Goal: Task Accomplishment & Management: Complete application form

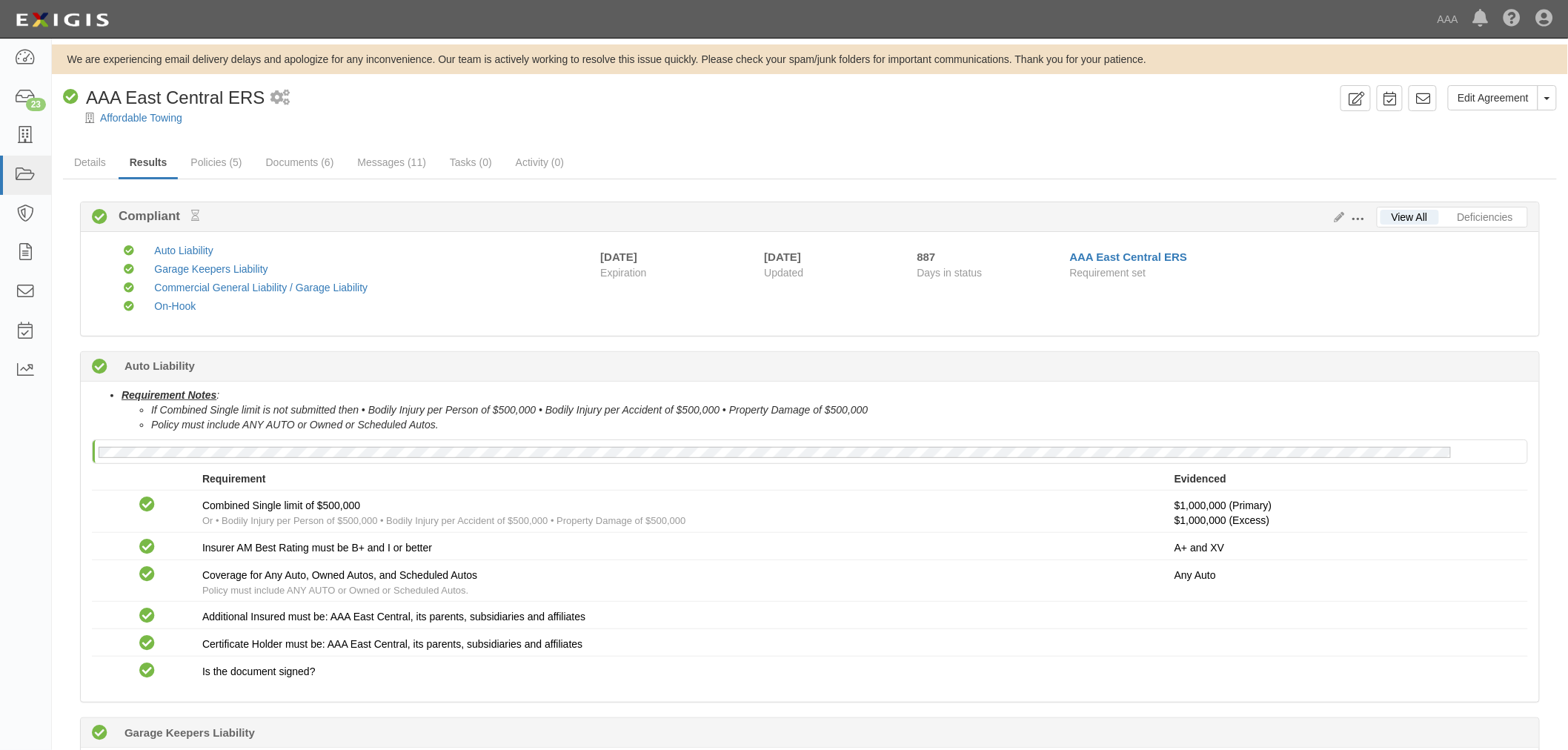
drag, startPoint x: 290, startPoint y: 165, endPoint x: 799, endPoint y: 99, distance: 513.3
click at [772, 99] on div "Compliant AAA East Central ERS 1 scheduled workflow" at bounding box center [699, 98] width 1271 height 25
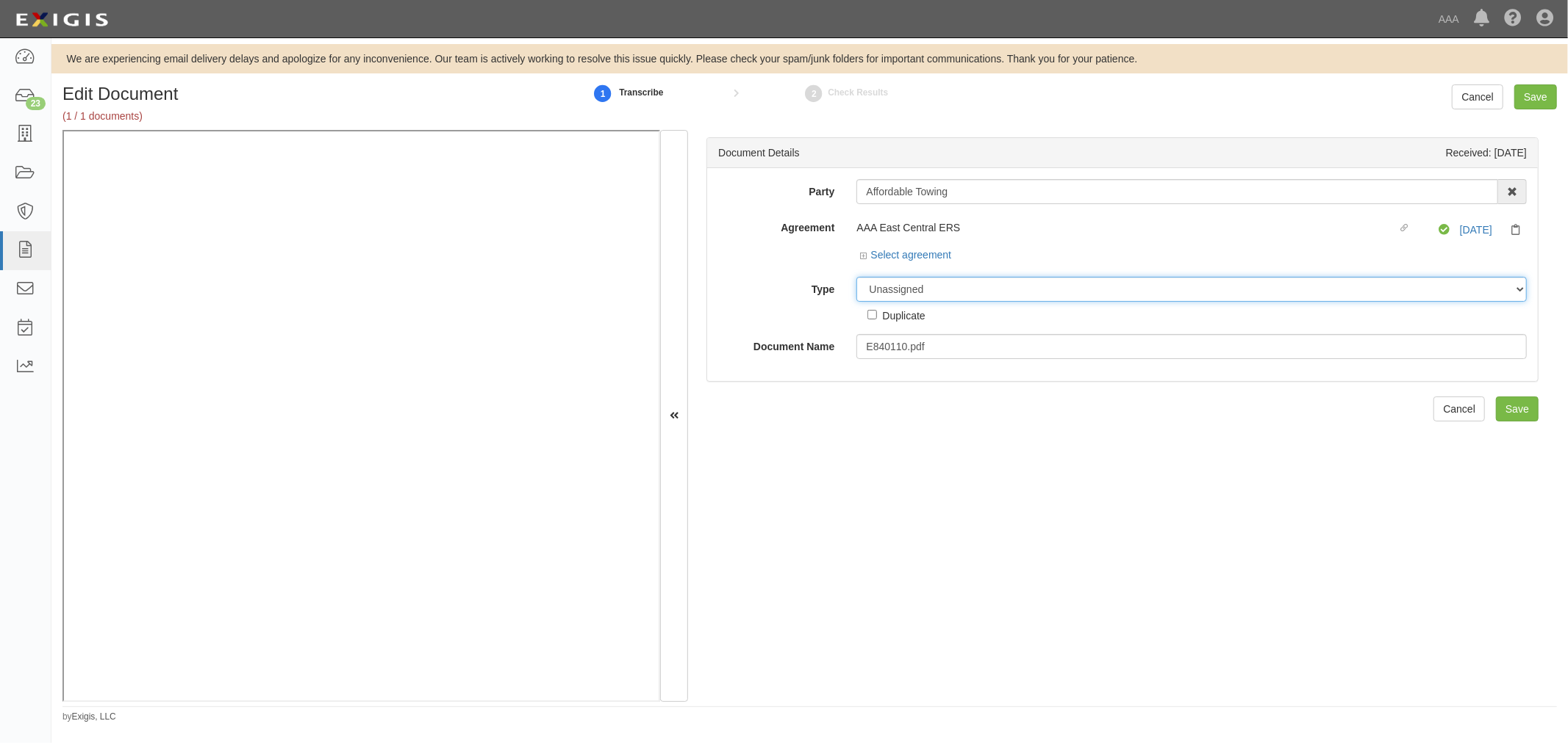
click at [879, 296] on select "Unassigned Binder Cancellation Notice Certificate Contract Endorsement Insuranc…" at bounding box center [1191, 289] width 670 height 25
select select "CertificateDetail"
click at [856, 278] on select "Unassigned Binder Cancellation Notice Certificate Contract Endorsement Insuranc…" at bounding box center [1191, 289] width 670 height 25
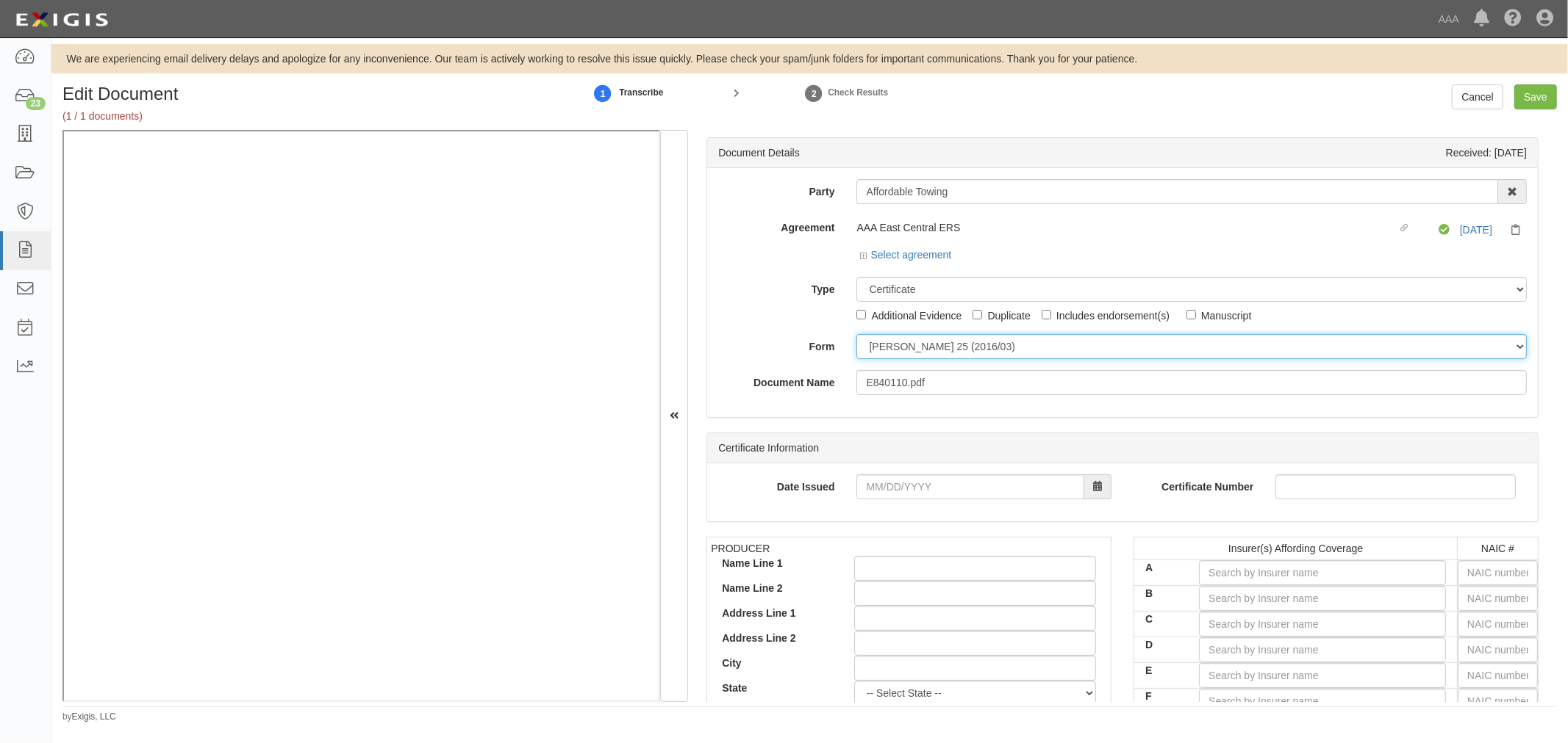
click at [884, 349] on select "ACORD 25 (2016/03) ACORD 101 ACORD 855 NY (2014/05) General" at bounding box center [1191, 347] width 670 height 25
select select "GeneralFormDetail"
click at [856, 335] on select "ACORD 25 (2016/03) ACORD 101 ACORD 855 NY (2014/05) General" at bounding box center [1191, 347] width 670 height 25
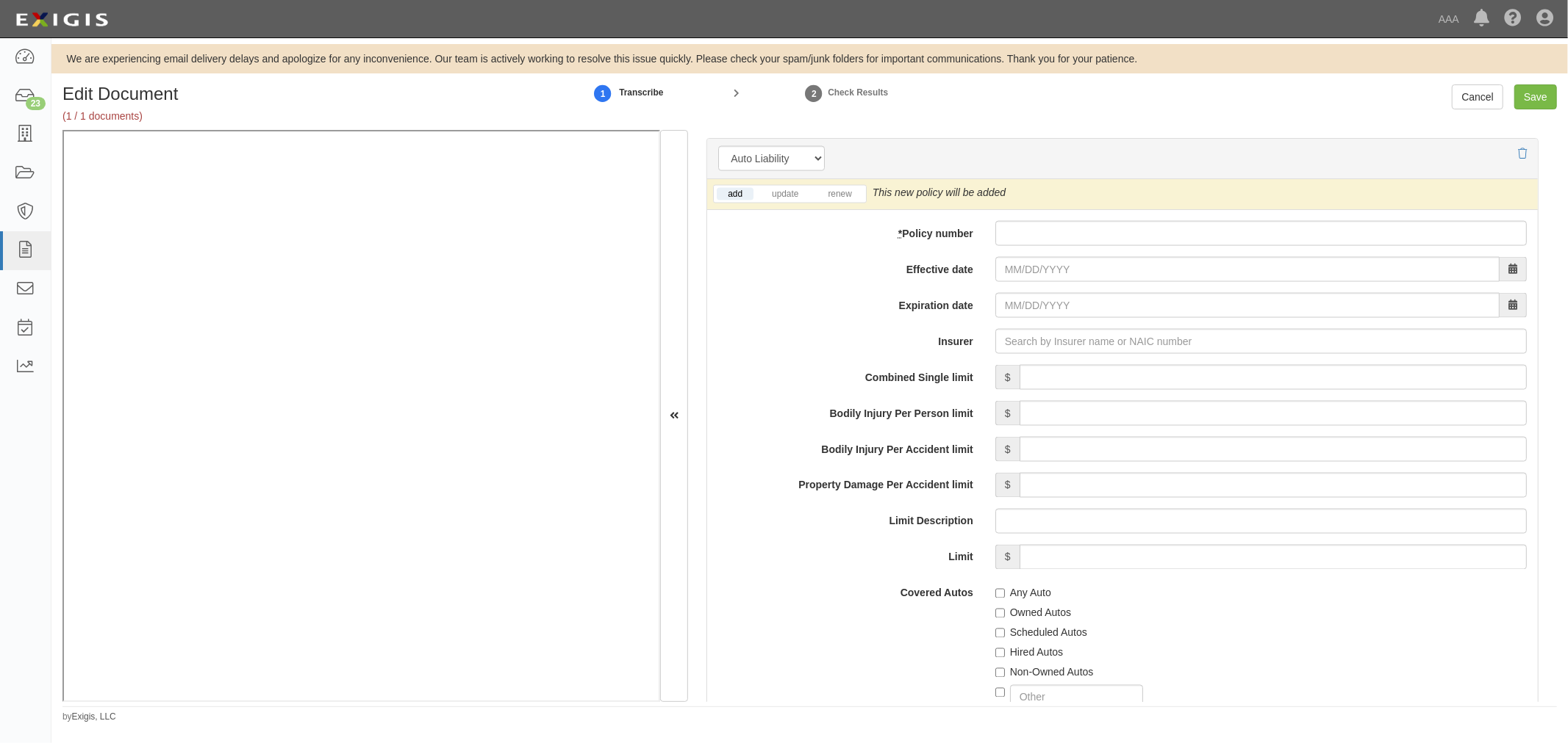
scroll to position [2040, 0]
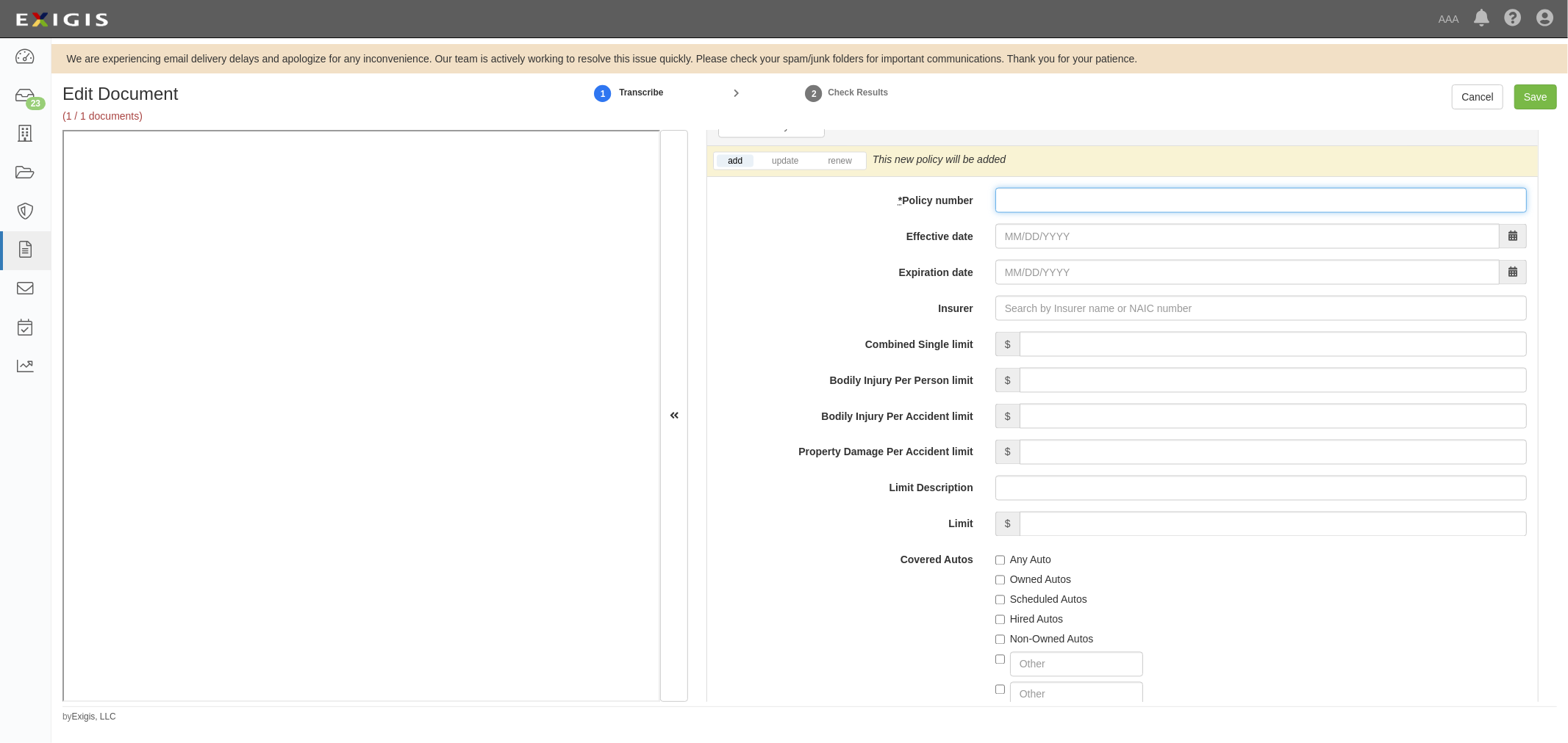
click at [1048, 202] on input "* Policy number" at bounding box center [1261, 200] width 531 height 25
type input "1938088"
click at [1014, 249] on input "Effective date" at bounding box center [1247, 236] width 504 height 25
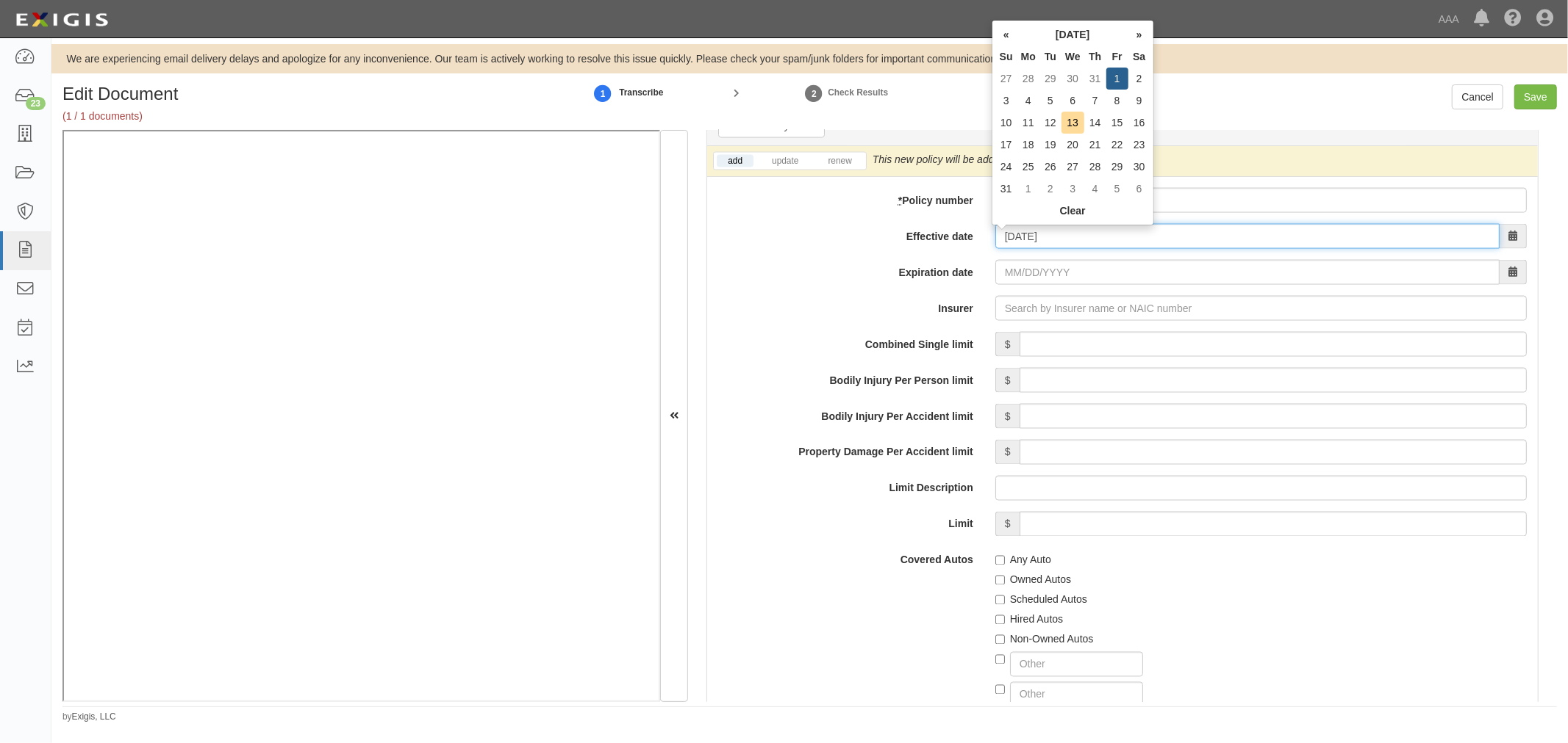
type input "08/01/2025"
type input "08/01/2026"
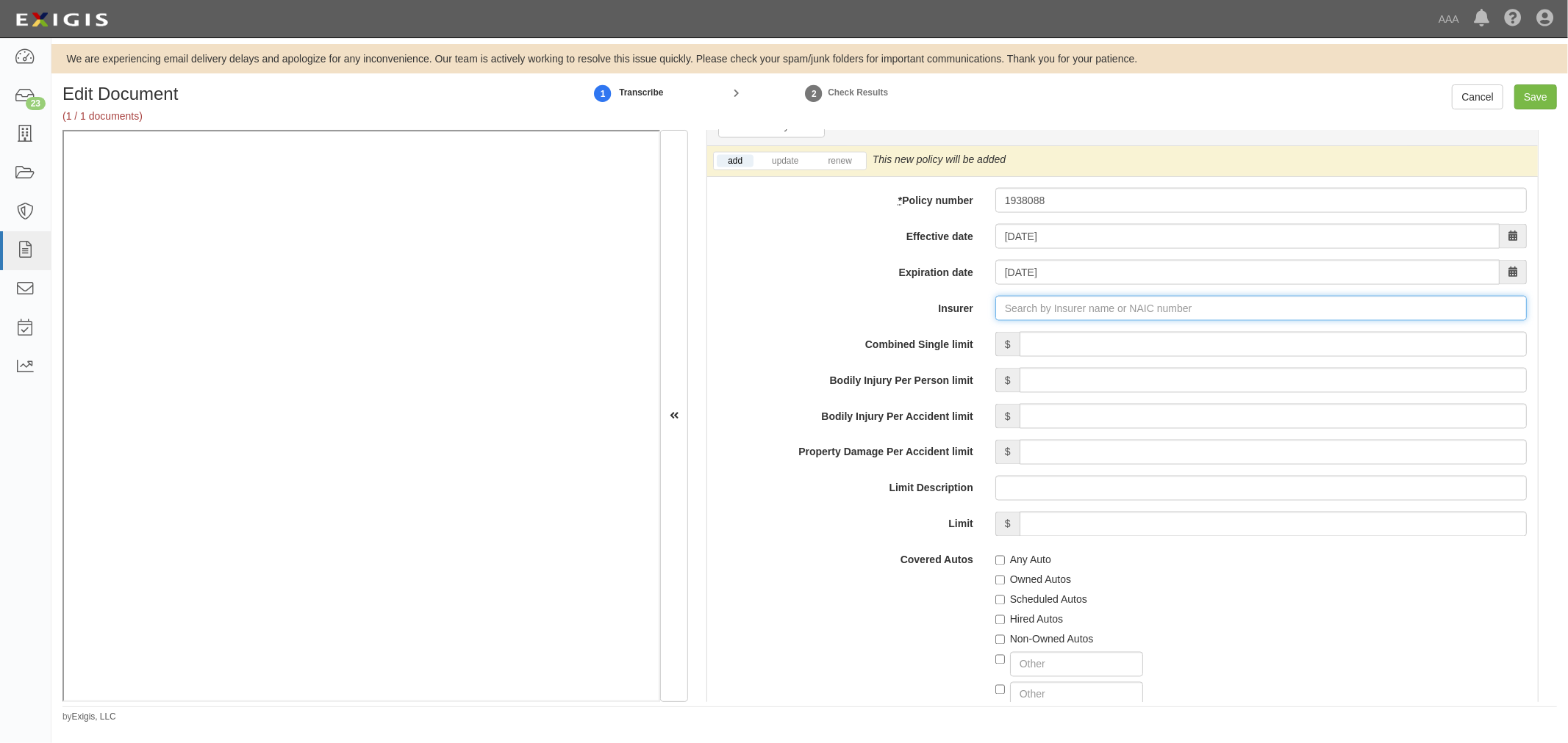
type input "180 Seguros S.A. (0) NR Rating"
type input "1"
drag, startPoint x: 1051, startPoint y: 349, endPoint x: 976, endPoint y: 349, distance: 75.0
click at [1051, 349] on div "Federated Mutual Insurance Company ( 13935 ) A+ XV Rating" at bounding box center [1054, 336] width 309 height 28
drag, startPoint x: 990, startPoint y: 329, endPoint x: 972, endPoint y: 321, distance: 19.7
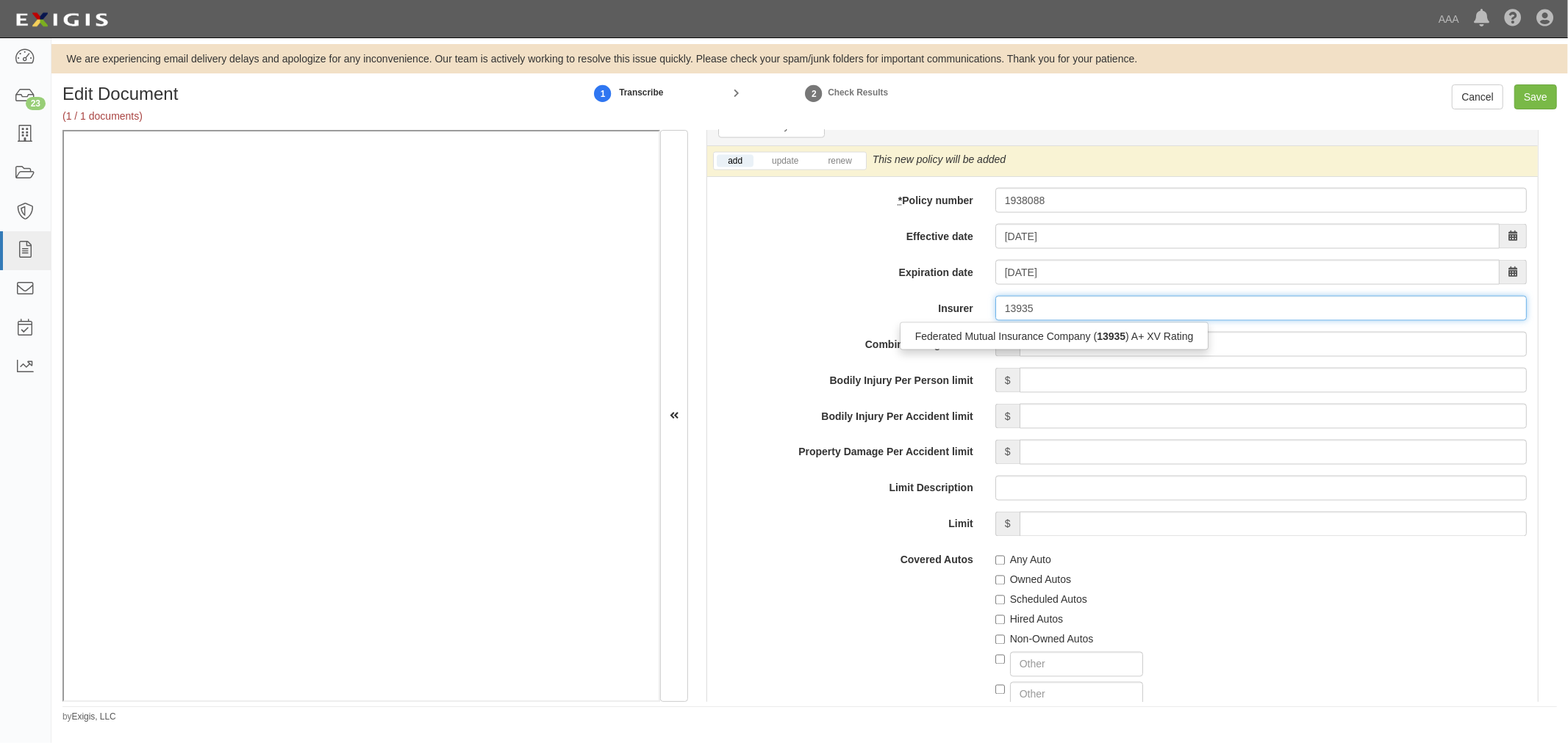
click at [989, 329] on div "Federated Mutual Insurance Company ( 13935 ) A+ XV Rating" at bounding box center [1054, 336] width 308 height 19
type input "Federated Mutual Insurance Company (13935) A+ XV Rating"
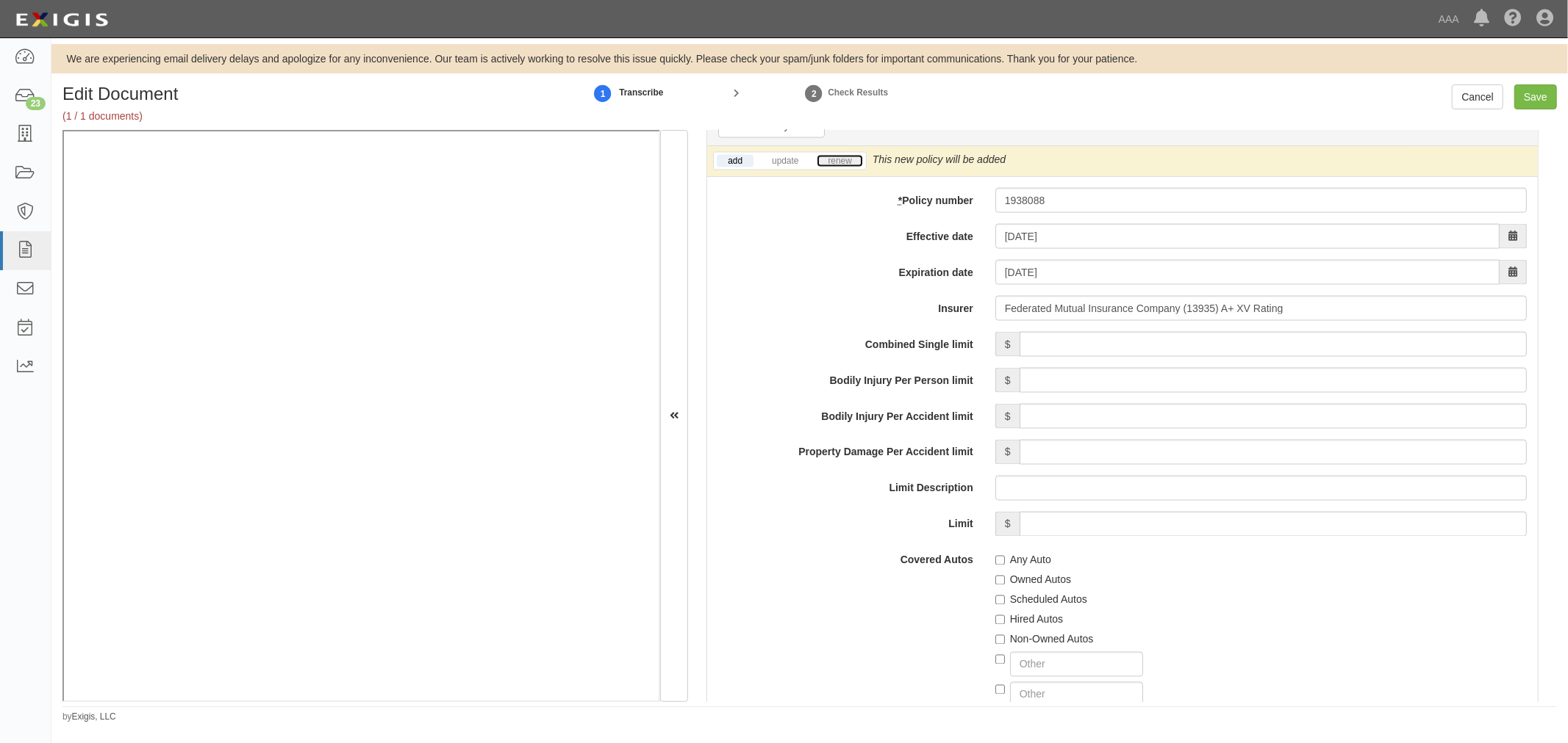
click at [839, 168] on link "renew" at bounding box center [840, 161] width 46 height 12
click at [1055, 347] on input "Combined Single limit" at bounding box center [1273, 344] width 507 height 25
type input "1,000,000"
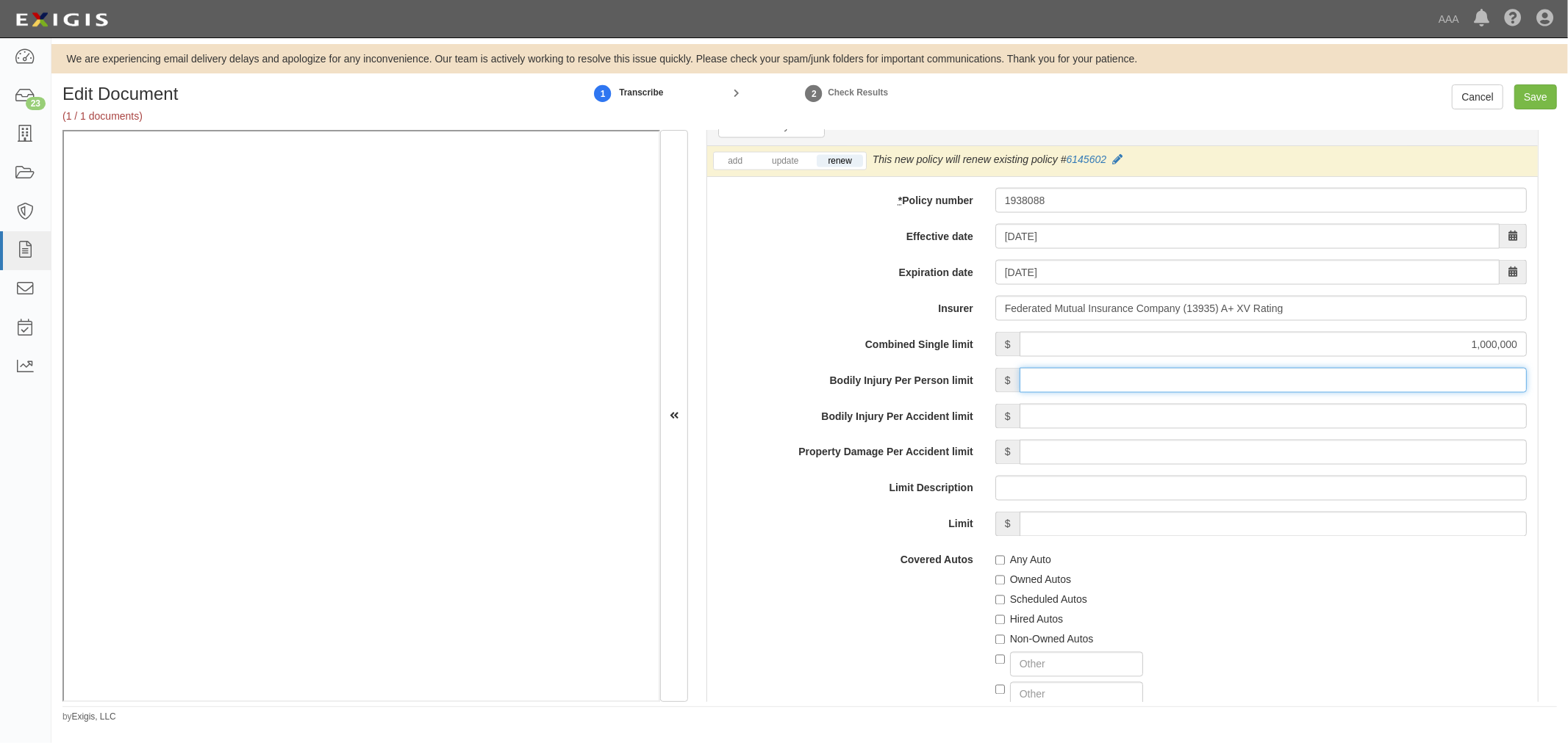
click at [1066, 390] on input "Bodily Injury Per Person limit" at bounding box center [1273, 380] width 507 height 25
click at [1015, 567] on label "Any Auto" at bounding box center [1022, 560] width 56 height 15
click at [1005, 566] on input "Any Auto" at bounding box center [999, 560] width 10 height 10
checkbox input "true"
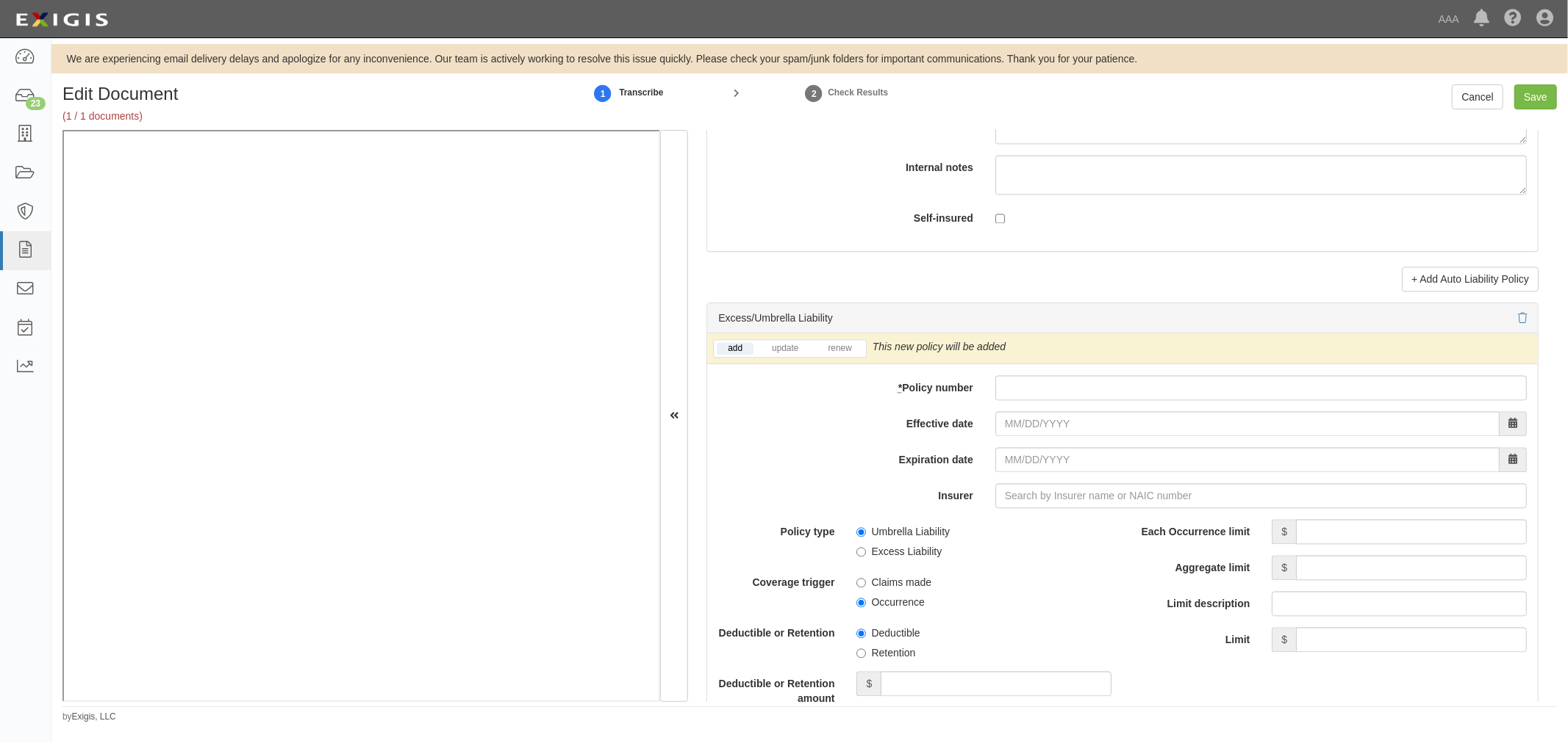
scroll to position [2720, 0]
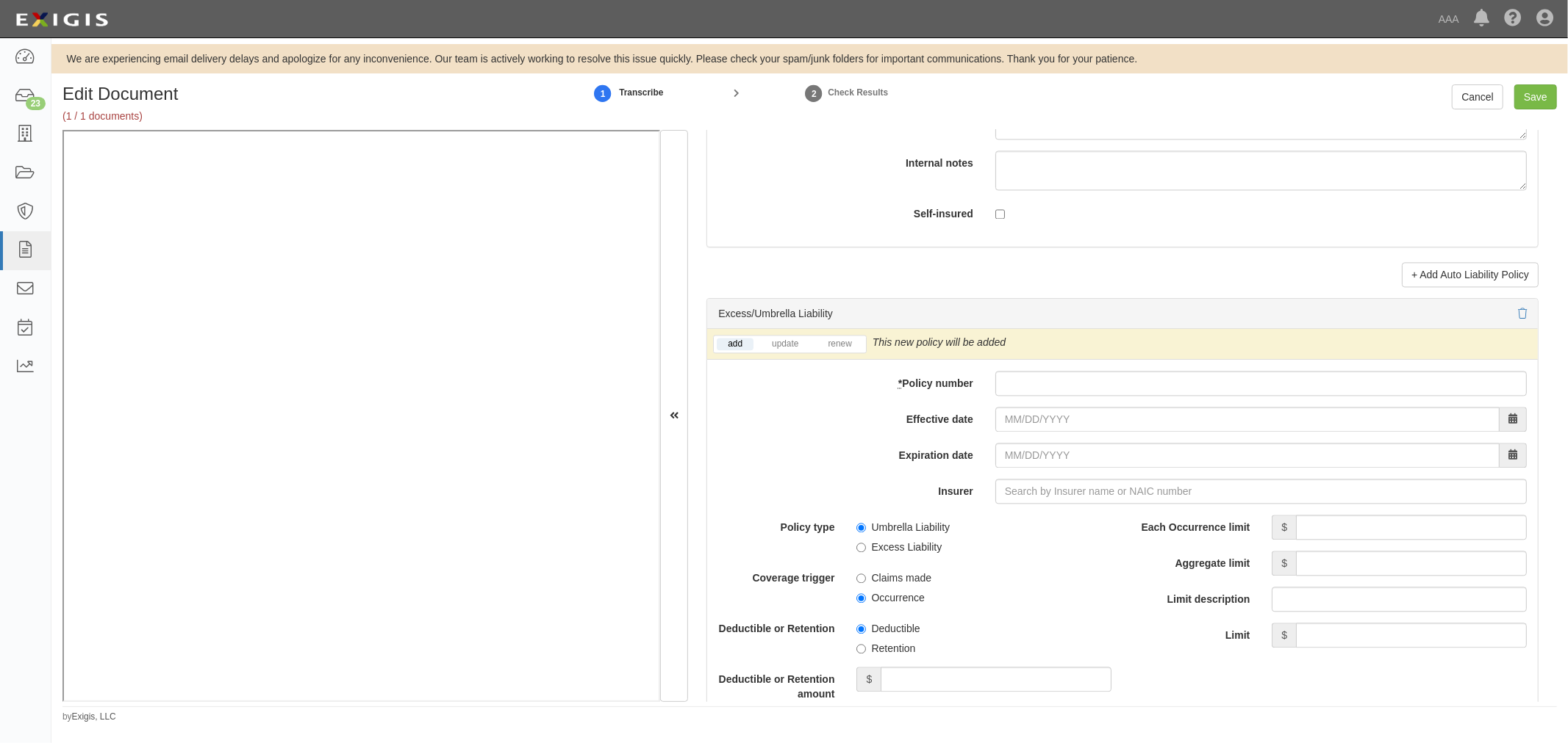
click at [1086, 367] on div "add update renew This new policy will be added This new policy will update exis…" at bounding box center [1122, 646] width 831 height 634
click at [1068, 392] on input "* Policy number" at bounding box center [1261, 383] width 531 height 25
type input "1938090"
click at [1076, 421] on input "Effective date" at bounding box center [1247, 419] width 504 height 25
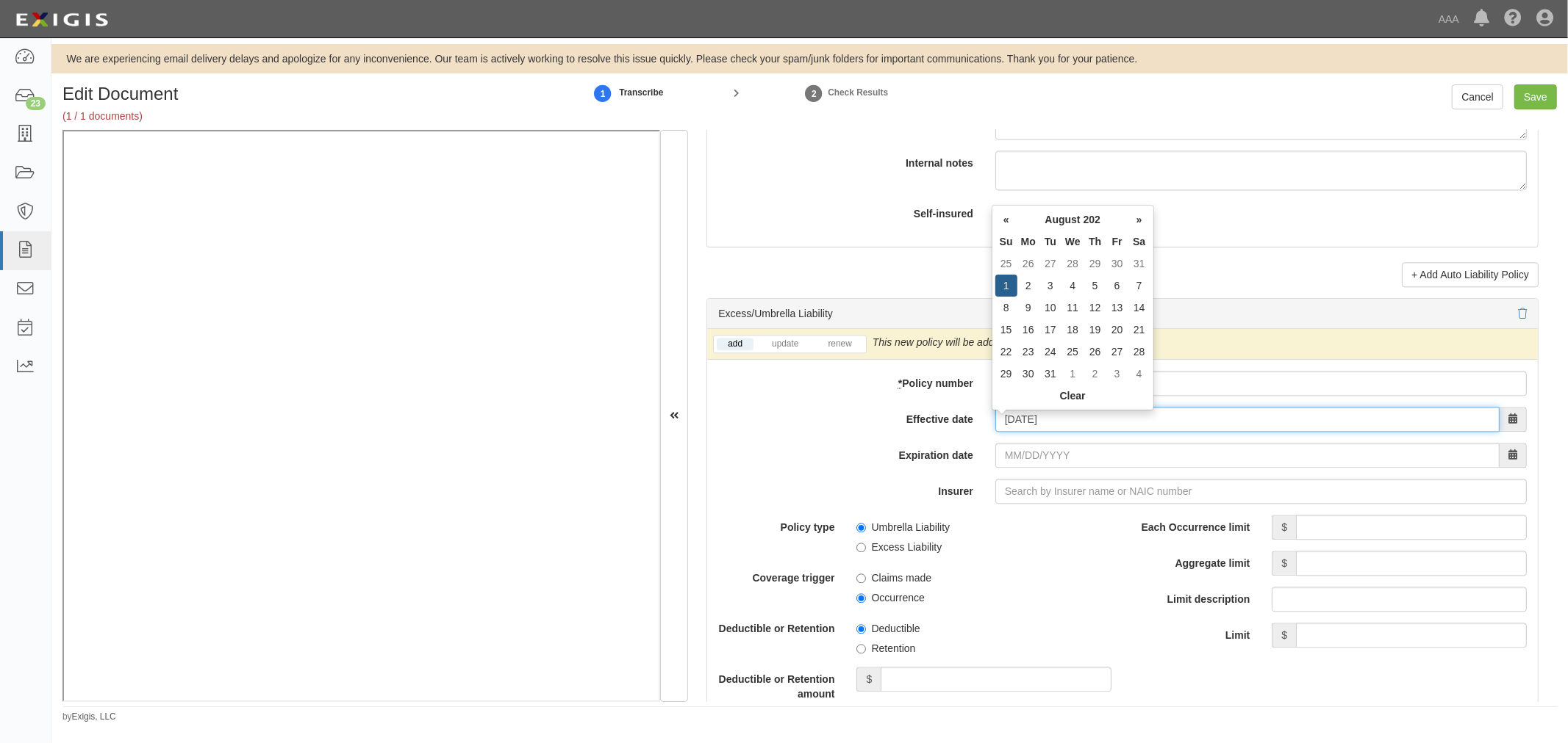
type input "08/01/2025"
type input "08/01/2026"
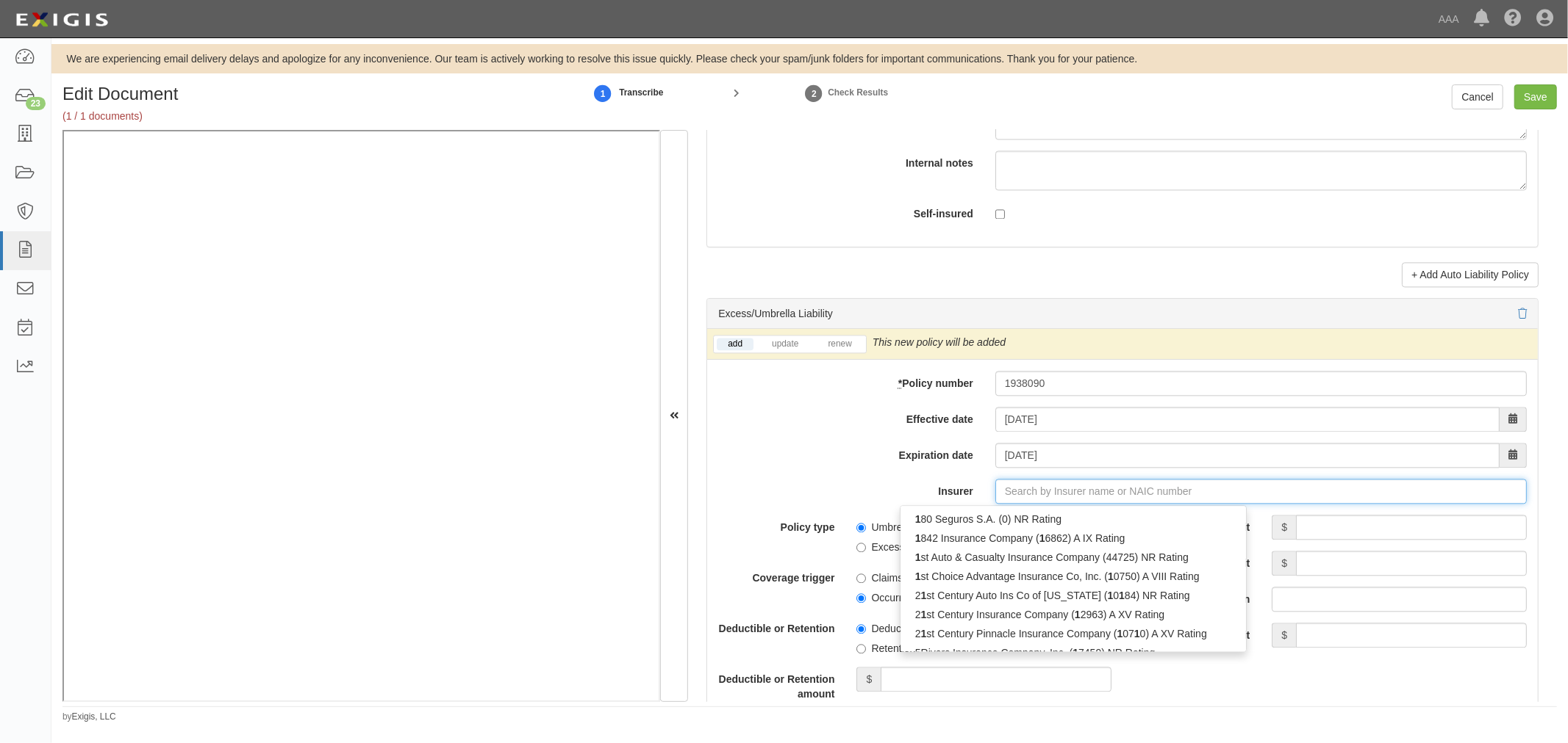
type input "180 Seguros S.A. (0) NR Rating"
type input "1"
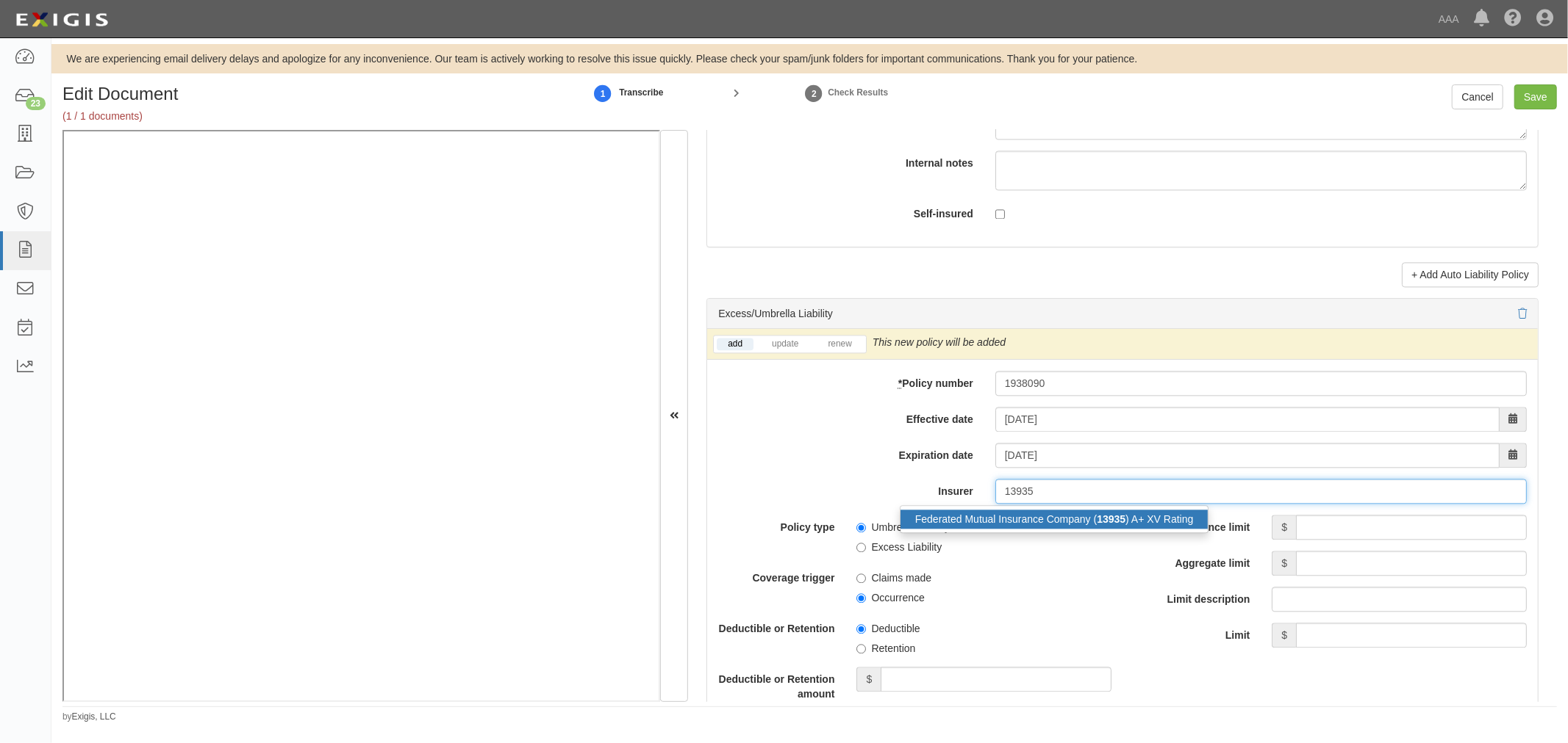
click at [1050, 529] on div "Federated Mutual Insurance Company ( 13935 ) A+ XV Rating" at bounding box center [1054, 520] width 308 height 19
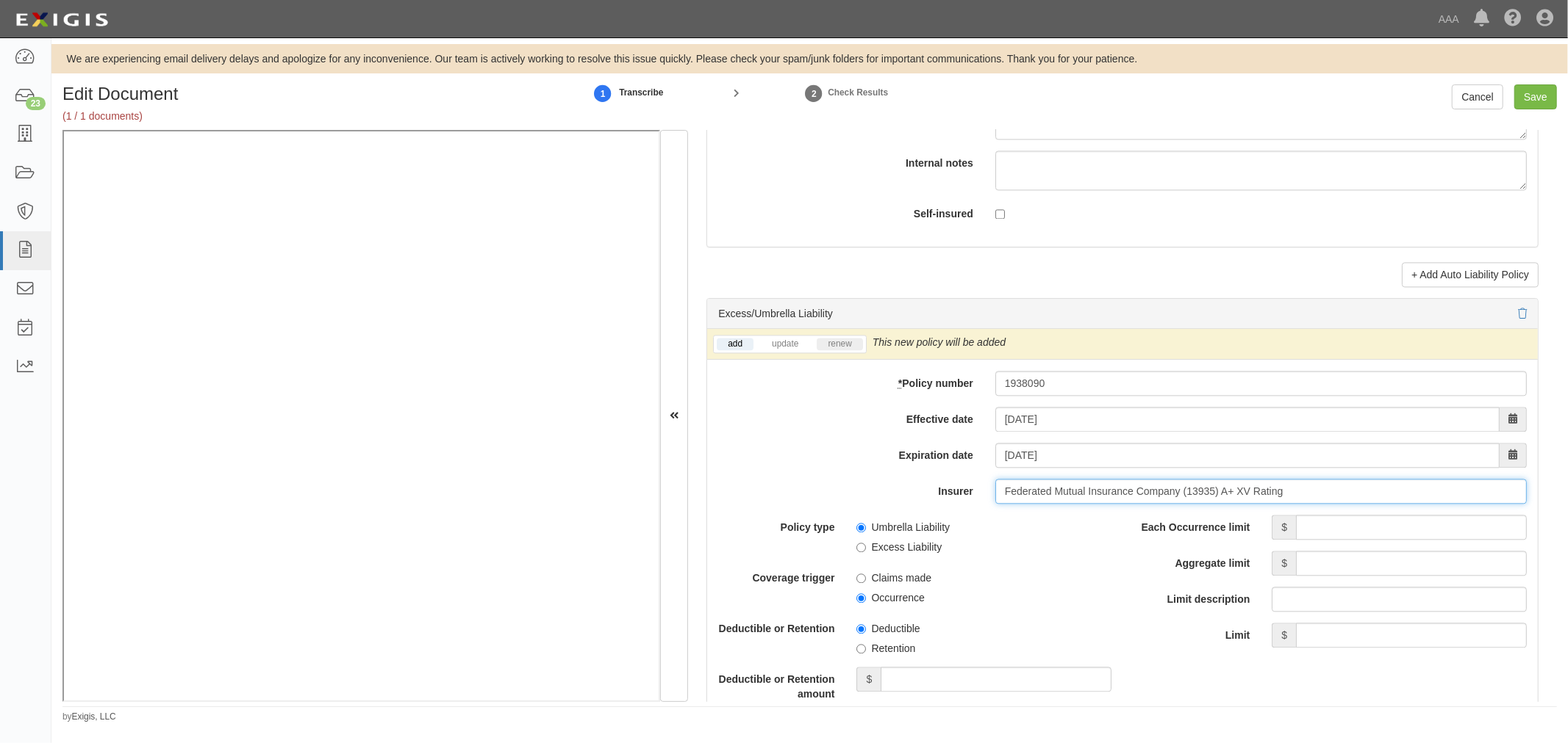
type input "Federated Mutual Insurance Company (13935) A+ XV Rating"
click at [850, 350] on link "renew" at bounding box center [840, 344] width 46 height 12
click at [1319, 531] on input "Each Occurrence limit" at bounding box center [1411, 528] width 230 height 25
type input "1,000,000"
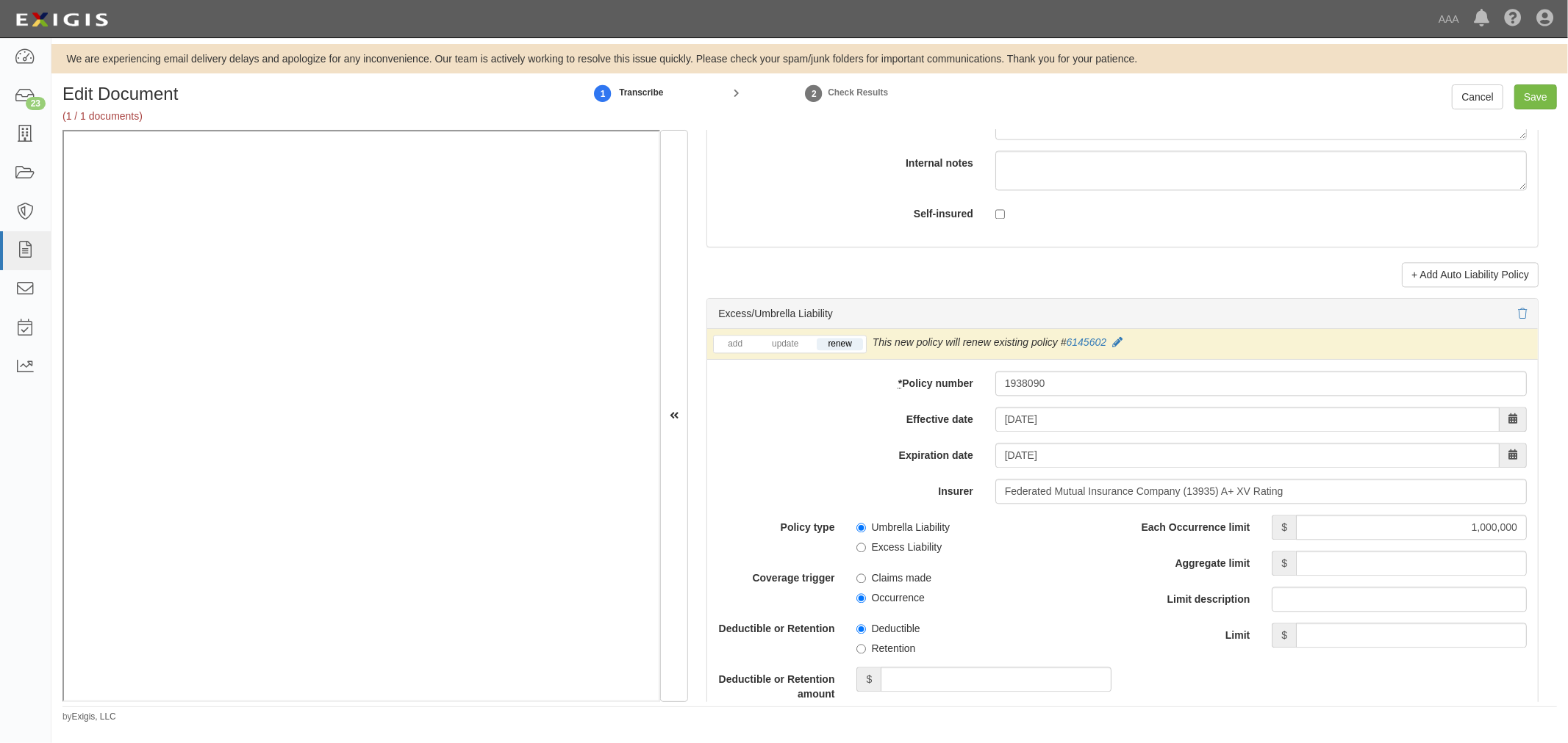
click at [1358, 583] on div "Each Occurrence limit $ 1,000,000 Aggregate limit $ Limit description Limit $" at bounding box center [1330, 582] width 393 height 133
click at [1364, 571] on input "Aggregate limit" at bounding box center [1411, 563] width 230 height 25
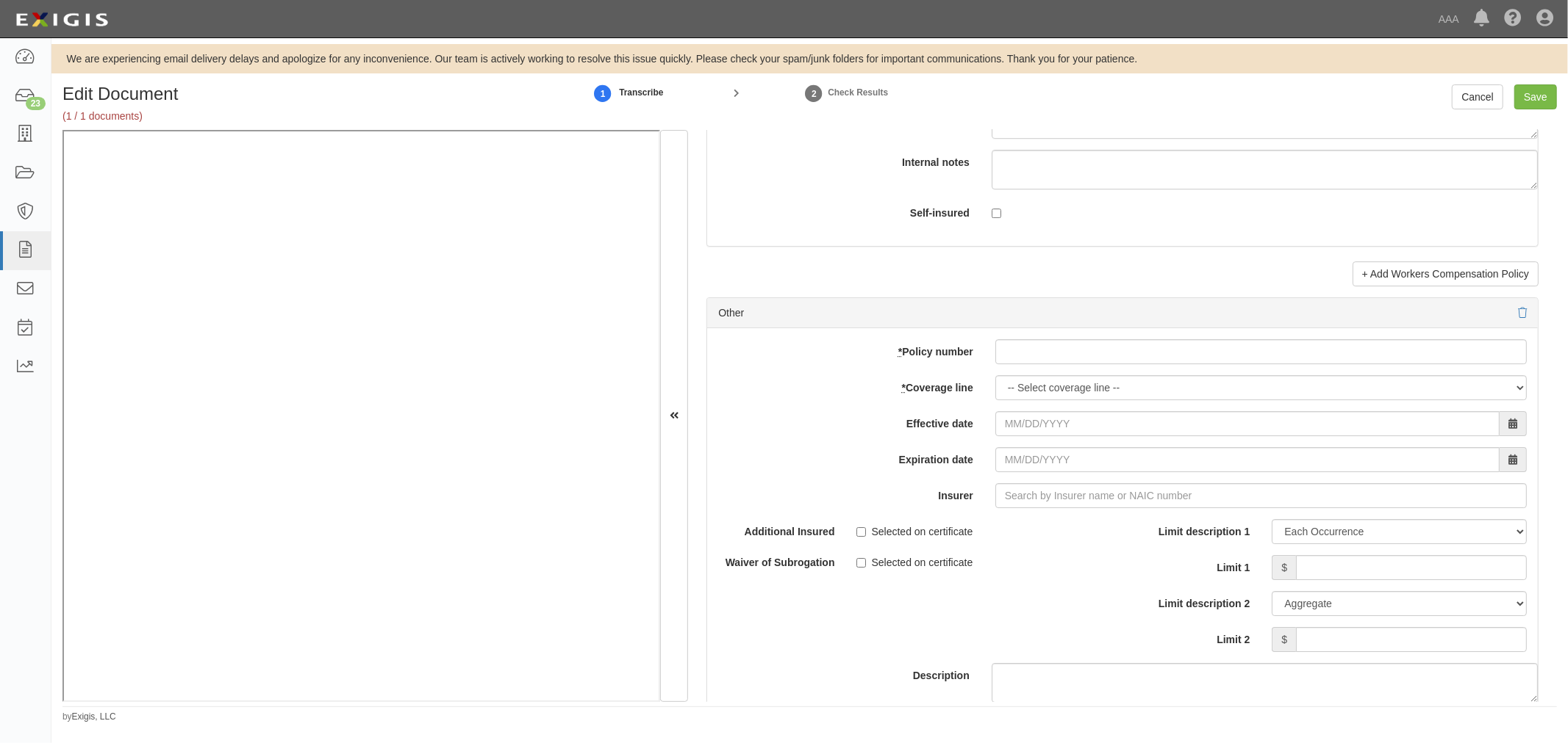
scroll to position [4080, 0]
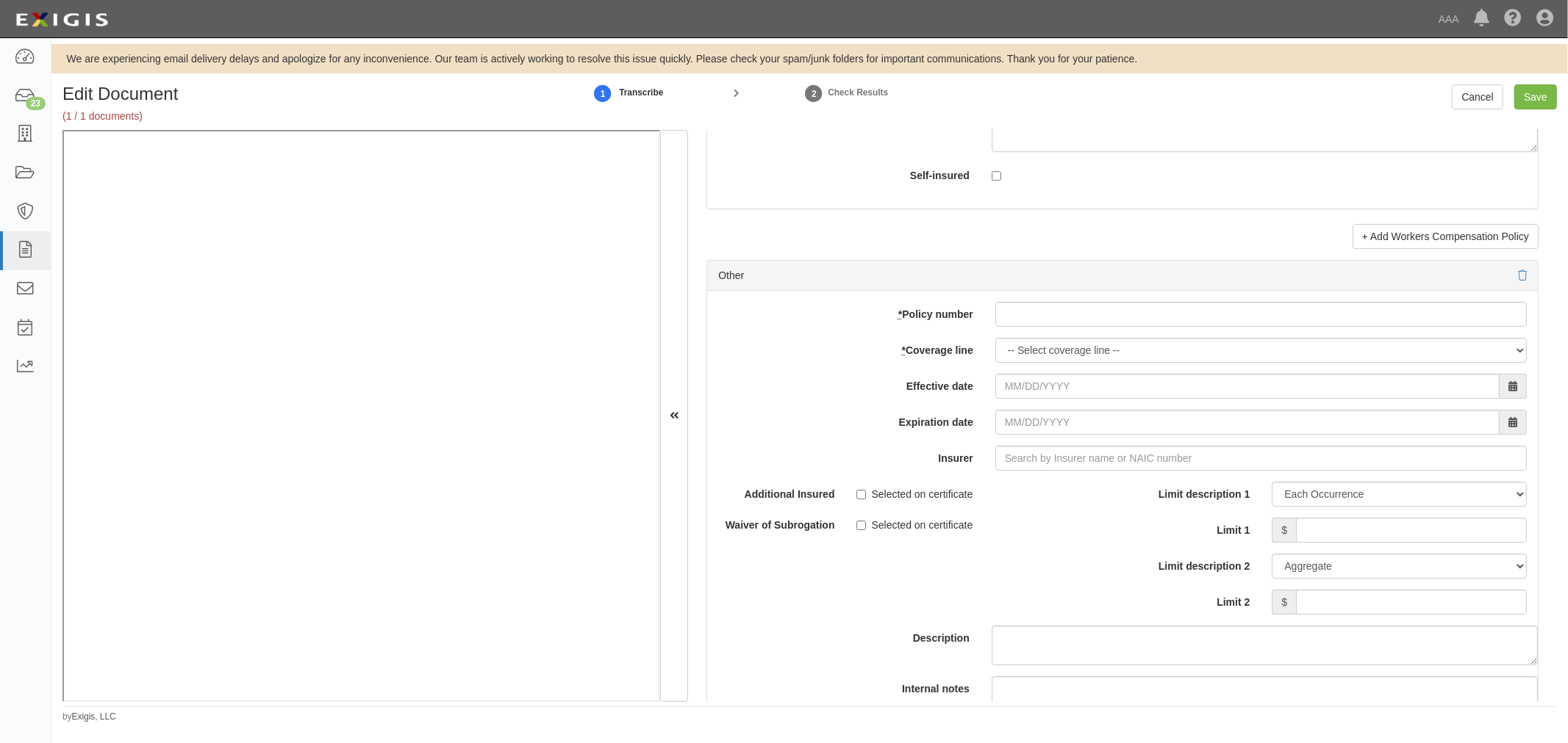
type input "1,000,000"
click at [1135, 309] on input "* Policy number" at bounding box center [1261, 314] width 531 height 25
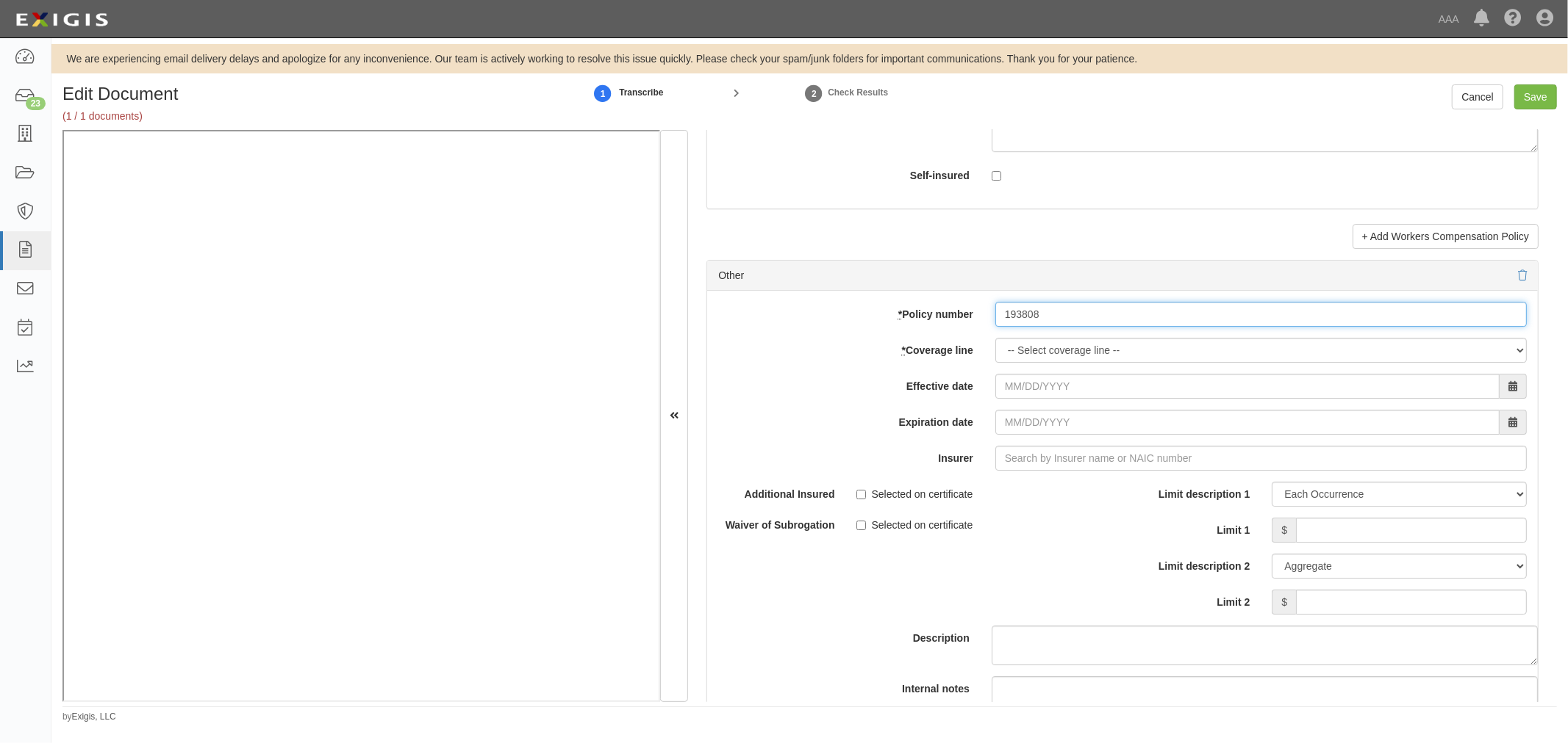
click at [1083, 318] on input "193808" at bounding box center [1261, 314] width 531 height 25
type input "1938088"
click at [1077, 358] on select "-- Select coverage line -- Asbestos Abatement Auto Physical Damage Boiler & Mac…" at bounding box center [1261, 350] width 531 height 25
select select "70"
click at [995, 363] on select "-- Select coverage line -- Asbestos Abatement Auto Physical Damage Boiler & Mac…" at bounding box center [1261, 350] width 531 height 25
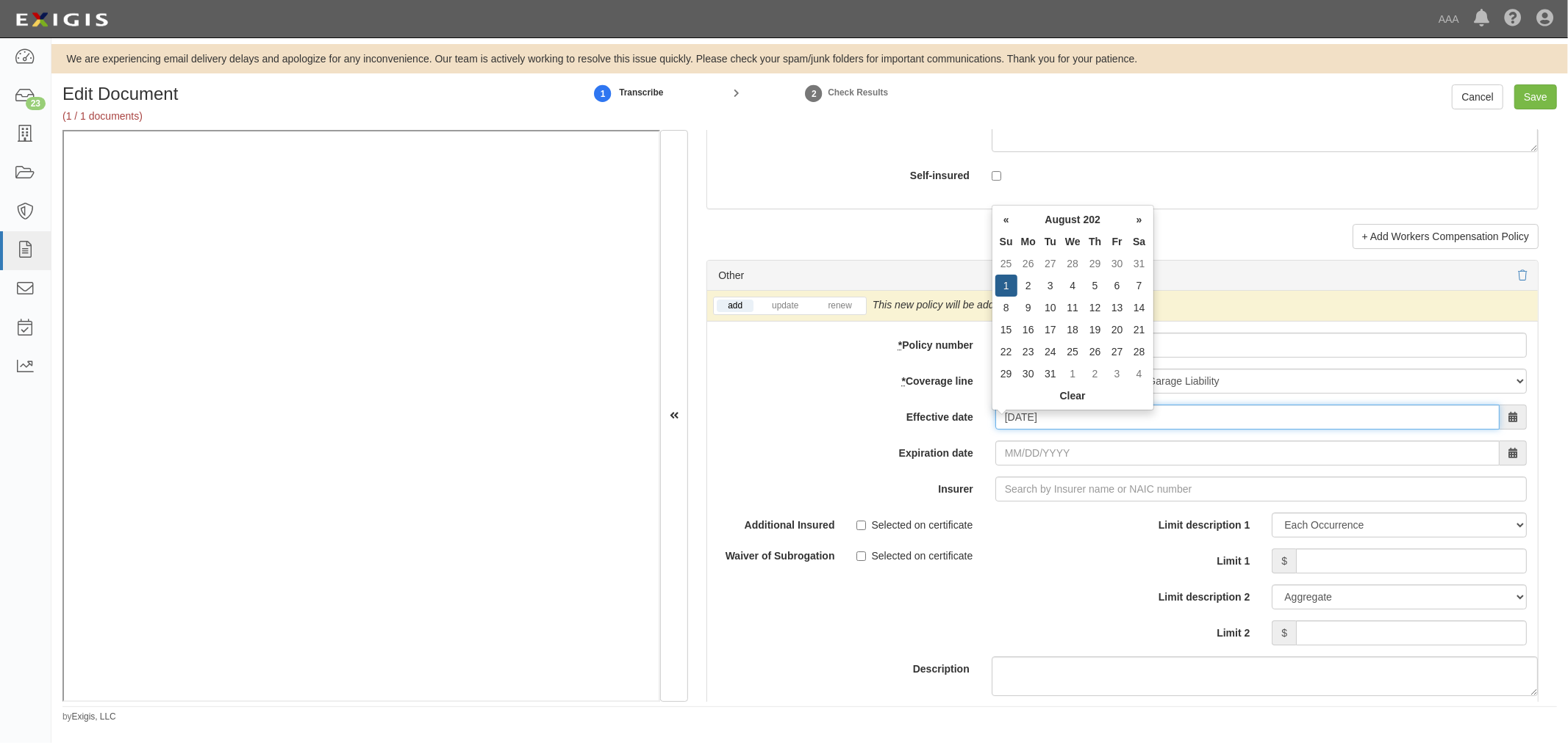
type input "08/01/2025"
type input "08/01/2026"
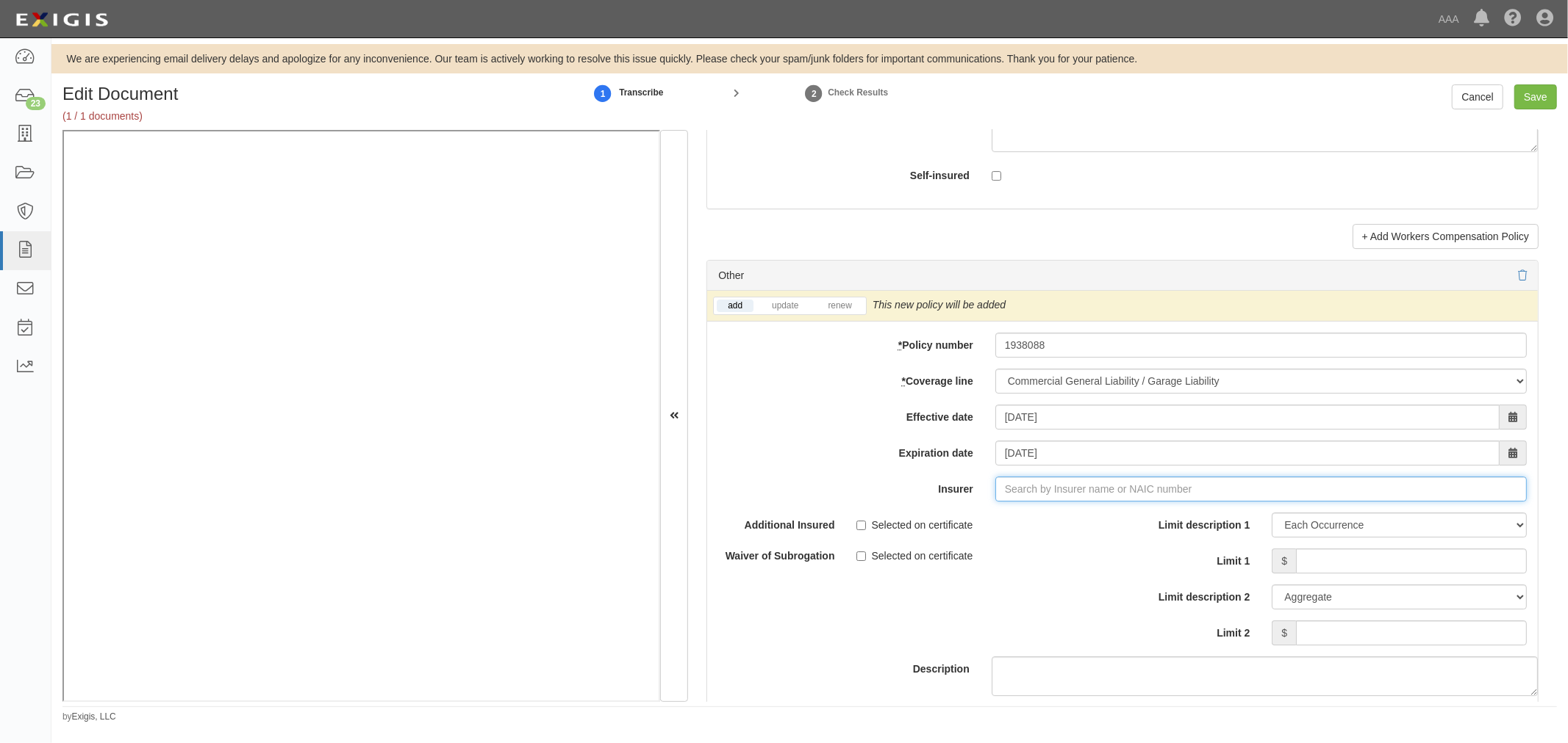
type input "180 Seguros S.A. (0) NR Rating"
type input "1"
click at [1097, 527] on div "Federated Mutual Insurance Company ( 13935 ) A+ XV Rating" at bounding box center [1054, 517] width 308 height 19
type input "Federated Mutual Insurance Company (13935) A+ XV Rating"
click at [850, 312] on link "renew" at bounding box center [840, 306] width 46 height 12
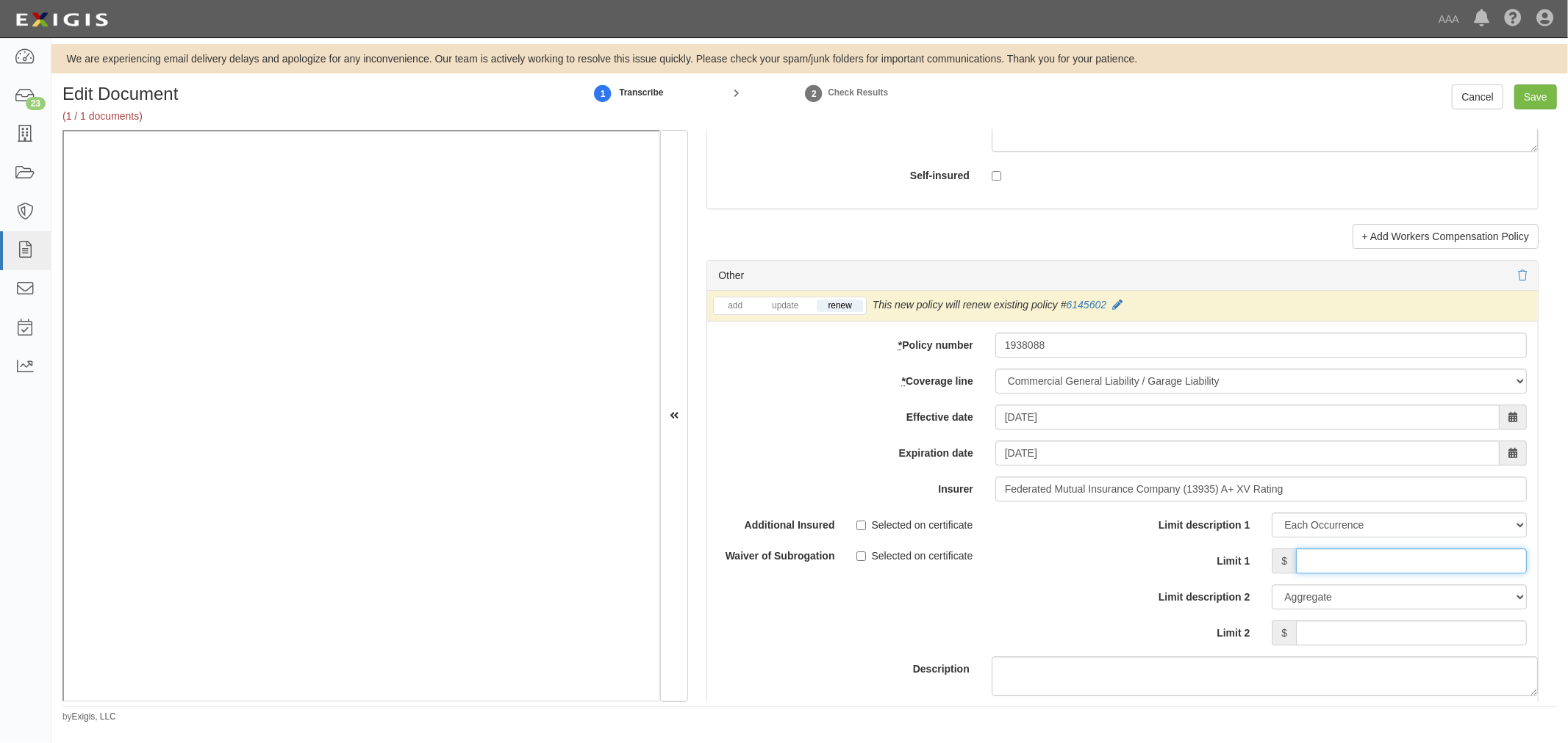
drag, startPoint x: 1314, startPoint y: 559, endPoint x: 1304, endPoint y: 567, distance: 12.8
click at [1307, 564] on input "Limit 1" at bounding box center [1411, 561] width 230 height 25
type input "1,000,000"
click at [1429, 657] on div "Limit description 1 Limit Each Occurrence Each Claim Aggregate Deductible Self-…" at bounding box center [1330, 584] width 415 height 144
click at [1429, 646] on input "Limit 2" at bounding box center [1411, 633] width 230 height 25
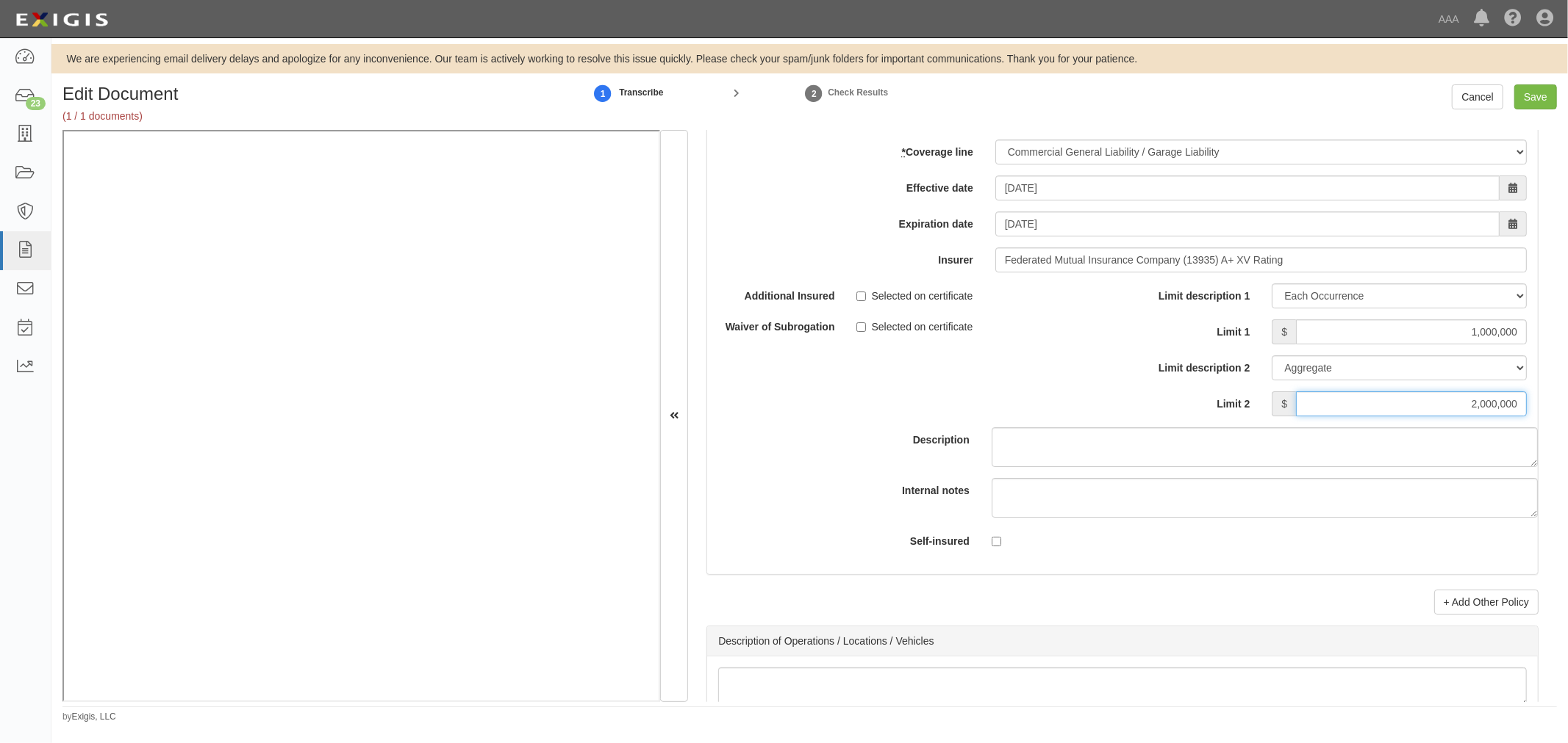
scroll to position [4489, 0]
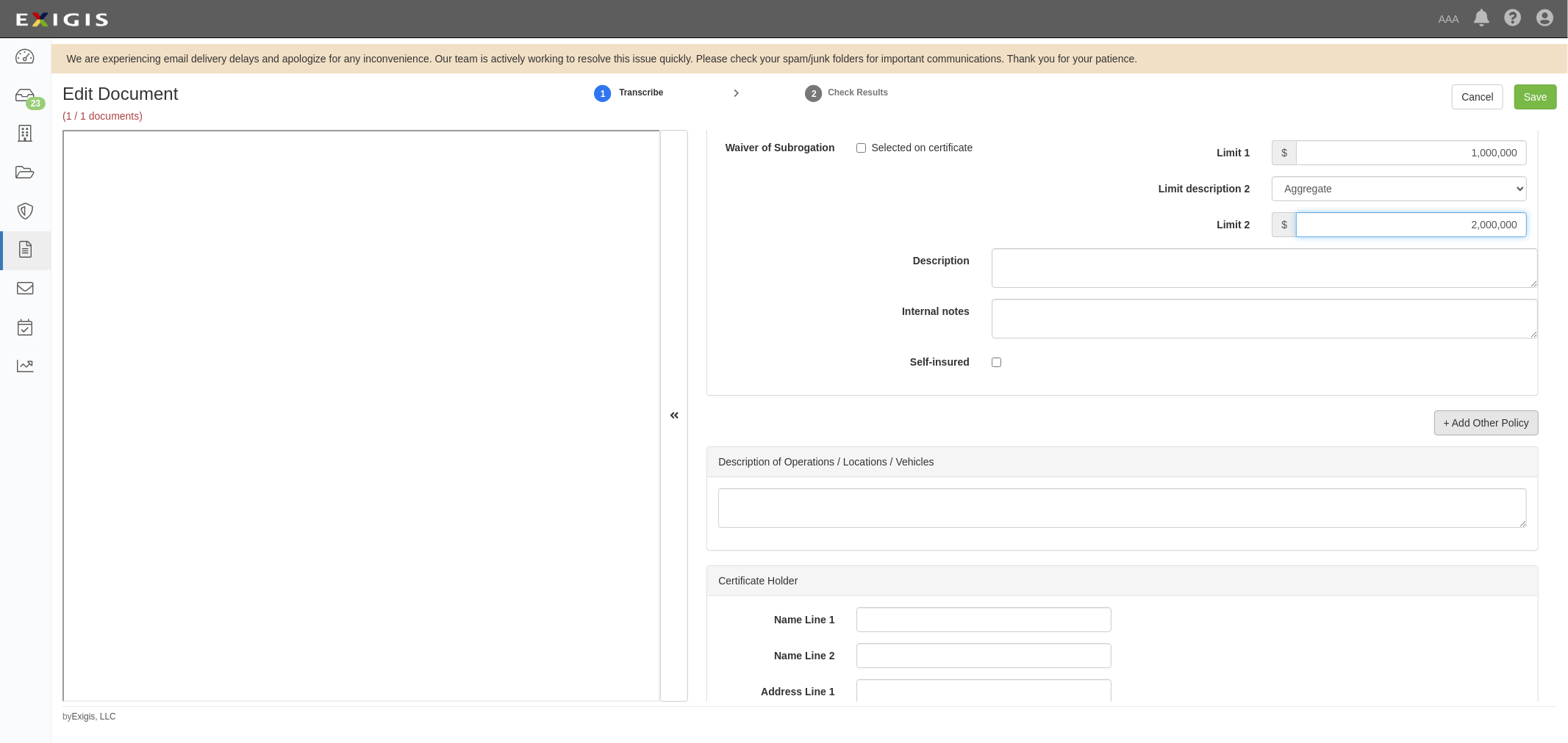
type input "2,000,000"
click at [1481, 432] on link "+ Add Other Policy" at bounding box center [1486, 423] width 104 height 25
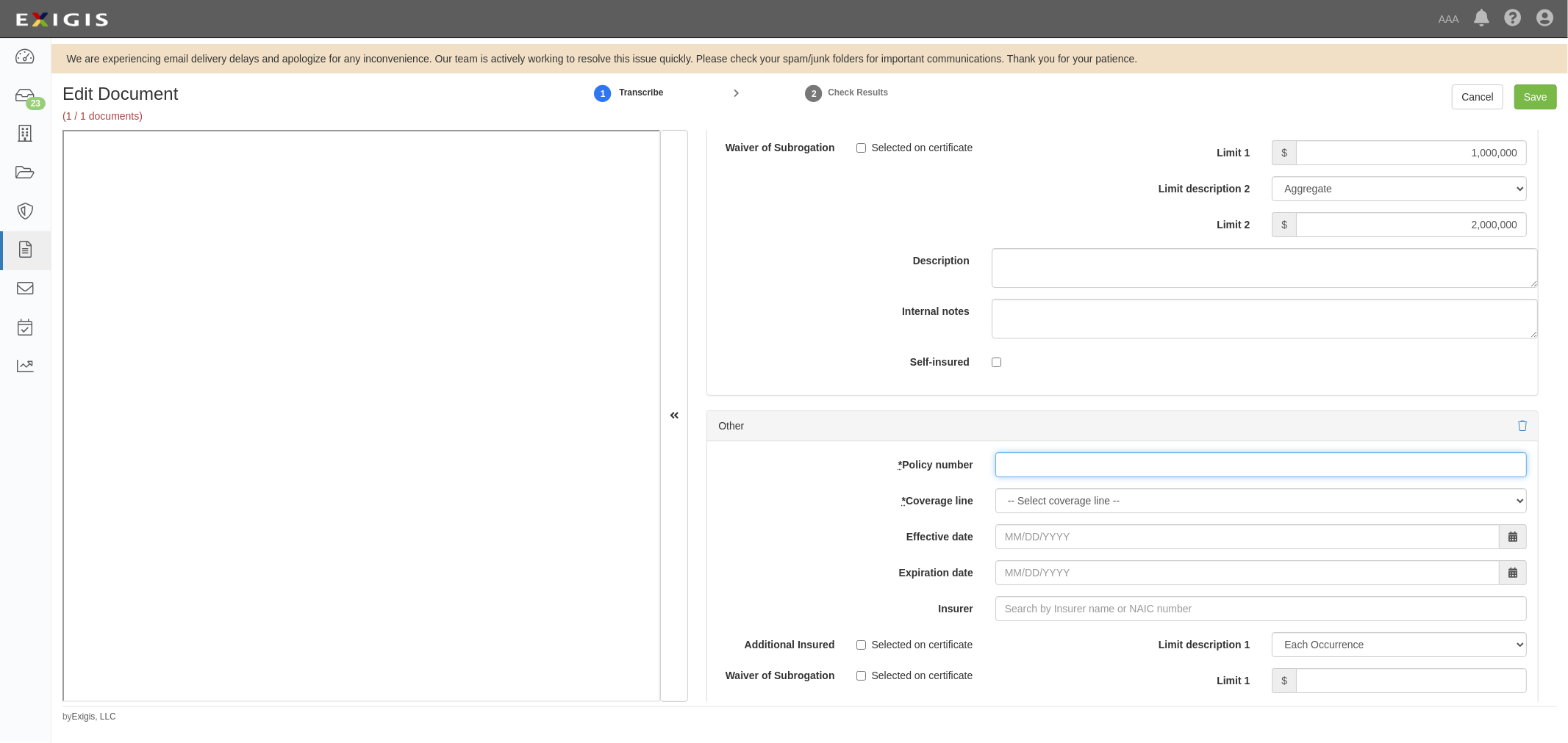
click at [1044, 462] on input "* Policy number" at bounding box center [1261, 465] width 531 height 25
paste input "01002835561"
type input "01002835561"
click at [1029, 502] on select "-- Select coverage line -- Asbestos Abatement Auto Physical Damage Boiler & Mac…" at bounding box center [1261, 501] width 531 height 25
select select "56"
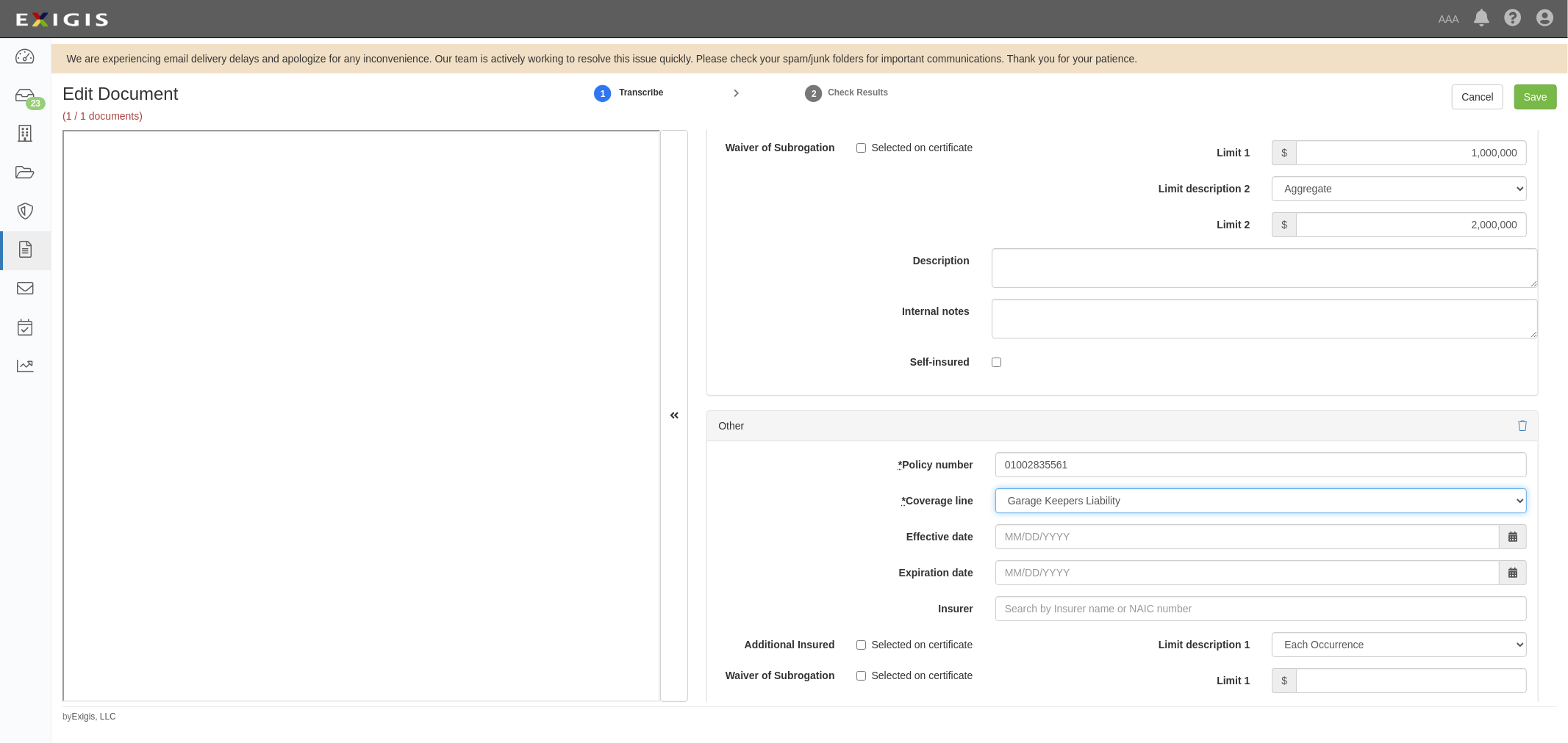
click at [995, 514] on select "-- Select coverage line -- Asbestos Abatement Auto Physical Damage Boiler & Mac…" at bounding box center [1261, 501] width 531 height 25
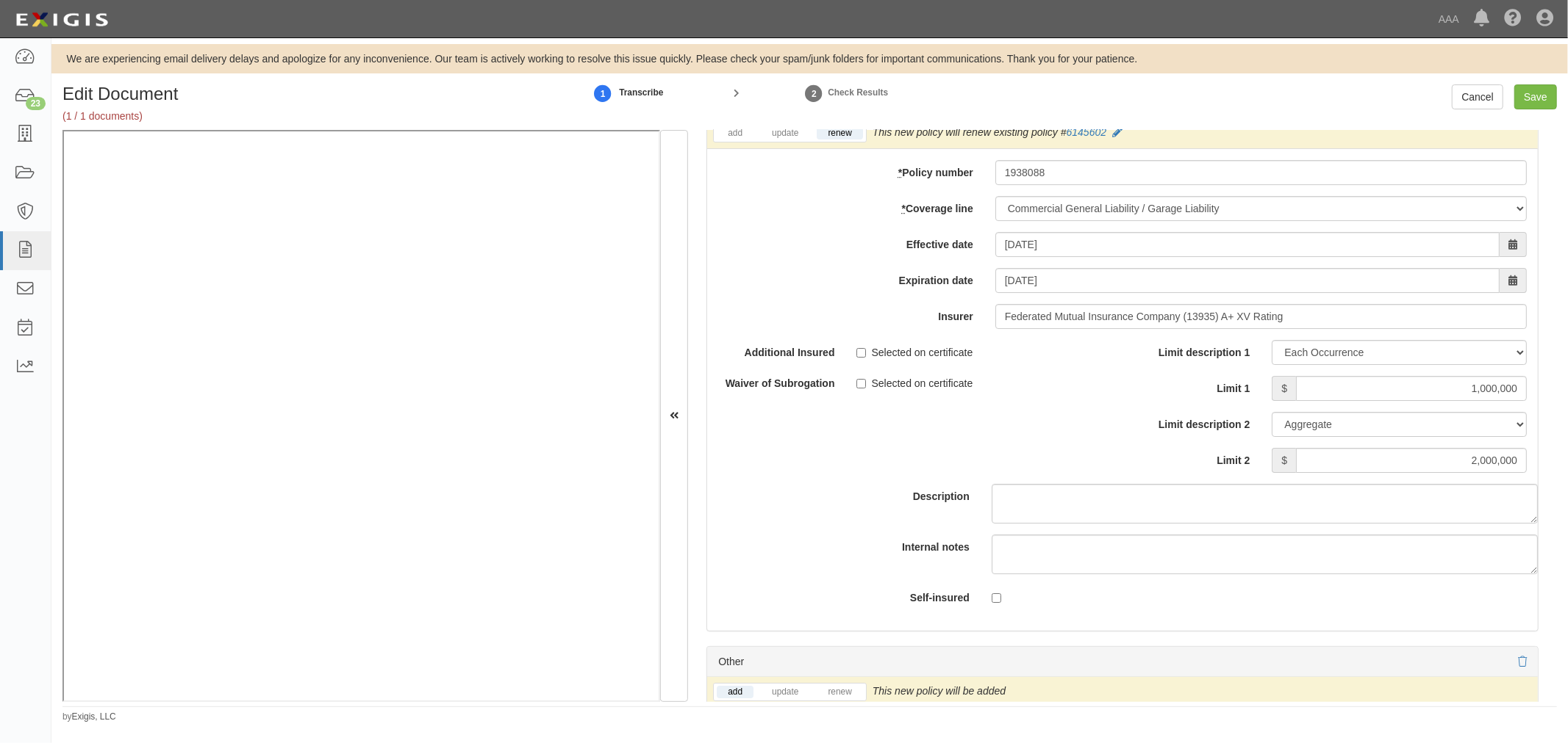
scroll to position [4080, 0]
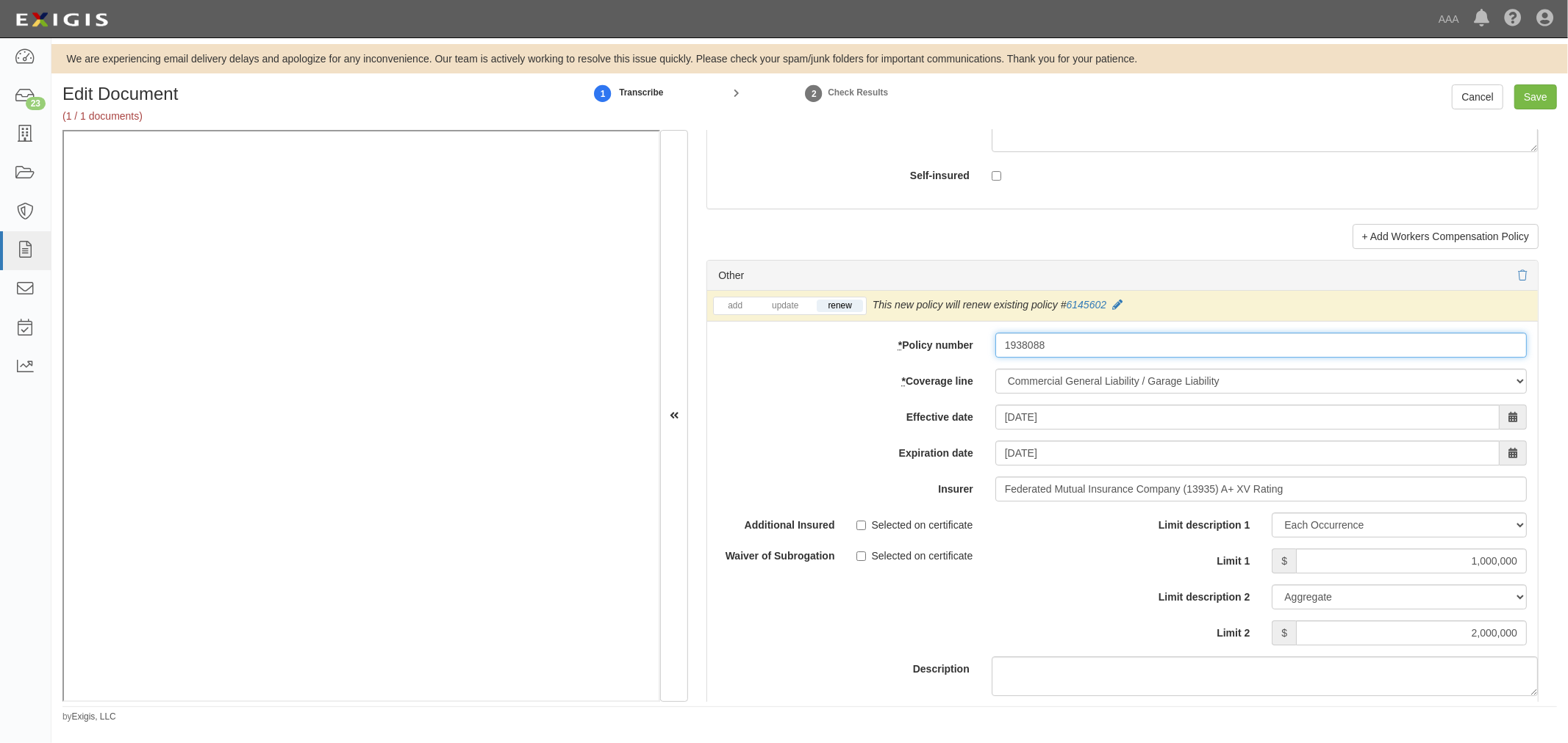
drag, startPoint x: 1071, startPoint y: 349, endPoint x: 933, endPoint y: 393, distance: 144.8
click at [912, 378] on div "add update renew This new policy will be added This new policy will update exis…" at bounding box center [1122, 547] width 831 height 513
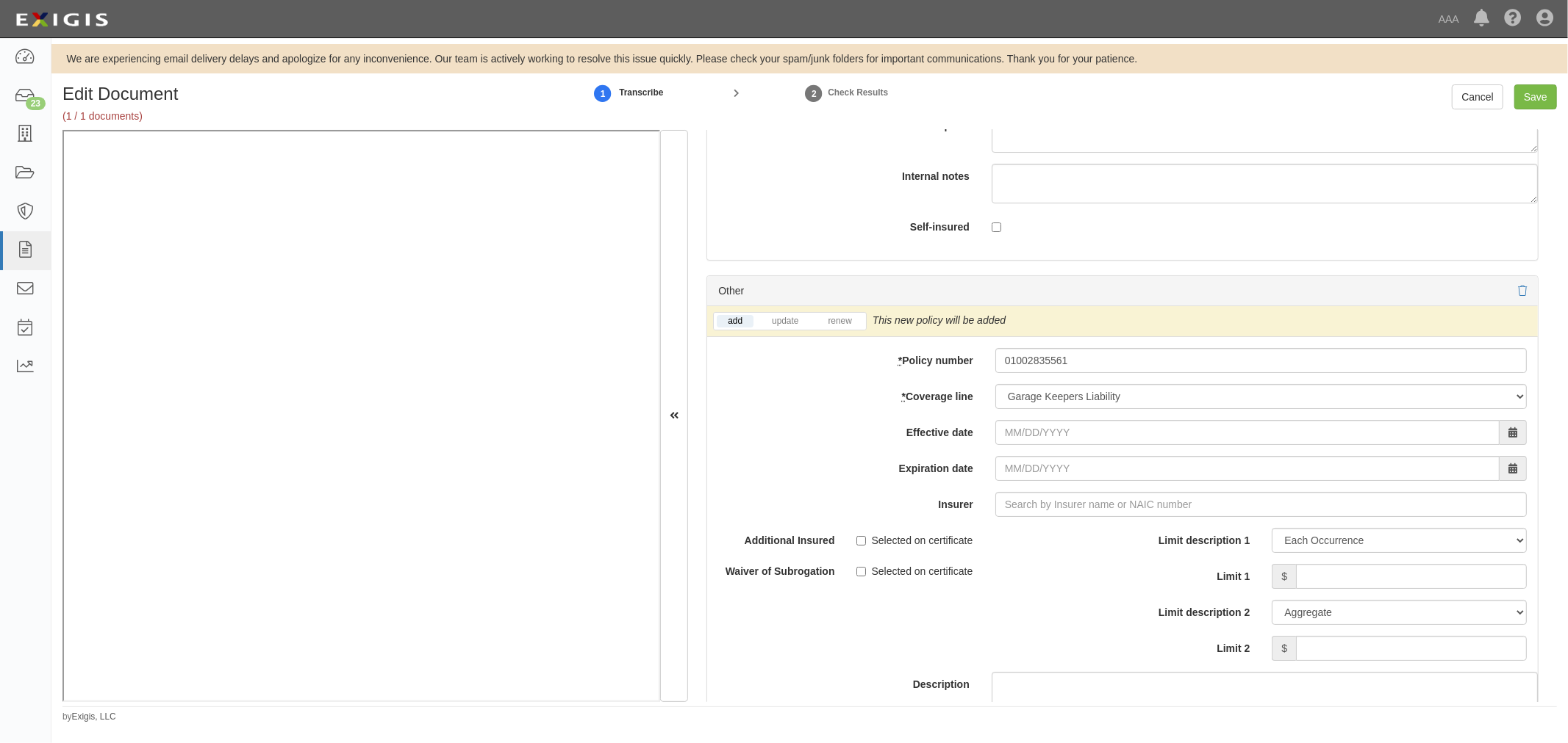
scroll to position [4625, 0]
drag, startPoint x: 1076, startPoint y: 371, endPoint x: 939, endPoint y: 397, distance: 139.4
click at [939, 397] on div "add update renew This new policy will be added This new policy will update exis…" at bounding box center [1122, 561] width 831 height 513
paste input "1938088"
type input "1938088"
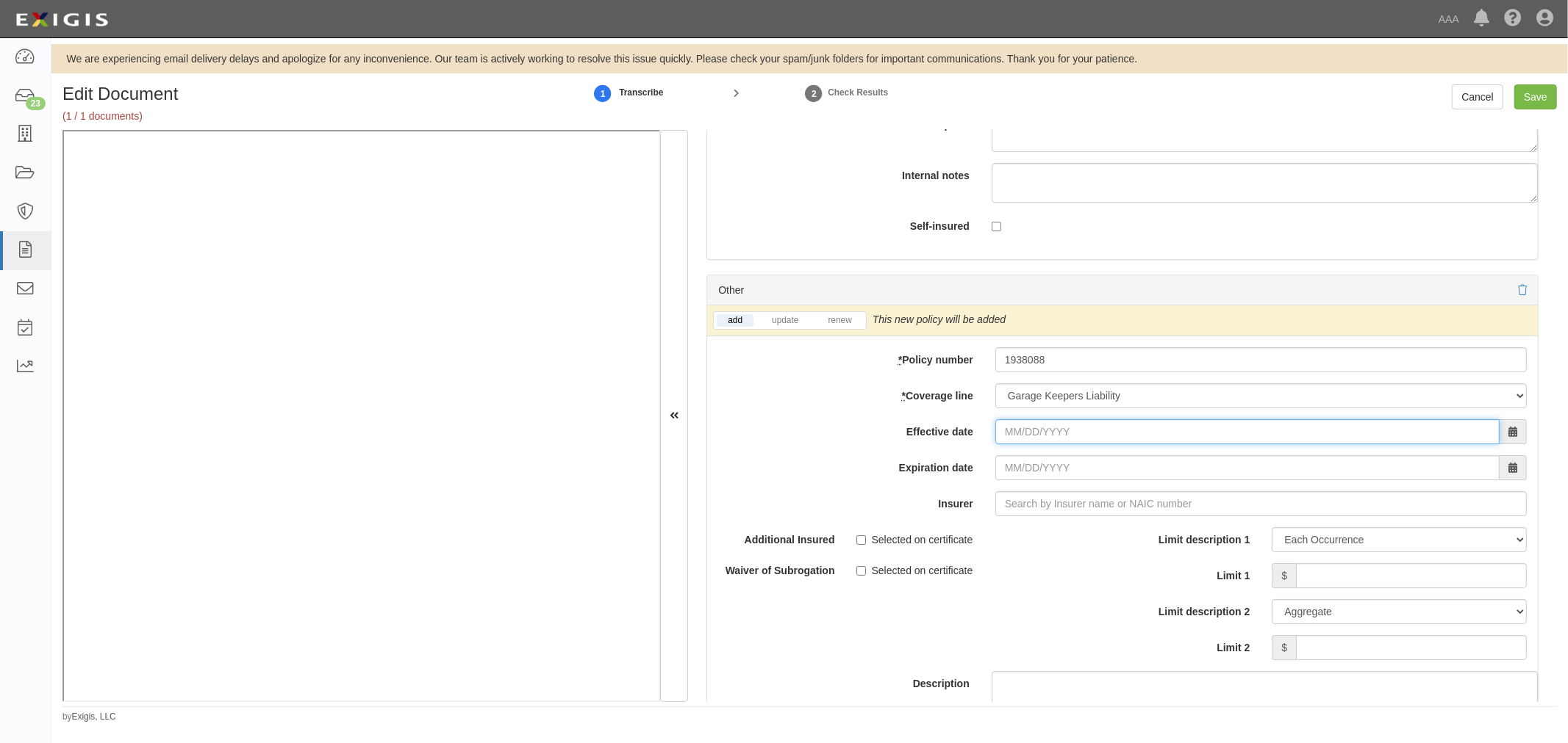
click at [1029, 432] on input "Effective date" at bounding box center [1247, 432] width 504 height 25
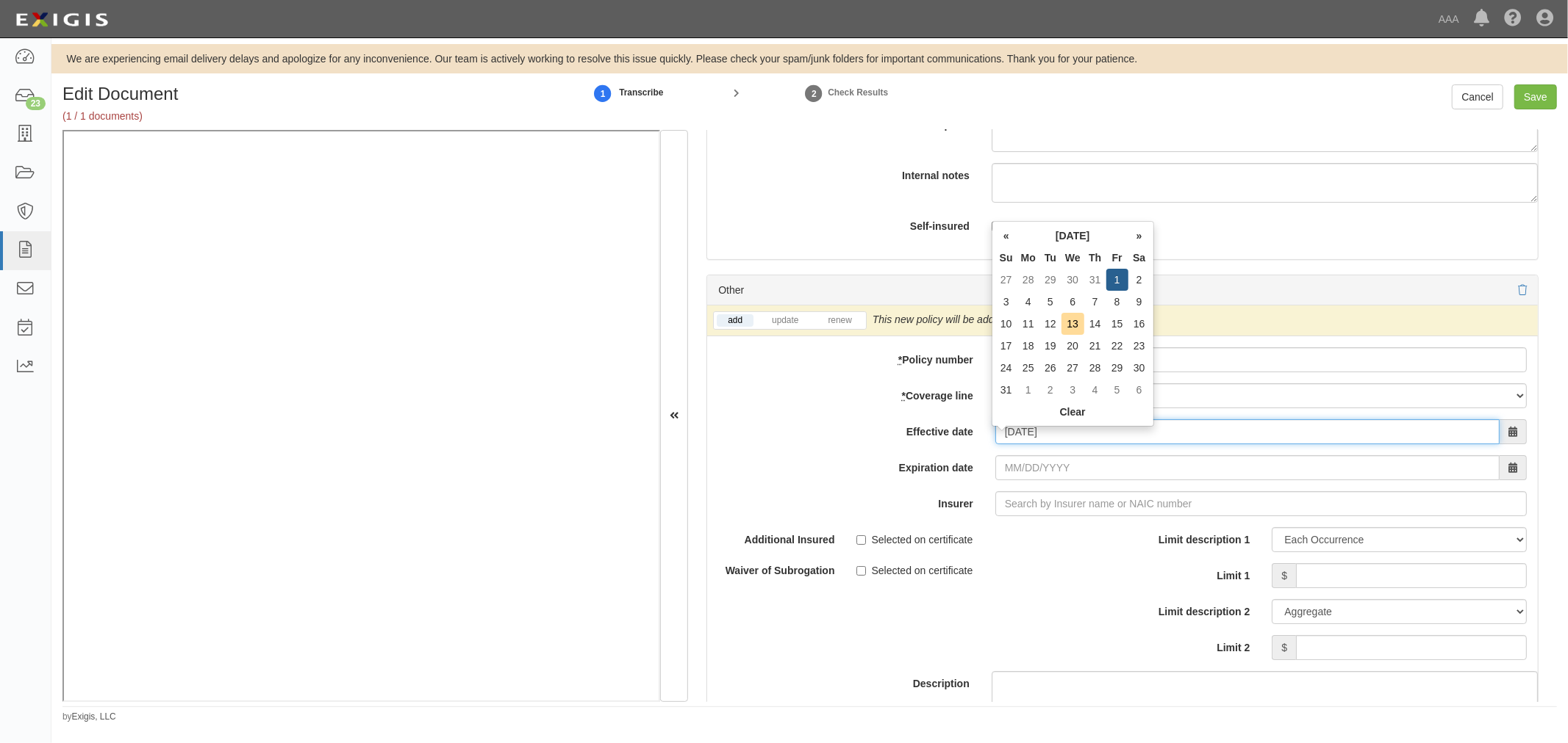
type input "08/01/2025"
type input "08/01/2026"
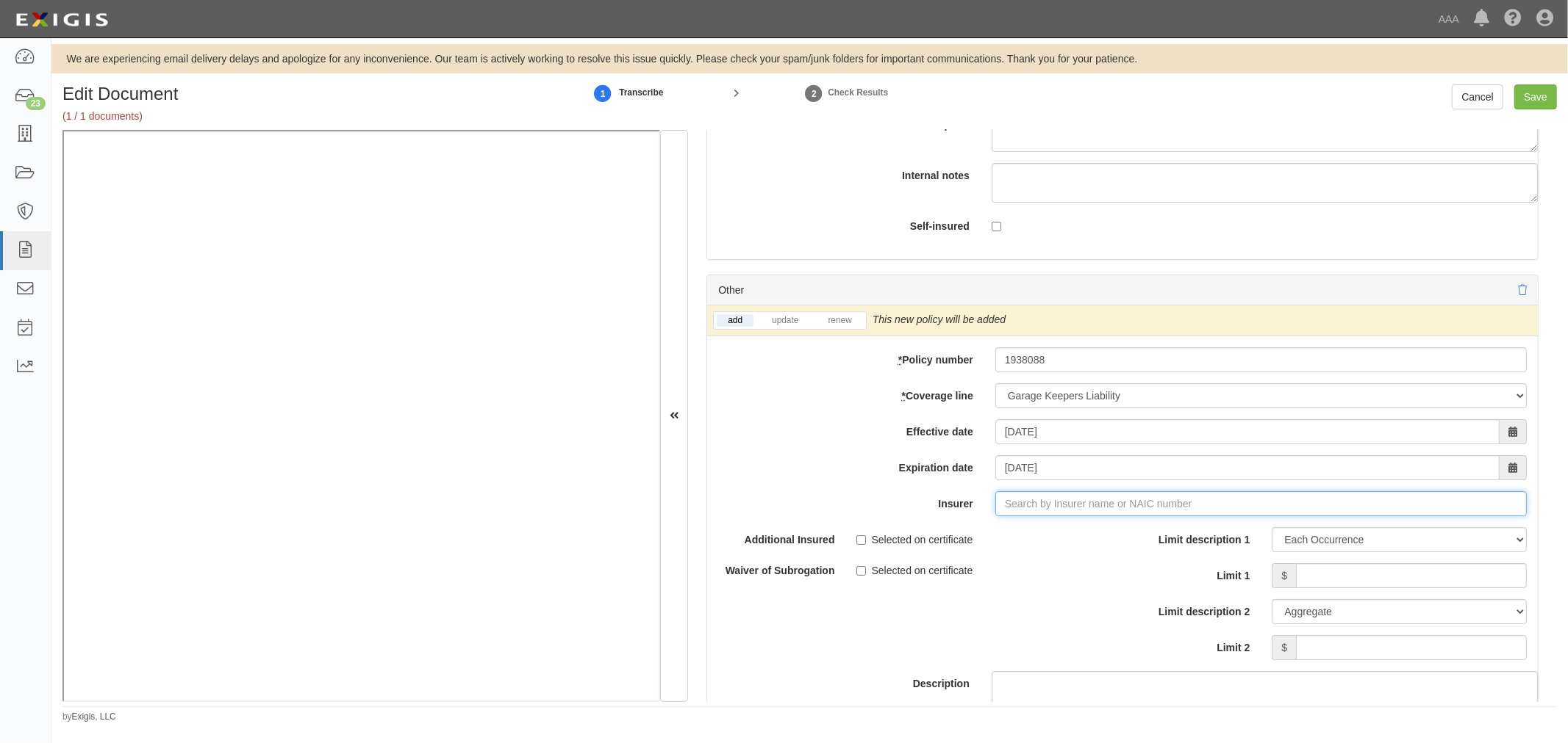
type input "180 Seguros S.A. (0) NR Rating"
type input "1"
click at [1062, 541] on div "Federated Mutual Insurance Company ( 13935 ) A+ XV Rating" at bounding box center [1054, 532] width 308 height 19
type input "Federated Mutual Insurance Company (13935) A+ XV Rating"
click at [843, 318] on div "add update renew This new policy will be added This new policy will update exis…" at bounding box center [1122, 320] width 831 height 31
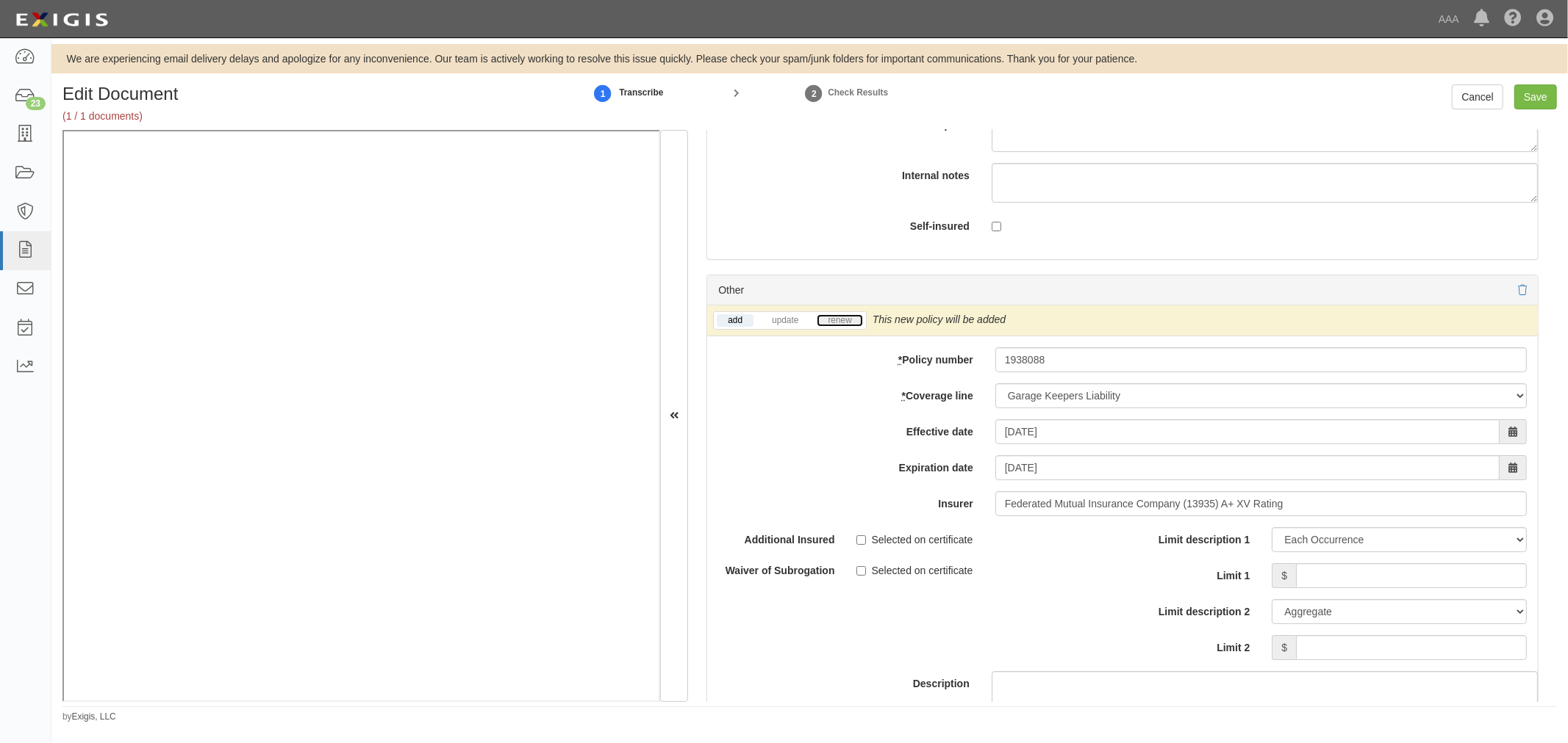
click at [840, 326] on link "renew" at bounding box center [840, 320] width 46 height 12
click at [1322, 584] on input "Limit 1" at bounding box center [1411, 575] width 230 height 25
type input "150,000"
click at [1339, 650] on input "Limit 2" at bounding box center [1411, 648] width 230 height 25
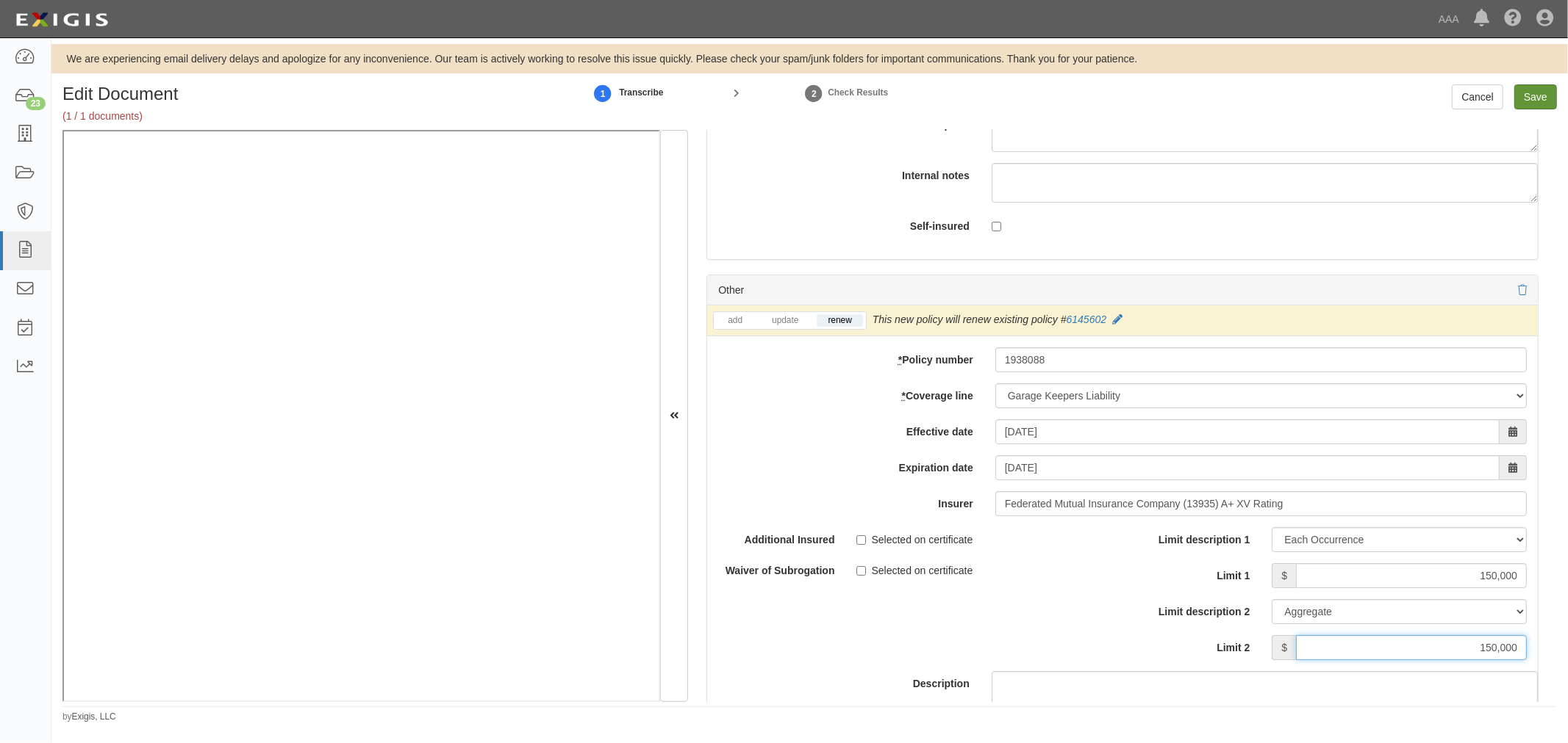
type input "150,000"
click at [1519, 95] on input "Save" at bounding box center [1535, 97] width 42 height 25
type input "1000000"
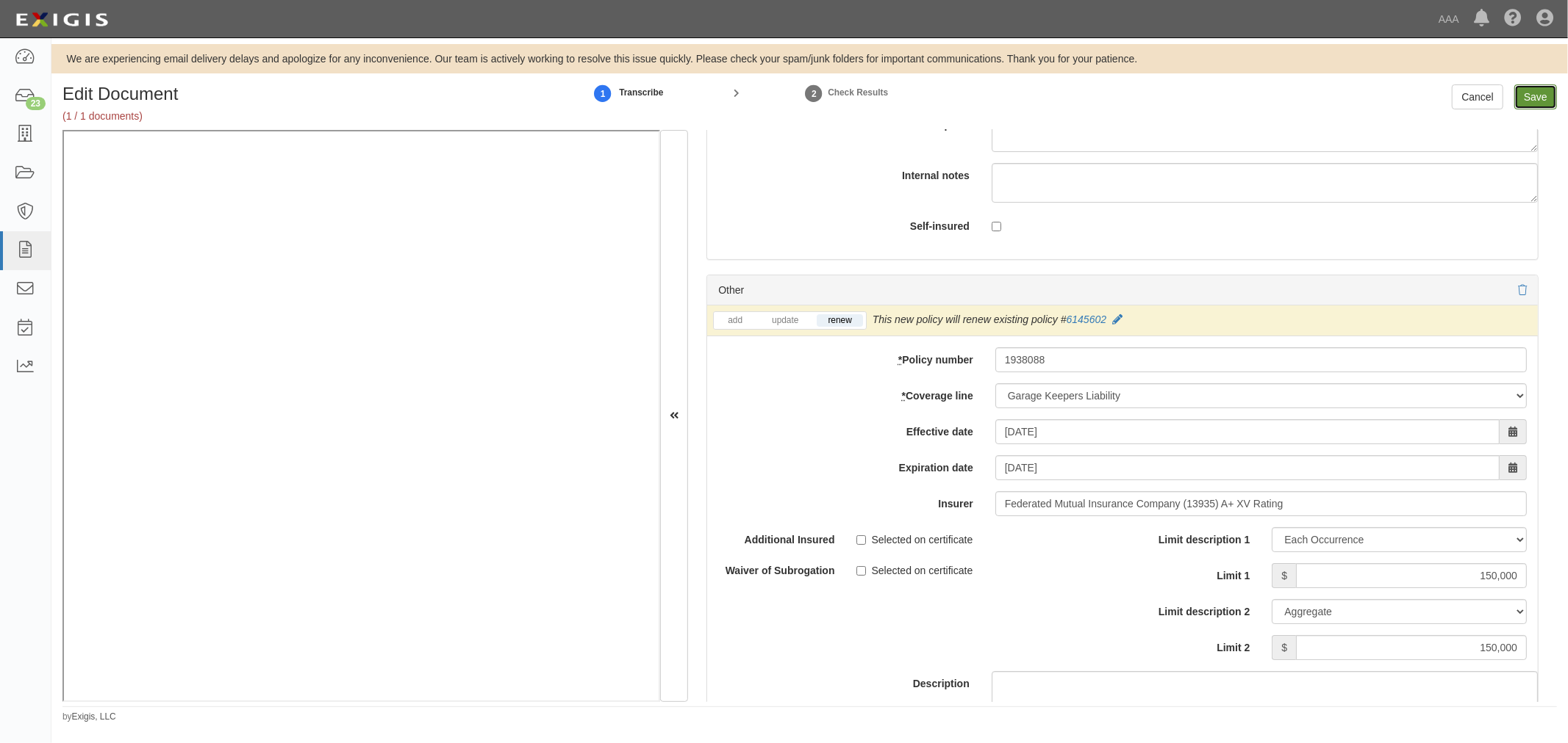
type input "1000000"
type input "2000000"
type input "150000"
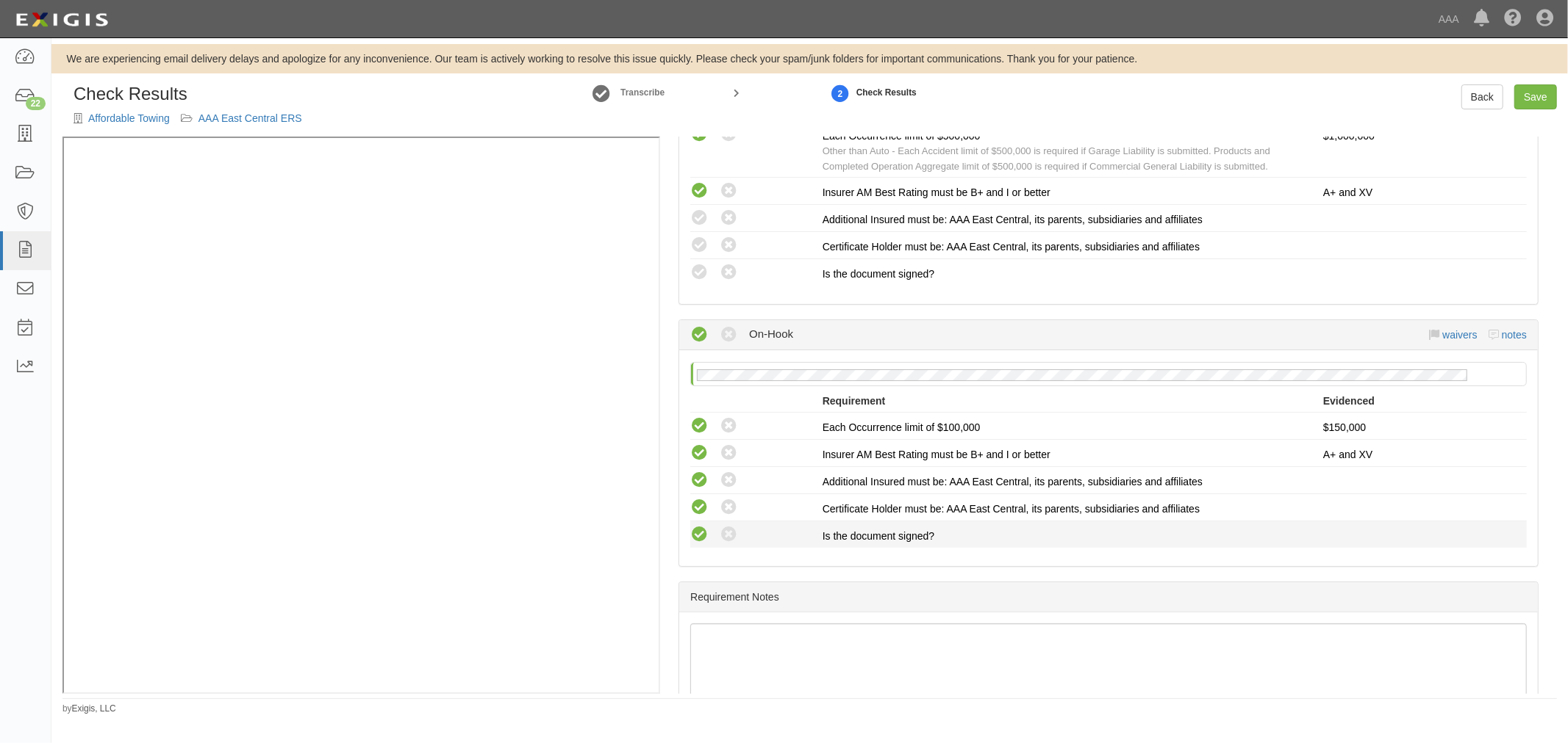
scroll to position [1153, 0]
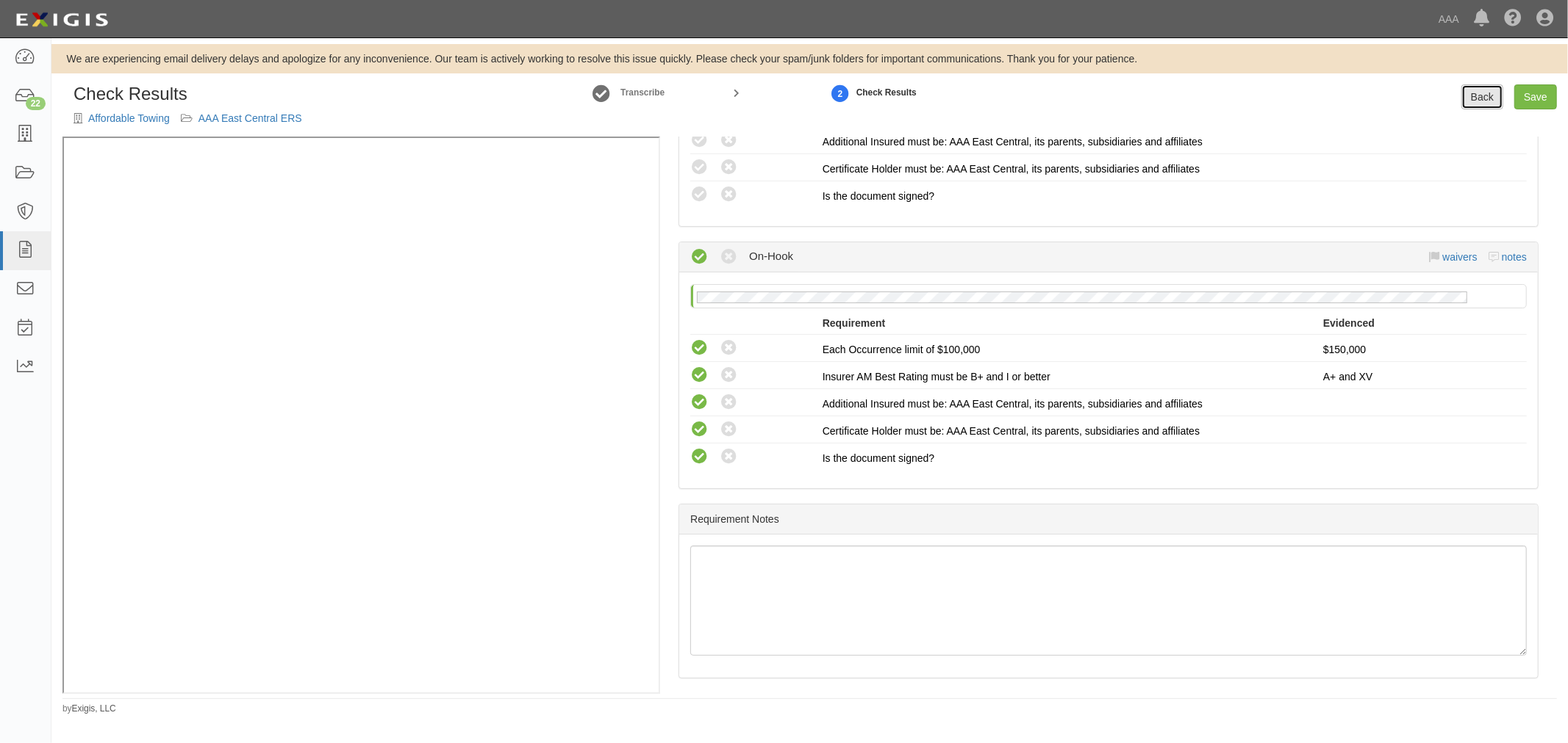
click at [1479, 99] on link "Back" at bounding box center [1481, 97] width 41 height 25
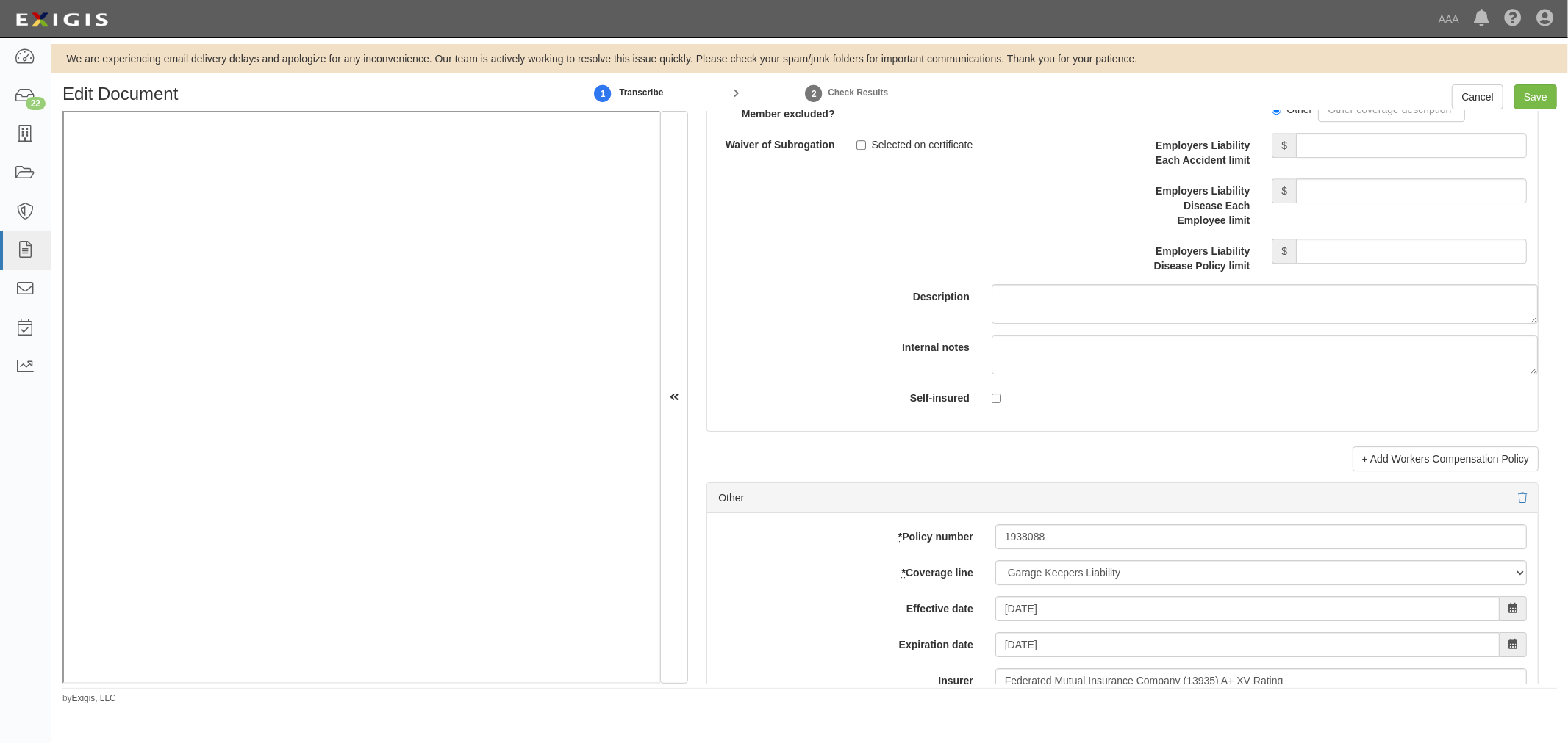
scroll to position [4080, 0]
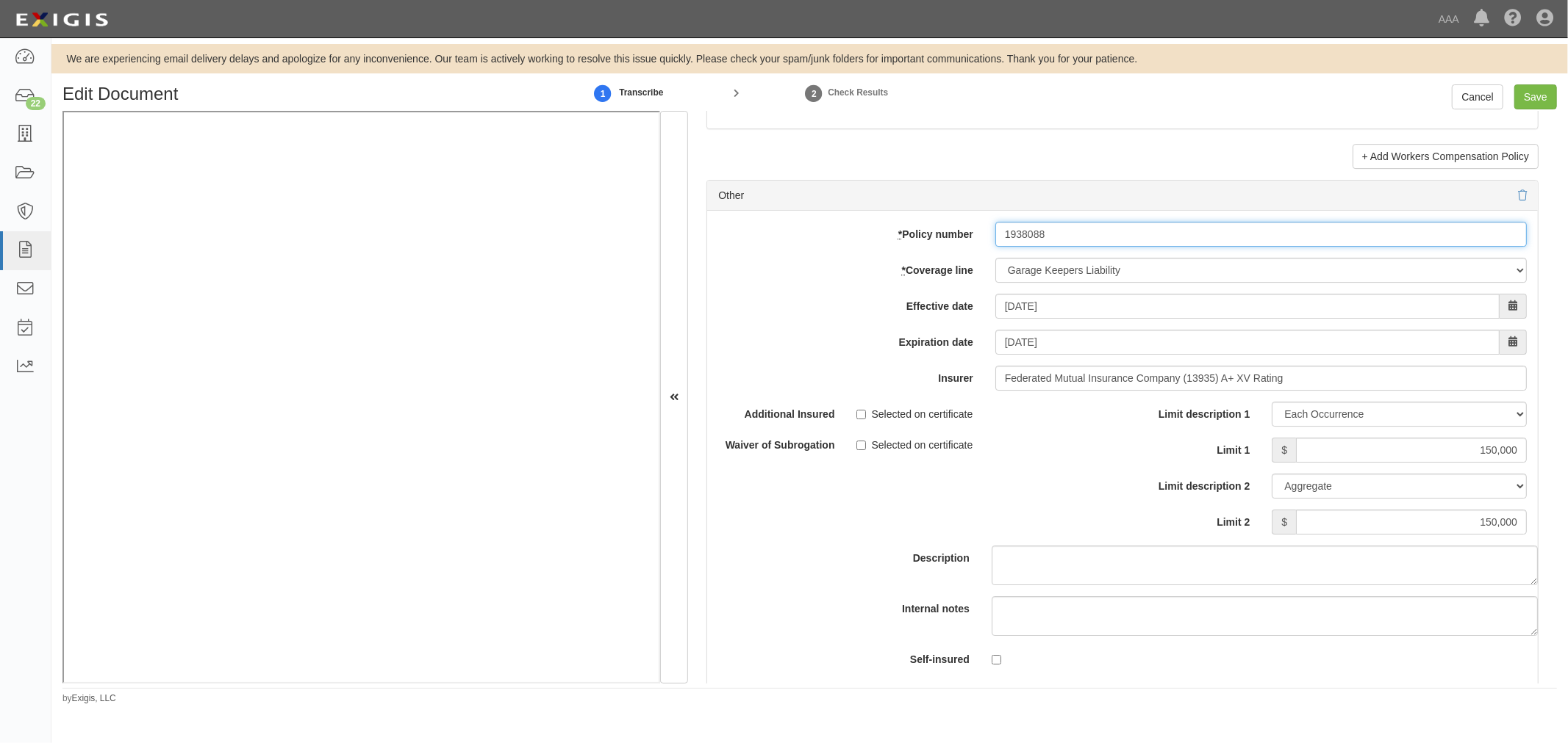
drag, startPoint x: 1048, startPoint y: 244, endPoint x: 978, endPoint y: 261, distance: 72.0
click at [978, 261] on div "* Policy number 1938088 * Coverage line -- Select coverage line -- Asbestos Aba…" at bounding box center [1122, 452] width 831 height 482
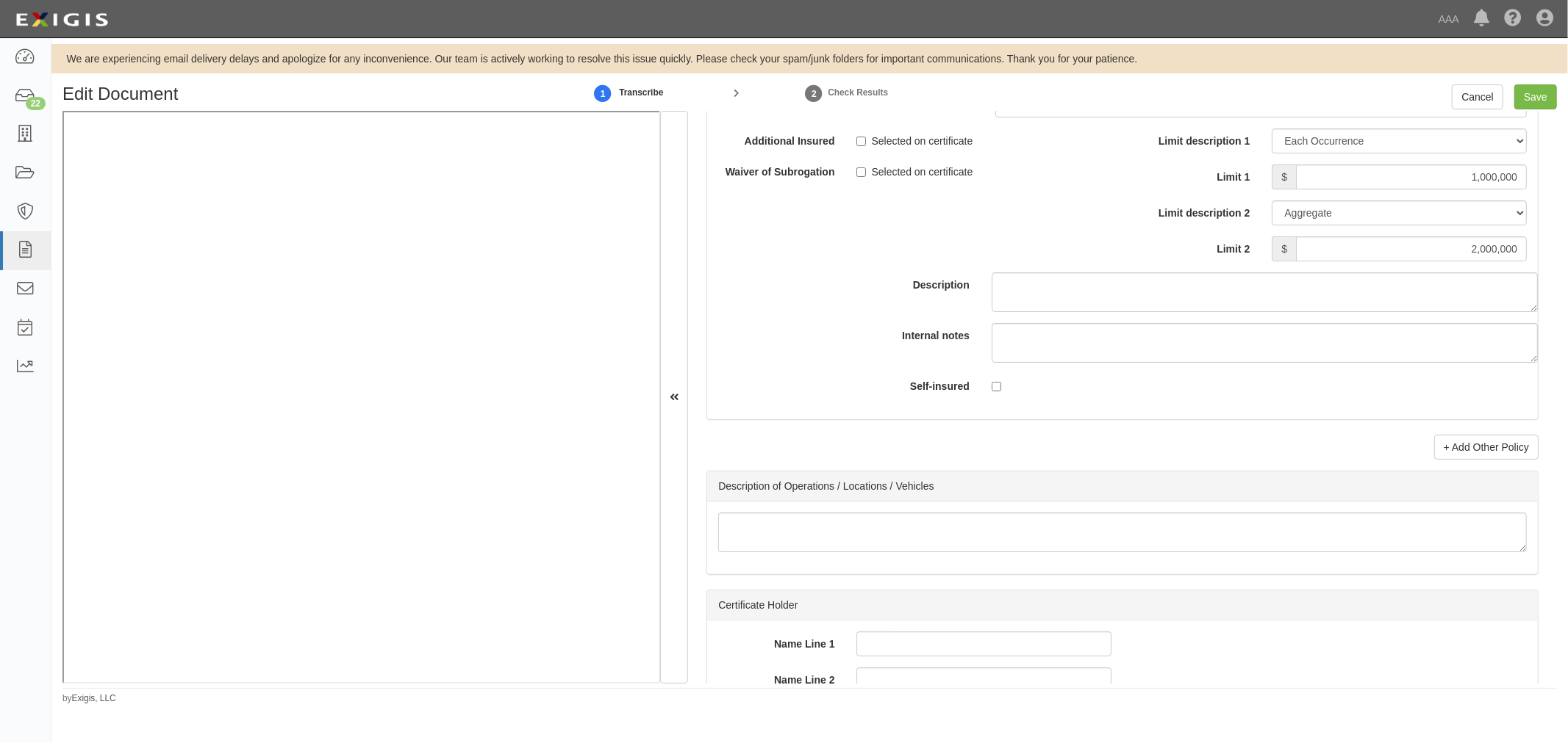
scroll to position [5033, 0]
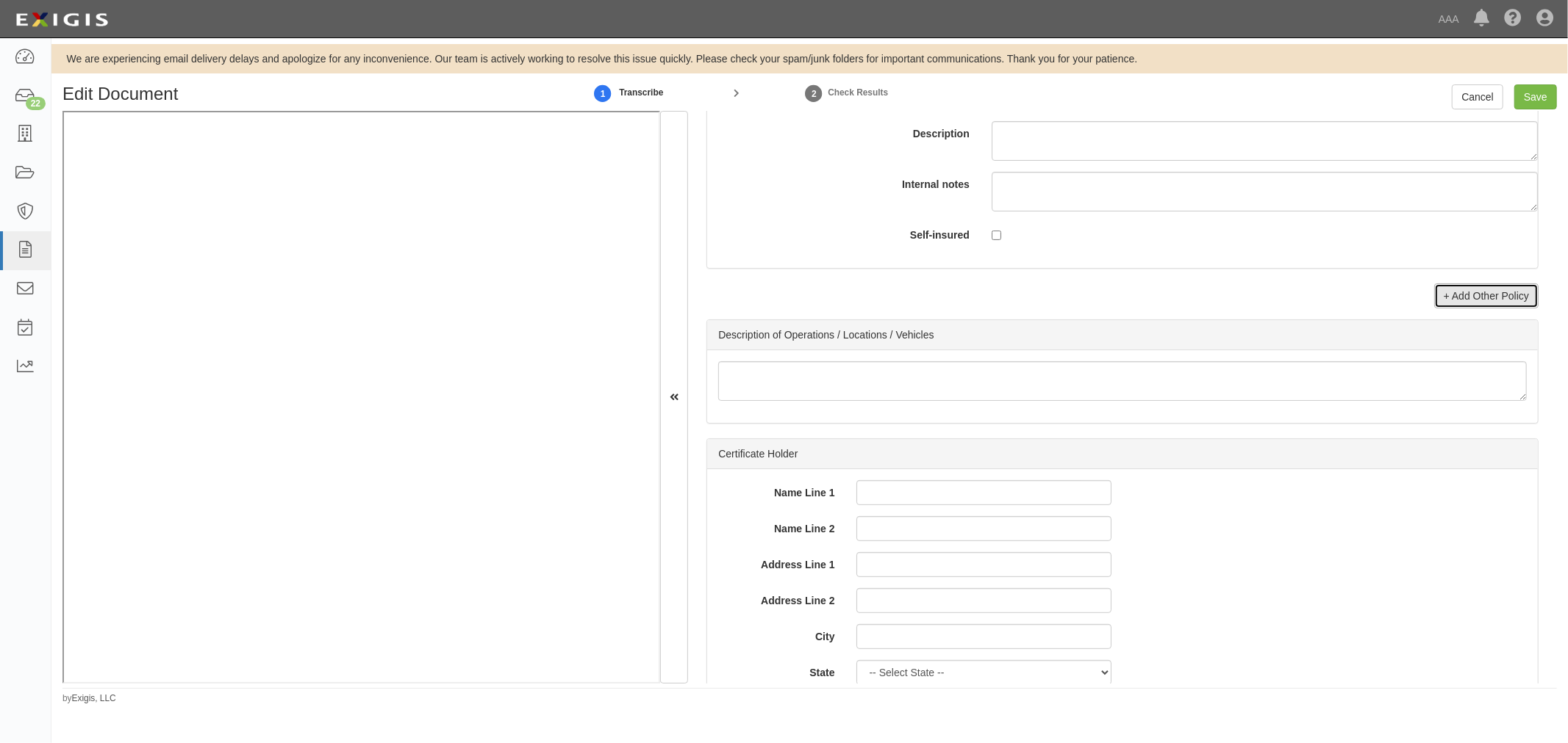
click at [1494, 303] on link "+ Add Other Policy" at bounding box center [1486, 296] width 104 height 25
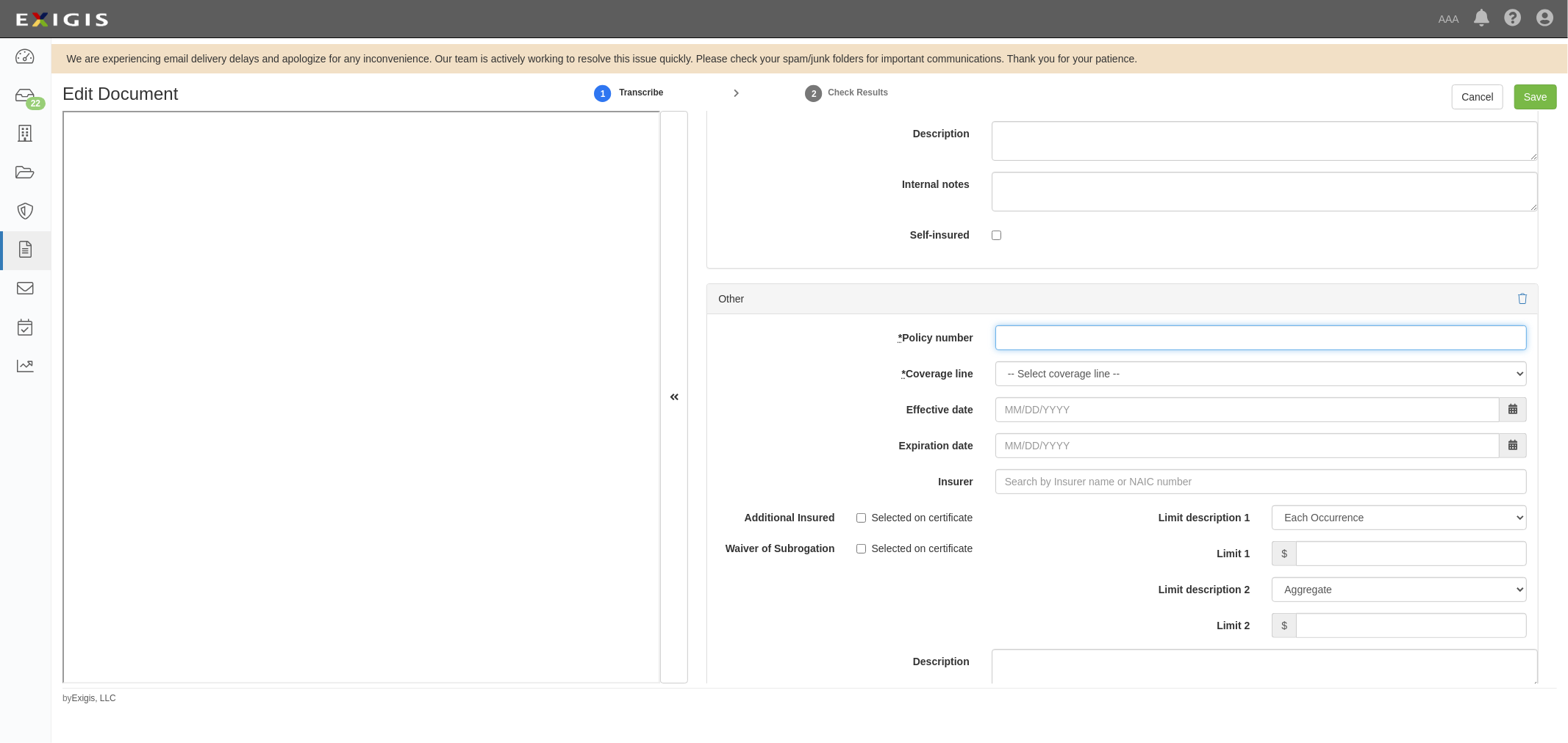
drag, startPoint x: 1052, startPoint y: 349, endPoint x: 1032, endPoint y: 384, distance: 40.3
click at [1046, 350] on input "* Policy number" at bounding box center [1261, 338] width 531 height 25
paste input "1938088"
type input "1938088"
click at [1032, 386] on select "-- Select coverage line -- Asbestos Abatement Auto Physical Damage Boiler & Mac…" at bounding box center [1261, 374] width 531 height 25
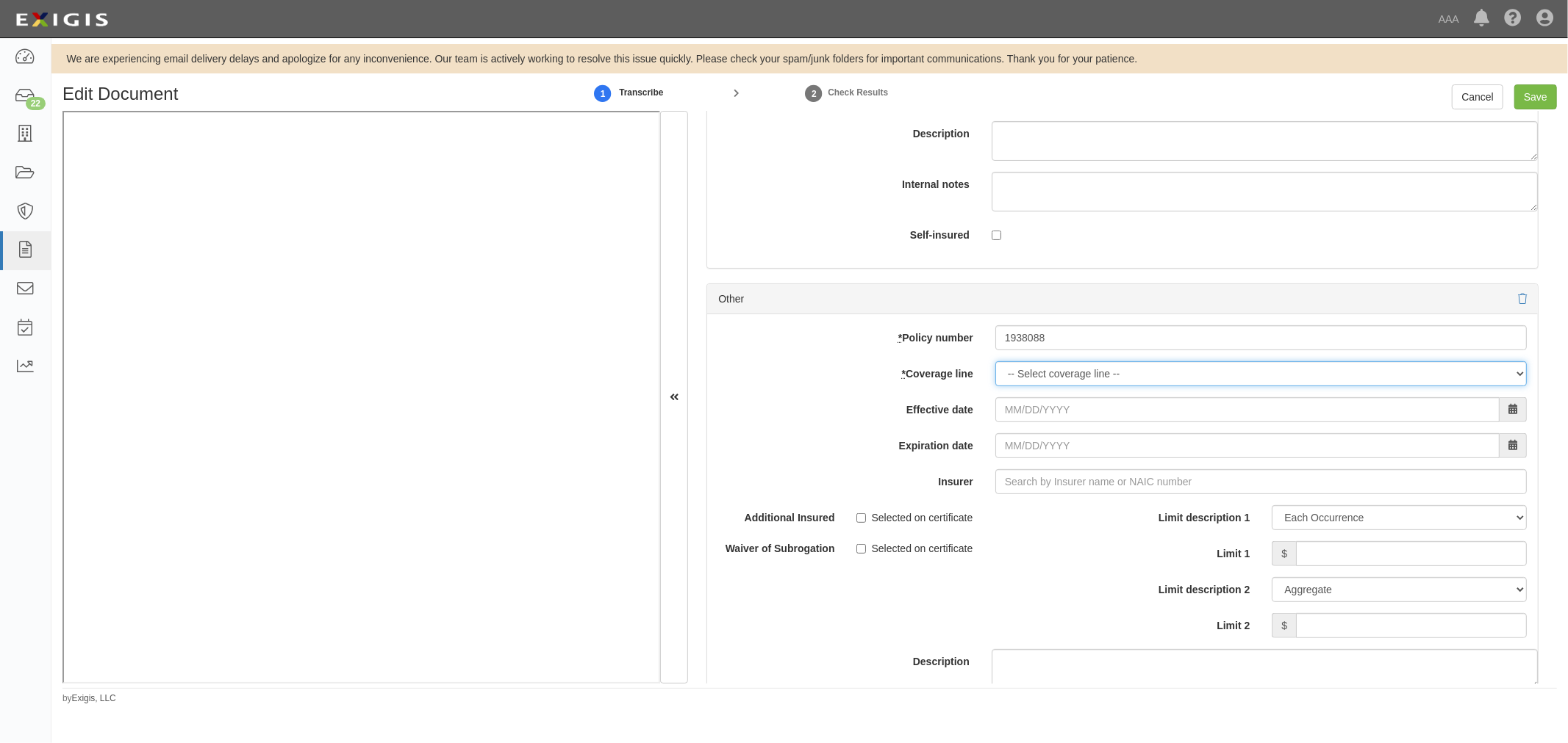
select select "71"
click at [995, 387] on select "-- Select coverage line -- Asbestos Abatement Auto Physical Damage Boiler & Mac…" at bounding box center [1261, 374] width 531 height 25
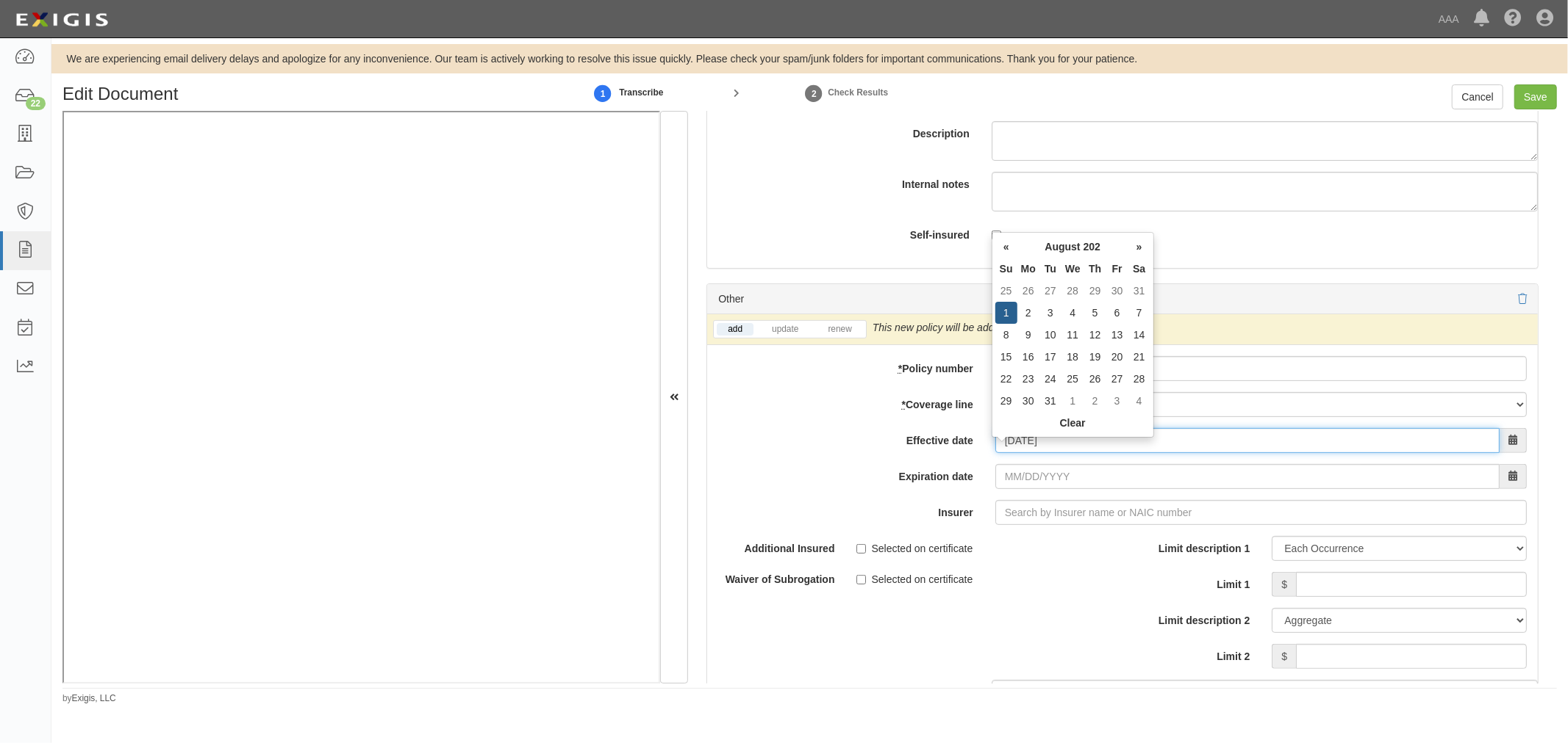
type input "08/01/2025"
type input "[DATE]"
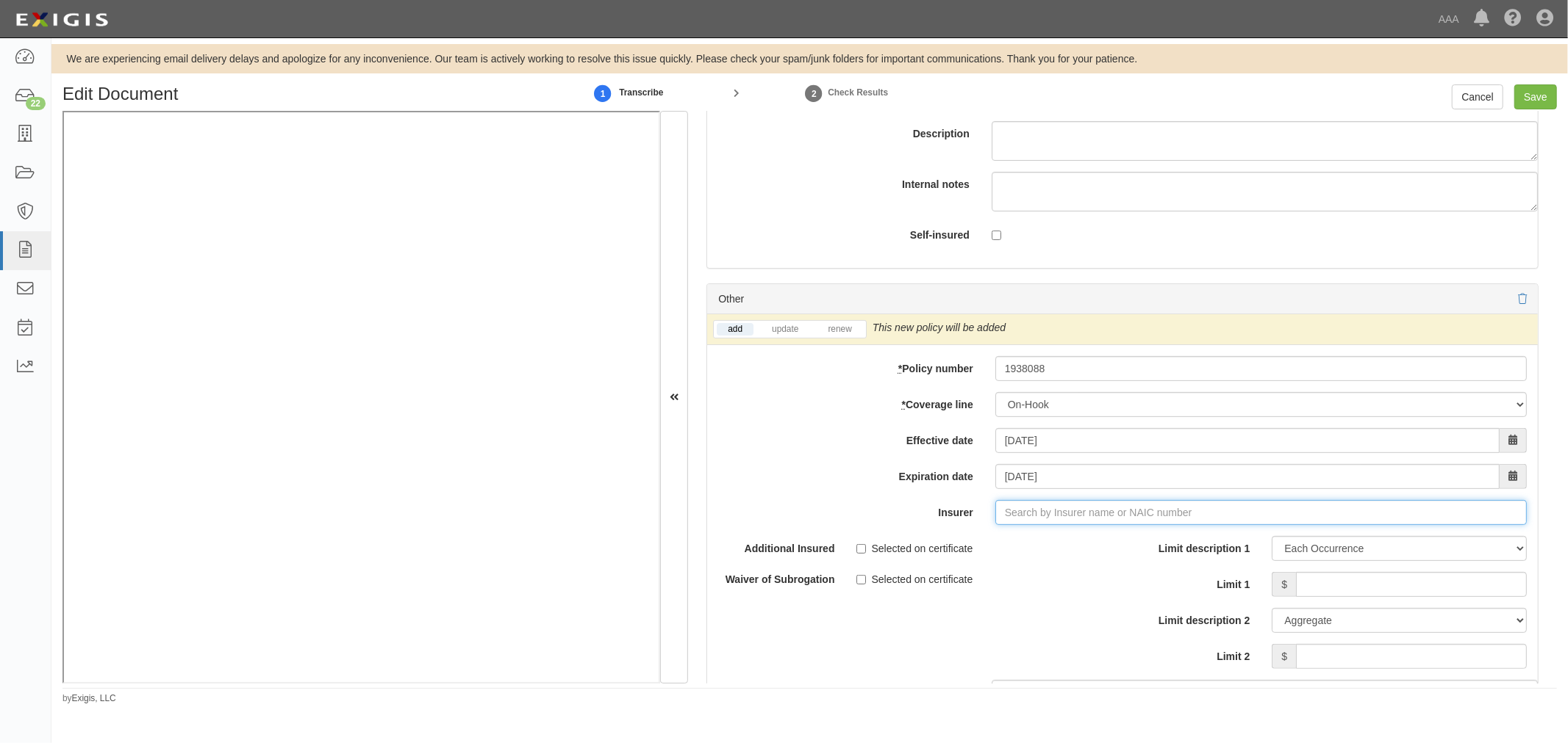
type input "180 Seguros S.A. (0) NR Rating"
type input "1"
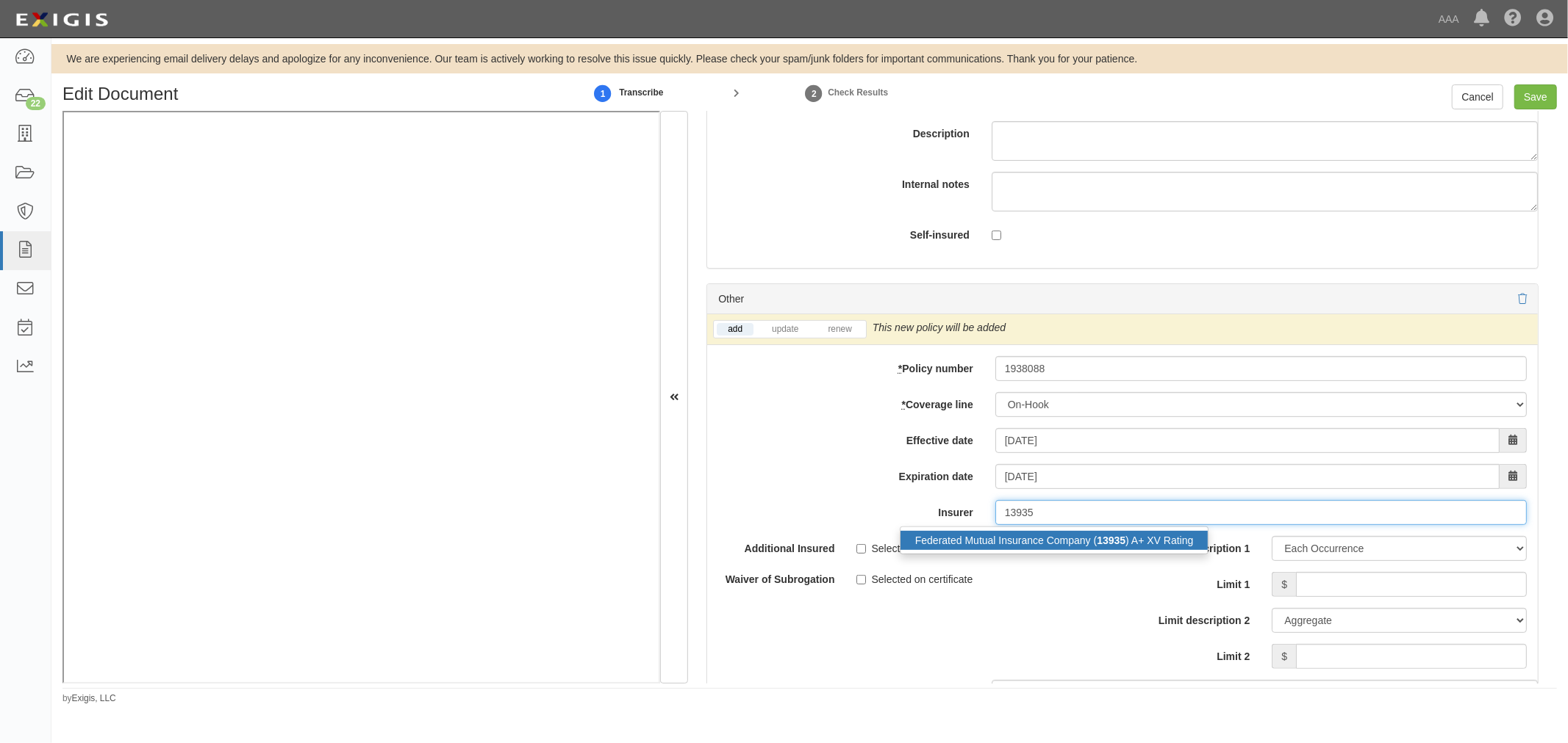
click at [978, 550] on div "Federated Mutual Insurance Company ( 13935 ) A+ XV Rating" at bounding box center [1054, 541] width 308 height 19
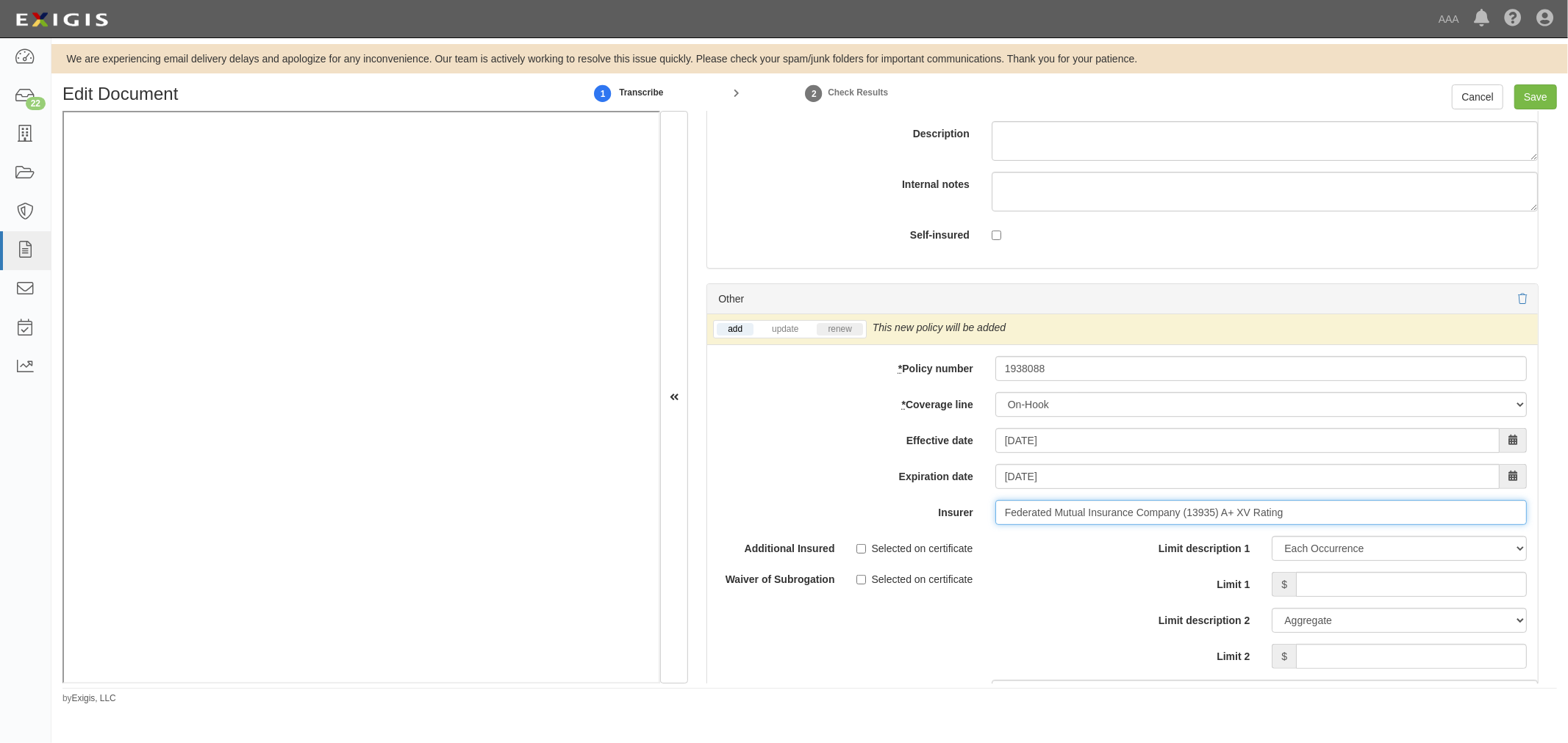
type input "Federated Mutual Insurance Company (13935) A+ XV Rating"
click at [833, 335] on link "renew" at bounding box center [840, 329] width 46 height 12
click at [1328, 597] on input "Limit 1" at bounding box center [1411, 584] width 230 height 25
type input "150,000"
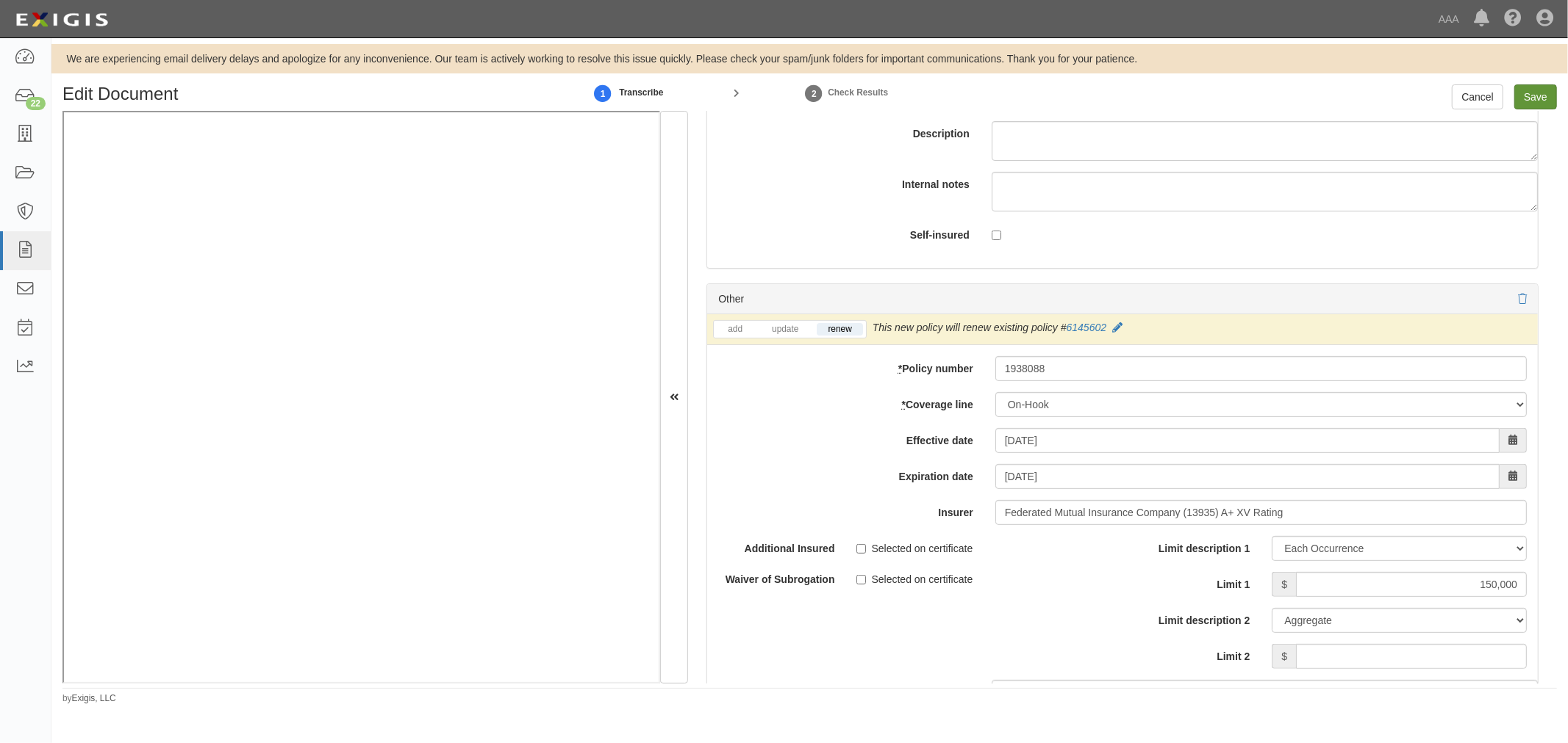
drag, startPoint x: 1528, startPoint y: 114, endPoint x: 1533, endPoint y: 103, distance: 12.1
click at [1530, 112] on div "Description" at bounding box center [1122, 69] width 853 height 184
click at [1533, 101] on input "Save" at bounding box center [1535, 97] width 42 height 25
type input "1000000"
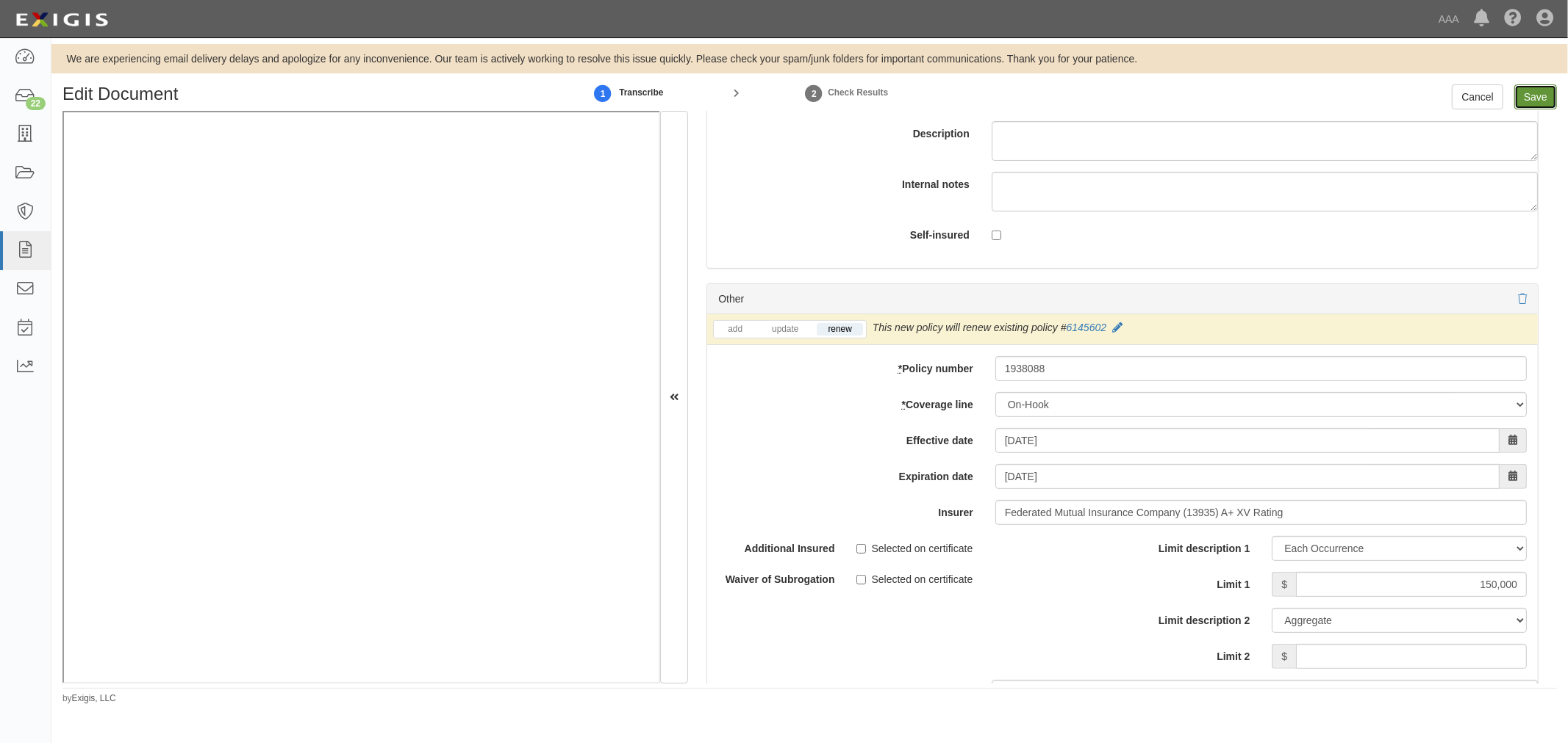
type input "1000000"
type input "150000"
type input "1000000"
type input "2000000"
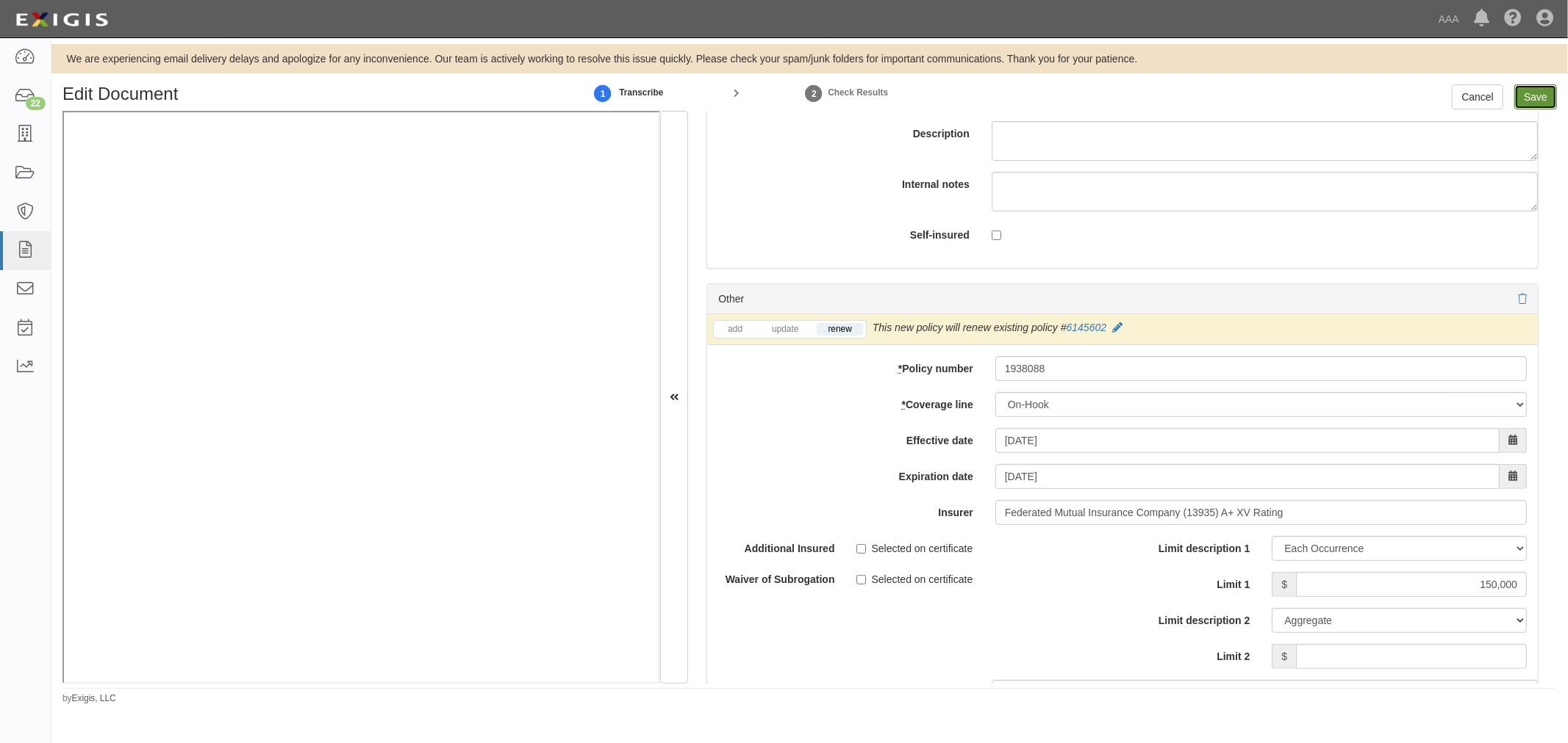
type input "150000"
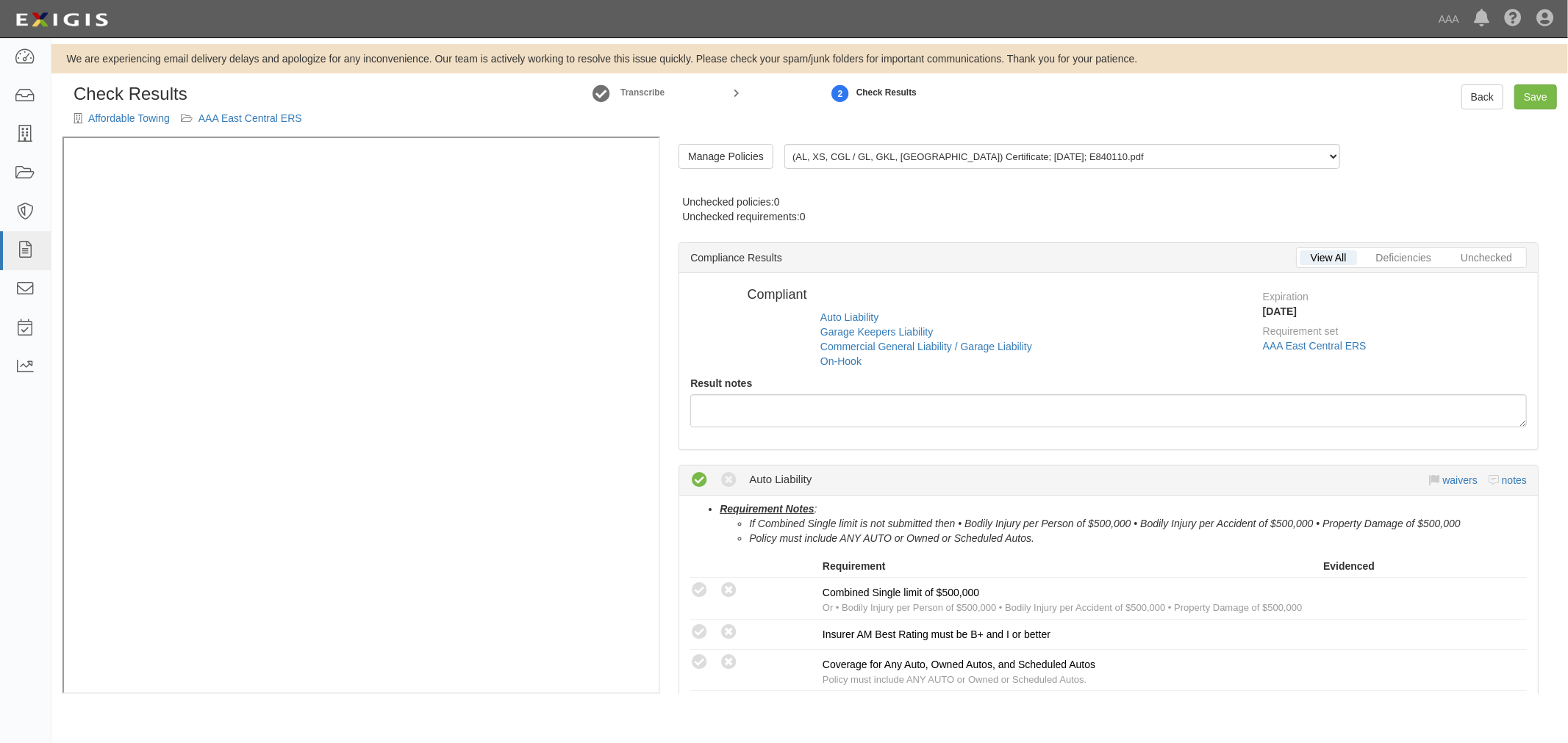
radio input "true"
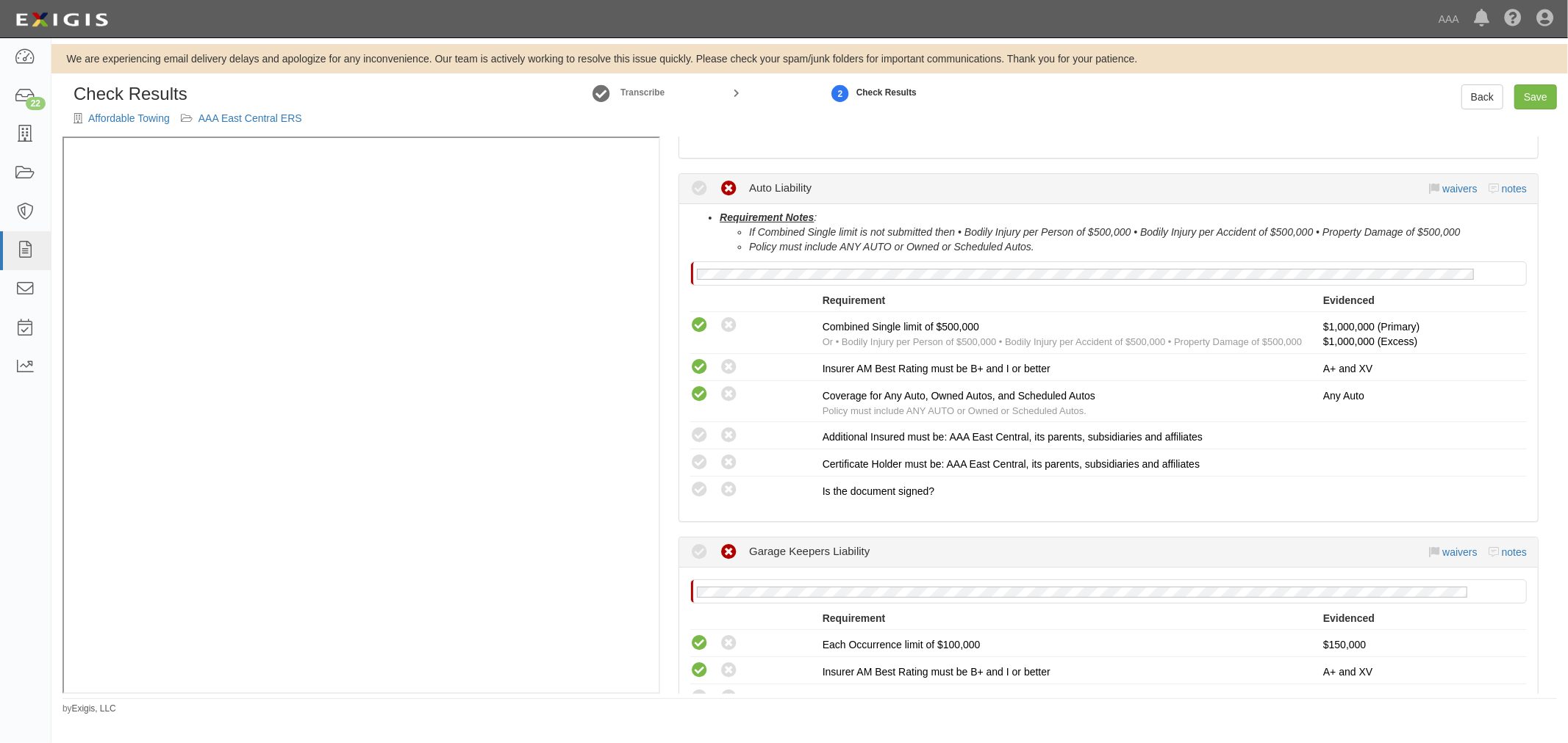
scroll to position [408, 0]
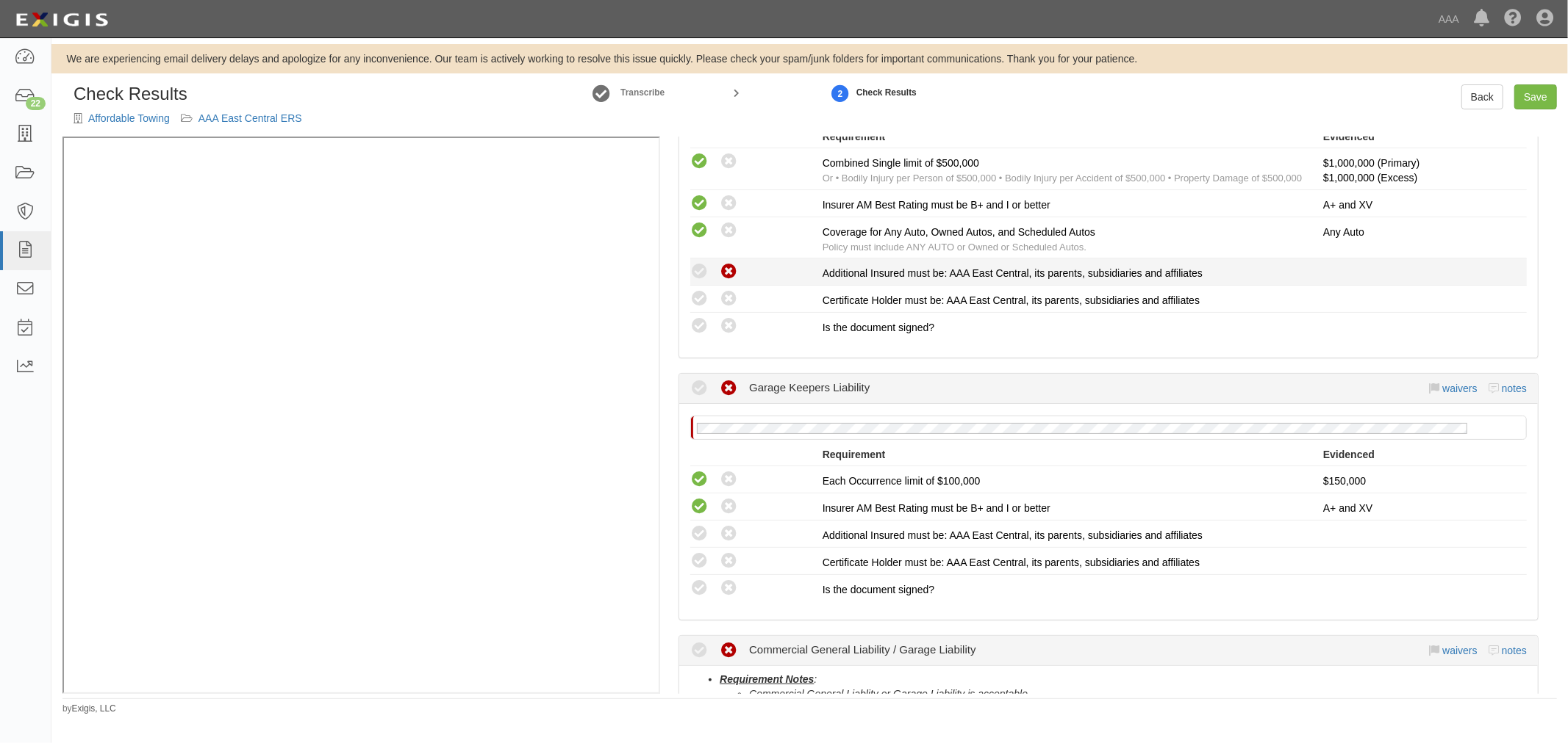
click at [726, 270] on icon at bounding box center [728, 272] width 19 height 19
radio input "true"
click at [700, 296] on icon at bounding box center [699, 299] width 19 height 19
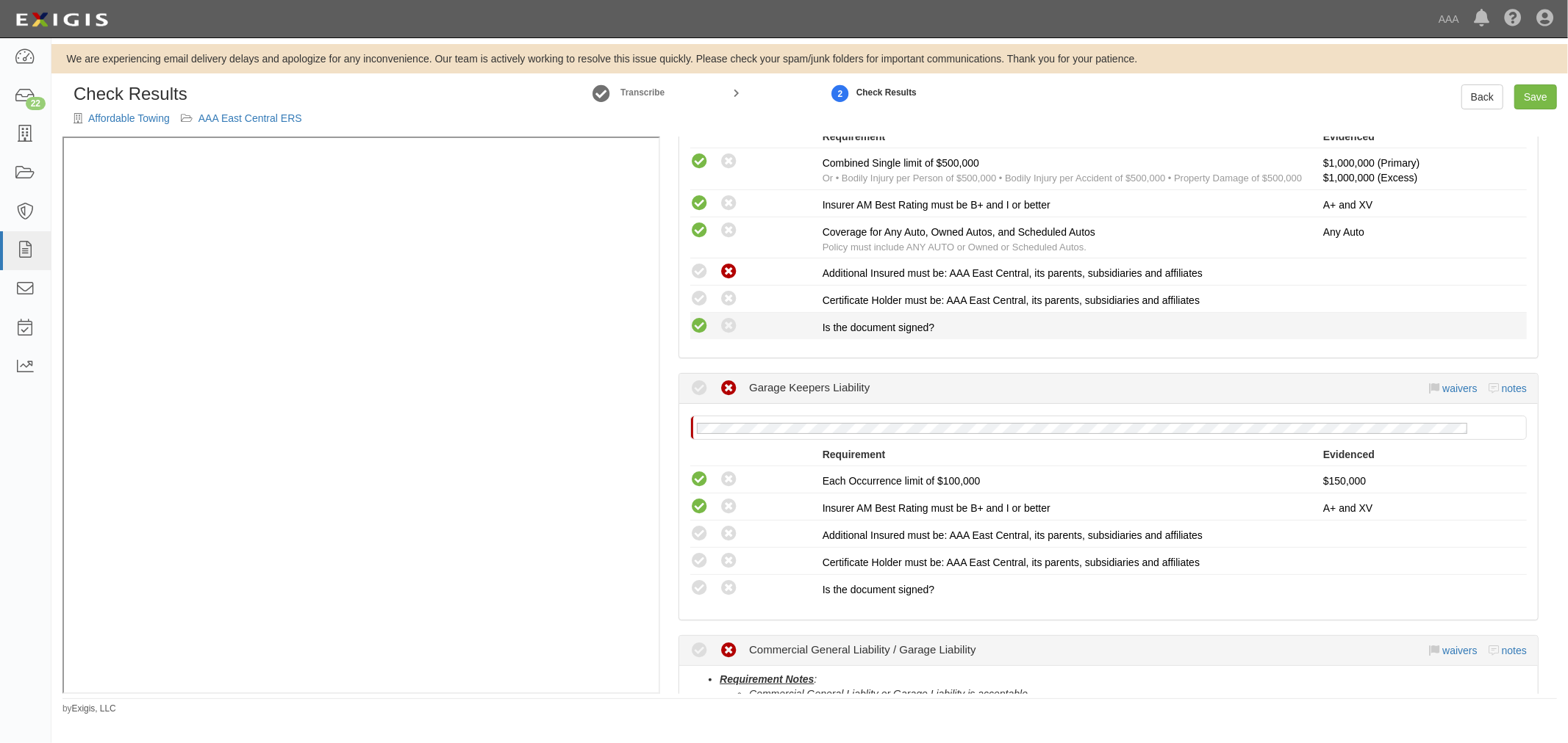
radio input "true"
click at [699, 318] on icon at bounding box center [699, 326] width 19 height 19
radio input "true"
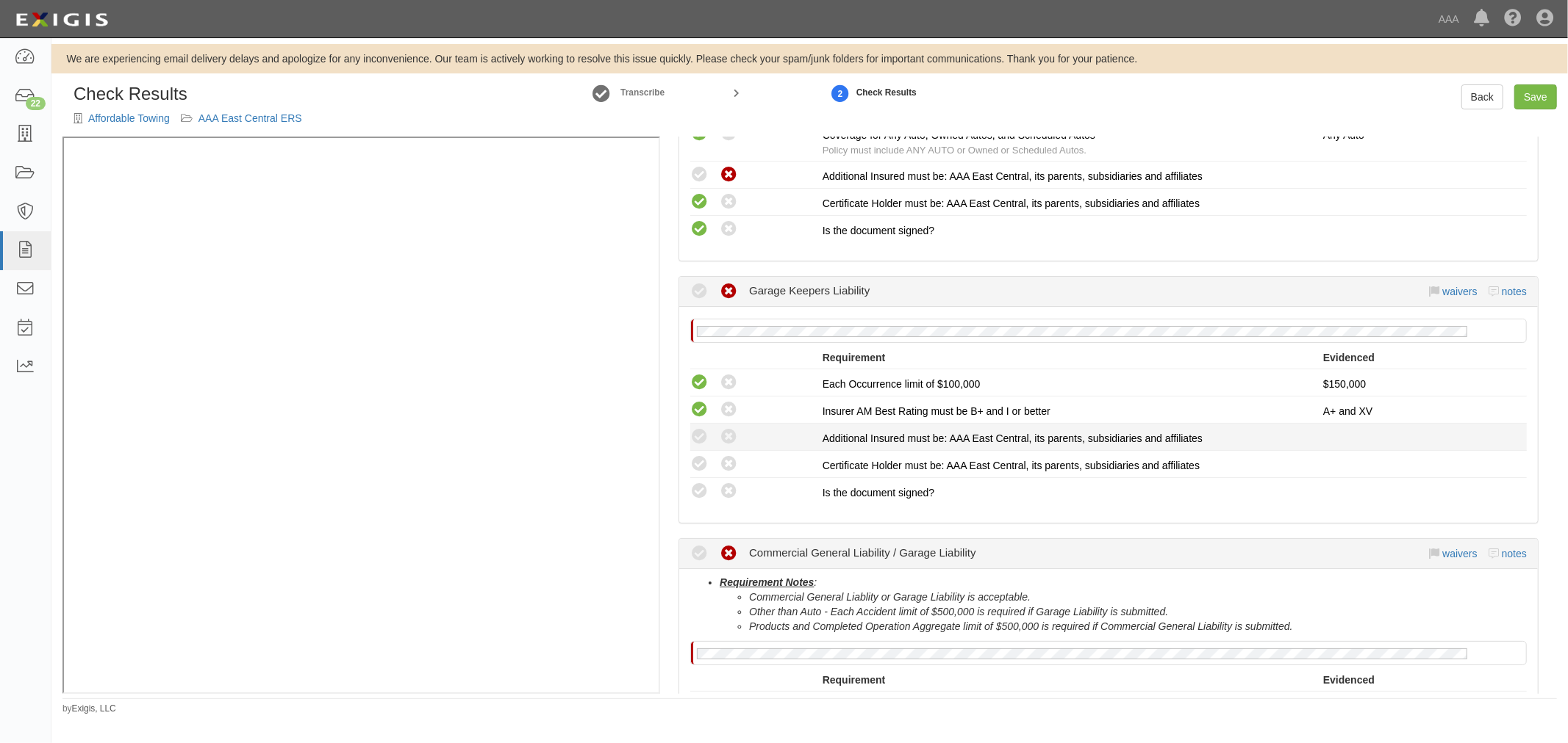
scroll to position [544, 0]
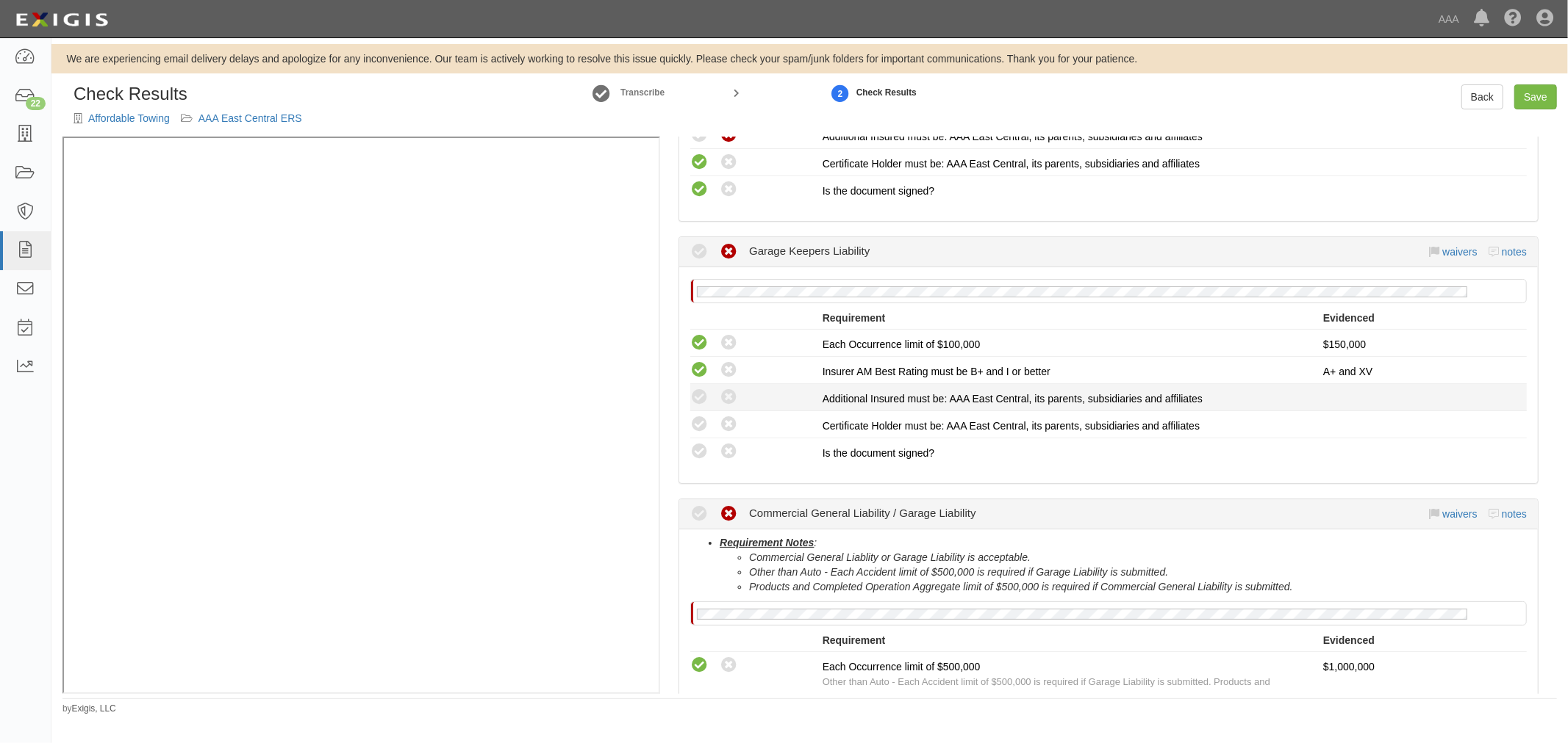
drag, startPoint x: 730, startPoint y: 391, endPoint x: 711, endPoint y: 407, distance: 24.8
click at [730, 391] on icon at bounding box center [728, 397] width 19 height 19
radio input "true"
drag, startPoint x: 698, startPoint y: 424, endPoint x: 701, endPoint y: 440, distance: 16.3
click at [698, 426] on icon at bounding box center [699, 424] width 19 height 19
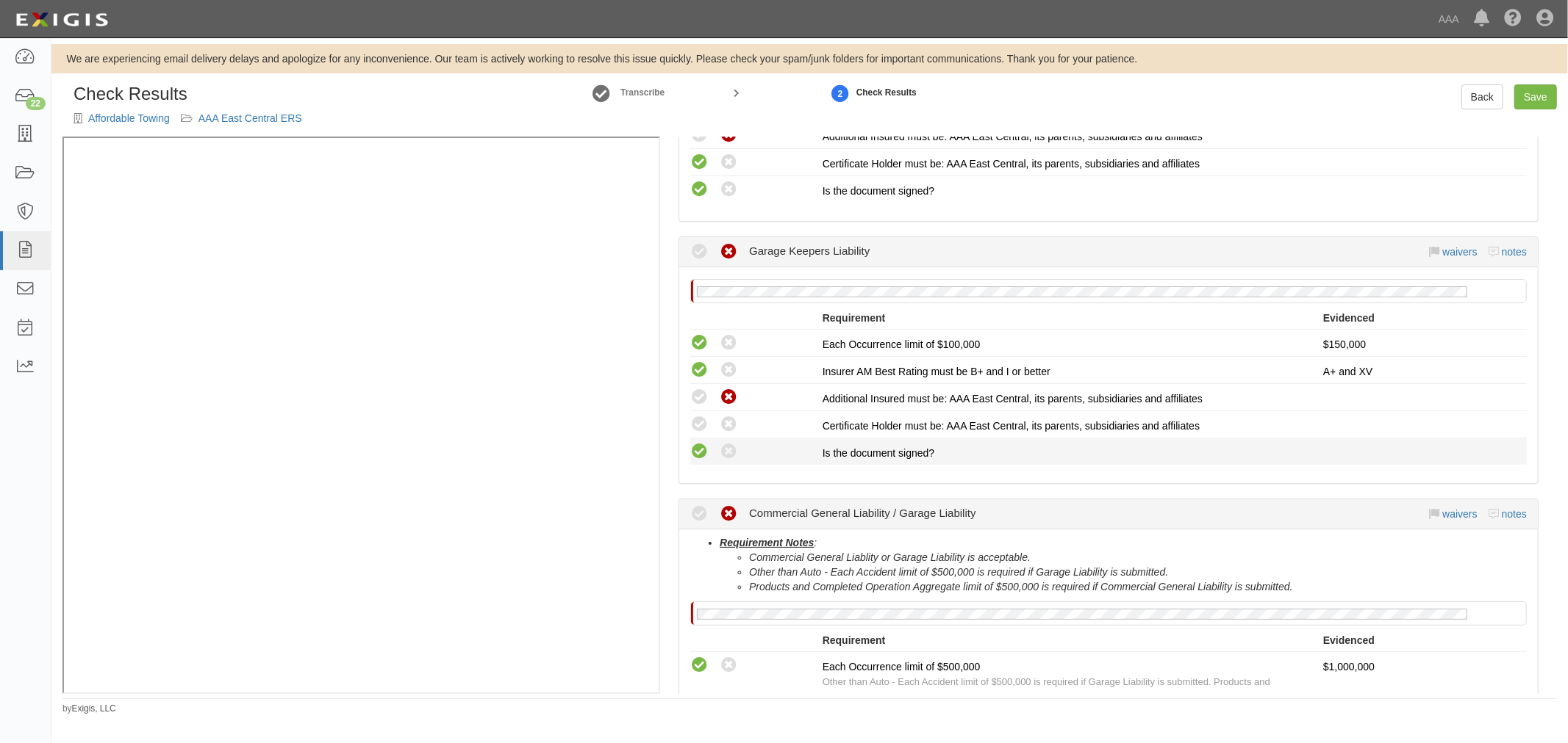
radio input "true"
click at [702, 448] on icon at bounding box center [699, 452] width 19 height 19
radio input "true"
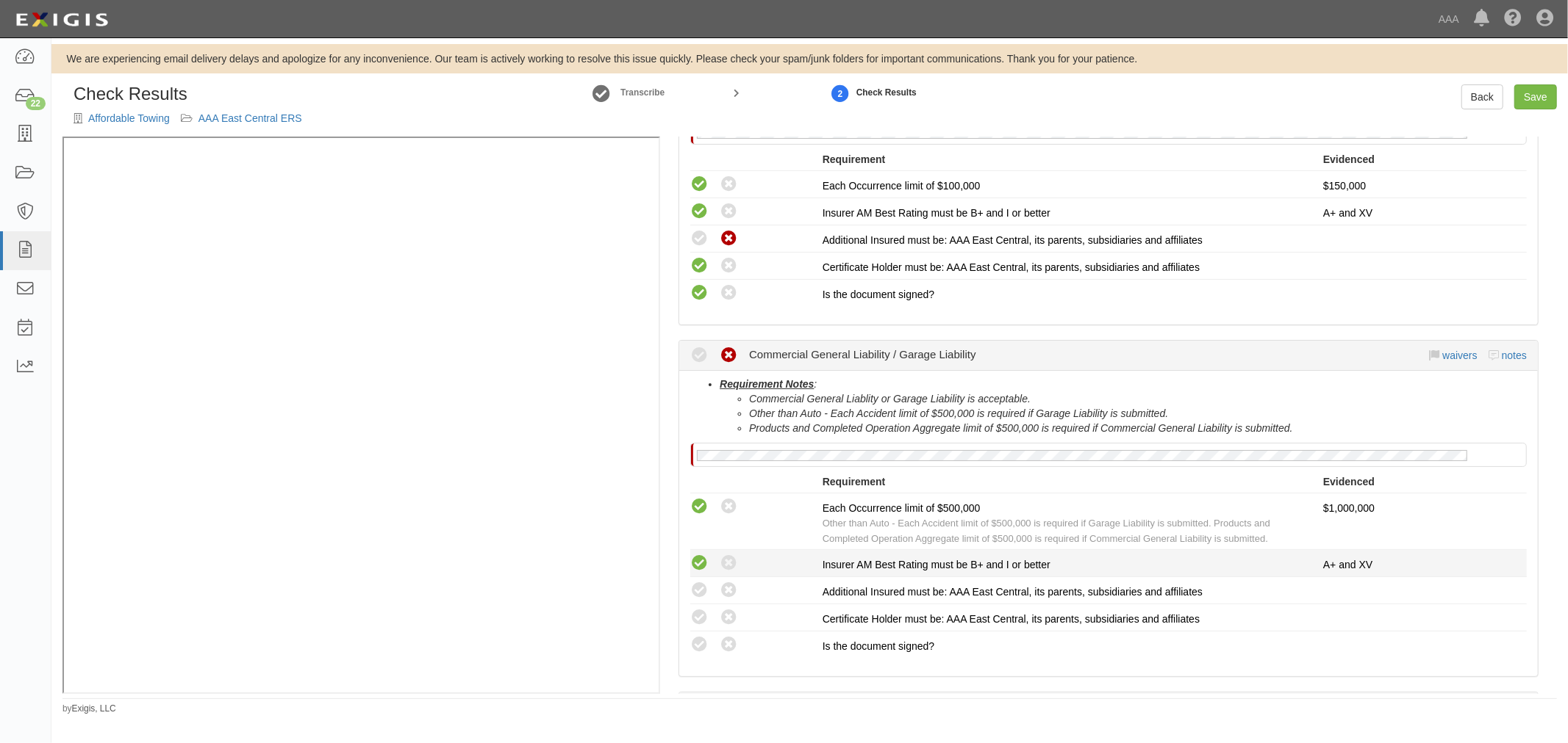
scroll to position [816, 0]
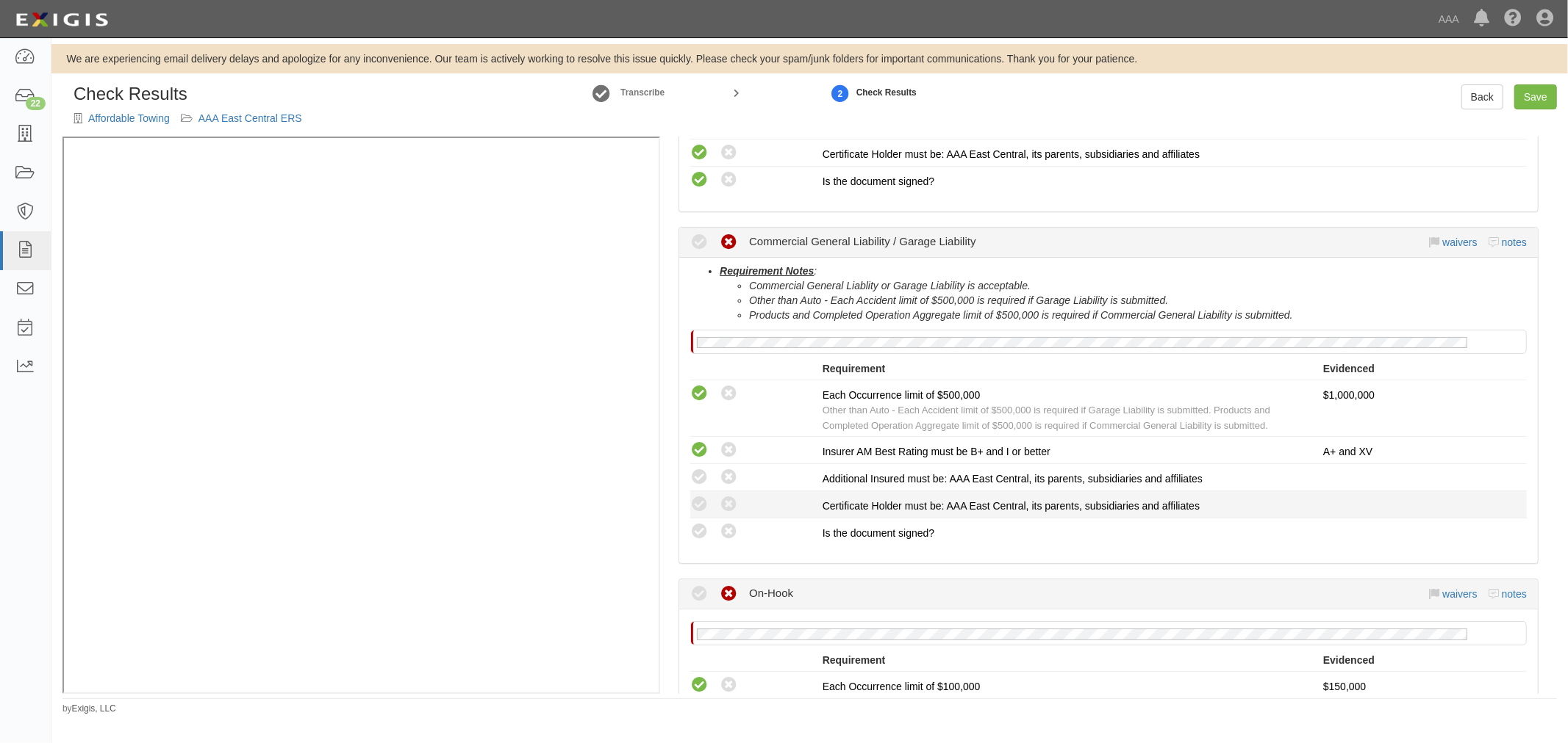
drag, startPoint x: 726, startPoint y: 477, endPoint x: 702, endPoint y: 511, distance: 41.6
click at [725, 477] on icon at bounding box center [728, 477] width 19 height 19
radio input "true"
click at [701, 512] on li "Compliant Waived: Non-Compliant Certificate Holder must be: AAA East Central, i…" at bounding box center [1108, 505] width 836 height 27
click at [698, 502] on icon at bounding box center [699, 505] width 19 height 19
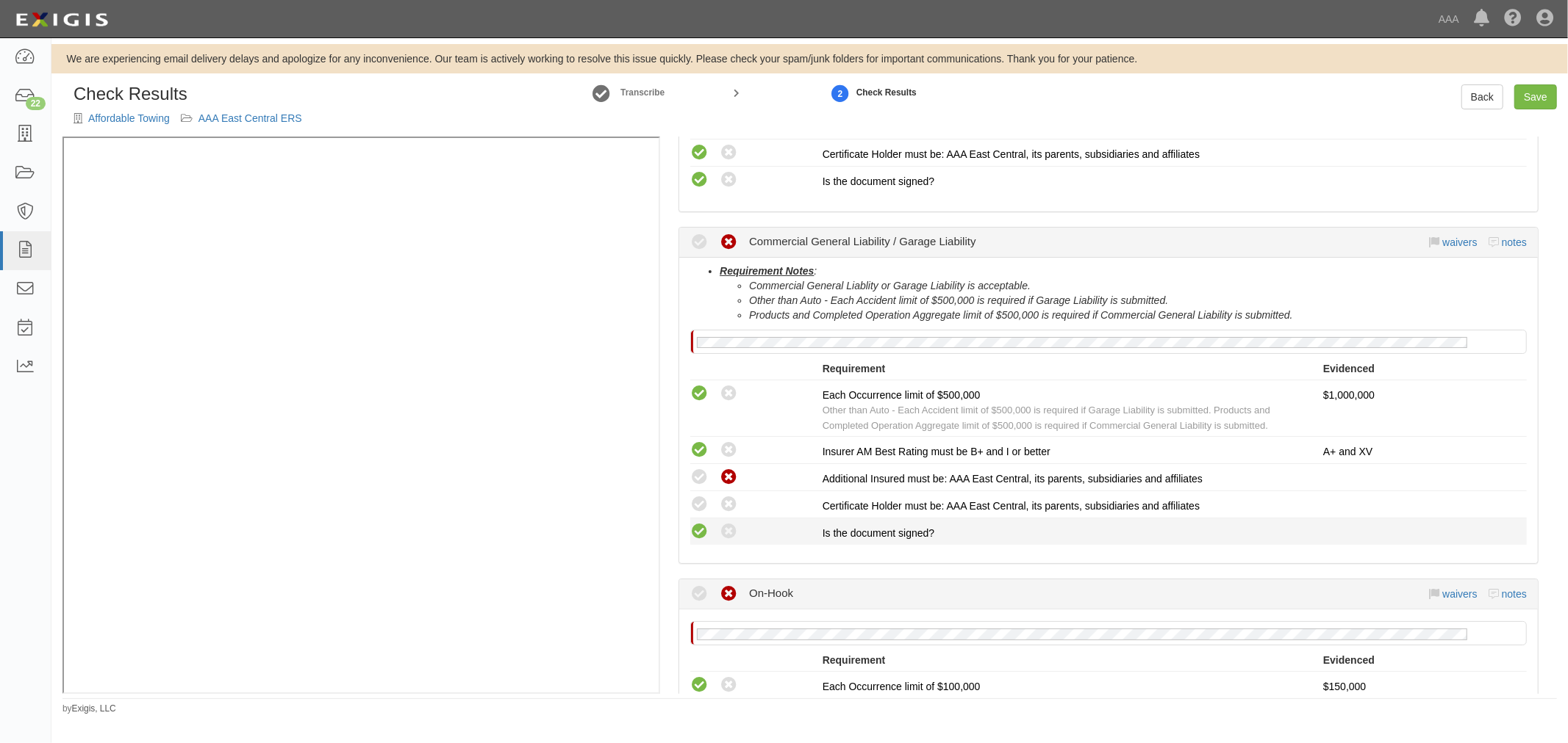
radio input "true"
drag, startPoint x: 699, startPoint y: 520, endPoint x: 727, endPoint y: 533, distance: 30.9
click at [700, 523] on icon at bounding box center [699, 532] width 19 height 19
radio input "true"
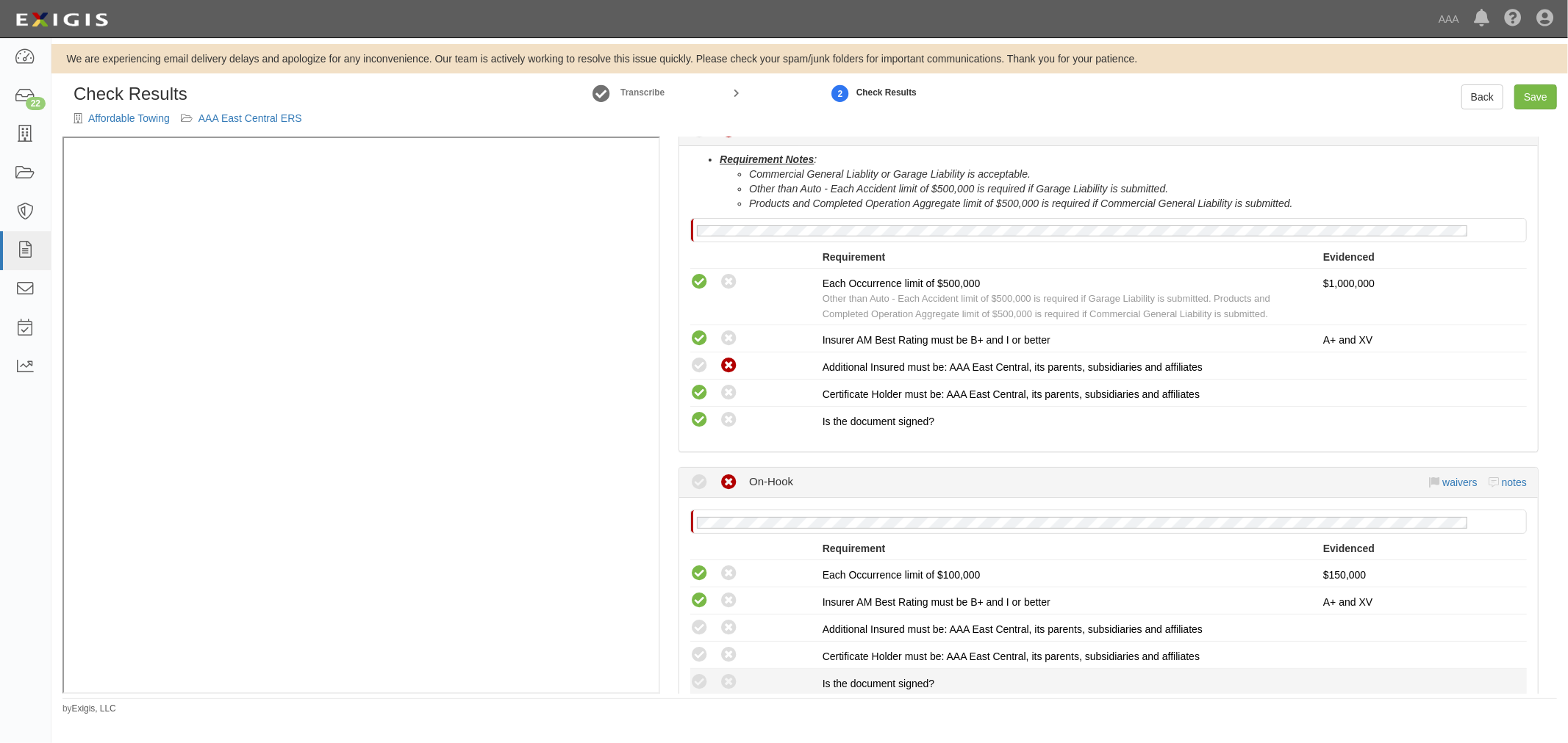
scroll to position [1088, 0]
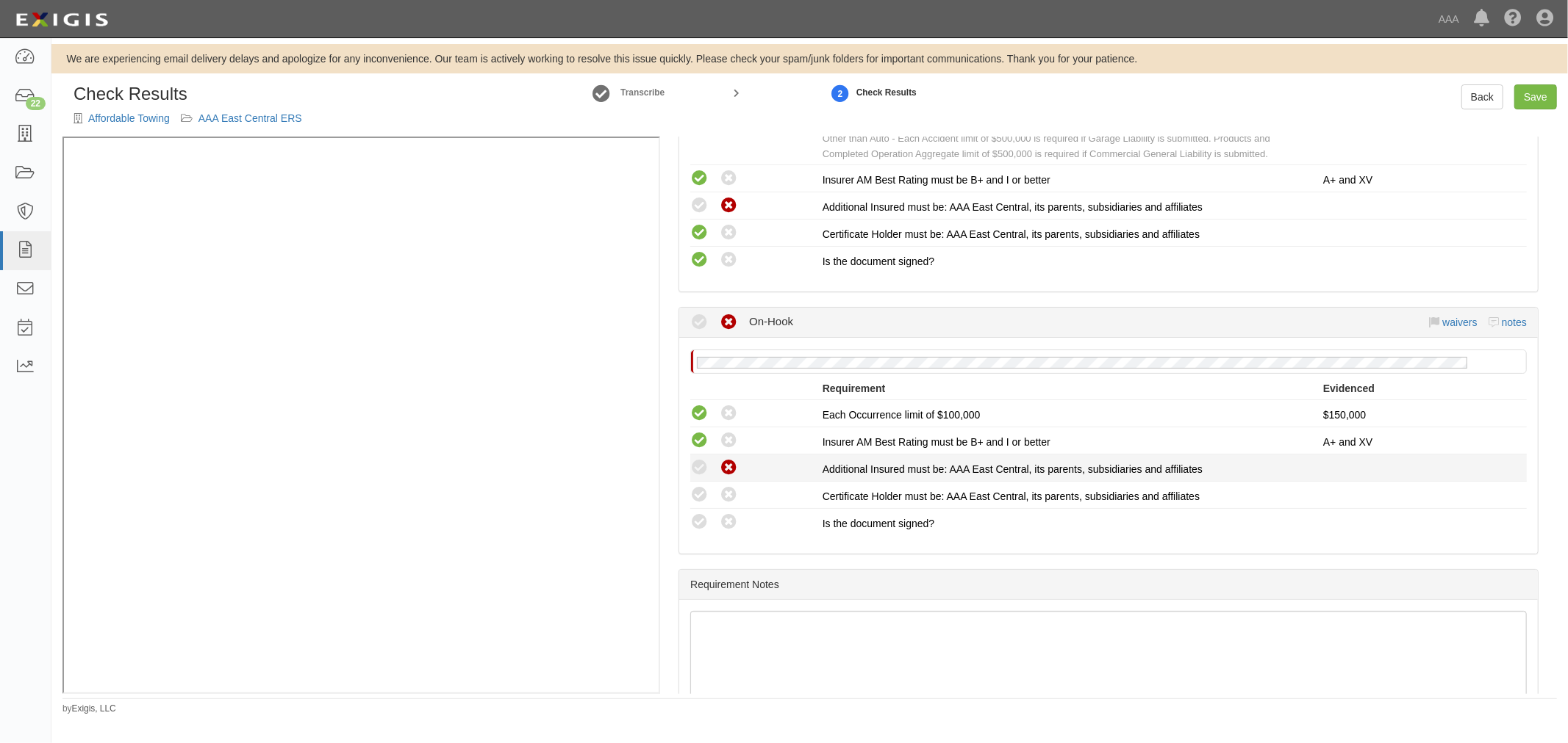
click at [729, 458] on div "Compliant Waived: Non-Compliant" at bounding box center [757, 468] width 132 height 19
drag, startPoint x: 725, startPoint y: 467, endPoint x: 706, endPoint y: 489, distance: 29.1
click at [727, 467] on icon at bounding box center [728, 468] width 19 height 19
radio input "true"
drag, startPoint x: 700, startPoint y: 493, endPoint x: 697, endPoint y: 518, distance: 25.2
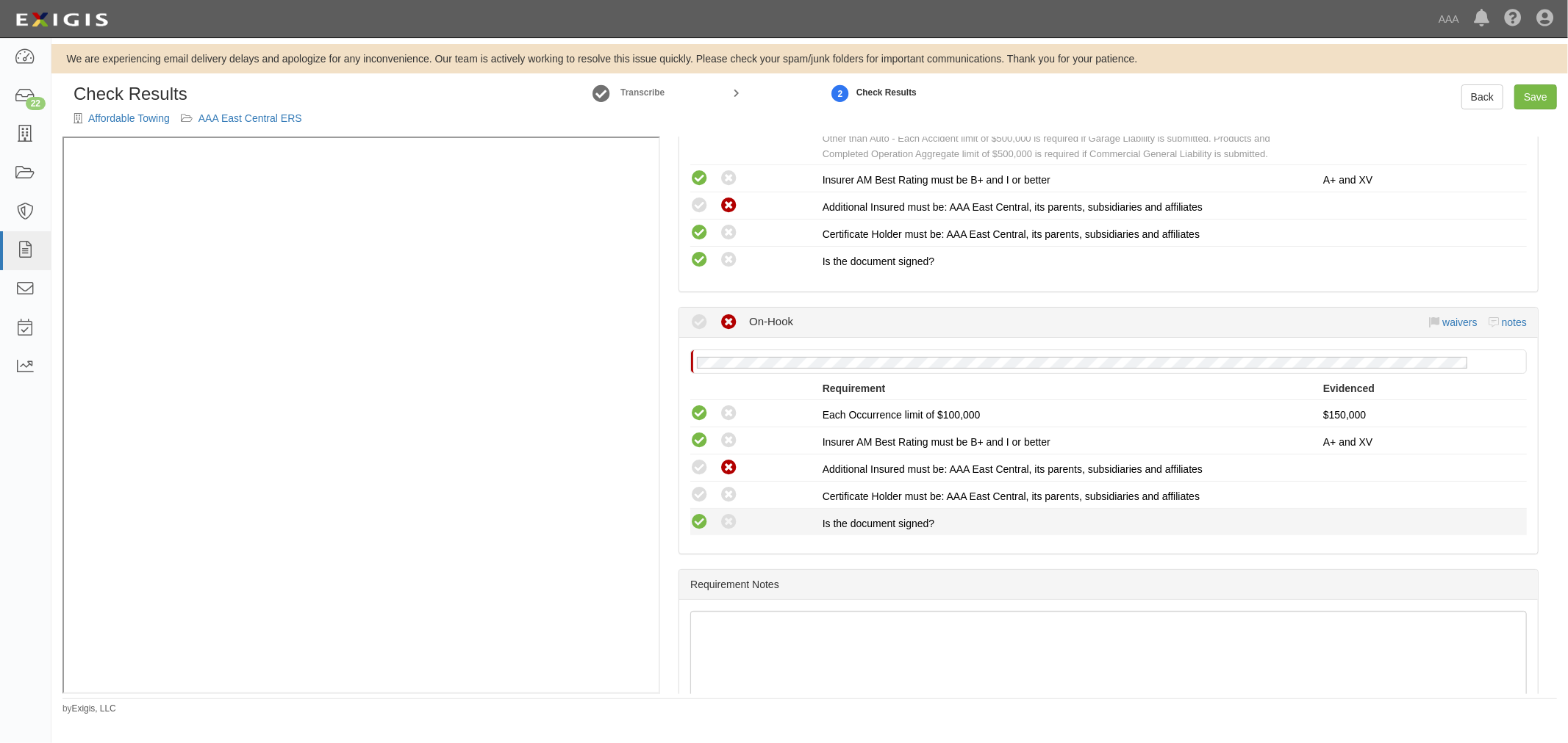
click at [700, 495] on icon at bounding box center [699, 495] width 19 height 19
radio input "true"
click at [697, 520] on icon at bounding box center [699, 522] width 19 height 19
radio input "true"
click at [1519, 90] on link "Save" at bounding box center [1535, 97] width 42 height 25
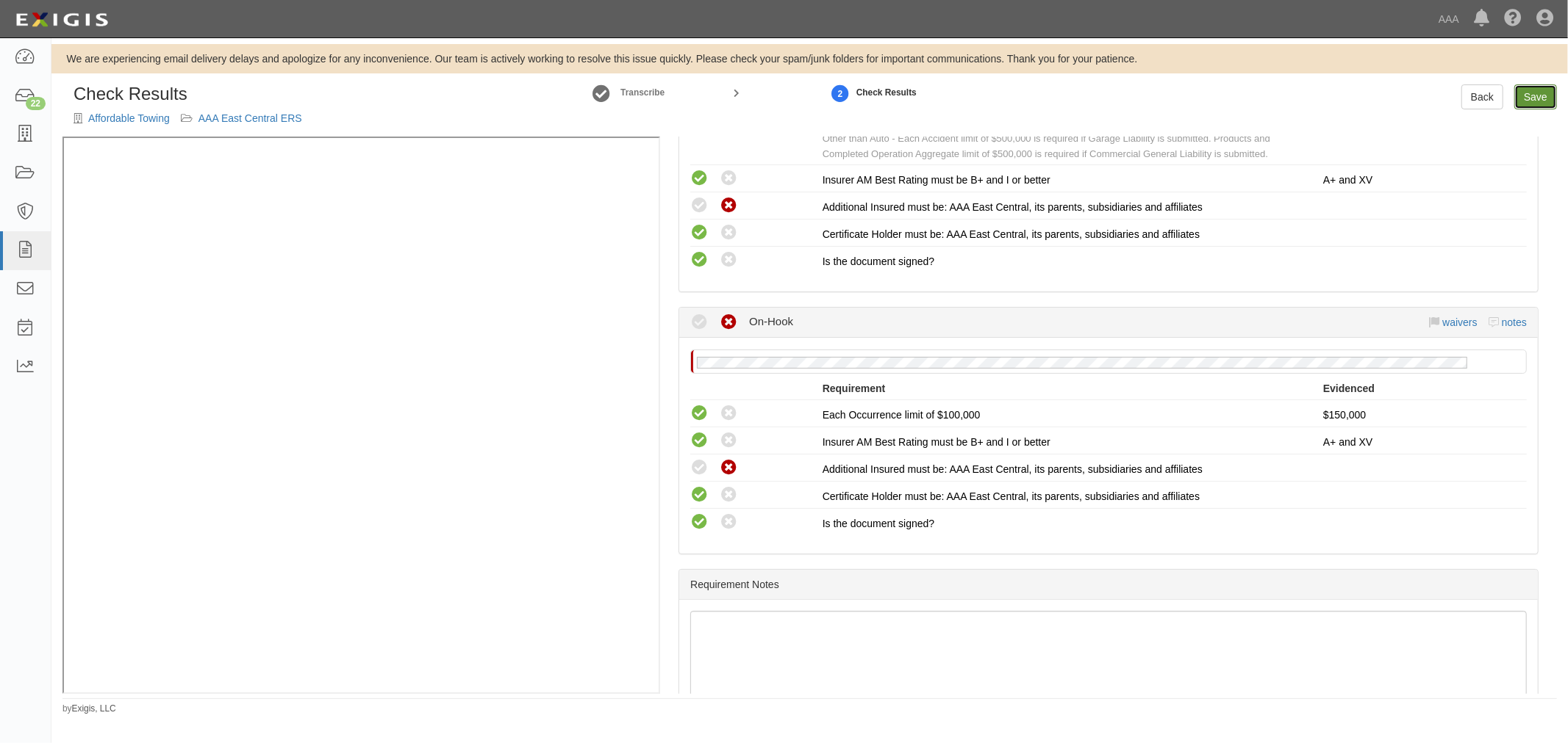
radio input "true"
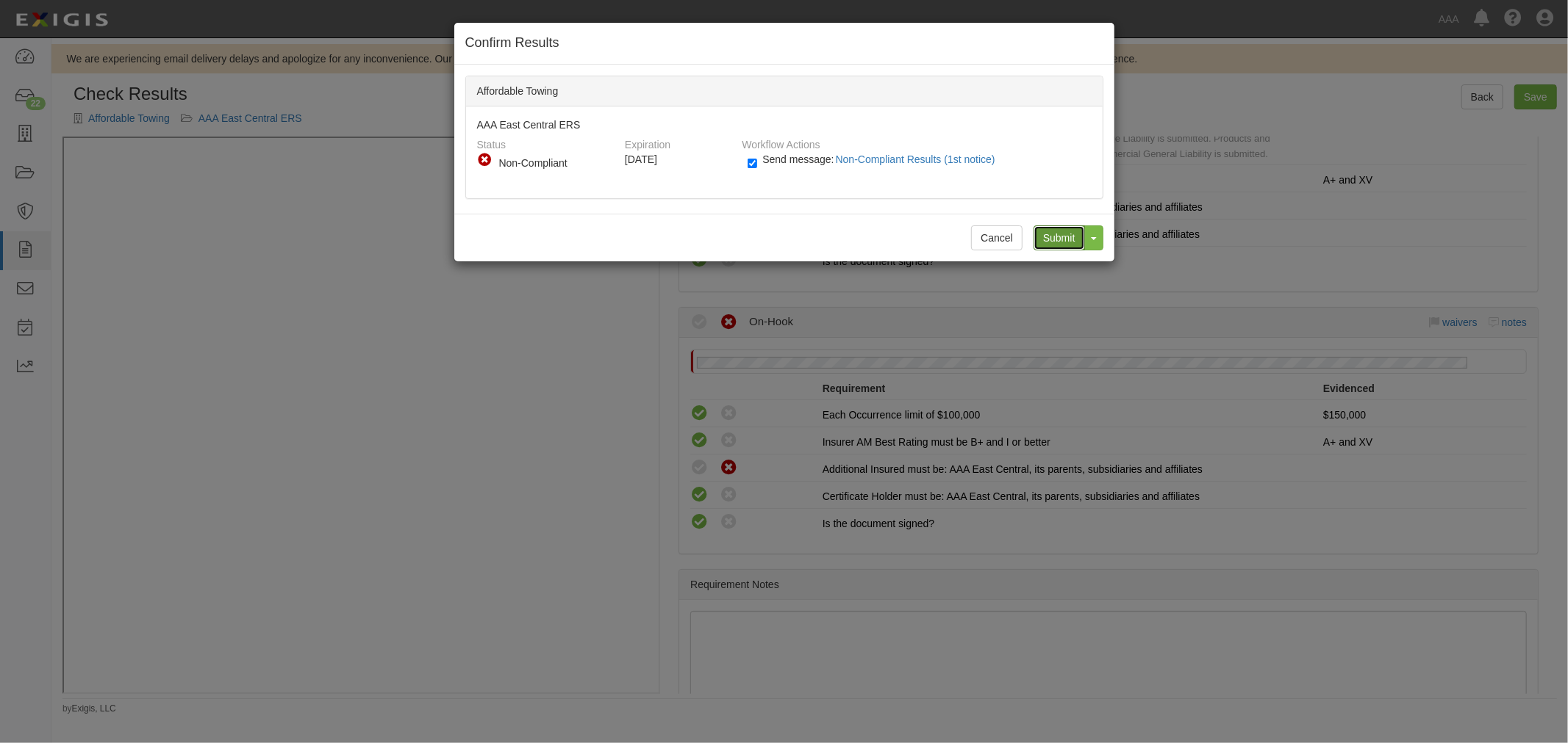
click at [1064, 236] on input "Submit" at bounding box center [1059, 238] width 51 height 25
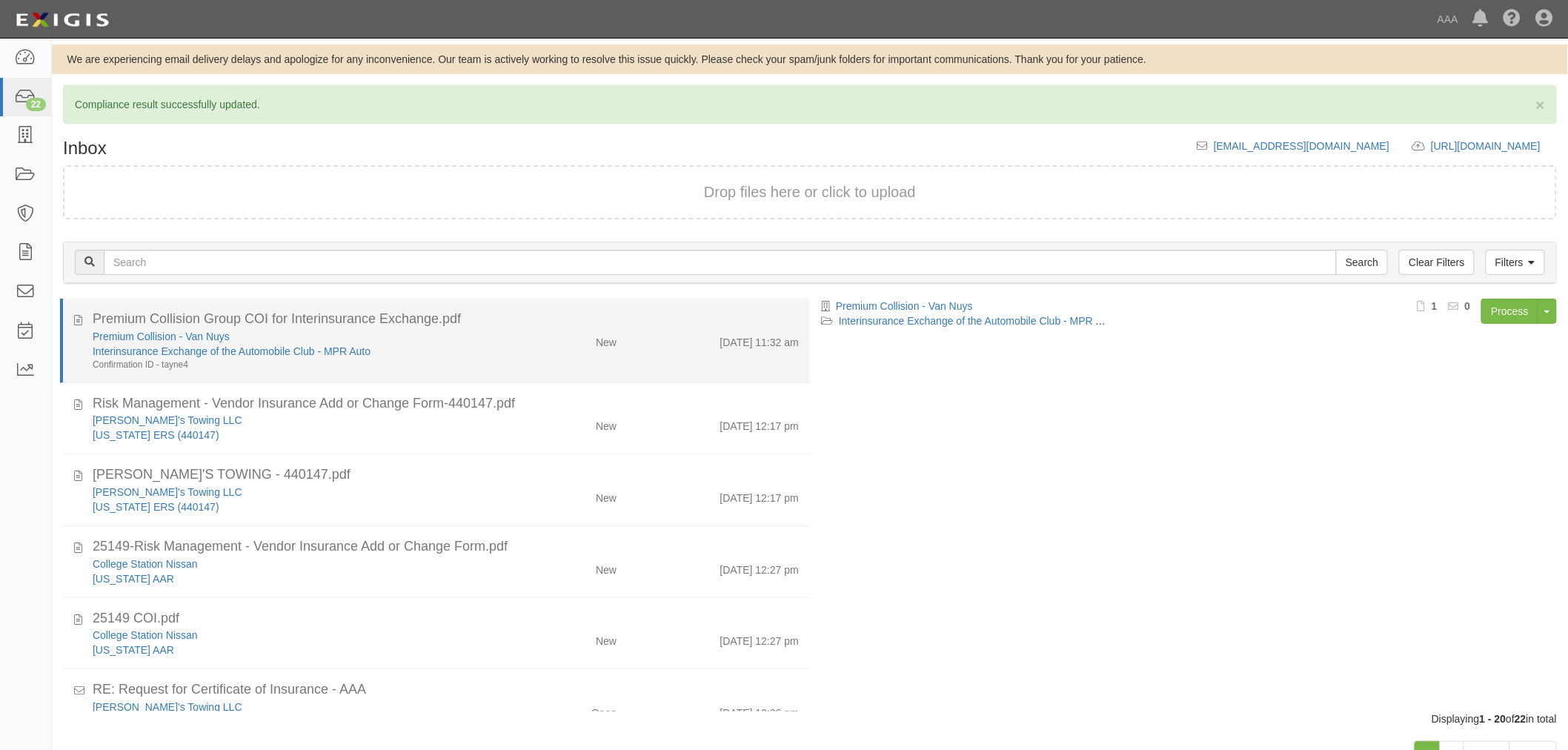
click at [507, 335] on div "New" at bounding box center [567, 339] width 122 height 20
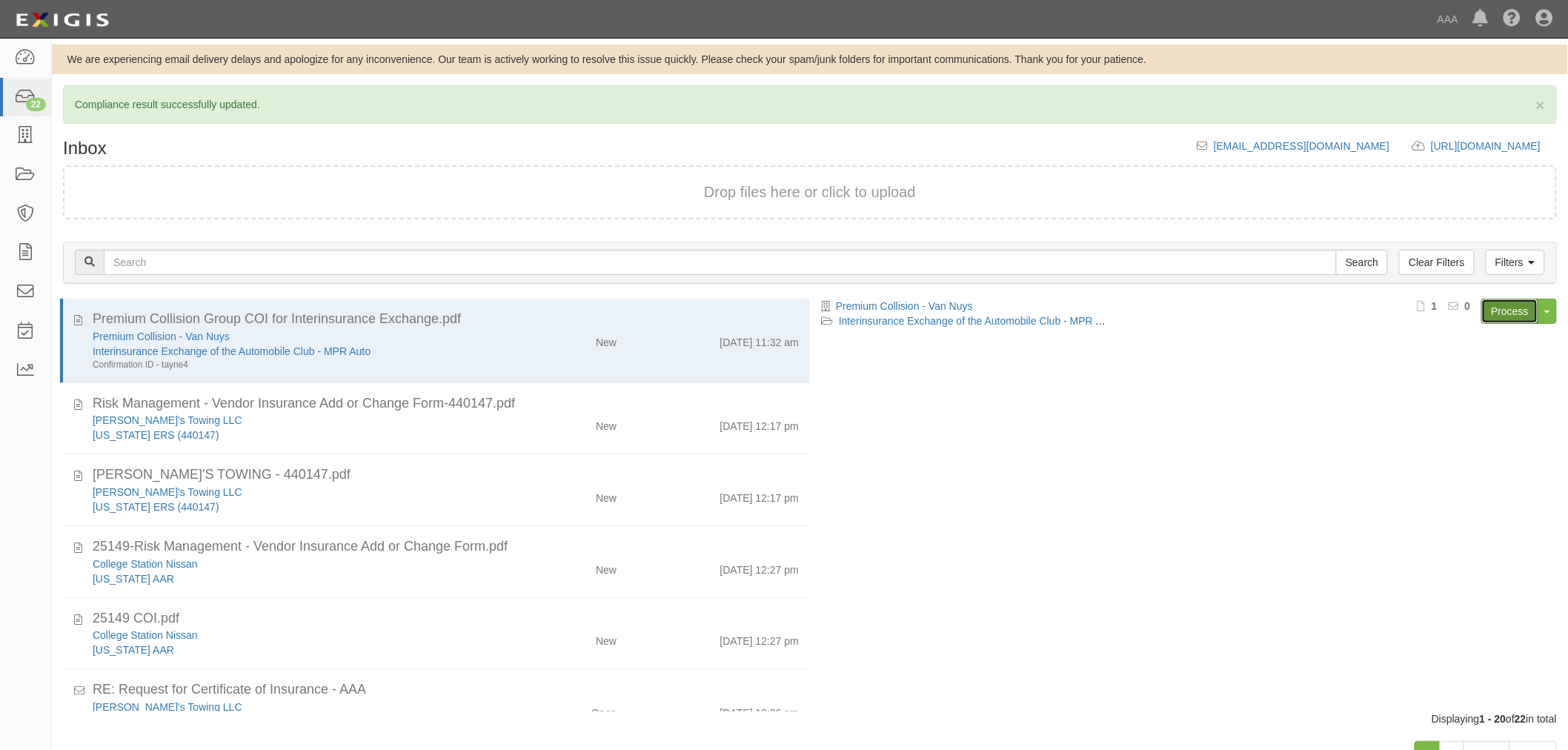
click at [1508, 316] on link "Process" at bounding box center [1510, 311] width 57 height 25
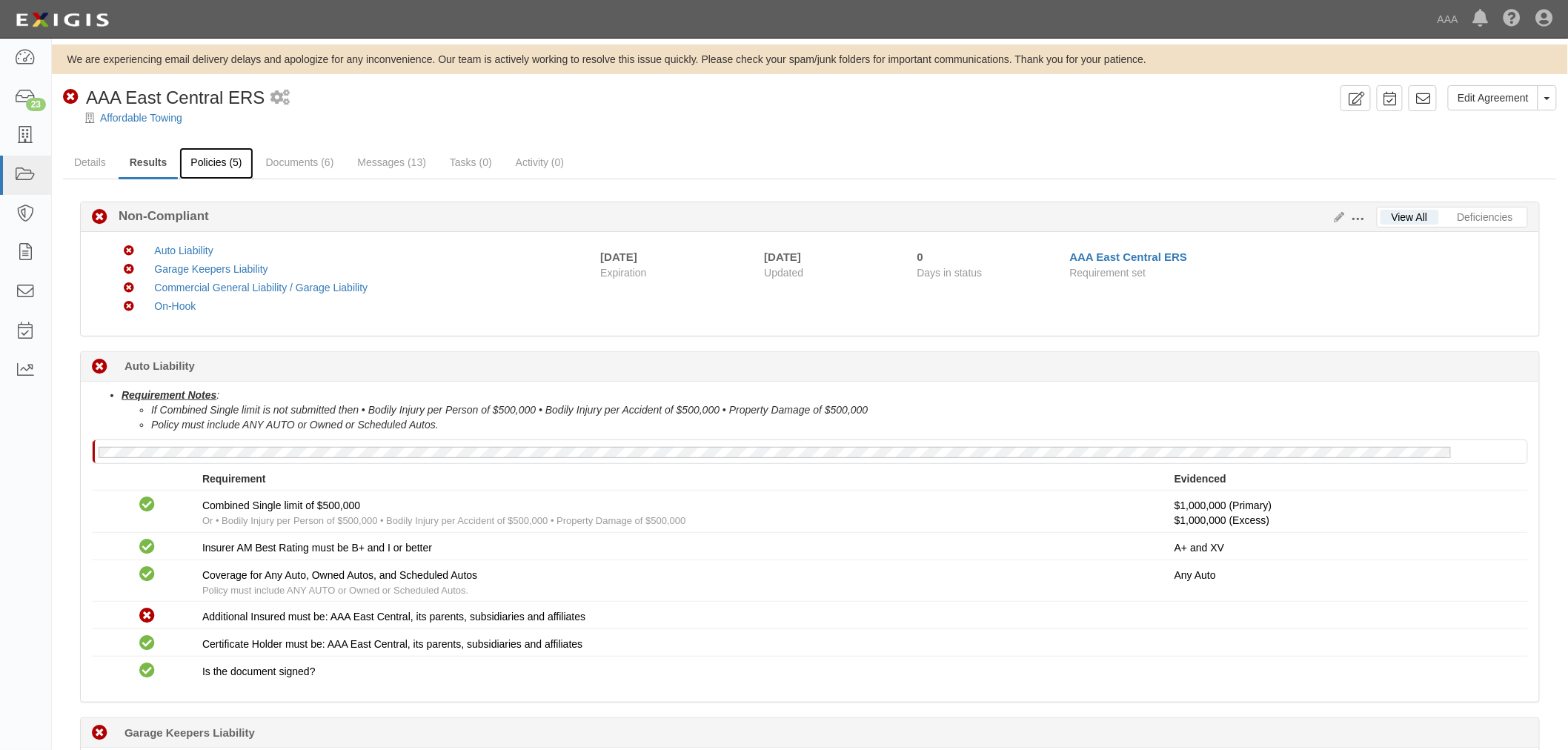
click at [191, 159] on link "Policies (5)" at bounding box center [215, 164] width 73 height 32
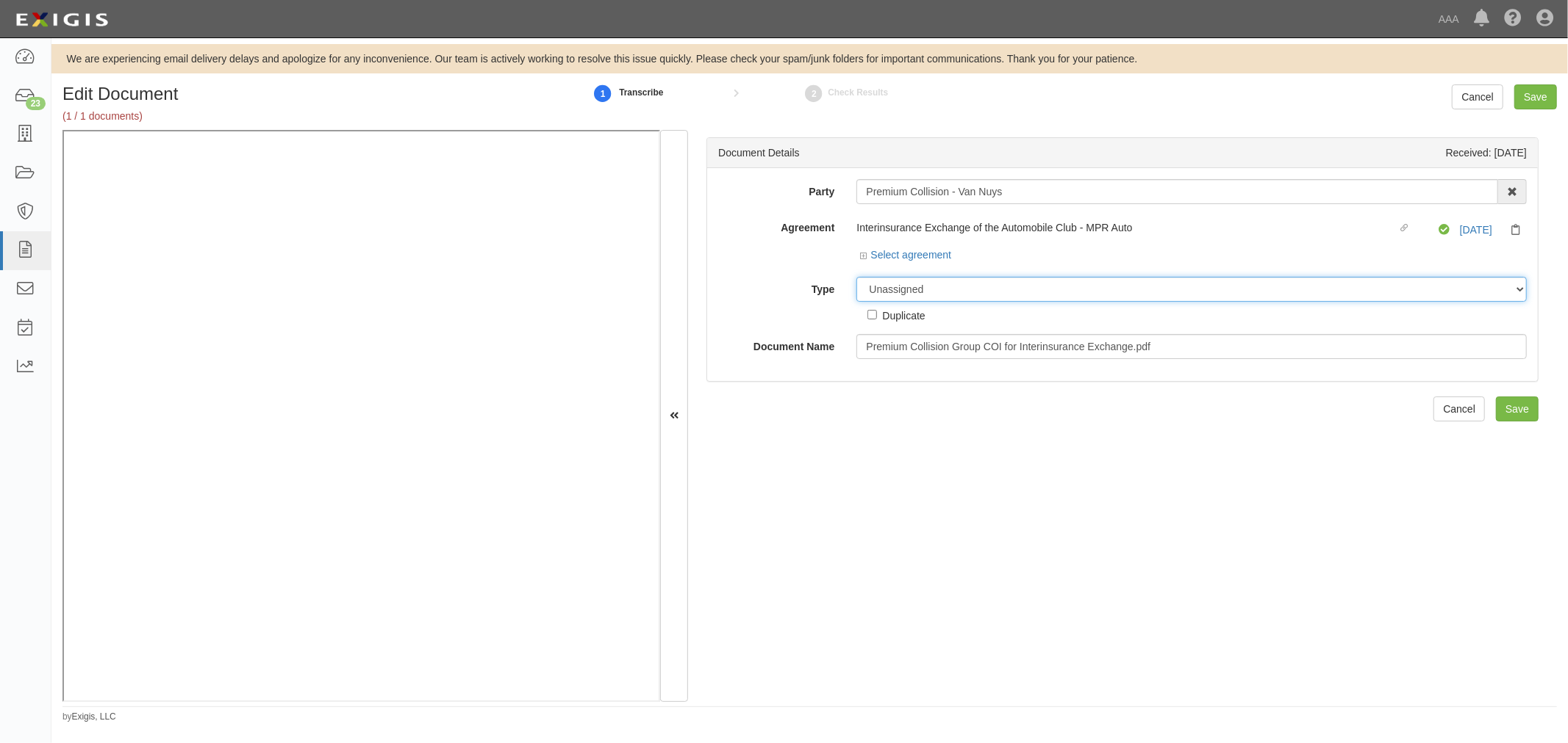
drag, startPoint x: 938, startPoint y: 291, endPoint x: 931, endPoint y: 298, distance: 9.9
click at [938, 291] on select "Unassigned Binder Cancellation Notice Certificate Contract Endorsement Insuranc…" at bounding box center [1191, 289] width 670 height 25
click at [856, 278] on select "Unassigned Binder Cancellation Notice Certificate Contract Endorsement Insuranc…" at bounding box center [1191, 289] width 670 height 25
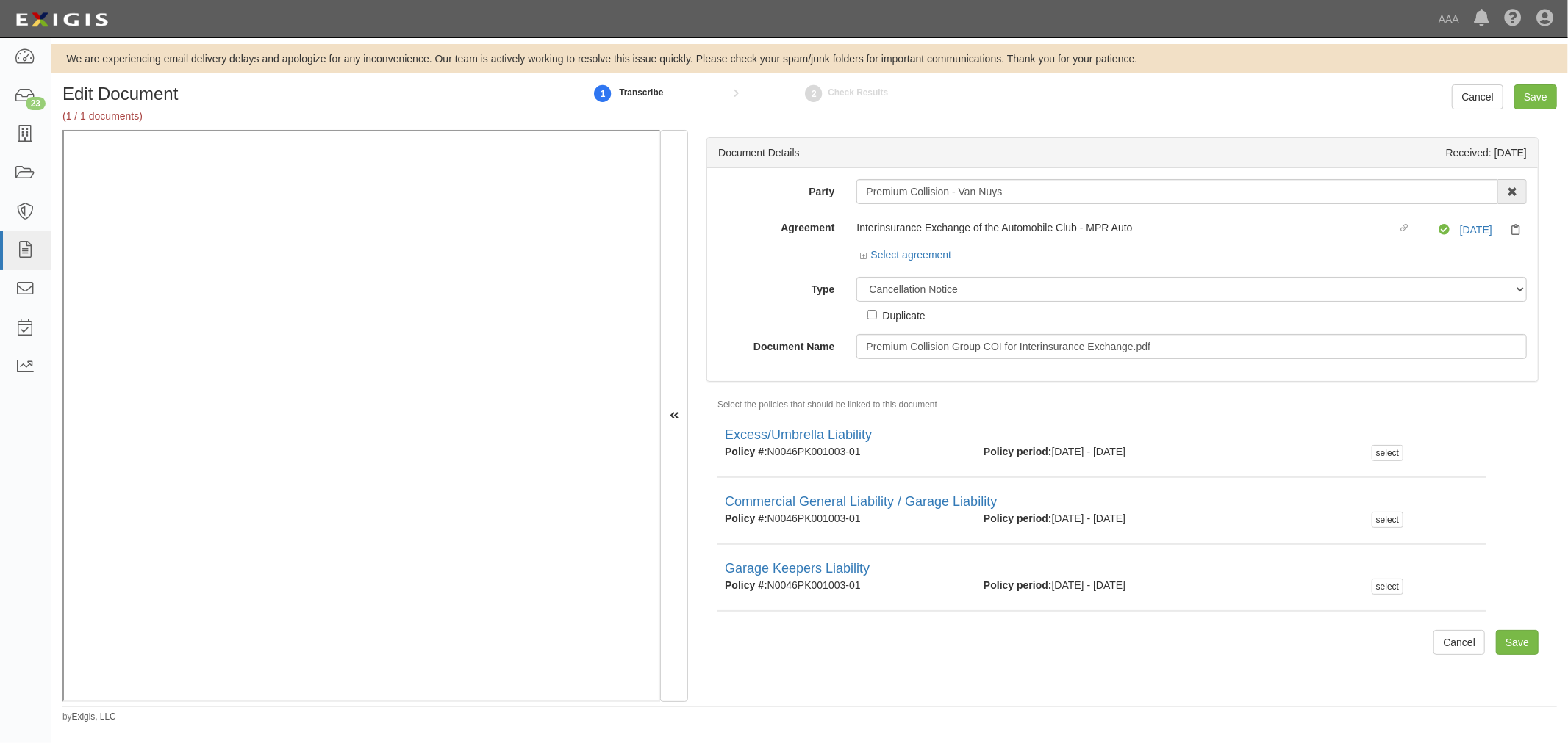
click at [891, 303] on div "Duplicate" at bounding box center [895, 312] width 57 height 21
click at [890, 289] on select "Unassigned Binder Cancellation Notice Certificate Contract Endorsement Insuranc…" at bounding box center [1191, 289] width 670 height 25
click at [856, 278] on select "Unassigned Binder Cancellation Notice Certificate Contract Endorsement Insuranc…" at bounding box center [1191, 289] width 670 height 25
click at [884, 291] on select "Unassigned Binder Cancellation Notice Certificate Contract Endorsement Insuranc…" at bounding box center [1191, 289] width 670 height 25
select select "CertificateDetail"
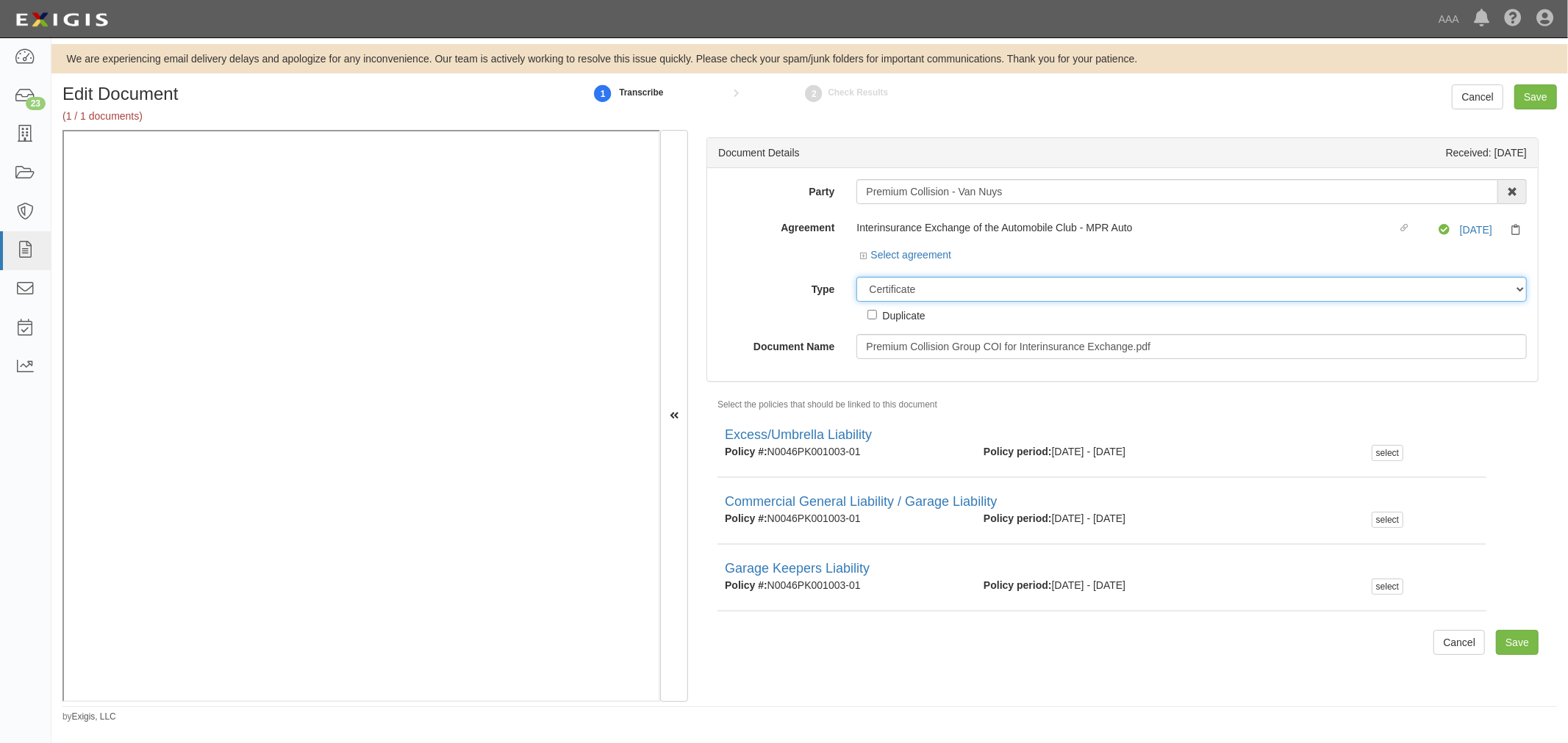
click at [856, 278] on select "Unassigned Binder Cancellation Notice Certificate Contract Endorsement Insuranc…" at bounding box center [1191, 289] width 670 height 25
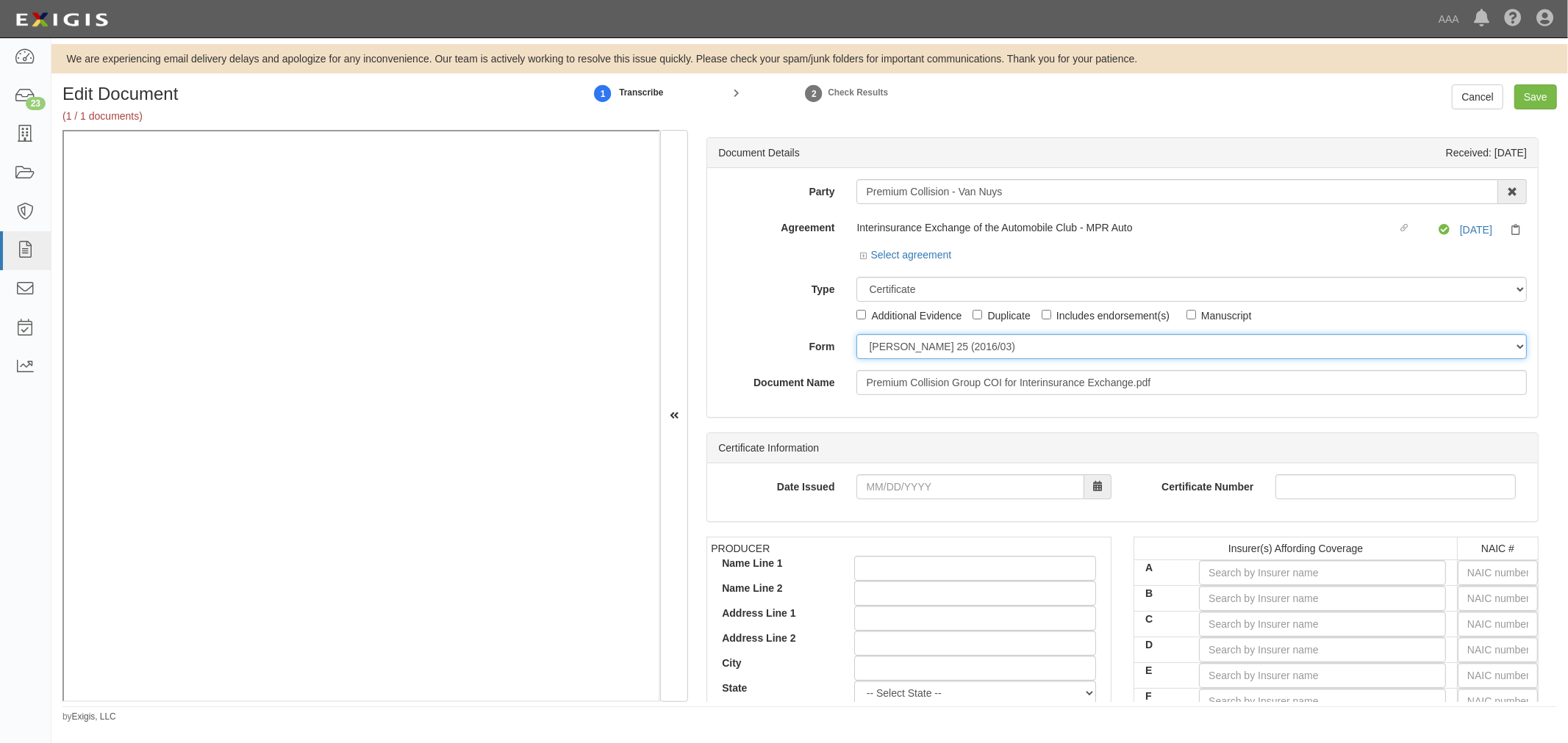
click at [915, 343] on select "ACORD 25 (2016/03) ACORD 101 ACORD 855 NY (2014/05) General" at bounding box center [1191, 347] width 670 height 25
select select "GeneralFormDetail"
click at [856, 335] on select "ACORD 25 (2016/03) ACORD 101 ACORD 855 NY (2014/05) General" at bounding box center [1191, 347] width 670 height 25
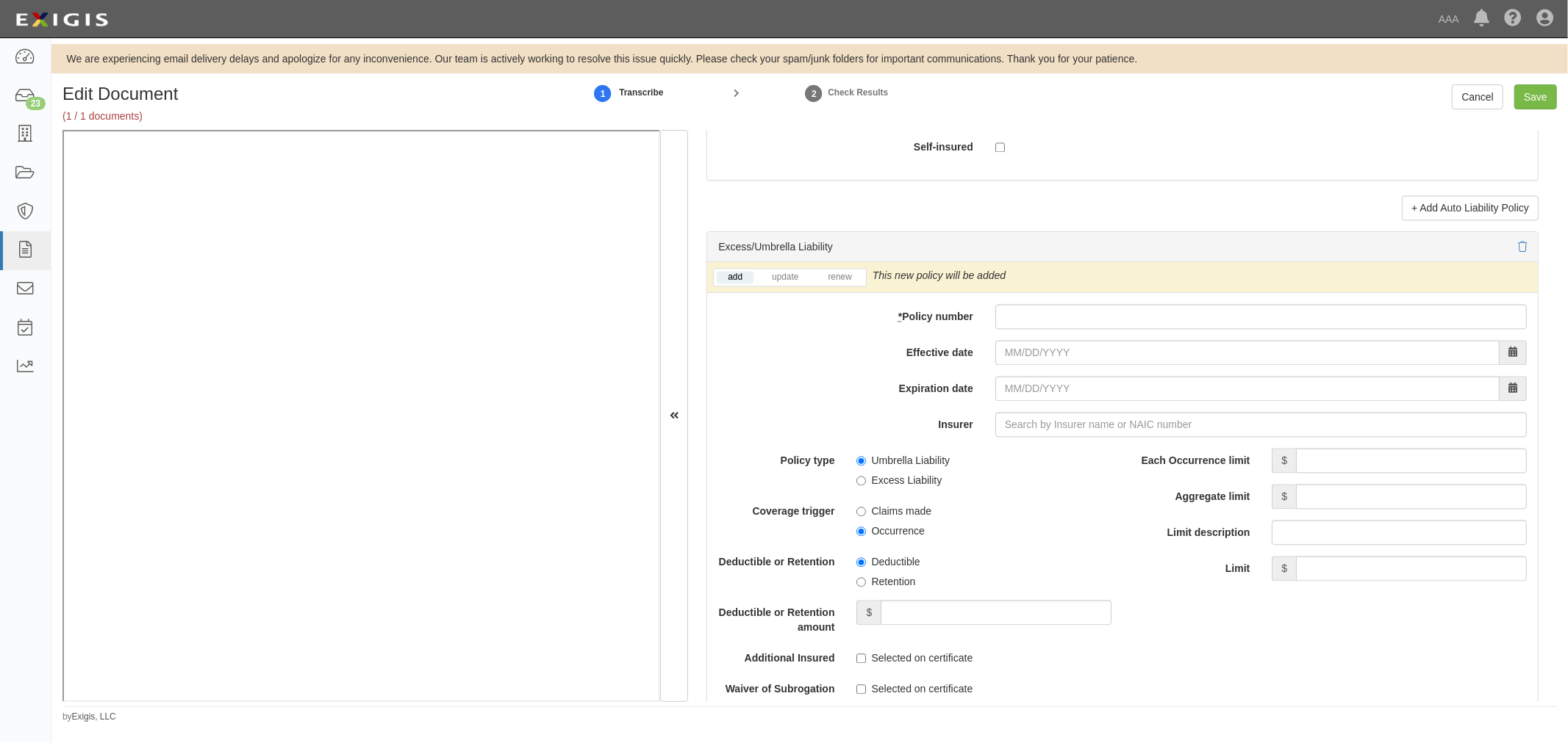
scroll to position [2856, 0]
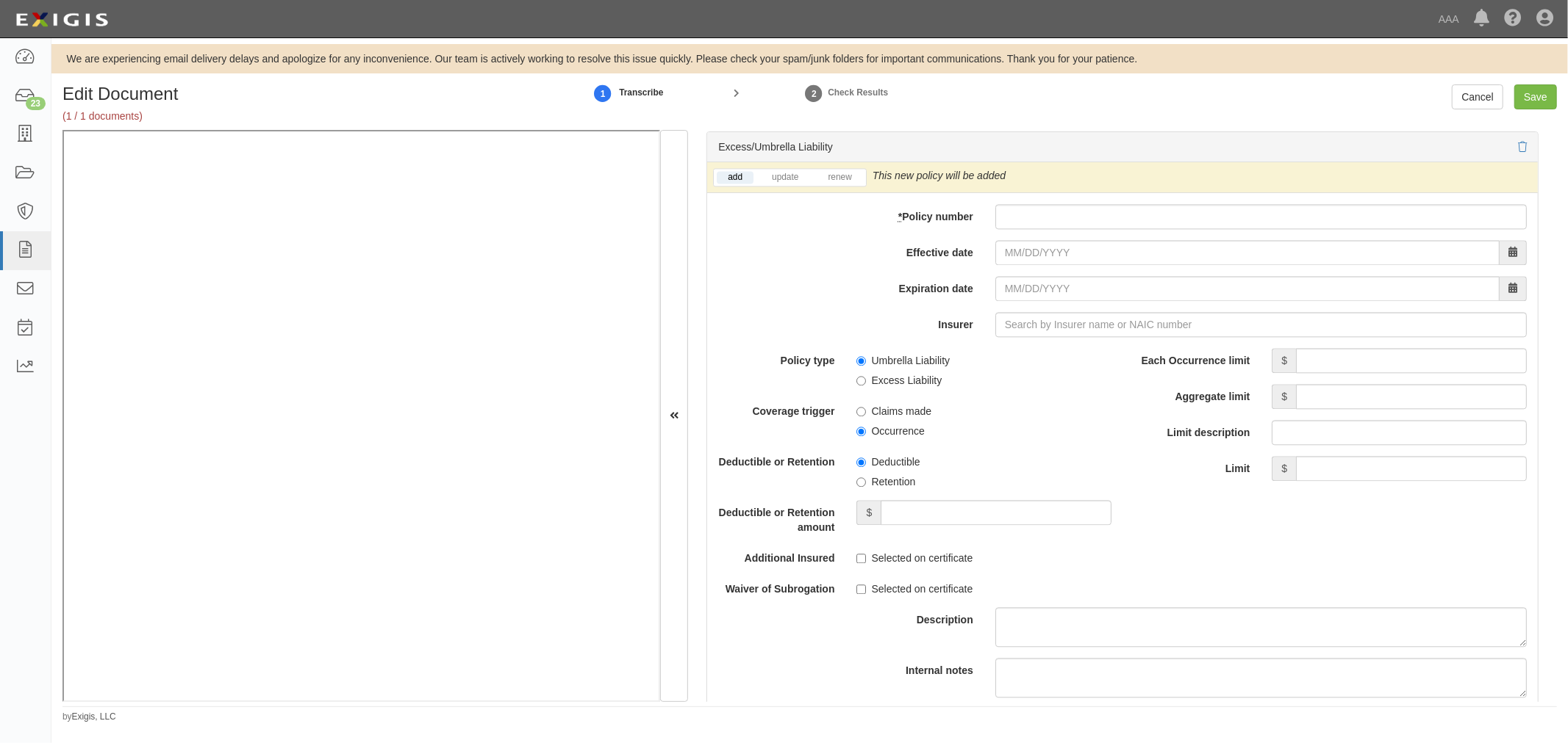
drag, startPoint x: 985, startPoint y: 214, endPoint x: 1006, endPoint y: 221, distance: 22.1
click at [990, 214] on div at bounding box center [1261, 216] width 554 height 25
paste input "N0046PK001003-01"
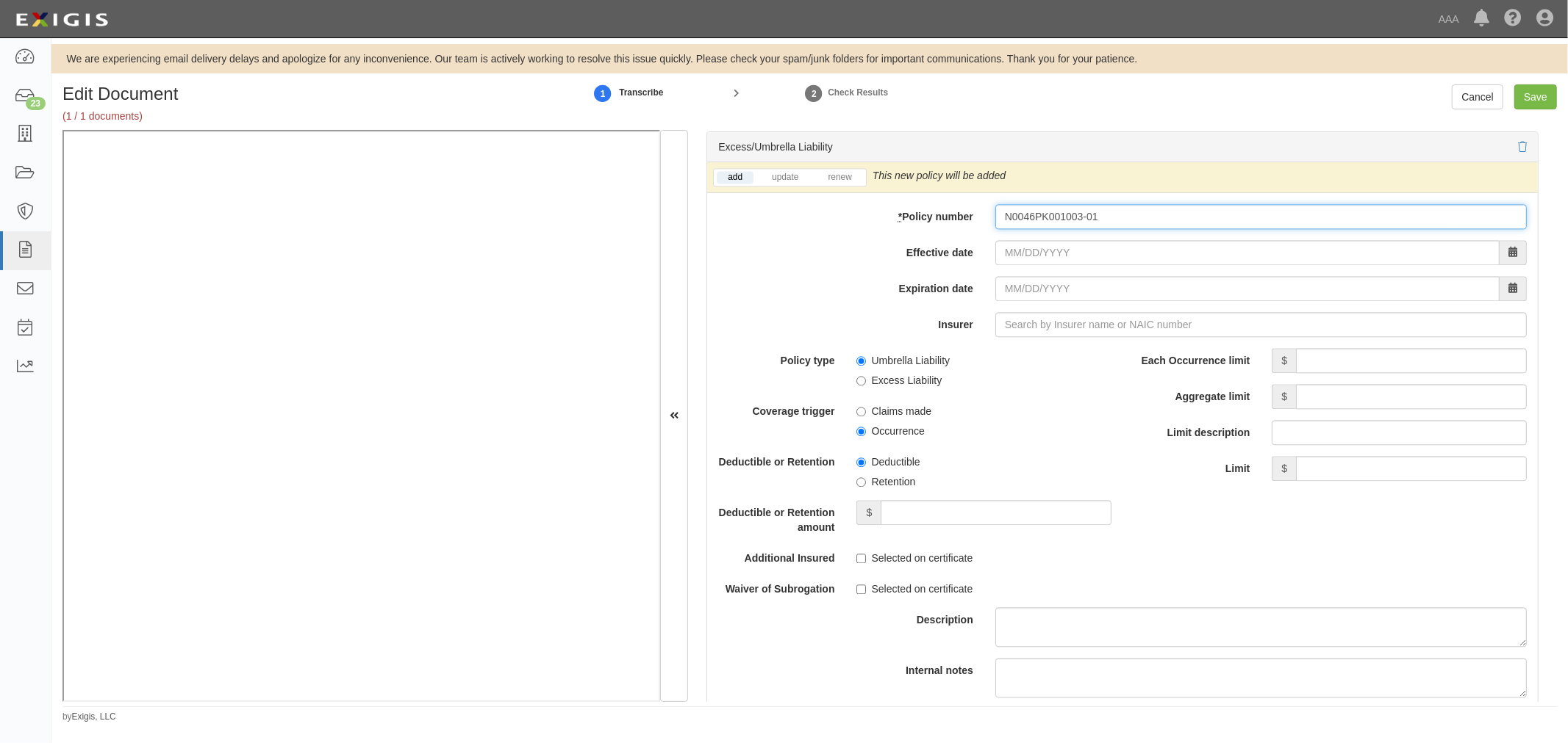
click at [1013, 223] on input "N0046PK001003-01" at bounding box center [1261, 216] width 531 height 25
type input "N0046PK001003-01"
click at [1037, 254] on input "Effective date" at bounding box center [1247, 252] width 504 height 25
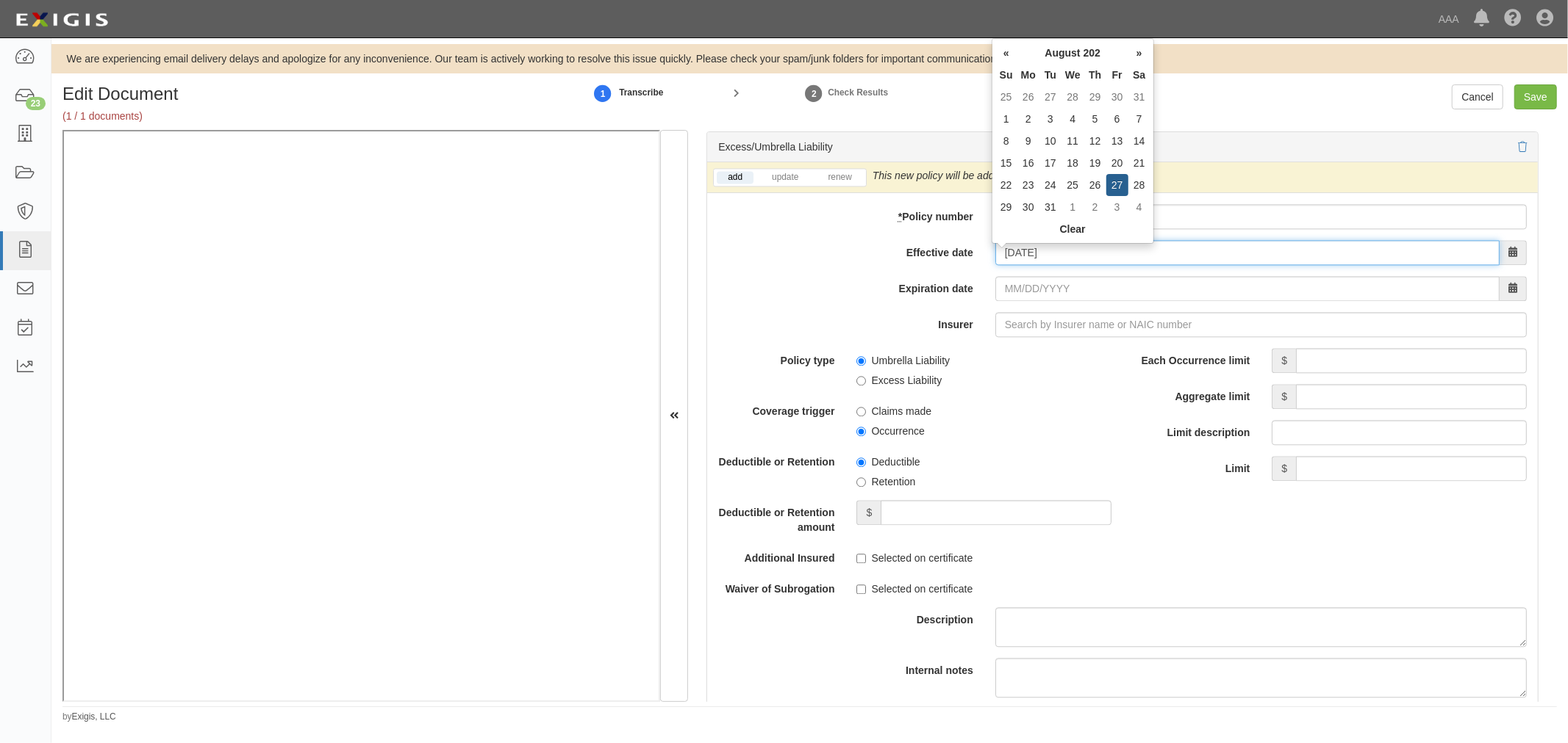
type input "08/27/2025"
type input "08/27/2026"
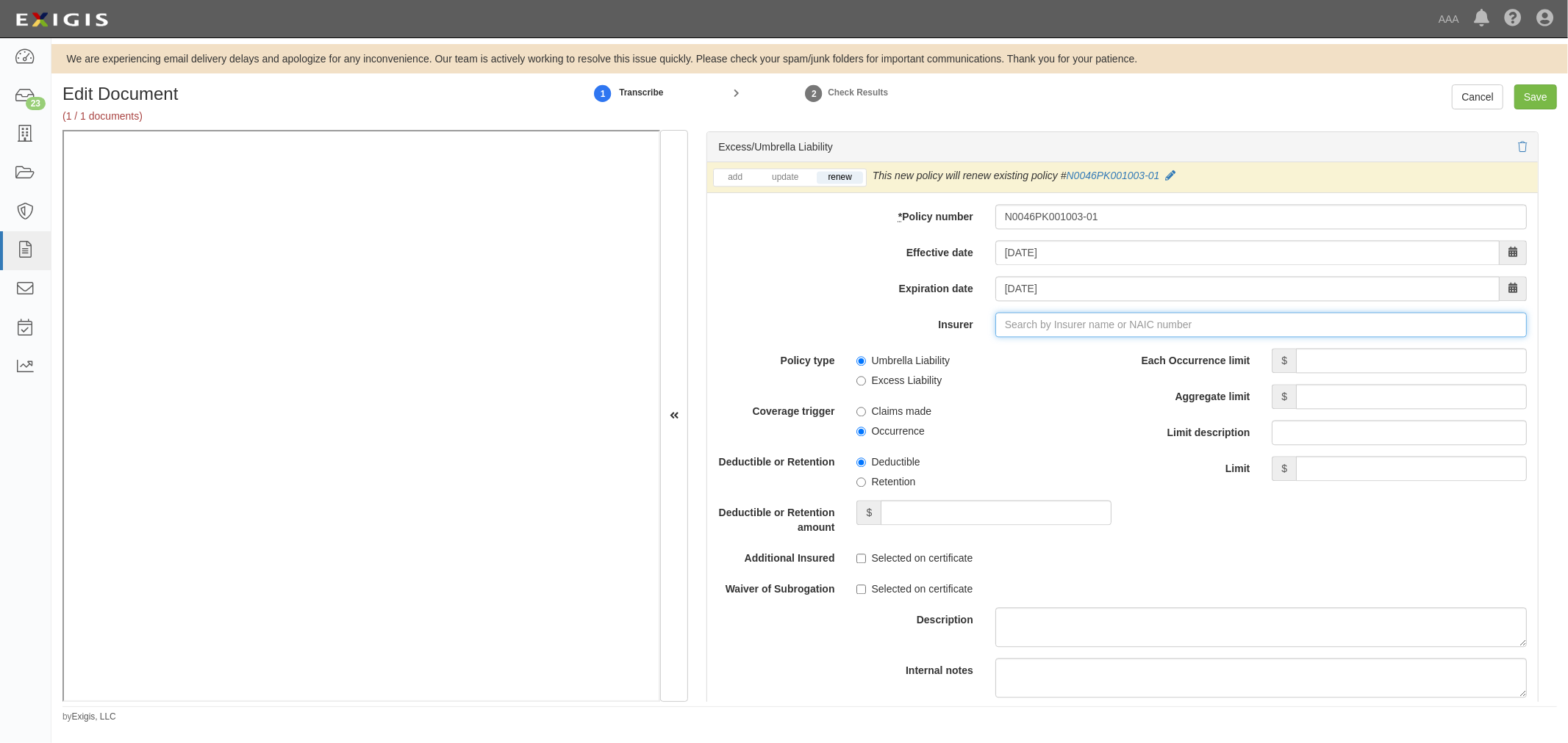
type input "180 Seguros S.A. (0) NR Rating"
type input "1"
drag, startPoint x: 1054, startPoint y: 360, endPoint x: 1066, endPoint y: 365, distance: 13.0
click at [1054, 358] on div "Accelerant National Insurance Company ( 10220 ) A- IX Rating" at bounding box center [1055, 353] width 309 height 19
type input "Accelerant National Insurance Company (10220) A- IX Rating"
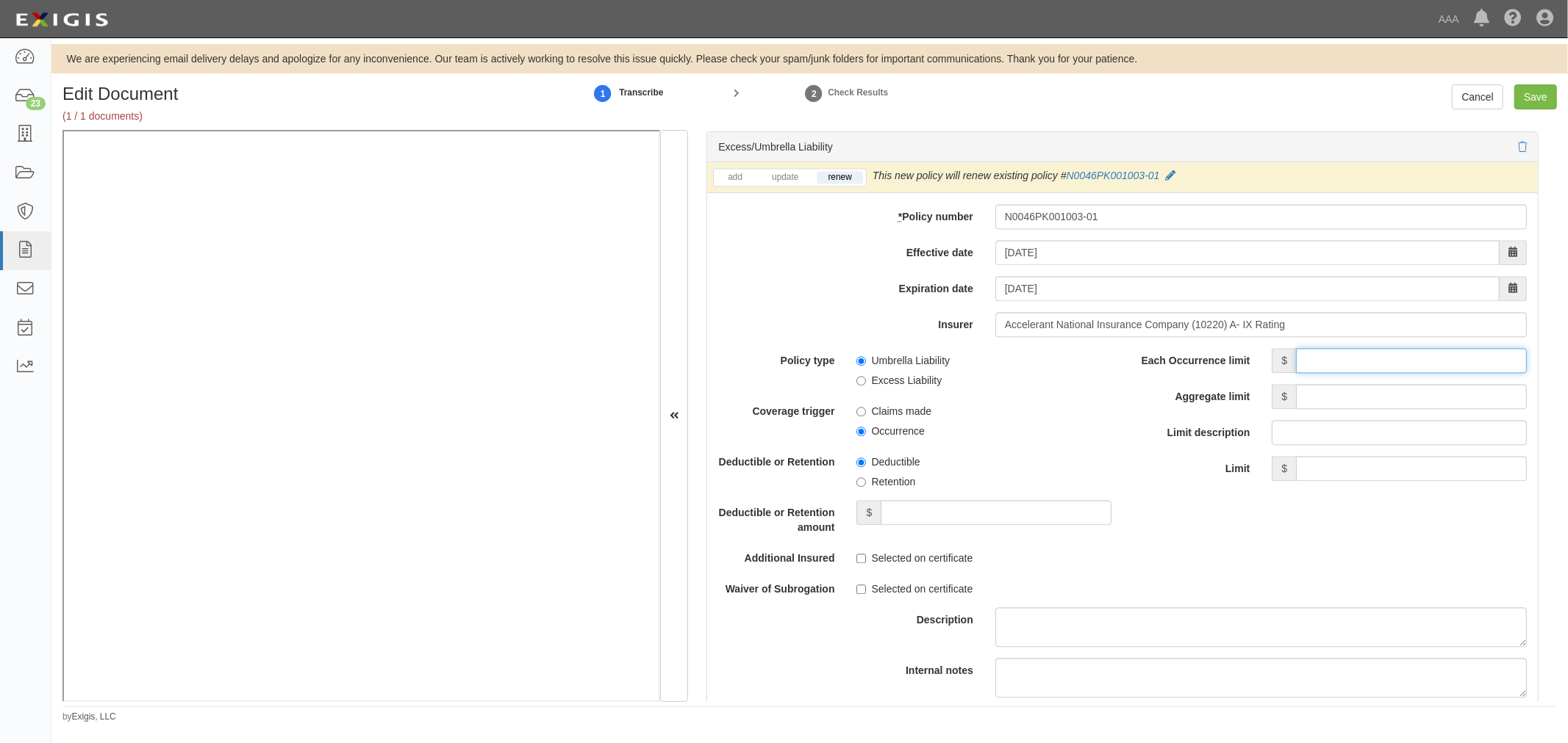
click at [1376, 369] on input "Each Occurrence limit" at bounding box center [1411, 361] width 230 height 25
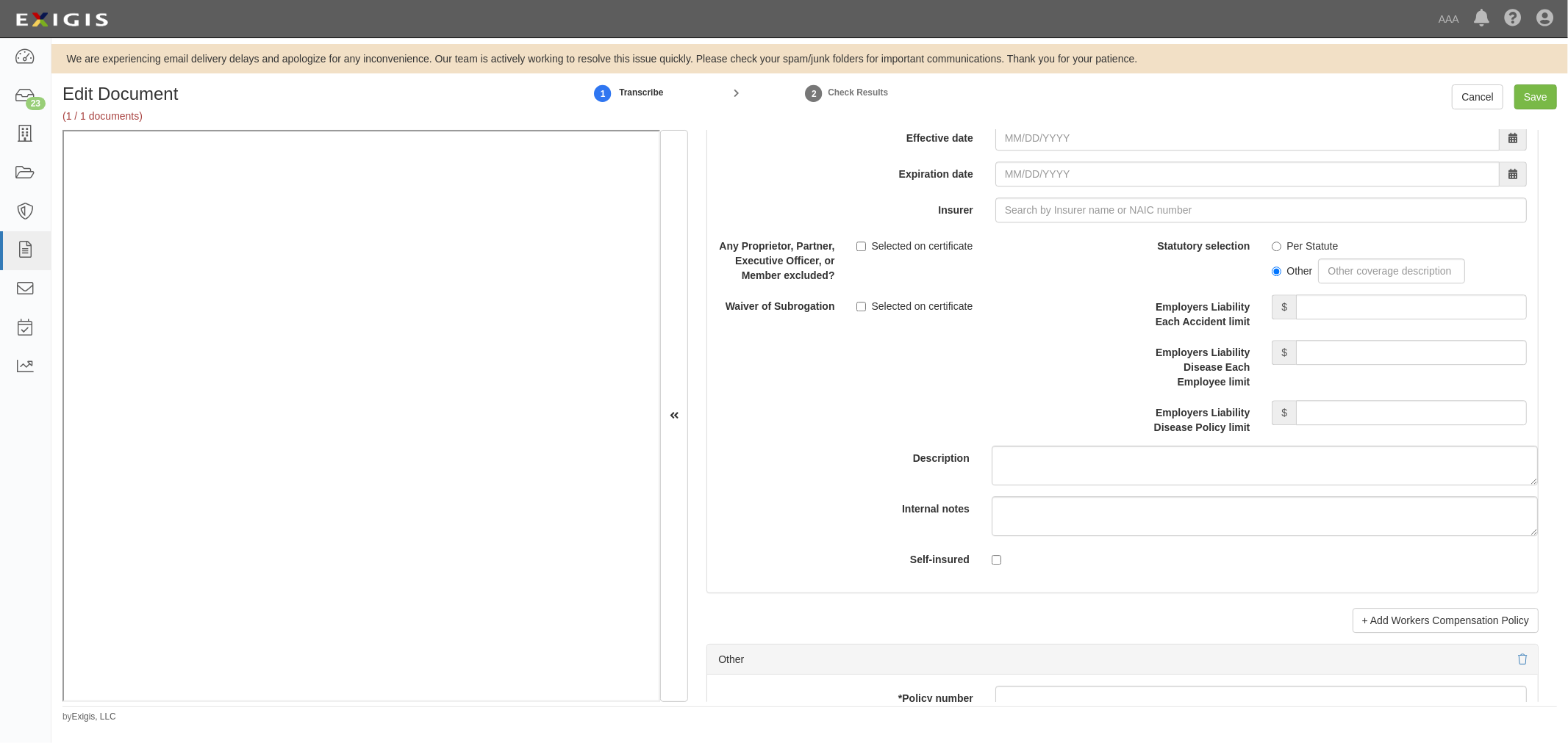
scroll to position [3944, 0]
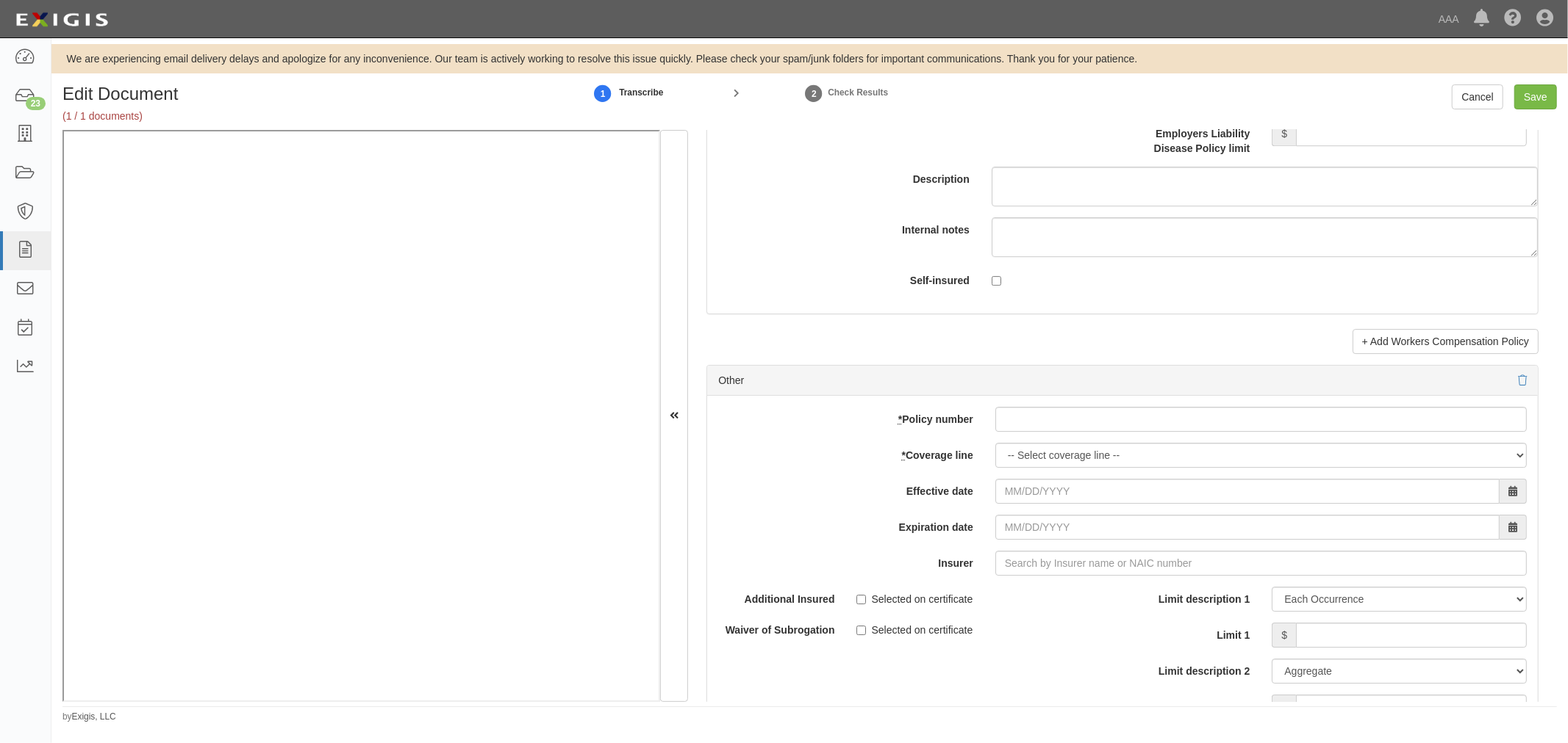
type input "1,000,000"
click at [1025, 439] on div "add update renew This new policy will be added This new policy will update exis…" at bounding box center [1122, 637] width 831 height 482
paste input "N0046PK001003-01"
type input "N0046PK001003-01"
click at [1010, 482] on div "add update renew This new policy will be added This new policy will update exis…" at bounding box center [1122, 637] width 831 height 482
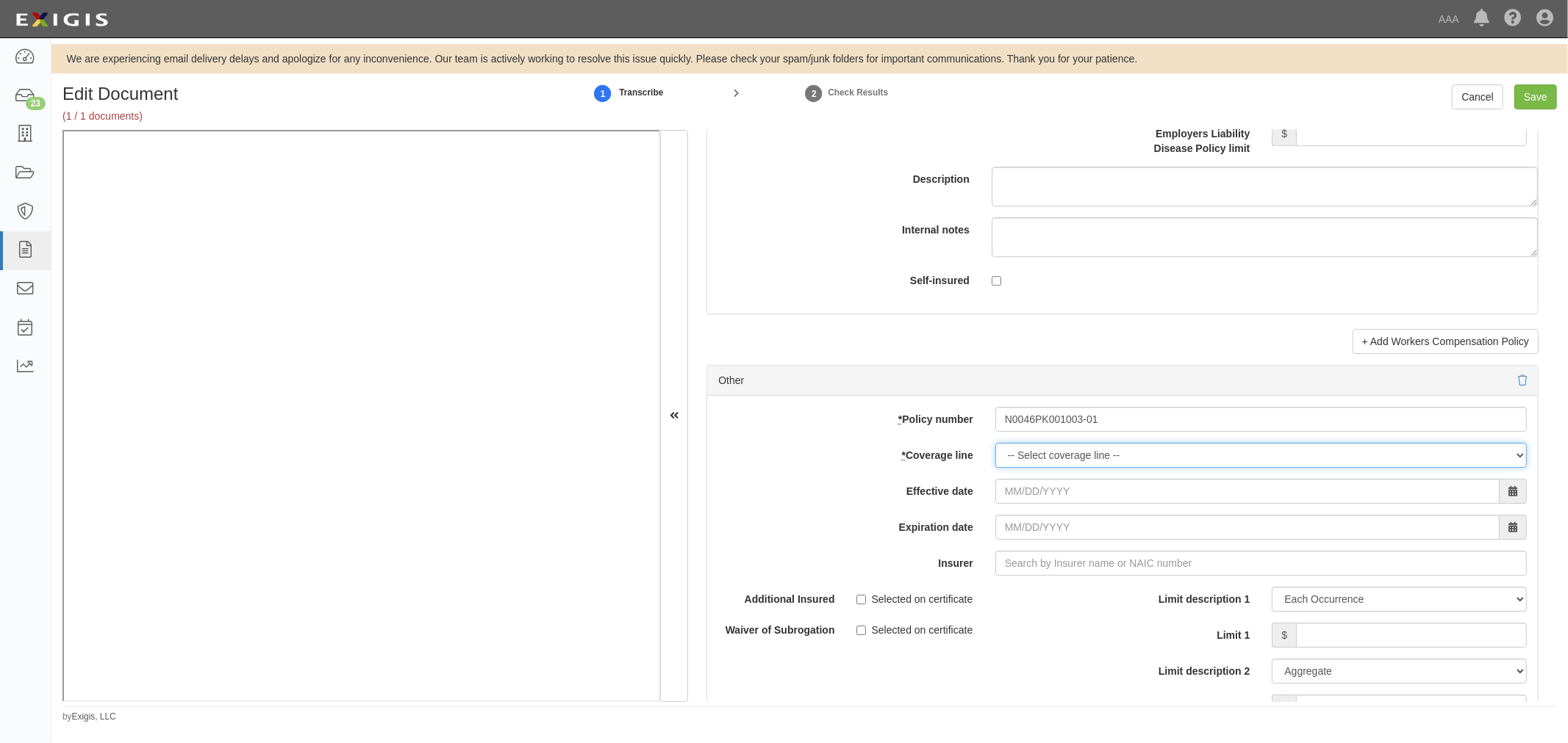
click at [1033, 468] on select "-- Select coverage line -- Asbestos Abatement Auto Physical Damage Boiler & Mac…" at bounding box center [1261, 455] width 531 height 25
select select "70"
click at [995, 468] on select "-- Select coverage line -- Asbestos Abatement Auto Physical Damage Boiler & Mac…" at bounding box center [1261, 455] width 531 height 25
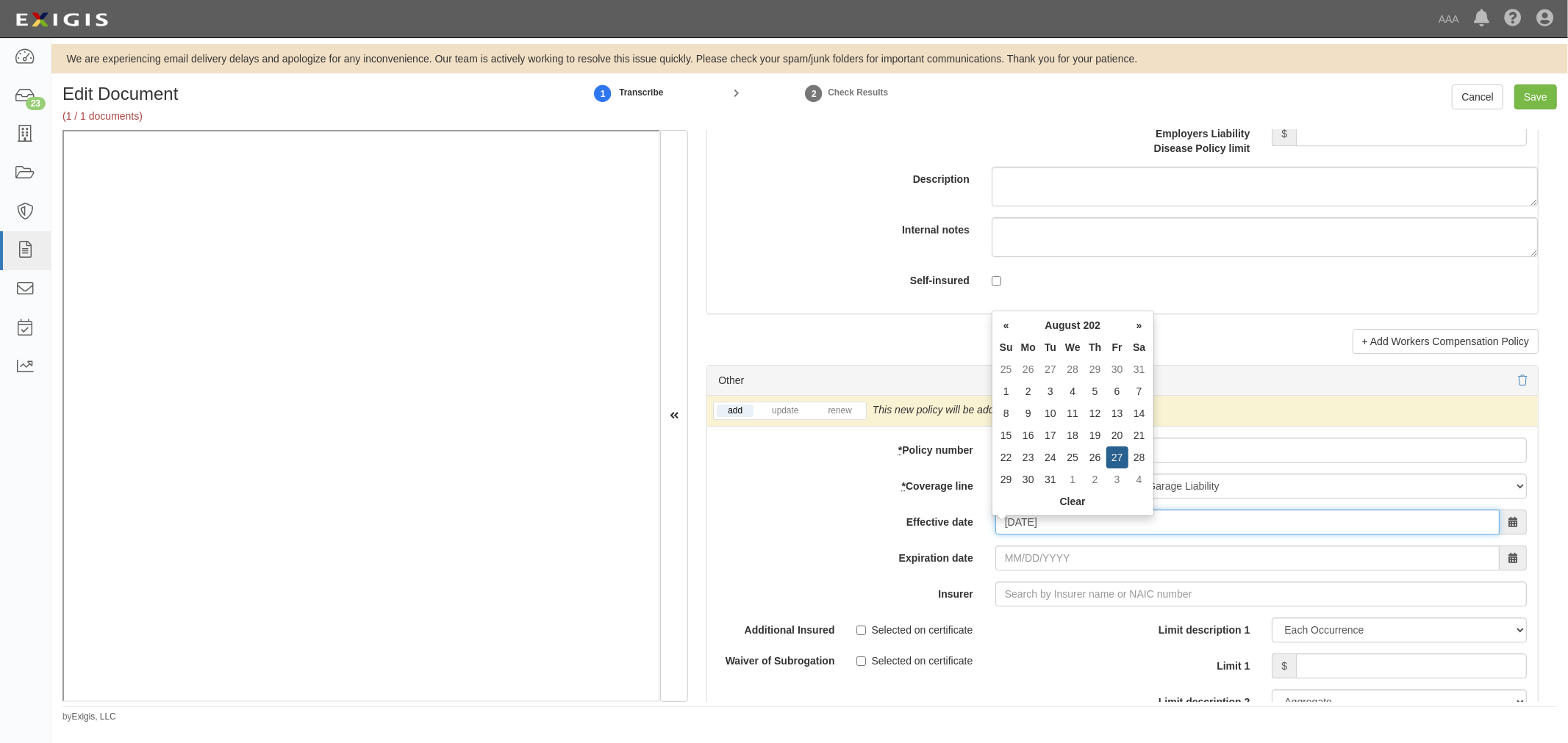
type input "08/27/2025"
type input "08/27/2026"
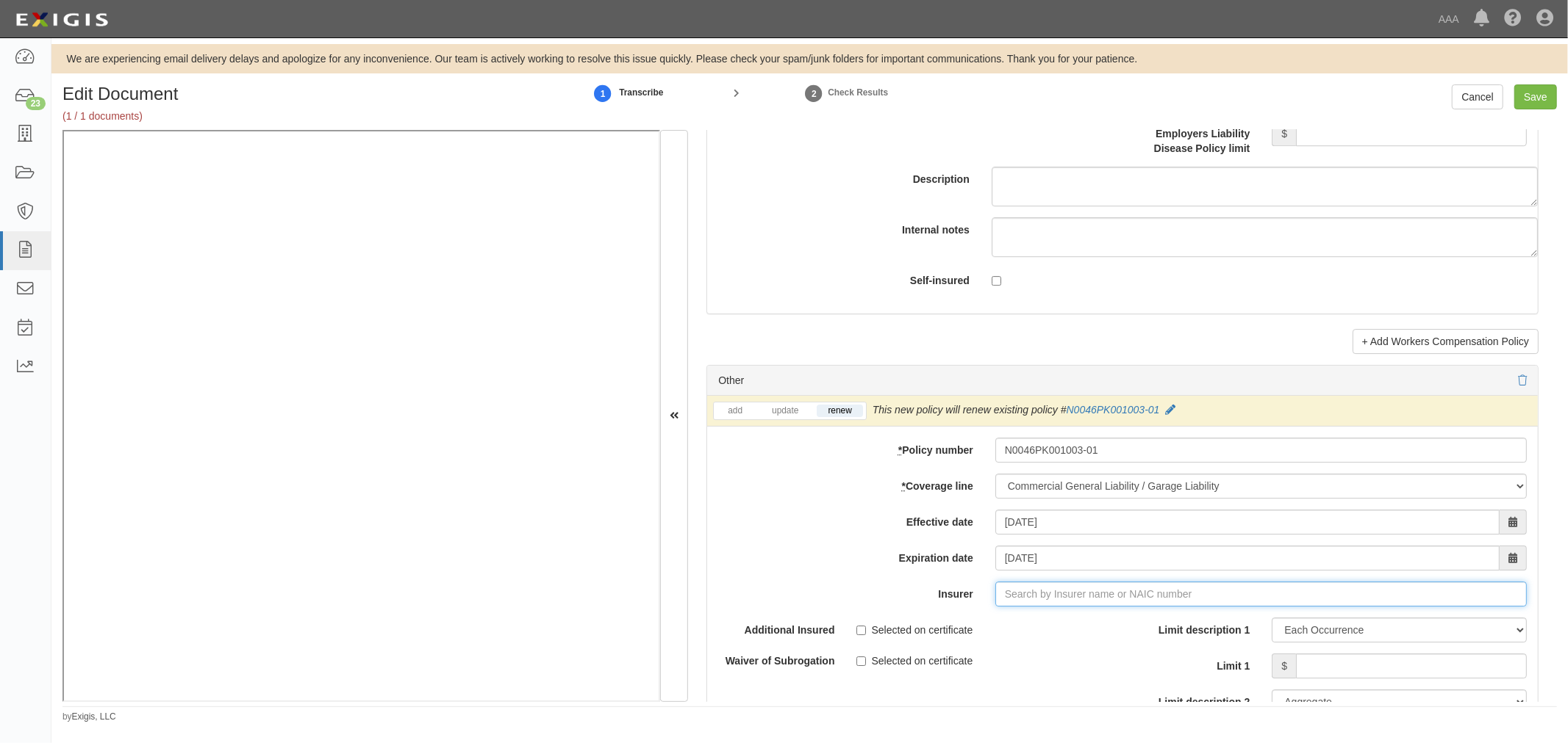
type input "180 Seguros S.A. (0) NR Rating"
type input "1"
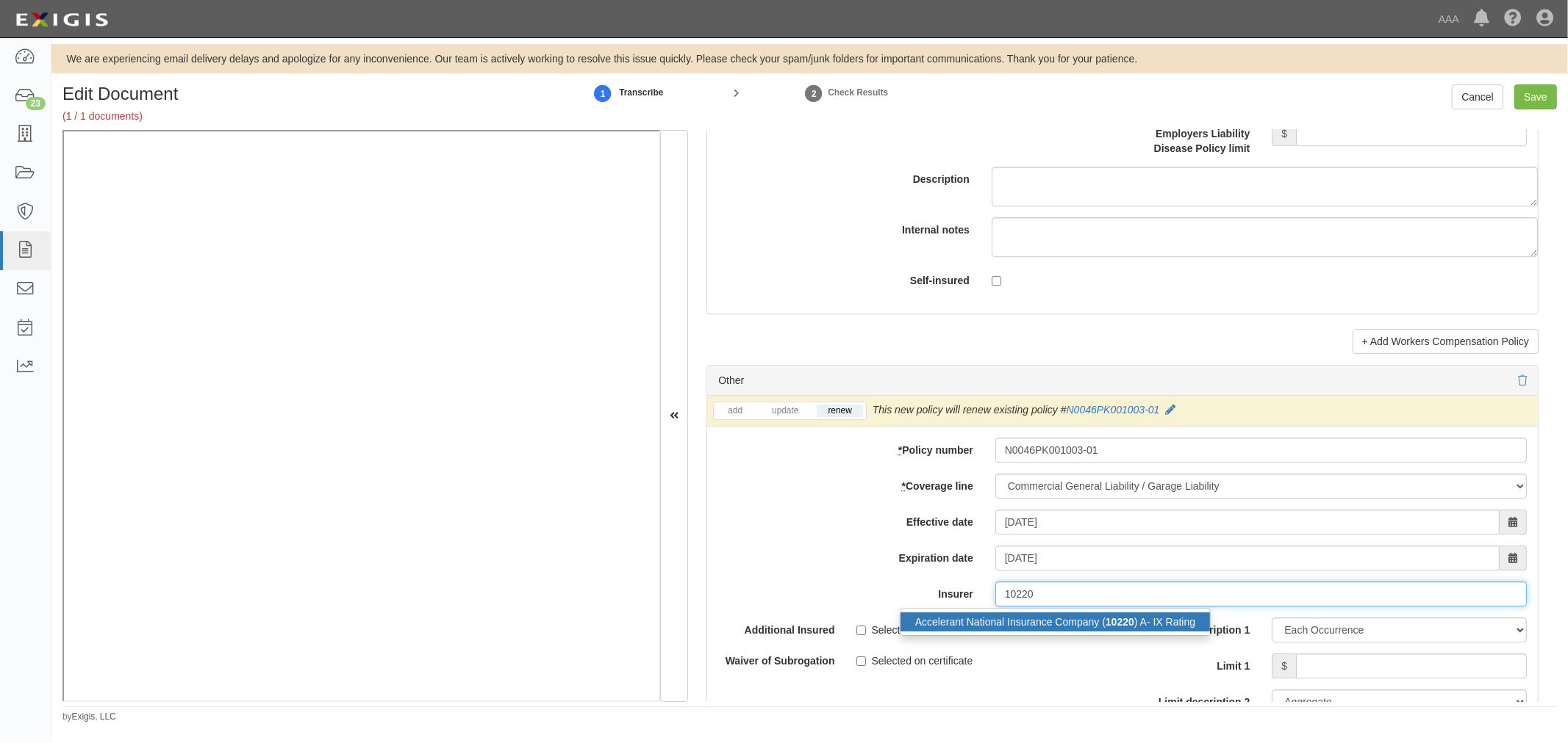
click at [995, 632] on div "Accelerant National Insurance Company ( 10220 ) A- IX Rating" at bounding box center [1055, 622] width 309 height 19
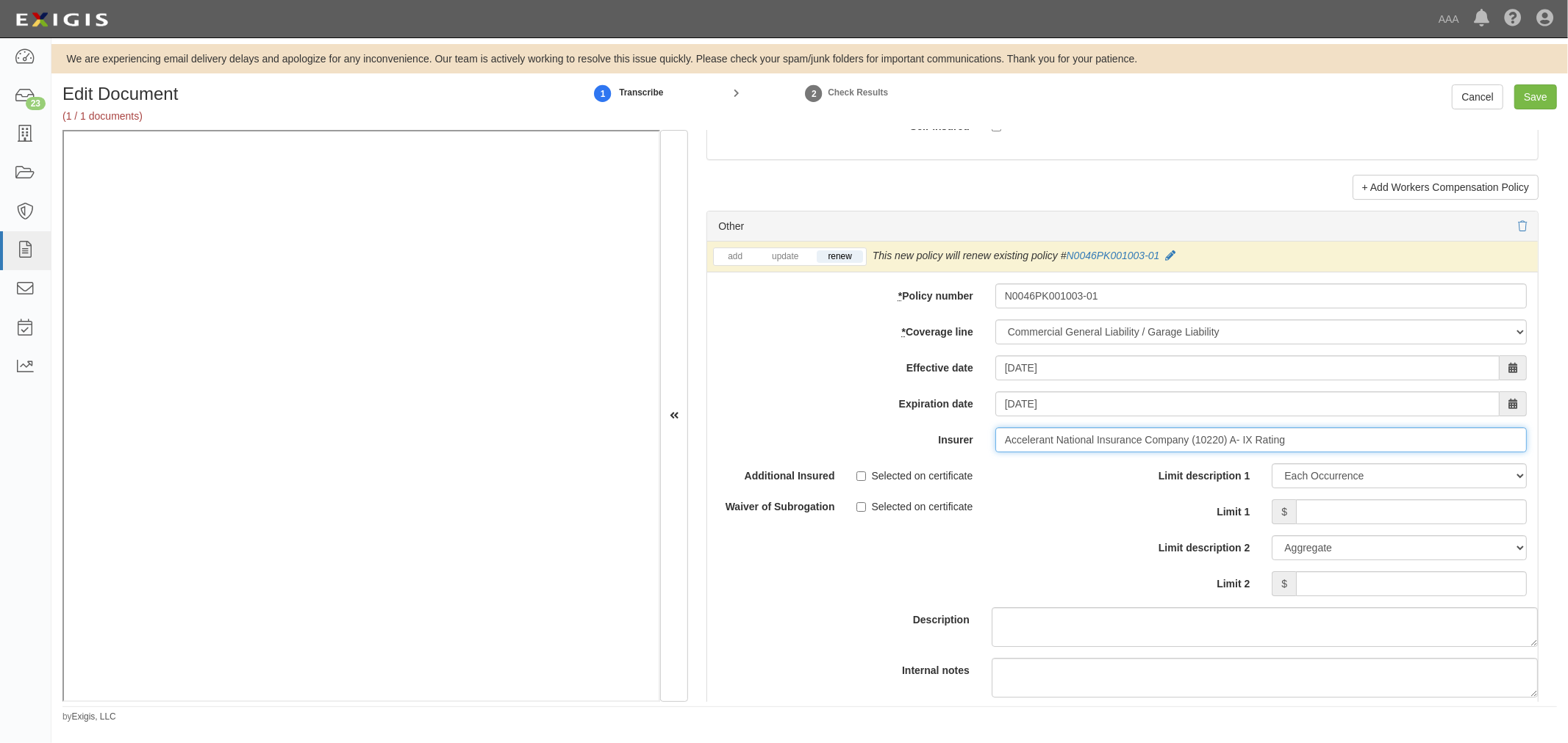
scroll to position [4217, 0]
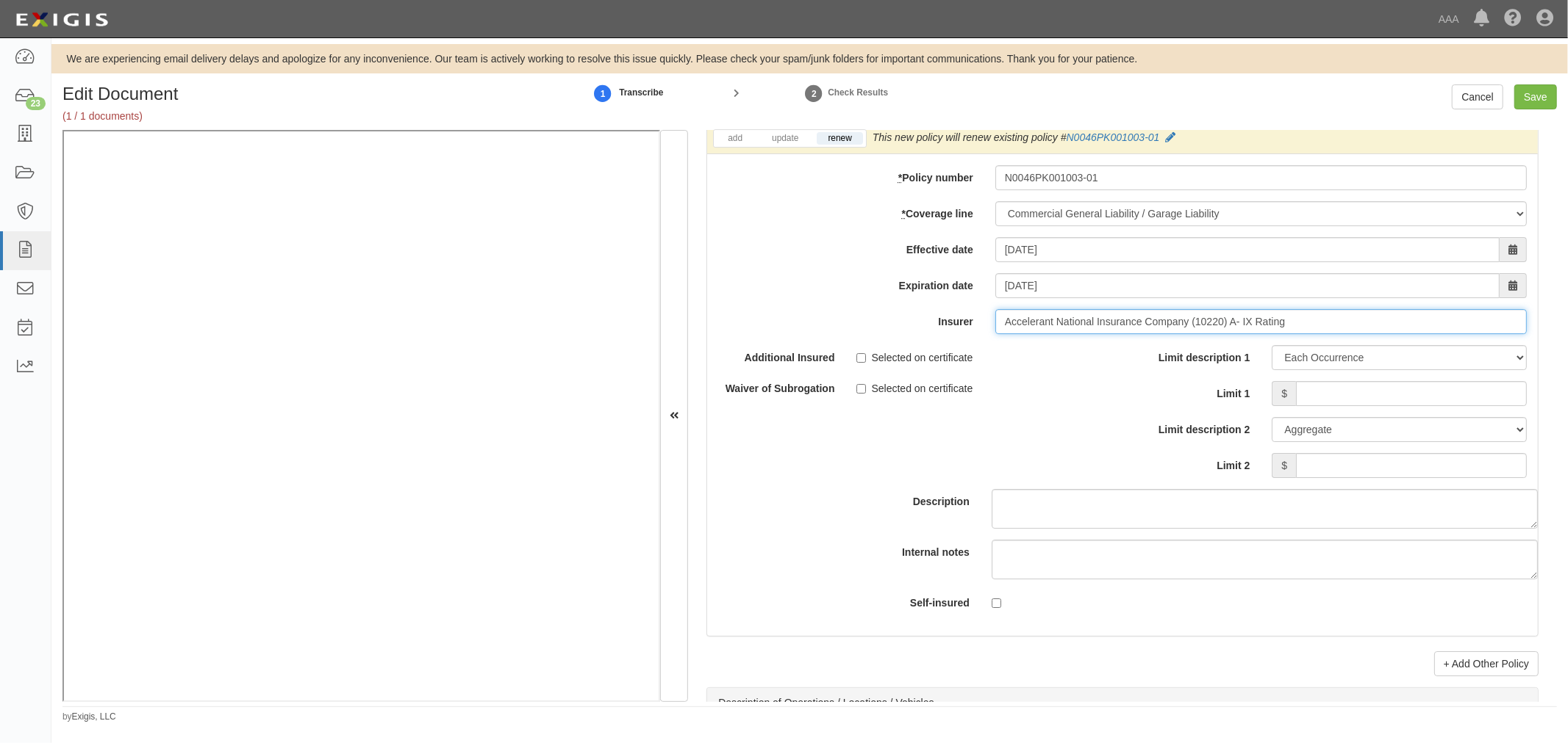
type input "Accelerant National Insurance Company (10220) A- IX Rating"
click at [1314, 393] on input "Limit 1" at bounding box center [1411, 394] width 230 height 25
type input "1,000,000"
click at [1327, 468] on input "Limit 2" at bounding box center [1411, 466] width 230 height 25
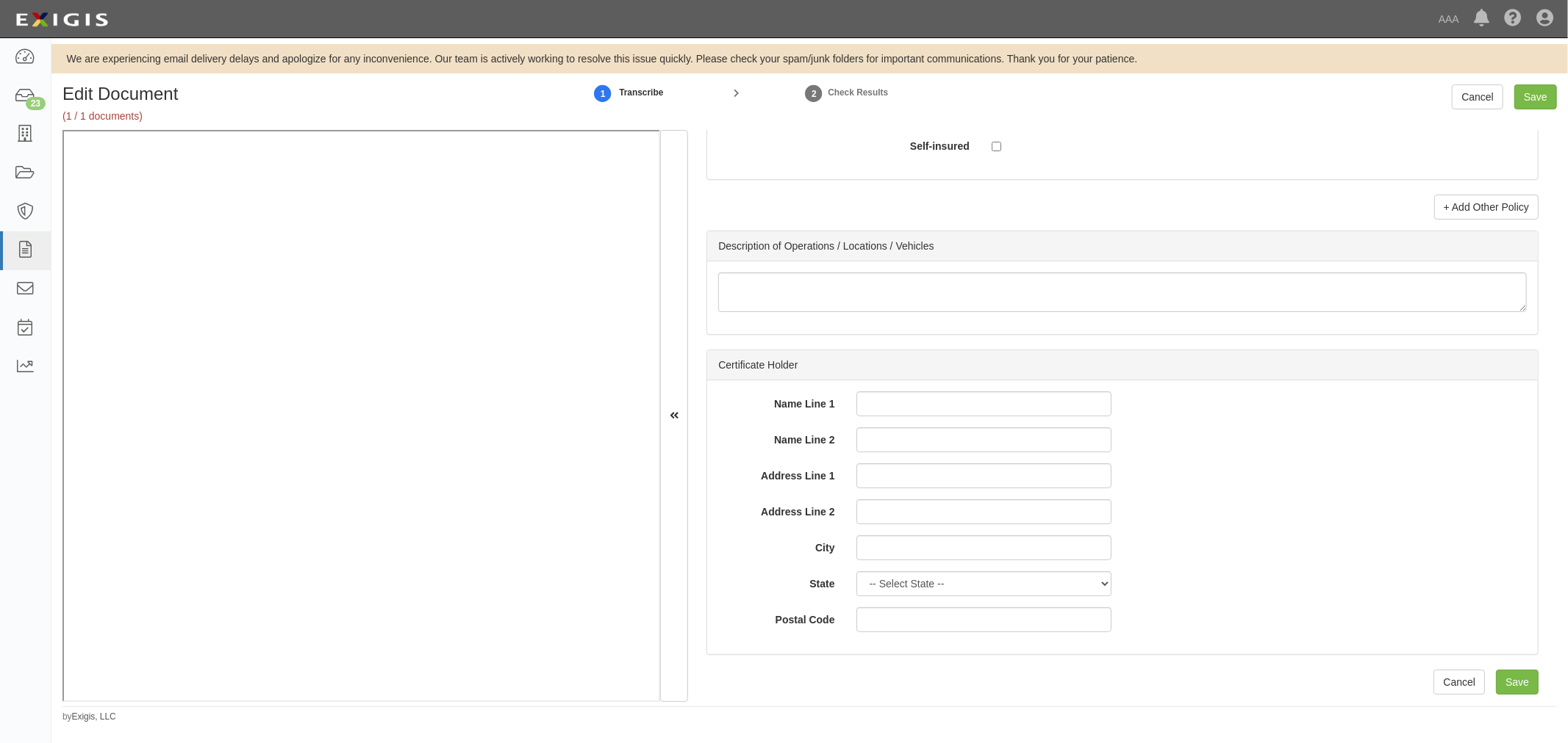
type input "2,000,000"
click at [1459, 201] on link "+ Add Other Policy" at bounding box center [1486, 207] width 104 height 25
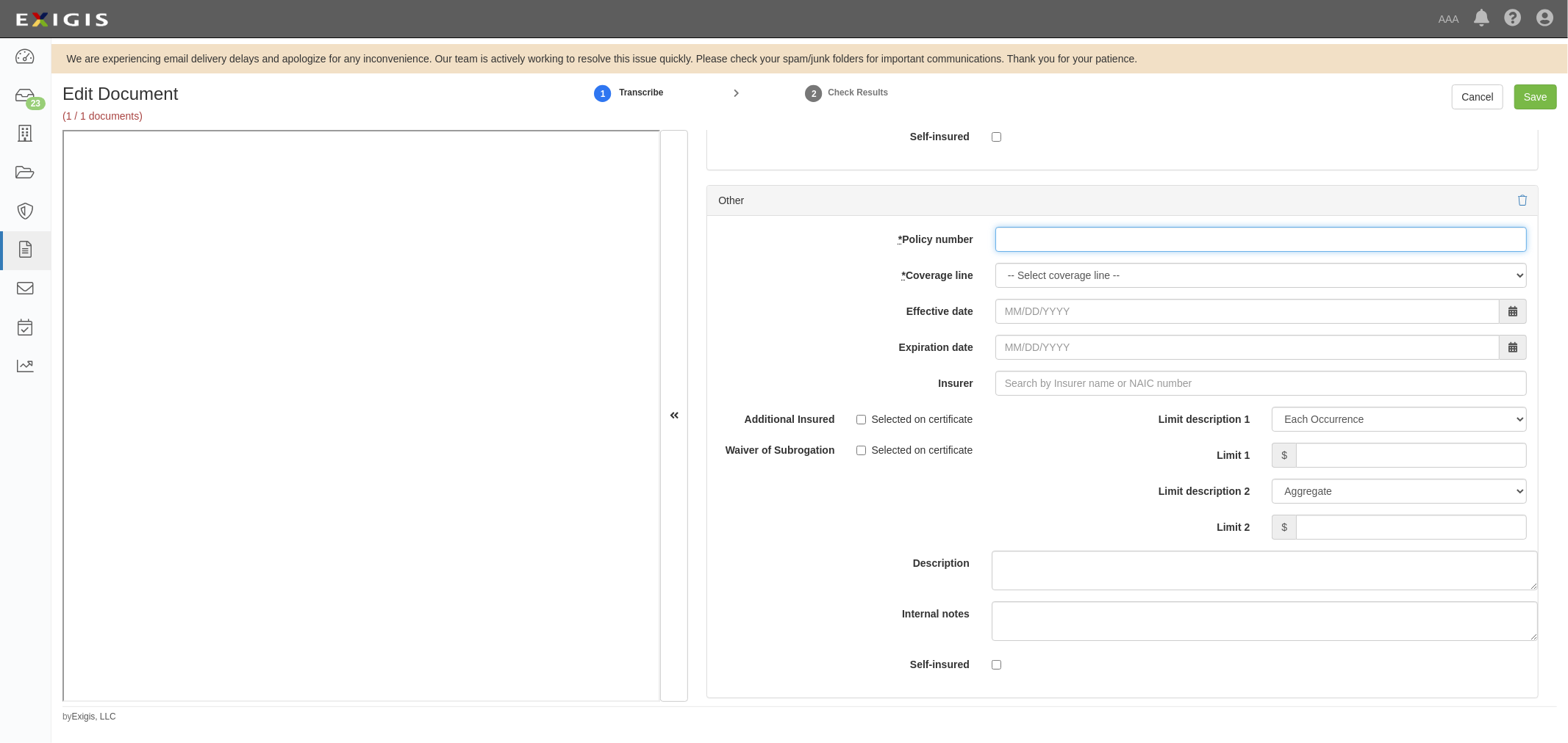
click at [1021, 252] on input "* Policy number" at bounding box center [1261, 239] width 531 height 25
paste input "N0046PK001003-01"
type input "N0046PK001003-01"
click at [998, 287] on select "-- Select coverage line -- Asbestos Abatement Auto Physical Damage Boiler & Mac…" at bounding box center [1261, 275] width 531 height 25
select select "56"
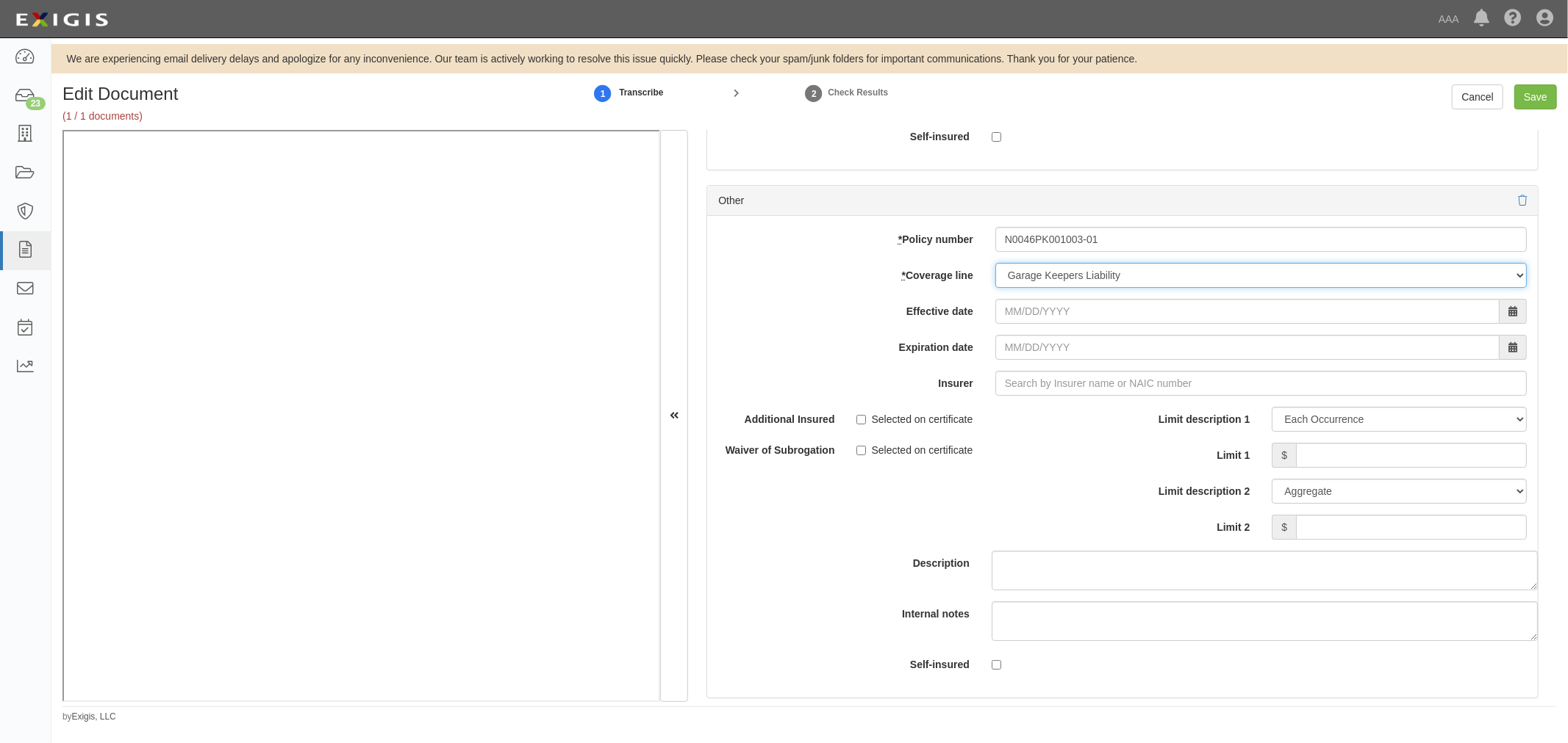
click at [995, 288] on select "-- Select coverage line -- Asbestos Abatement Auto Physical Damage Boiler & Mac…" at bounding box center [1261, 275] width 531 height 25
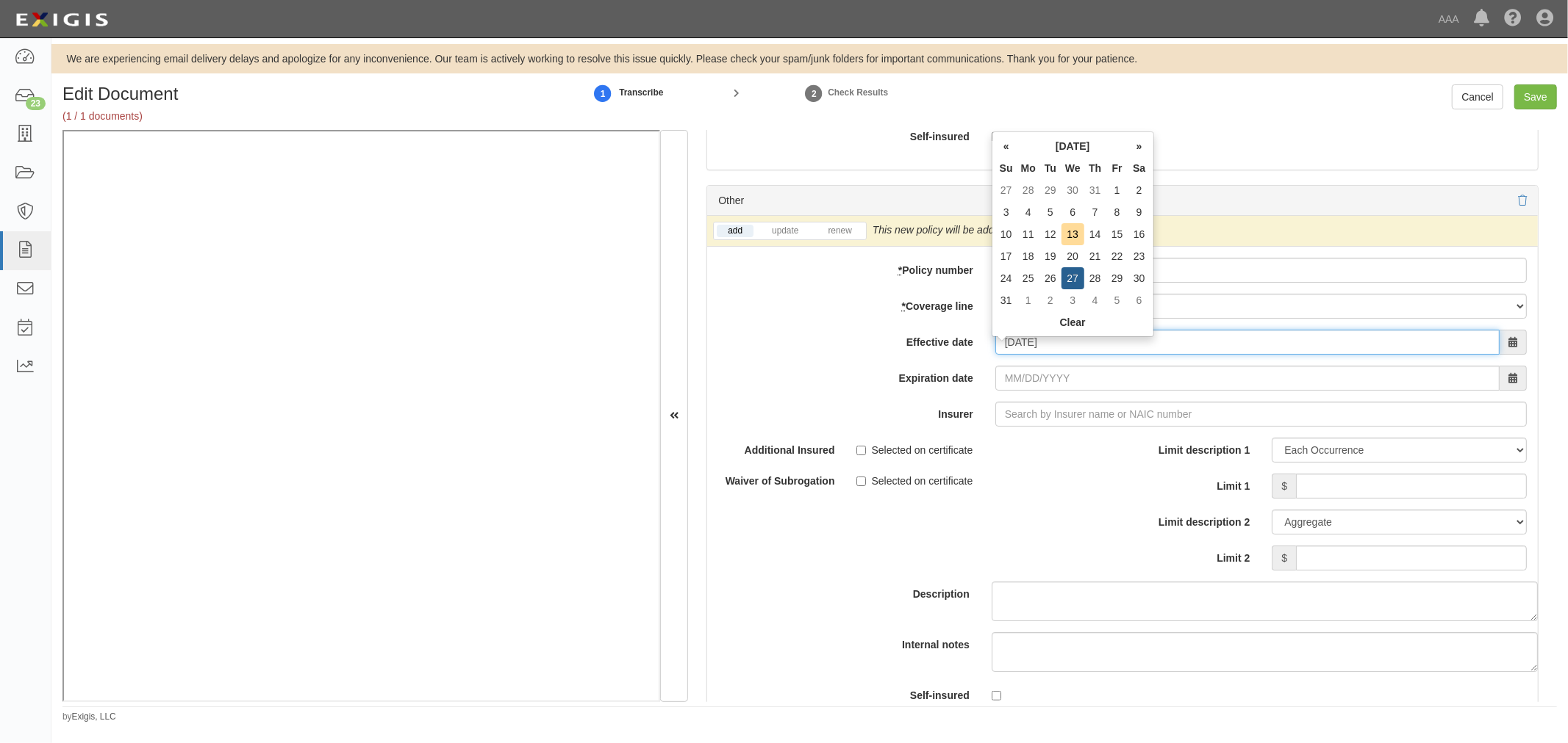
type input "08/27/2025"
type input "08/27/2026"
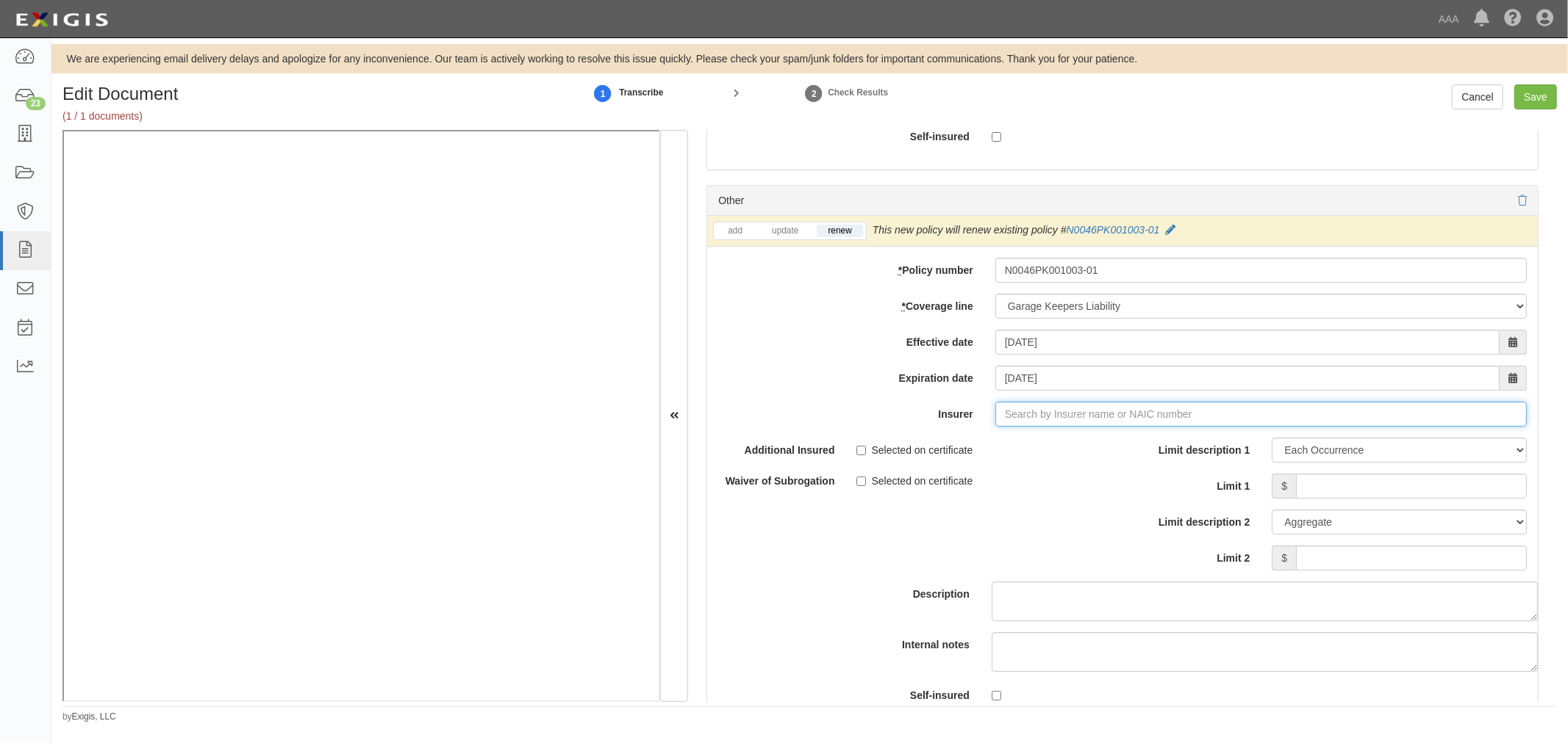
type input "180 Seguros S.A. (0) NR Rating"
type input "1"
click at [1002, 456] on div "Accelerant National Insurance Company ( 10220 ) A- IX Rating" at bounding box center [1055, 442] width 311 height 28
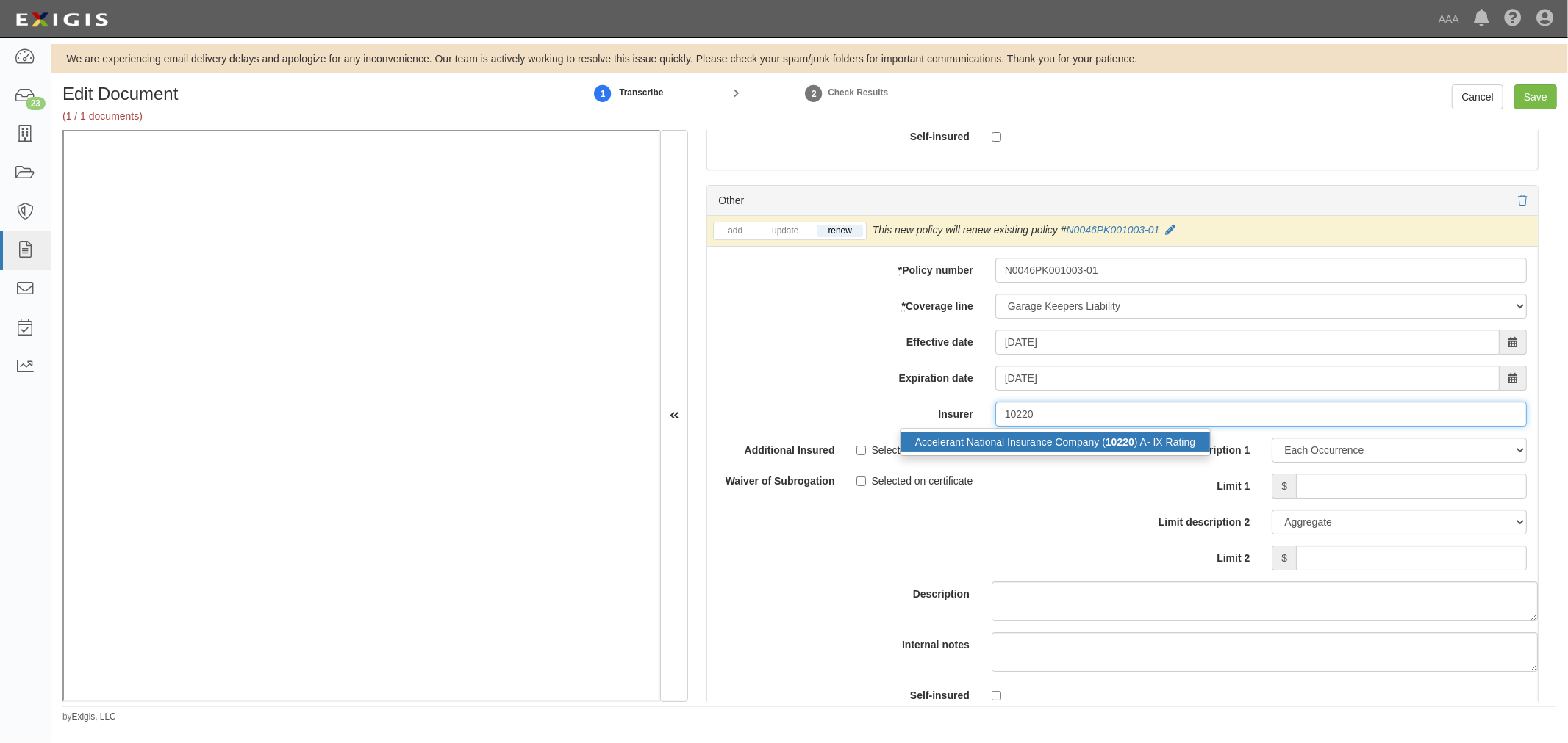
click at [1004, 452] on div "Accelerant National Insurance Company ( 10220 ) A- IX Rating" at bounding box center [1055, 442] width 309 height 19
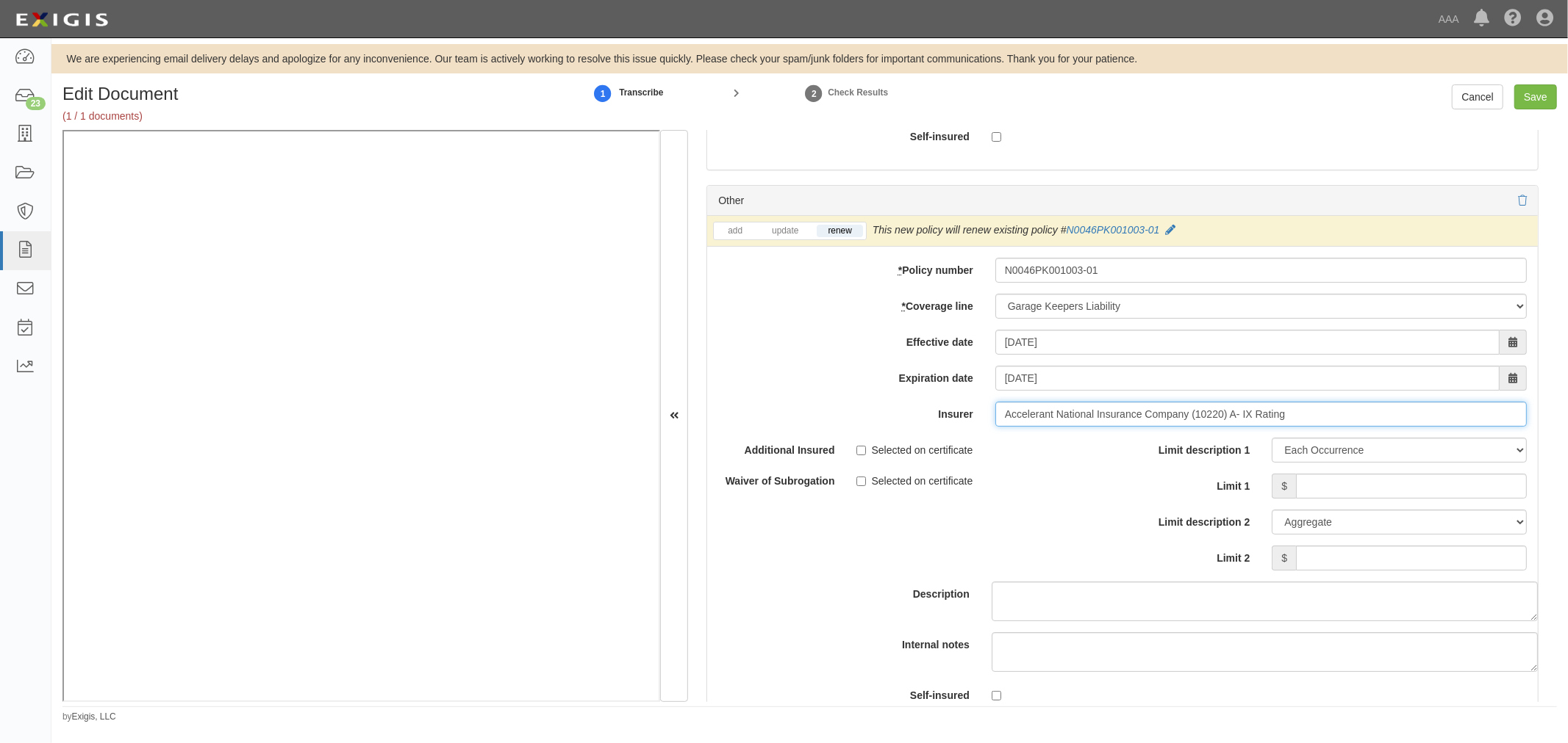
type input "Accelerant National Insurance Company (10220) A- IX Rating"
click at [1323, 480] on div "Limit description 1 Limit Each Occurrence Each Claim Aggregate Deductible Self-…" at bounding box center [1330, 504] width 393 height 133
click at [1324, 487] on input "Limit 1" at bounding box center [1411, 486] width 230 height 25
type input "1,300,000"
click at [1457, 570] on input "Limit 2" at bounding box center [1411, 558] width 230 height 25
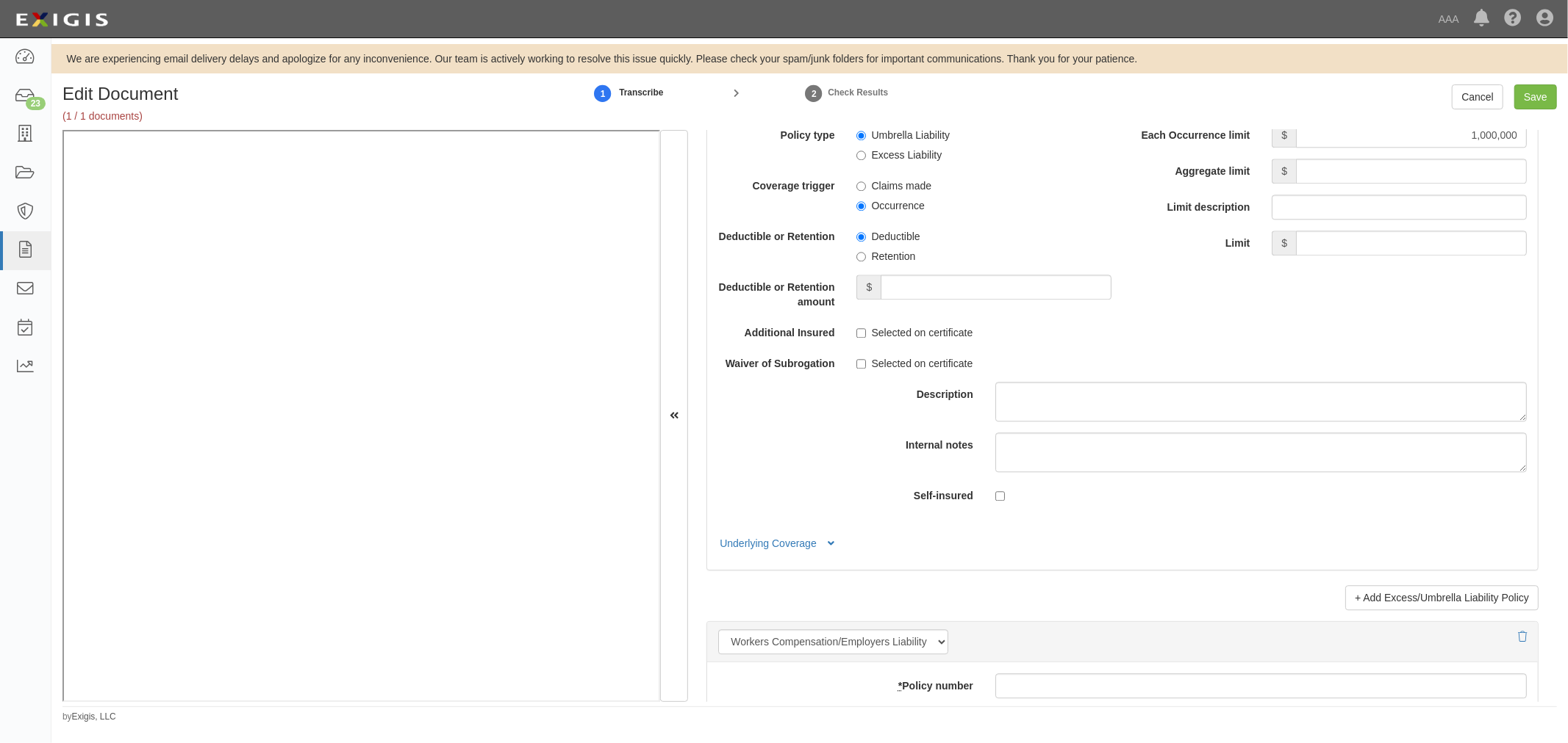
scroll to position [2915, 0]
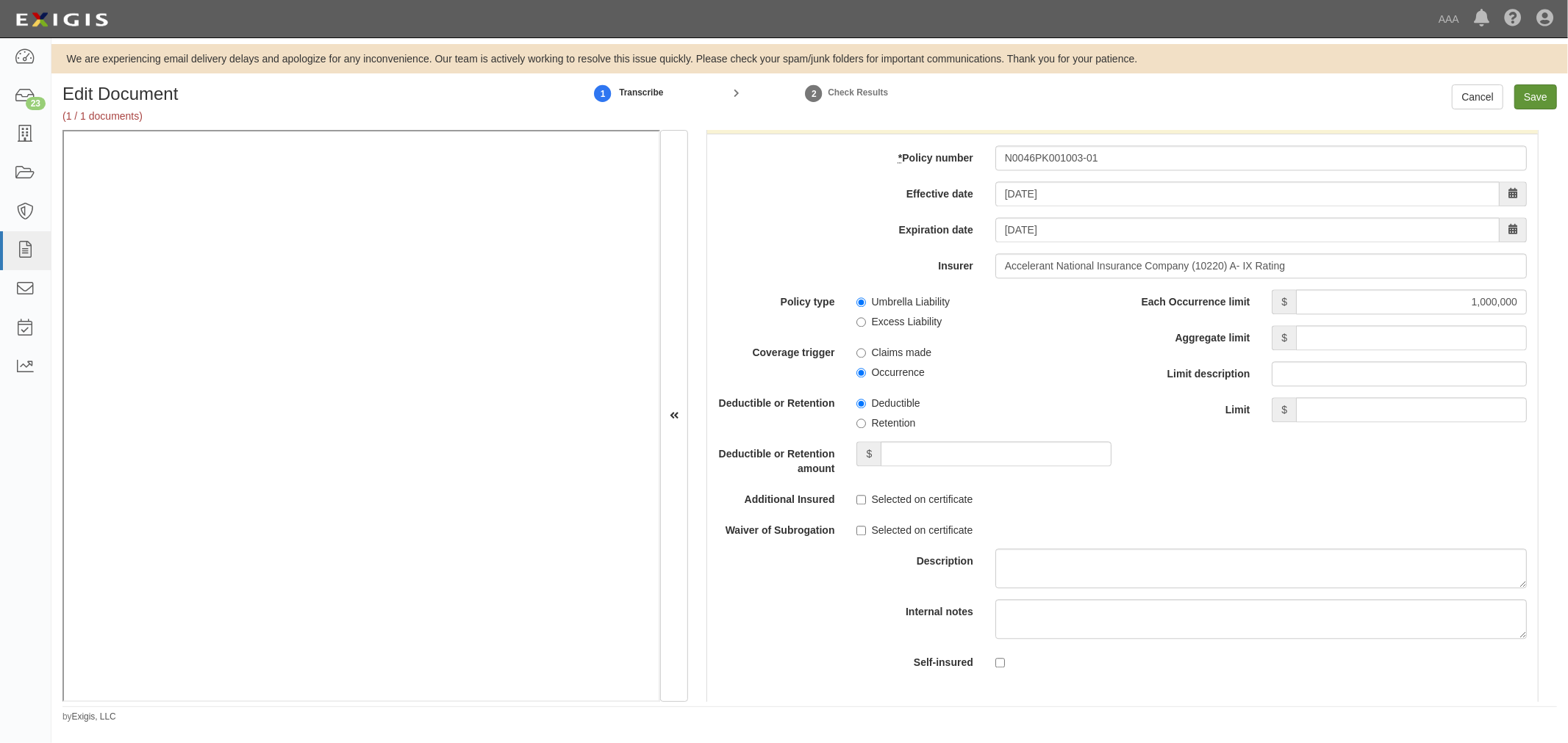
type input "1,300,000"
click at [1537, 98] on input "Save" at bounding box center [1535, 97] width 42 height 25
type input "1000000"
type input "2000000"
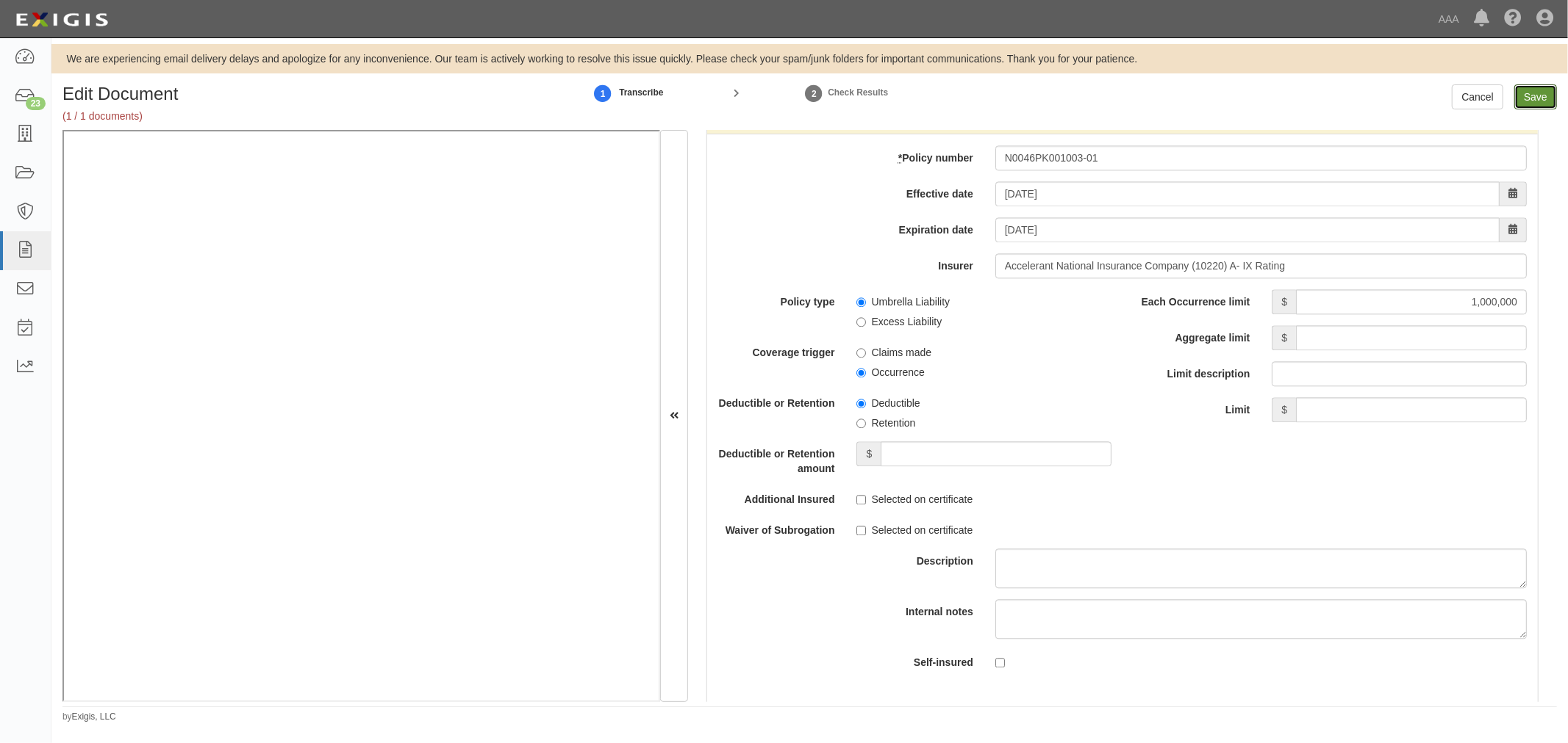
type input "1300000"
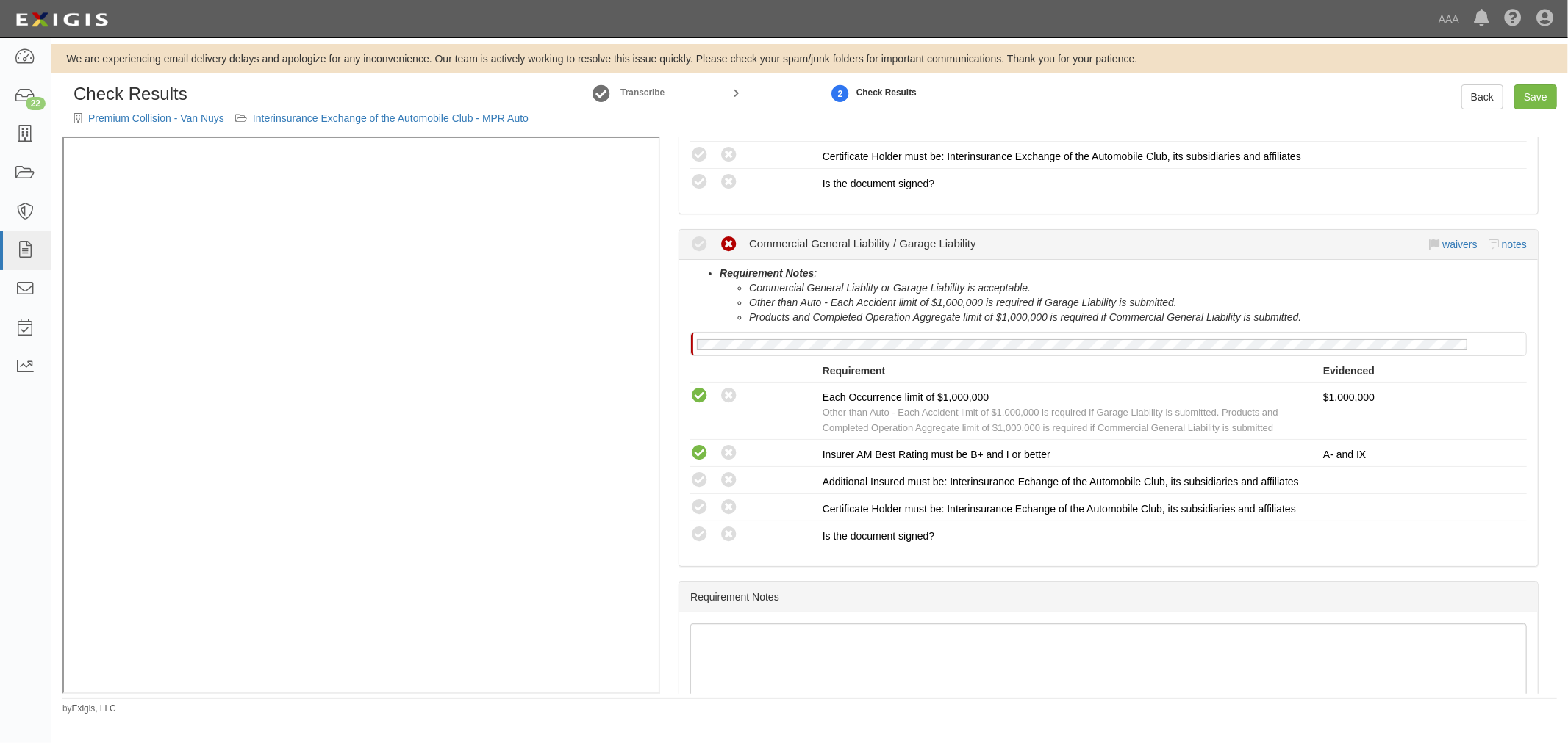
scroll to position [573, 0]
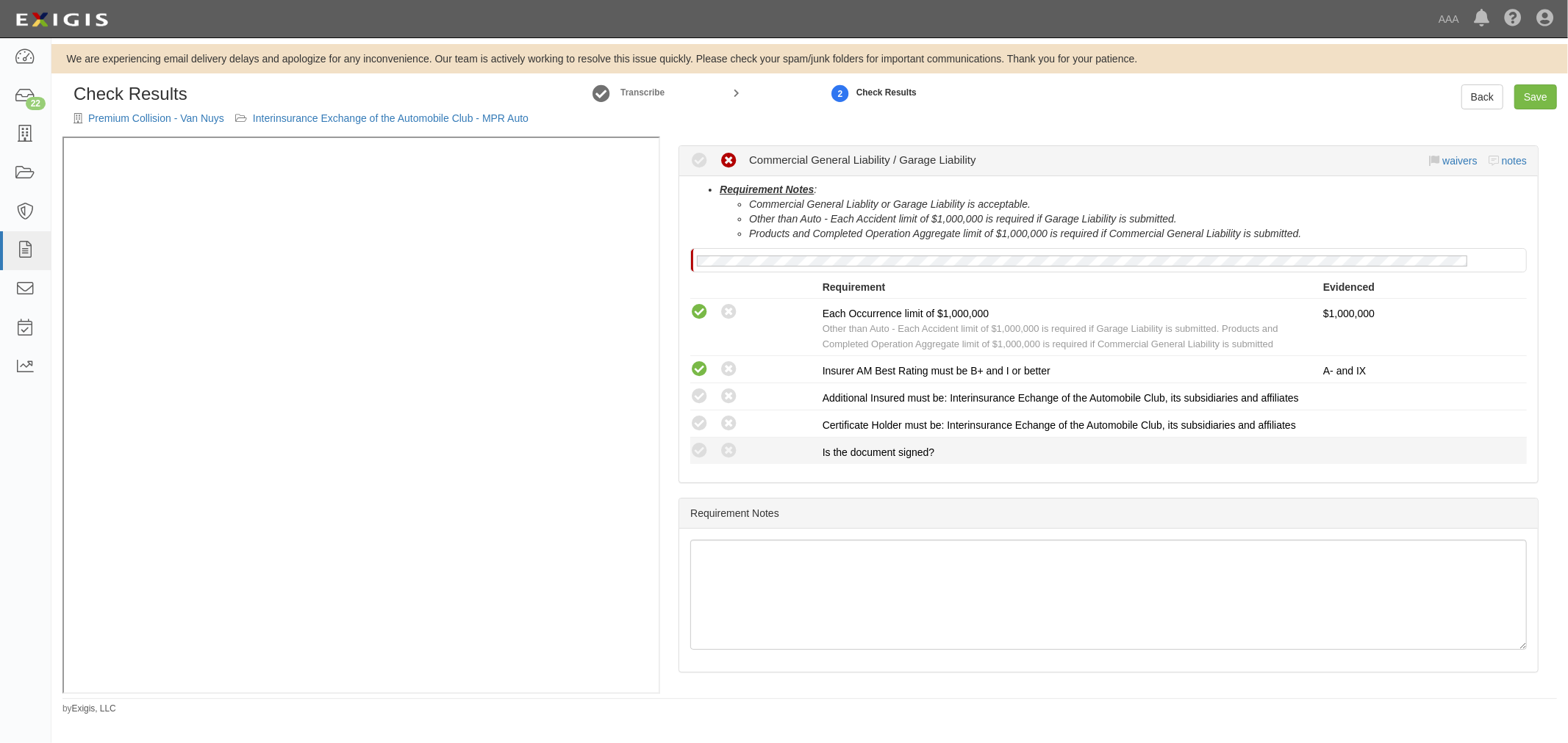
drag, startPoint x: 704, startPoint y: 450, endPoint x: 695, endPoint y: 439, distance: 14.2
click at [702, 448] on icon at bounding box center [699, 451] width 19 height 19
radio input "true"
click at [699, 415] on icon at bounding box center [699, 424] width 19 height 19
radio input "true"
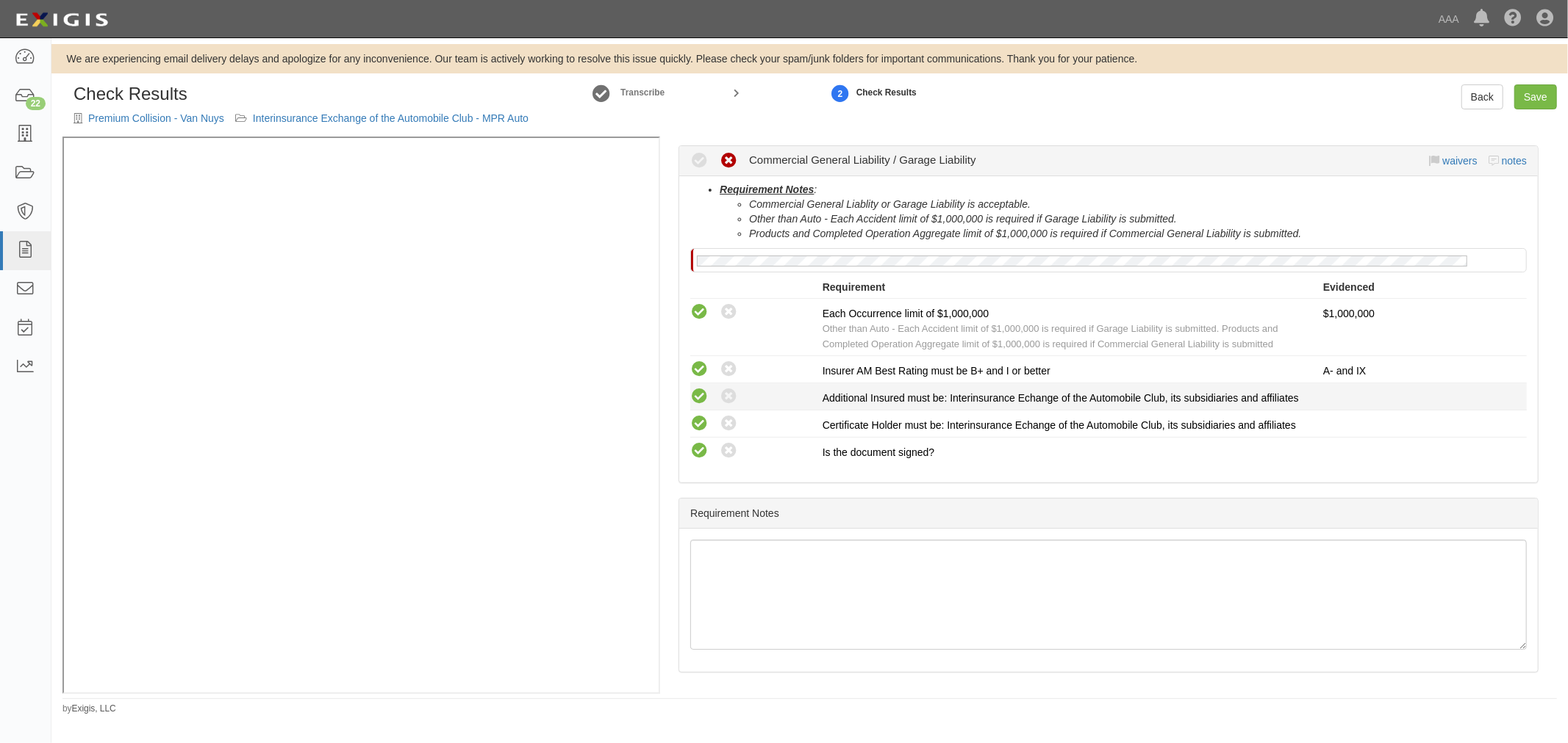
click at [694, 388] on icon at bounding box center [699, 397] width 19 height 19
radio input "true"
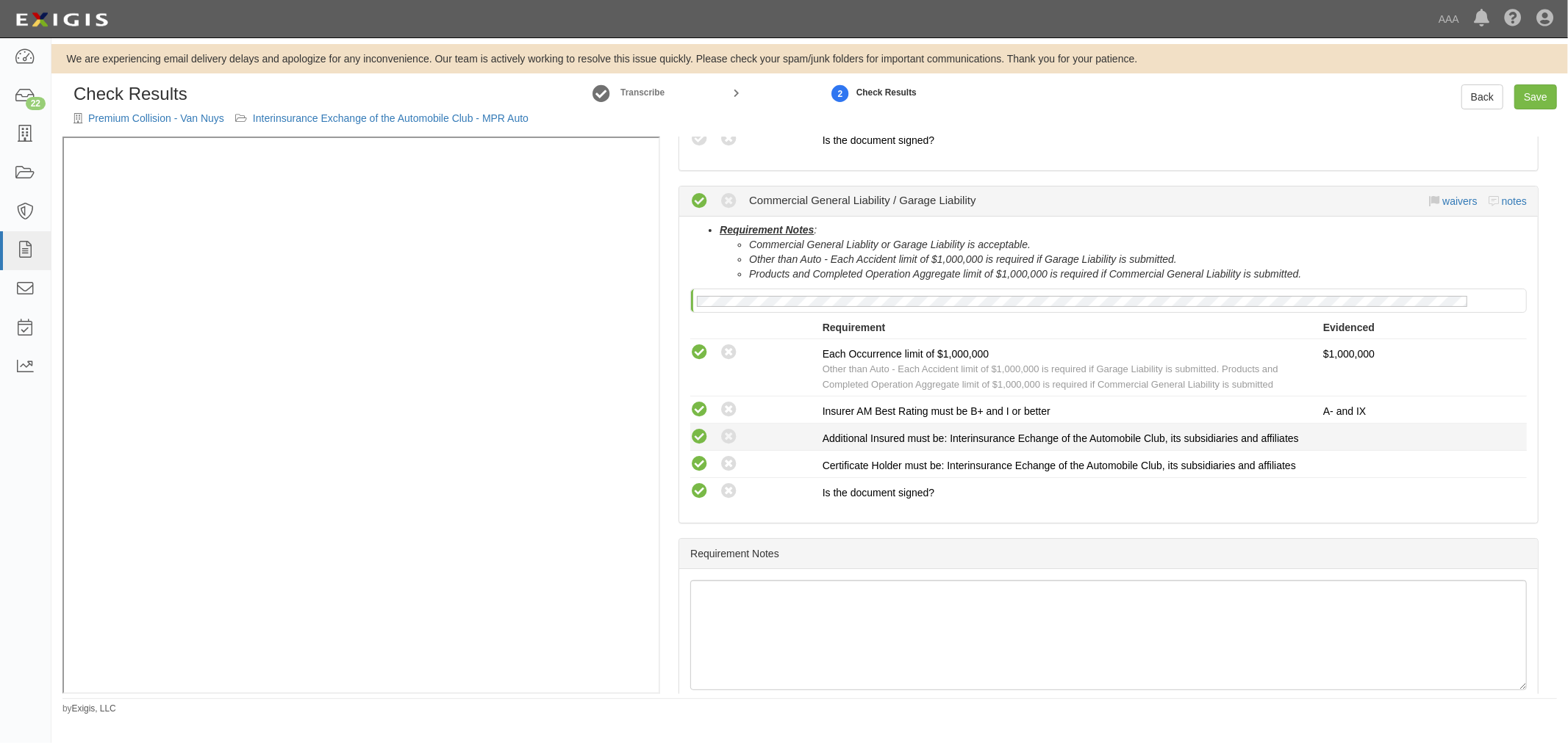
scroll to position [436, 0]
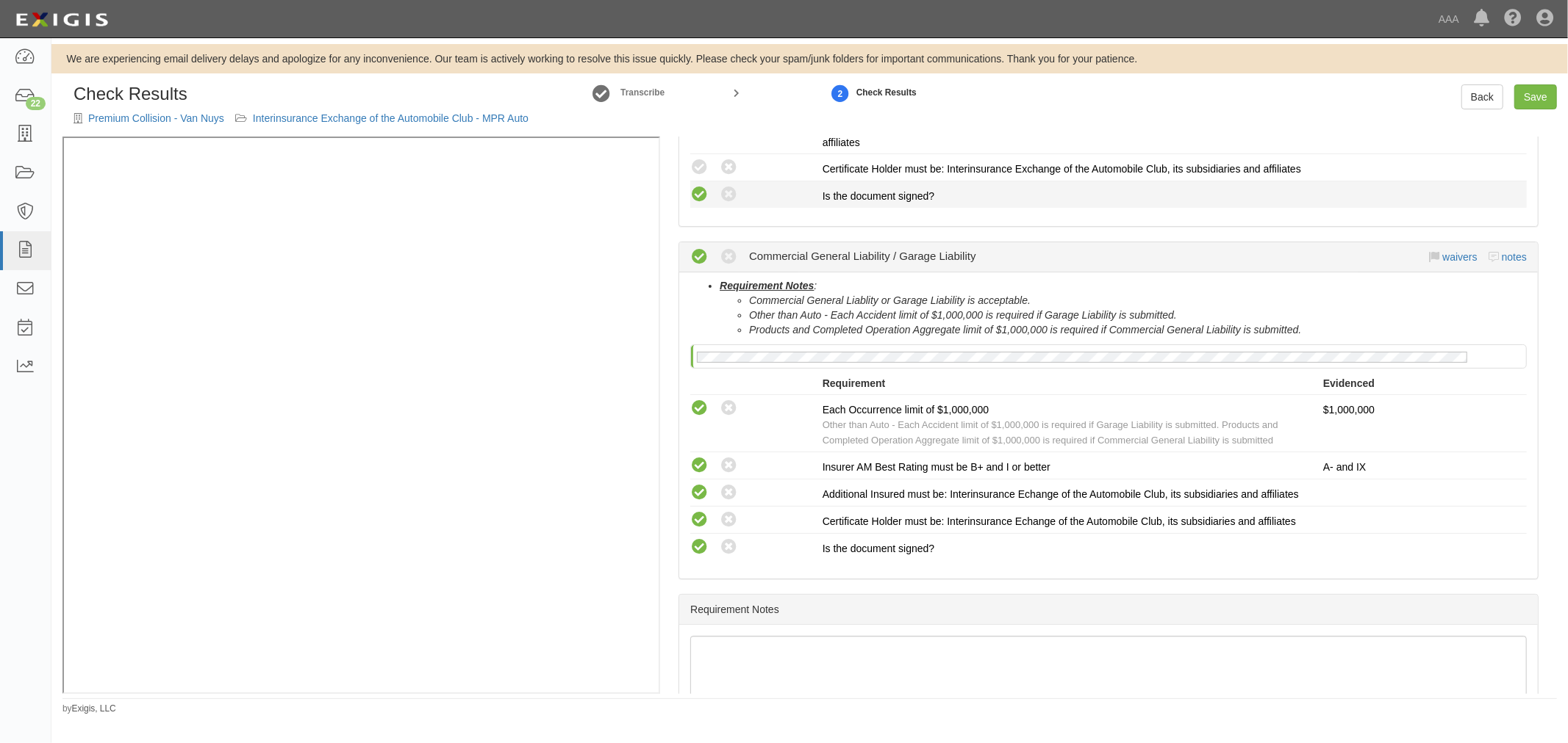
drag, startPoint x: 695, startPoint y: 199, endPoint x: 700, endPoint y: 173, distance: 26.5
click at [695, 199] on icon at bounding box center [699, 195] width 19 height 19
radio input "true"
click at [700, 165] on icon at bounding box center [699, 168] width 19 height 19
radio input "true"
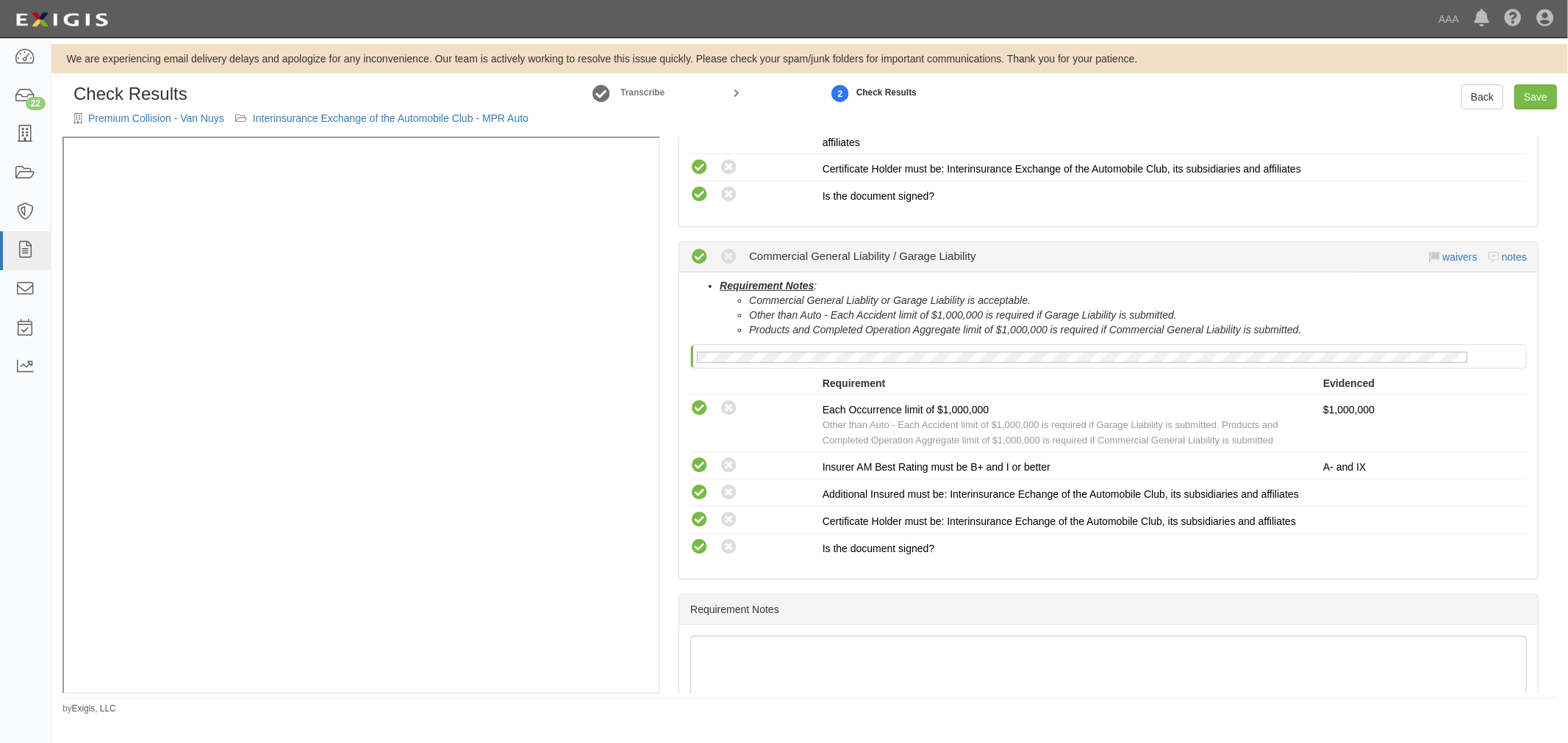
scroll to position [164, 0]
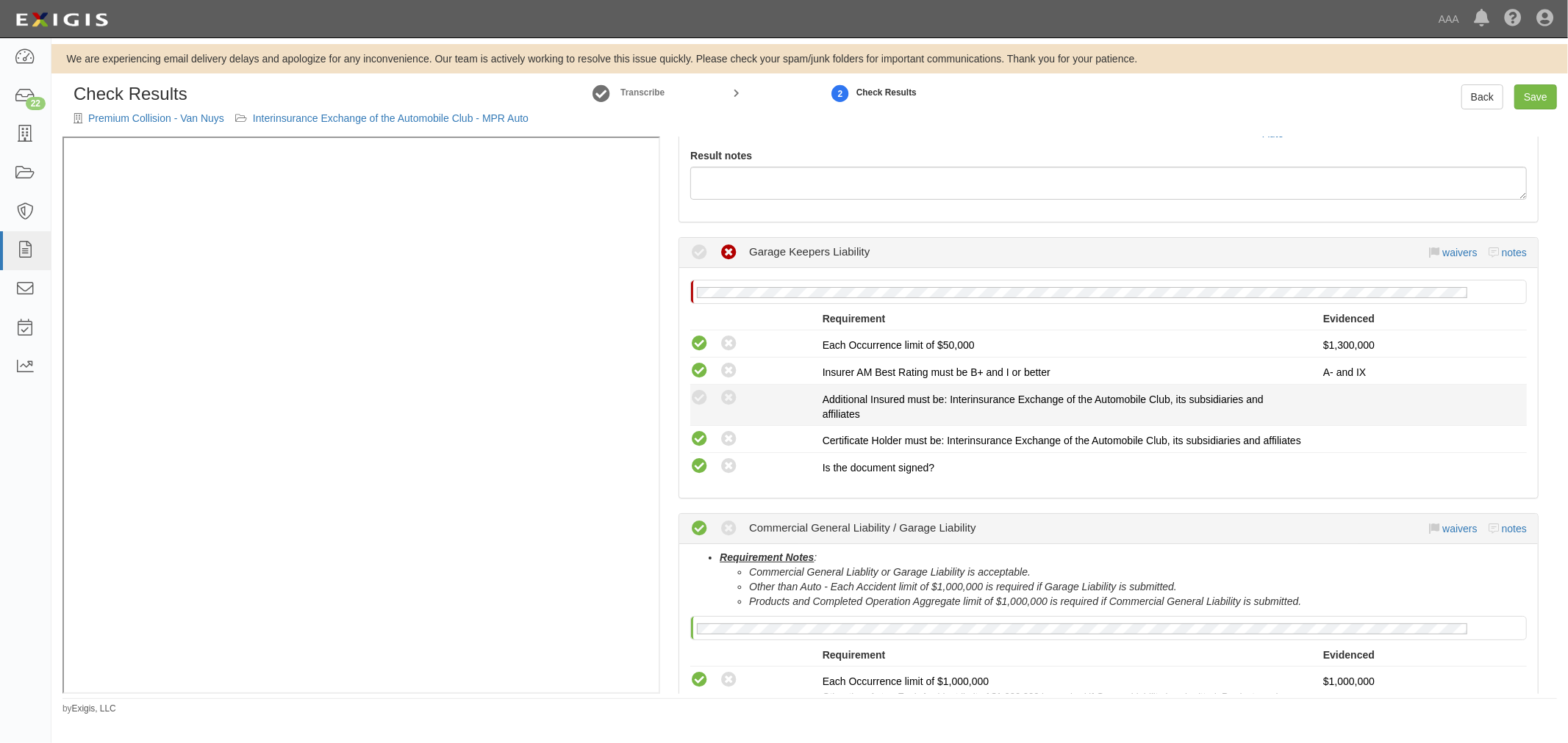
click at [703, 385] on li "Compliant Waived: Non-Compliant Additional Insured must be: Interinsurance Exch…" at bounding box center [1108, 405] width 836 height 41
click at [699, 393] on icon at bounding box center [699, 398] width 19 height 19
radio input "true"
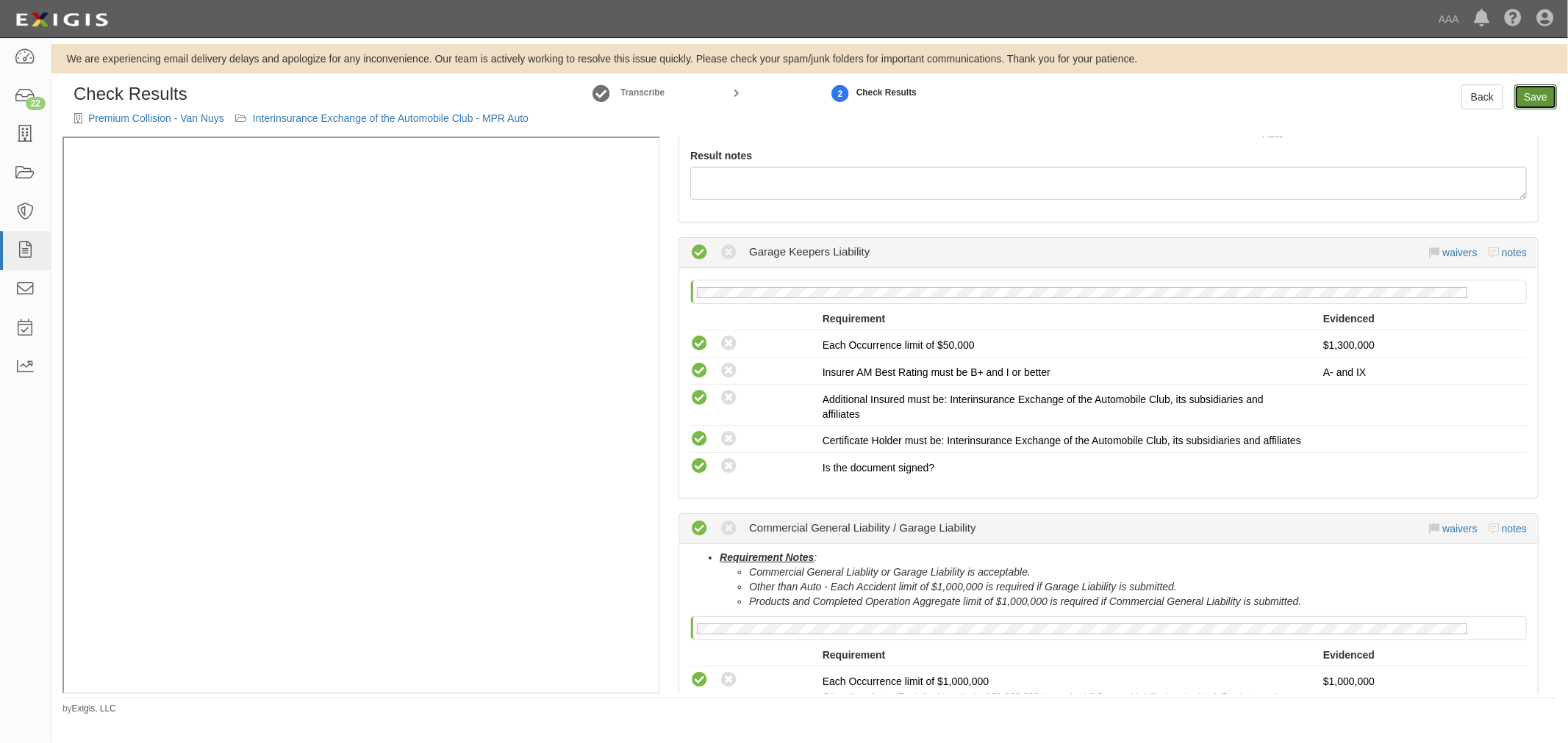
click at [1533, 91] on link "Save" at bounding box center [1535, 97] width 42 height 25
radio input "true"
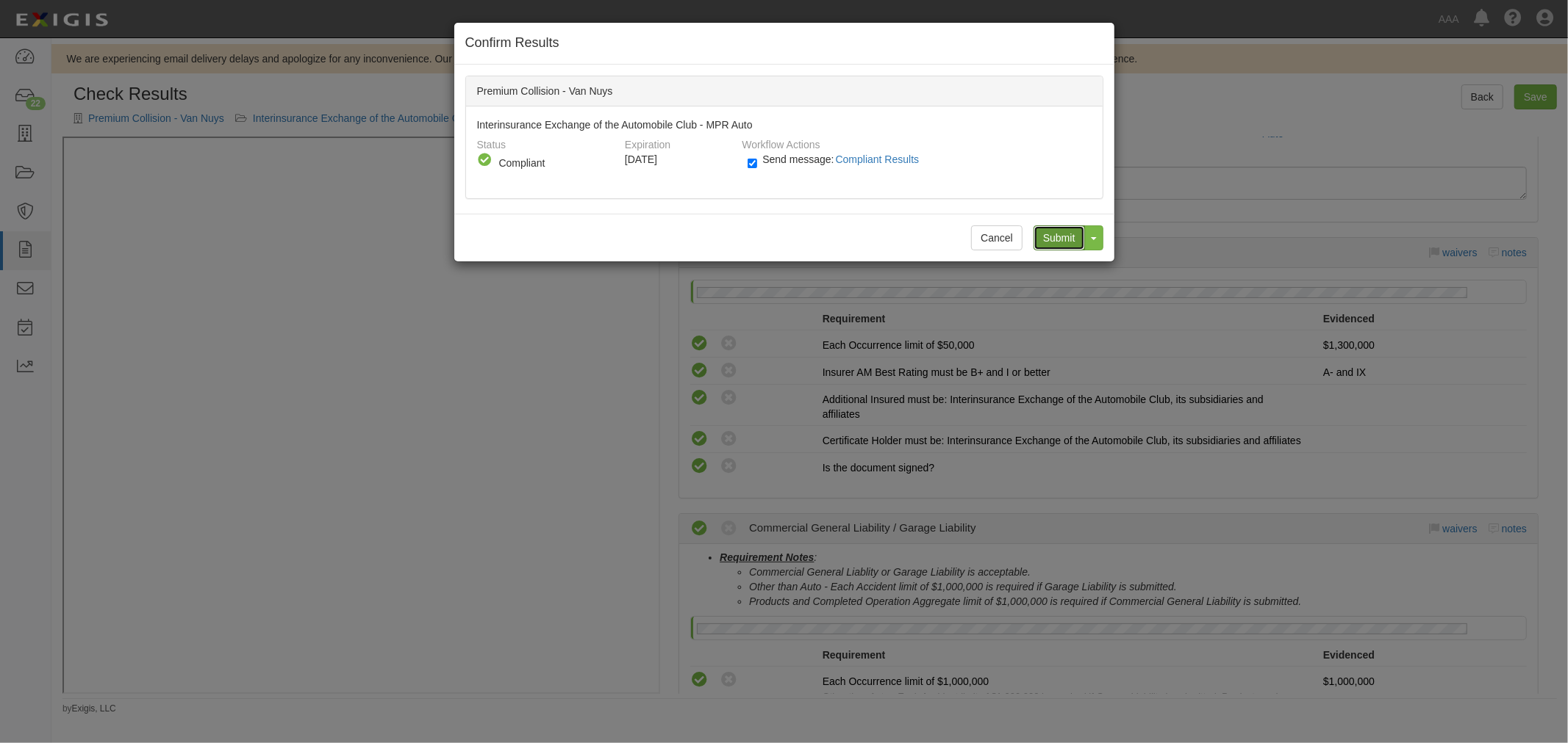
click at [1078, 235] on input "Submit" at bounding box center [1059, 238] width 51 height 25
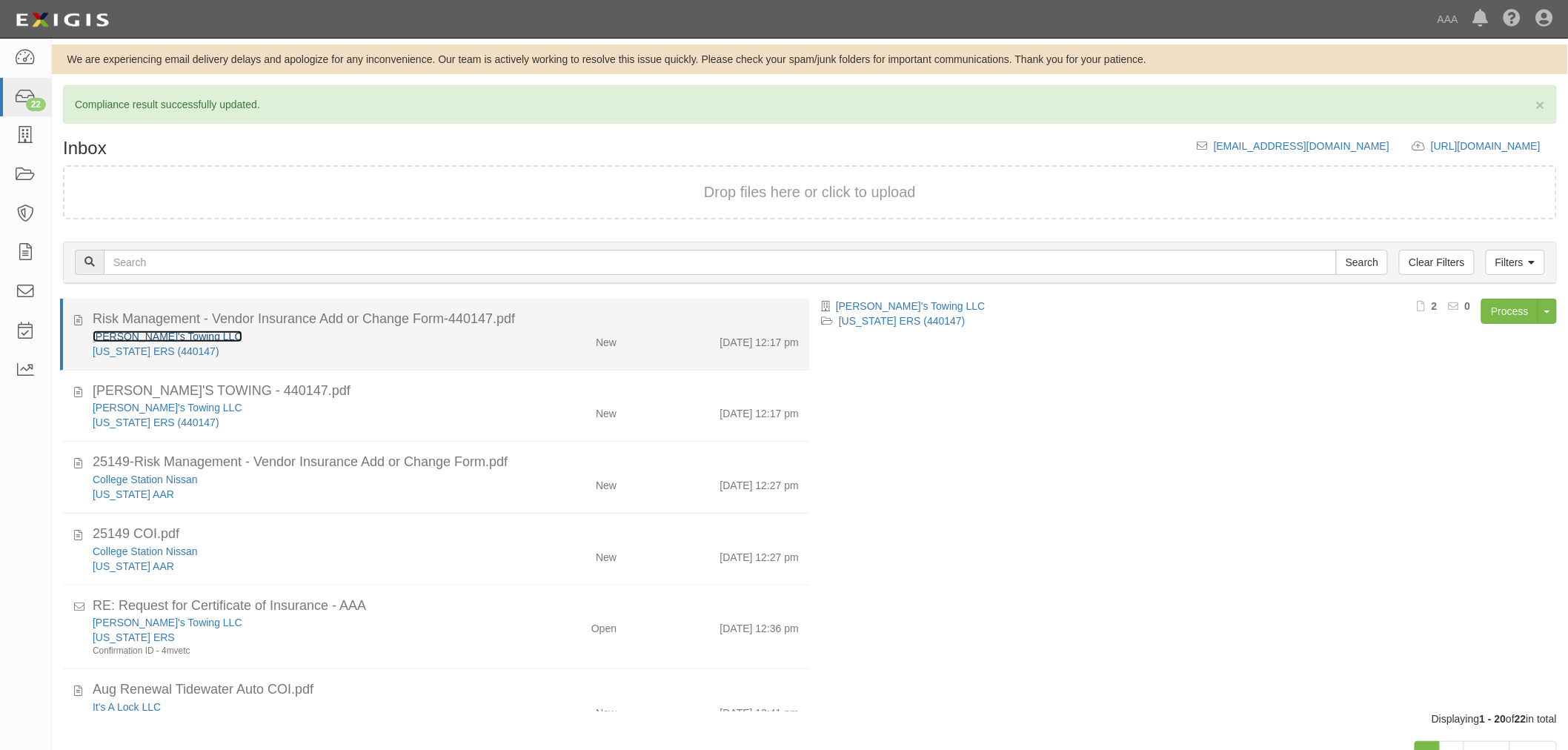
click at [119, 338] on link "[PERSON_NAME]'s Towing LLC" at bounding box center [167, 336] width 150 height 12
click at [328, 336] on div "[PERSON_NAME]'s Towing LLC" at bounding box center [294, 337] width 402 height 15
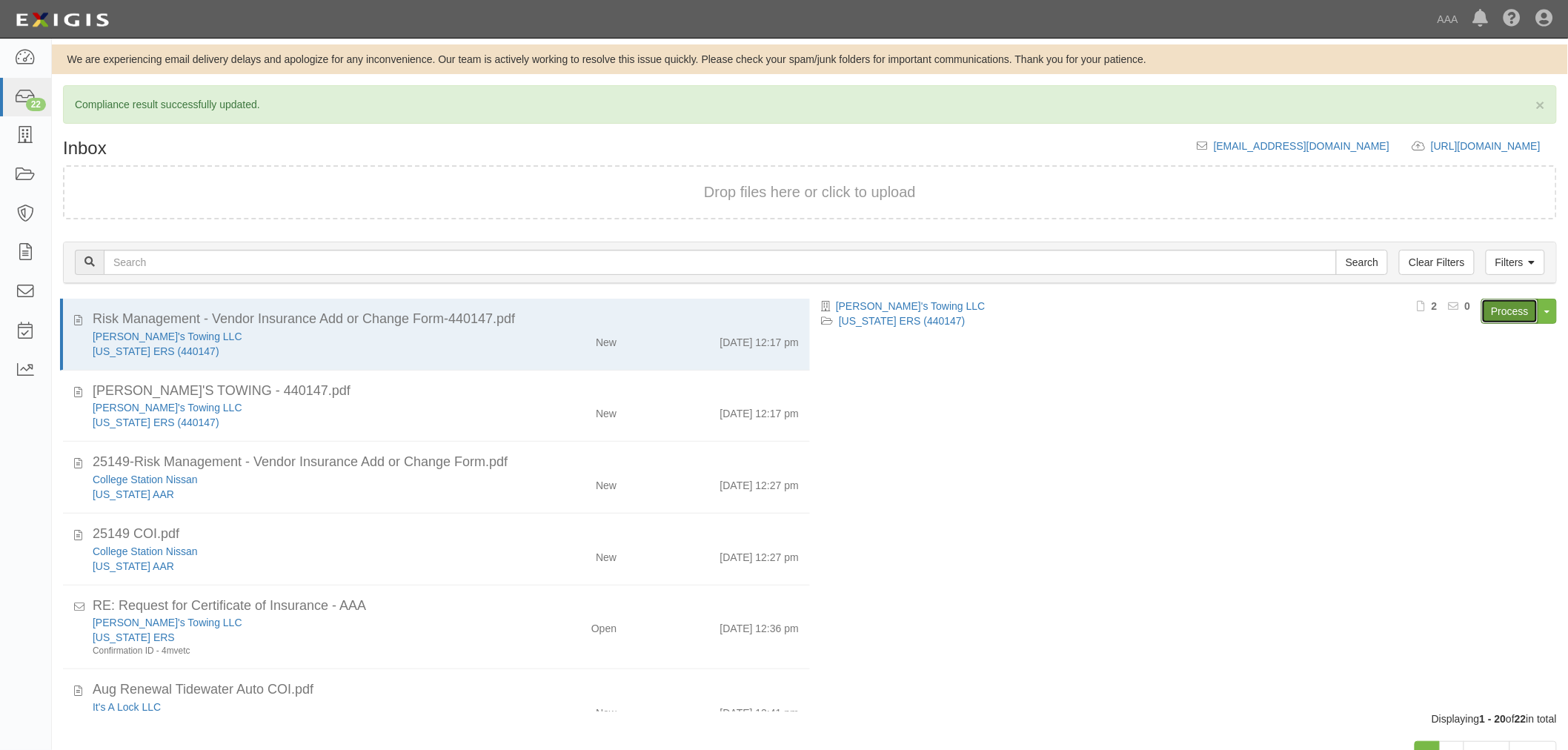
click at [1507, 304] on link "Process" at bounding box center [1510, 311] width 57 height 25
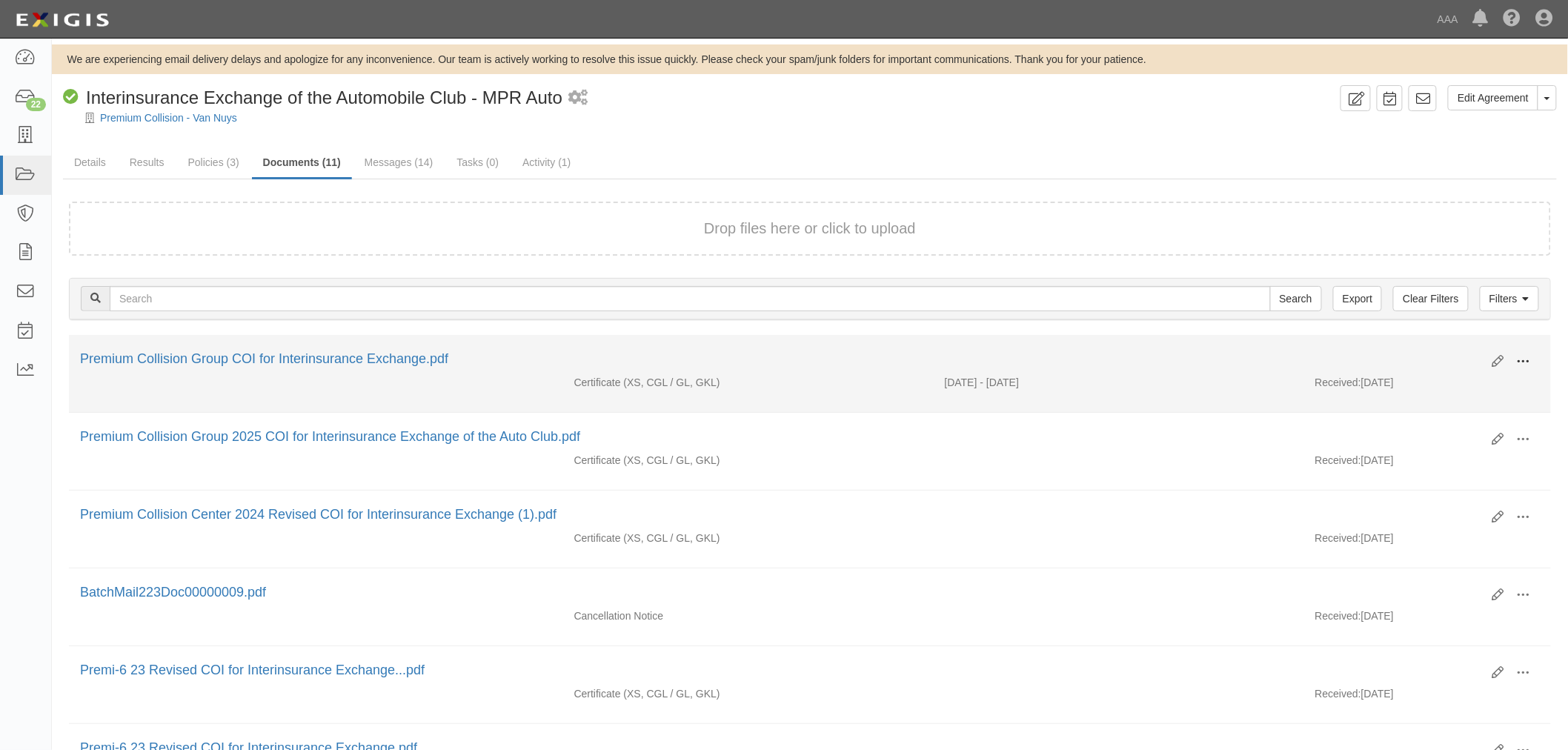
click at [1523, 356] on span at bounding box center [1523, 362] width 13 height 13
click at [1480, 371] on link "View" at bounding box center [1452, 383] width 118 height 27
click at [1539, 358] on button at bounding box center [1523, 363] width 33 height 25
click at [1453, 387] on link "View" at bounding box center [1452, 383] width 118 height 27
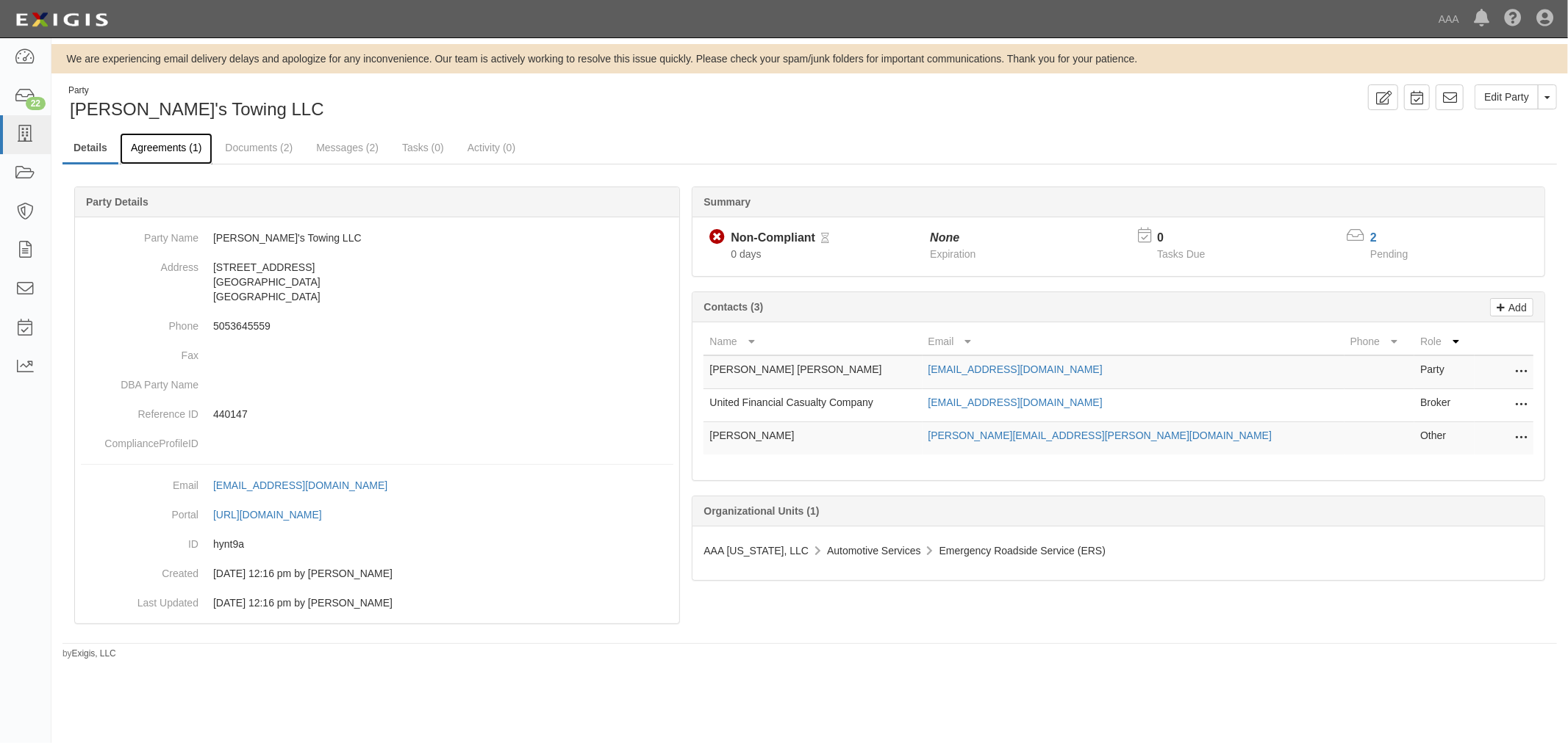
click at [158, 136] on link "Agreements (1)" at bounding box center [166, 149] width 93 height 32
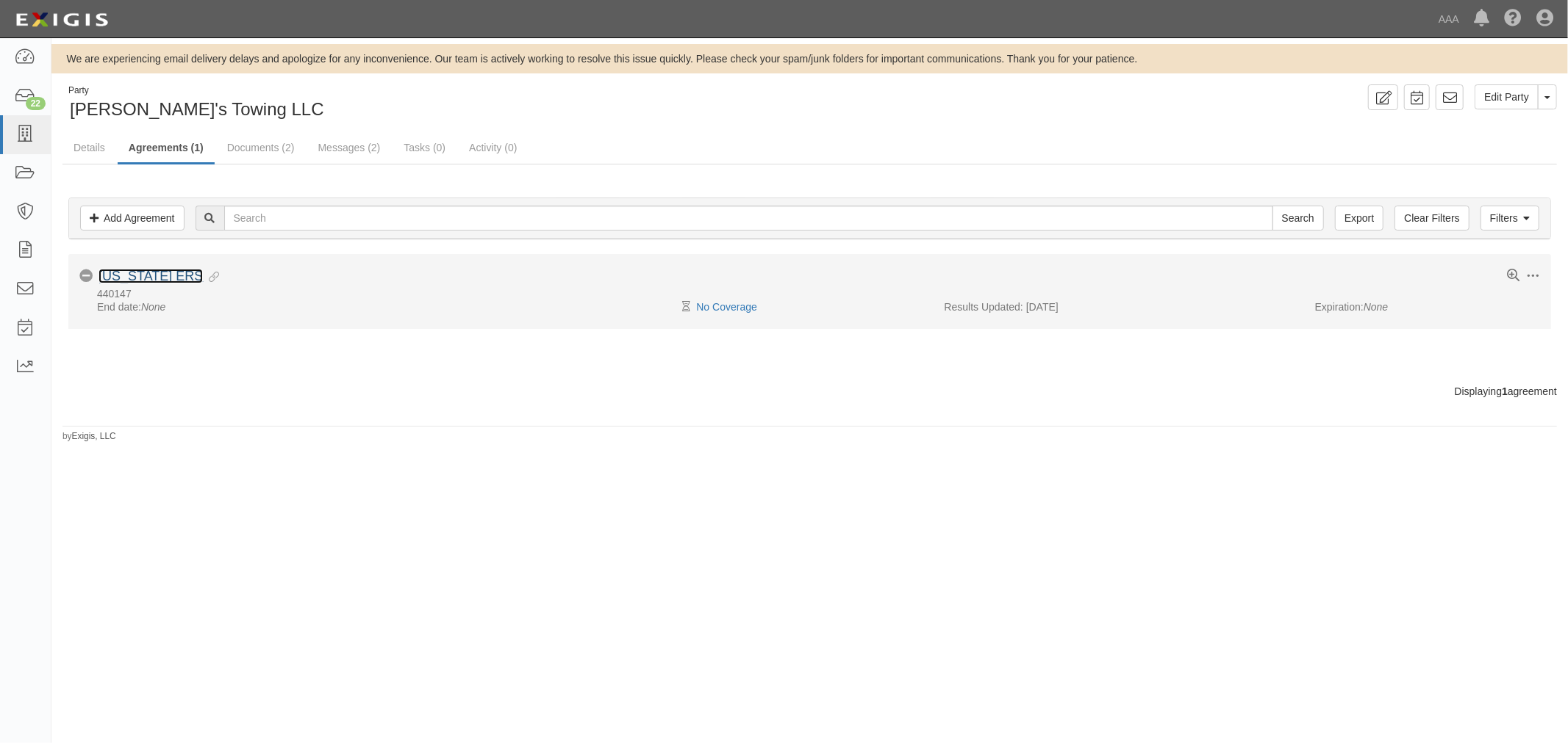
click at [181, 281] on link "[US_STATE] ERS" at bounding box center [151, 276] width 104 height 15
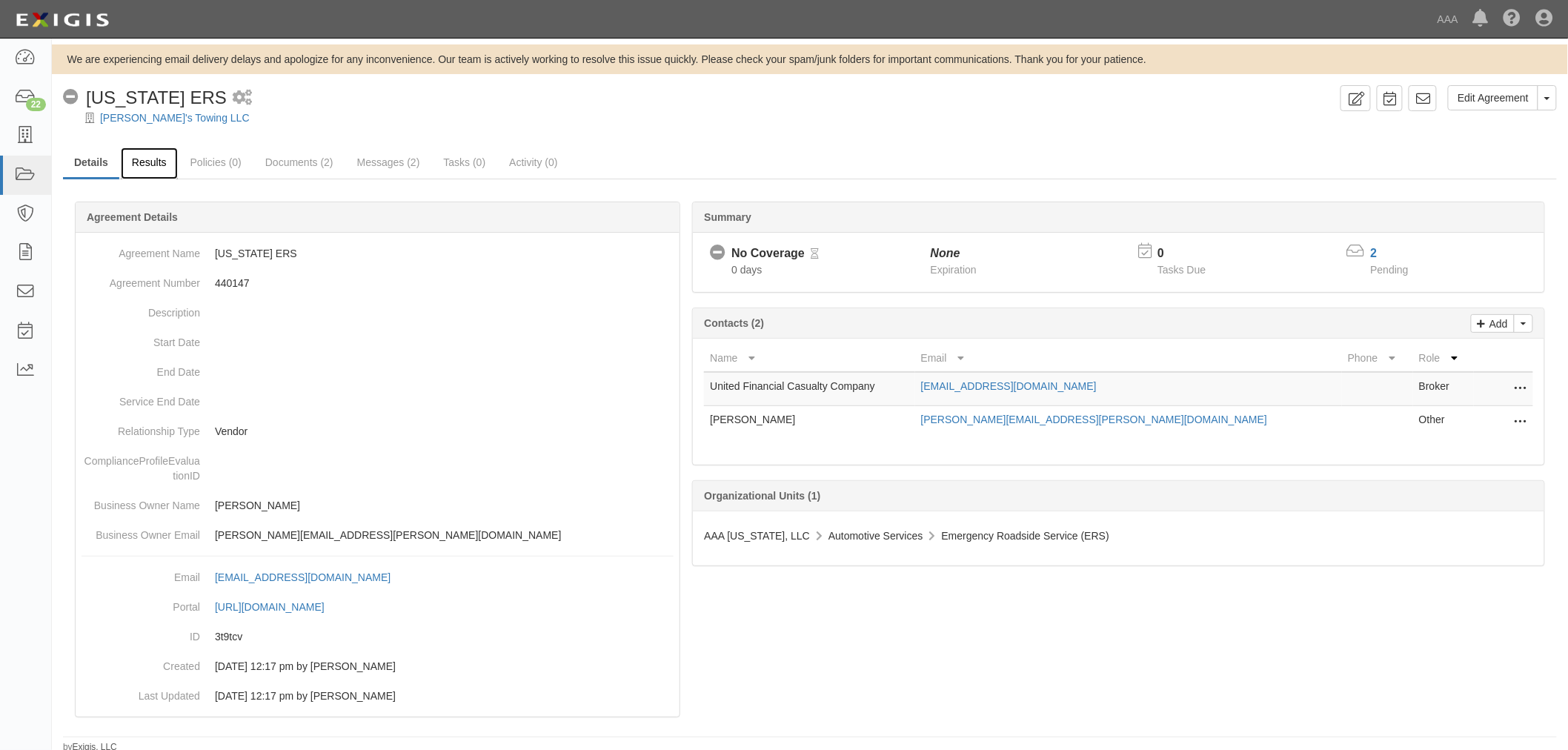
click at [159, 168] on link "Results" at bounding box center [150, 164] width 57 height 32
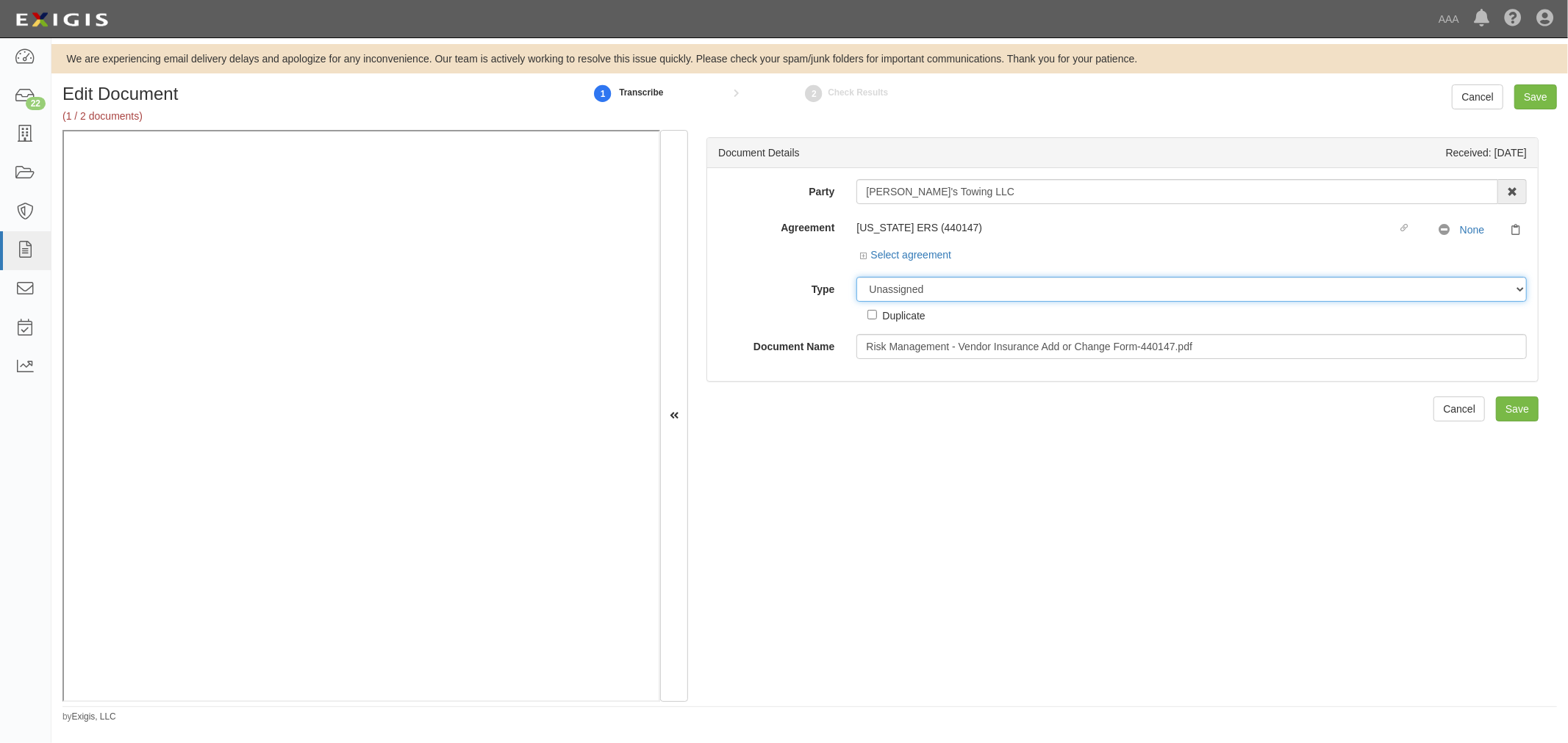
drag, startPoint x: 884, startPoint y: 278, endPoint x: 890, endPoint y: 290, distance: 13.4
click at [884, 278] on select "Unassigned Binder Cancellation Notice Certificate Contract Endorsement Insuranc…" at bounding box center [1191, 289] width 670 height 25
click at [856, 278] on select "Unassigned Binder Cancellation Notice Certificate Contract Endorsement Insuranc…" at bounding box center [1191, 289] width 670 height 25
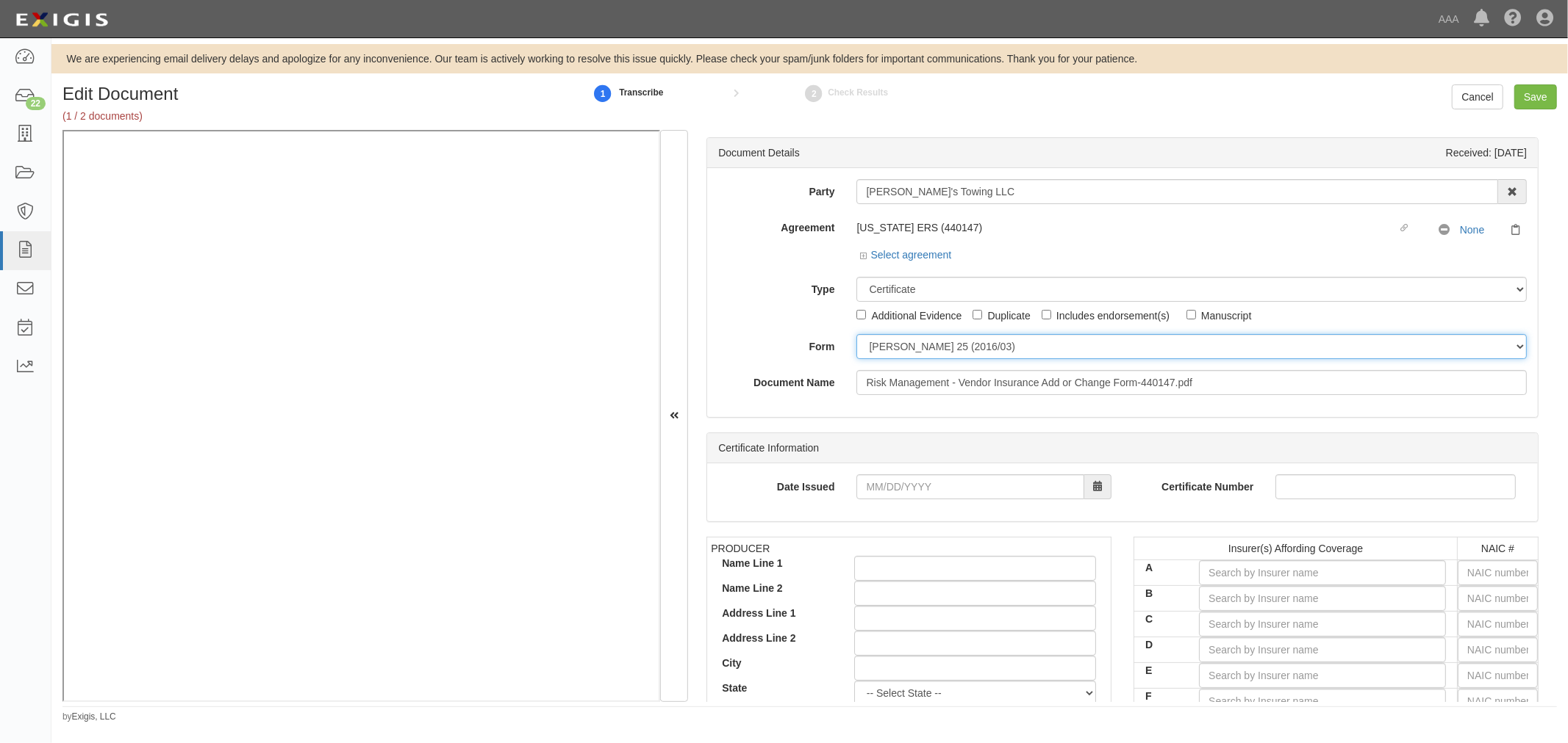
click at [945, 340] on select "ACORD 25 (2016/03) ACORD 101 ACORD 855 NY (2014/05) General" at bounding box center [1191, 347] width 670 height 25
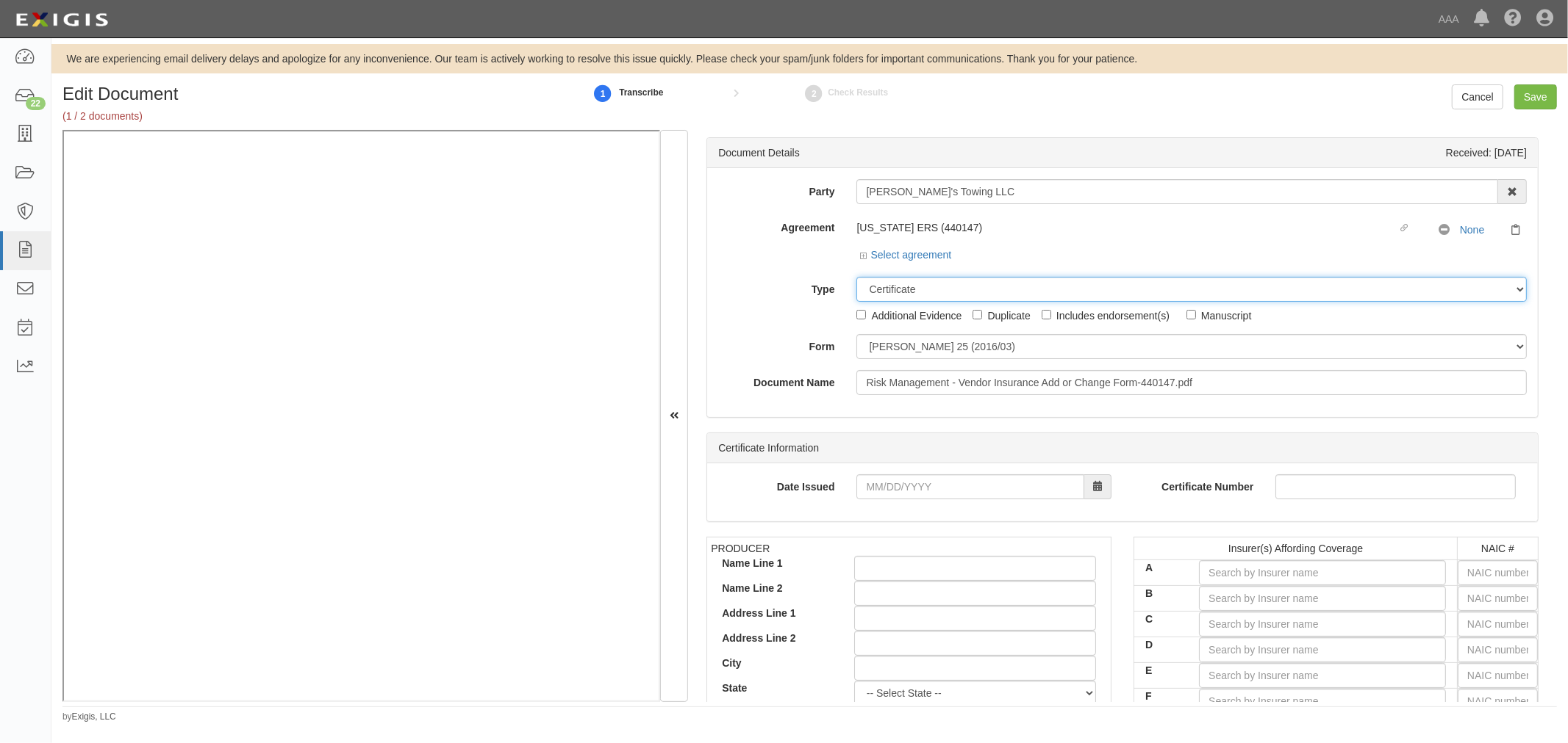
drag, startPoint x: 908, startPoint y: 291, endPoint x: 908, endPoint y: 301, distance: 10.0
click at [908, 292] on select "Unassigned Binder Cancellation Notice Certificate Contract Endorsement Insuranc…" at bounding box center [1191, 289] width 670 height 25
click at [856, 278] on select "Unassigned Binder Cancellation Notice Certificate Contract Endorsement Insuranc…" at bounding box center [1191, 289] width 670 height 25
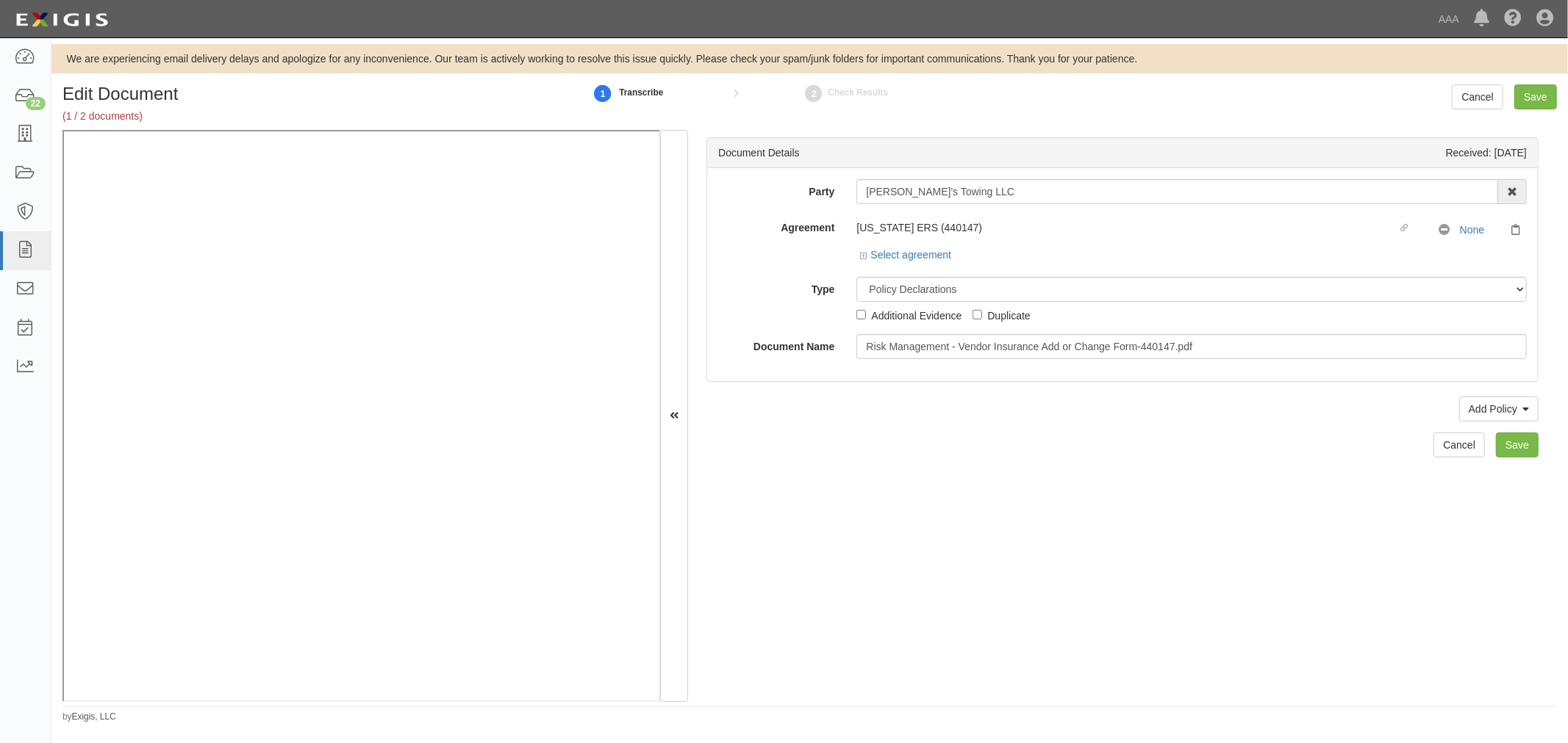
drag, startPoint x: 878, startPoint y: 276, endPoint x: 893, endPoint y: 304, distance: 31.8
click at [884, 284] on div "Party Freddy's Towing LLC 1-800-Packouts of Beverly Hills 1-800 Packouts of Inl…" at bounding box center [1122, 269] width 809 height 180
drag, startPoint x: 886, startPoint y: 291, endPoint x: 889, endPoint y: 301, distance: 10.4
click at [886, 291] on select "Unassigned Binder Cancellation Notice Certificate Contract Endorsement Insuranc…" at bounding box center [1191, 289] width 670 height 25
select select "OtherDetail"
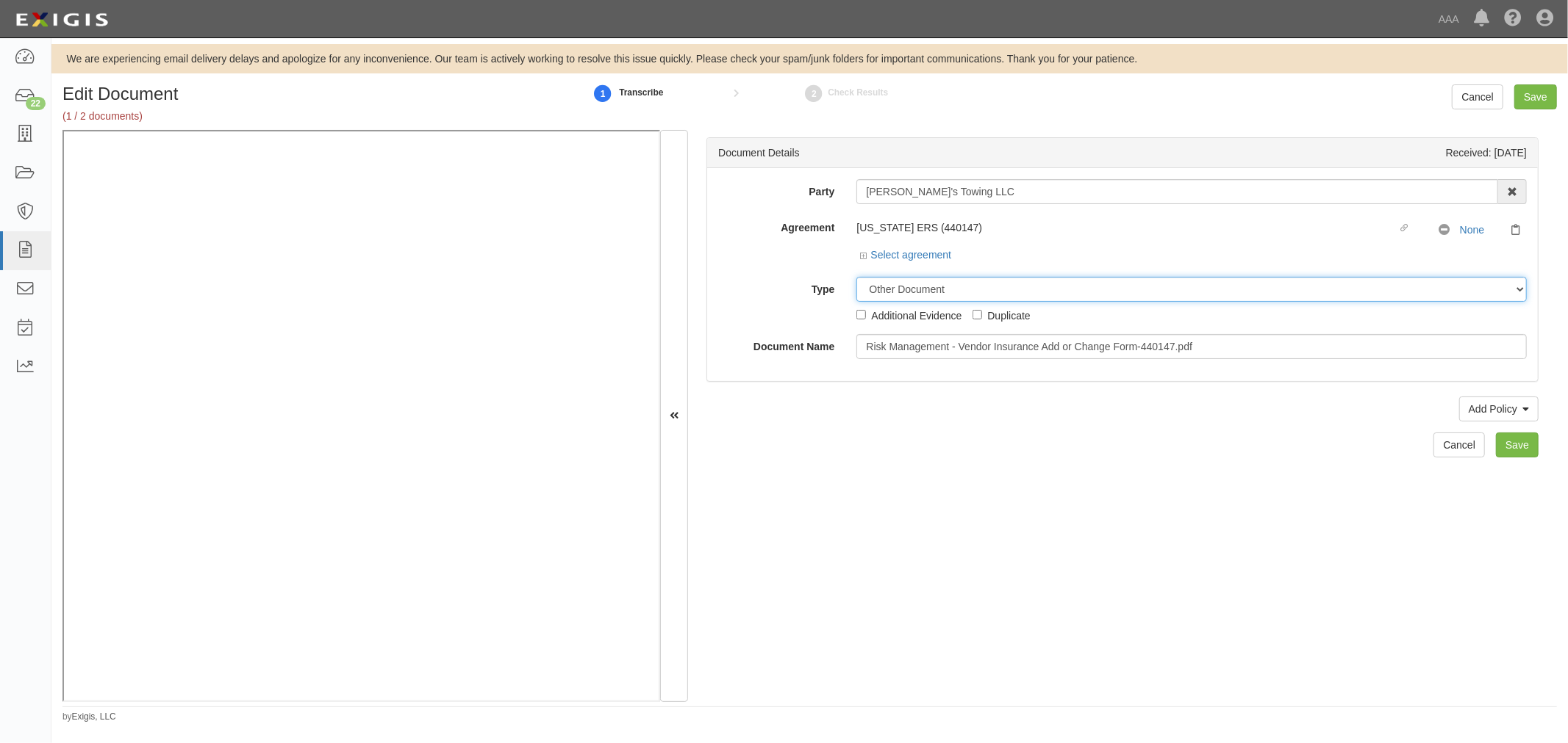
click at [856, 278] on select "Unassigned Binder Cancellation Notice Certificate Contract Endorsement Insuranc…" at bounding box center [1191, 289] width 670 height 25
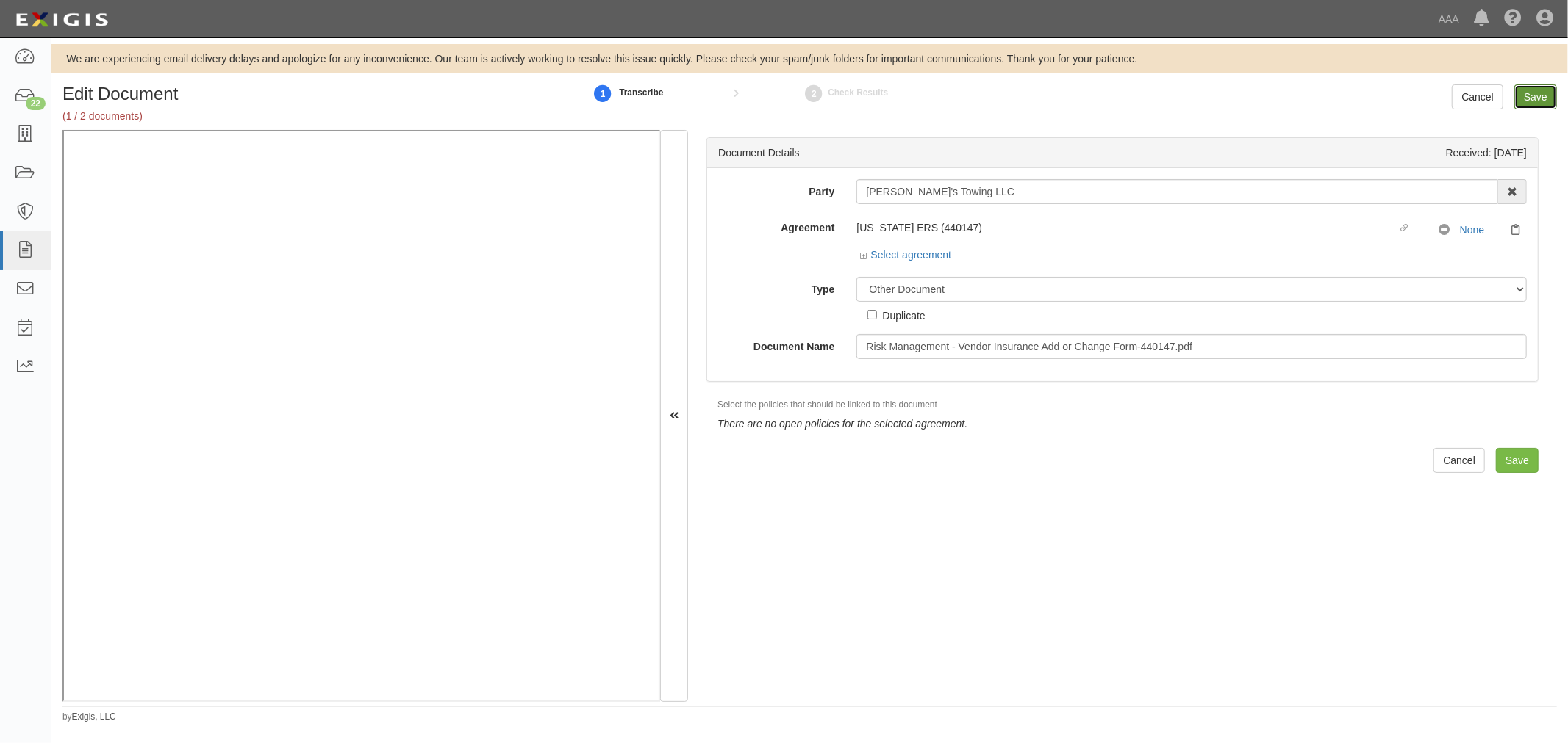
click at [1519, 94] on input "Save" at bounding box center [1535, 97] width 42 height 25
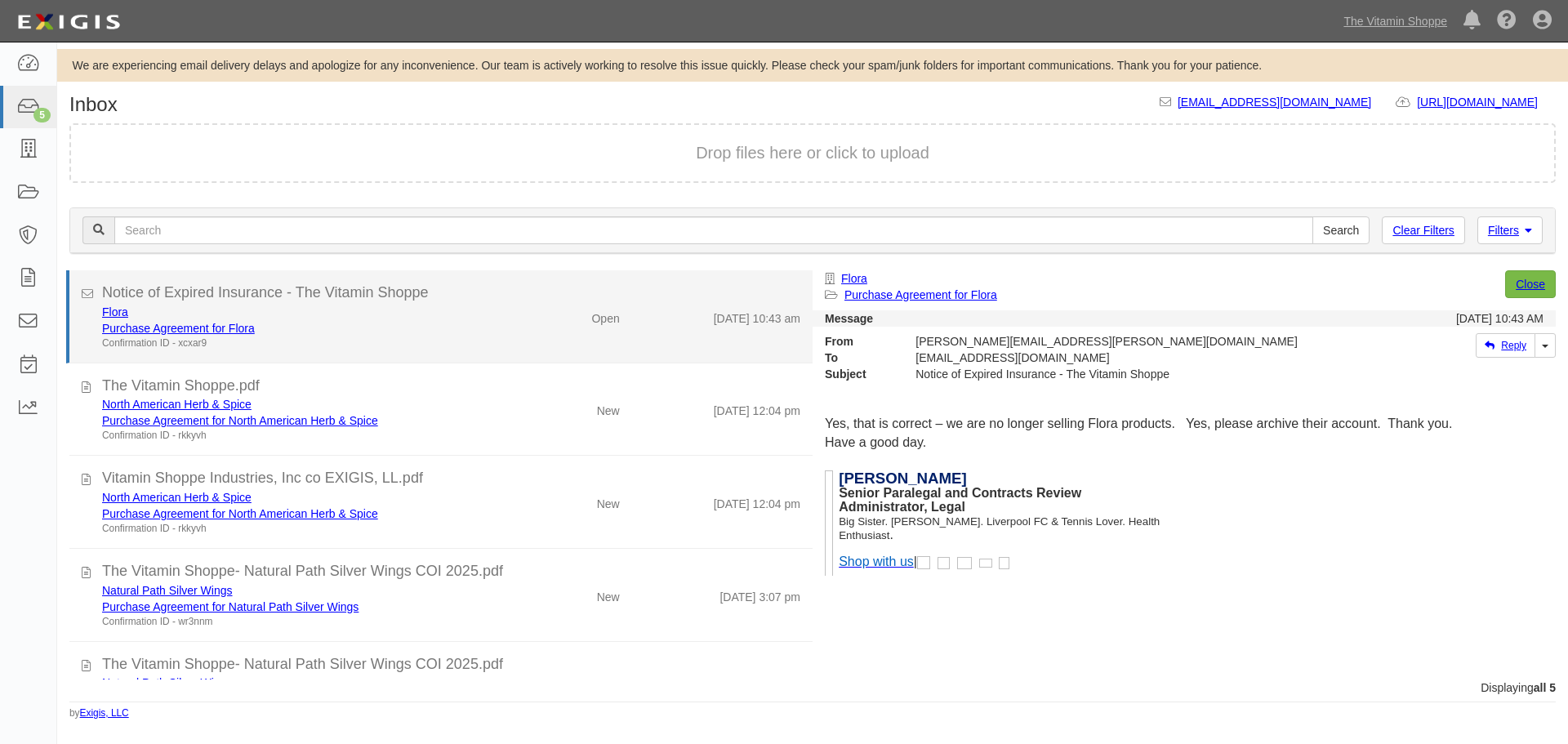
click at [473, 334] on div "Purchase Agreement for Flora" at bounding box center [300, 328] width 397 height 17
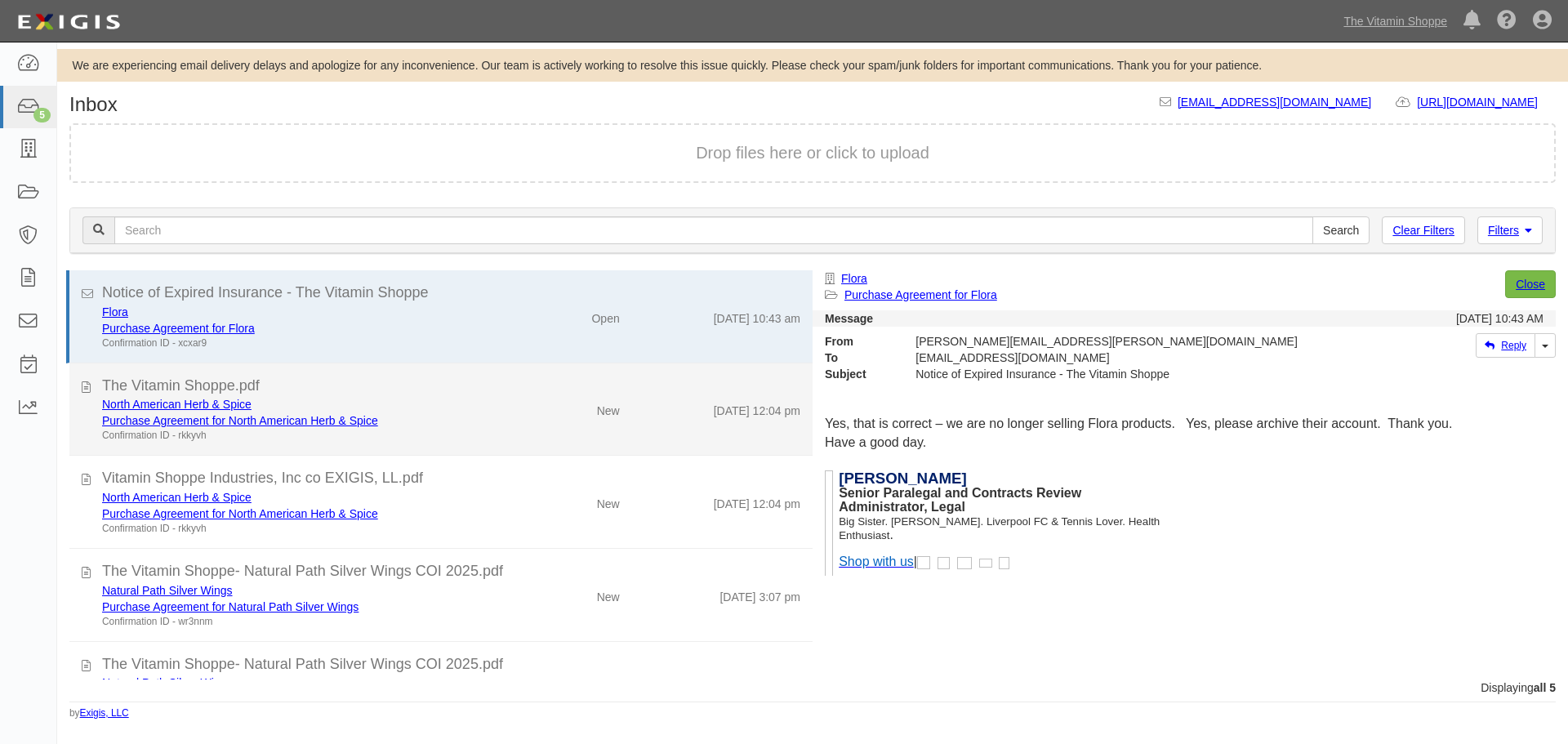
click at [618, 414] on div "New" at bounding box center [571, 407] width 120 height 23
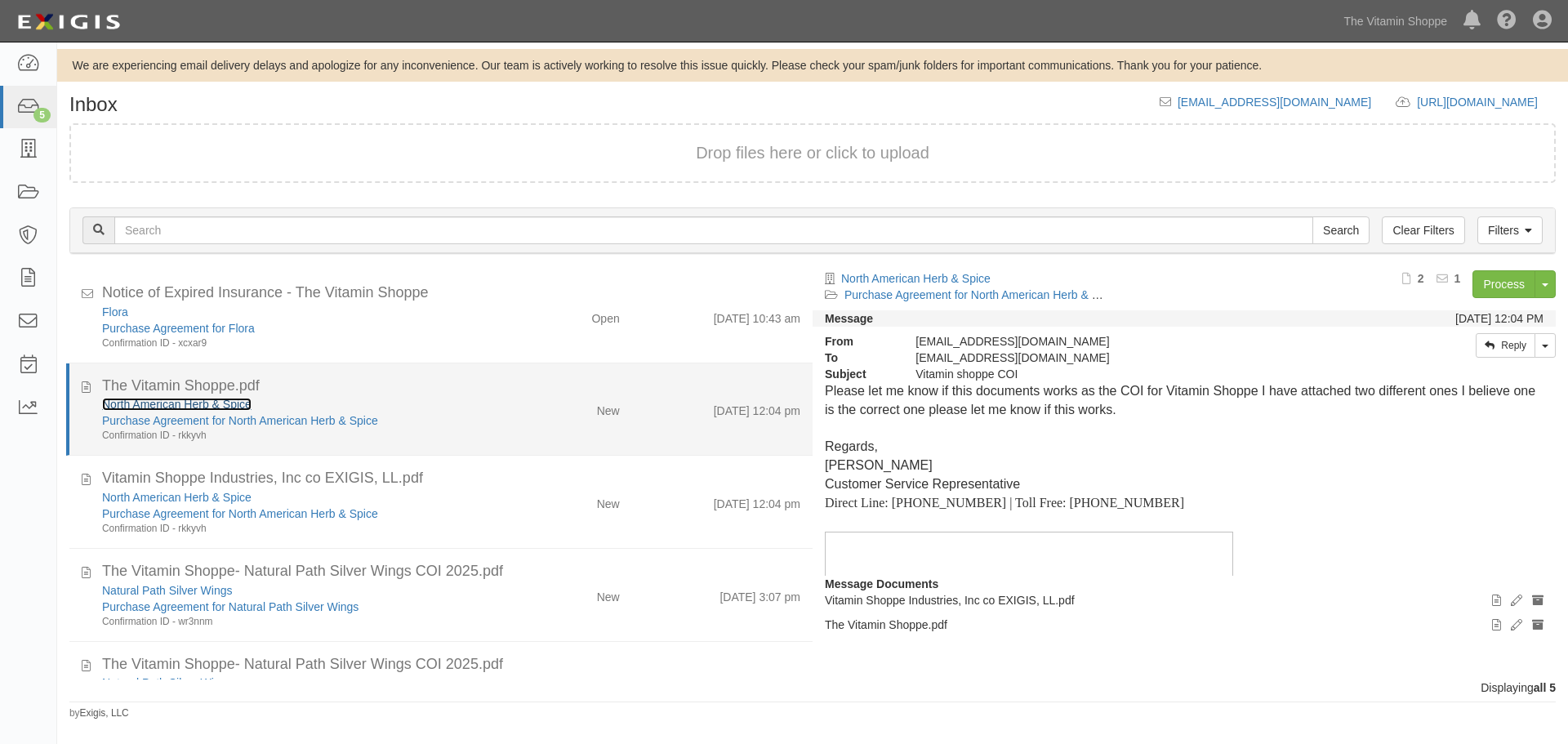
click at [161, 404] on link "North American Herb & Spice" at bounding box center [177, 403] width 149 height 13
click at [475, 425] on div "Purchase Agreement for North American Herb & Spice" at bounding box center [300, 420] width 397 height 17
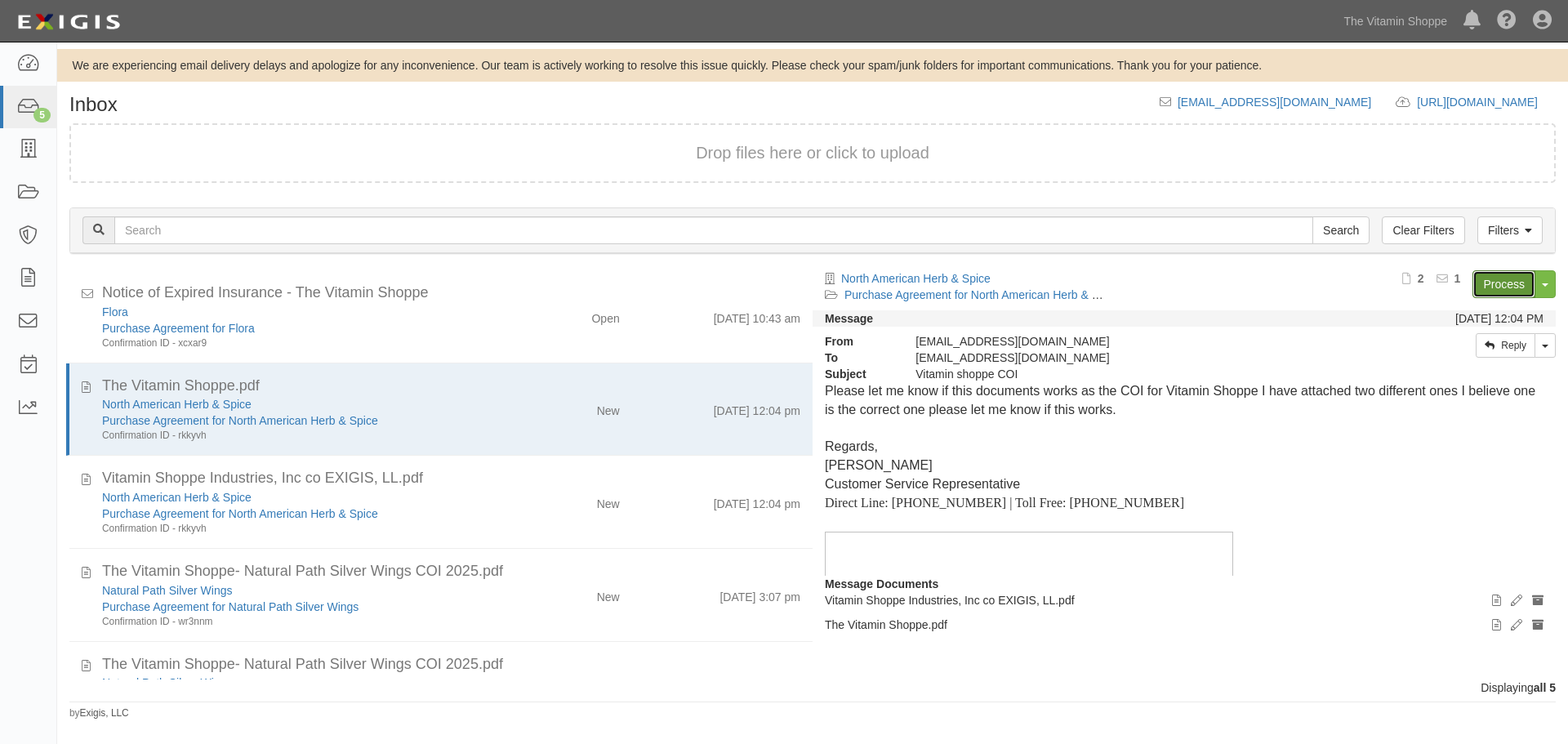
click at [1506, 291] on link "Process" at bounding box center [1504, 285] width 63 height 27
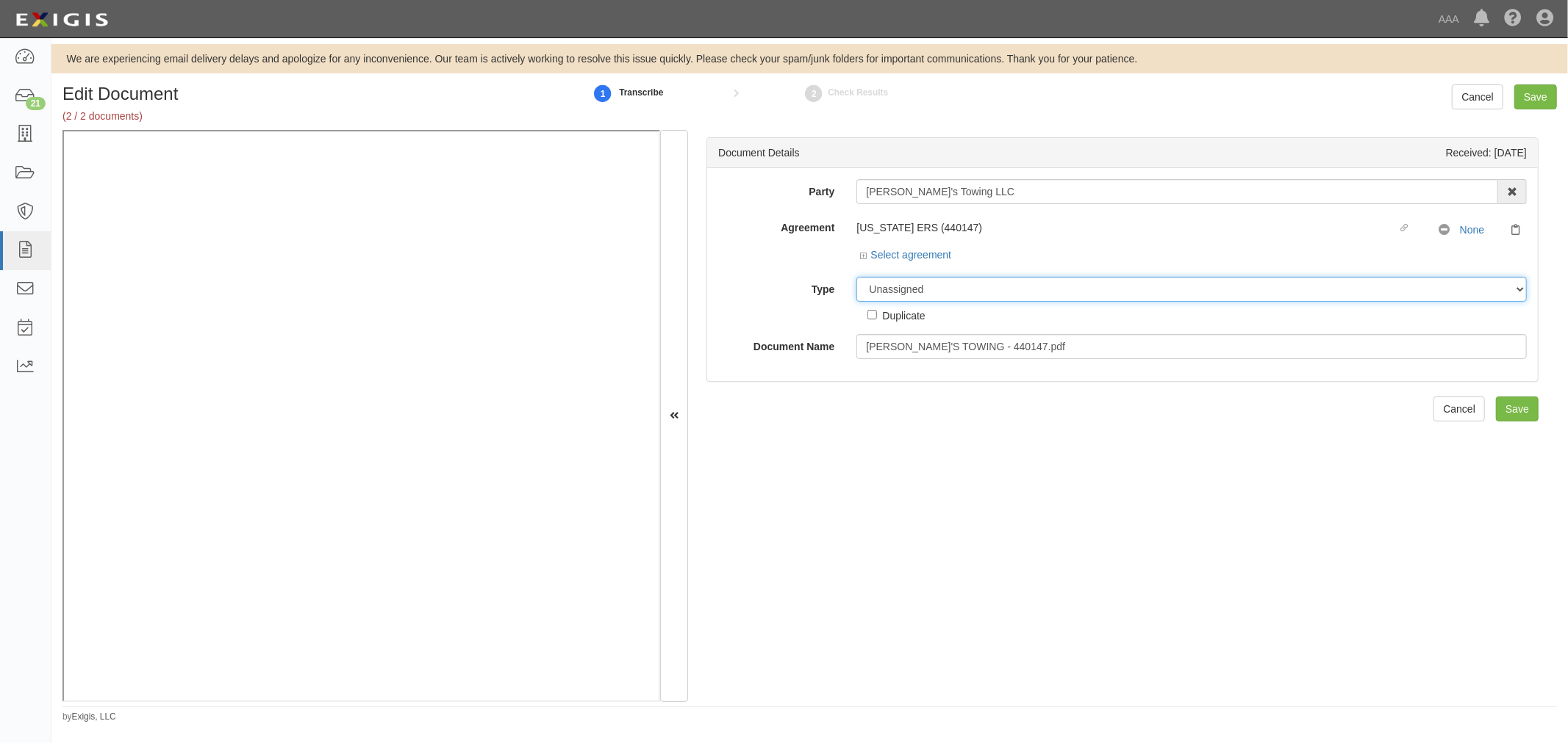
click at [966, 287] on select "Unassigned Binder Cancellation Notice Certificate Contract Endorsement Insuranc…" at bounding box center [1191, 289] width 670 height 25
select select "CertificateDetail"
click at [856, 278] on select "Unassigned Binder Cancellation Notice Certificate Contract Endorsement Insuranc…" at bounding box center [1191, 289] width 670 height 25
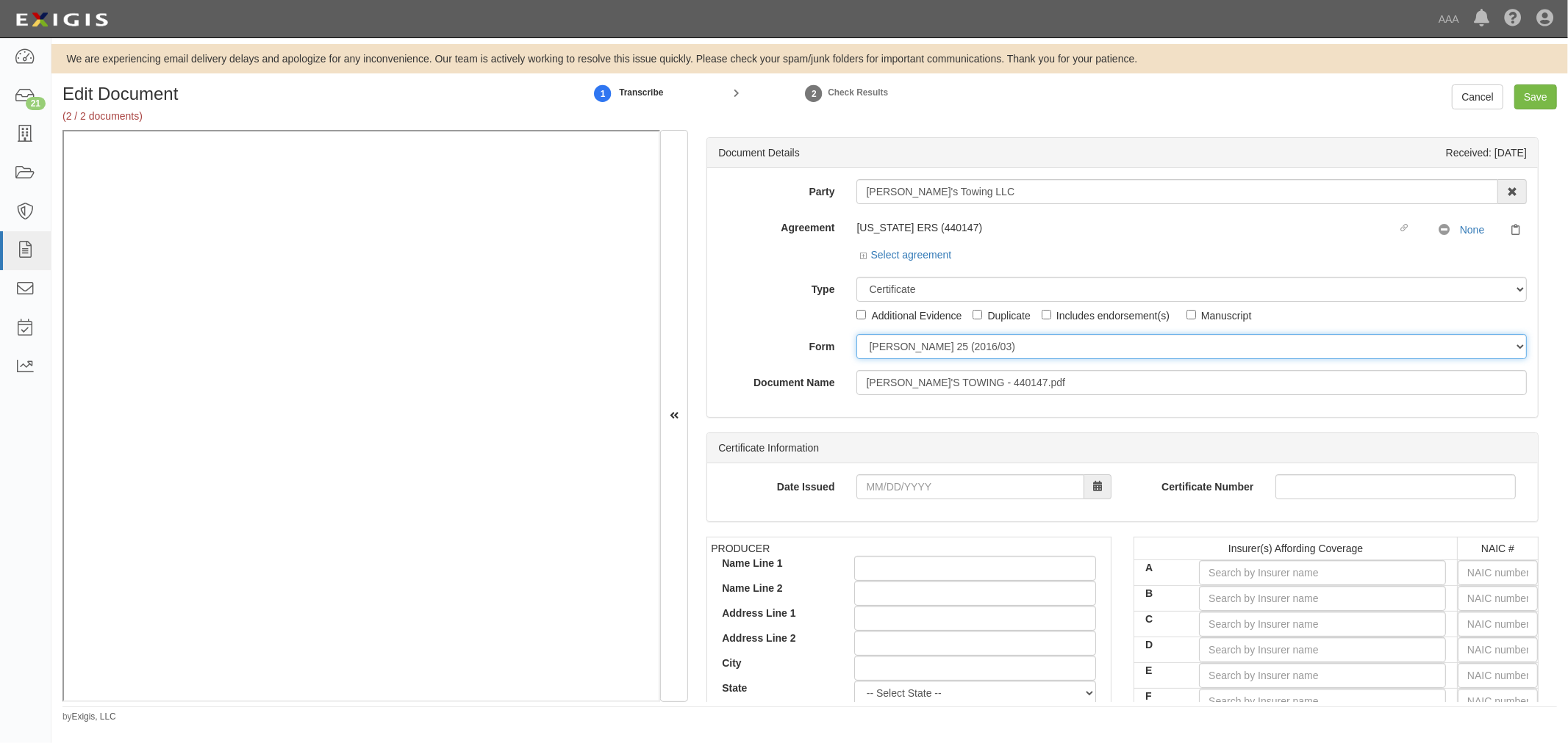
click at [908, 350] on select "ACORD 25 (2016/03) ACORD 101 ACORD 855 NY (2014/05) General" at bounding box center [1191, 347] width 670 height 25
select select "GeneralFormDetail"
click at [856, 335] on select "ACORD 25 (2016/03) ACORD 101 ACORD 855 NY (2014/05) General" at bounding box center [1191, 347] width 670 height 25
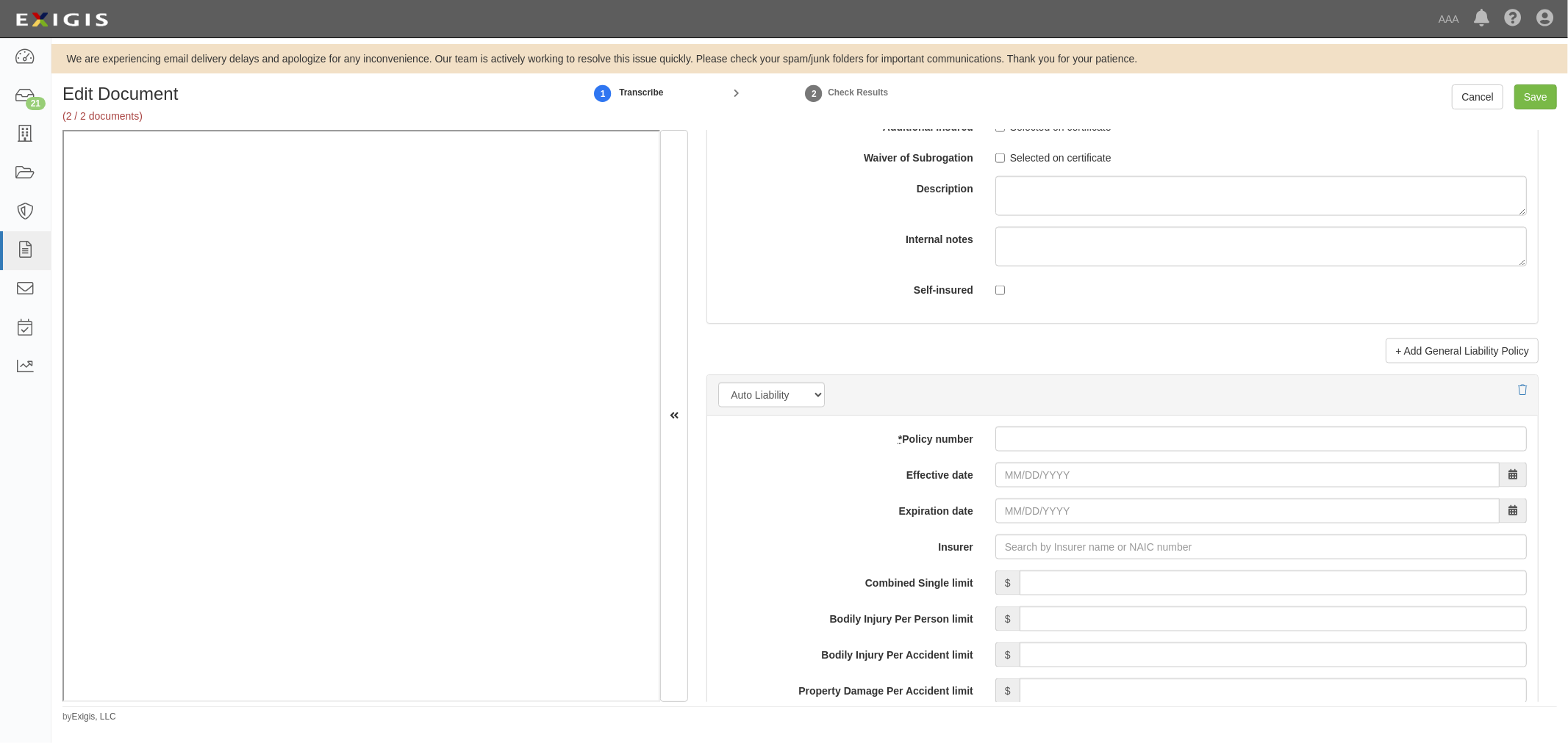
scroll to position [1904, 0]
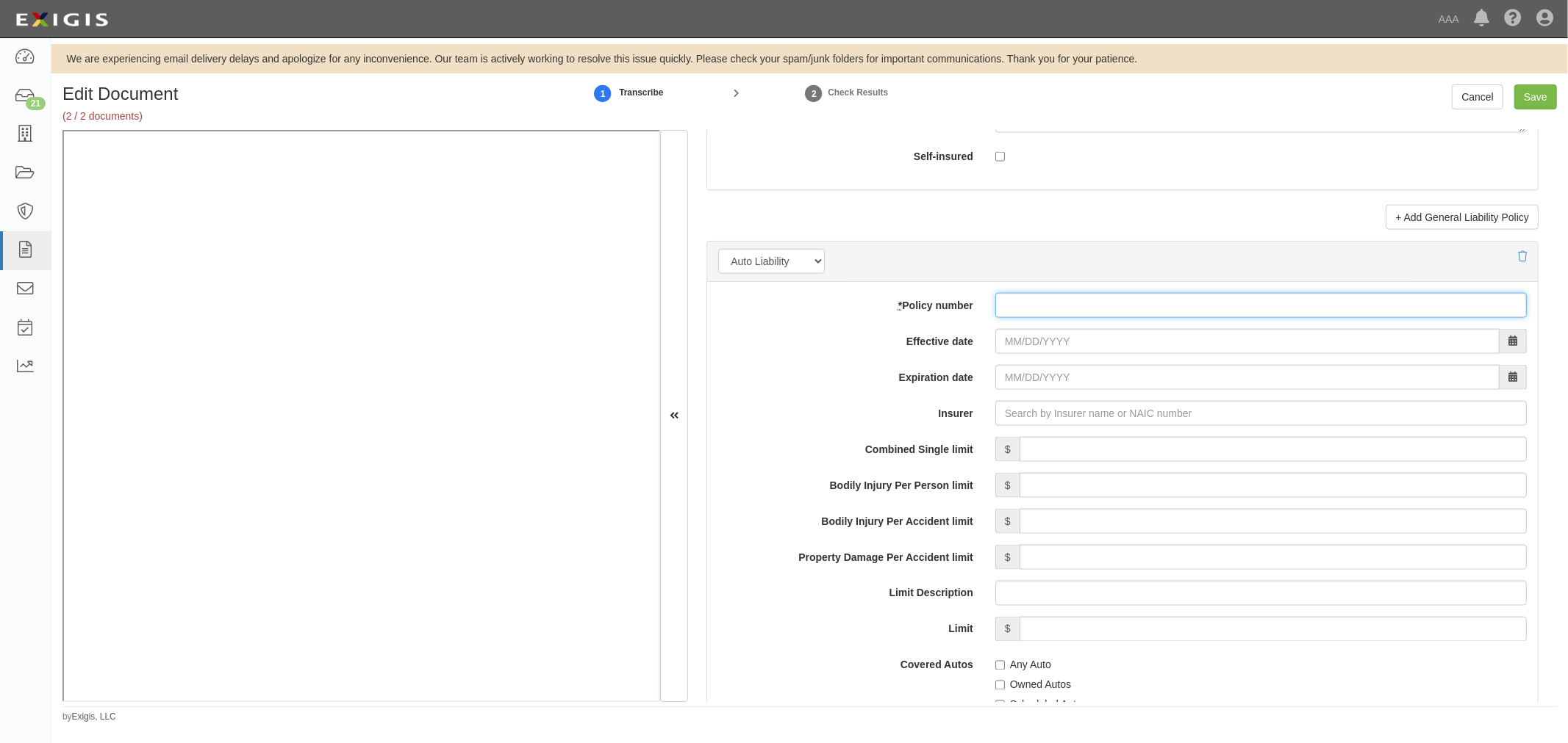
click at [1020, 304] on input "* Policy number" at bounding box center [1261, 305] width 531 height 25
paste input "983304737"
type input "983304737"
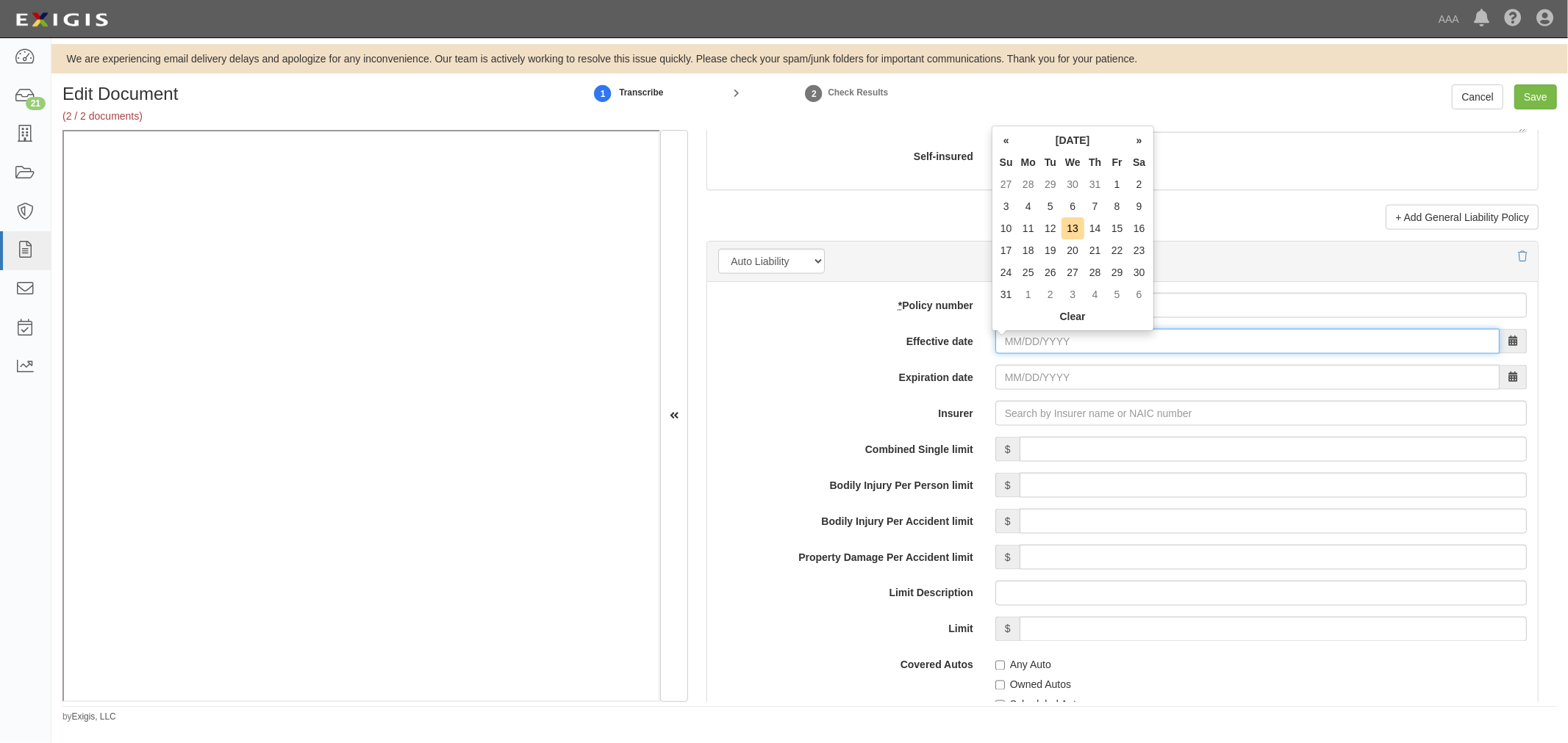
click at [1011, 353] on input "Effective date" at bounding box center [1247, 341] width 504 height 25
type input "07/01/2024"
type input "[DATE]"
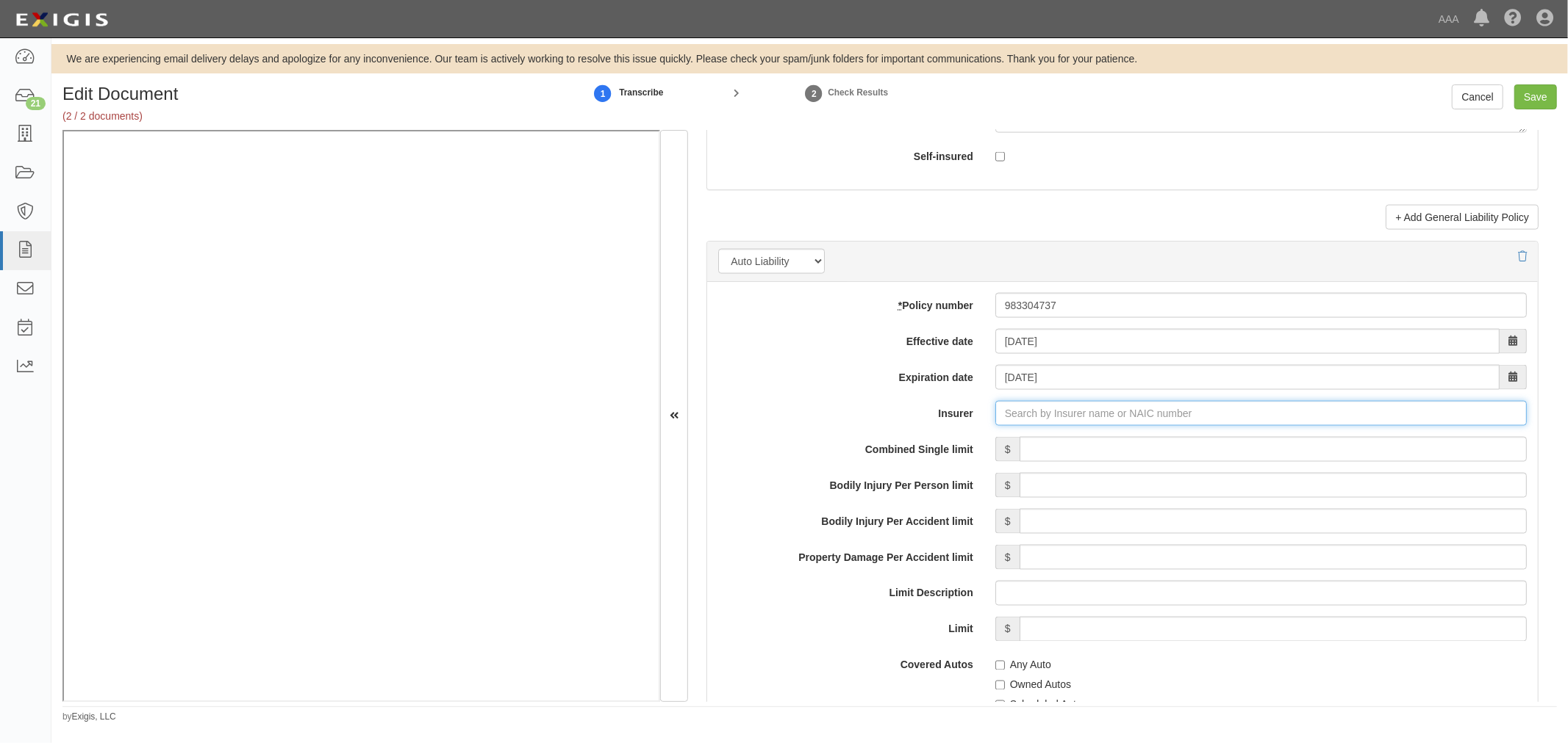
type input "180 Seguros S.A. (0) NR Rating"
type input "1"
click at [1054, 436] on div "United Financial Casualty Company ( 11770 ) A+ XV Rating" at bounding box center [1048, 441] width 296 height 19
type input "United Financial Casualty Company (11770) A+ XV Rating"
click at [1052, 441] on input "Combined Single limit" at bounding box center [1273, 449] width 507 height 25
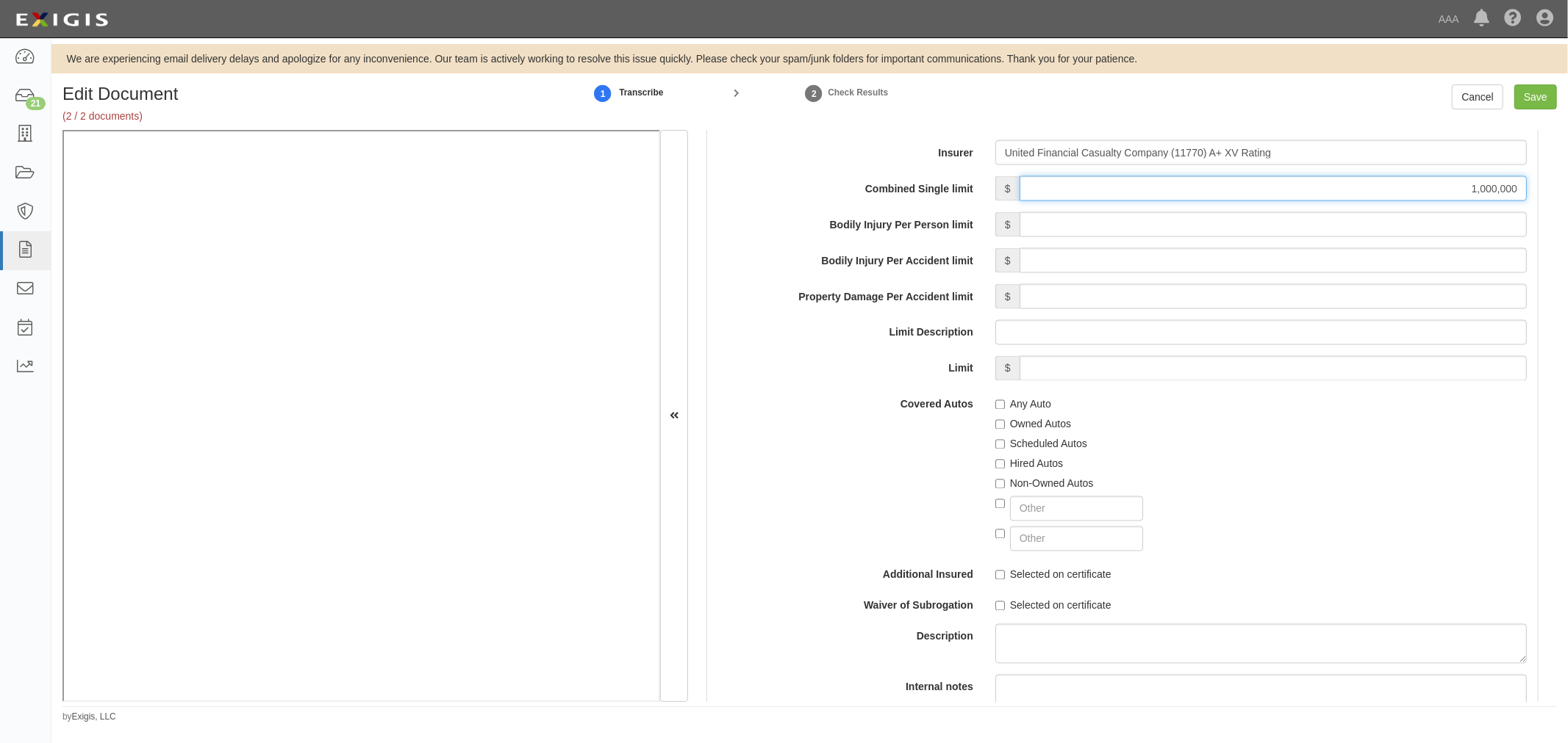
scroll to position [2176, 0]
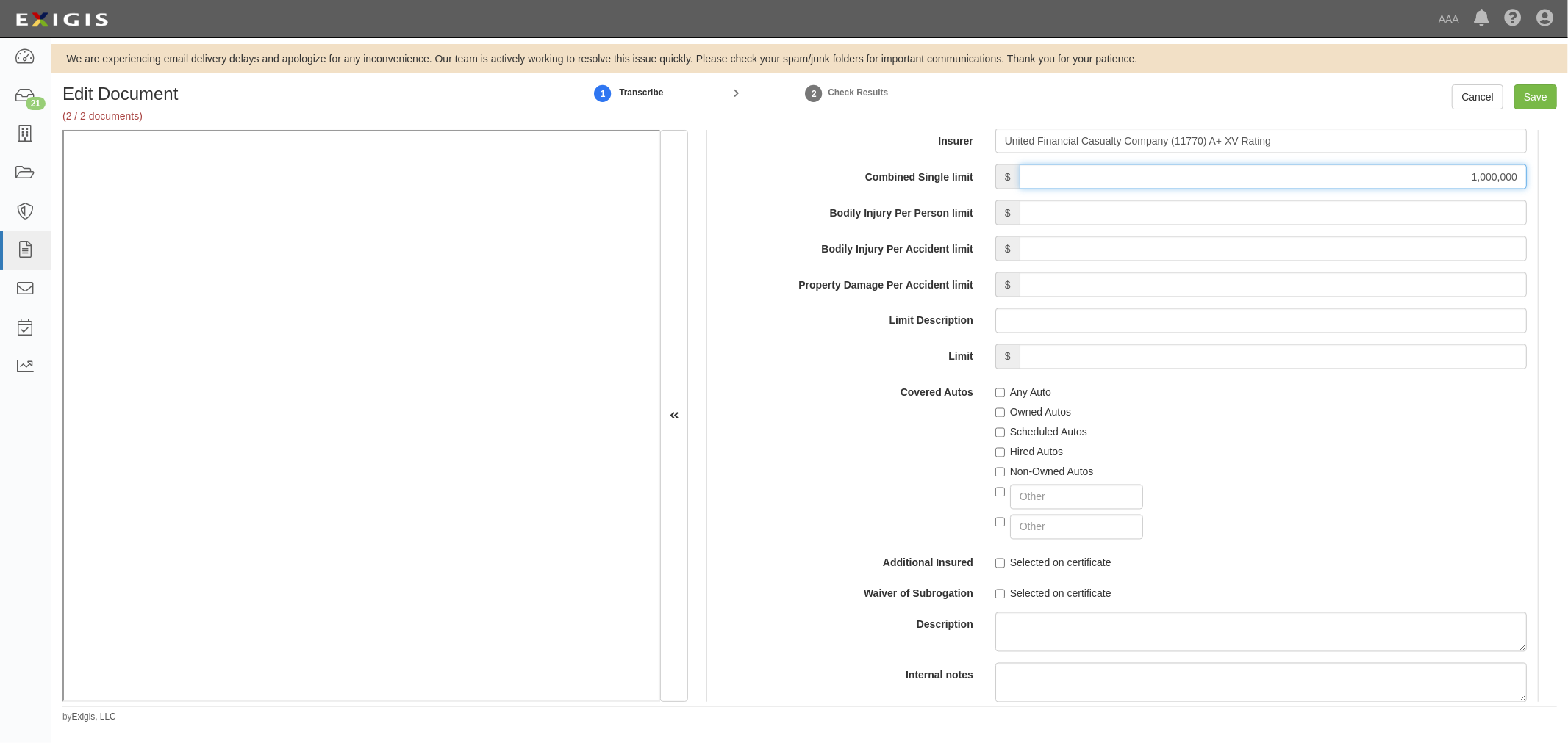
type input "1,000,000"
click at [1037, 398] on label "Any Auto" at bounding box center [1022, 393] width 56 height 15
click at [1005, 398] on input "Any Auto" at bounding box center [999, 393] width 10 height 10
checkbox input "true"
click at [1025, 439] on label "Scheduled Autos" at bounding box center [1041, 432] width 92 height 15
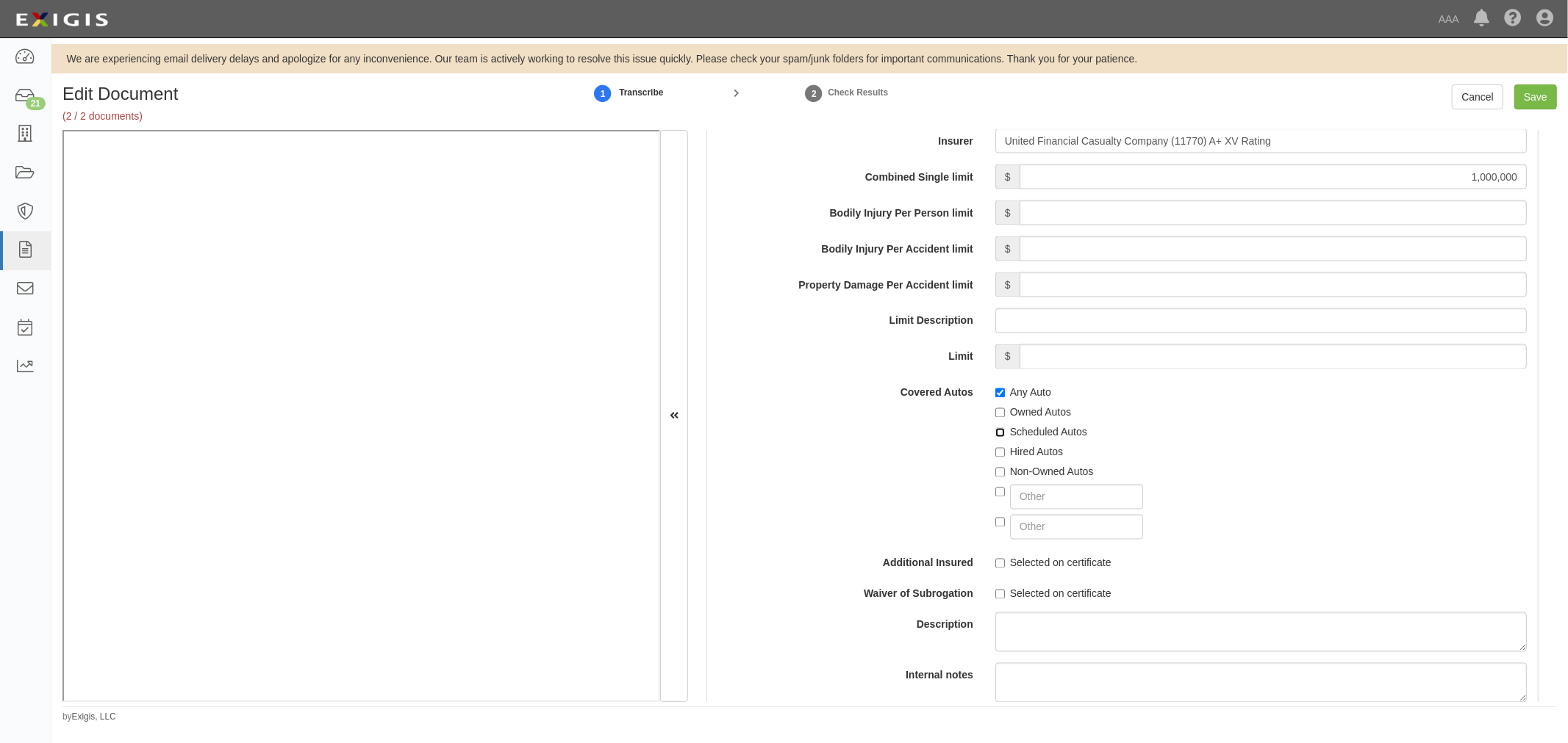
click at [1005, 438] on input "Scheduled Autos" at bounding box center [999, 432] width 10 height 10
checkbox input "true"
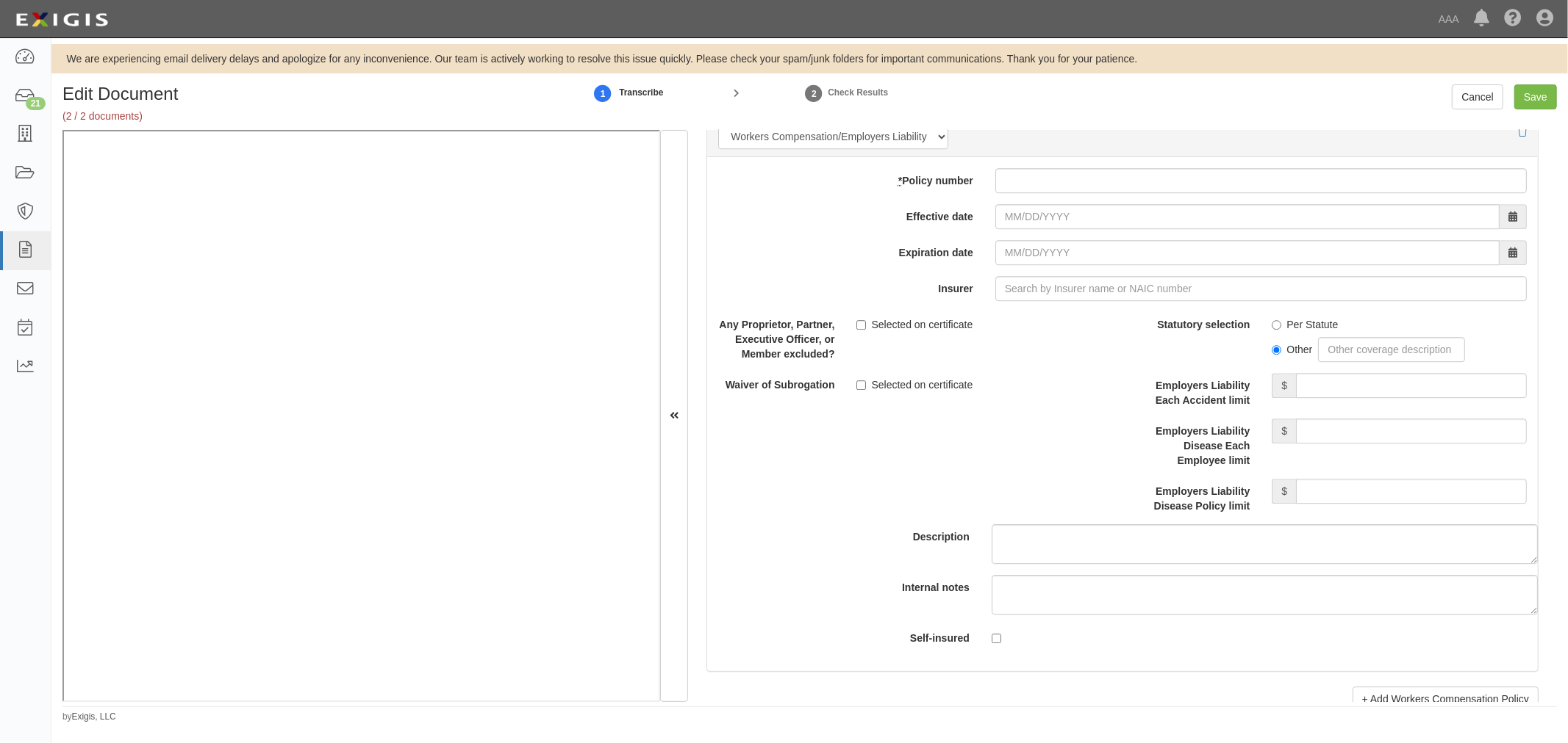
scroll to position [3809, 0]
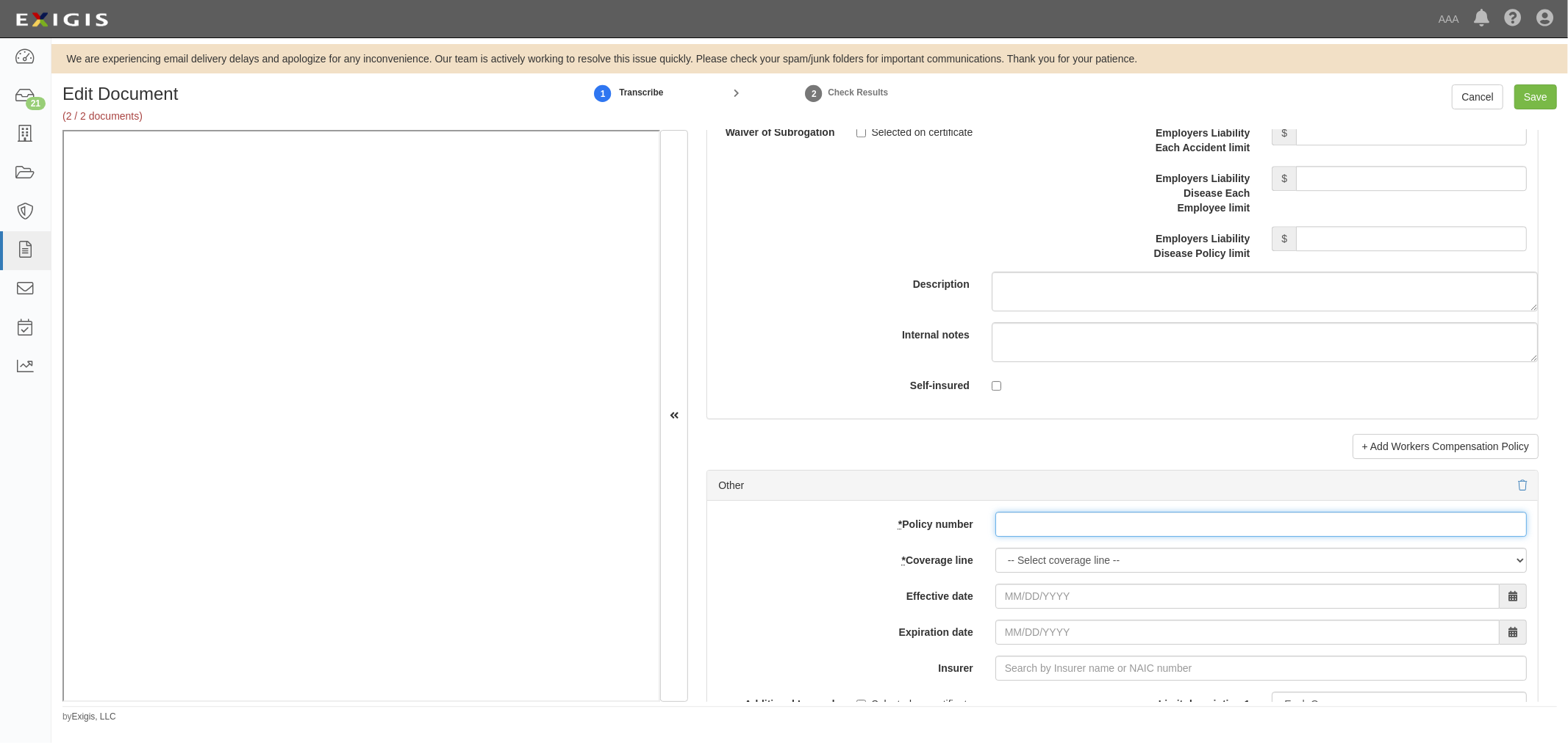
click at [1011, 522] on input "* Policy number" at bounding box center [1261, 524] width 531 height 25
click at [1051, 520] on div "add update renew This new policy will be added This new policy will update exis…" at bounding box center [1122, 742] width 831 height 482
drag, startPoint x: 1046, startPoint y: 523, endPoint x: 1044, endPoint y: 530, distance: 7.3
click at [1046, 524] on input "* Policy number" at bounding box center [1261, 524] width 531 height 25
paste input "983304737"
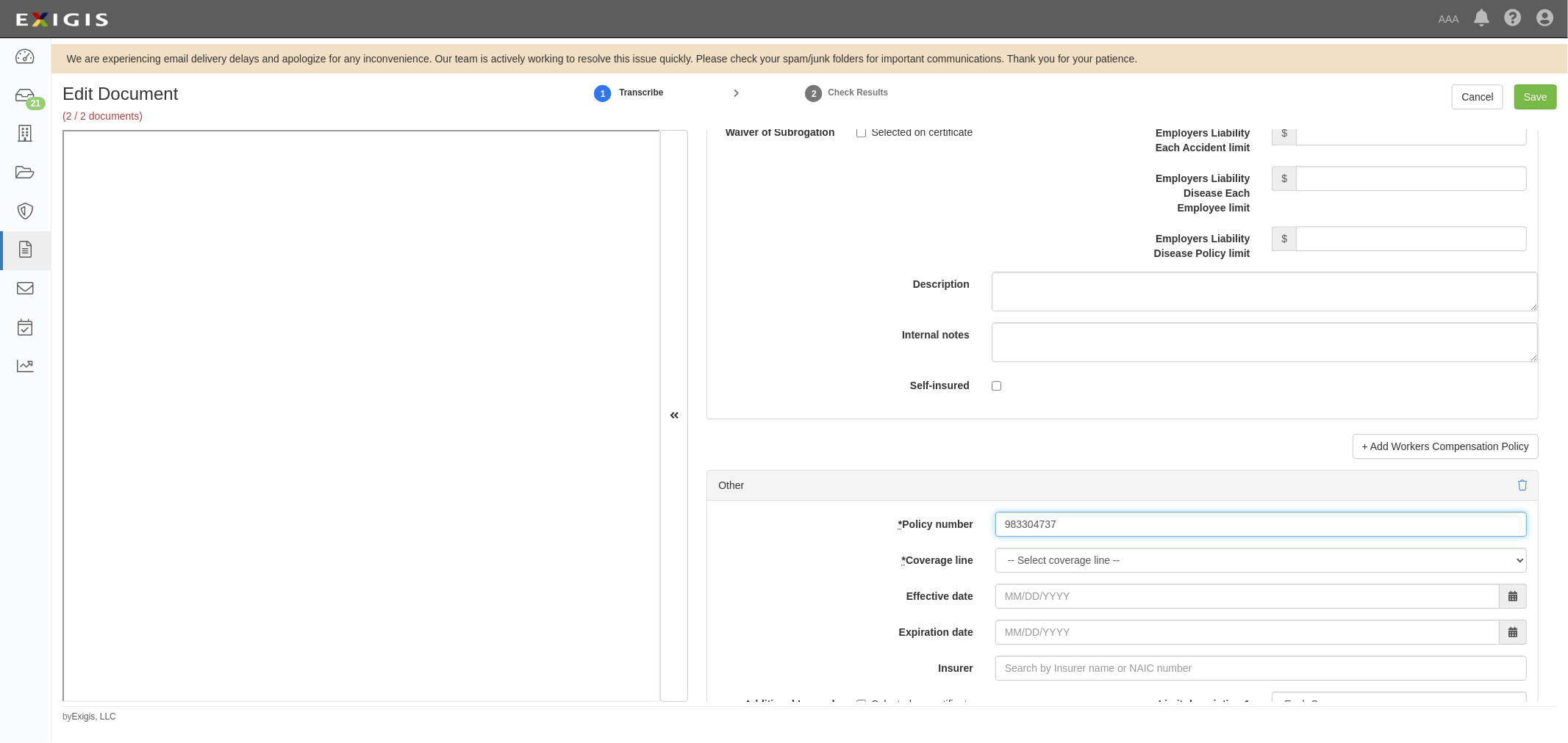
type input "983304737"
click at [1033, 555] on select "-- Select coverage line -- Asbestos Abatement Auto Physical Damage Boiler & Mac…" at bounding box center [1261, 560] width 531 height 25
select select "70"
click at [995, 555] on select "-- Select coverage line -- Asbestos Abatement Auto Physical Damage Boiler & Mac…" at bounding box center [1261, 560] width 531 height 25
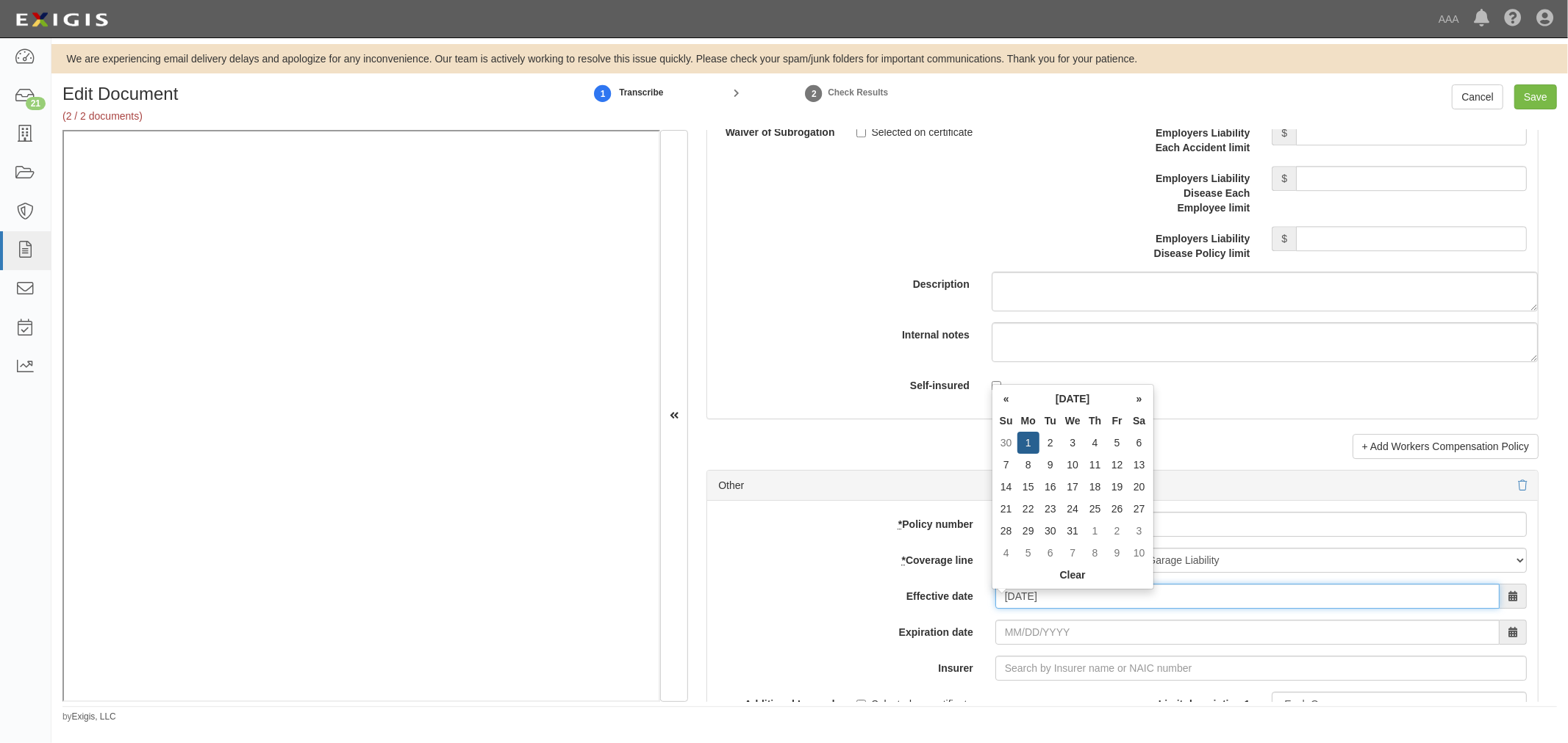
type input "07/01/2024"
type input "07/01/2025"
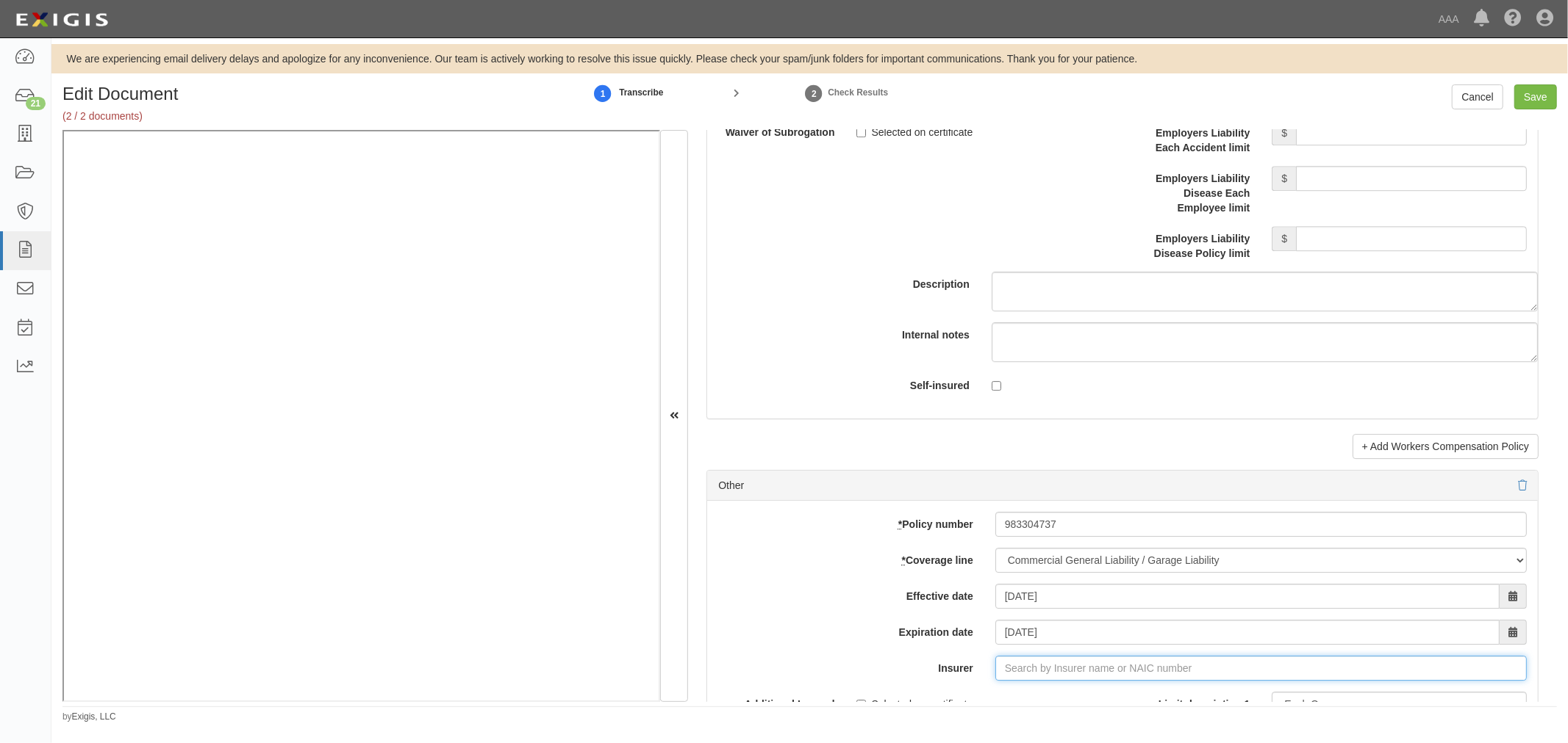
type input "180 Seguros S.A. (0) NR Rating"
type input "1"
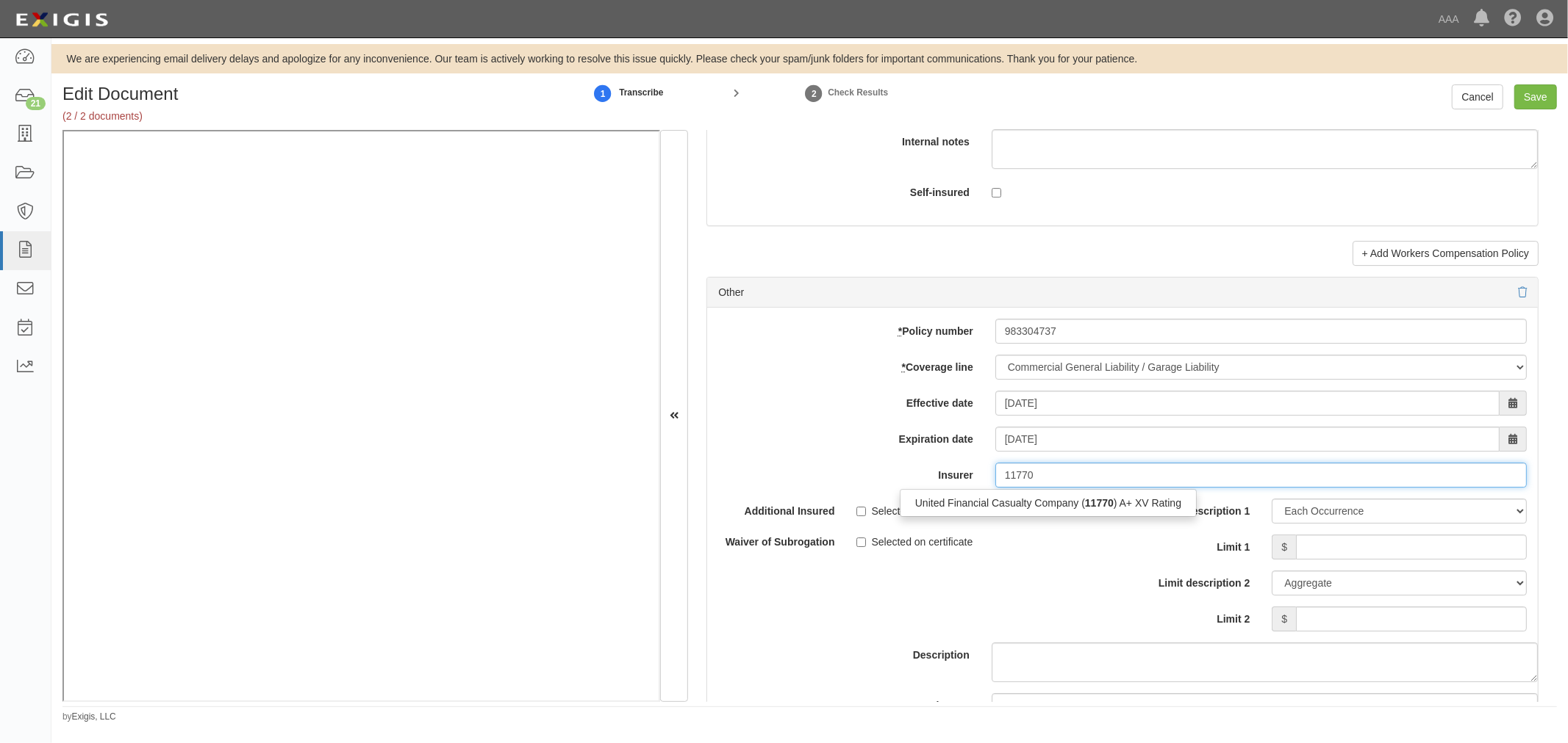
scroll to position [4080, 0]
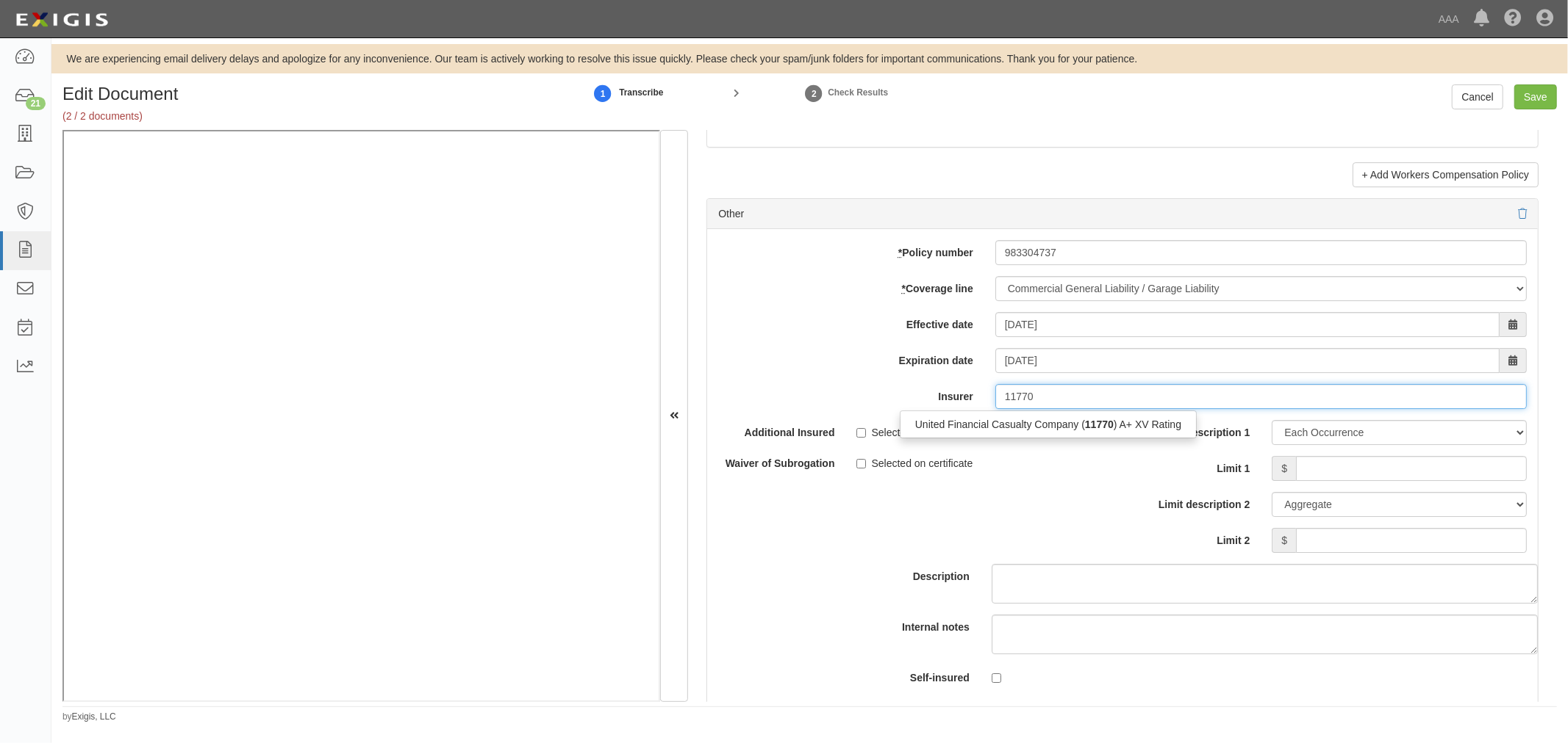
click at [1028, 439] on div "United Financial Casualty Company ( 11770 ) A+ XV Rating" at bounding box center [1048, 424] width 297 height 28
drag, startPoint x: 1035, startPoint y: 431, endPoint x: 1196, endPoint y: 459, distance: 163.4
click at [1037, 431] on div "United Financial Casualty Company ( 11770 ) A+ XV Rating" at bounding box center [1048, 424] width 296 height 19
type input "United Financial Casualty Company (11770) A+ XV Rating"
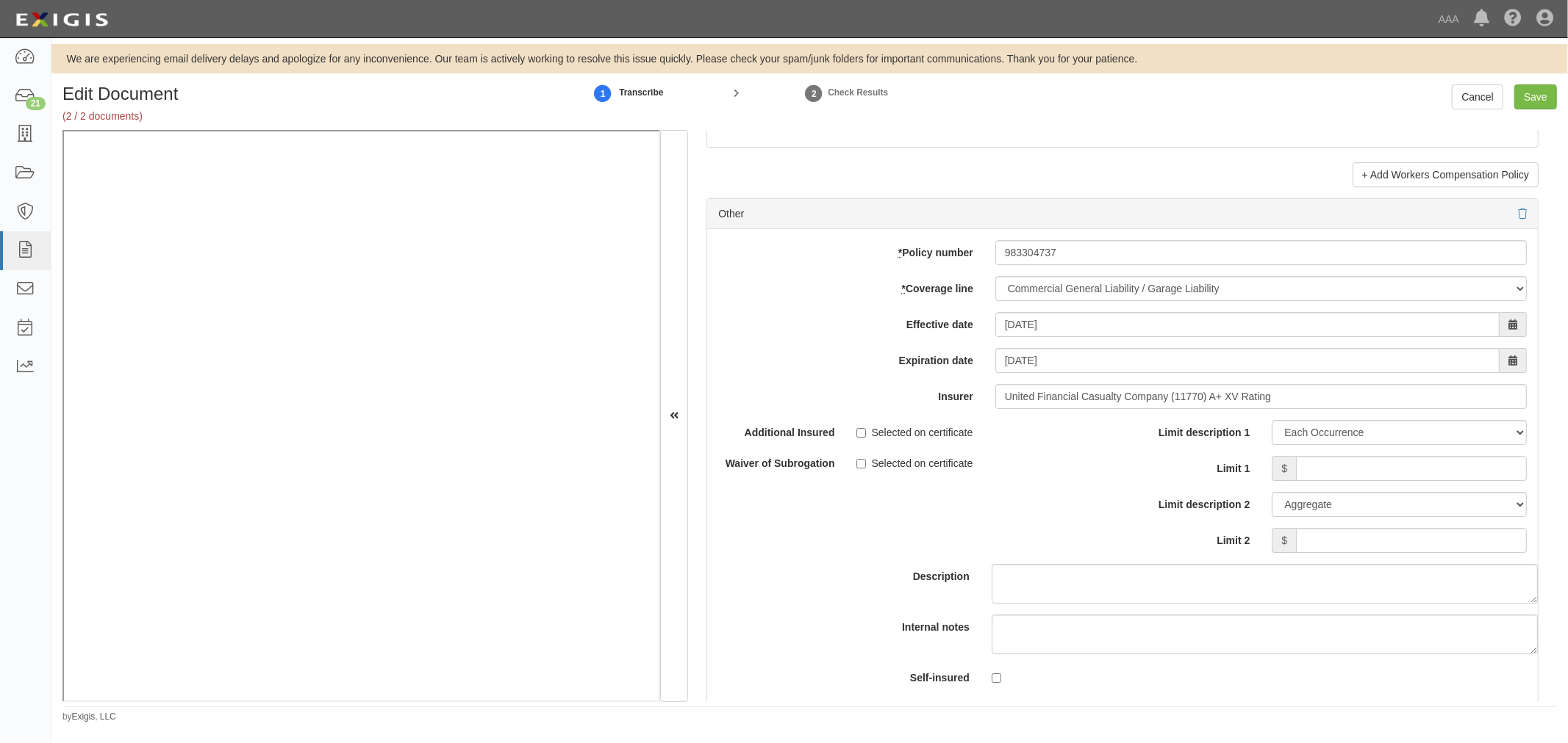
click at [1331, 462] on div "Limit description 1 Limit Each Occurrence Each Claim Aggregate Deductible Self-…" at bounding box center [1330, 486] width 393 height 133
click at [1358, 473] on input "Limit 1" at bounding box center [1411, 469] width 230 height 25
type input "1,000,000"
click at [1348, 538] on input "Limit 2" at bounding box center [1411, 541] width 230 height 25
type input "2,000,000"
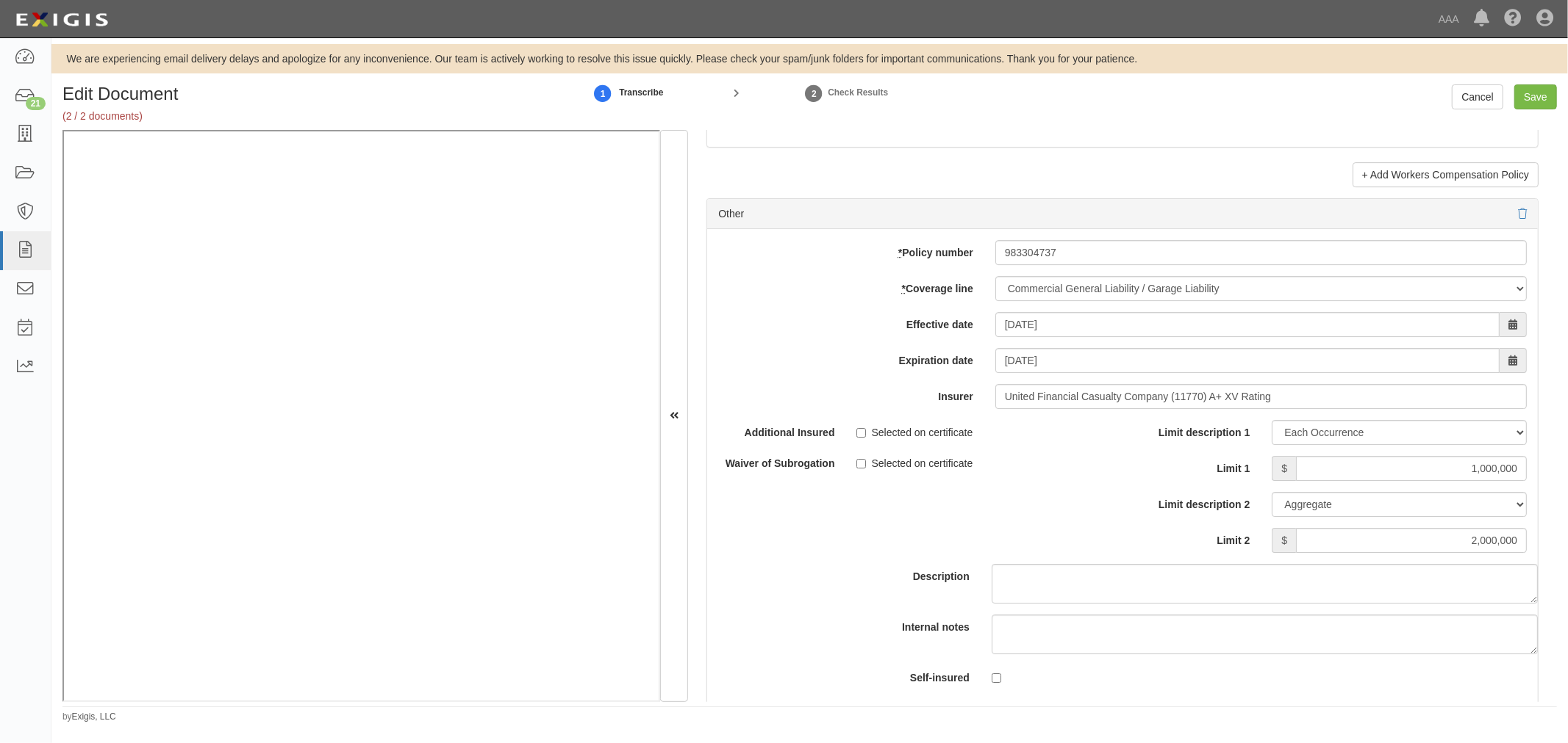
click at [1074, 432] on div "Selected on certificate" at bounding box center [984, 430] width 255 height 19
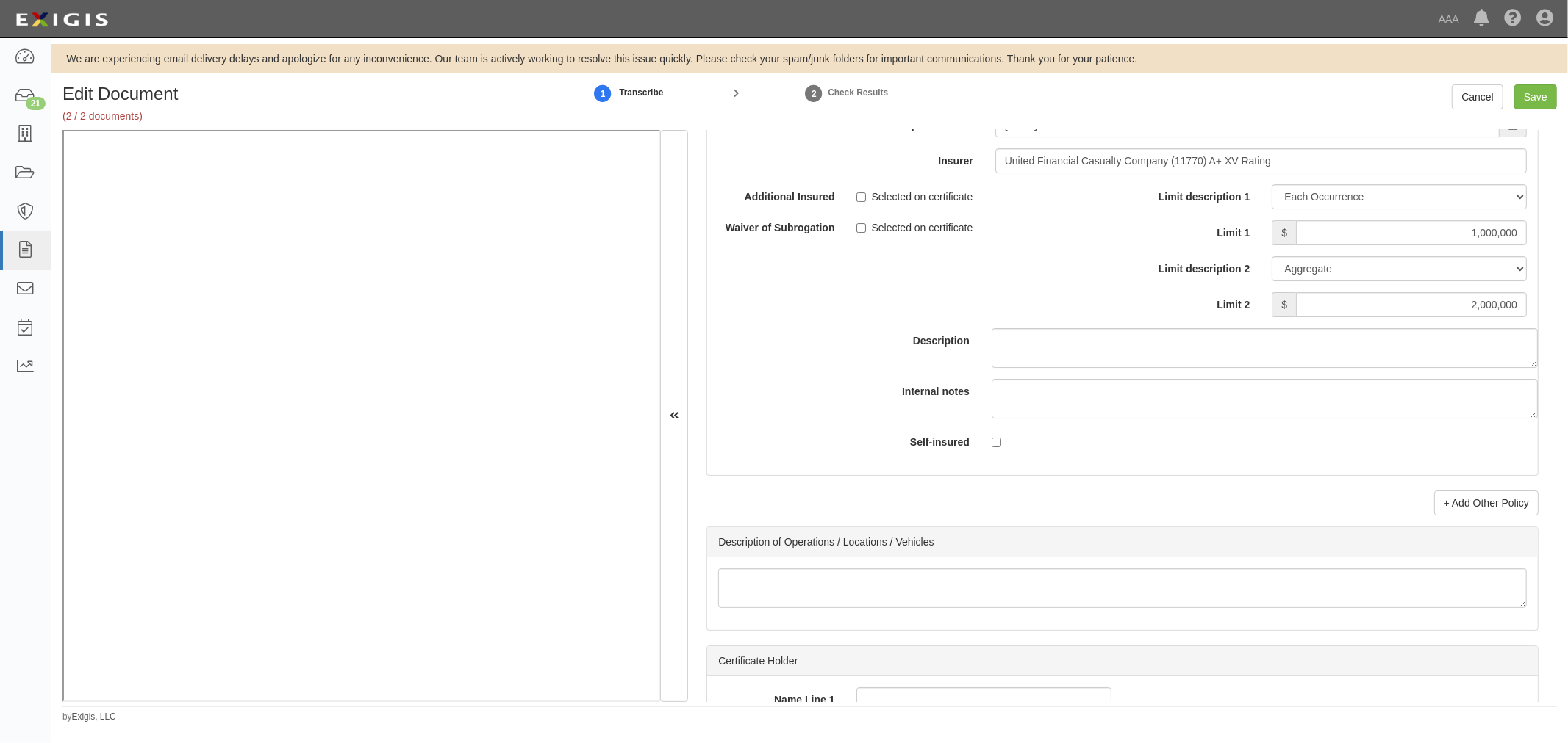
scroll to position [4489, 0]
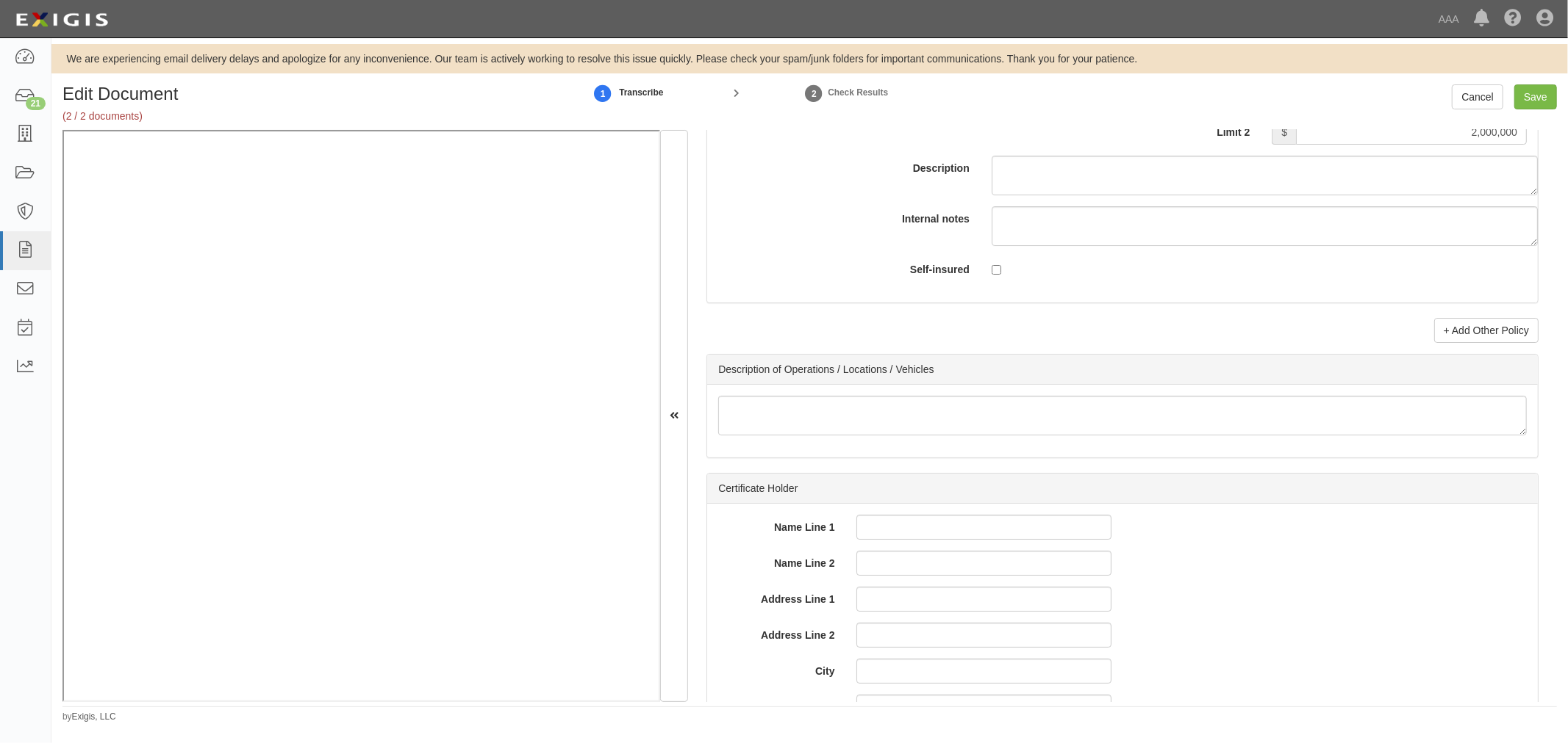
click at [1459, 336] on link "+ Add Other Policy" at bounding box center [1486, 330] width 104 height 25
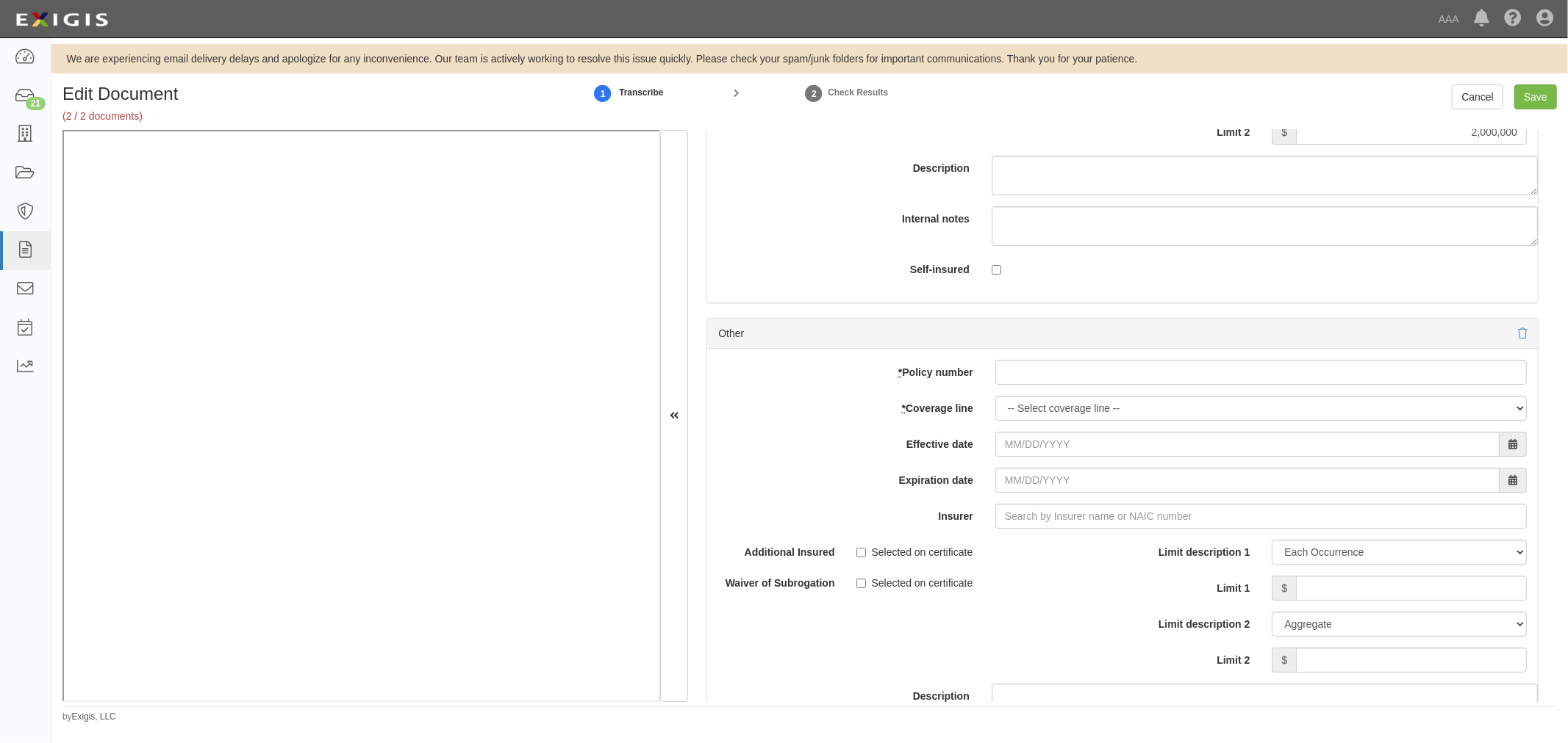
drag, startPoint x: 1089, startPoint y: 400, endPoint x: 1066, endPoint y: 384, distance: 28.0
click at [1079, 392] on div "add update renew This new policy will be added This new policy will update exis…" at bounding box center [1122, 589] width 831 height 482
paste input "983304737"
click at [1066, 384] on input "* Policy number" at bounding box center [1261, 372] width 531 height 25
type input "983304737"
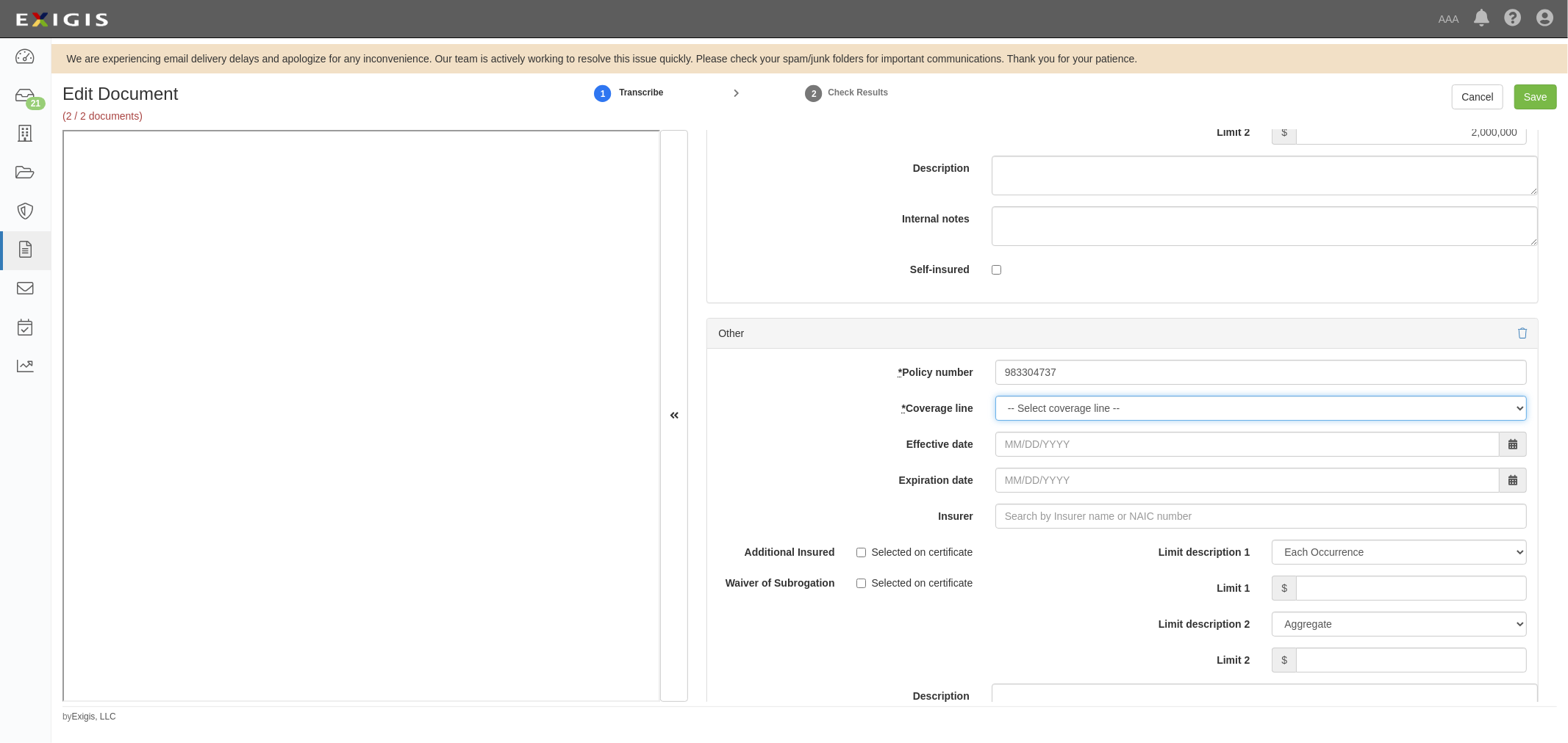
select select "56"
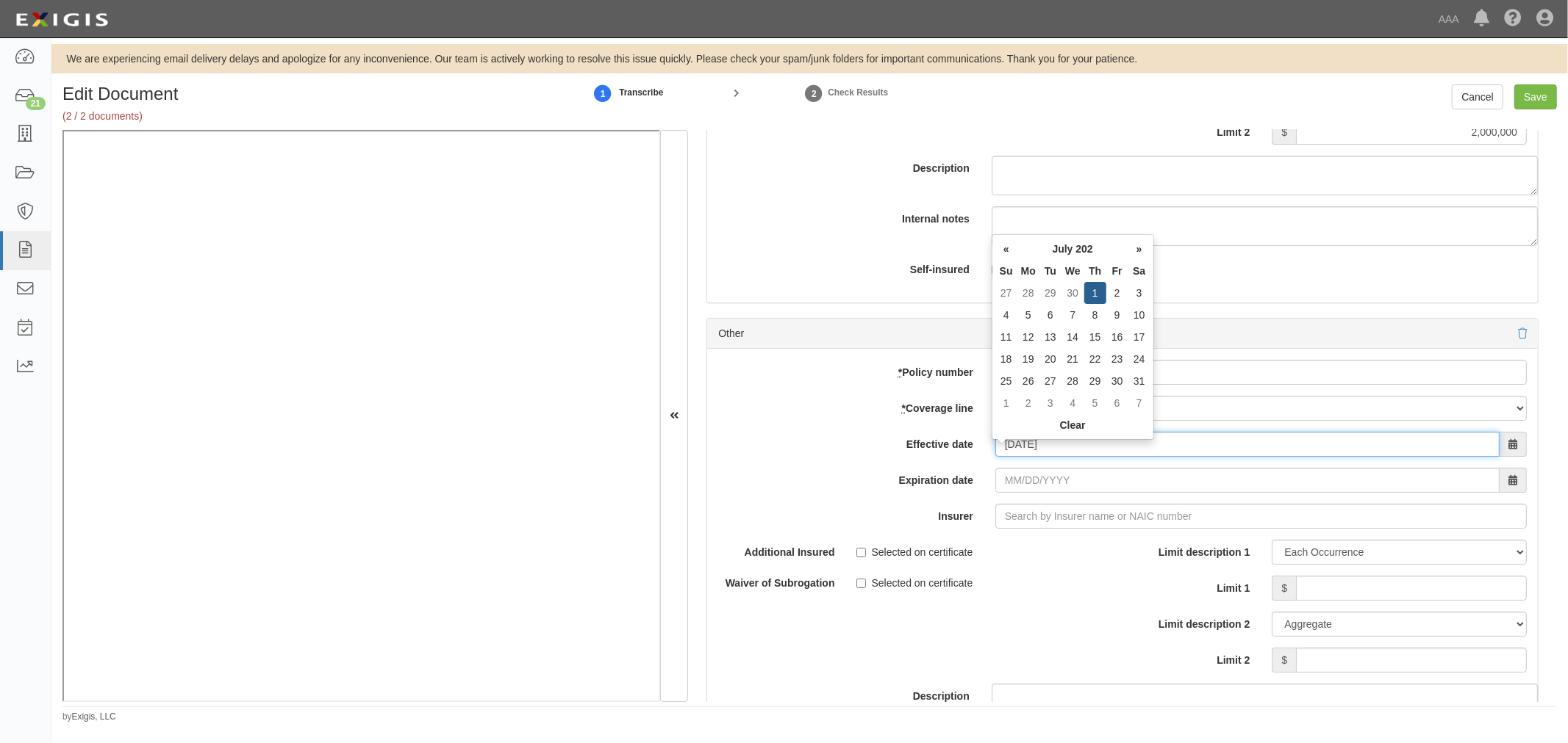
type input "[DATE]"
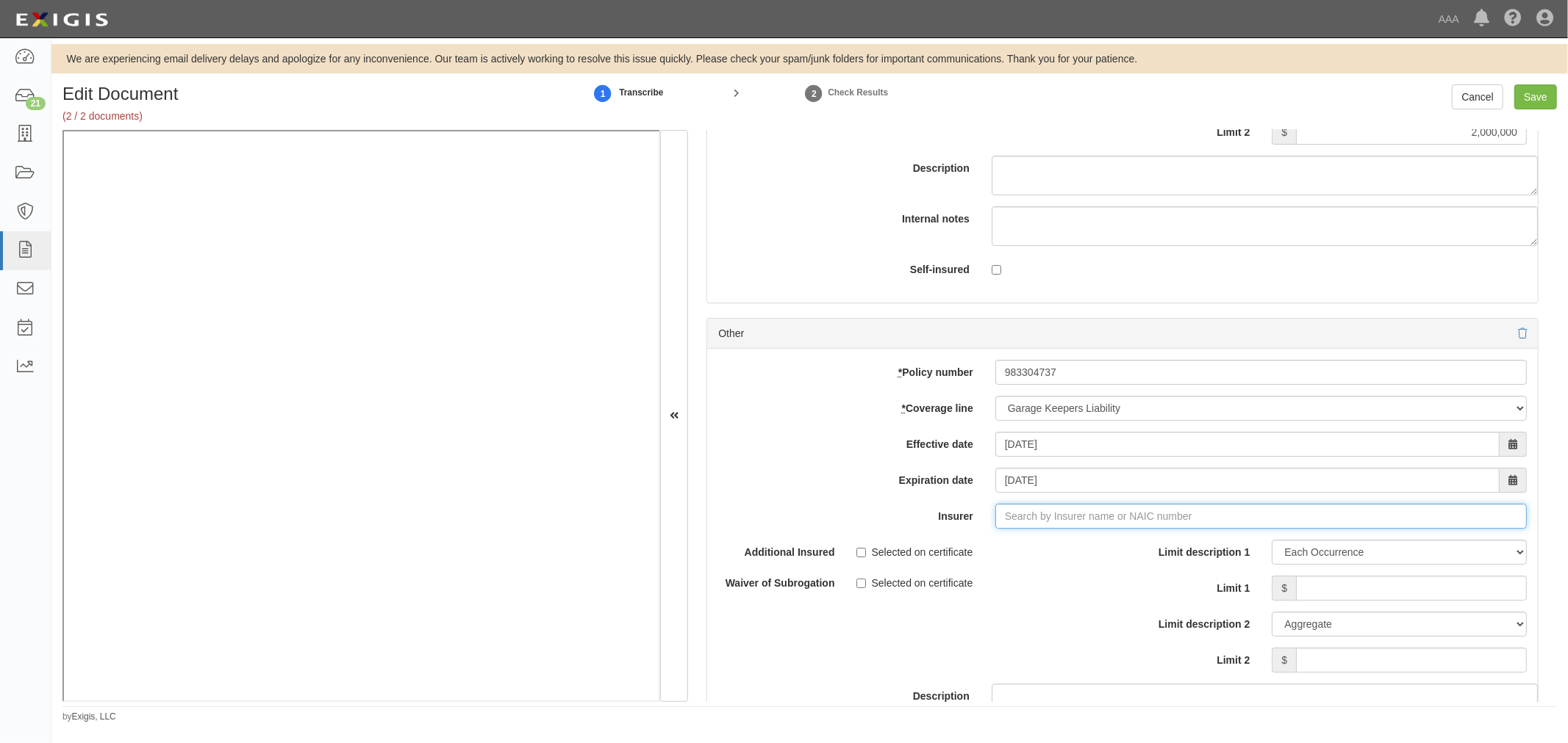
type input "180 Seguros S.A. (0) NR Rating"
type input "1"
click at [1107, 550] on strong "11770" at bounding box center [1099, 544] width 28 height 11
type input "United Financial Casualty Company (11770) A+ XV Rating"
click at [1311, 593] on input "Limit 1" at bounding box center [1411, 589] width 230 height 25
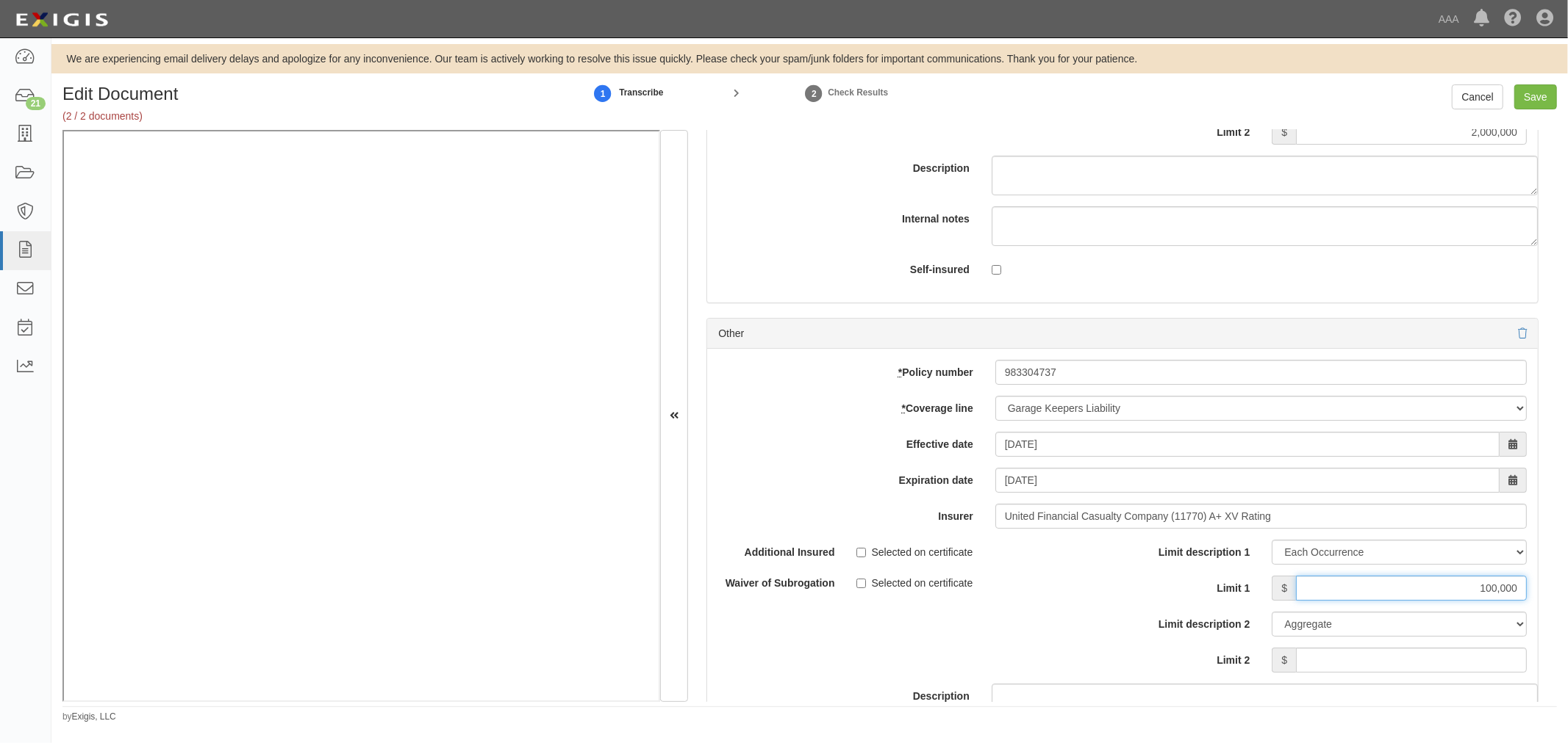
type input "100,000"
click at [1367, 672] on input "Limit 2" at bounding box center [1411, 660] width 230 height 25
type input "2"
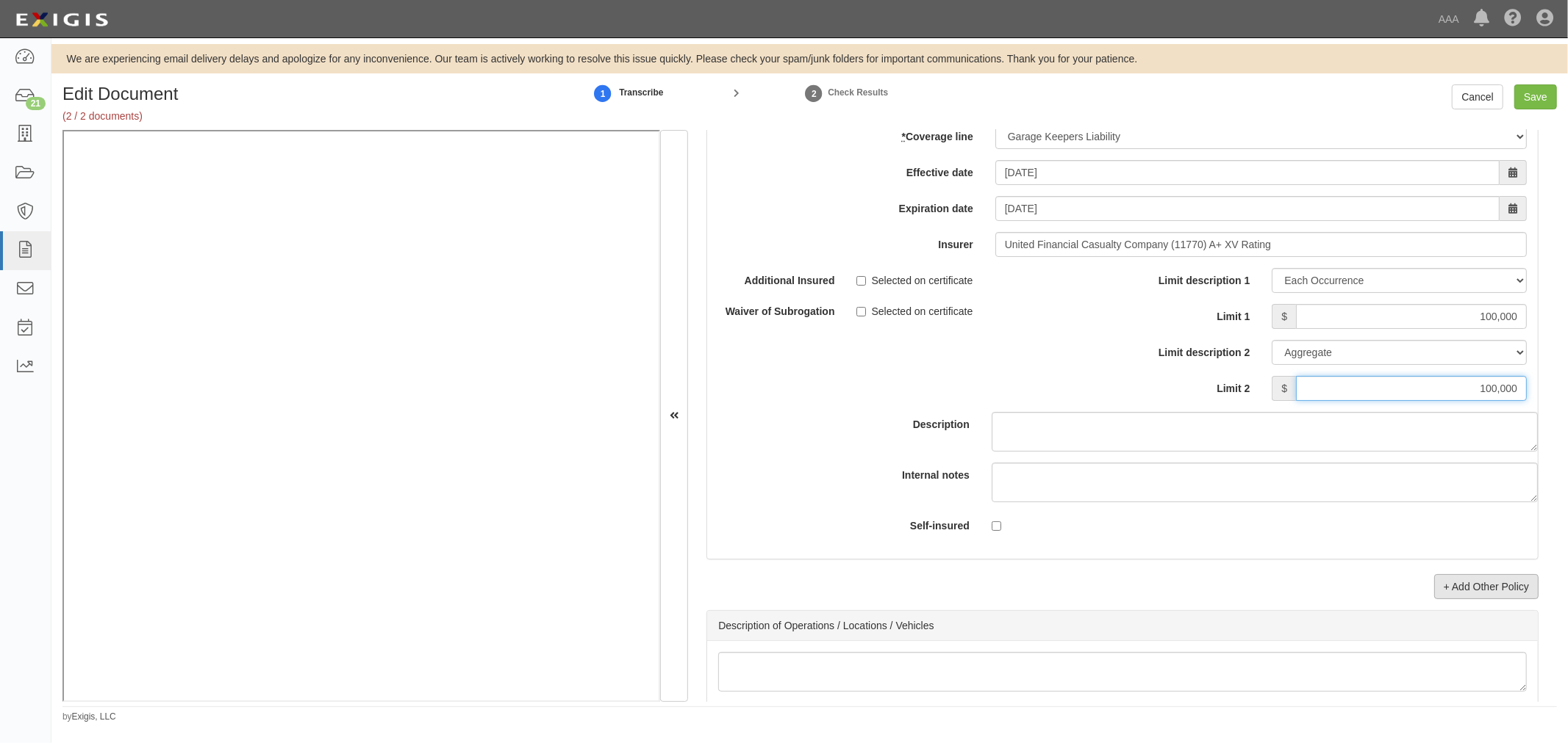
type input "100,000"
click at [1474, 590] on link "+ Add Other Policy" at bounding box center [1486, 587] width 104 height 25
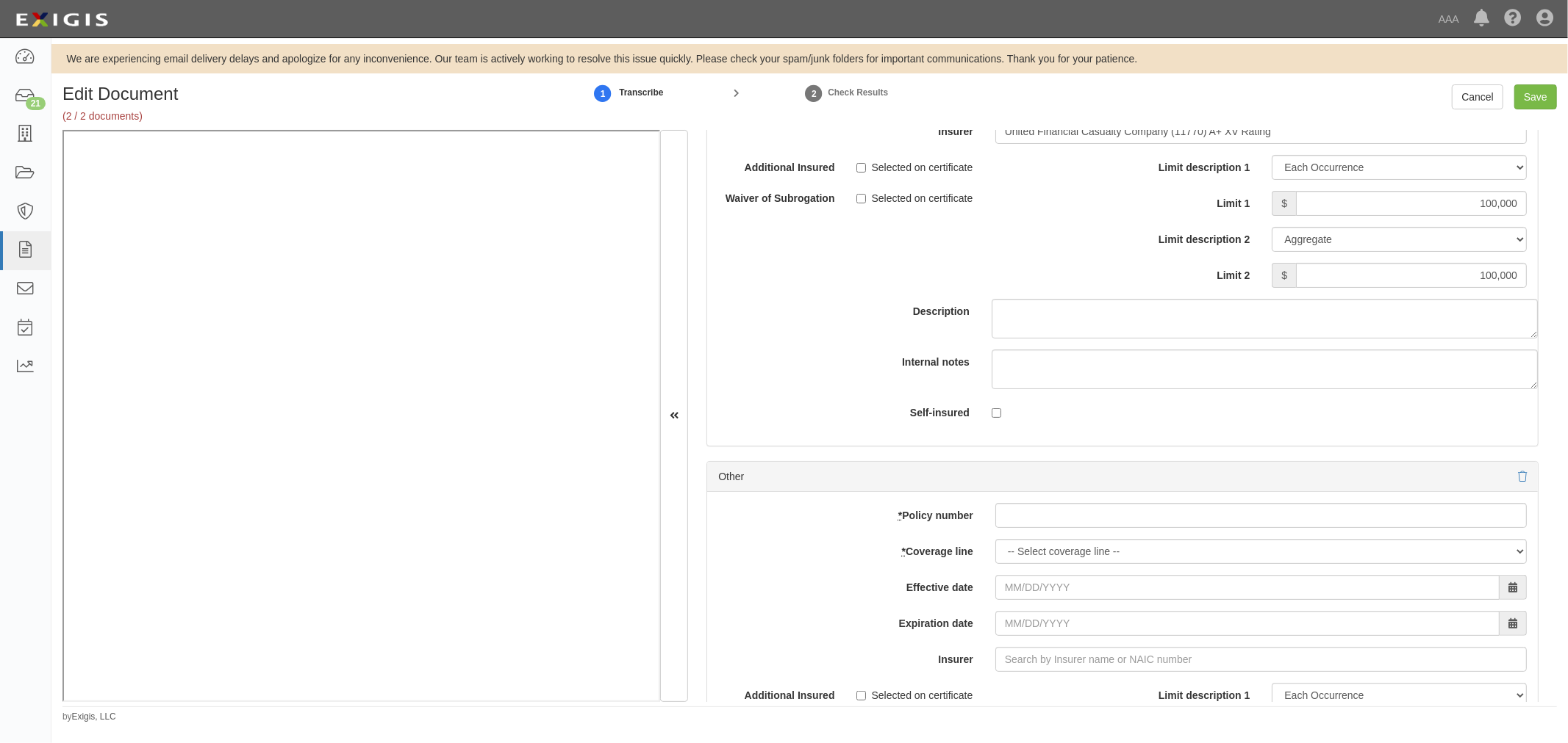
scroll to position [4897, 0]
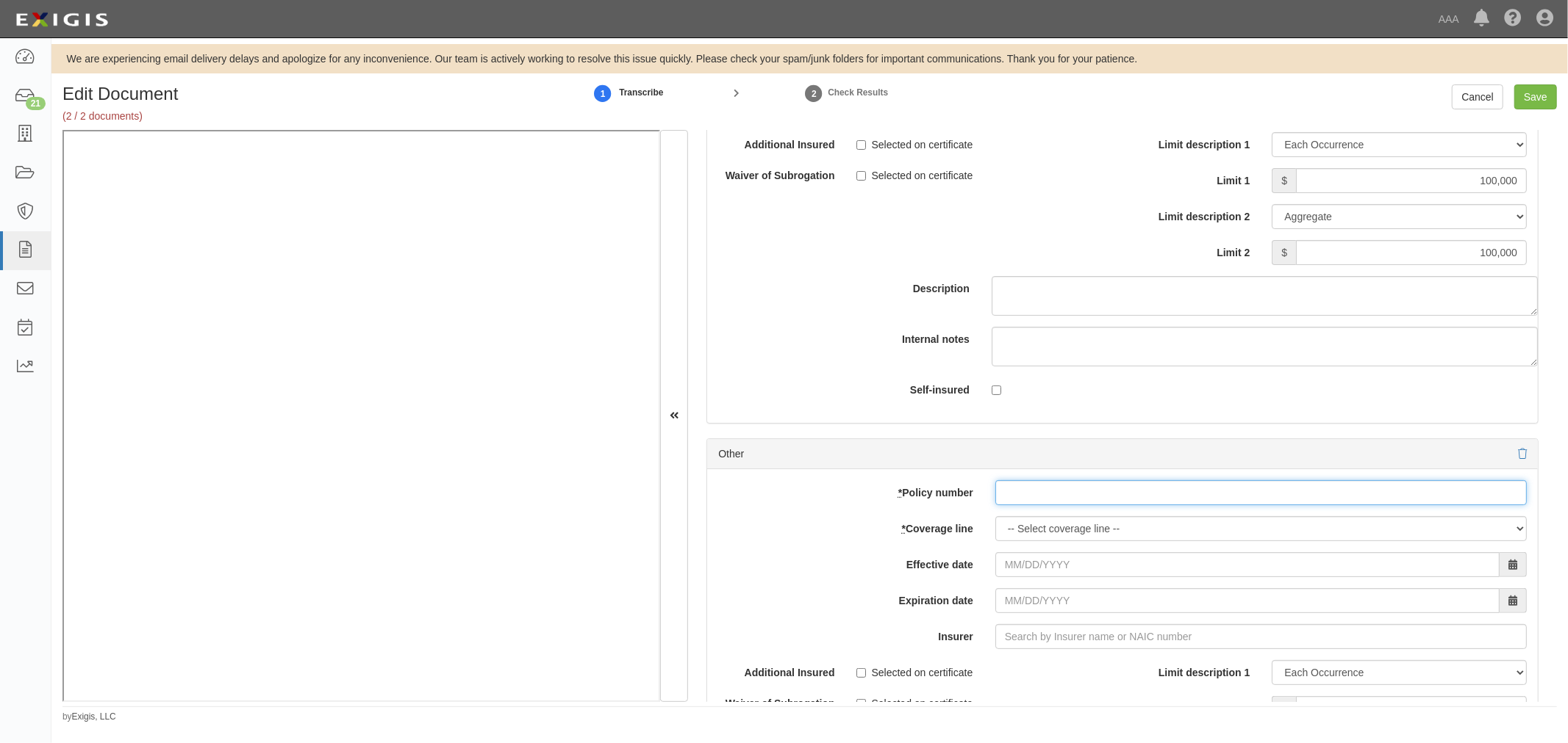
click at [1006, 506] on input "* Policy number" at bounding box center [1261, 492] width 531 height 25
paste input "983304737"
type input "983304737"
click at [1011, 533] on select "-- Select coverage line -- Asbestos Abatement Auto Physical Damage Boiler & Mac…" at bounding box center [1261, 529] width 531 height 25
select select "71"
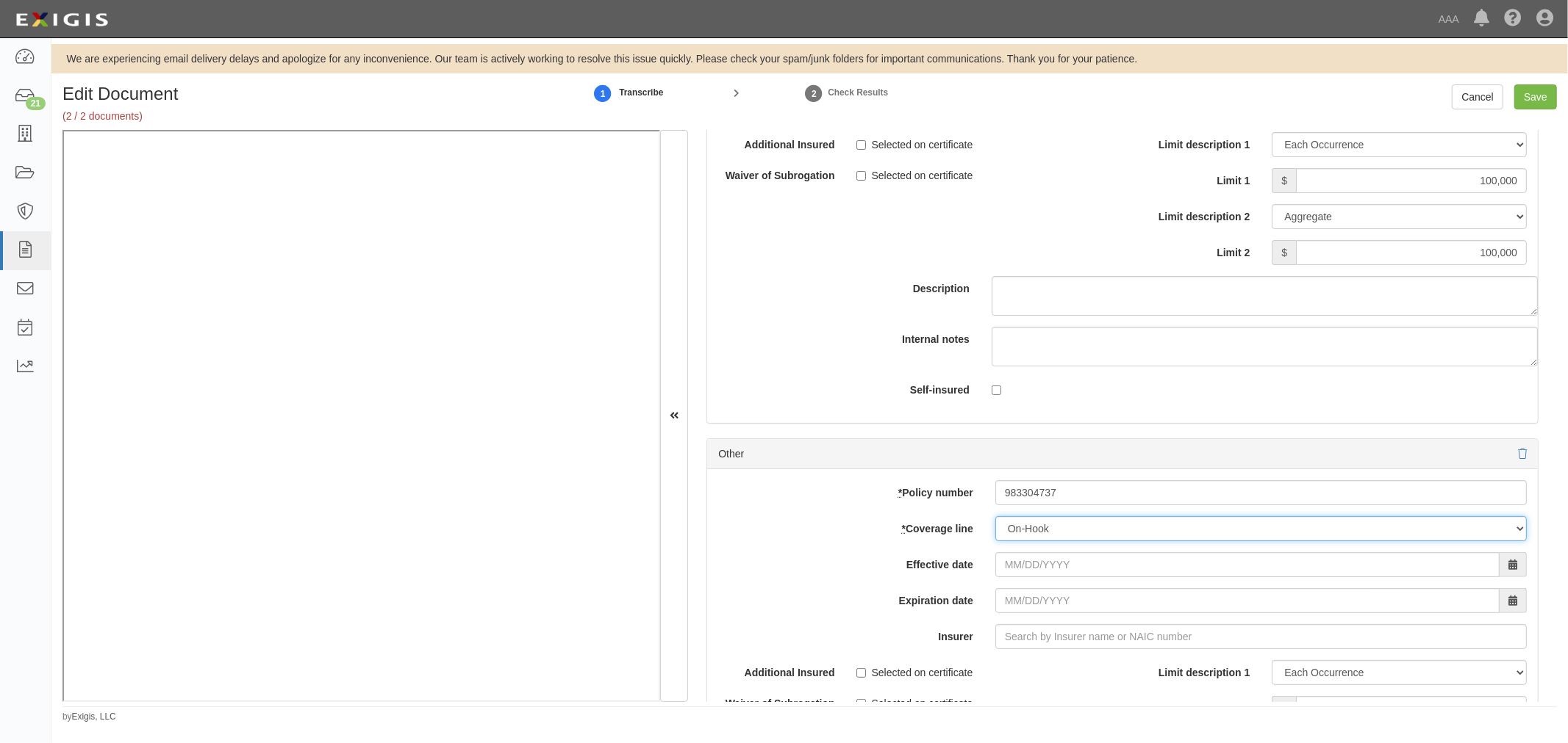
click at [995, 527] on select "-- Select coverage line -- Asbestos Abatement Auto Physical Damage Boiler & Mac…" at bounding box center [1261, 529] width 531 height 25
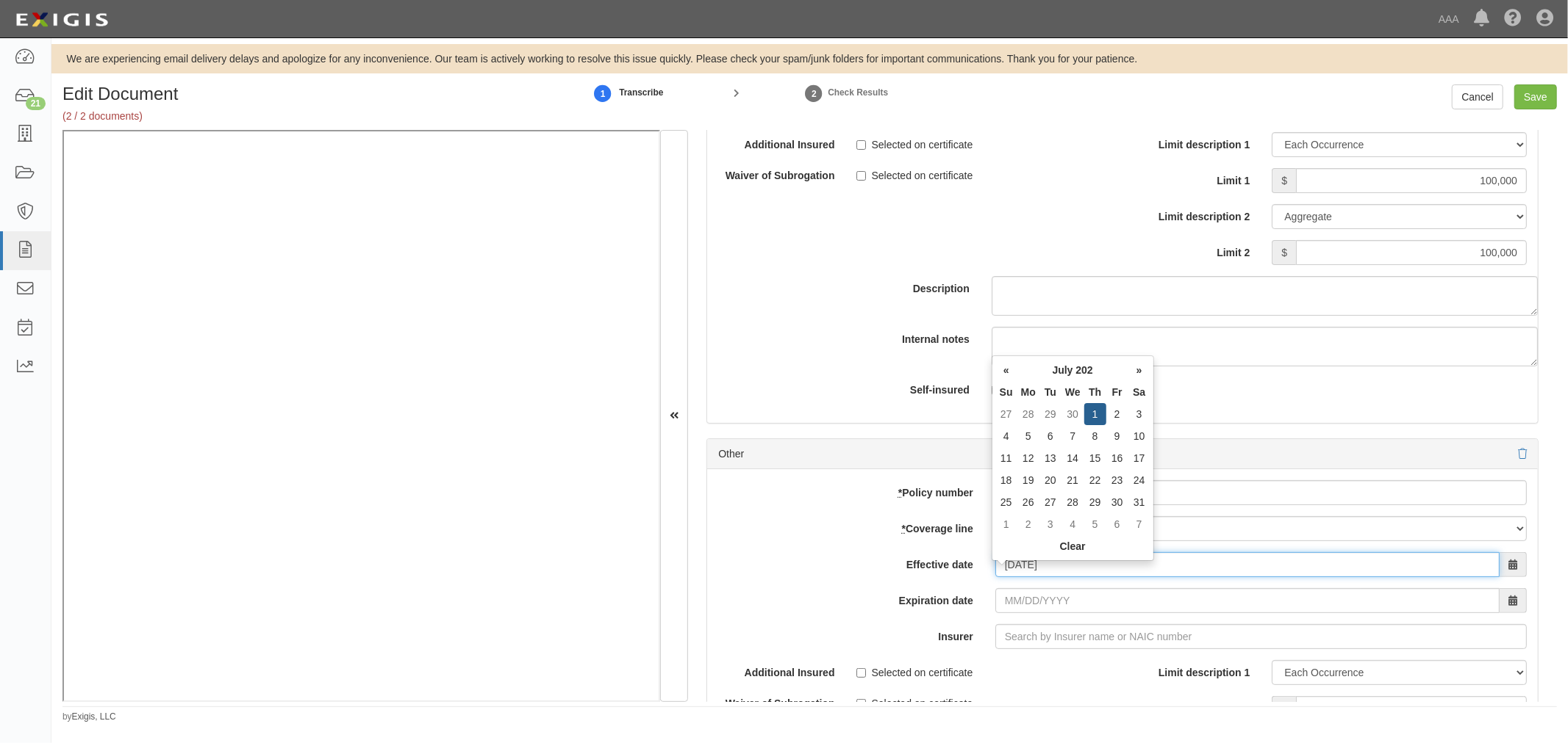
type input "[DATE]"
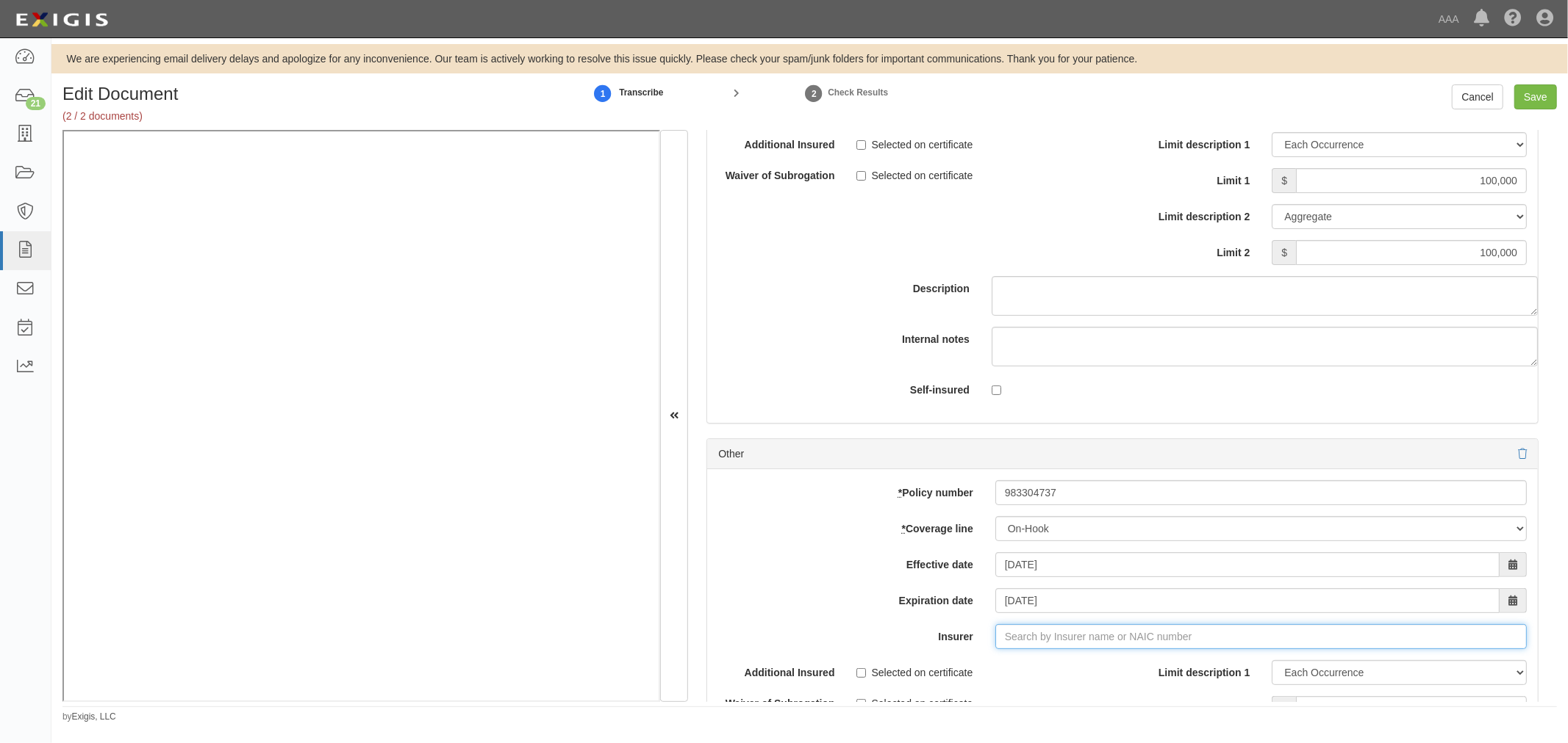
type input "180 Seguros S.A. (0) NR Rating"
type input "1"
click at [953, 667] on div "United Financial Casualty Company ( 11770 ) A+ XV Rating" at bounding box center [1048, 665] width 296 height 19
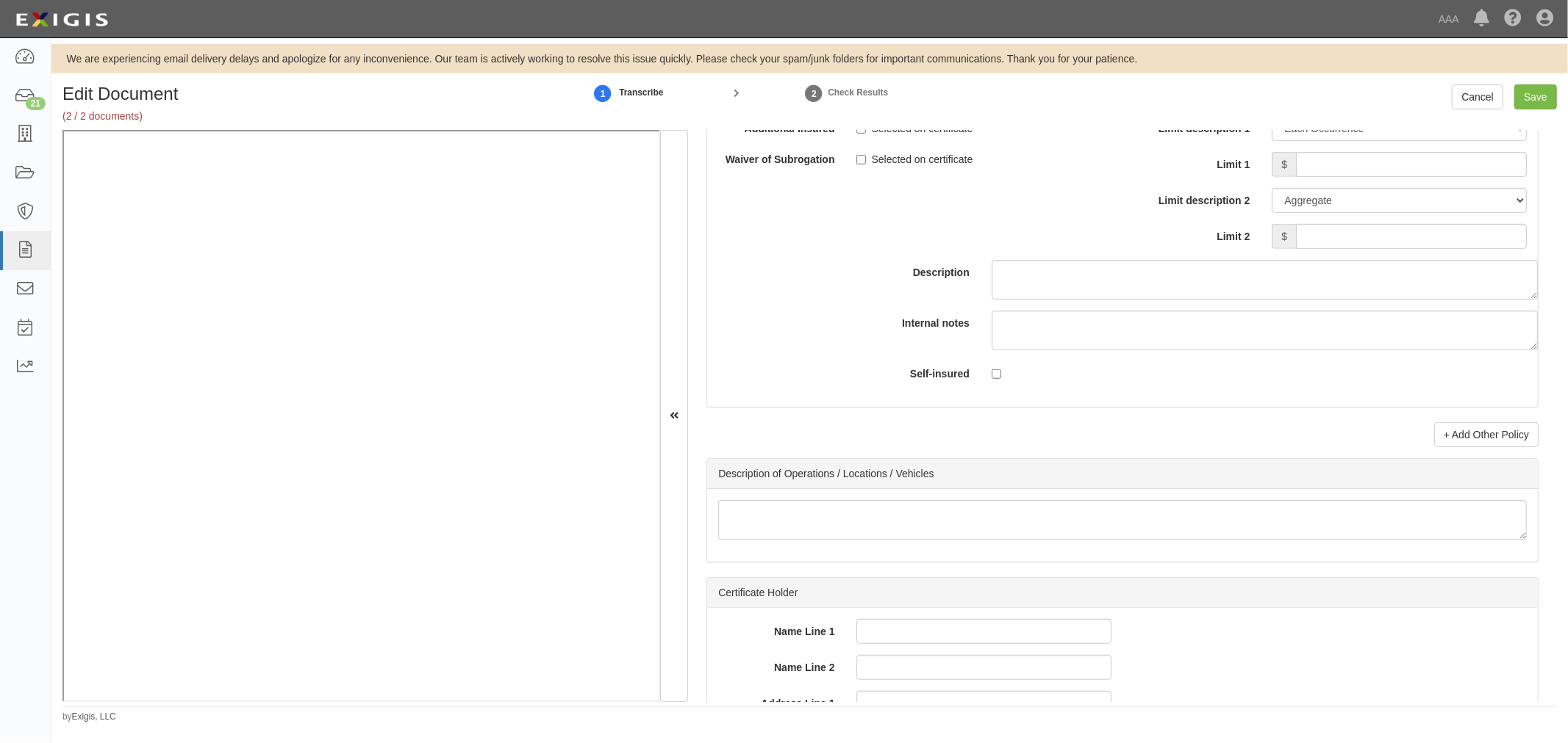
type input "United Financial Casualty Company (11770) A+ XV Rating"
click at [1345, 177] on input "Limit 1" at bounding box center [1411, 164] width 230 height 25
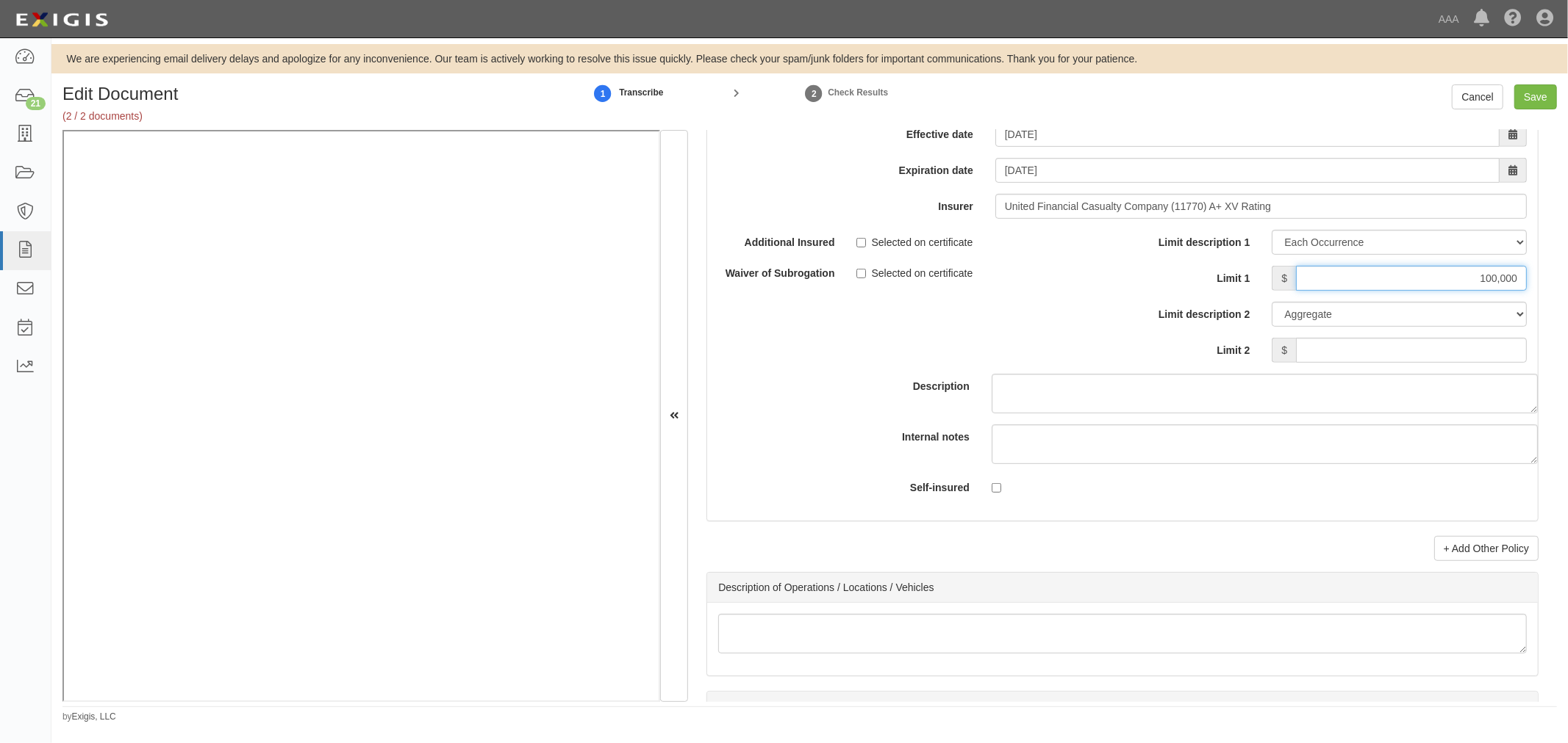
scroll to position [5328, 0]
type input "100,000"
click at [1464, 348] on input "Limit 2" at bounding box center [1411, 349] width 230 height 25
type input "100,000"
click at [1531, 115] on div "Edit Document (2 / 2 documents) 1 Transcribe 2 Check Results Cancel Save" at bounding box center [809, 108] width 1516 height 46
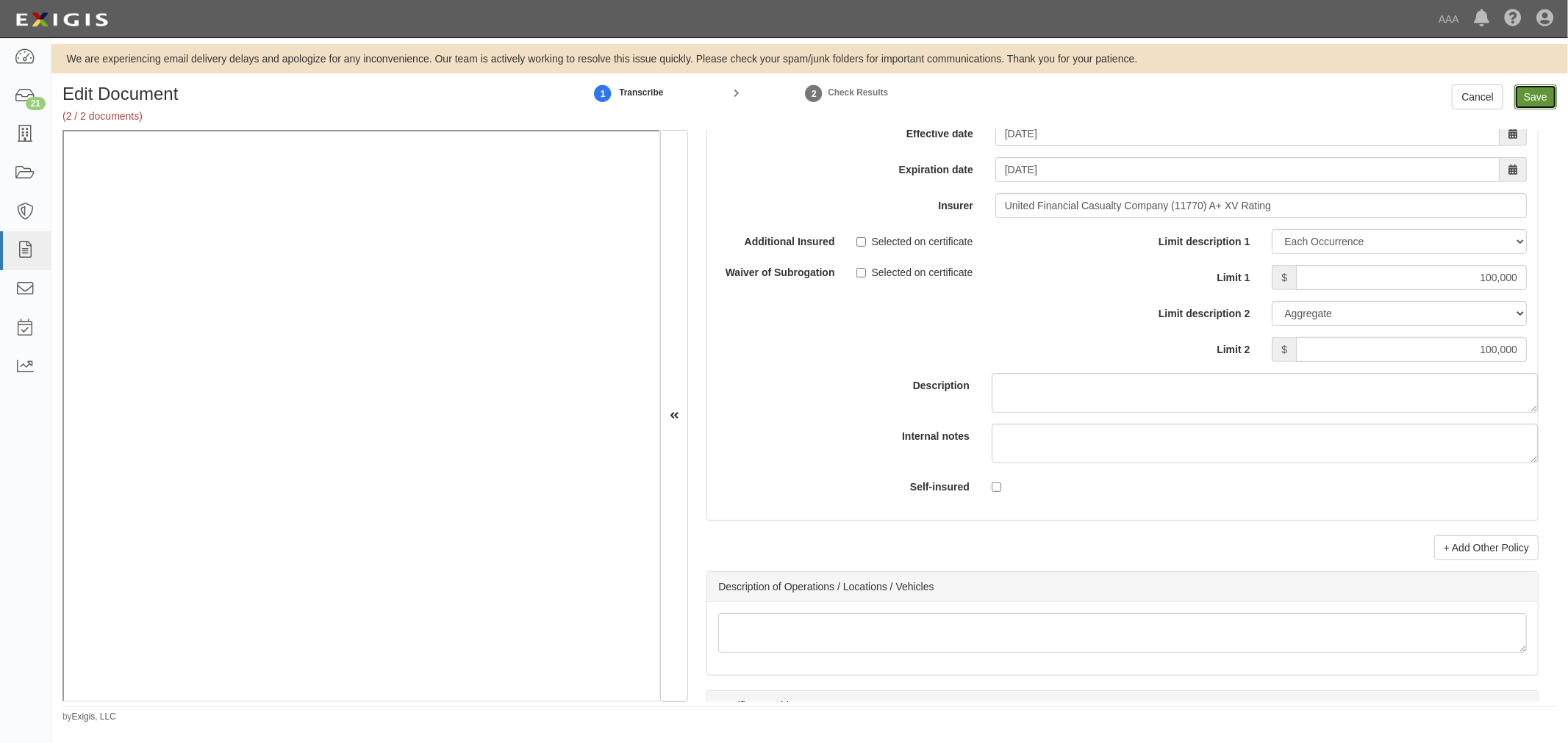
click at [1537, 99] on input "Save" at bounding box center [1535, 97] width 42 height 25
type input "1000000"
type input "2000000"
type input "100000"
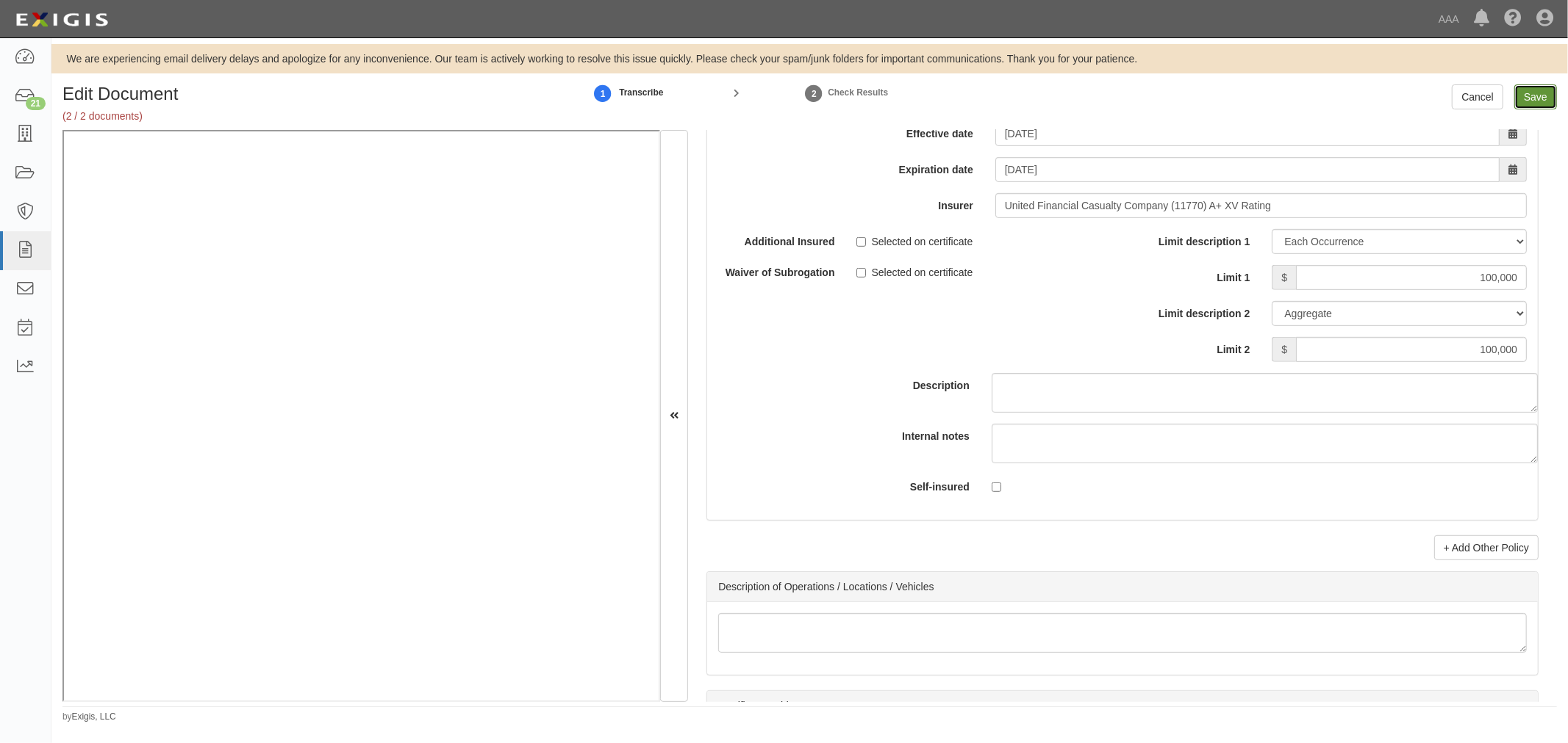
type input "100000"
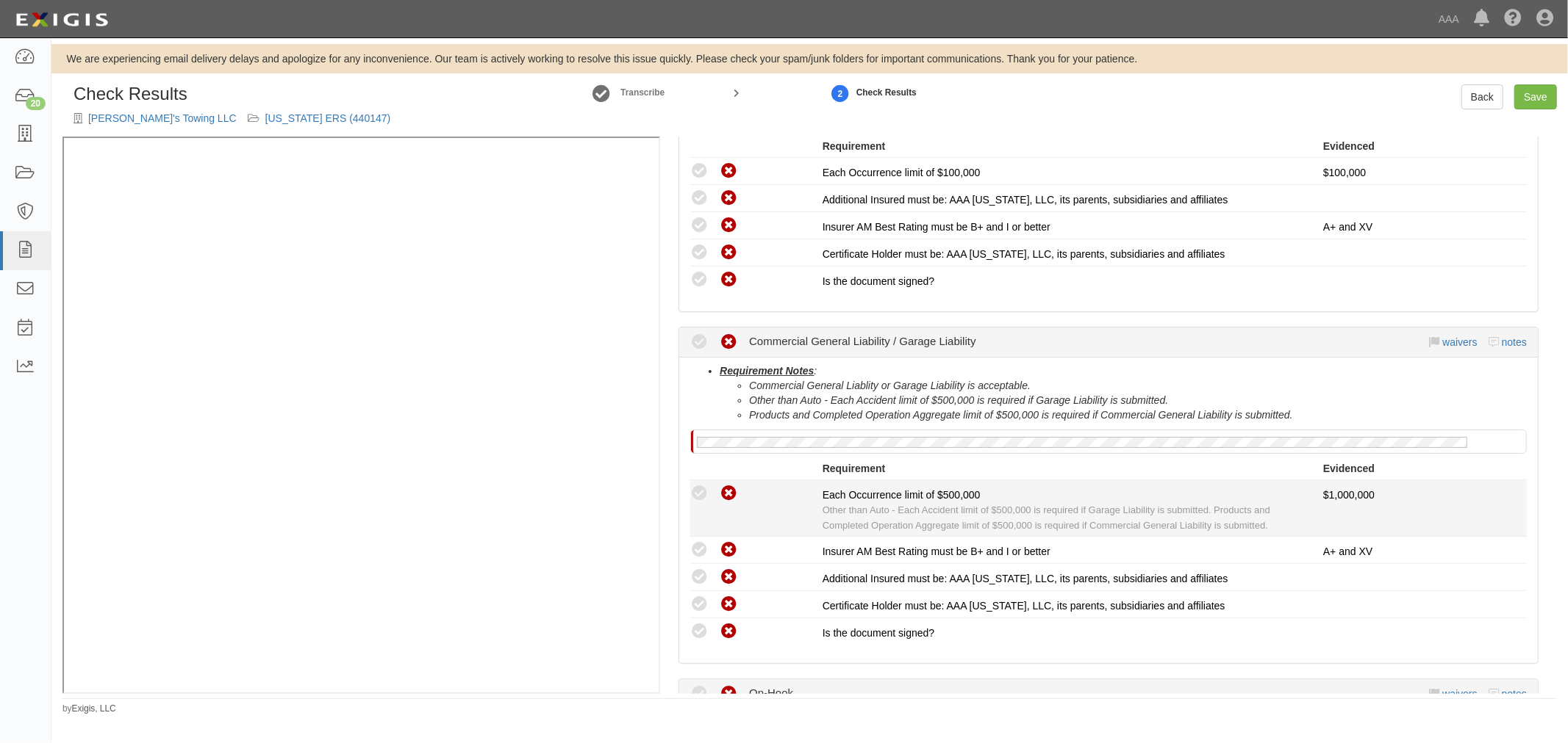
scroll to position [679, 0]
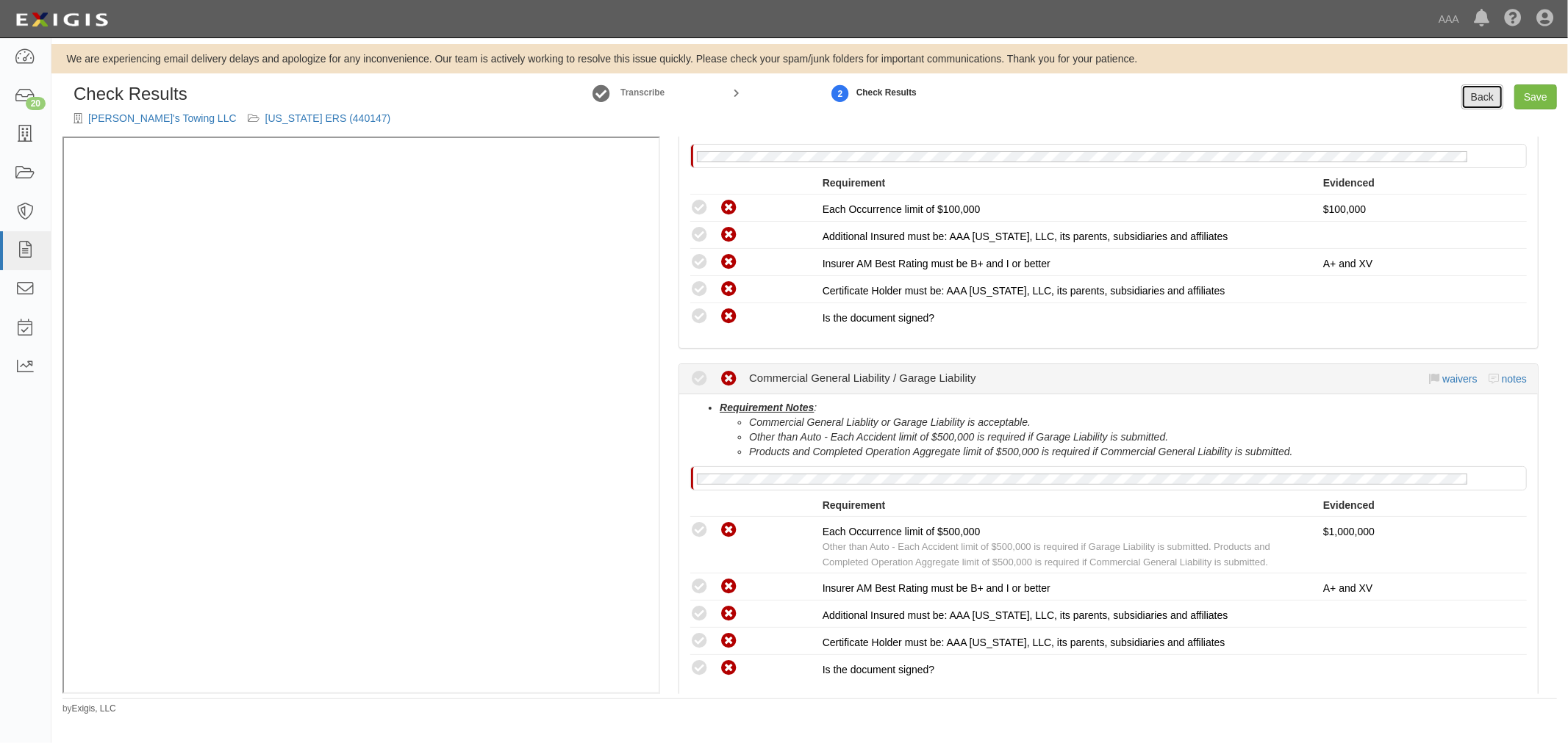
click at [1466, 99] on link "Back" at bounding box center [1481, 97] width 41 height 25
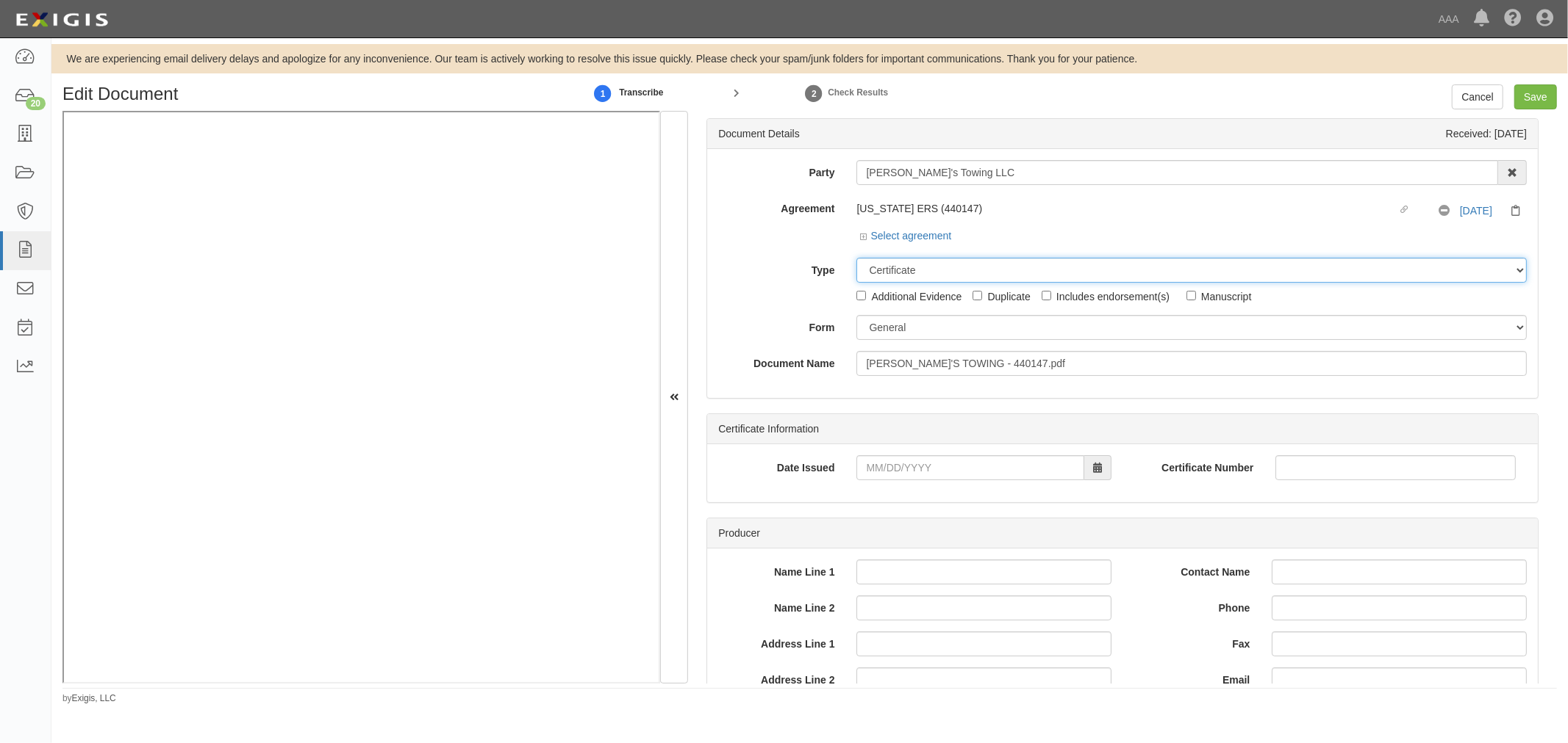
click at [908, 261] on select "Unassigned Binder Cancellation Notice Certificate Contract Endorsement Insuranc…" at bounding box center [1191, 270] width 670 height 25
select select "OtherDetail"
click at [856, 259] on select "Unassigned Binder Cancellation Notice Certificate Contract Endorsement Insuranc…" at bounding box center [1191, 270] width 670 height 25
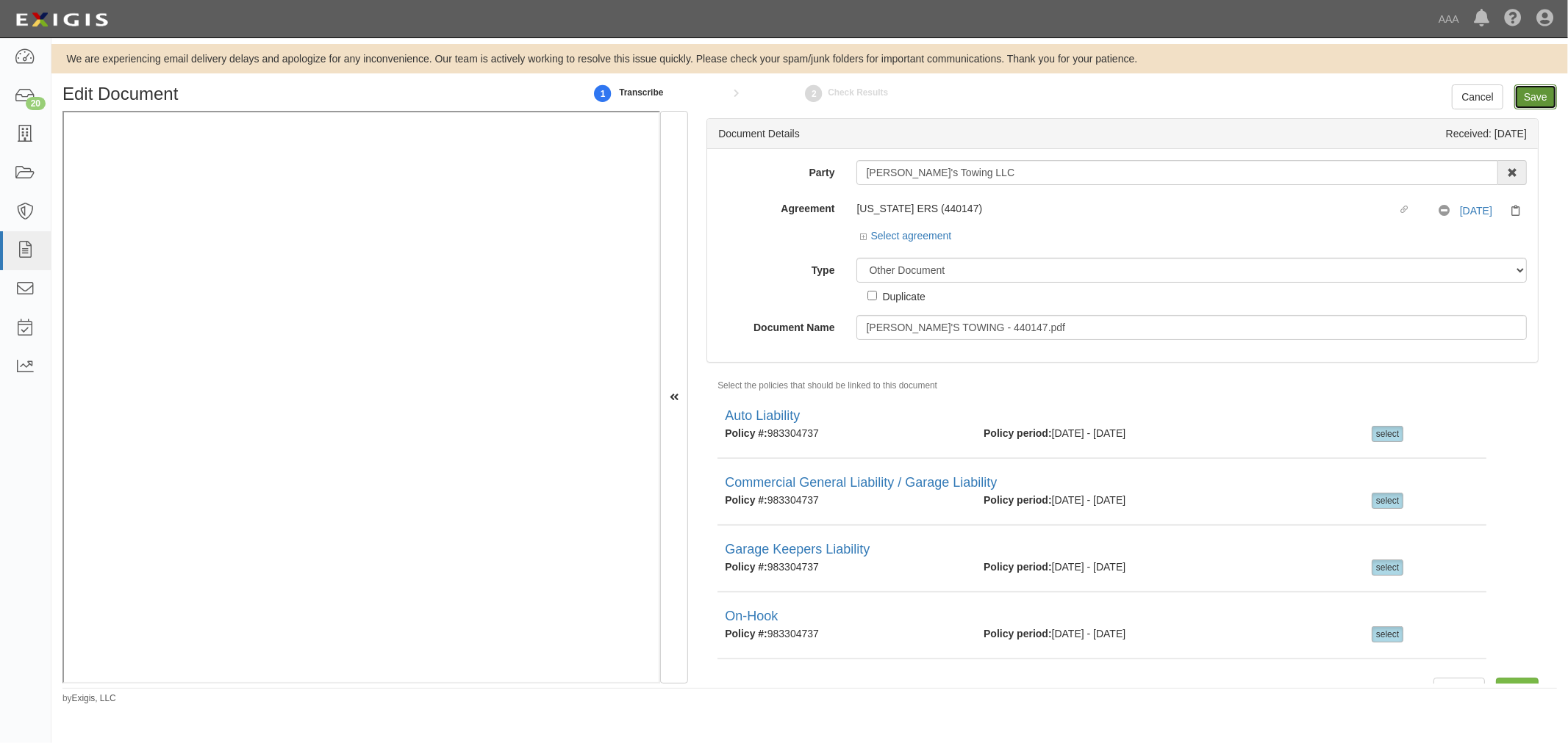
click at [1524, 85] on input "Save" at bounding box center [1535, 97] width 42 height 25
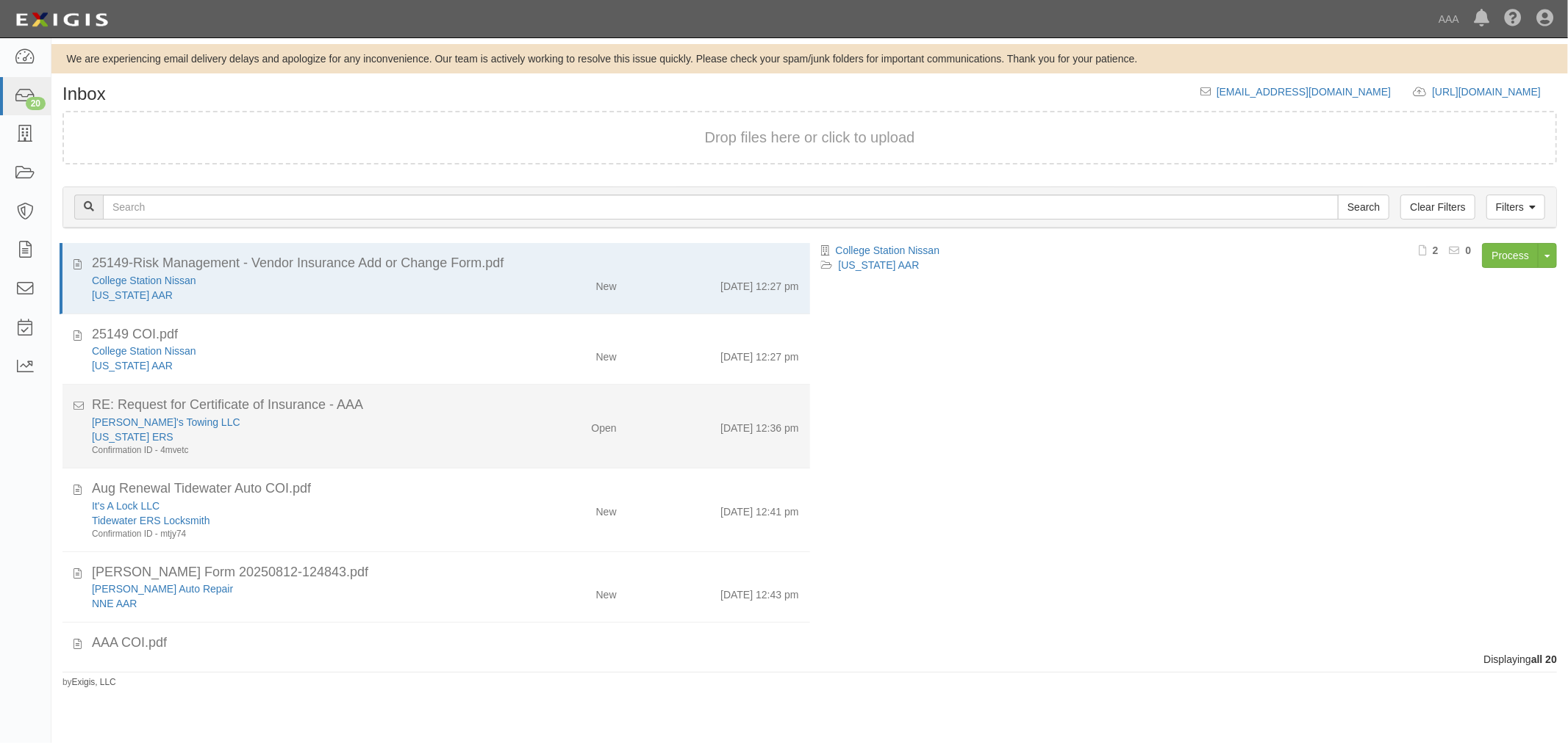
click at [298, 435] on div "New Mexico ERS" at bounding box center [293, 437] width 403 height 15
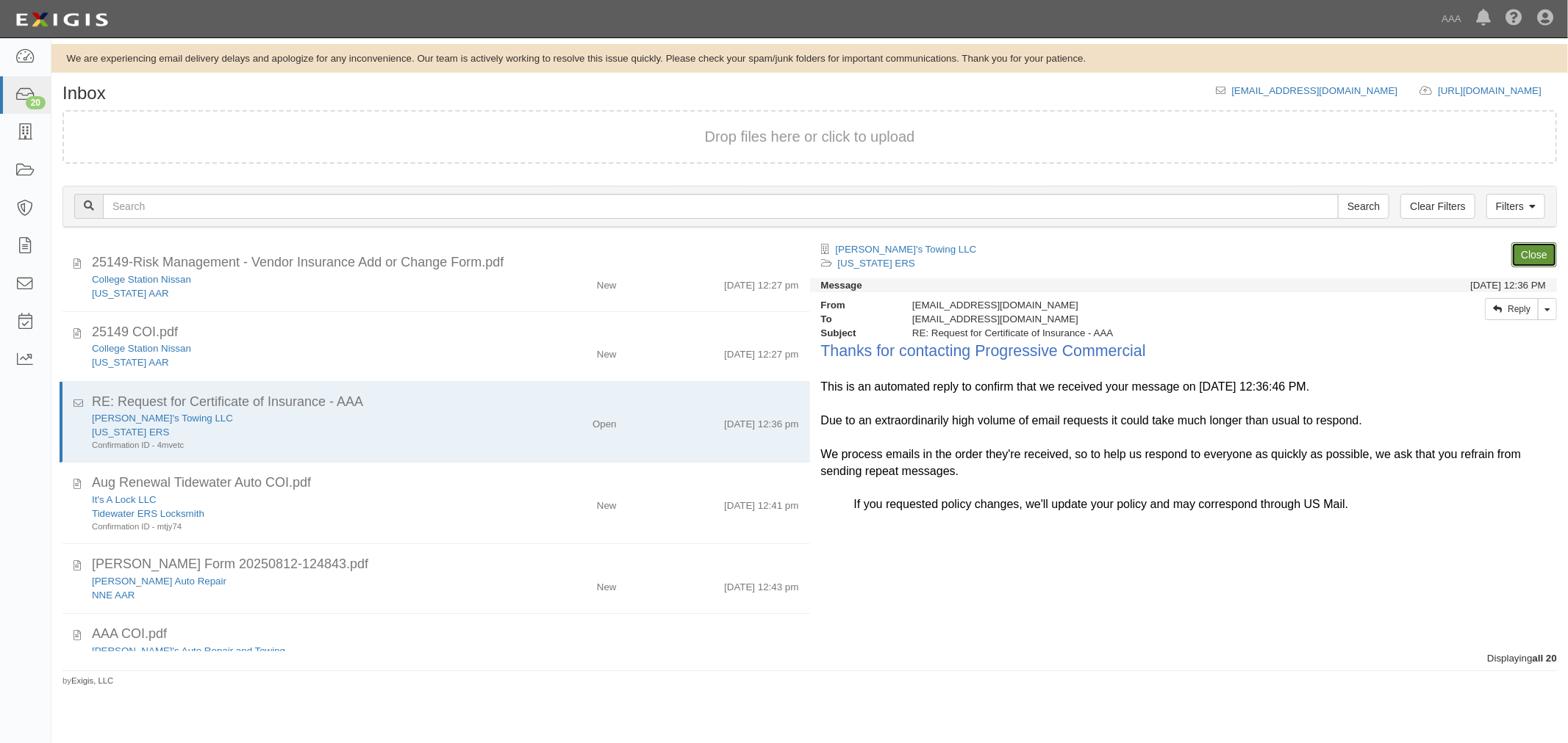
click at [1541, 252] on link "Close" at bounding box center [1534, 255] width 46 height 25
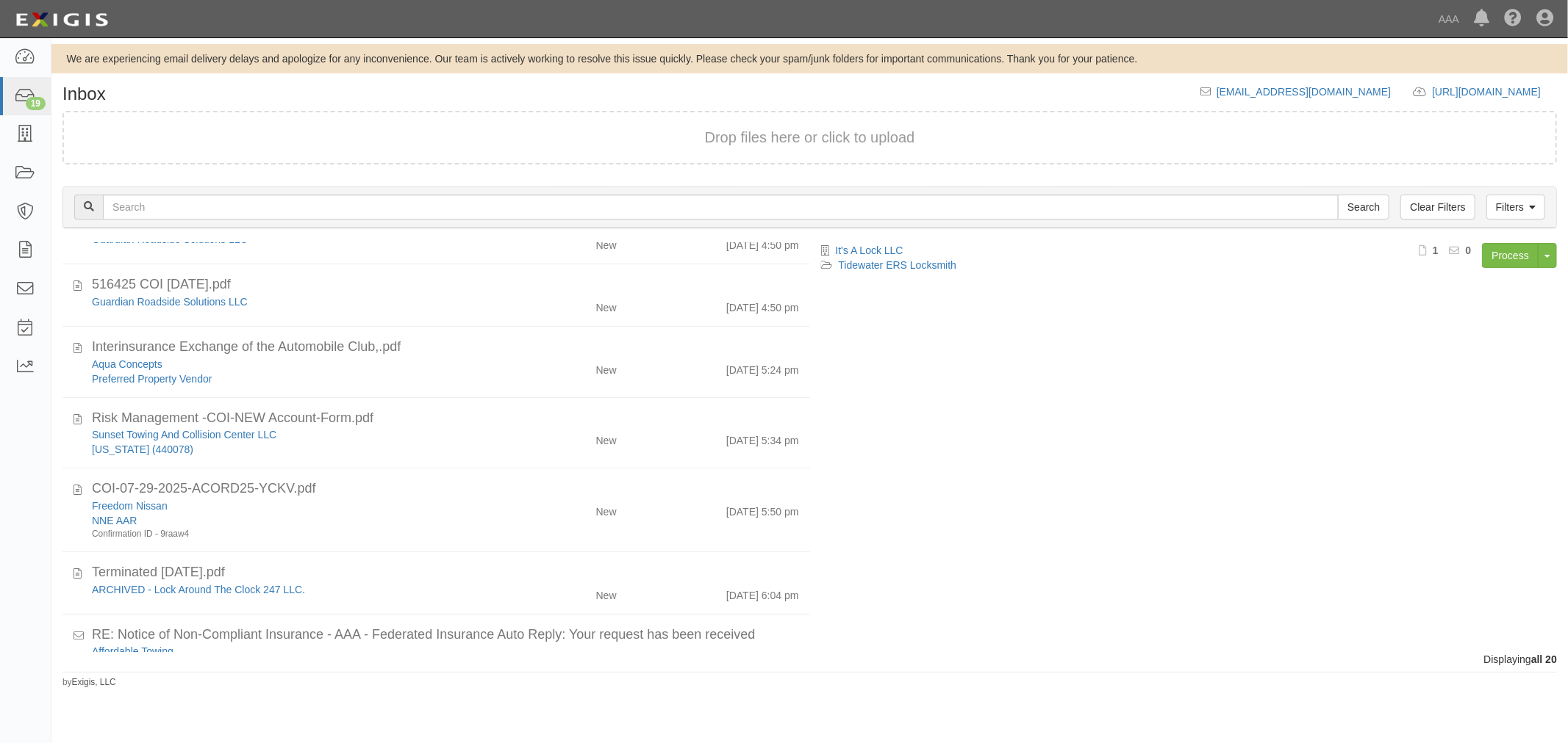
scroll to position [979, 0]
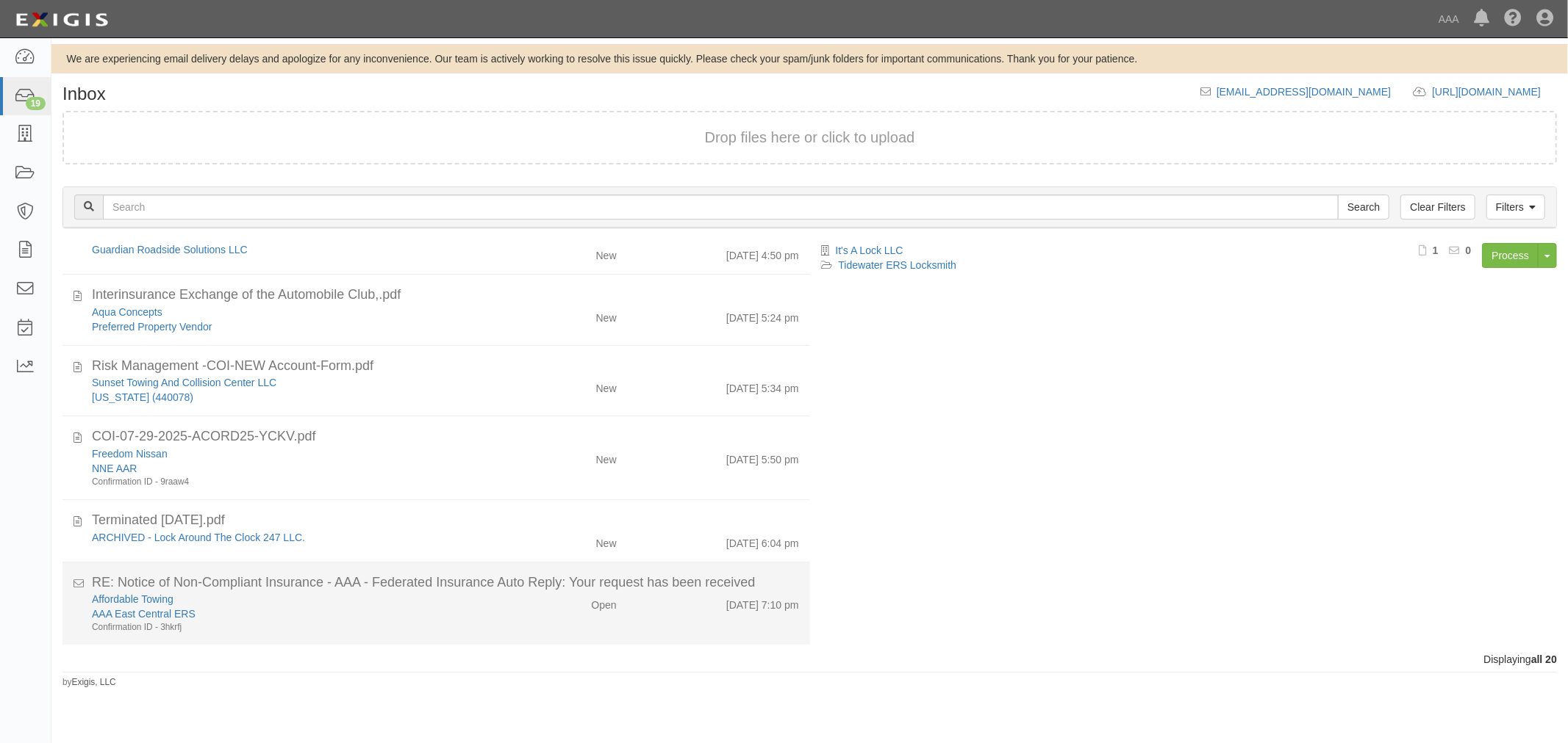
click at [506, 592] on div "Open" at bounding box center [566, 602] width 121 height 20
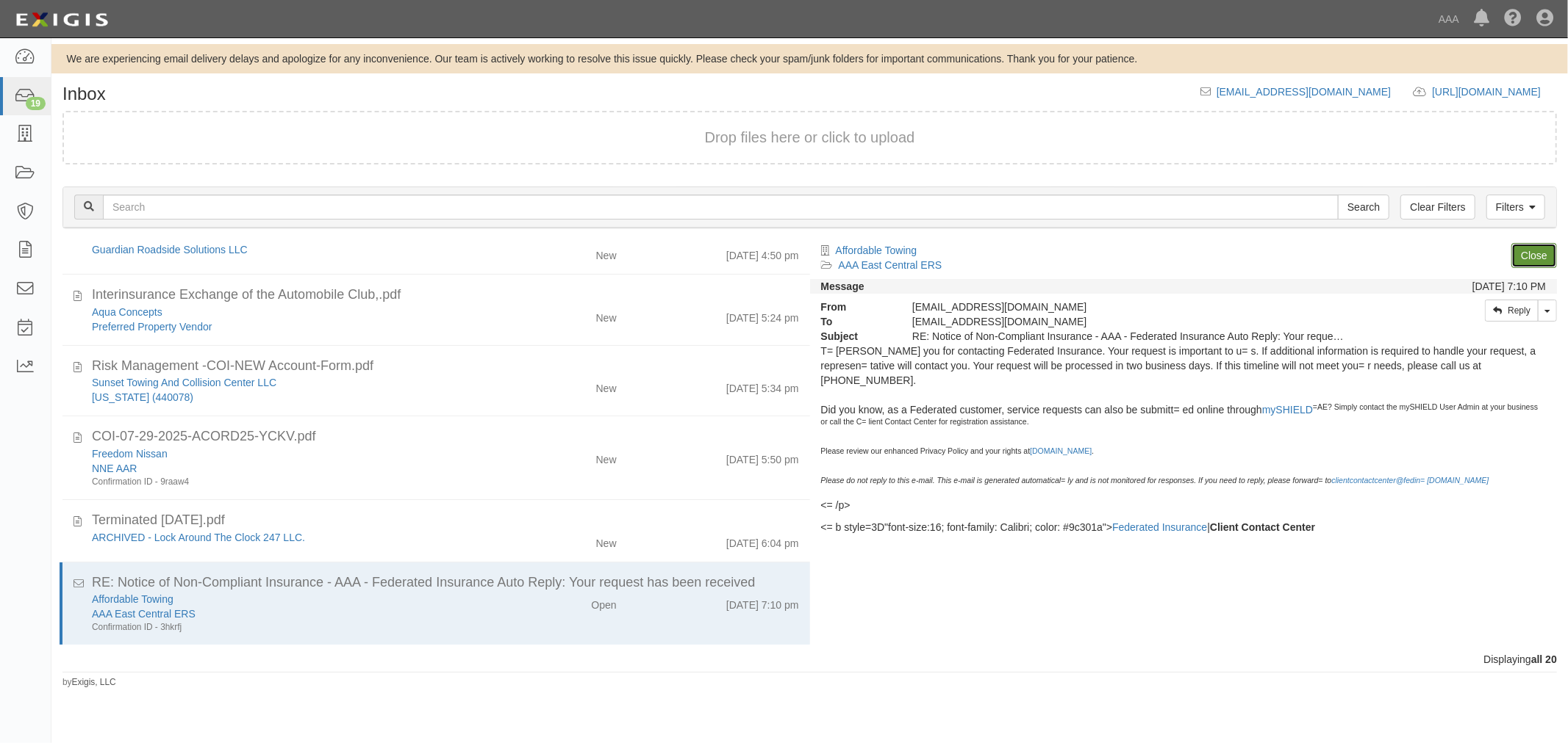
click at [1522, 248] on link "Close" at bounding box center [1534, 256] width 46 height 25
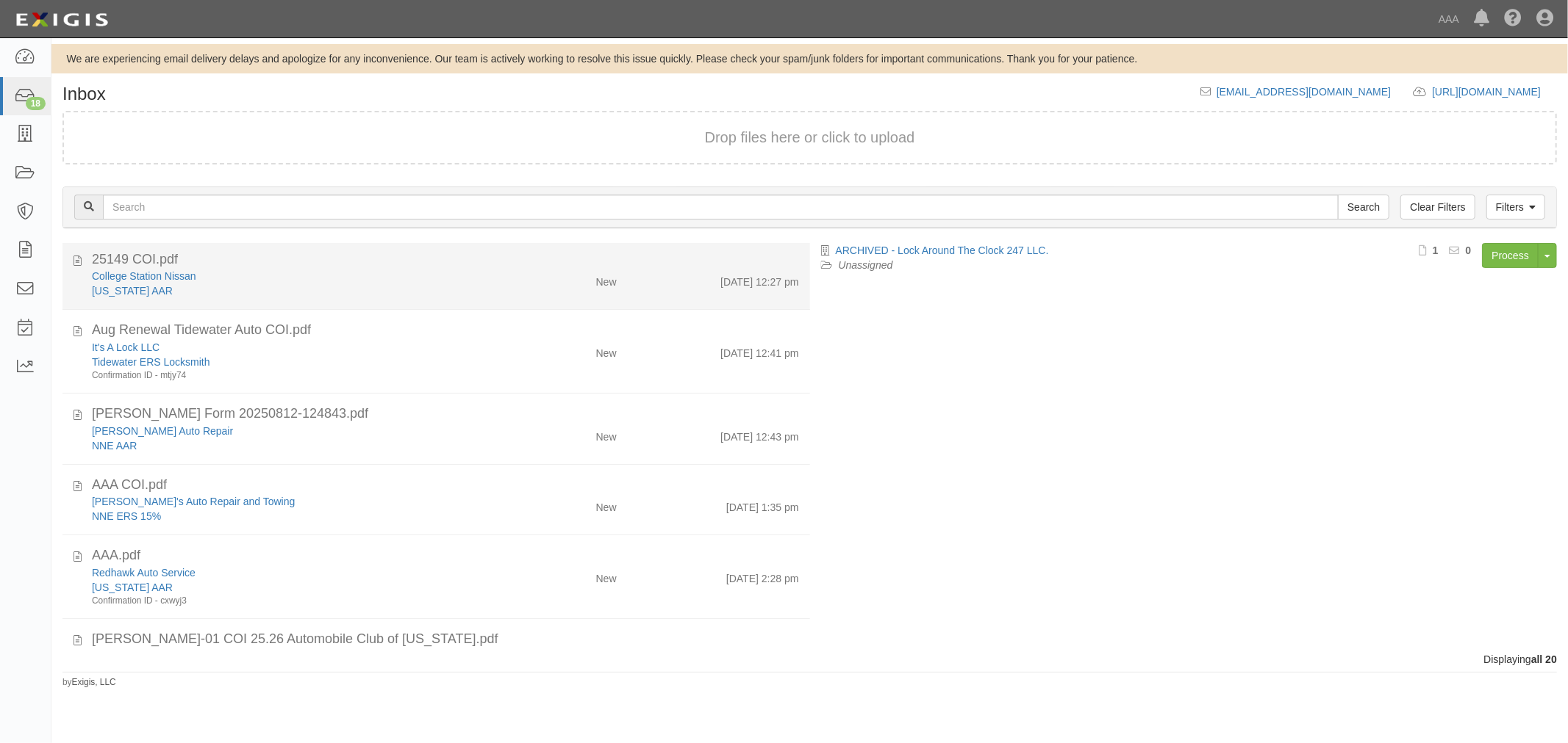
scroll to position [0, 0]
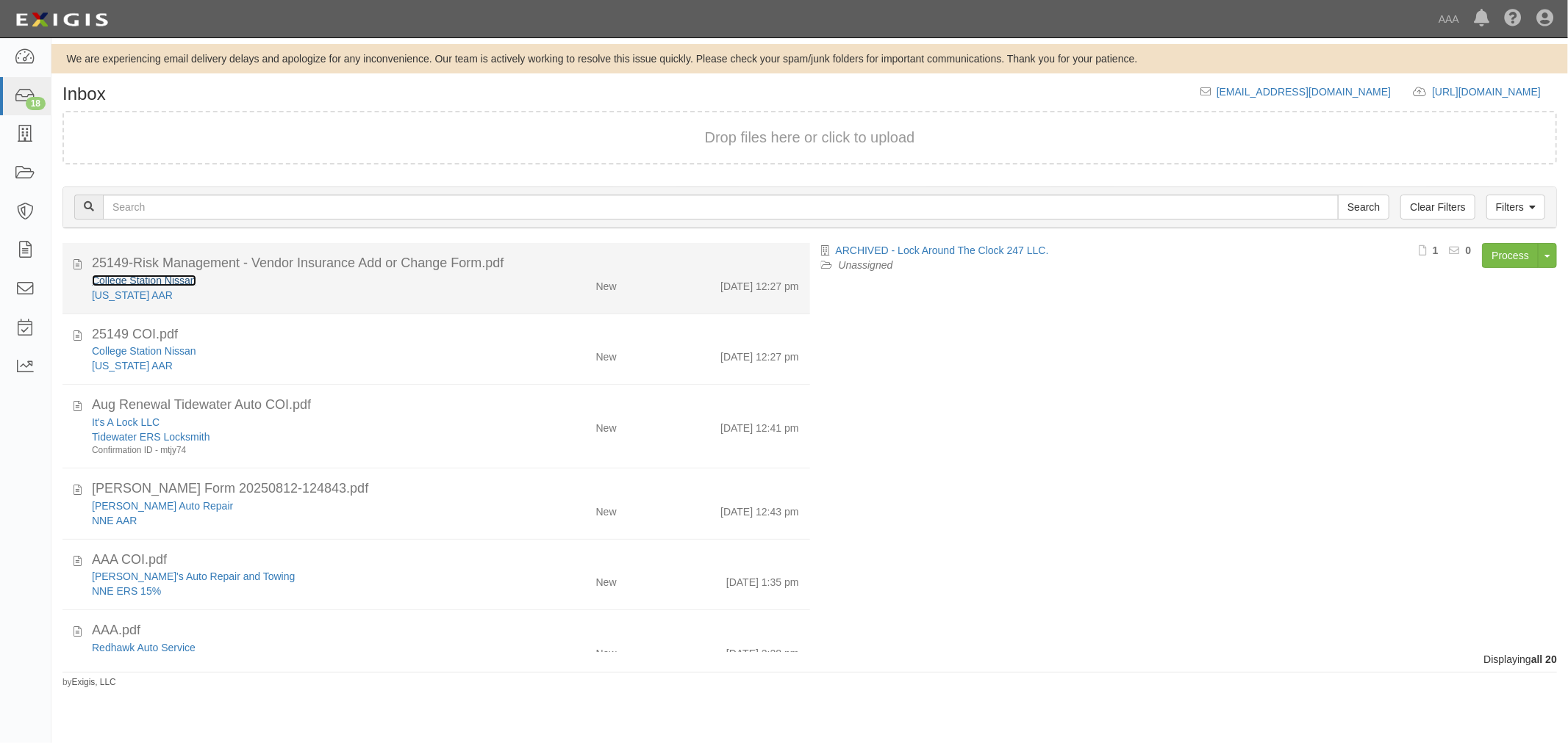
click at [147, 280] on link "College Station Nissan" at bounding box center [144, 280] width 104 height 11
click at [501, 263] on div "25149-Risk Management - Vendor Insurance Add or Change Form.pdf" at bounding box center [445, 264] width 707 height 19
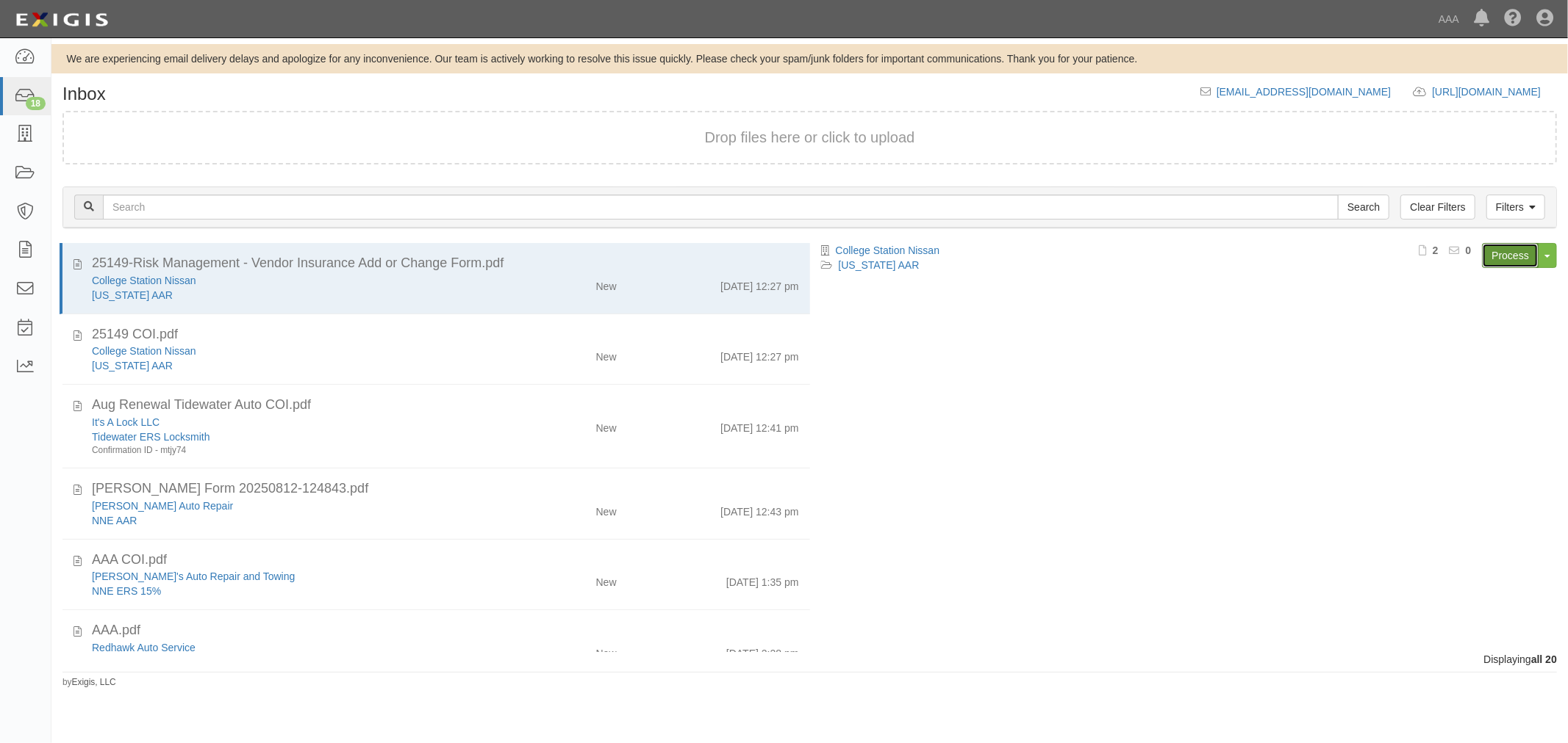
click at [1511, 259] on link "Process" at bounding box center [1510, 256] width 57 height 25
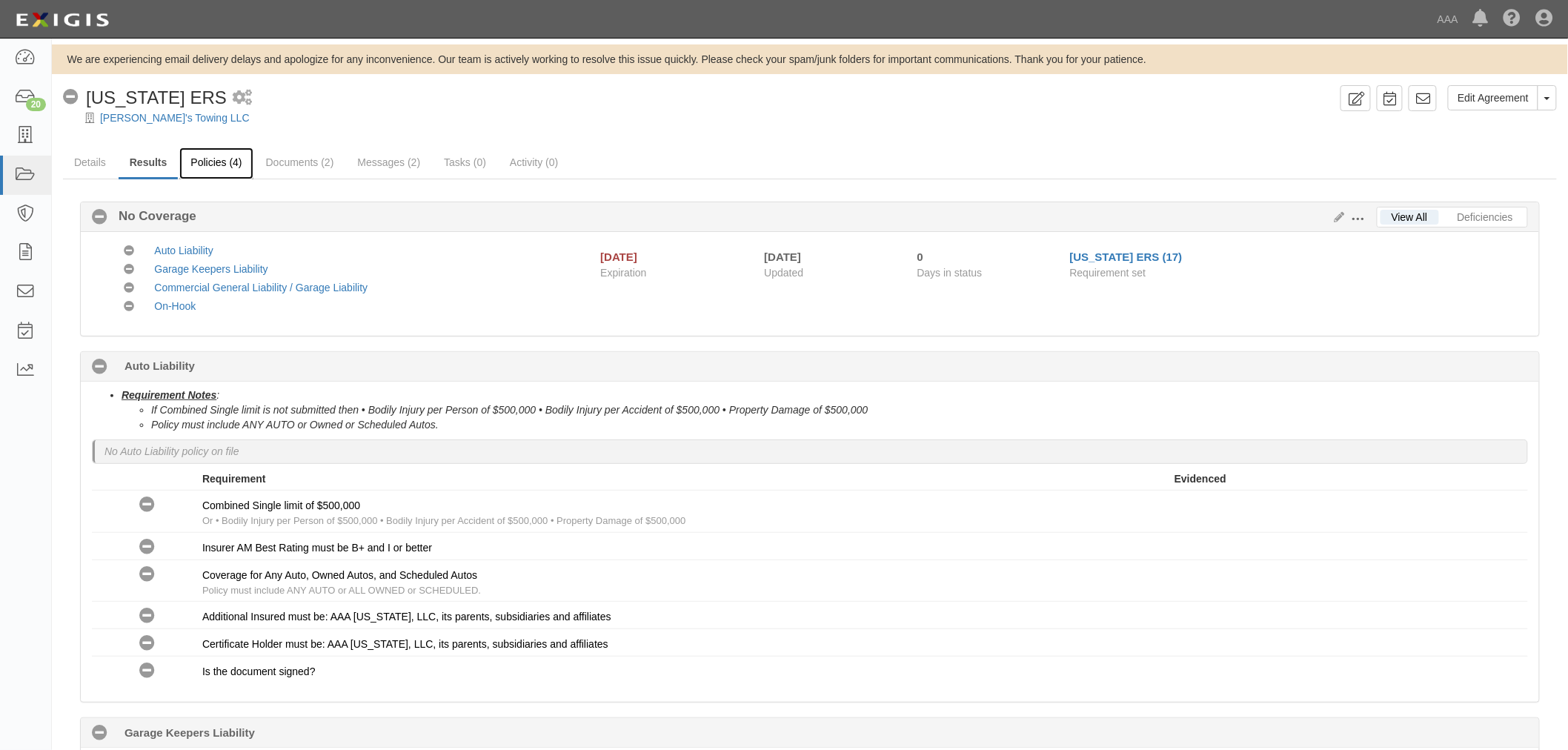
click at [223, 163] on link "Policies (4)" at bounding box center [215, 164] width 73 height 32
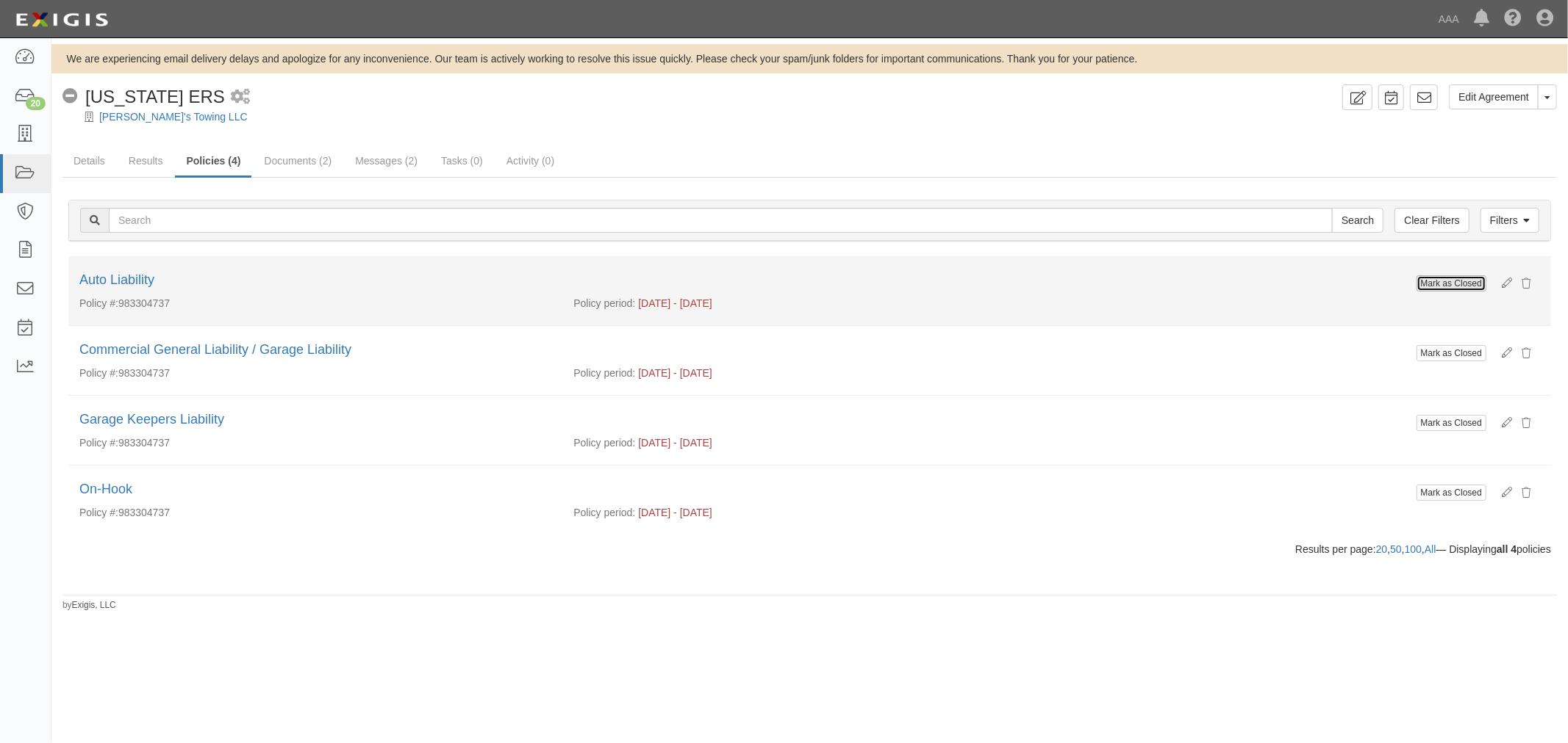
click at [1455, 280] on button "Mark as Closed" at bounding box center [1451, 283] width 70 height 16
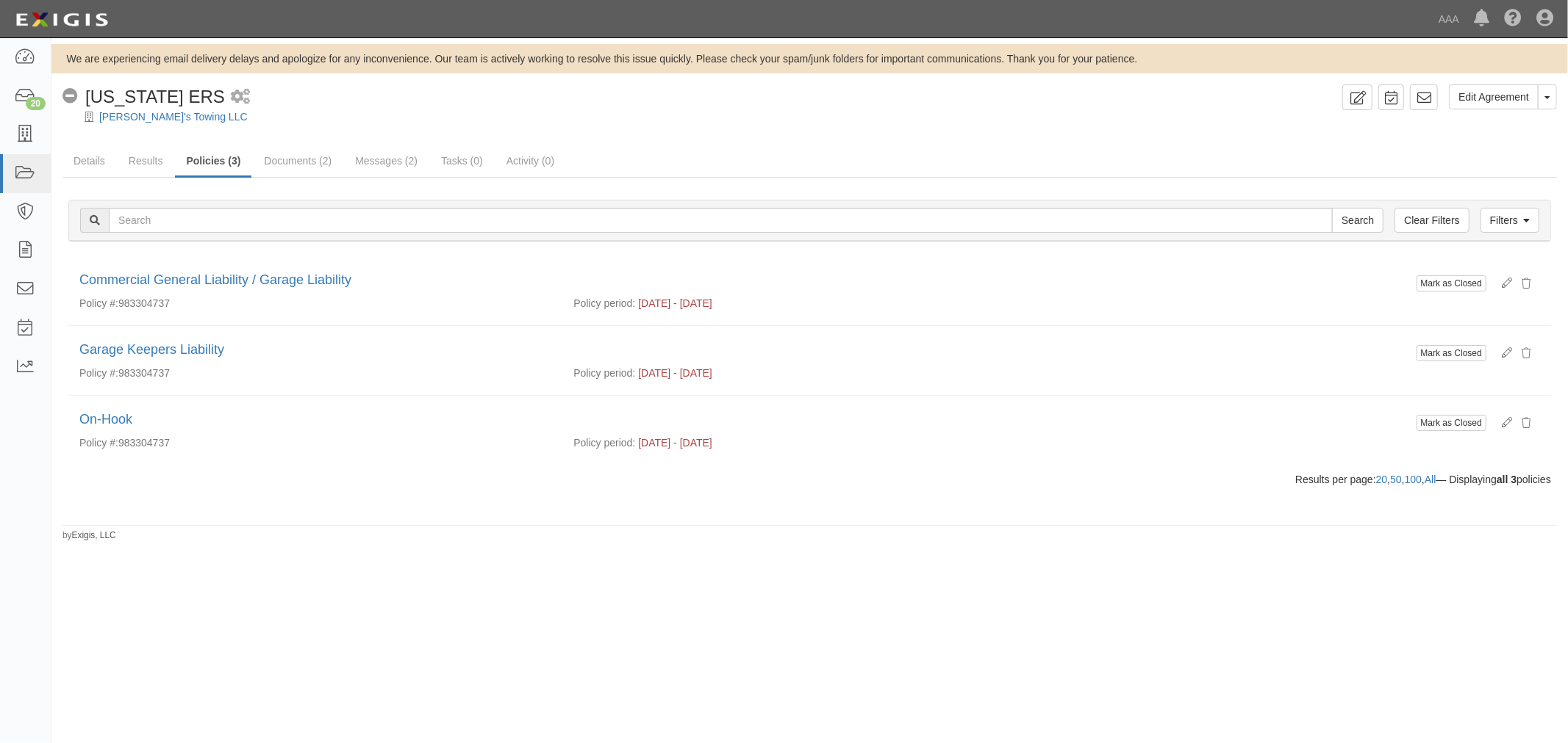
click at [1455, 280] on button "Mark as Closed" at bounding box center [1451, 283] width 70 height 16
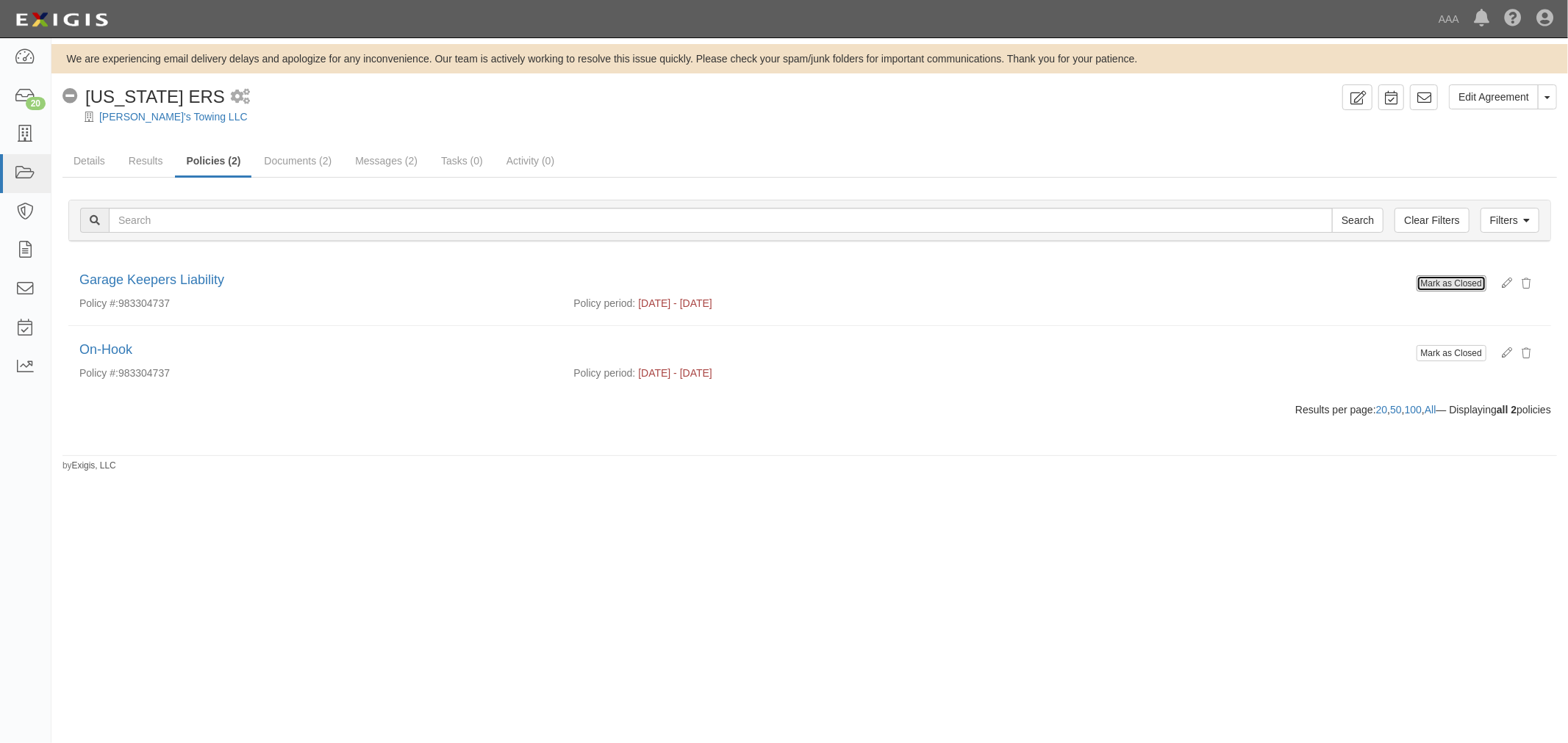
click at [1455, 281] on button "Mark as Closed" at bounding box center [1451, 283] width 70 height 16
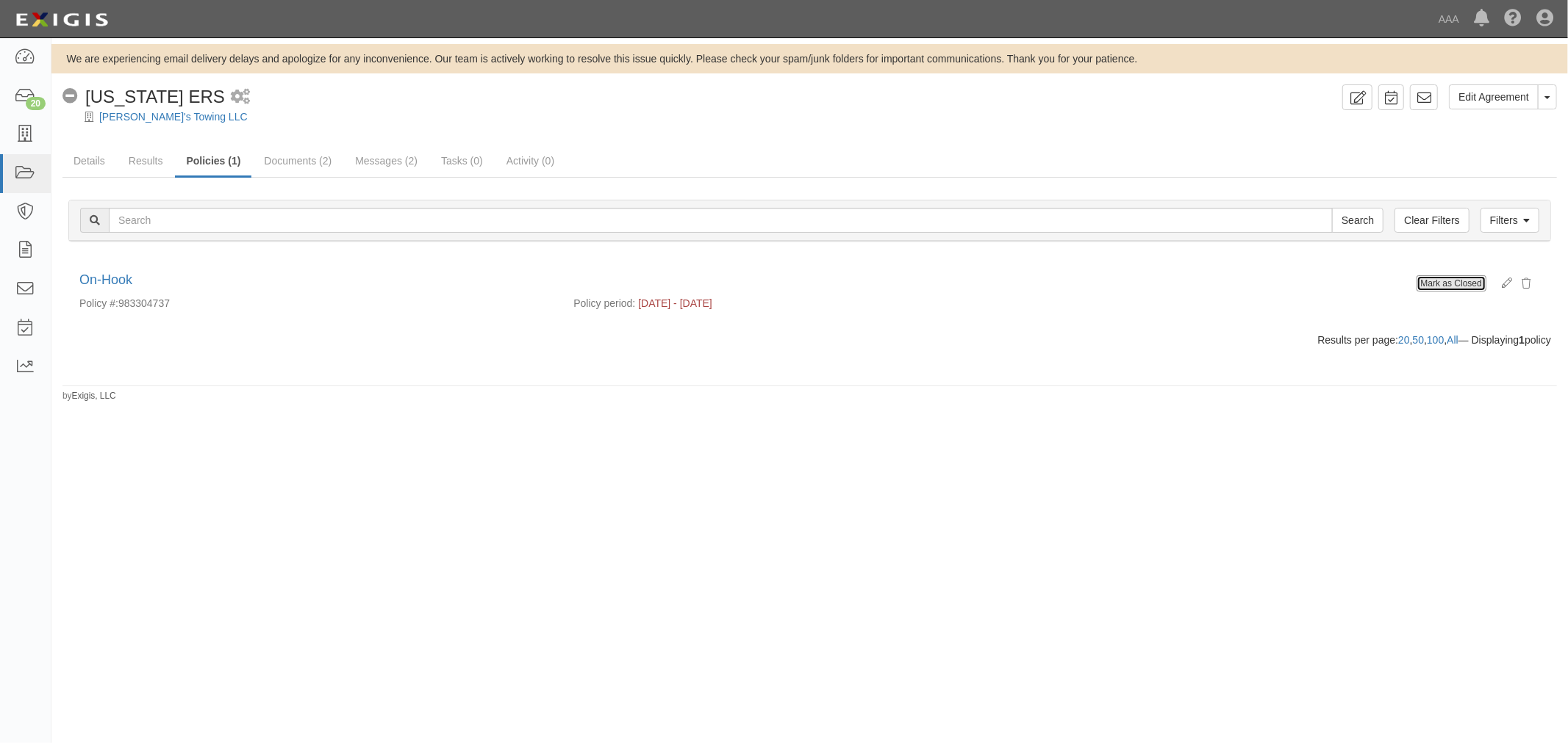
click at [1458, 282] on button "Mark as Closed" at bounding box center [1451, 283] width 70 height 16
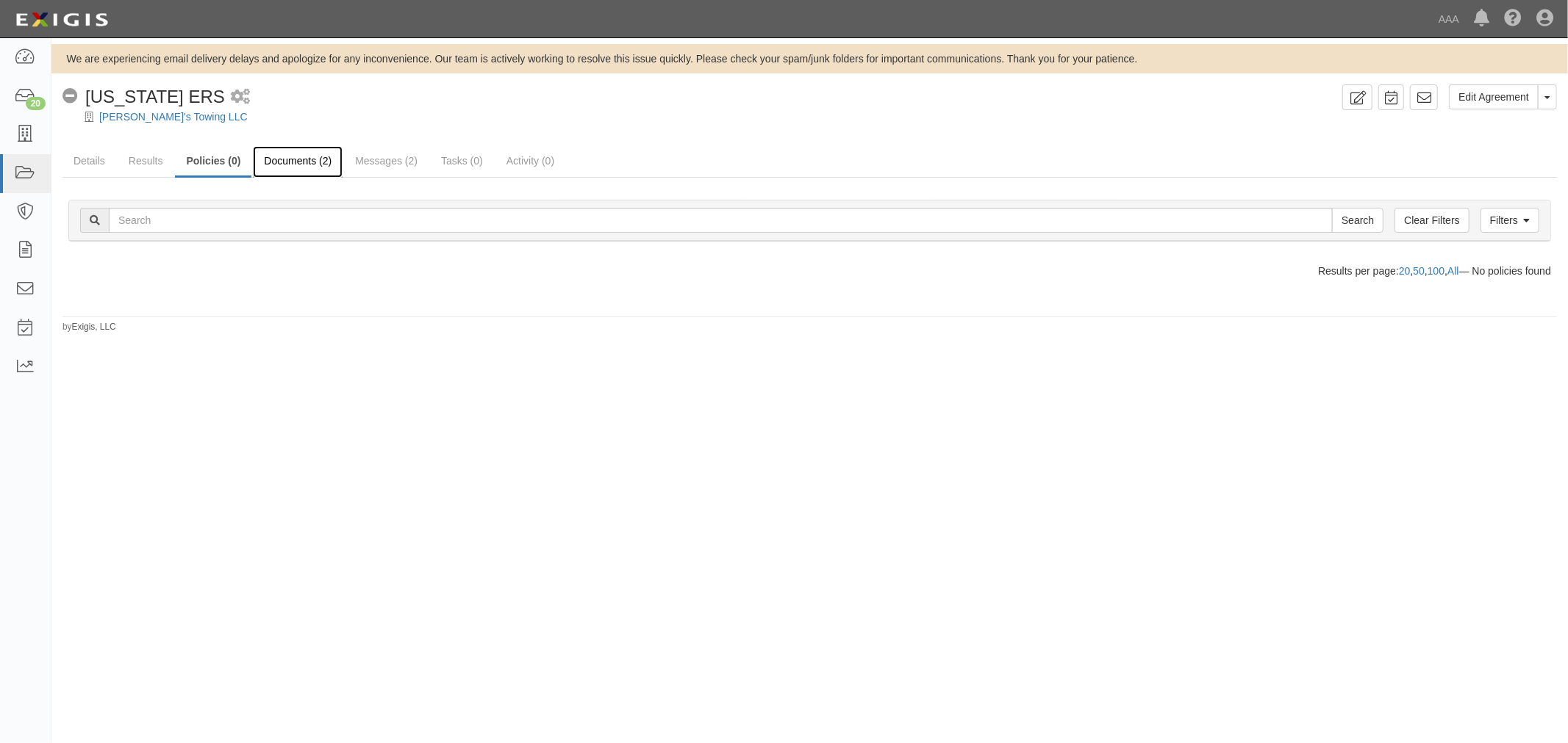
click at [299, 163] on link "Documents (2)" at bounding box center [298, 162] width 90 height 32
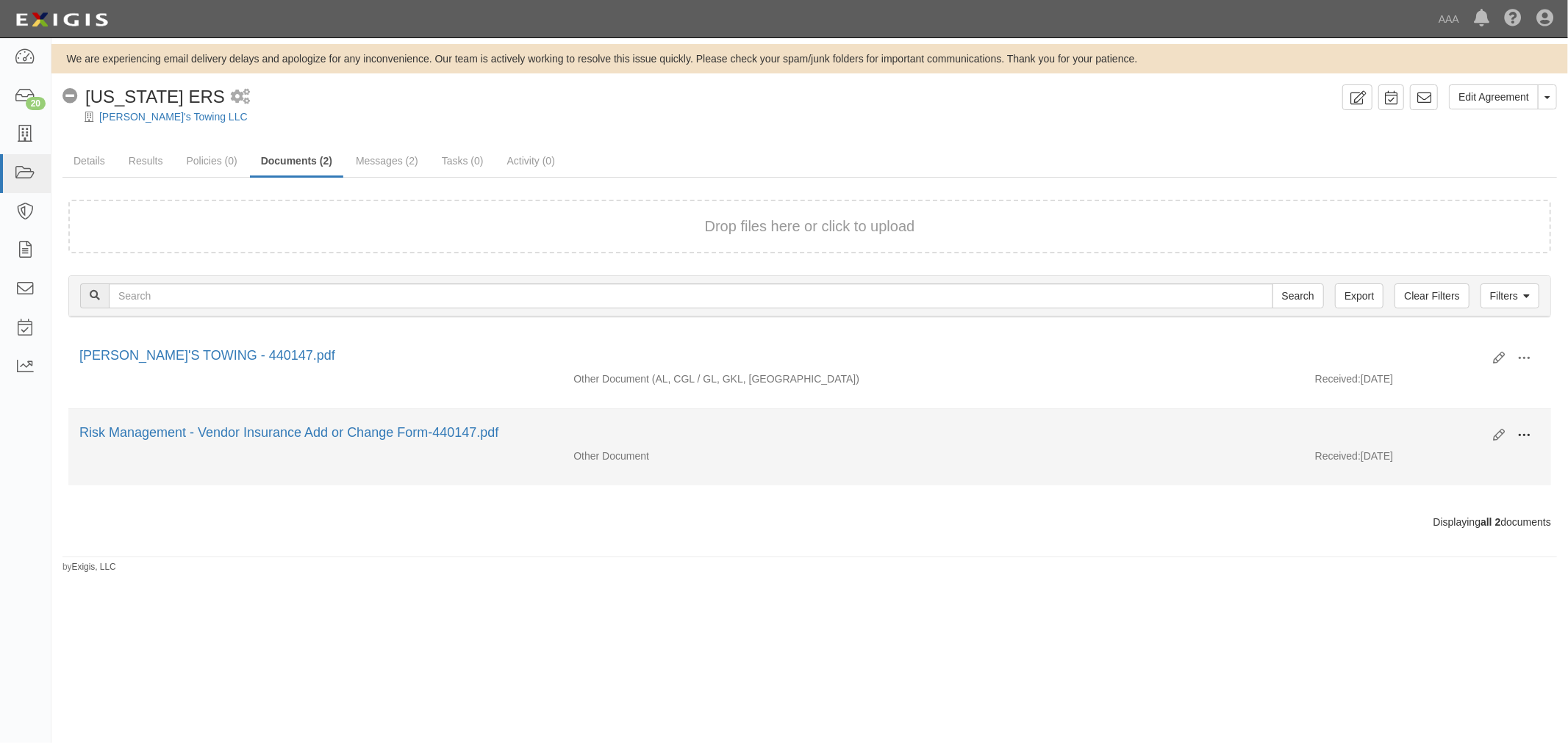
click at [1534, 433] on button at bounding box center [1523, 436] width 33 height 25
click at [1436, 450] on link "View" at bounding box center [1452, 457] width 117 height 26
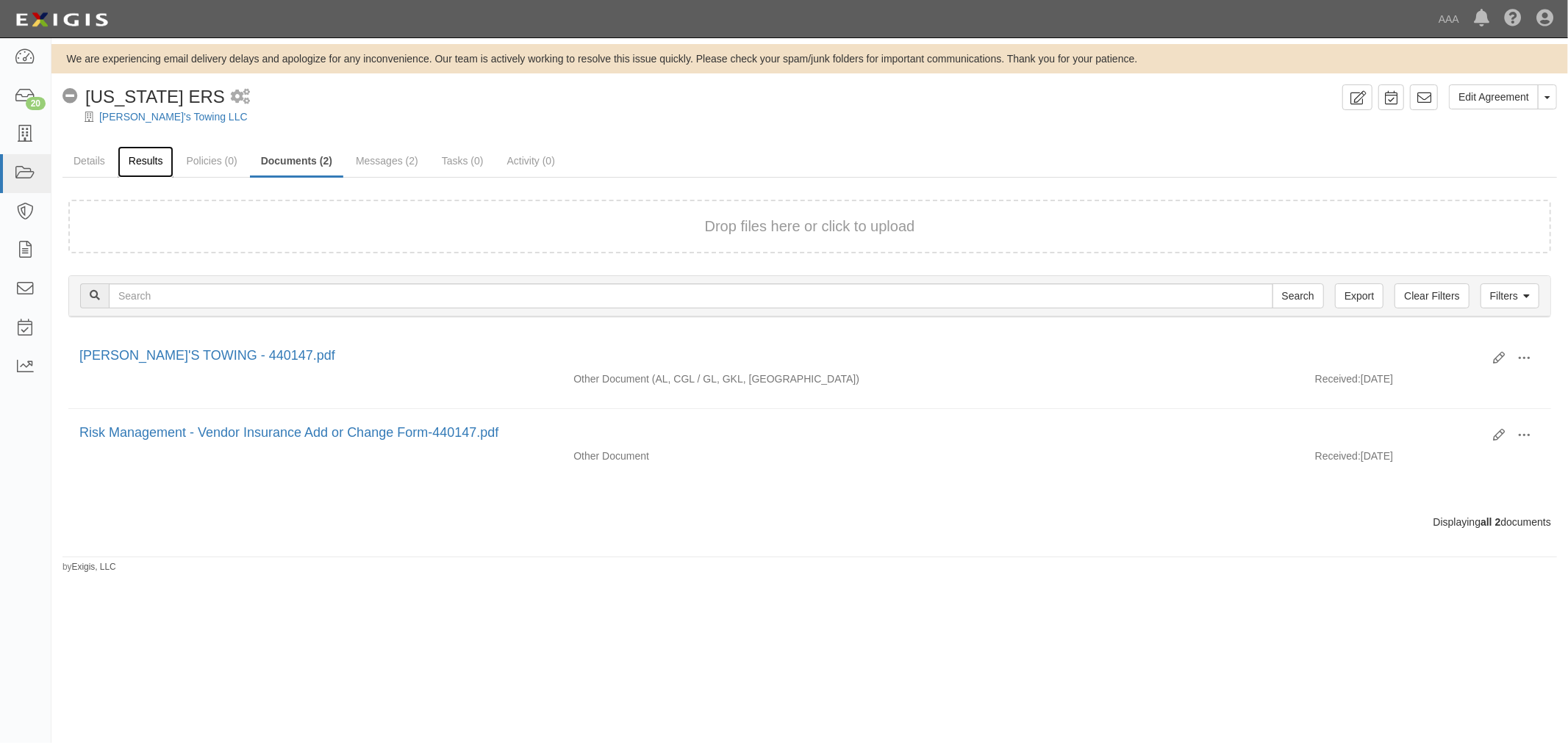
click at [126, 159] on link "Results" at bounding box center [146, 162] width 57 height 32
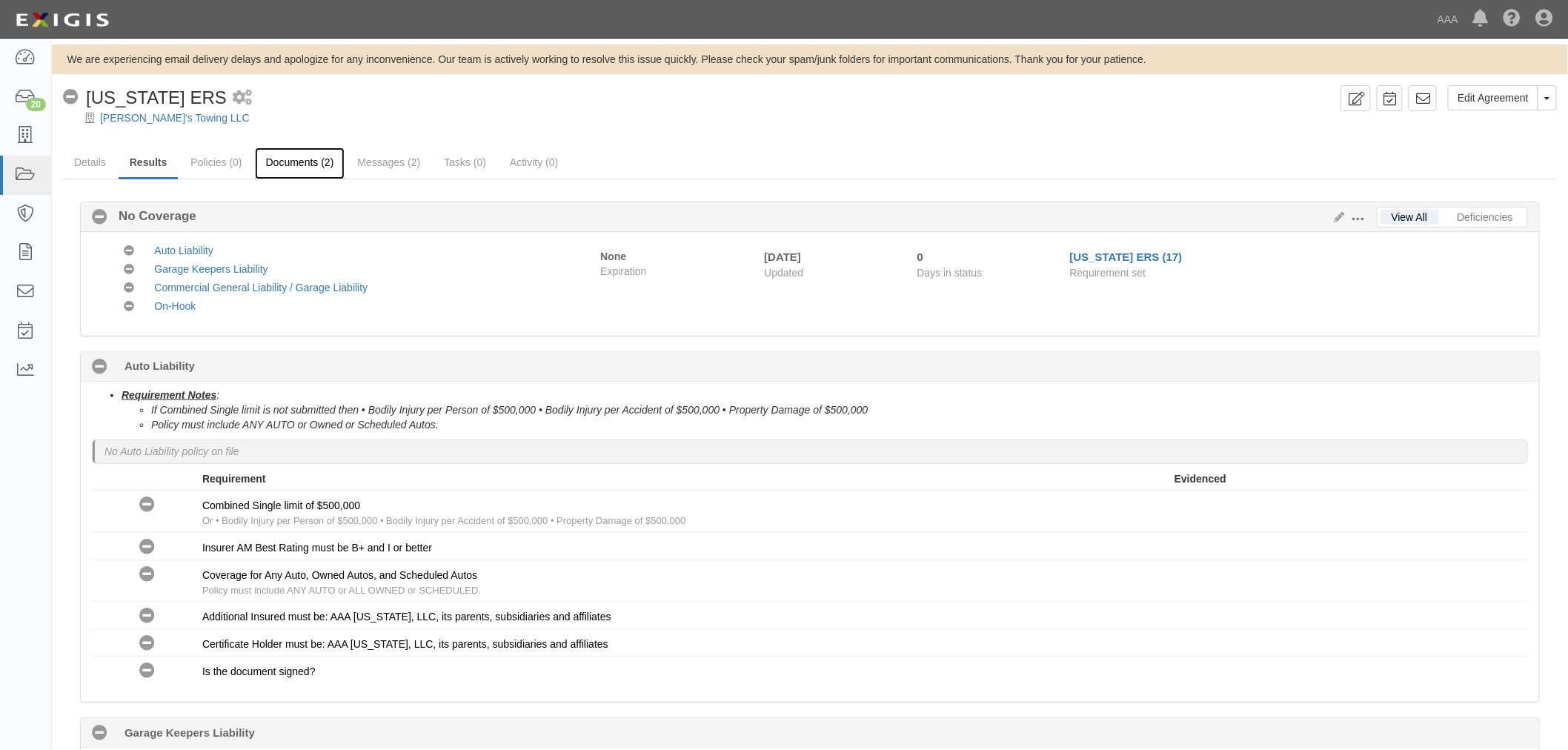
click at [287, 151] on link "Documents (2)" at bounding box center [300, 164] width 91 height 32
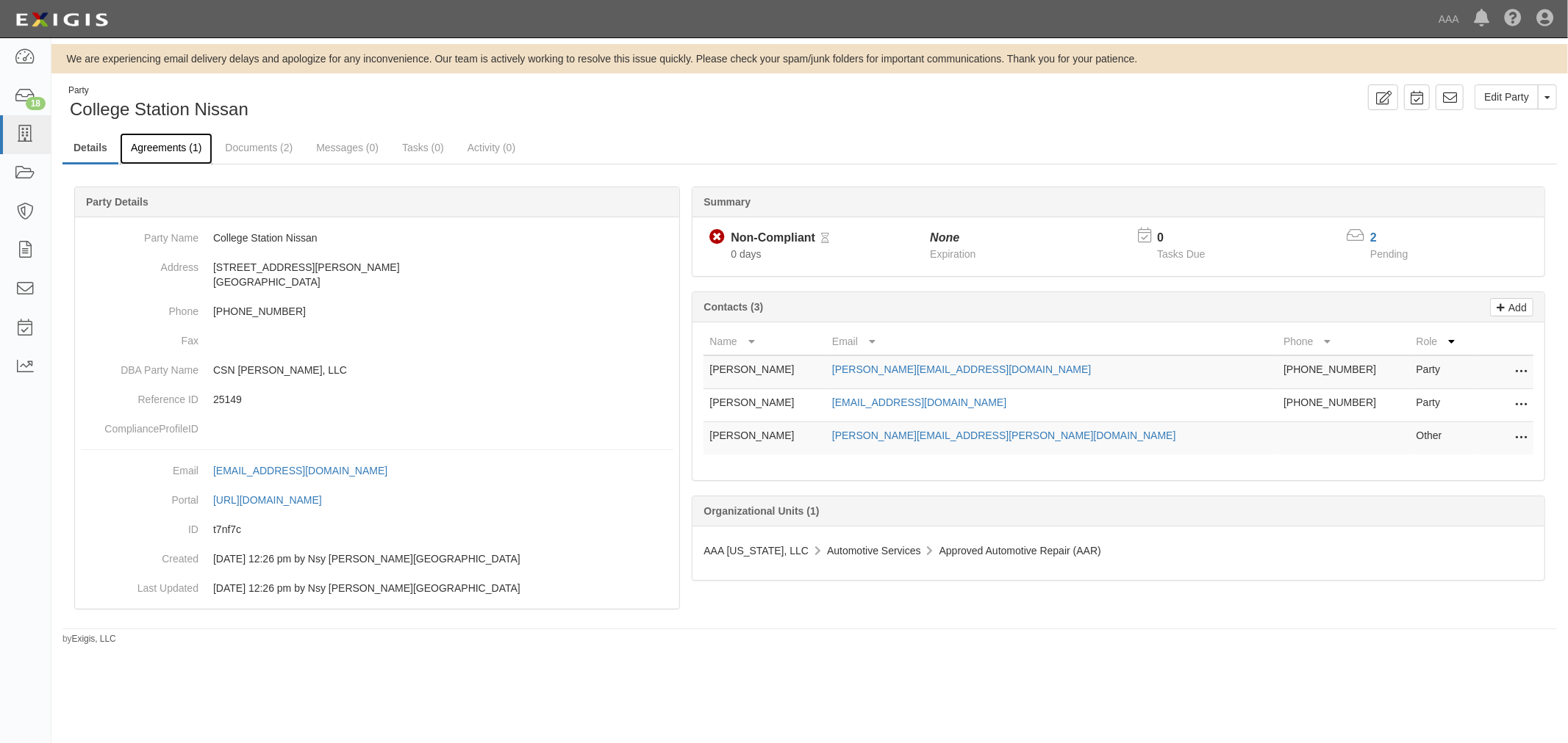
click at [162, 144] on link "Agreements (1)" at bounding box center [166, 149] width 93 height 32
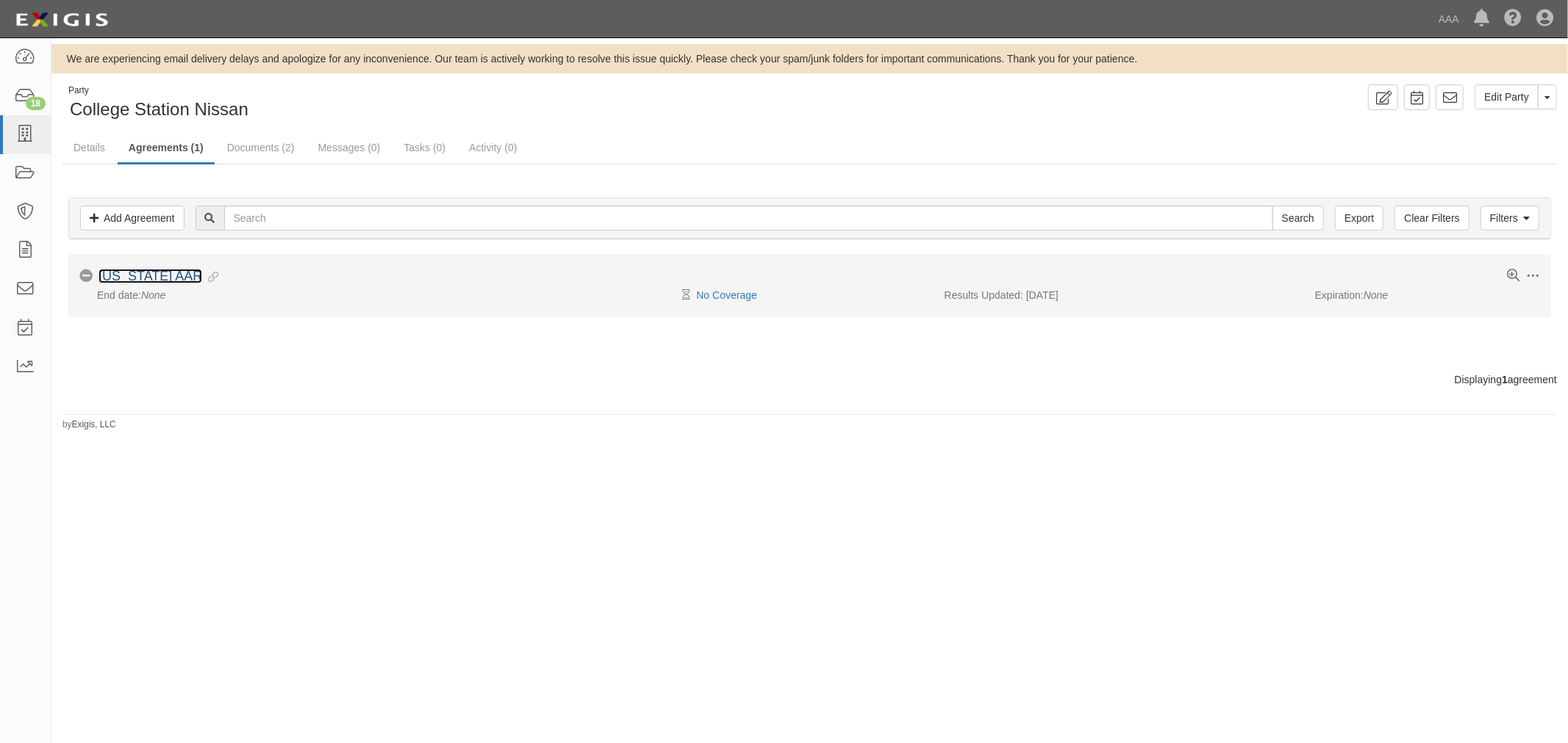
click at [147, 273] on link "[US_STATE] AAR" at bounding box center [150, 276] width 103 height 15
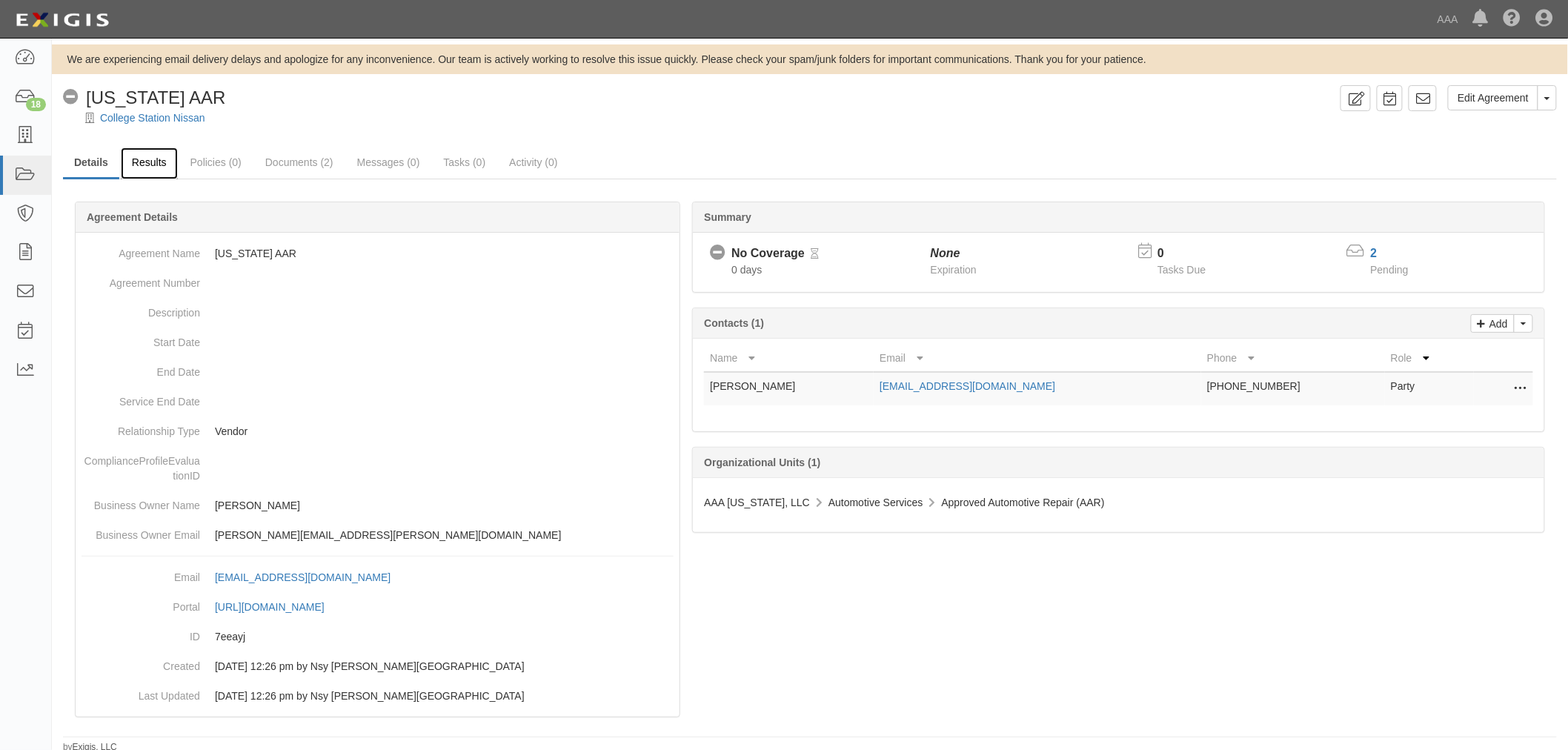
click at [161, 167] on link "Results" at bounding box center [150, 164] width 57 height 32
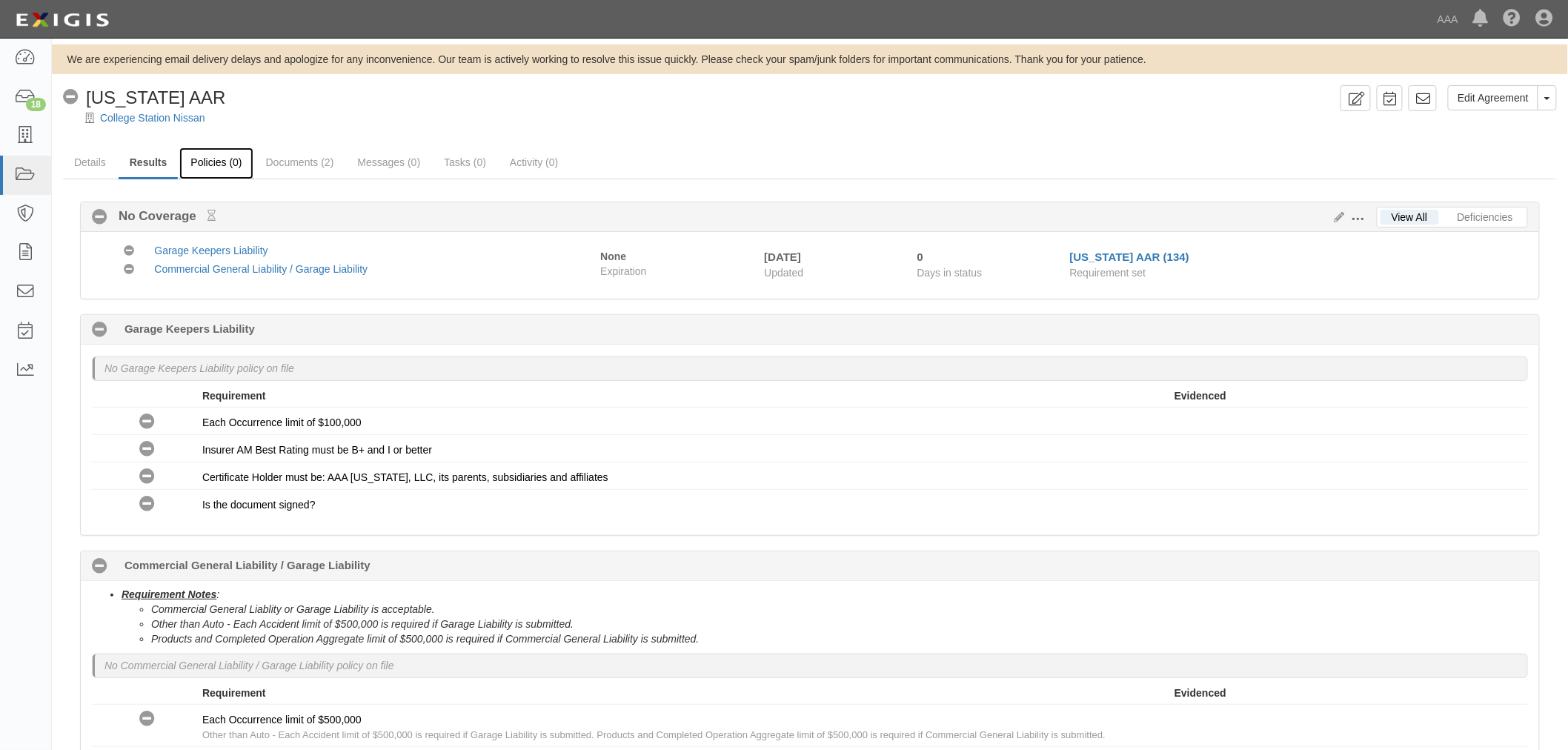
click at [210, 163] on link "Policies (0)" at bounding box center [215, 164] width 73 height 32
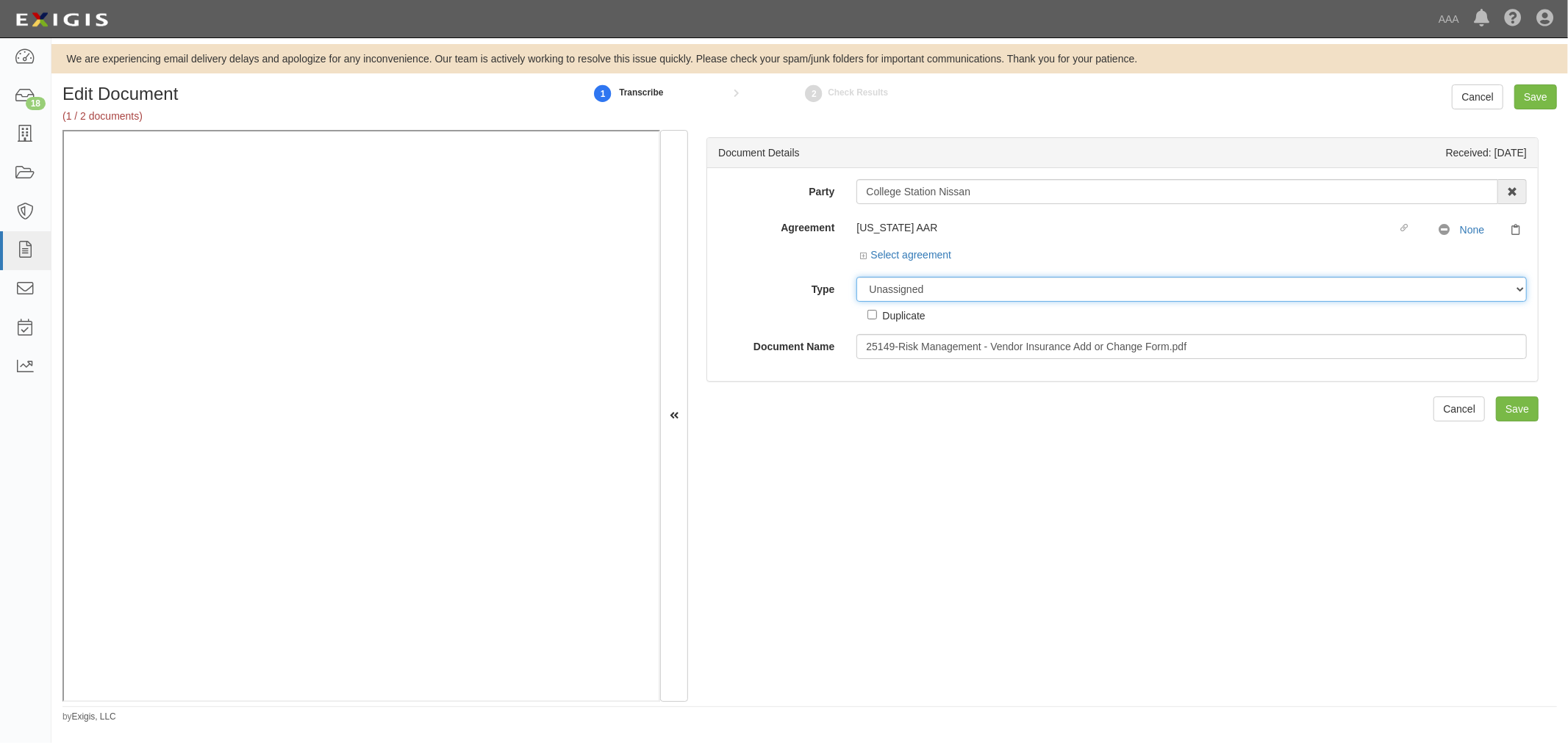
click at [1051, 287] on select "Unassigned Binder Cancellation Notice Certificate Contract Endorsement Insuranc…" at bounding box center [1191, 289] width 670 height 25
select select "OtherDetail"
click at [856, 278] on select "Unassigned Binder Cancellation Notice Certificate Contract Endorsement Insuranc…" at bounding box center [1191, 289] width 670 height 25
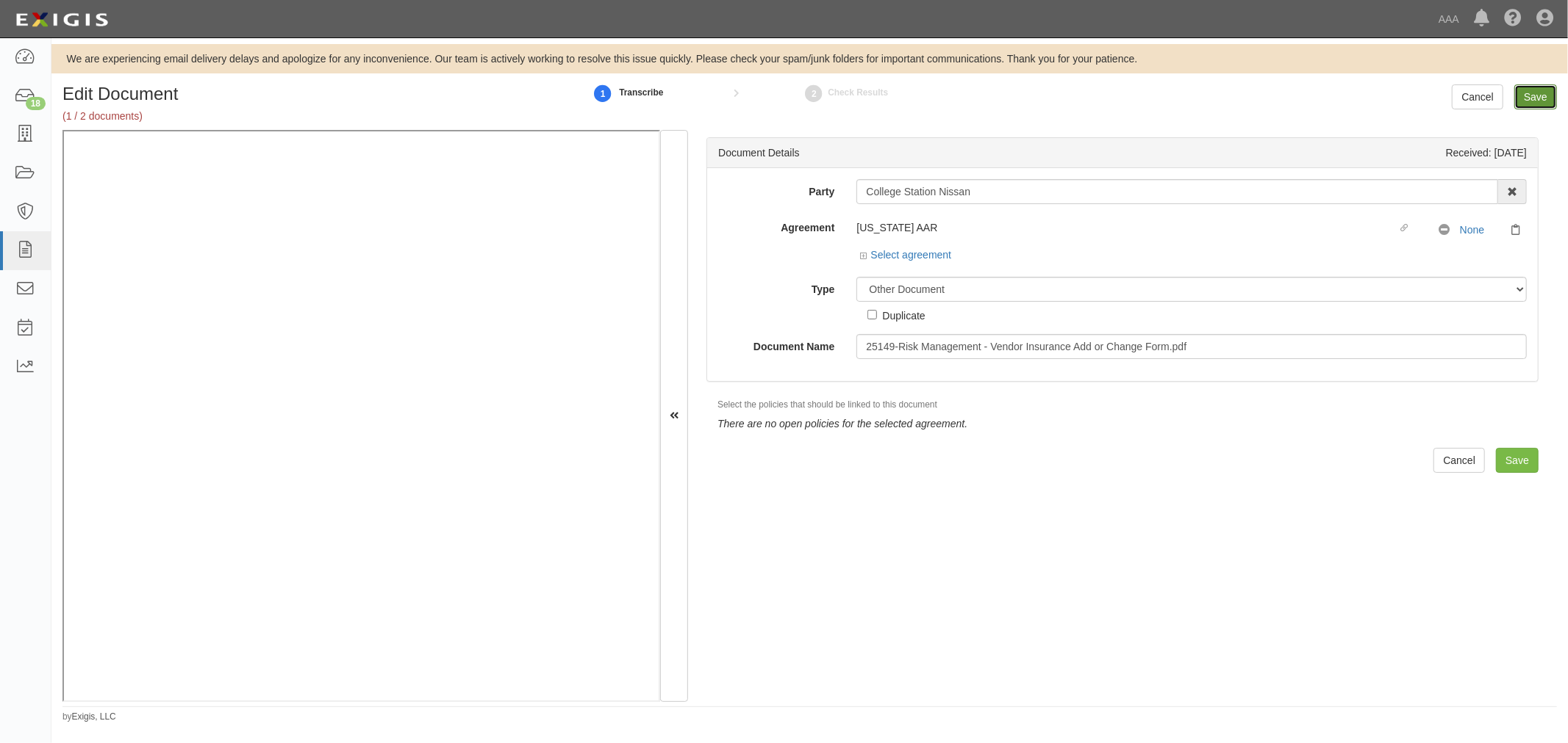
click at [1543, 98] on input "Save" at bounding box center [1535, 97] width 42 height 25
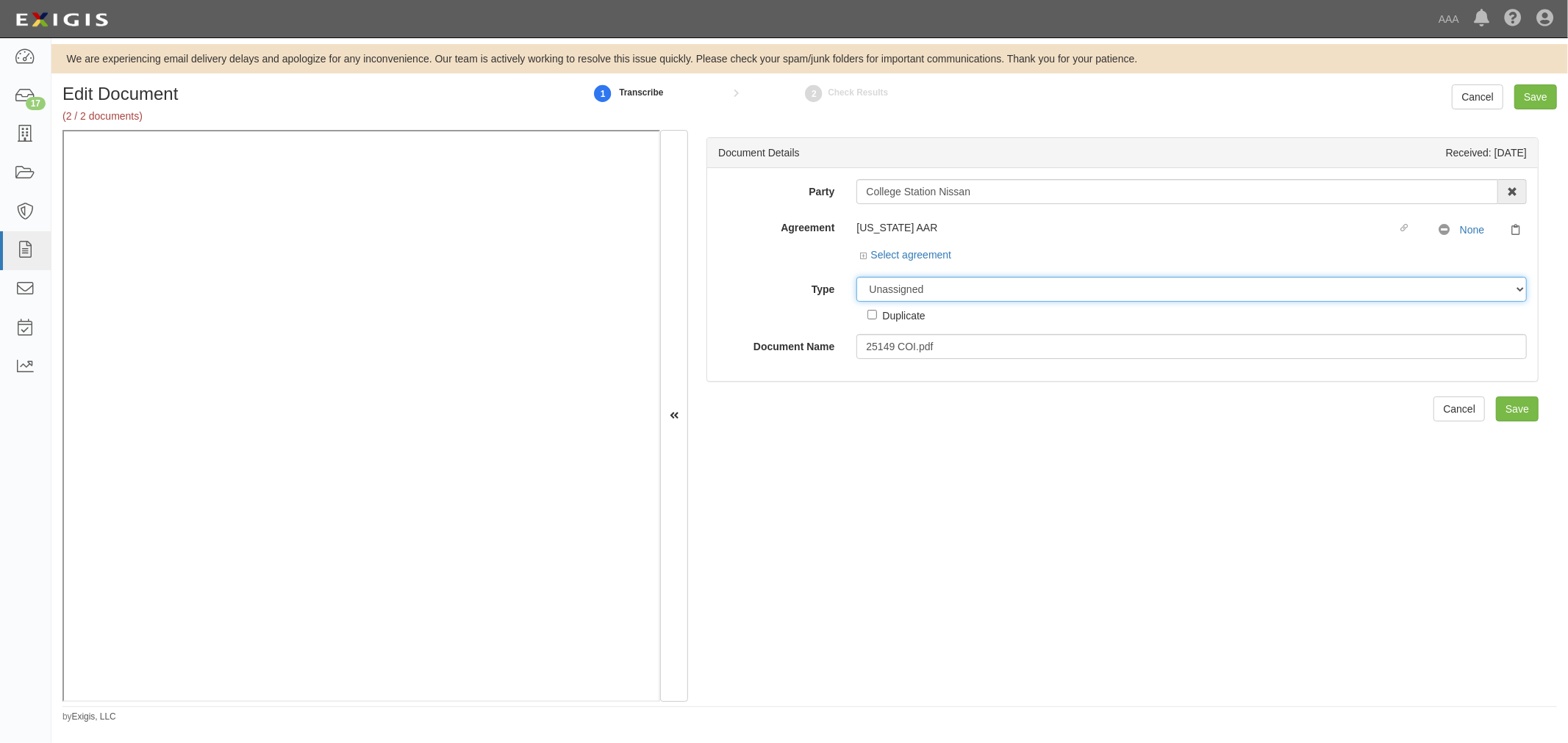
drag, startPoint x: 908, startPoint y: 291, endPoint x: 906, endPoint y: 301, distance: 10.2
click at [908, 291] on select "Unassigned Binder Cancellation Notice Certificate Contract Endorsement Insuranc…" at bounding box center [1191, 289] width 670 height 25
select select "CertificateDetail"
click at [856, 278] on select "Unassigned Binder Cancellation Notice Certificate Contract Endorsement Insuranc…" at bounding box center [1191, 289] width 670 height 25
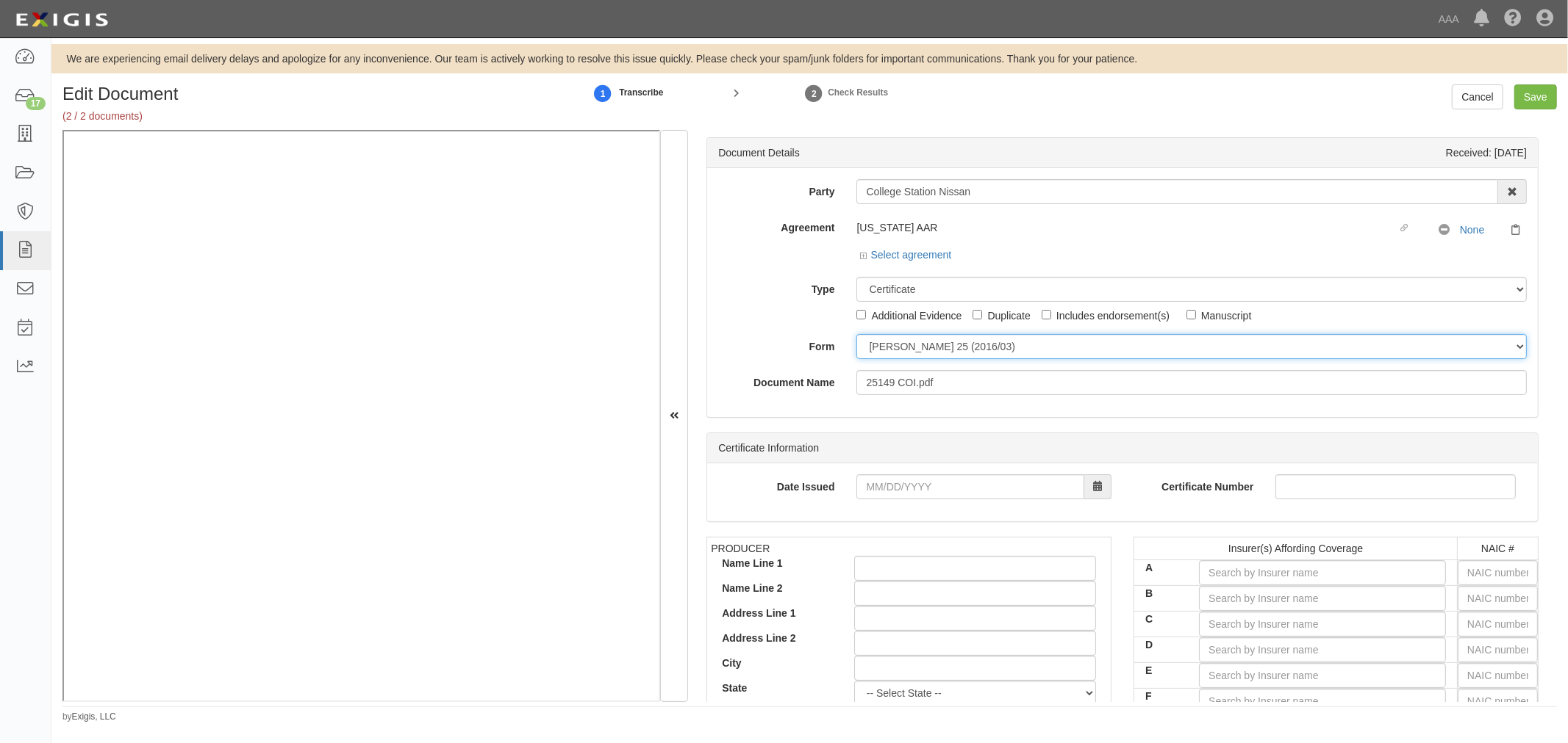
click at [893, 350] on select "[PERSON_NAME] 25 (2016/03) [PERSON_NAME] 101 [PERSON_NAME] 855 NY (2014/05) Gen…" at bounding box center [1191, 347] width 670 height 25
select select "GeneralFormDetail"
click at [856, 335] on select "[PERSON_NAME] 25 (2016/03) [PERSON_NAME] 101 [PERSON_NAME] 855 NY (2014/05) Gen…" at bounding box center [1191, 347] width 670 height 25
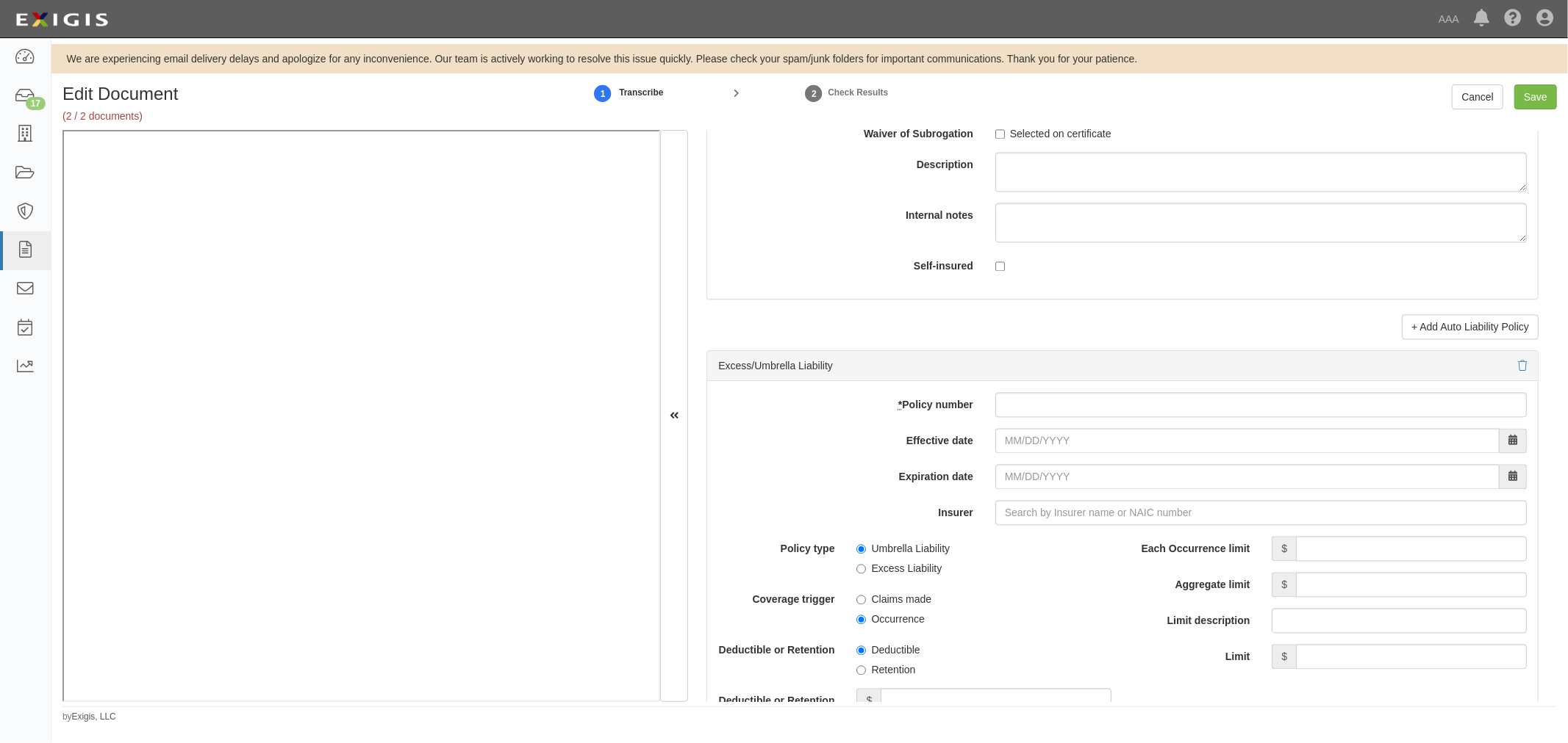
scroll to position [2720, 0]
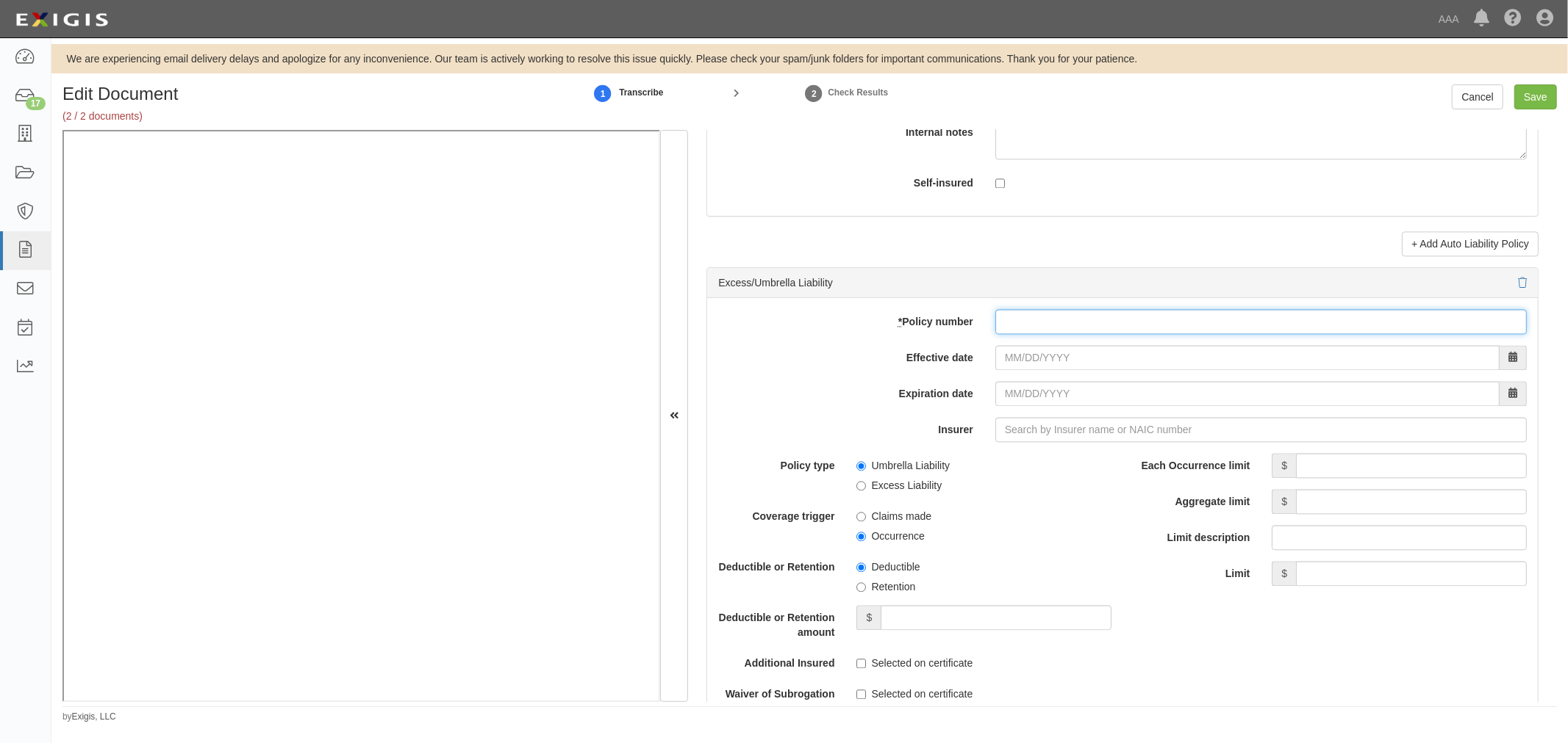
click at [1028, 319] on input "* Policy number" at bounding box center [1261, 321] width 531 height 25
type input "AYU737206346"
click at [1002, 354] on input "Effective date" at bounding box center [1247, 357] width 504 height 25
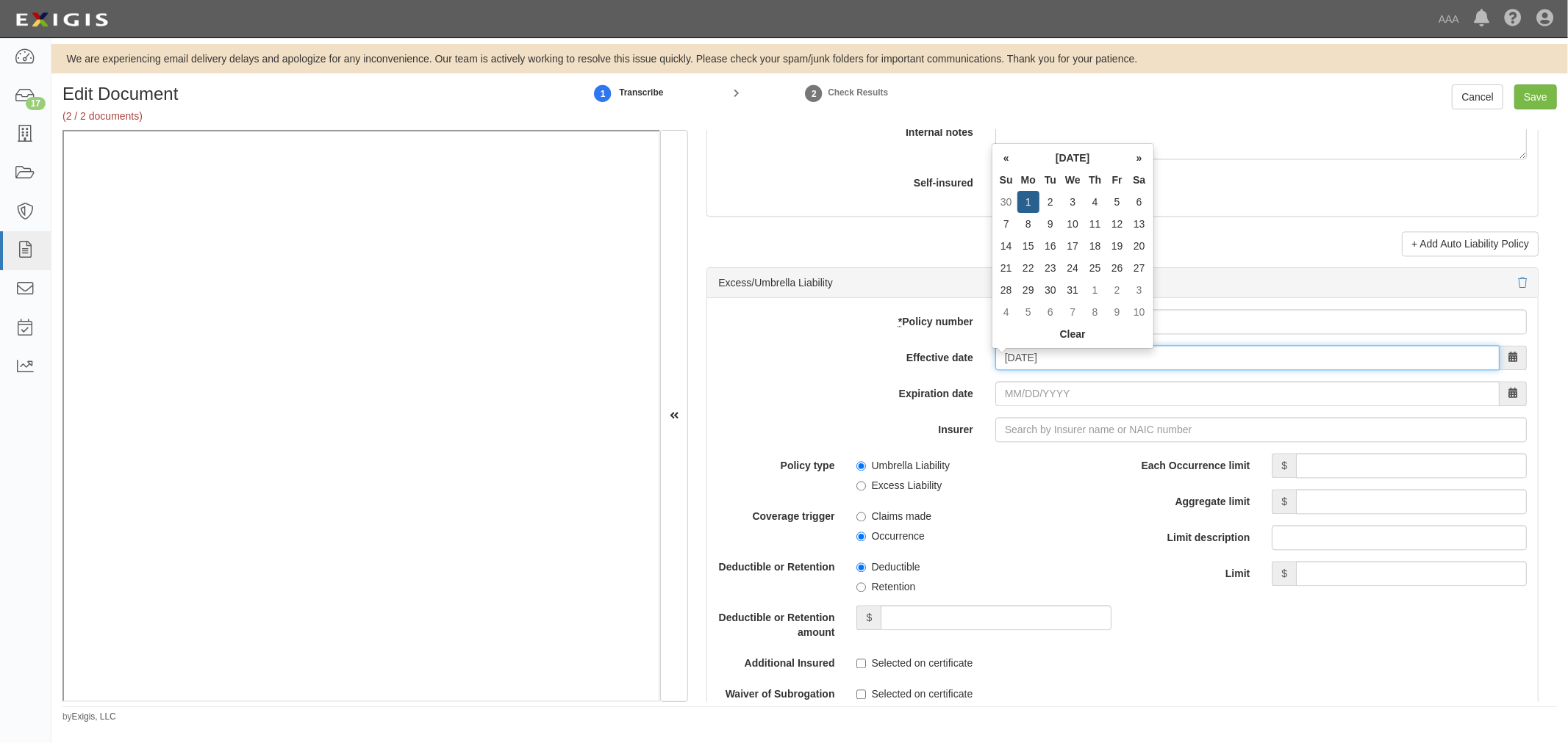
type input "[DATE]"
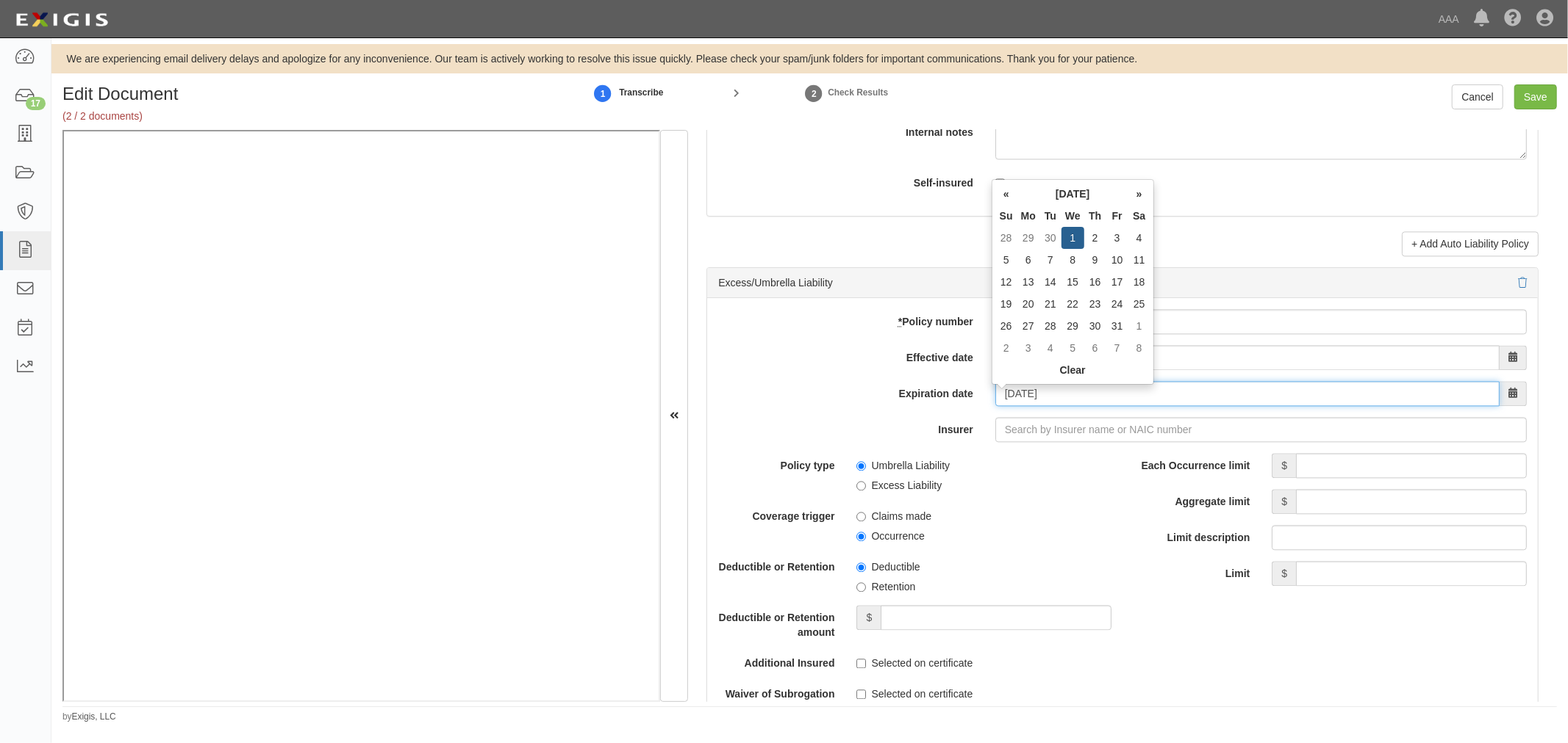
type input "[DATE]"
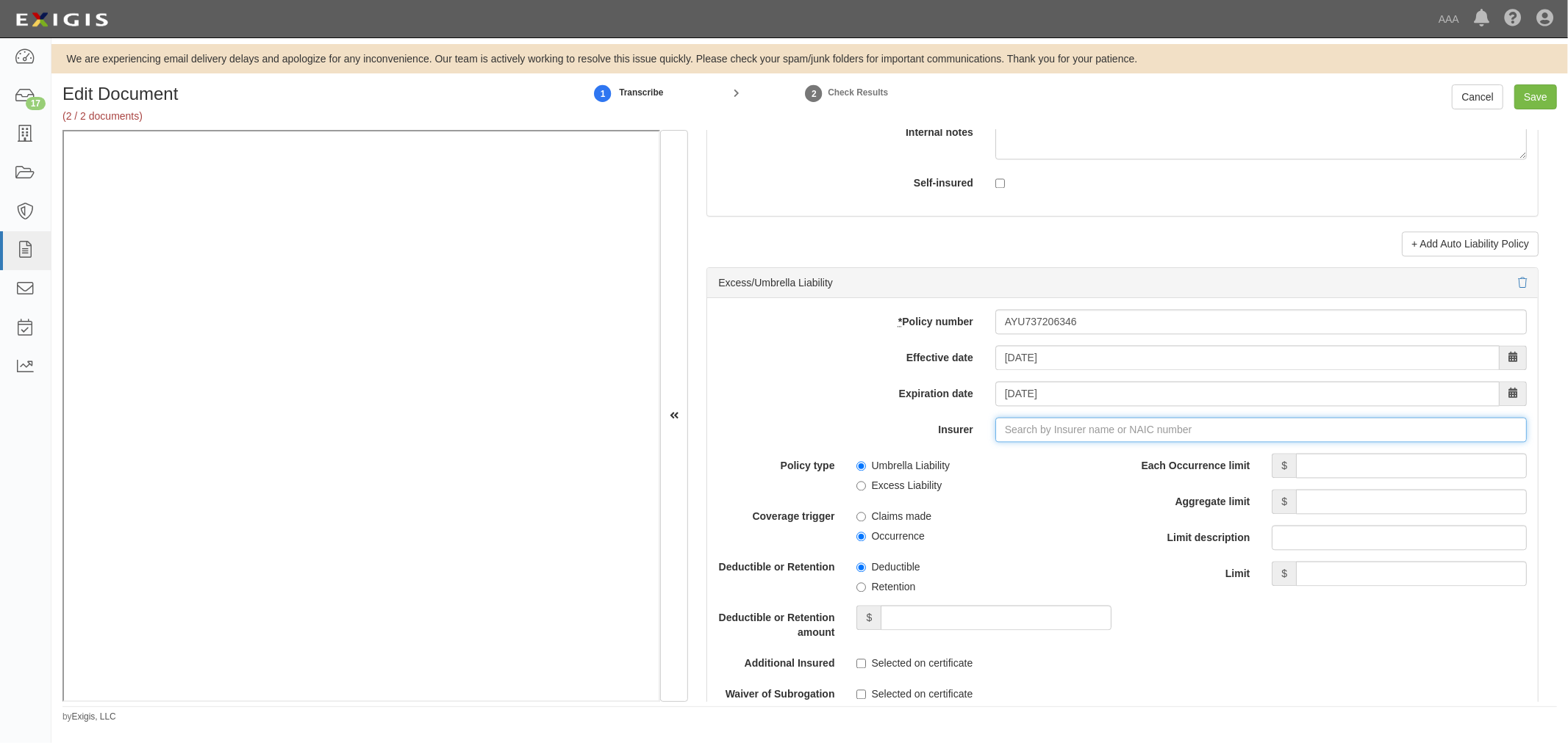
type input "180 Seguros S.A. (0) NR Rating"
type input "1"
type input "21st Century Advantage Insurance Company (25232) NR Rating"
type input "2"
click at [1081, 458] on strong "20443" at bounding box center [1077, 457] width 28 height 11
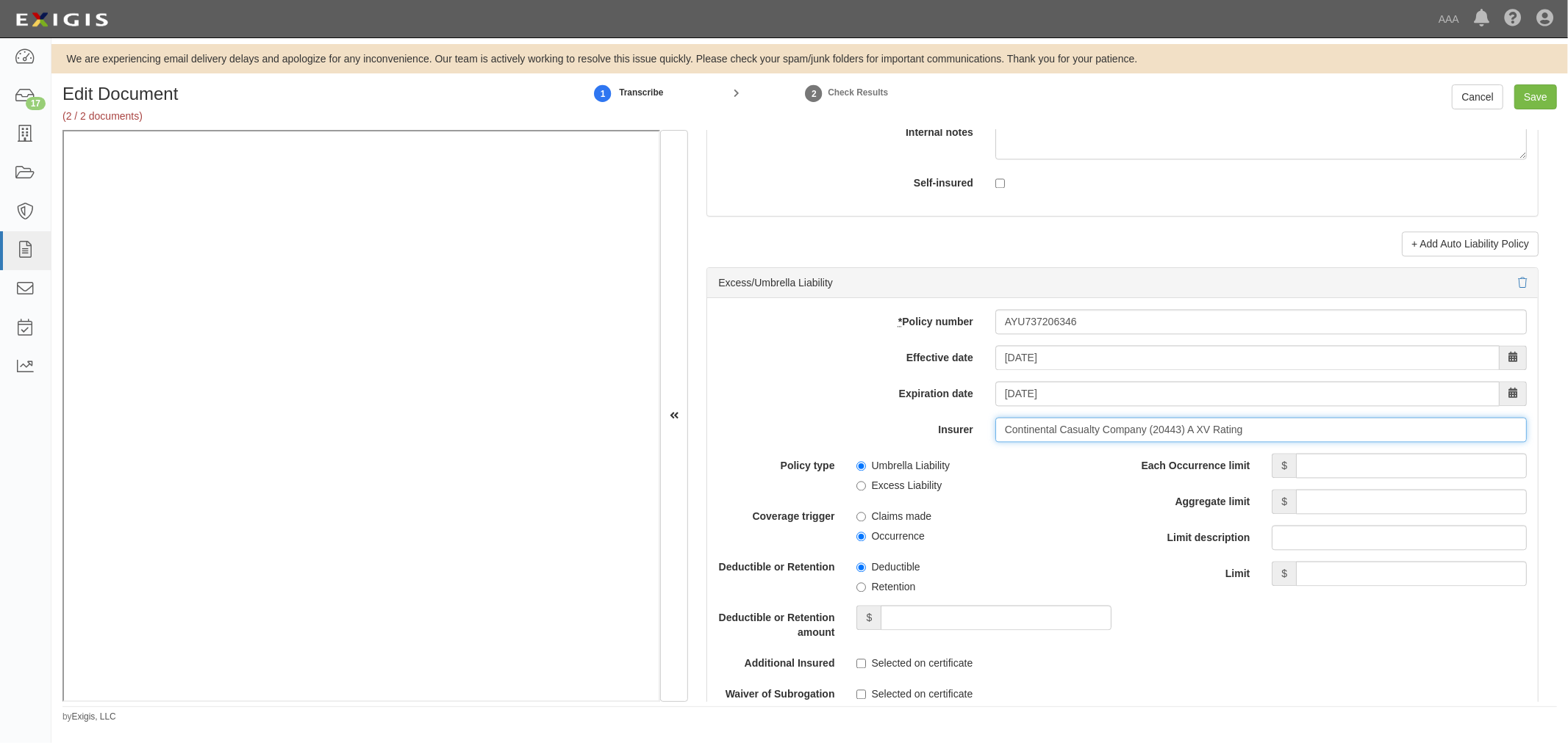
type input "Continental Casualty Company (20443) A XV Rating"
click at [1463, 466] on input "Each Occurrence limit" at bounding box center [1411, 466] width 230 height 25
type input "10,000,000"
click at [1459, 522] on div "Each Occurrence limit $ 10,000,000 Aggregate limit $ Limit description Limit $" at bounding box center [1330, 520] width 393 height 133
click at [1459, 494] on input "Aggregate limit" at bounding box center [1411, 501] width 230 height 25
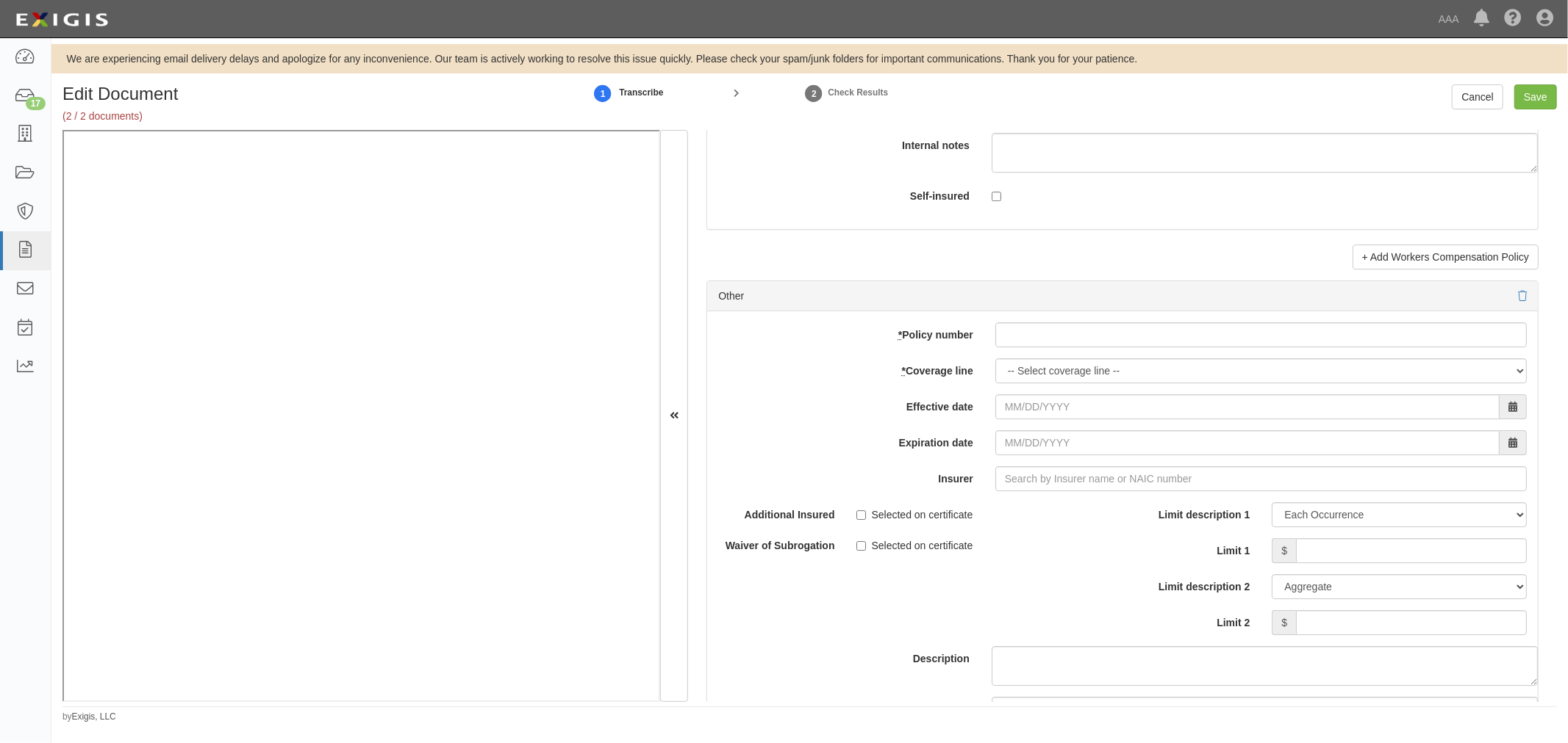
scroll to position [4080, 0]
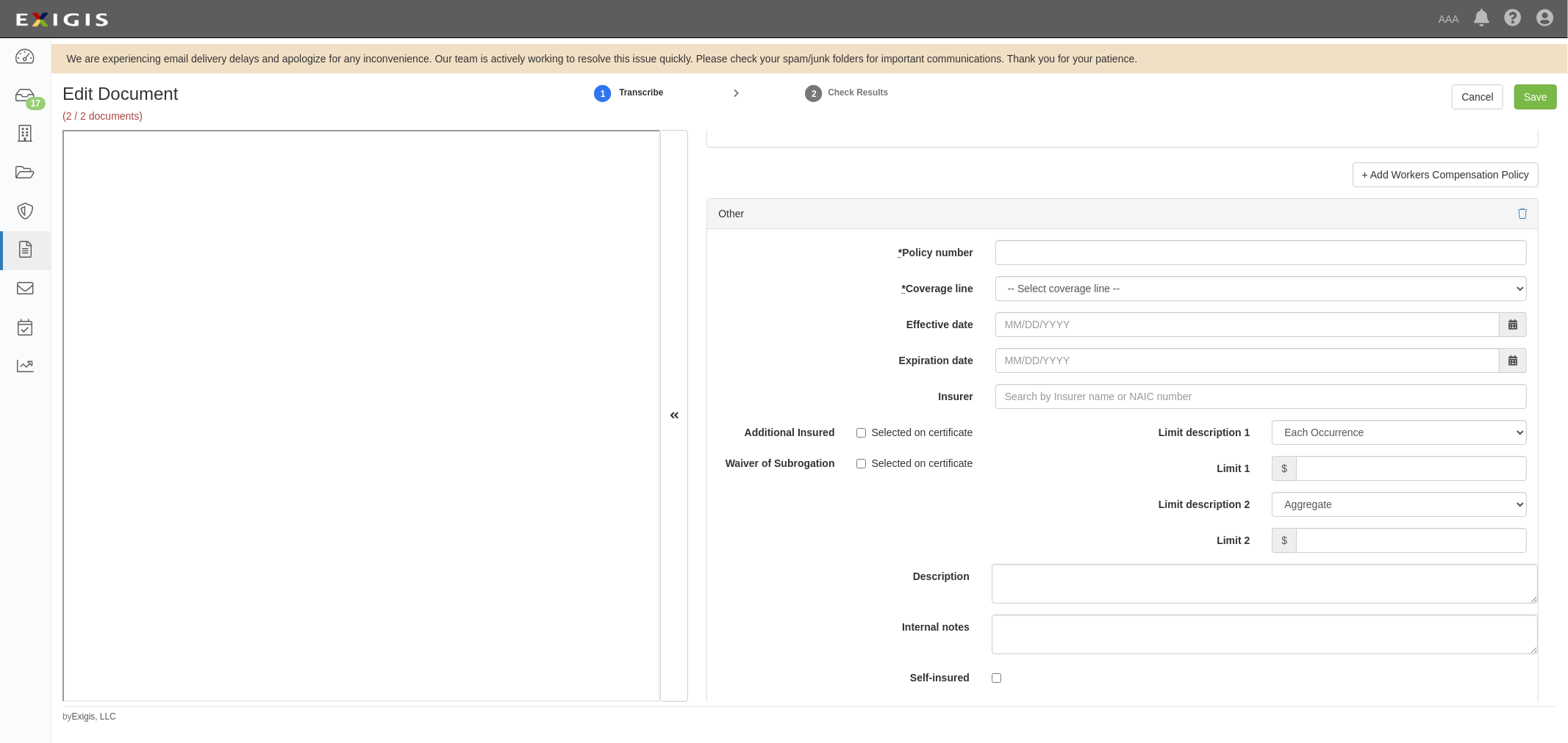
type input "20,000,000"
click at [1041, 251] on input "* Policy number" at bounding box center [1261, 252] width 531 height 25
drag, startPoint x: 1098, startPoint y: 255, endPoint x: 894, endPoint y: 258, distance: 204.0
click at [894, 258] on div "* Policy number AYA737206329" at bounding box center [1122, 252] width 831 height 25
type input "AYA737206329"
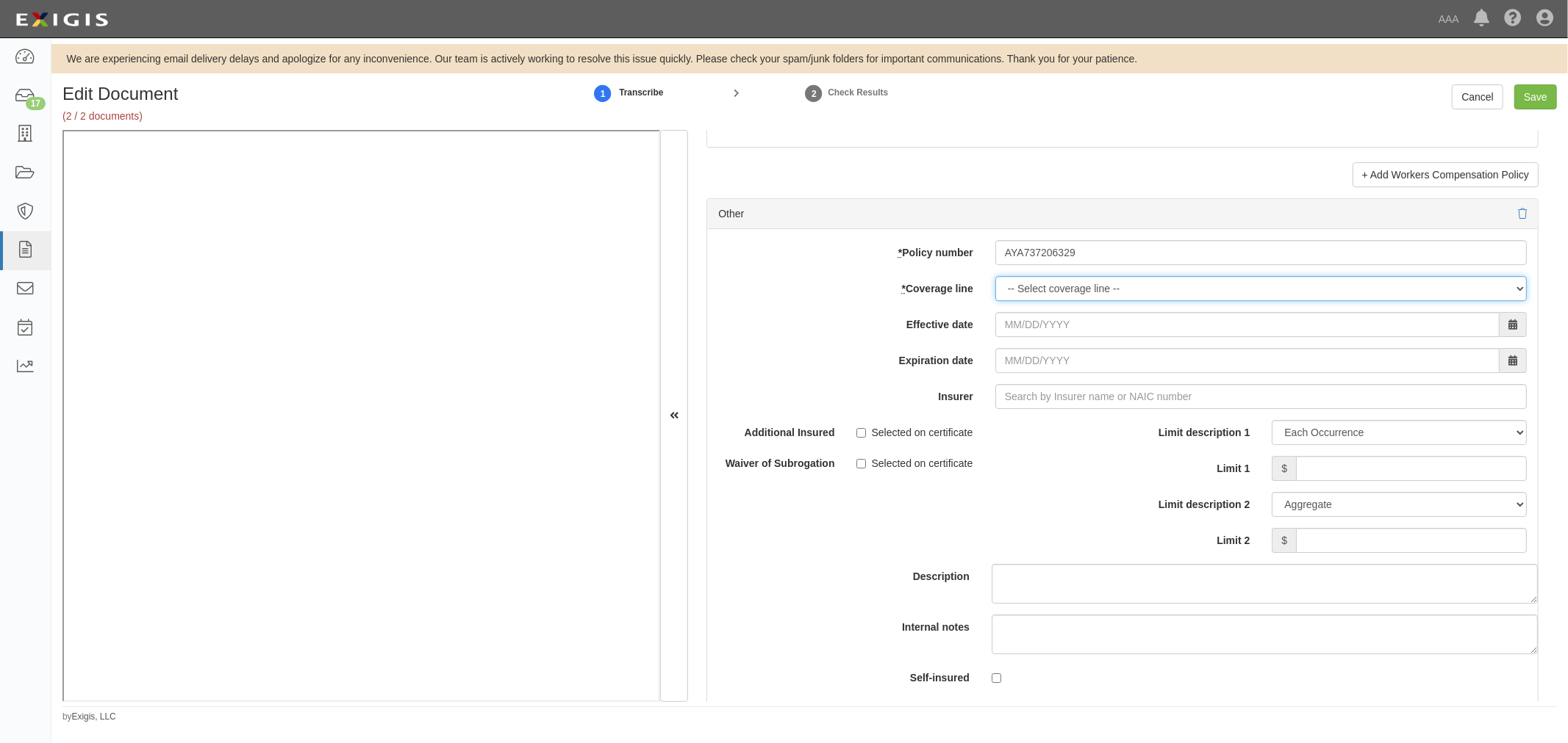
click at [1024, 282] on select "-- Select coverage line -- Asbestos Abatement Auto Physical Damage Boiler & Mac…" at bounding box center [1261, 289] width 531 height 25
select select "70"
click at [995, 283] on select "-- Select coverage line -- Asbestos Abatement Auto Physical Damage Boiler & Mac…" at bounding box center [1261, 289] width 531 height 25
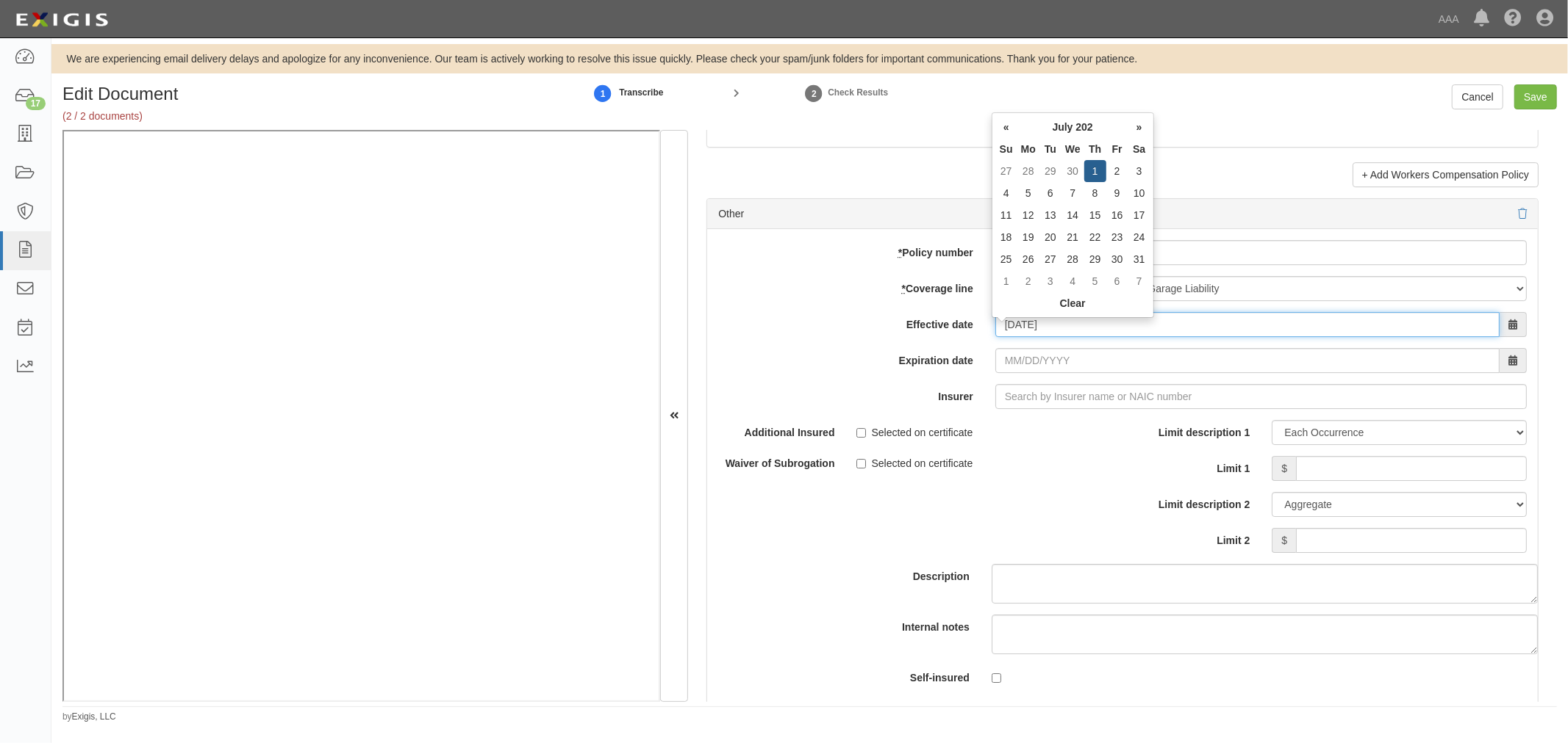
type input "[DATE]"
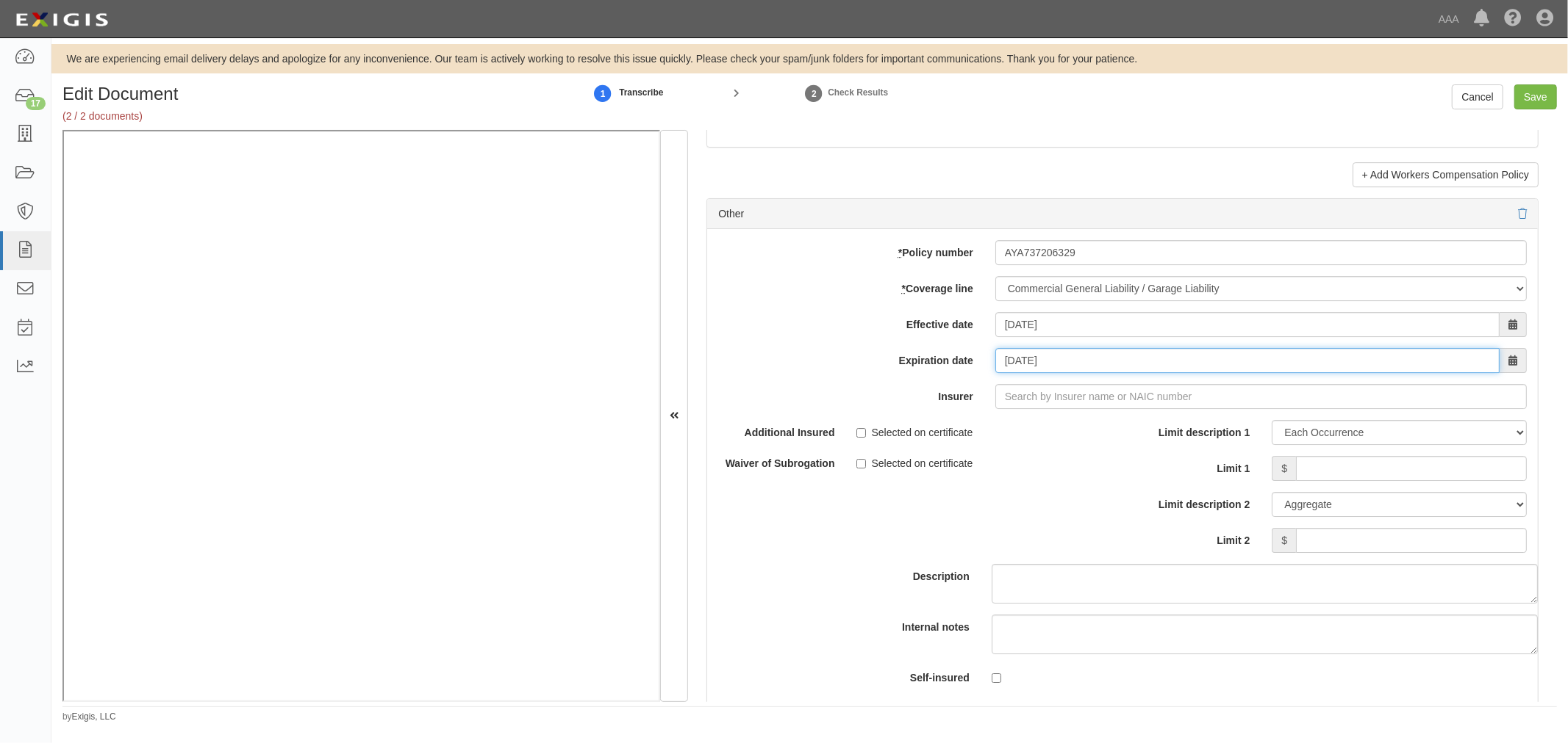
drag, startPoint x: 1096, startPoint y: 371, endPoint x: 958, endPoint y: 388, distance: 139.0
click at [958, 388] on div "add update renew This new policy will be added This new policy will update exis…" at bounding box center [1122, 470] width 831 height 482
type input "[DATE]"
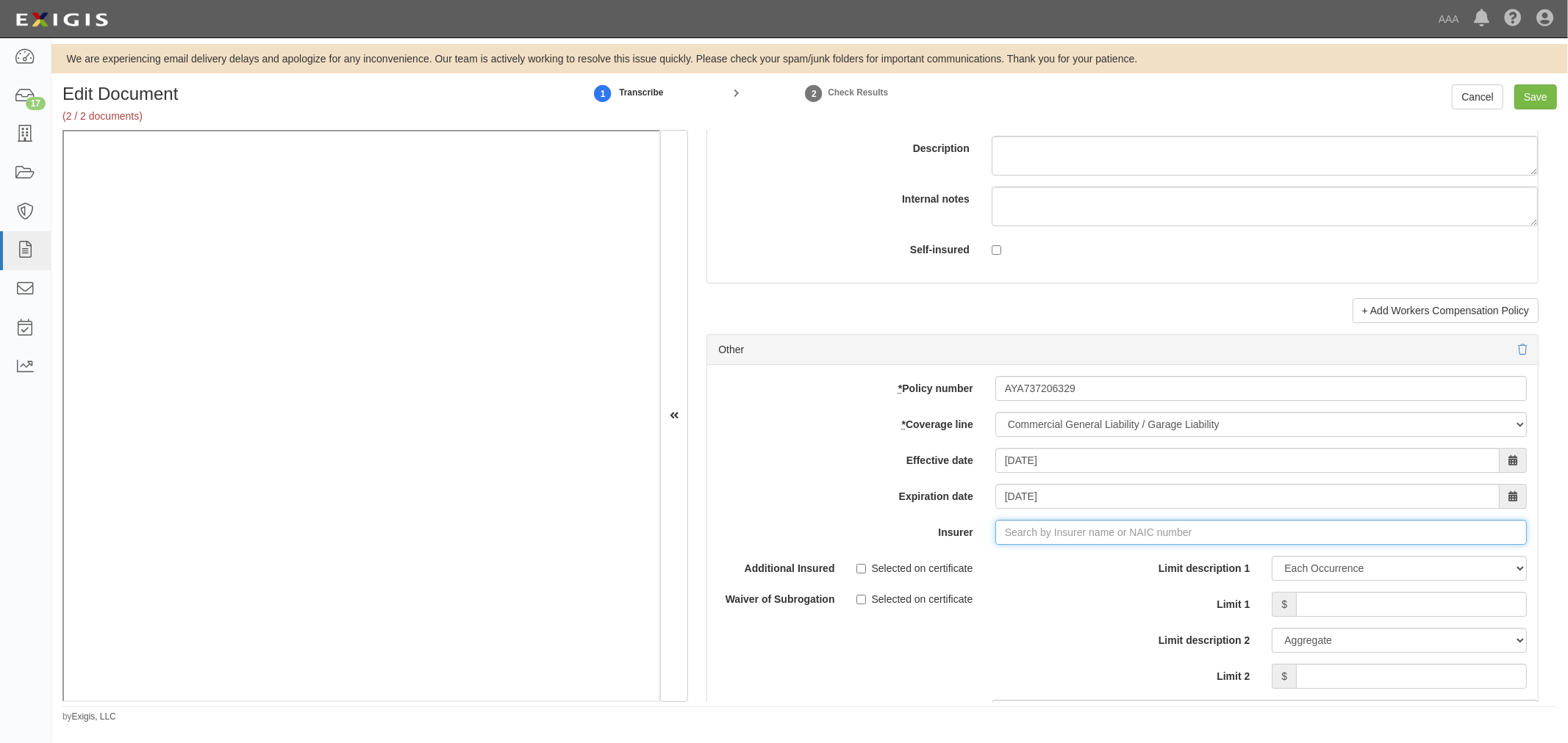
type input "21st Century Advantage Insurance Company (25232) NR Rating"
type input "2"
click at [945, 569] on div "Continental Casualty Company ( 20443 ) A XV Rating" at bounding box center [1034, 560] width 268 height 19
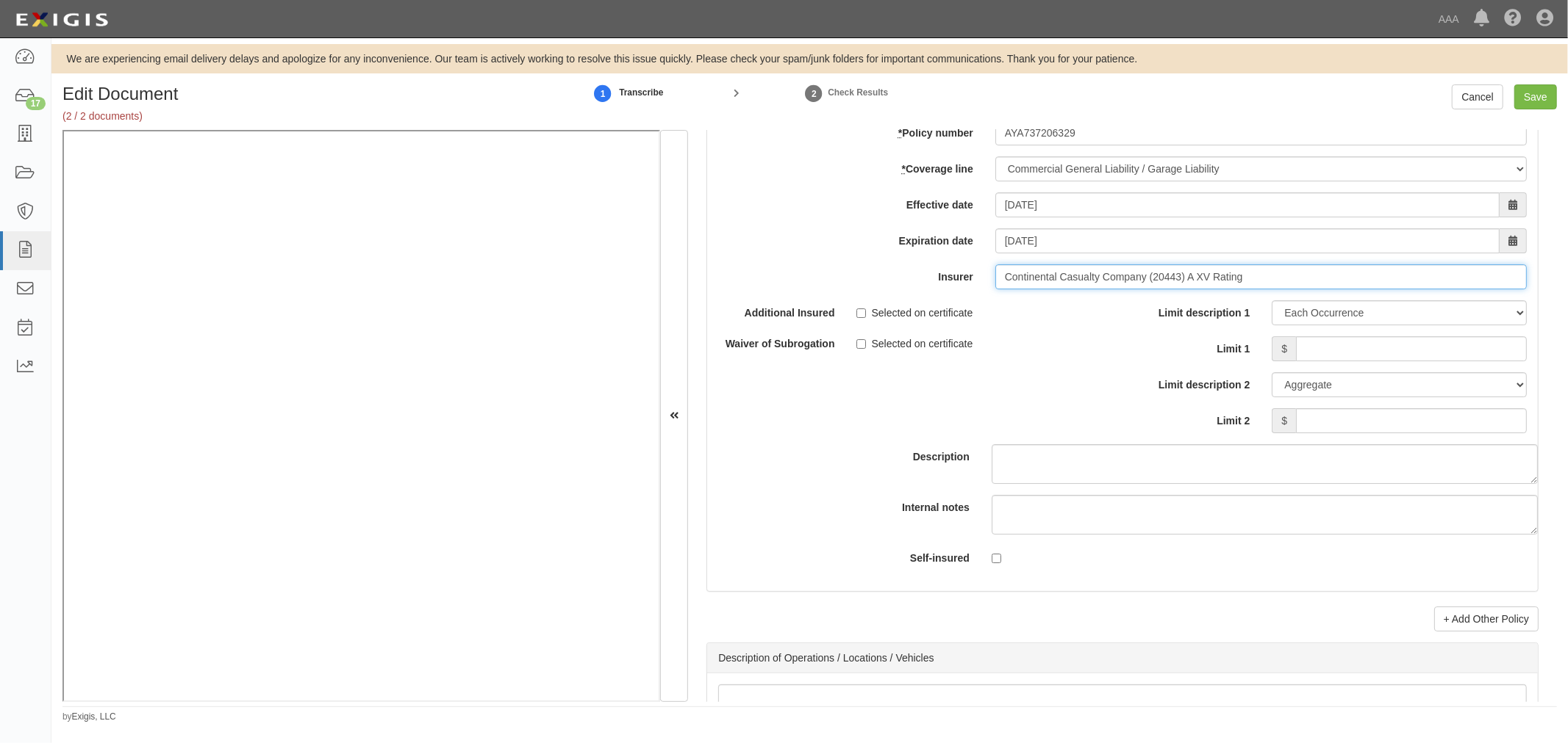
scroll to position [4217, 0]
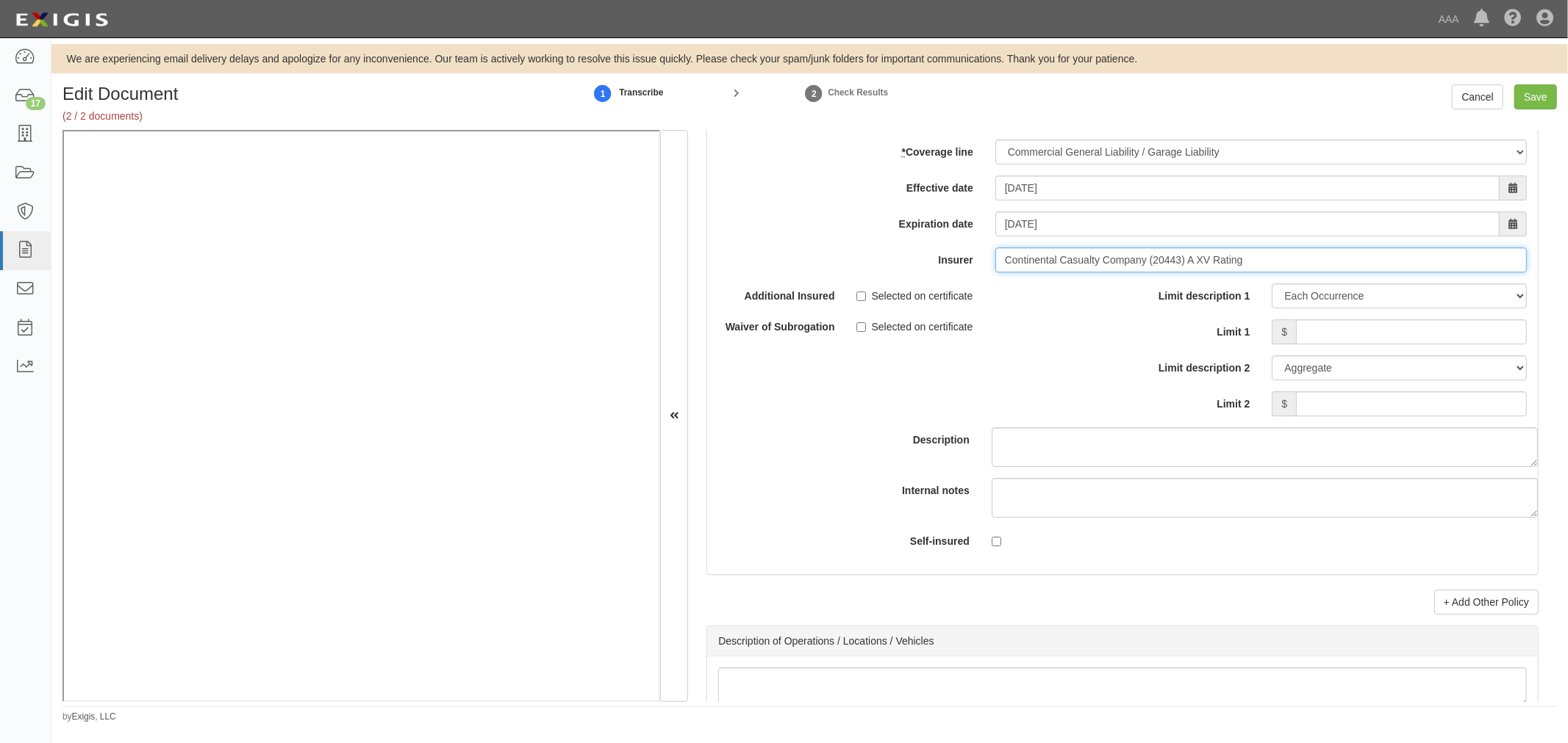
type input "Continental Casualty Company (20443) A XV Rating"
click at [1379, 335] on input "Limit 1" at bounding box center [1411, 332] width 230 height 25
type input "1,000,000"
click at [1422, 417] on input "Limit 2" at bounding box center [1411, 404] width 230 height 25
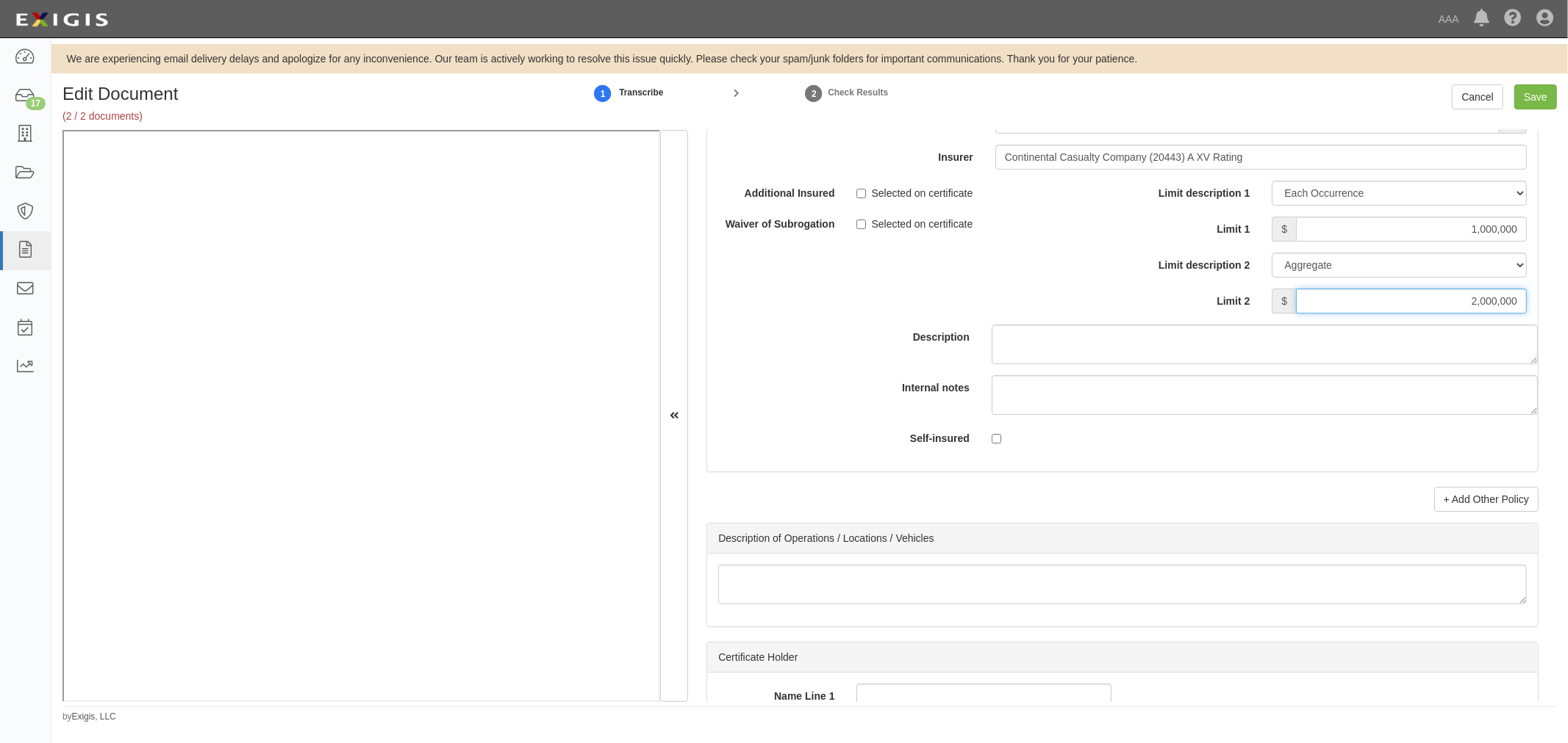
scroll to position [4622, 0]
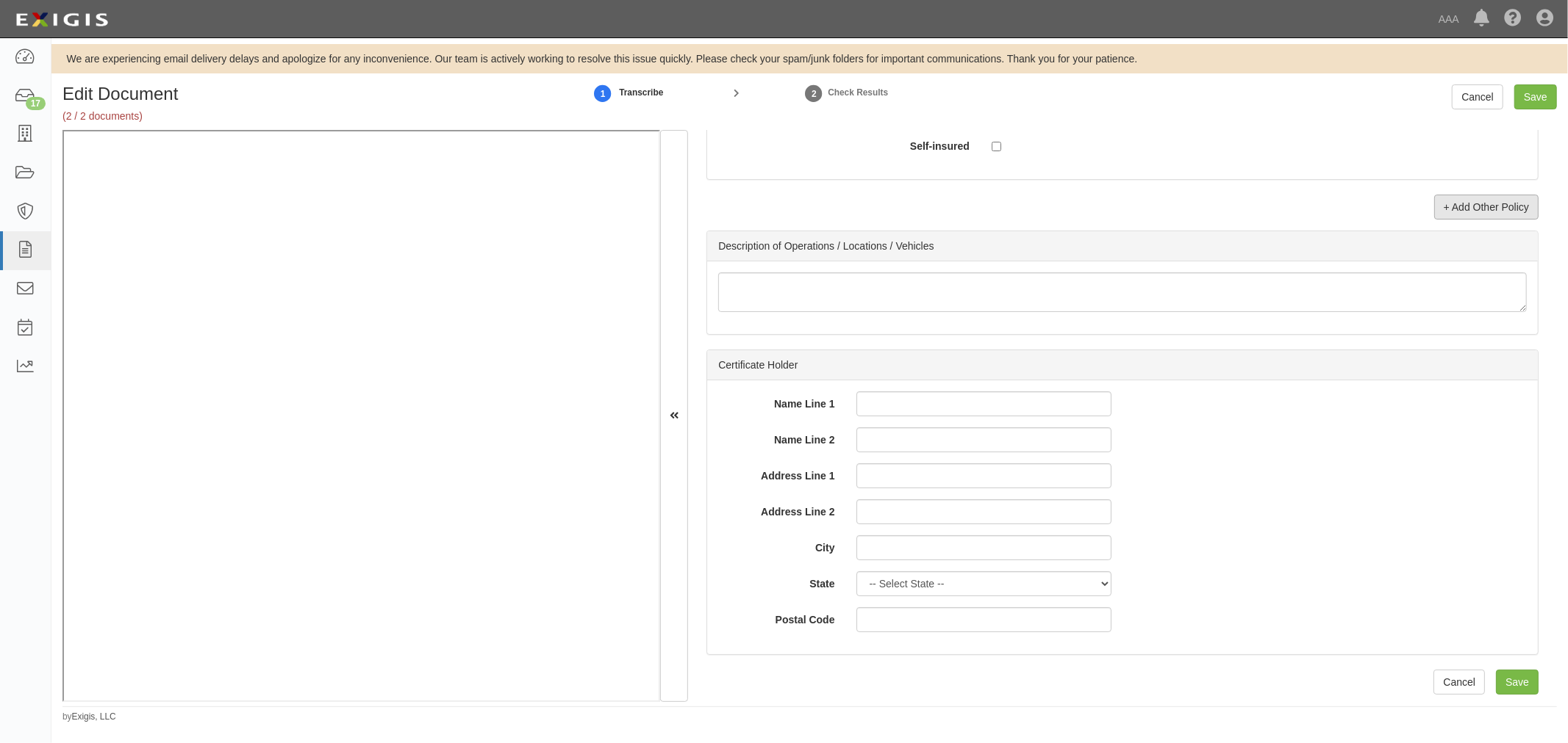
type input "2,000,000"
click at [1445, 195] on link "+ Add Other Policy" at bounding box center [1486, 207] width 104 height 25
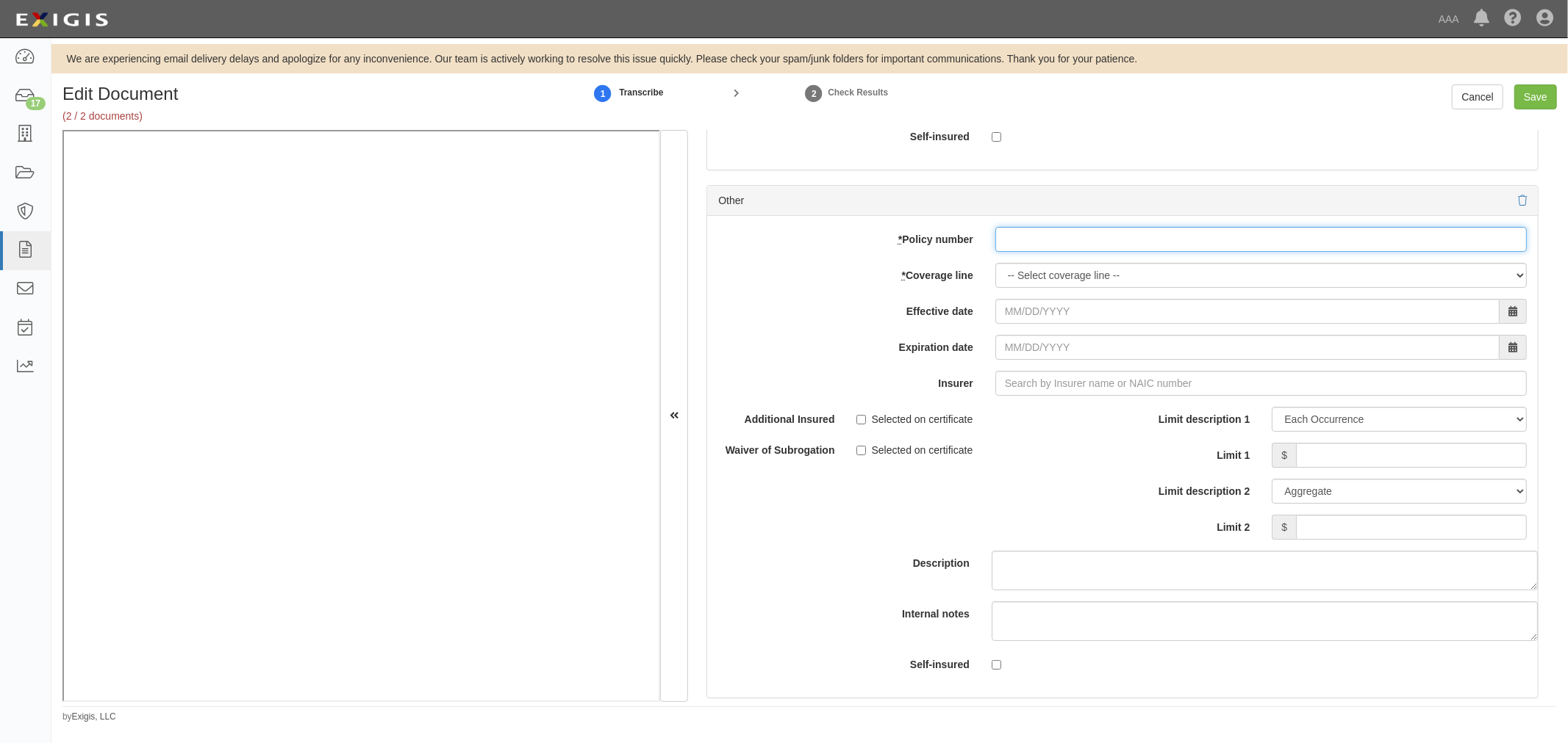
paste input "AYA737206329"
drag, startPoint x: 1076, startPoint y: 261, endPoint x: 1067, endPoint y: 261, distance: 9.0
click at [1072, 252] on input "* Policy number" at bounding box center [1261, 239] width 531 height 25
type input "AYA737206329"
click at [1028, 283] on select "-- Select coverage line -- Asbestos Abatement Auto Physical Damage Boiler & Mac…" at bounding box center [1261, 275] width 531 height 25
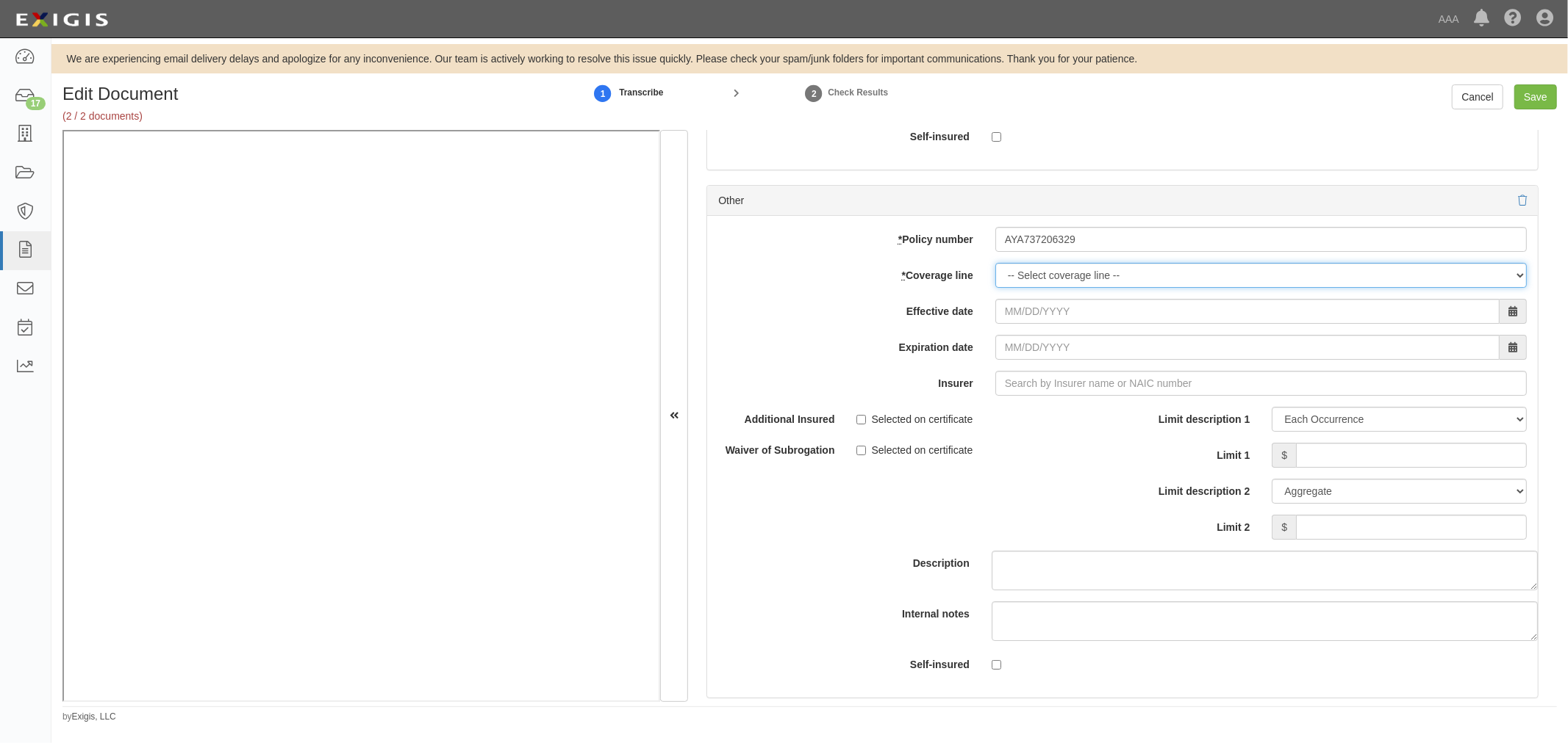
select select "56"
click at [995, 272] on select "-- Select coverage line -- Asbestos Abatement Auto Physical Damage Boiler & Mac…" at bounding box center [1261, 275] width 531 height 25
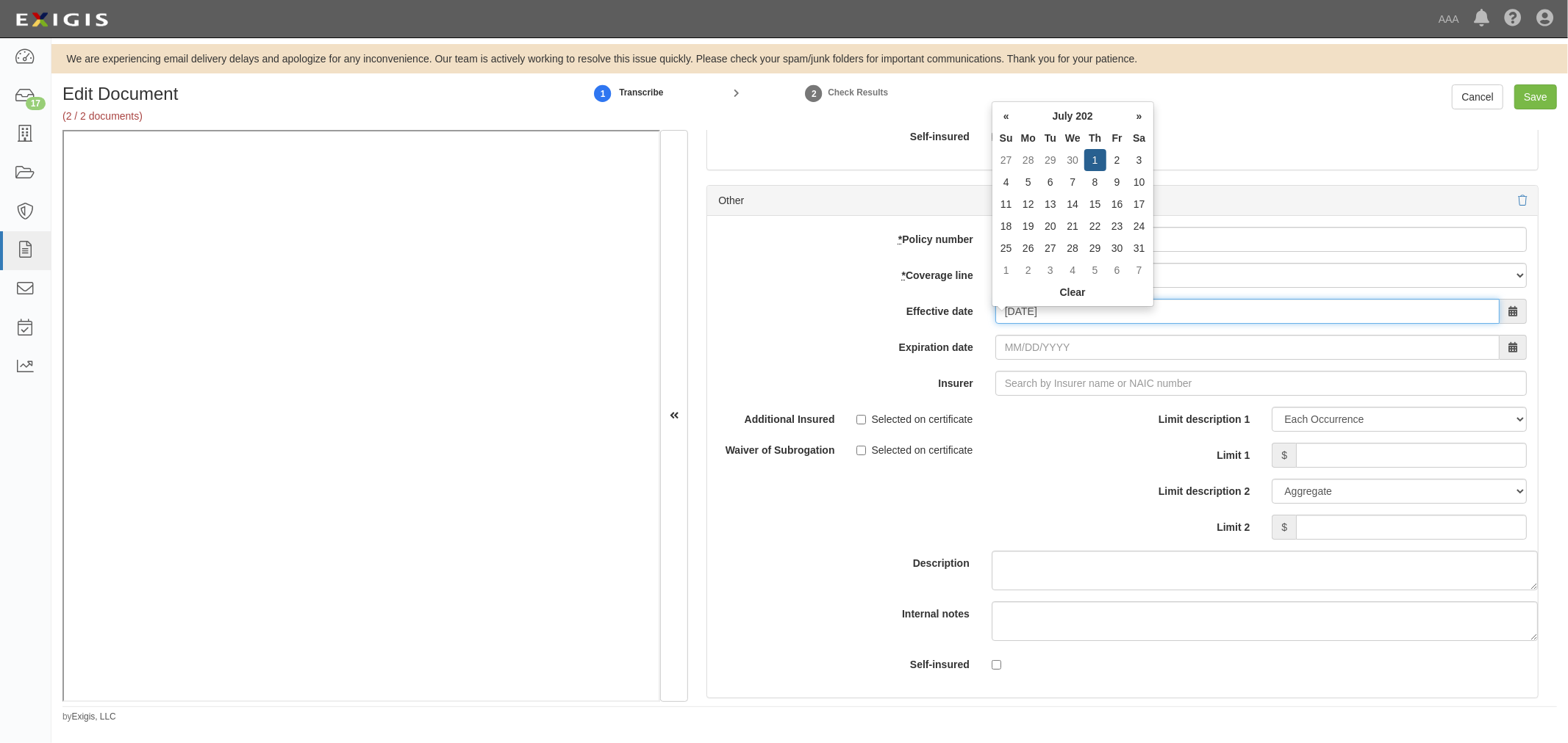
type input "07/01/2024"
type input "07/01/2025"
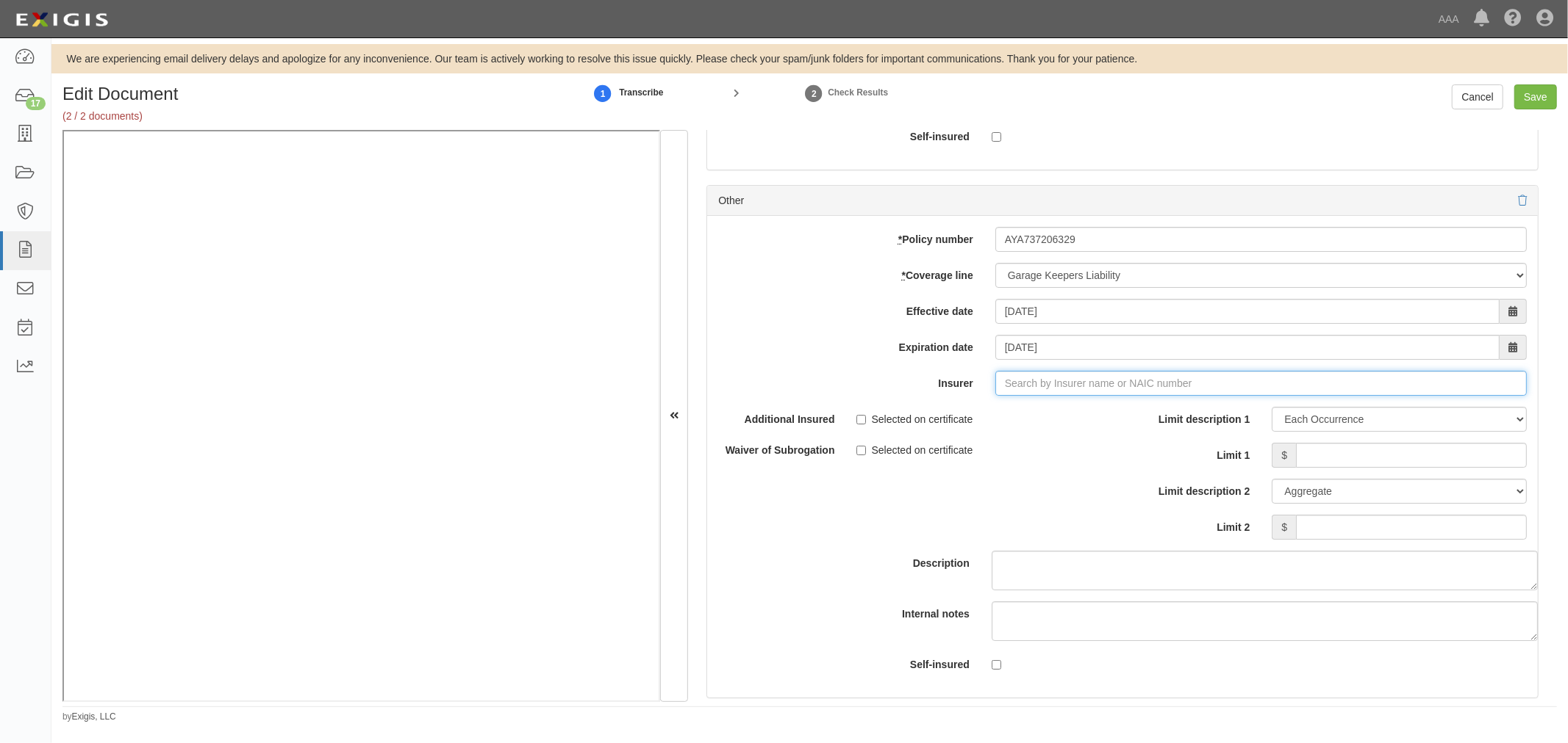
type input "21st Century Advantage Insurance Company (25232) NR Rating"
type input "20"
drag, startPoint x: 1096, startPoint y: 419, endPoint x: 1107, endPoint y: 424, distance: 12.1
click at [1096, 418] on div "Continental Casualty Company ( 20443 ) A XV Rating" at bounding box center [1034, 411] width 268 height 19
type input "Continental Casualty Company (20443) A XV Rating"
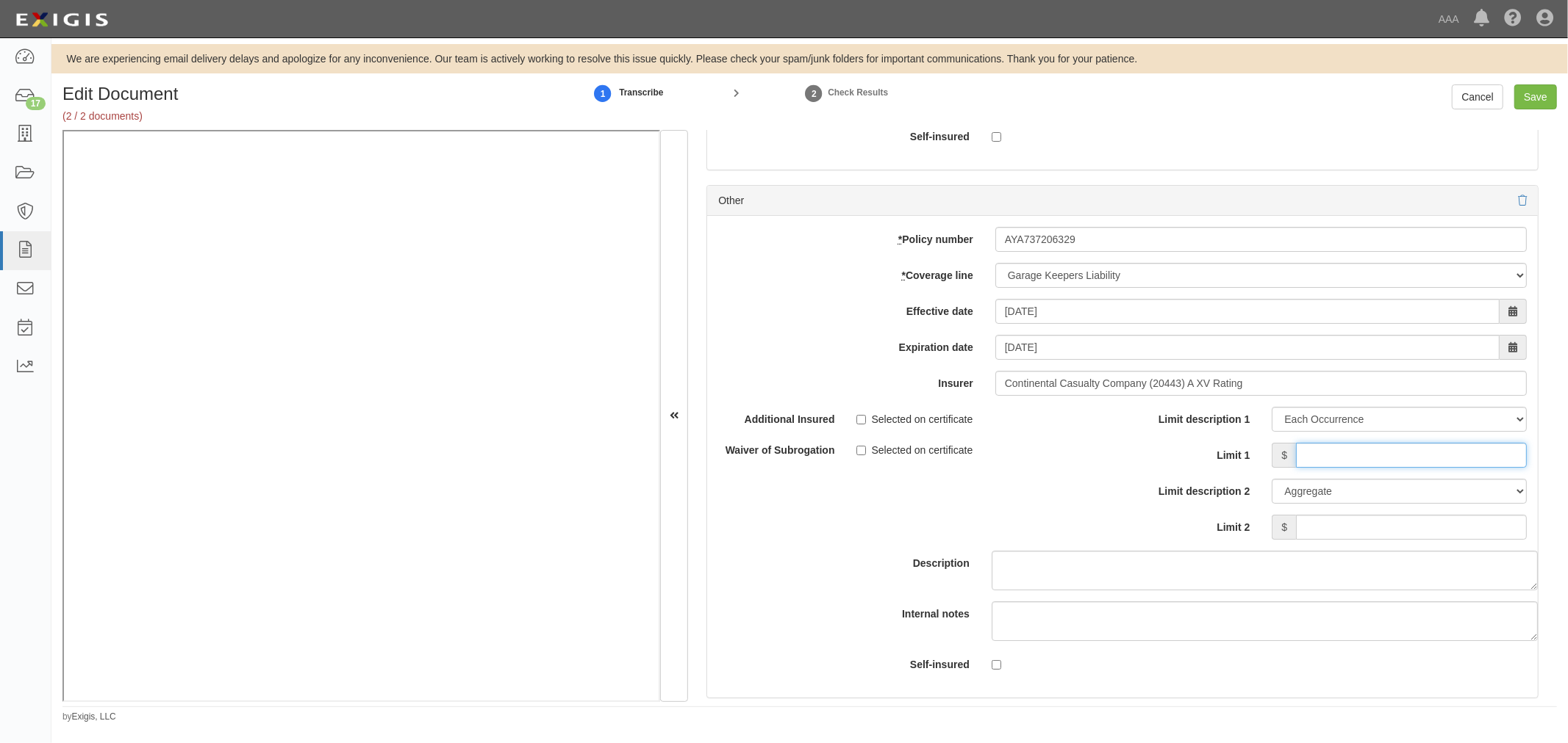
click at [1326, 468] on input "Limit 1" at bounding box center [1411, 455] width 230 height 25
type input "500,000"
click at [1391, 538] on input "Limit 2" at bounding box center [1411, 528] width 230 height 25
type input "500,000"
click at [1536, 91] on input "Save" at bounding box center [1535, 97] width 42 height 25
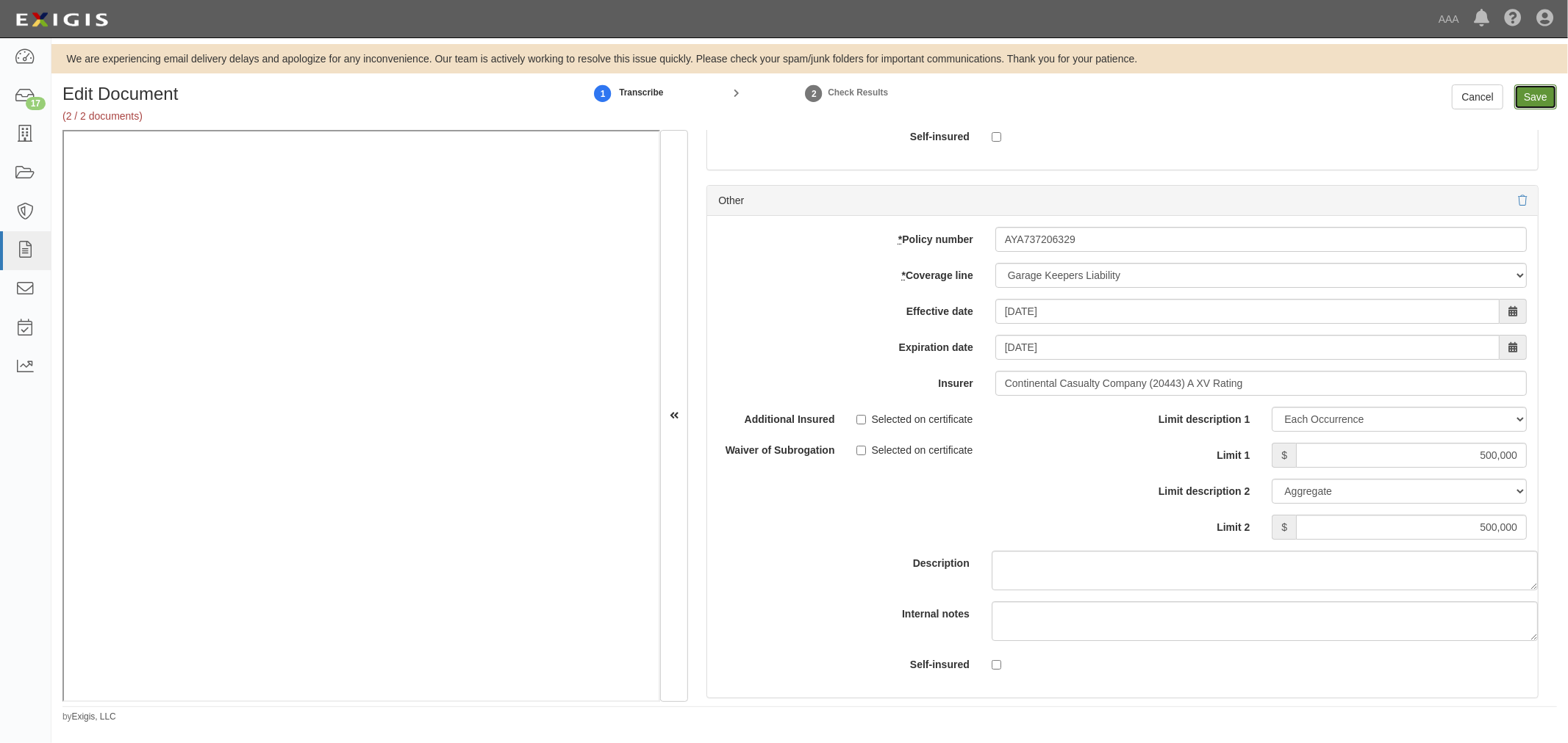
type input "10000000"
type input "20000000"
type input "1000000"
type input "2000000"
type input "500000"
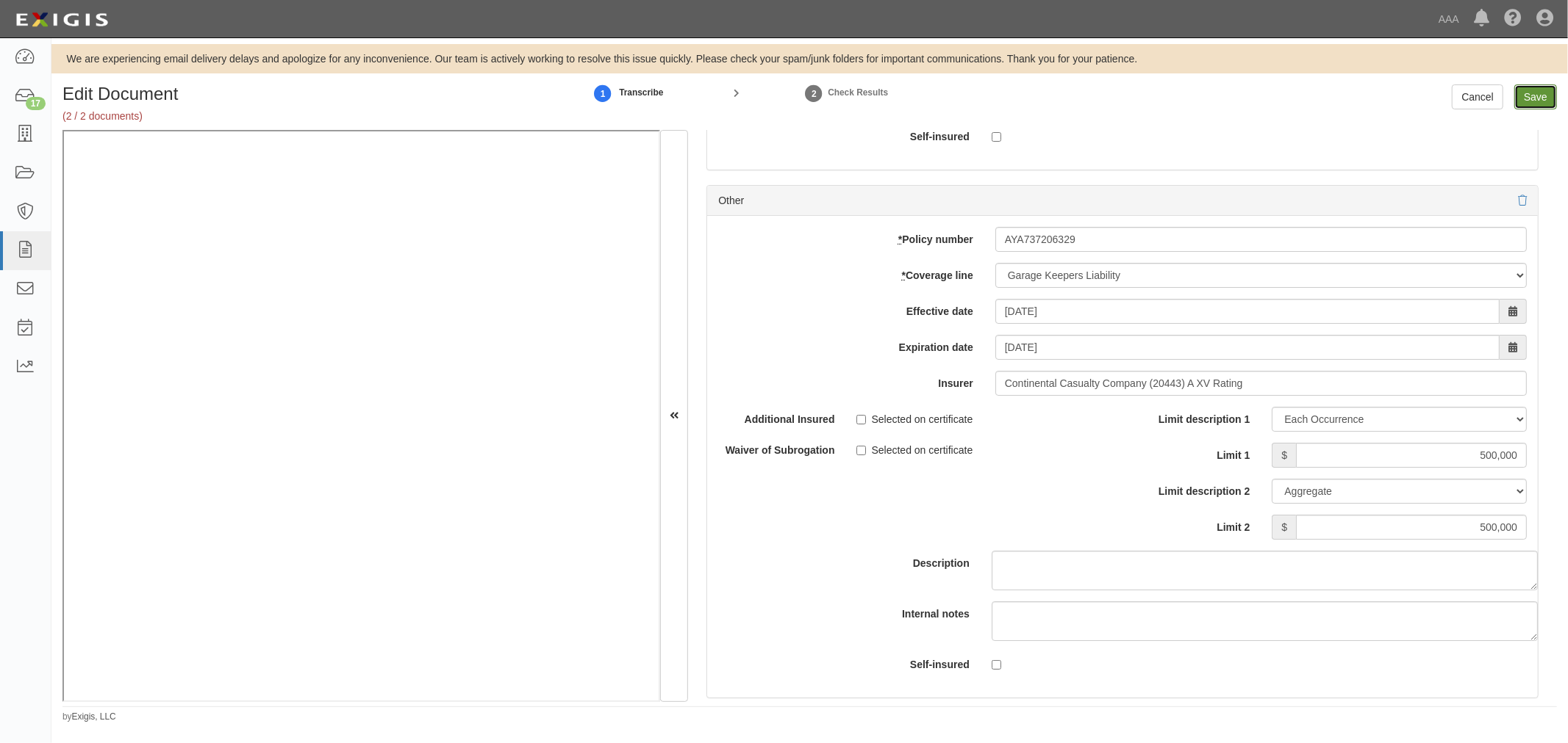
type input "500000"
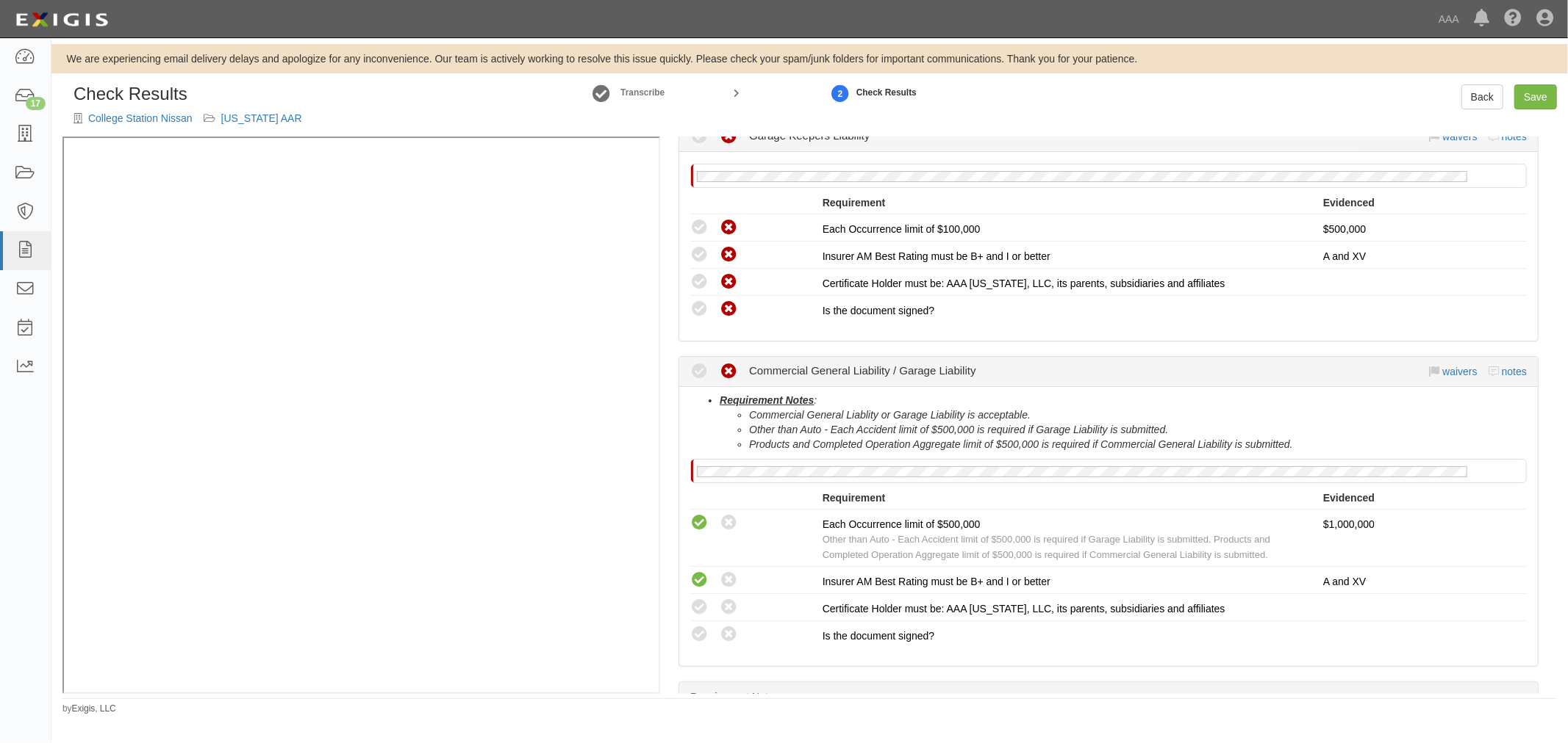
scroll to position [272, 0]
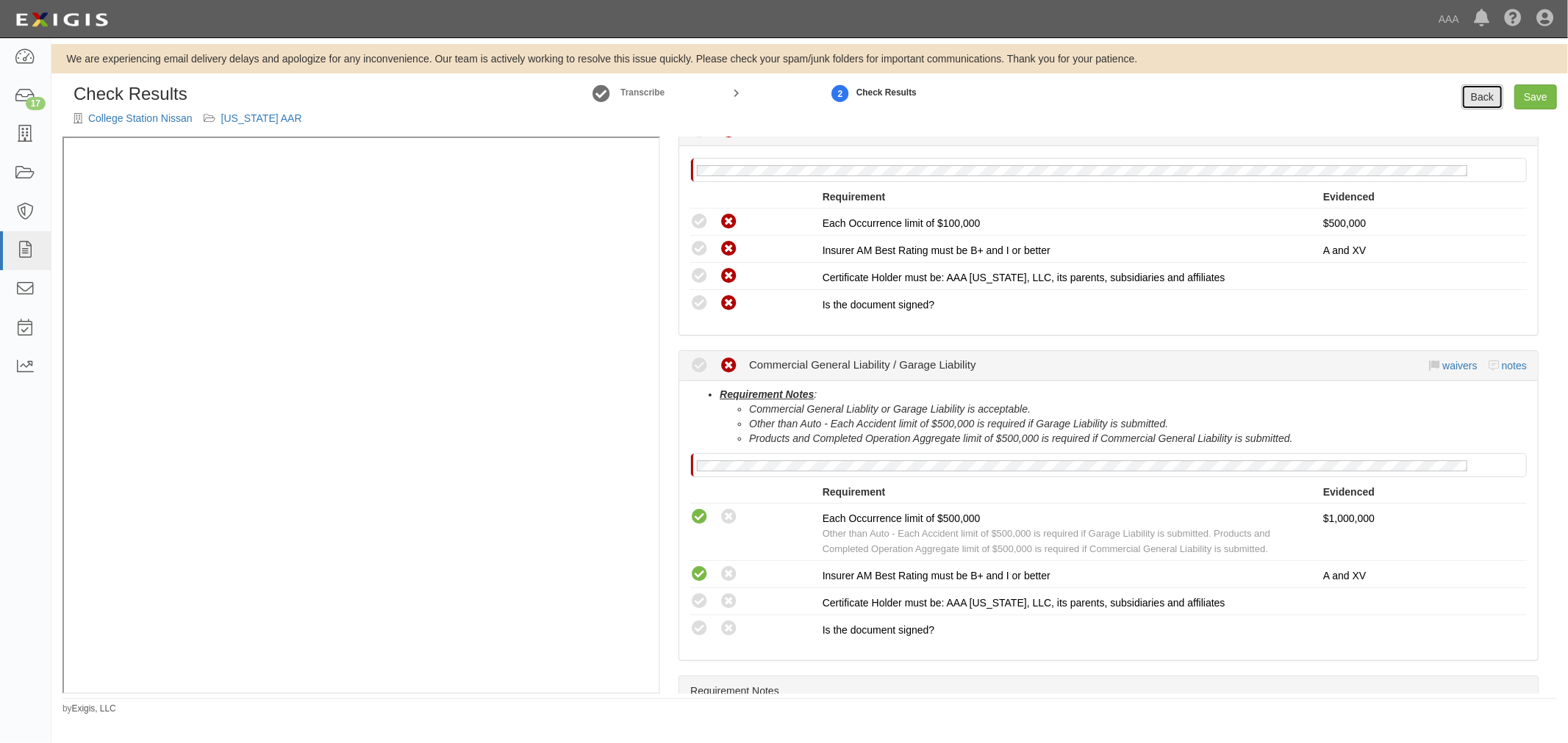
click at [1474, 86] on link "Back" at bounding box center [1481, 97] width 41 height 25
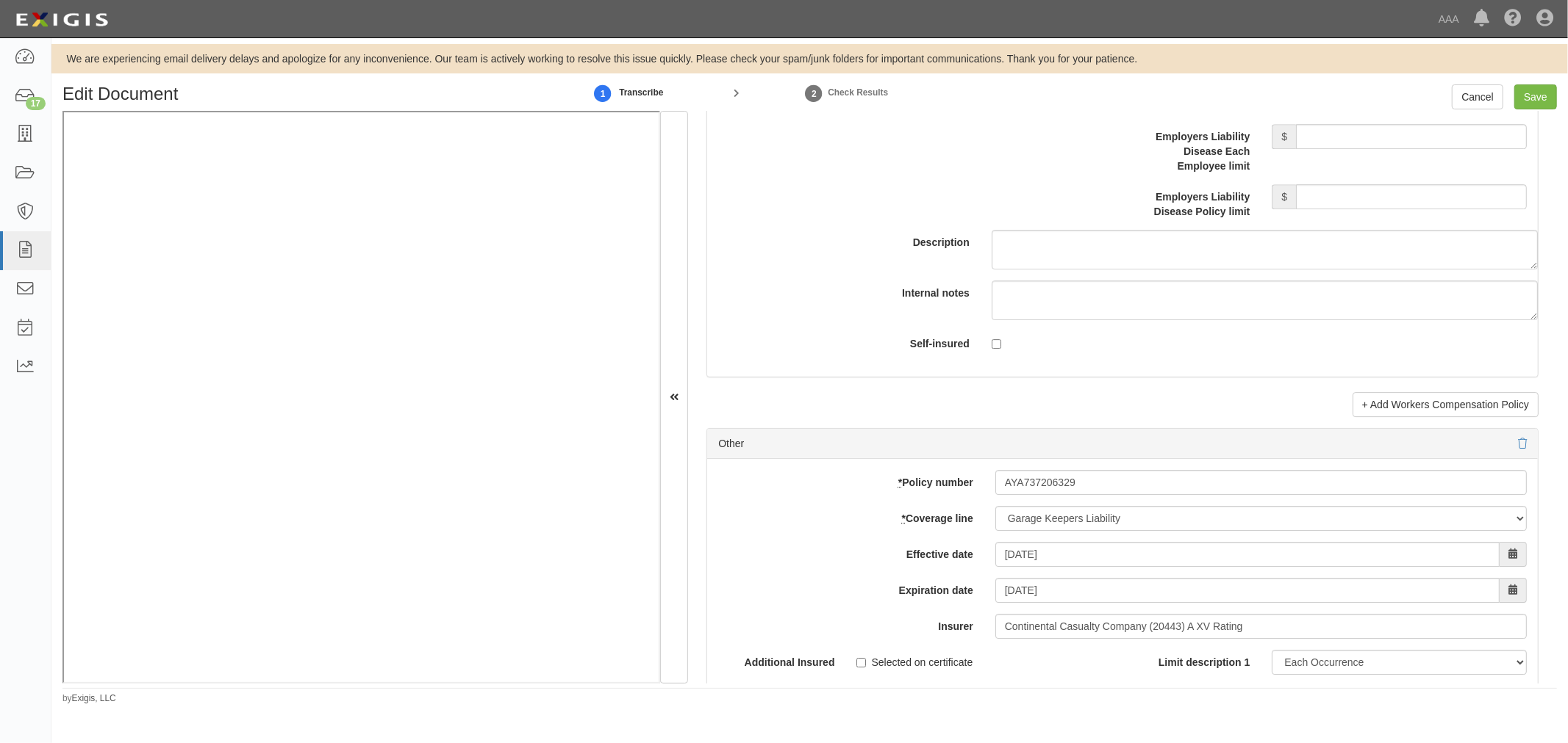
scroll to position [3968, 0]
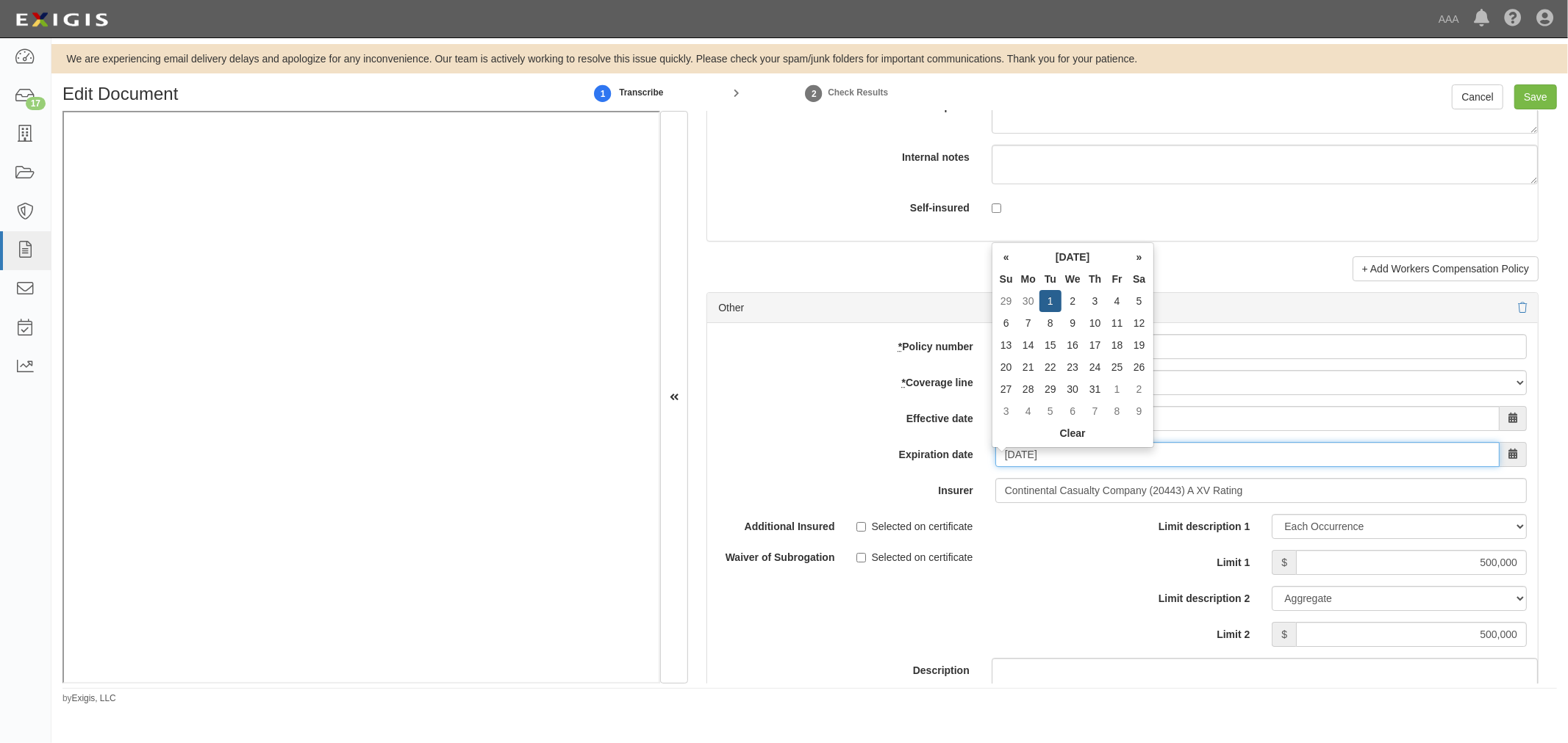
drag, startPoint x: 967, startPoint y: 472, endPoint x: 866, endPoint y: 476, distance: 101.1
click at [866, 476] on div "* Policy number AYA737206329 * Coverage line -- Select coverage line -- Asbesto…" at bounding box center [1122, 564] width 831 height 482
type input "[DATE]"
click at [835, 462] on label "Expiration date" at bounding box center [846, 452] width 277 height 19
click at [995, 463] on input "[DATE]" at bounding box center [1247, 454] width 504 height 25
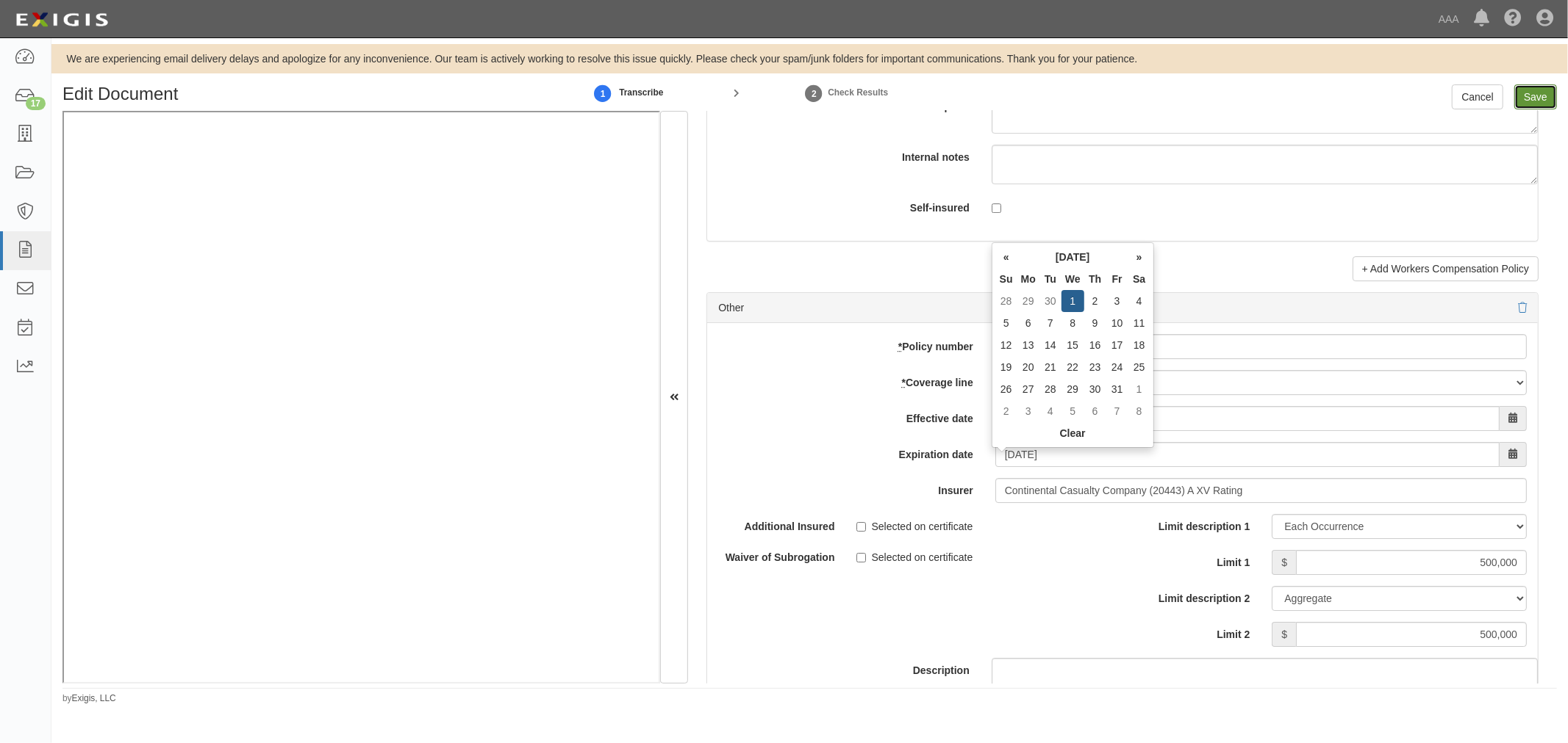
click at [1521, 94] on input "Save" at bounding box center [1535, 97] width 42 height 25
type input "10000000"
type input "20000000"
type input "500000"
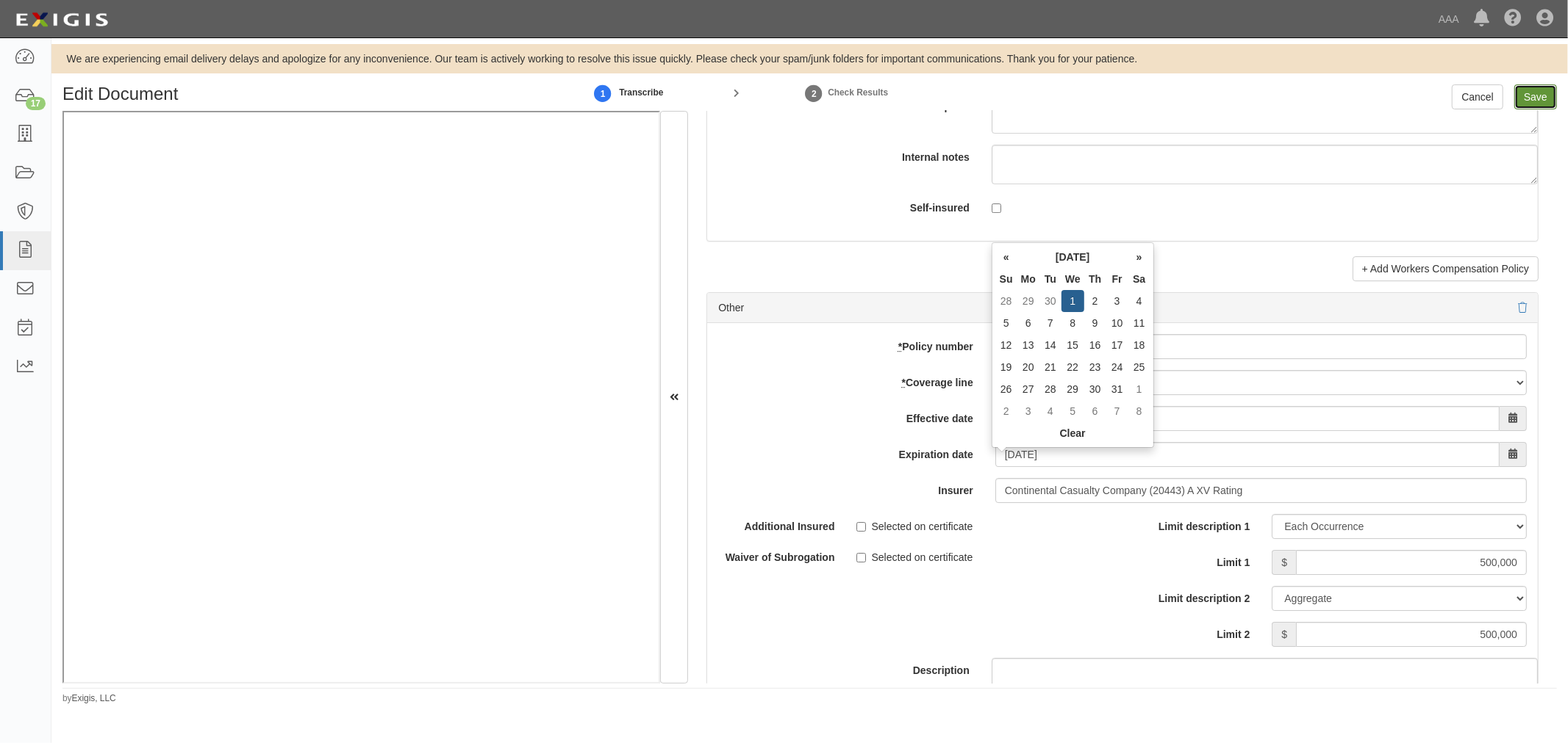
type input "1000000"
type input "2000000"
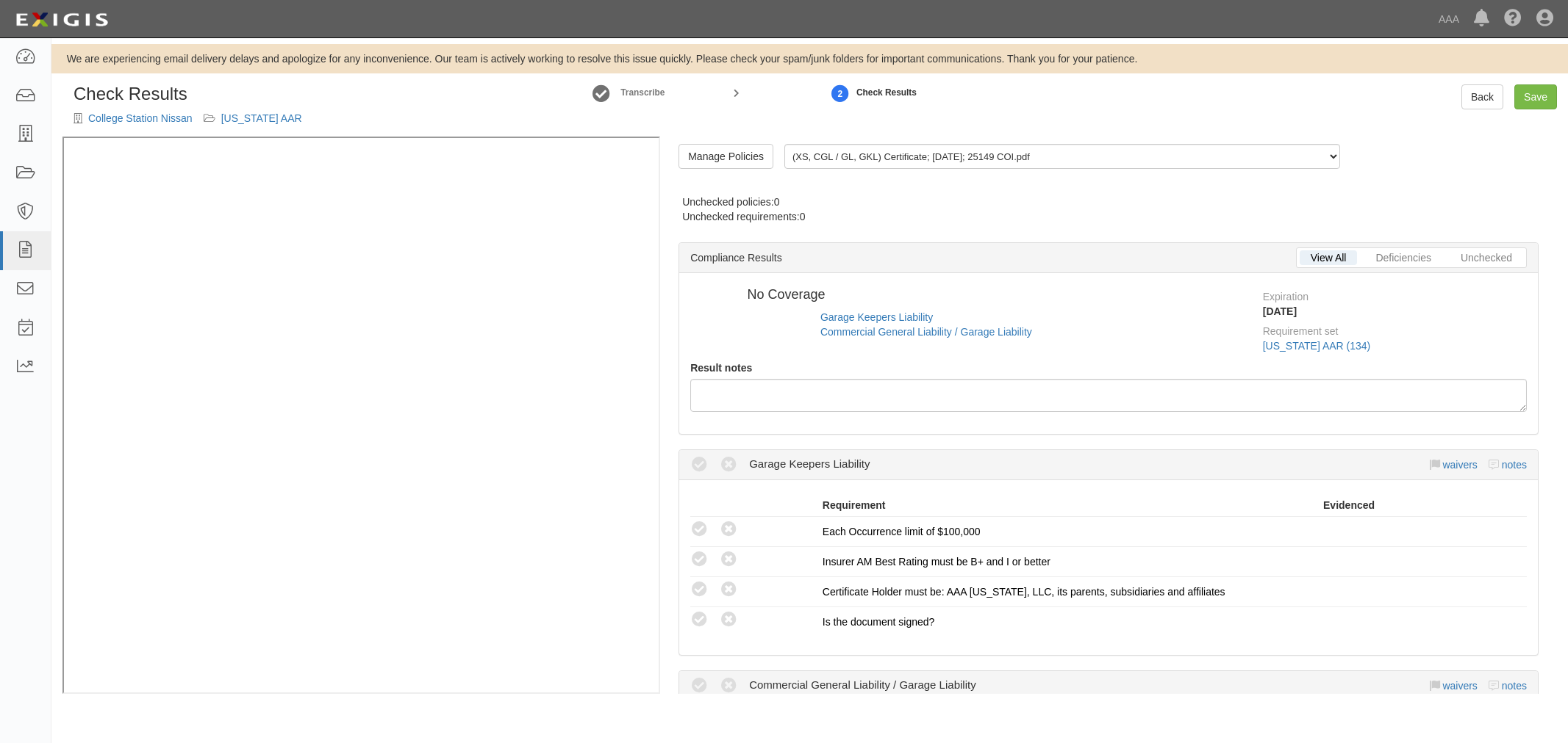
radio input "true"
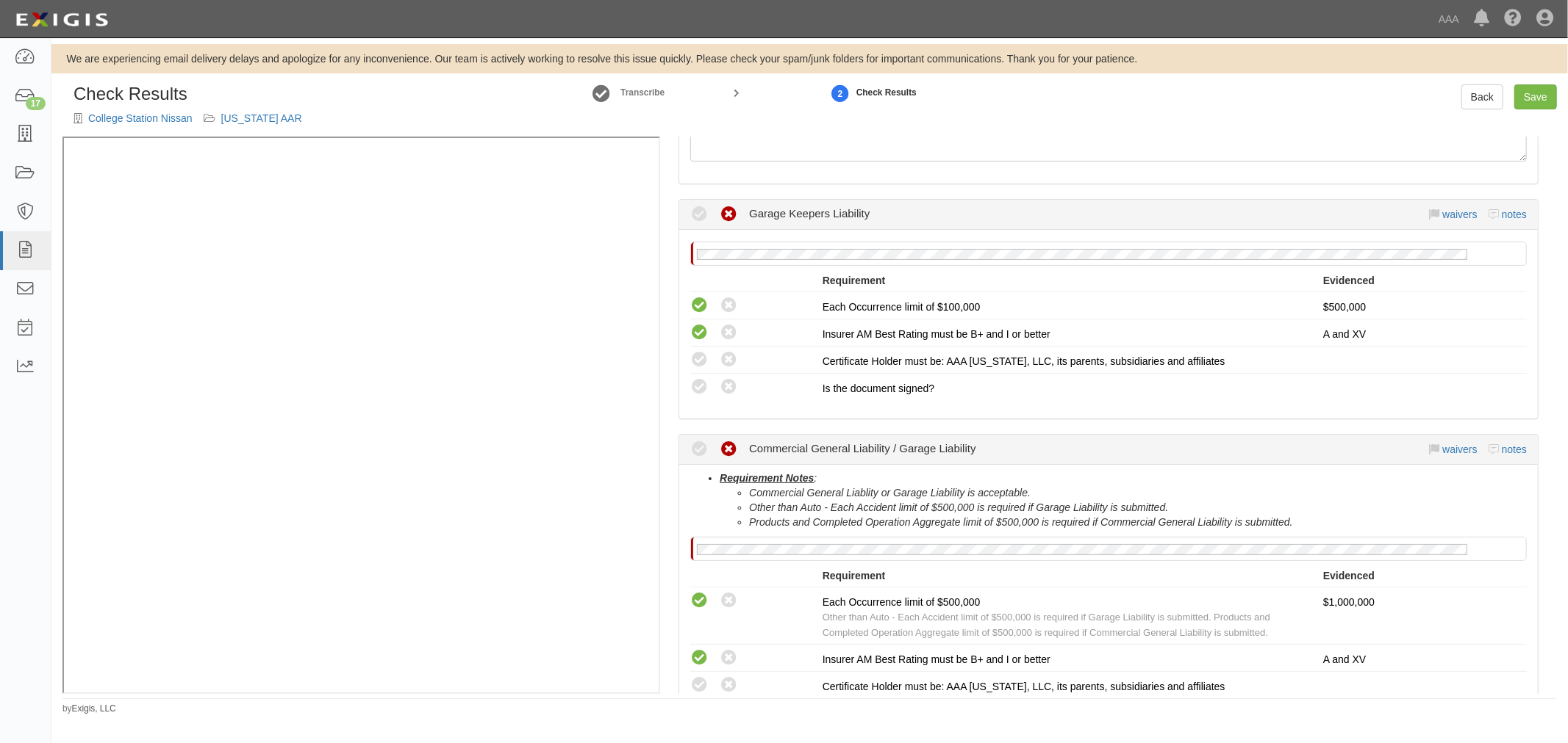
scroll to position [272, 0]
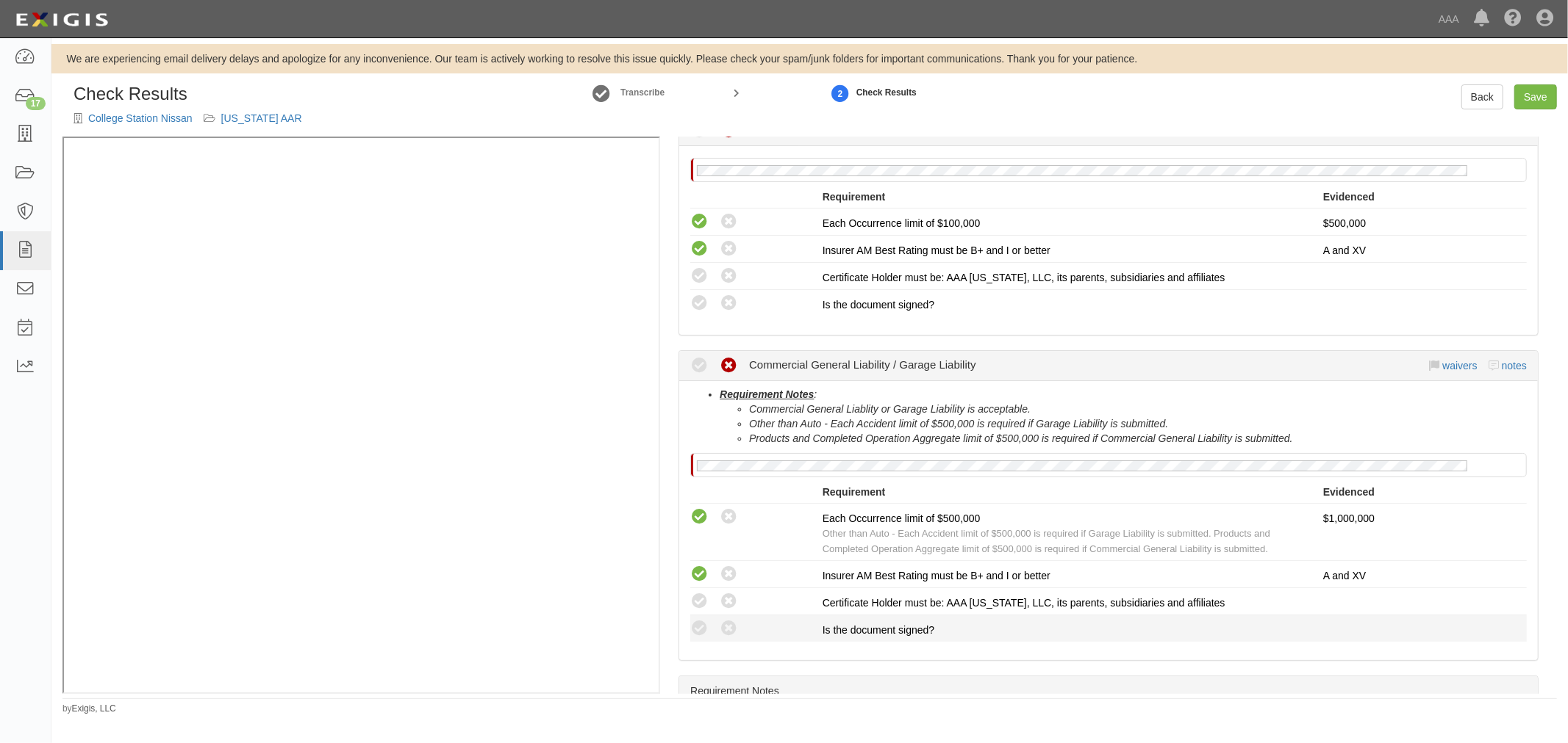
click at [698, 636] on li "Compliant Waived: Non-Compliant Is the document signed?" at bounding box center [1108, 629] width 836 height 26
click at [700, 627] on icon at bounding box center [699, 629] width 19 height 19
radio input "true"
click at [693, 594] on icon at bounding box center [699, 602] width 19 height 19
radio input "true"
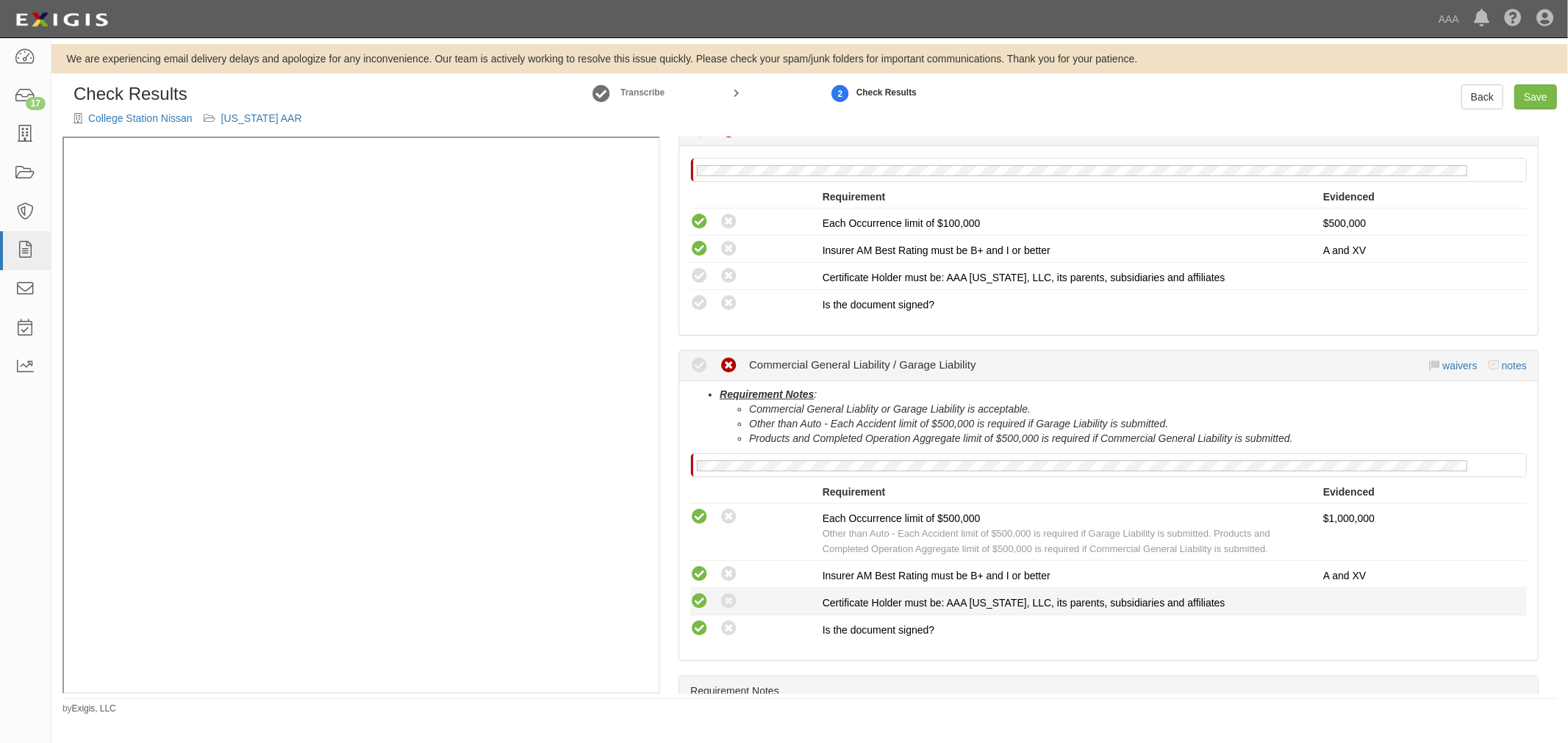
radio input "true"
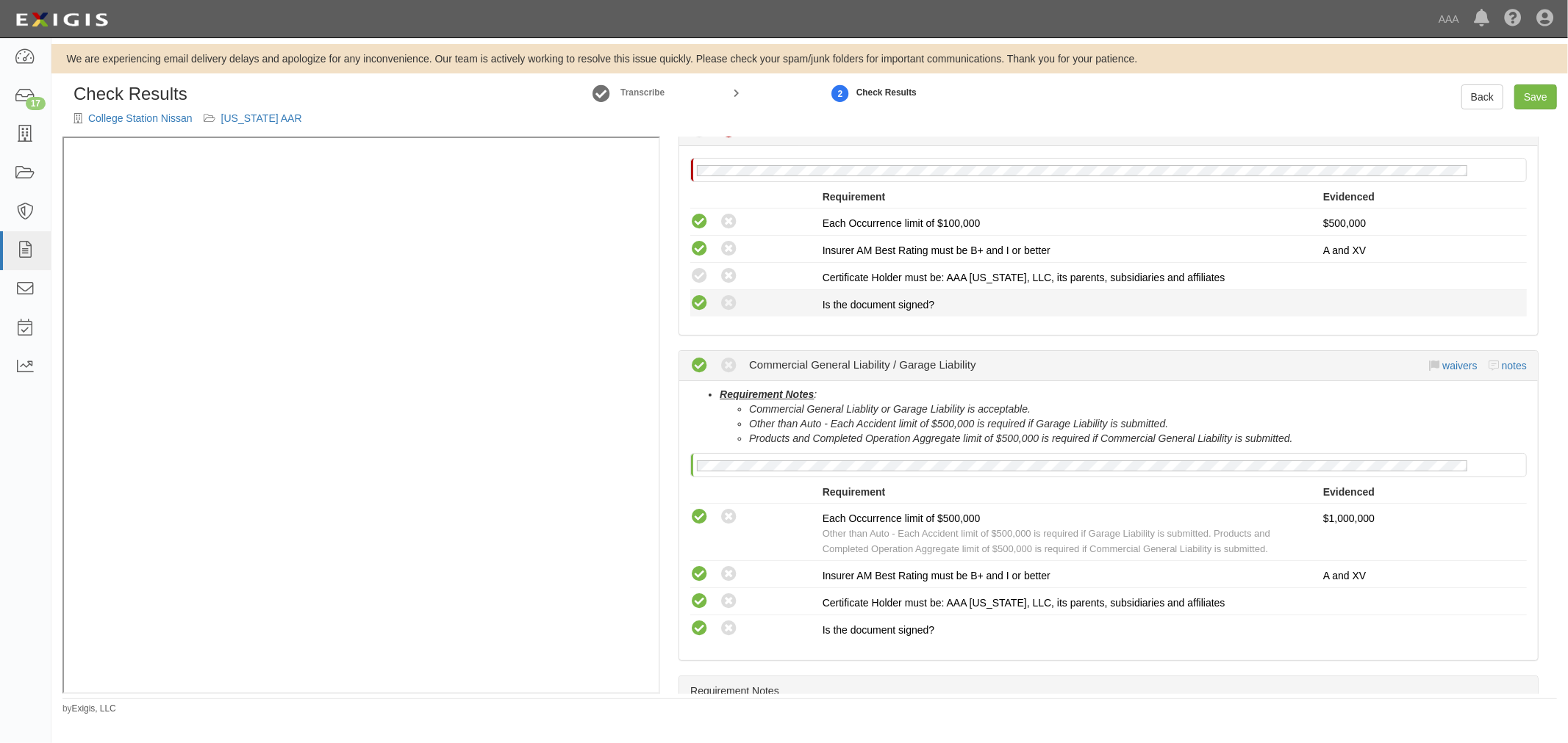
drag, startPoint x: 695, startPoint y: 306, endPoint x: 702, endPoint y: 298, distance: 10.6
click at [699, 303] on icon at bounding box center [699, 304] width 19 height 19
radio input "true"
drag, startPoint x: 699, startPoint y: 269, endPoint x: 763, endPoint y: 285, distance: 66.0
click at [702, 267] on icon at bounding box center [699, 276] width 19 height 19
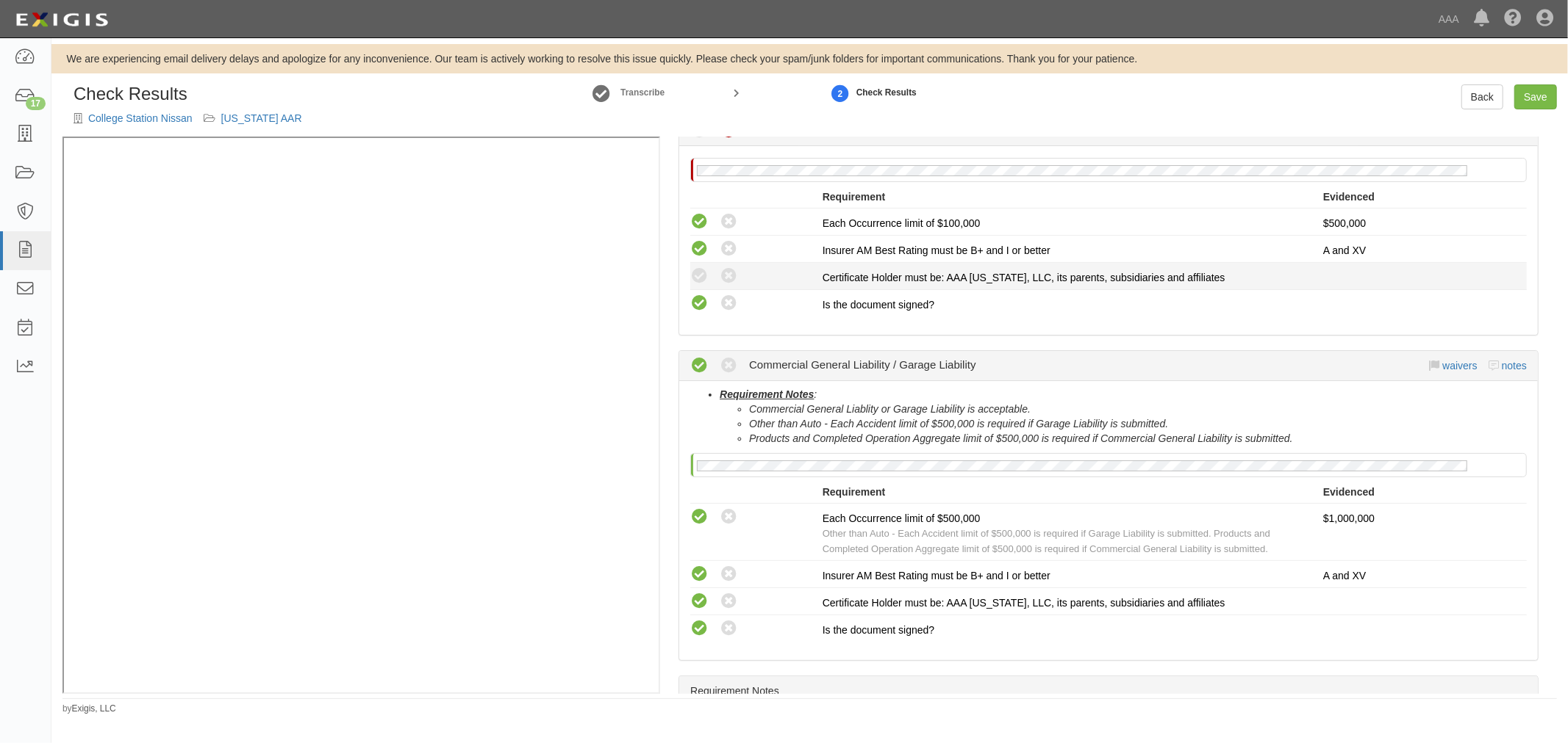
radio input "true"
click at [1540, 94] on link "Save" at bounding box center [1535, 97] width 42 height 25
radio input "true"
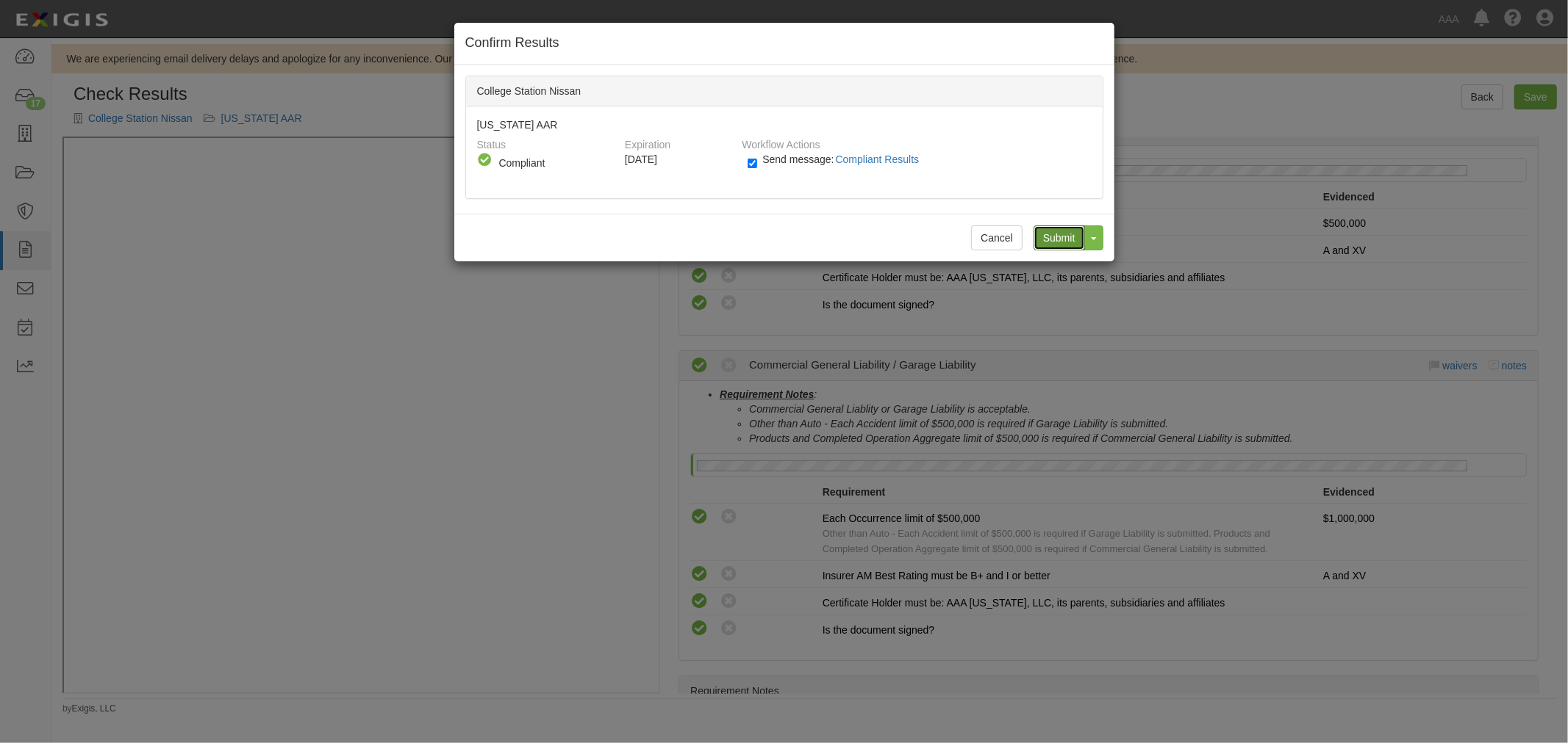
click at [1055, 238] on input "Submit" at bounding box center [1059, 238] width 51 height 25
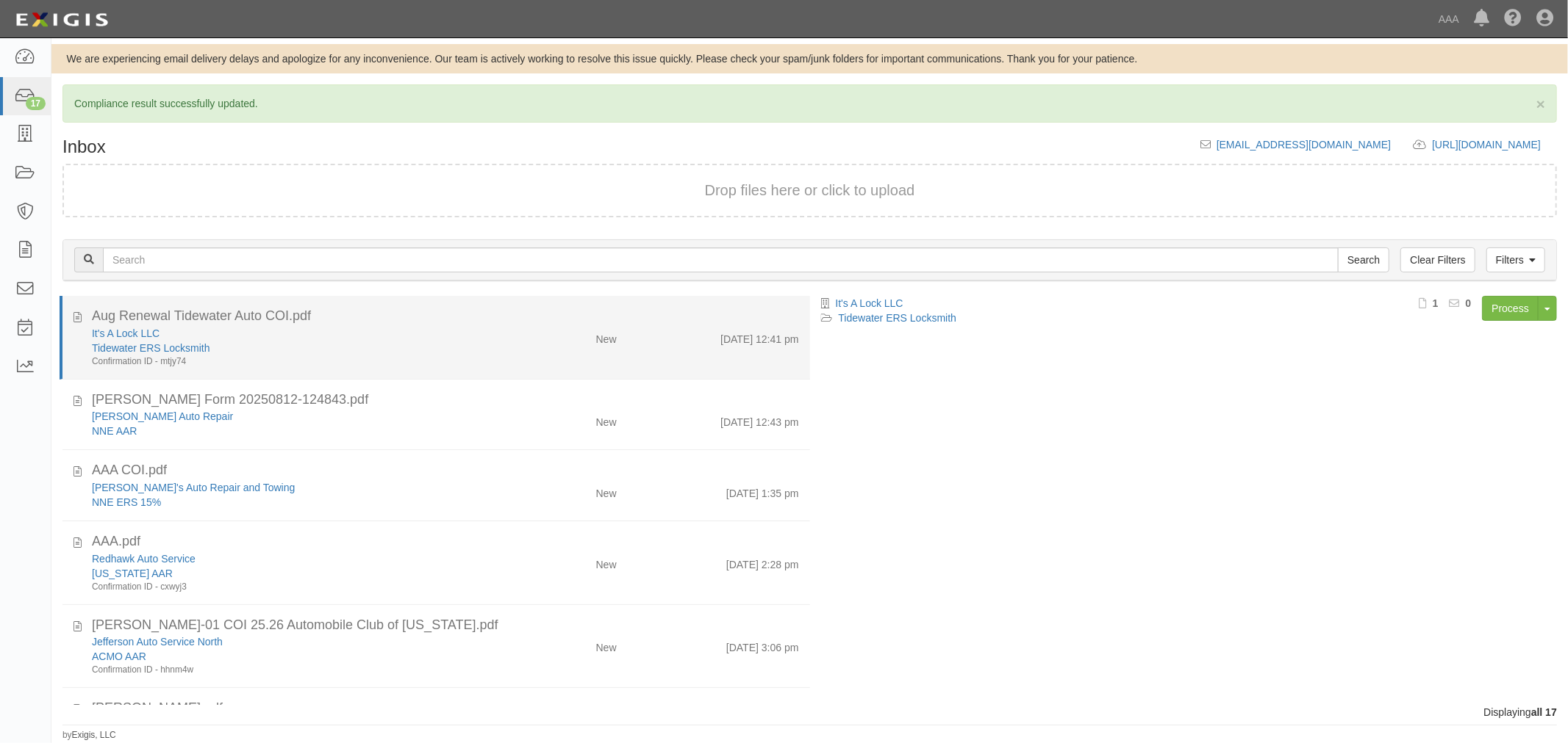
click at [452, 314] on div "Aug Renewal Tidewater Auto COI.pdf" at bounding box center [445, 317] width 707 height 19
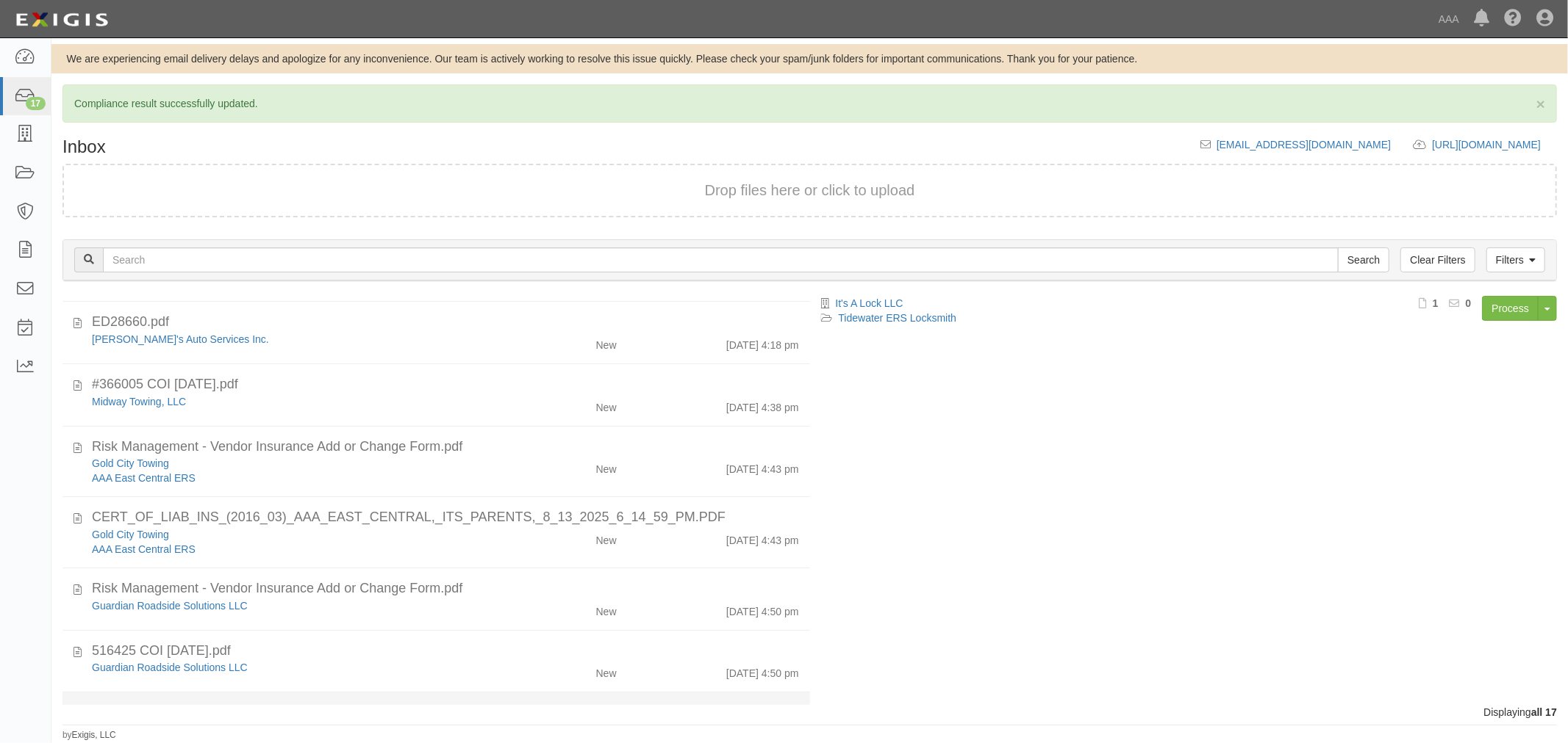
scroll to position [815, 0]
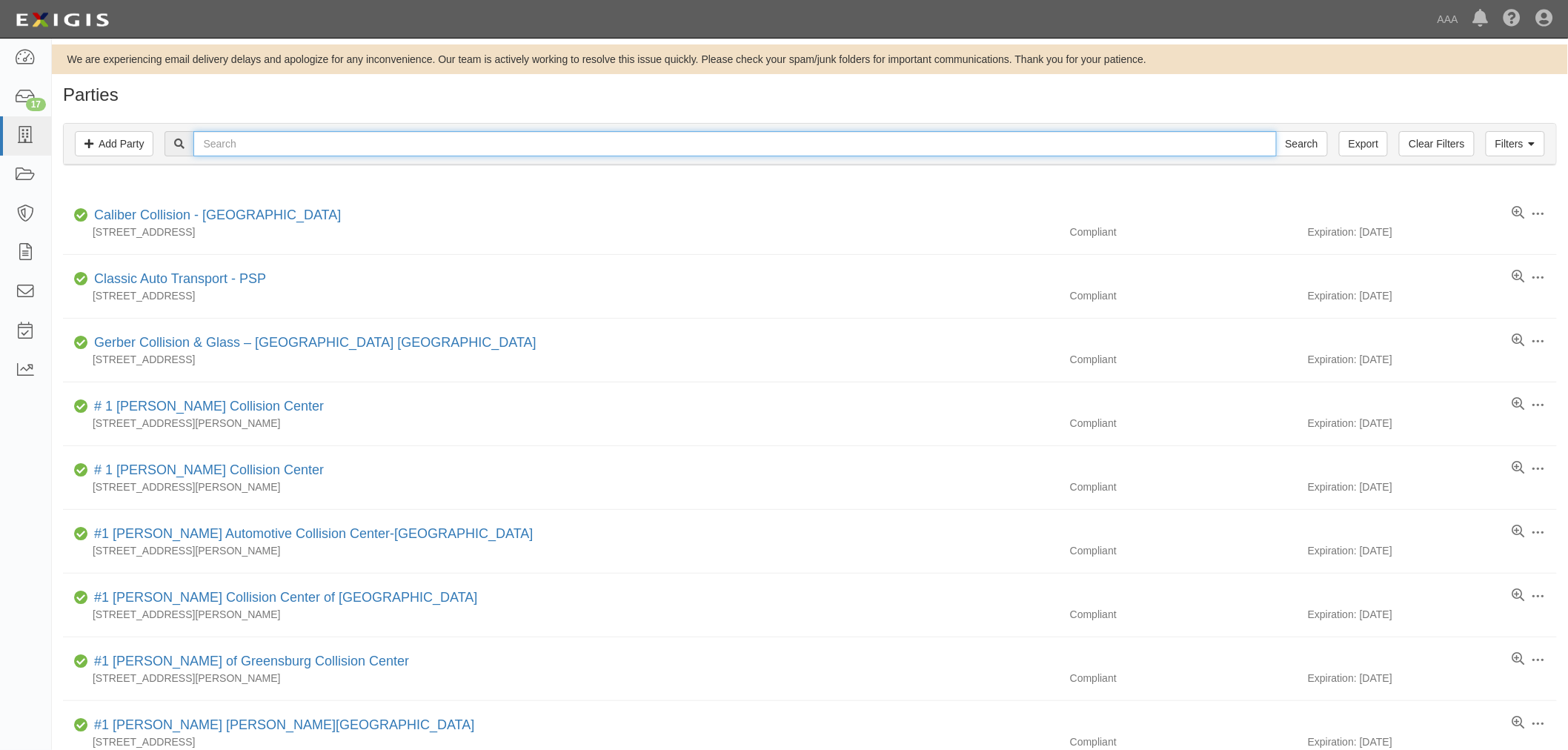
click at [237, 152] on input "text" at bounding box center [735, 143] width 1083 height 25
click at [264, 135] on input "text" at bounding box center [735, 143] width 1083 height 25
type input "Freddys"
click at [1276, 131] on input "Search" at bounding box center [1302, 143] width 52 height 25
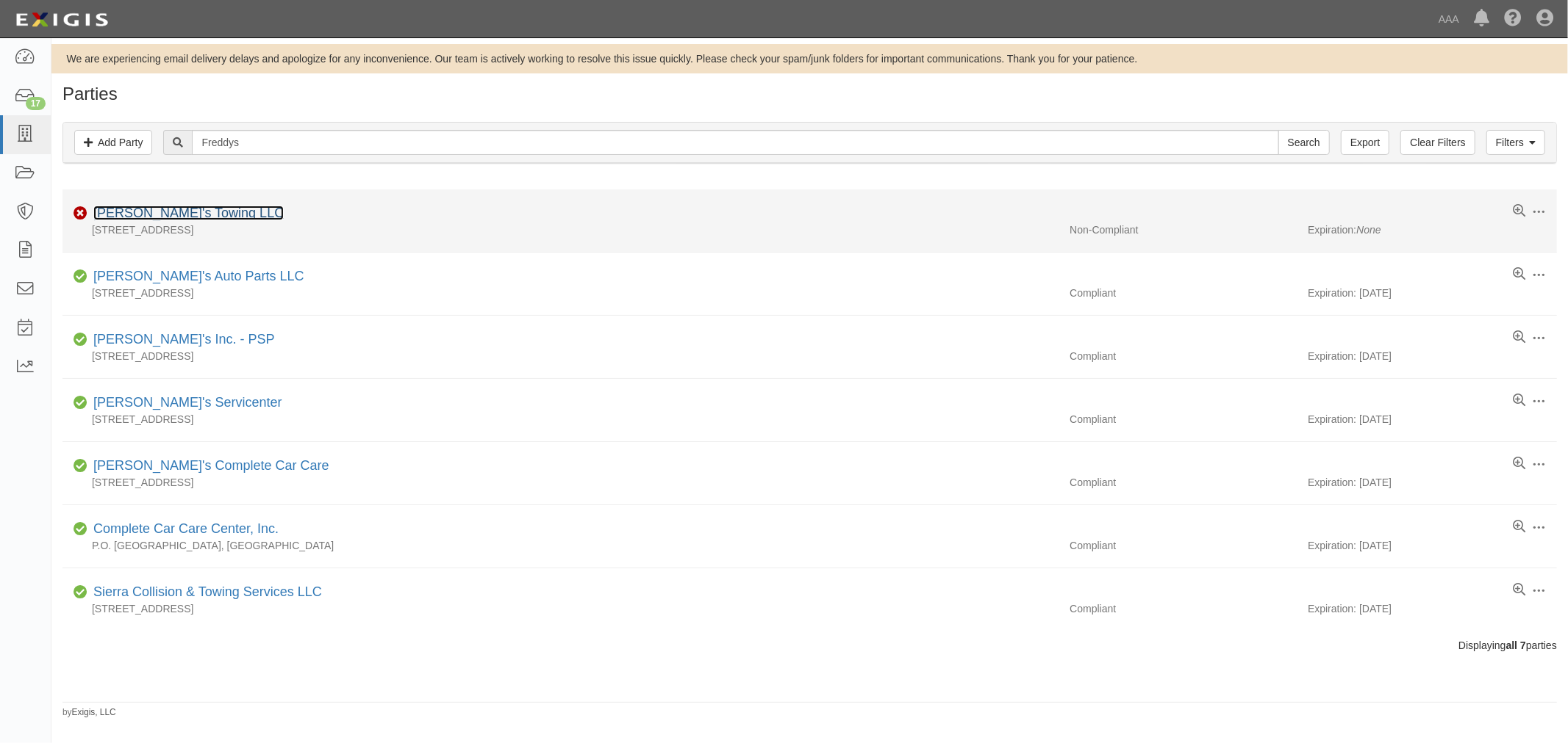
click at [177, 214] on link "[PERSON_NAME]'s Towing LLC" at bounding box center [189, 213] width 191 height 15
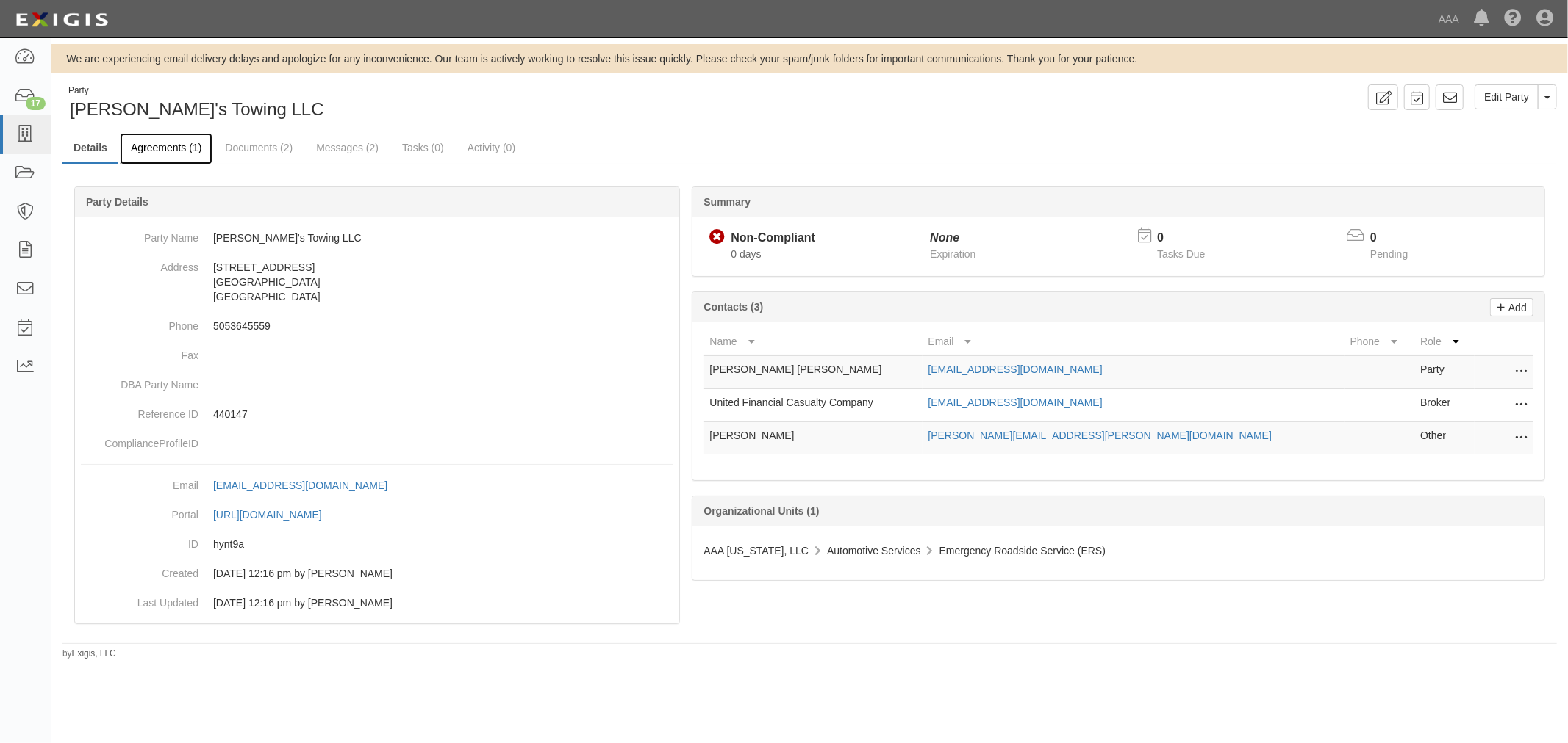
click at [163, 135] on link "Agreements (1)" at bounding box center [166, 149] width 93 height 32
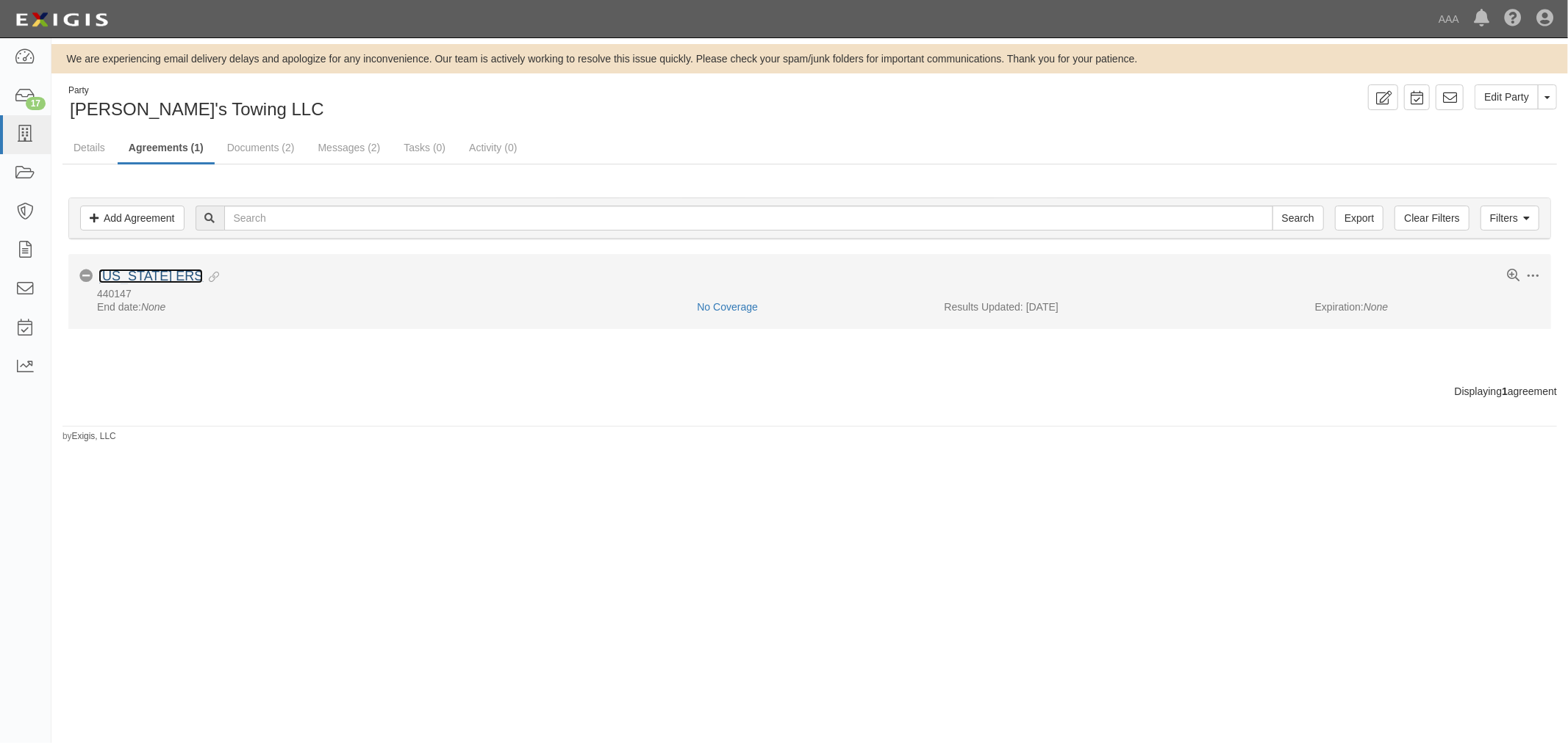
click at [135, 274] on link "[US_STATE] ERS" at bounding box center [151, 276] width 104 height 15
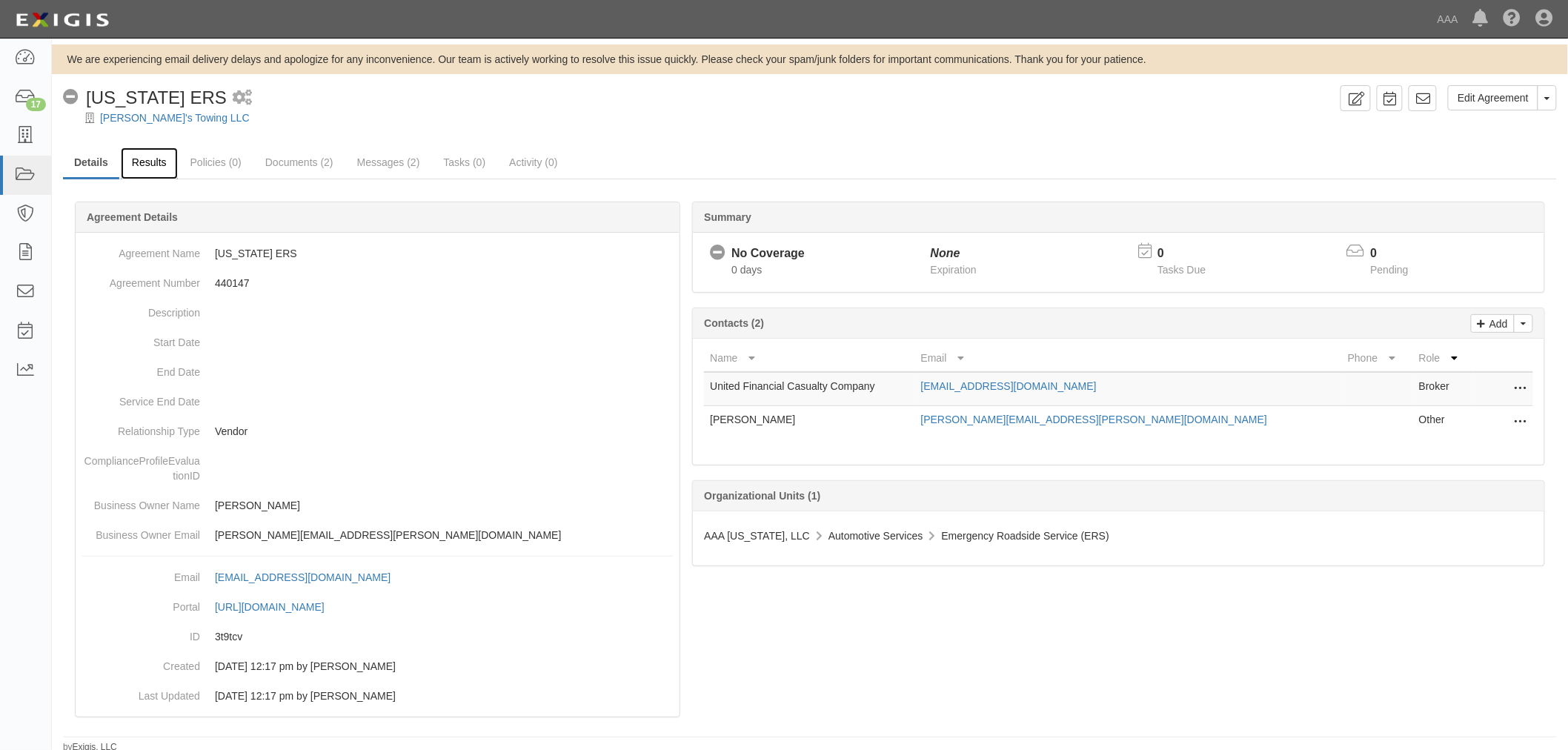
click at [123, 166] on link "Results" at bounding box center [150, 164] width 57 height 32
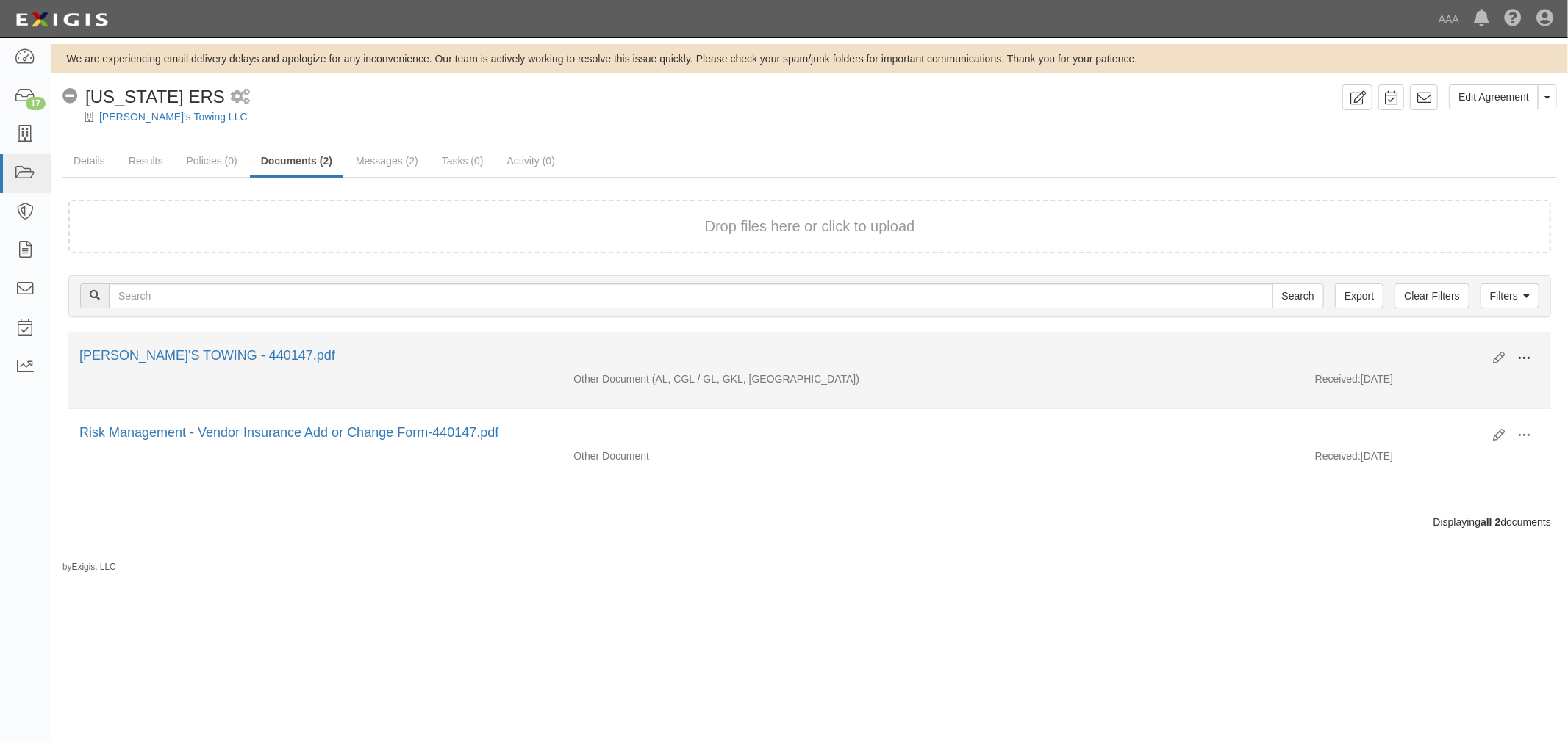
click at [1530, 358] on span at bounding box center [1523, 358] width 13 height 13
click at [1496, 371] on link "View" at bounding box center [1452, 379] width 117 height 26
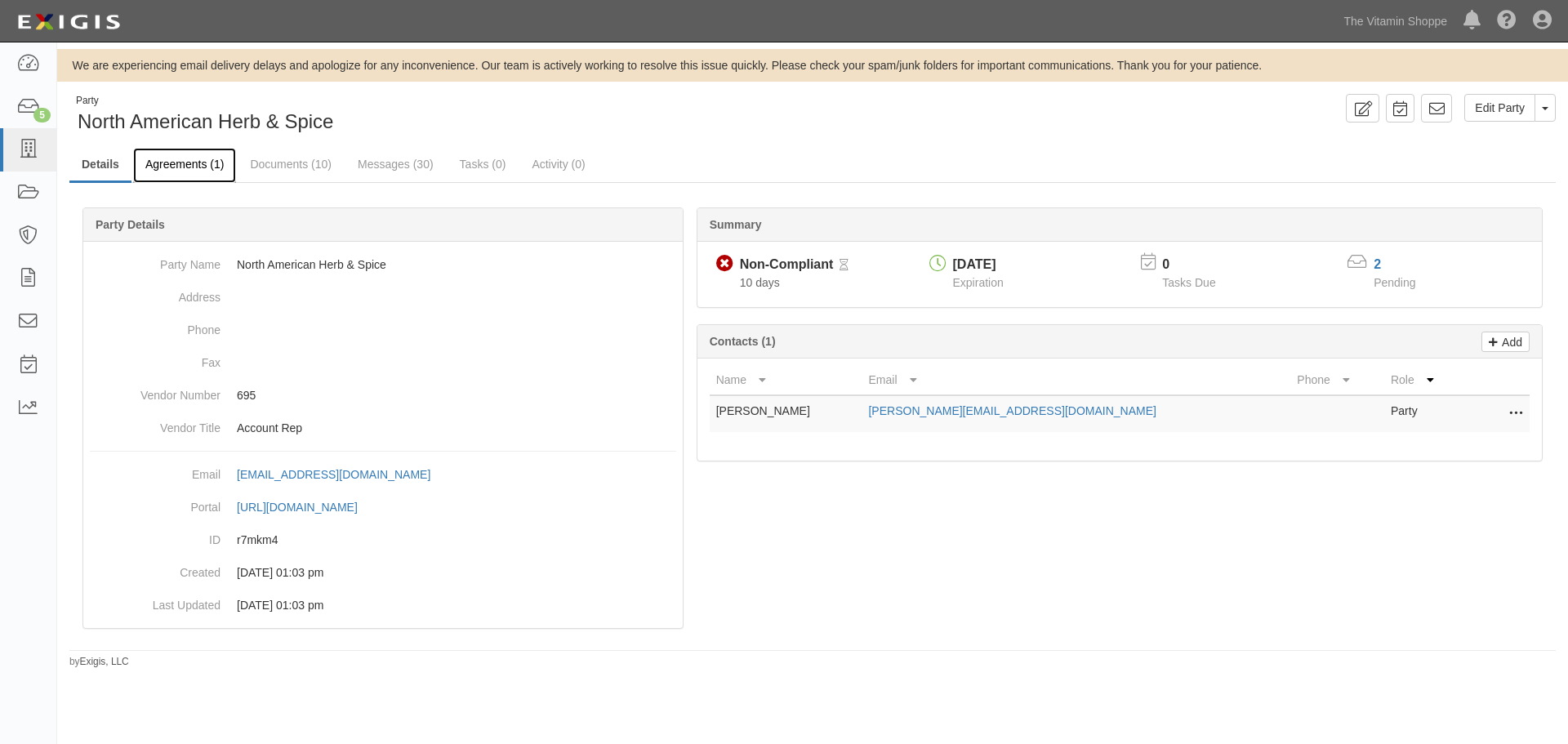
click at [211, 163] on link "Agreements (1)" at bounding box center [184, 166] width 103 height 35
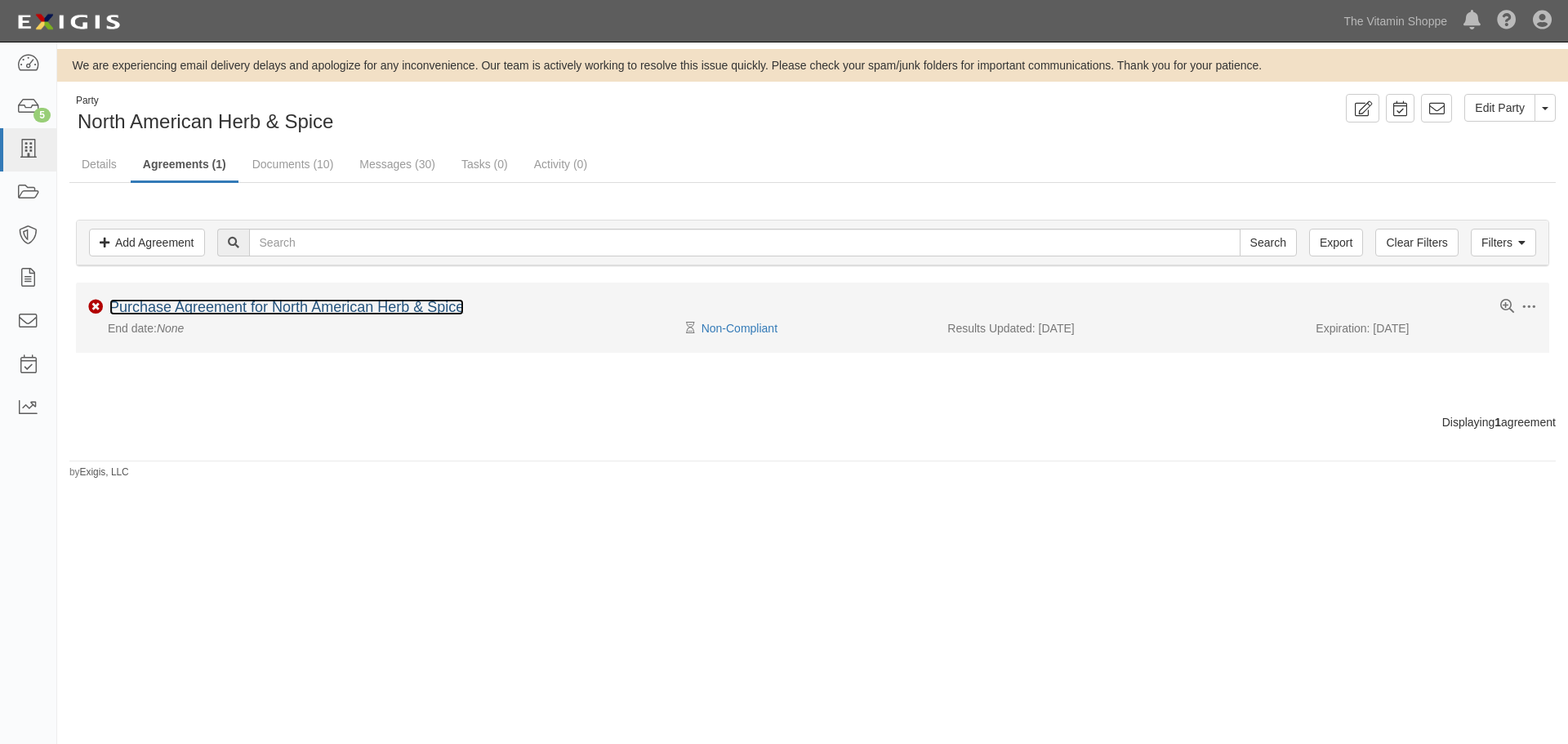
click at [266, 304] on link "Purchase Agreement for North American Herb & Spice" at bounding box center [287, 307] width 354 height 17
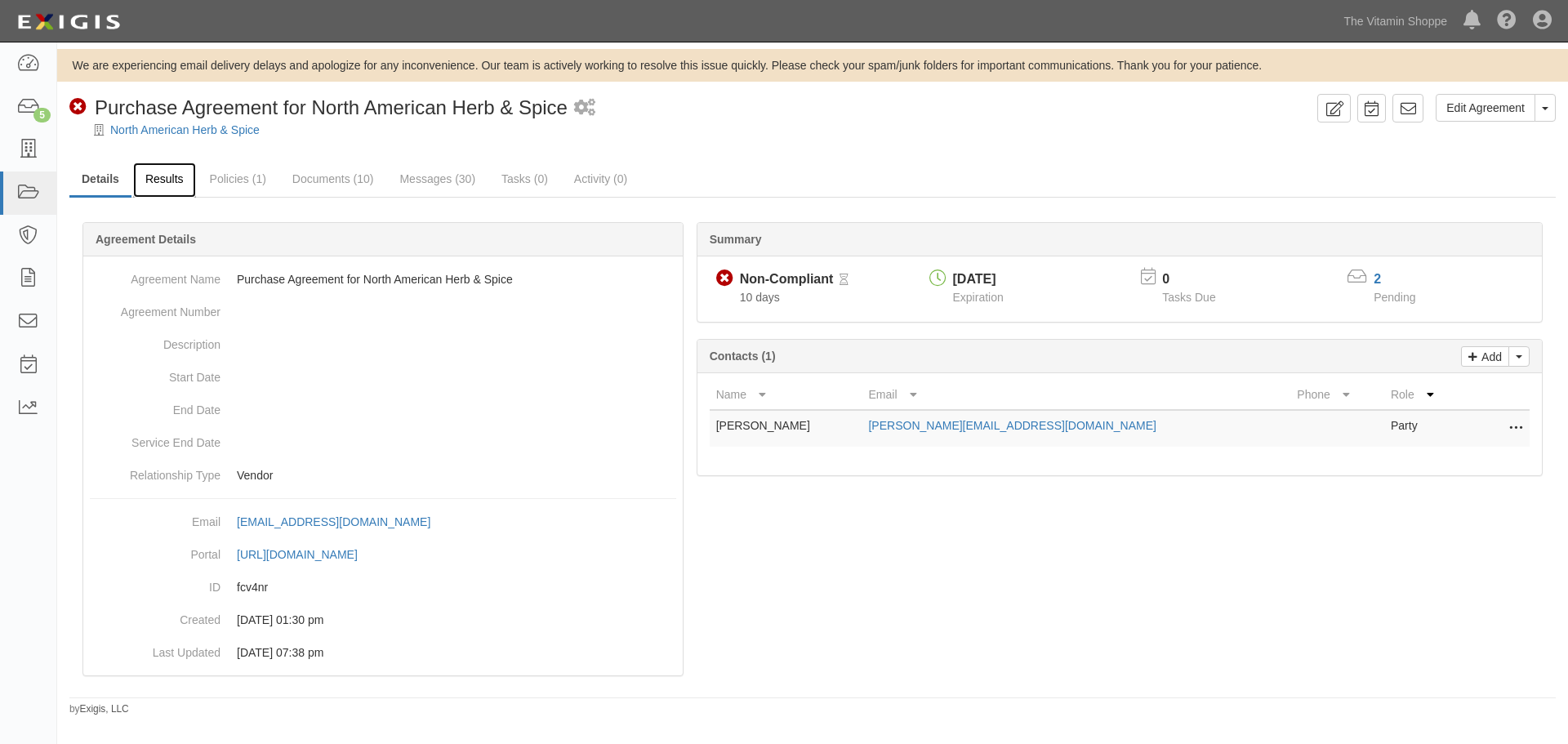
click at [158, 185] on link "Results" at bounding box center [165, 181] width 63 height 35
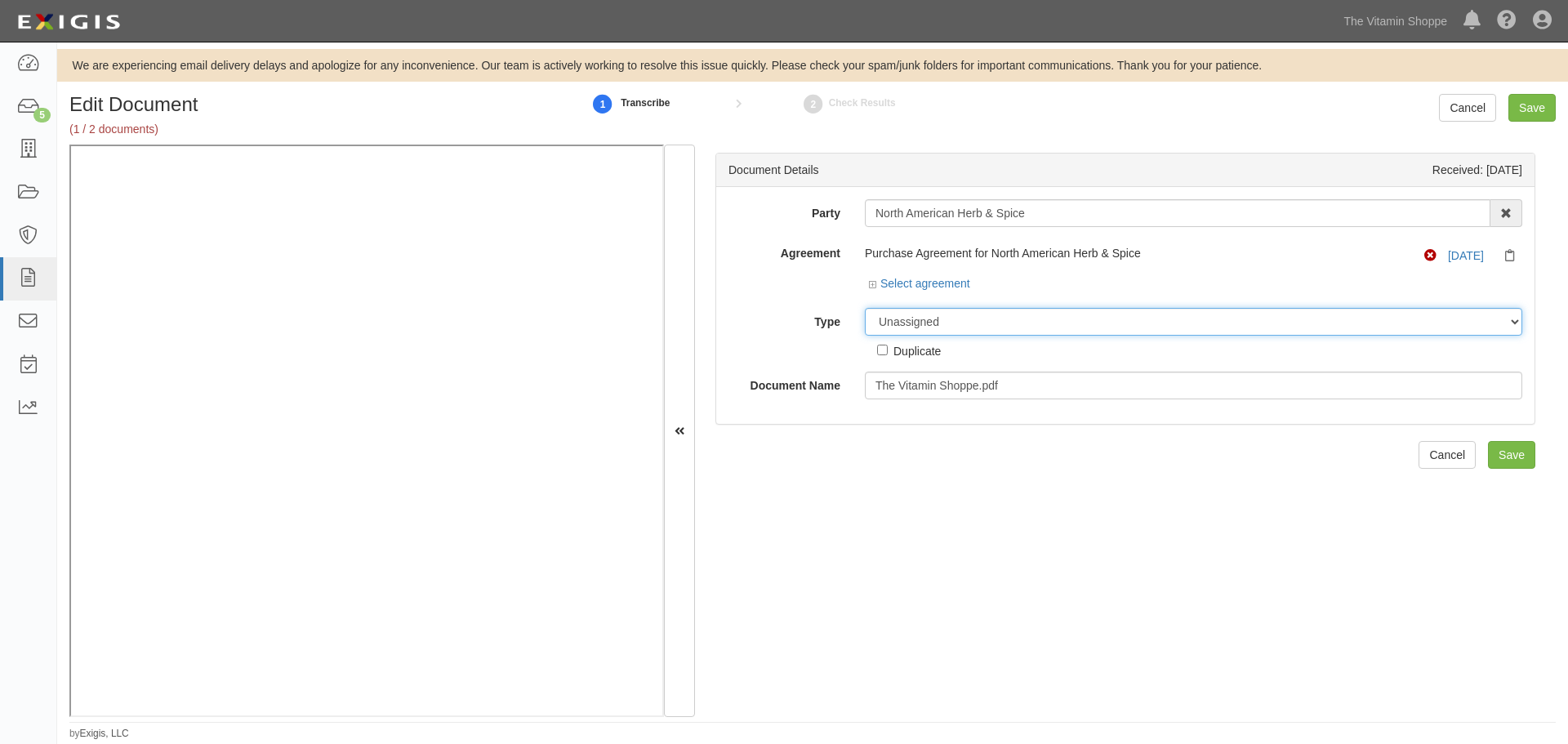
click at [909, 336] on div "Unassigned Binder Cancellation Notice Certificate Contract Endorsement Insuranc…" at bounding box center [1193, 334] width 682 height 51
select select "CertificateDetail"
click at [865, 308] on select "Unassigned Binder Cancellation Notice Certificate Contract Endorsement Insuranc…" at bounding box center [1194, 322] width 657 height 27
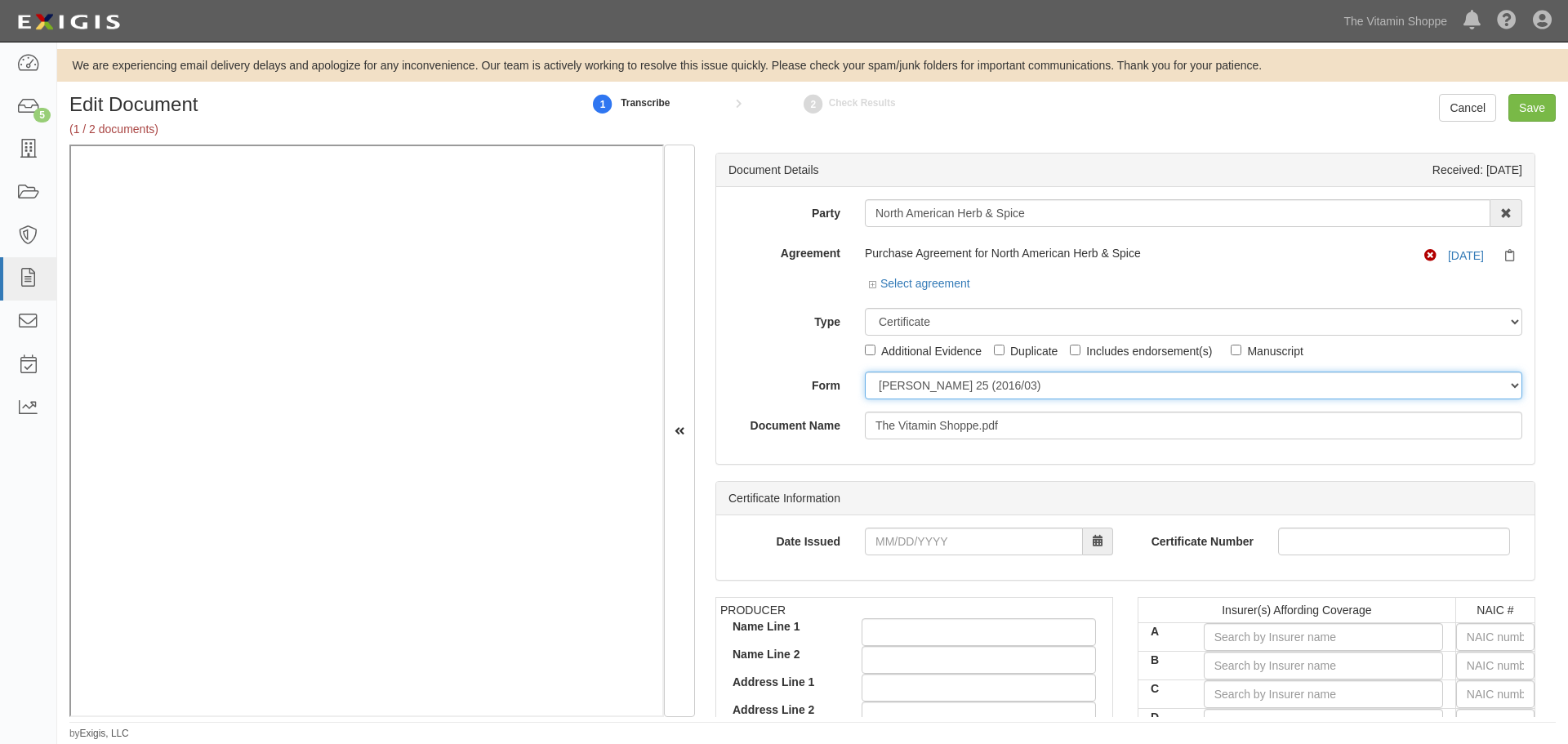
click at [879, 383] on select "ACORD 25 (2016/03) ACORD 101 ACORD 855 NY (2014/05) General" at bounding box center [1194, 386] width 657 height 27
select select "GeneralFormDetail"
click at [865, 372] on select "ACORD 25 (2016/03) ACORD 101 ACORD 855 NY (2014/05) General" at bounding box center [1194, 386] width 657 height 27
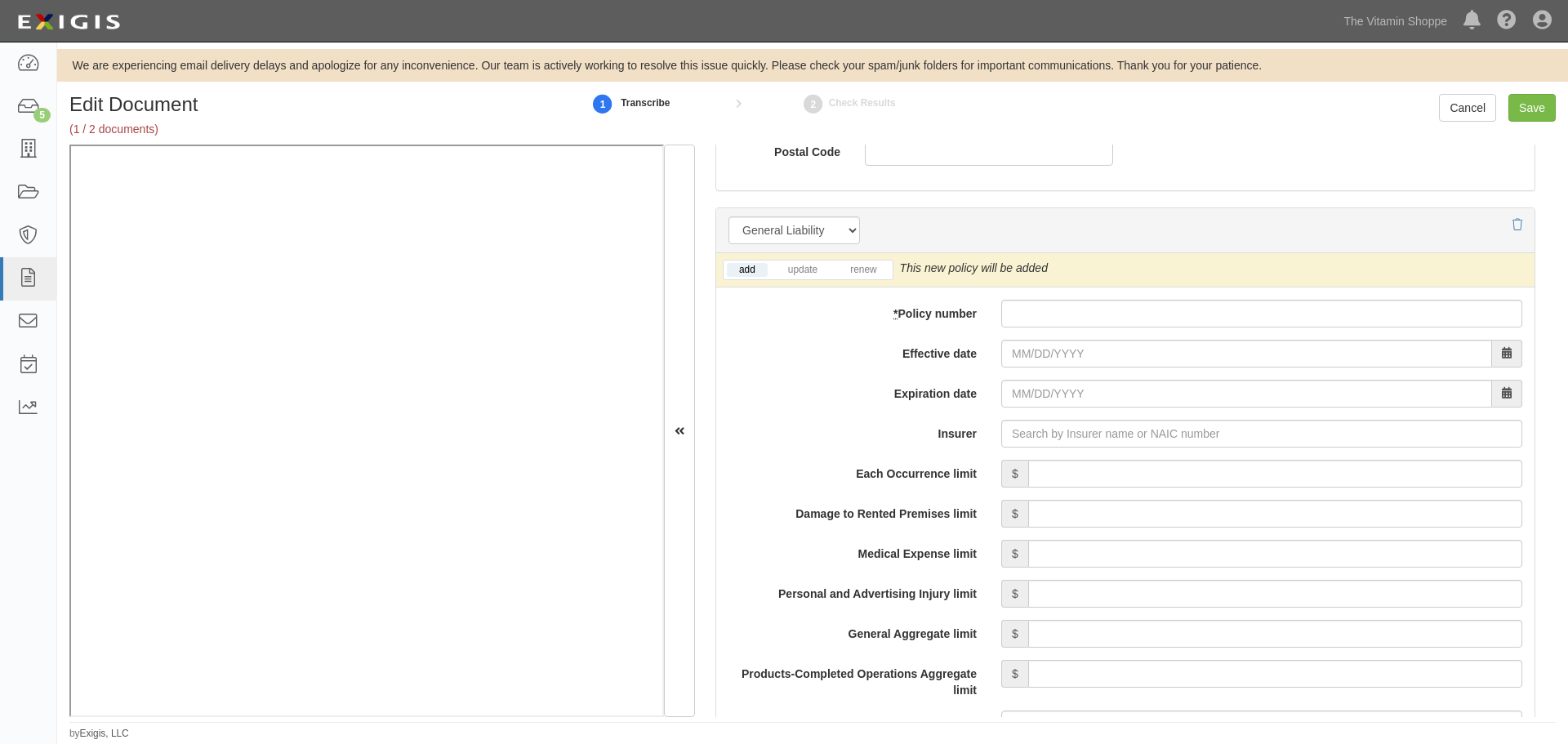
scroll to position [1089, 0]
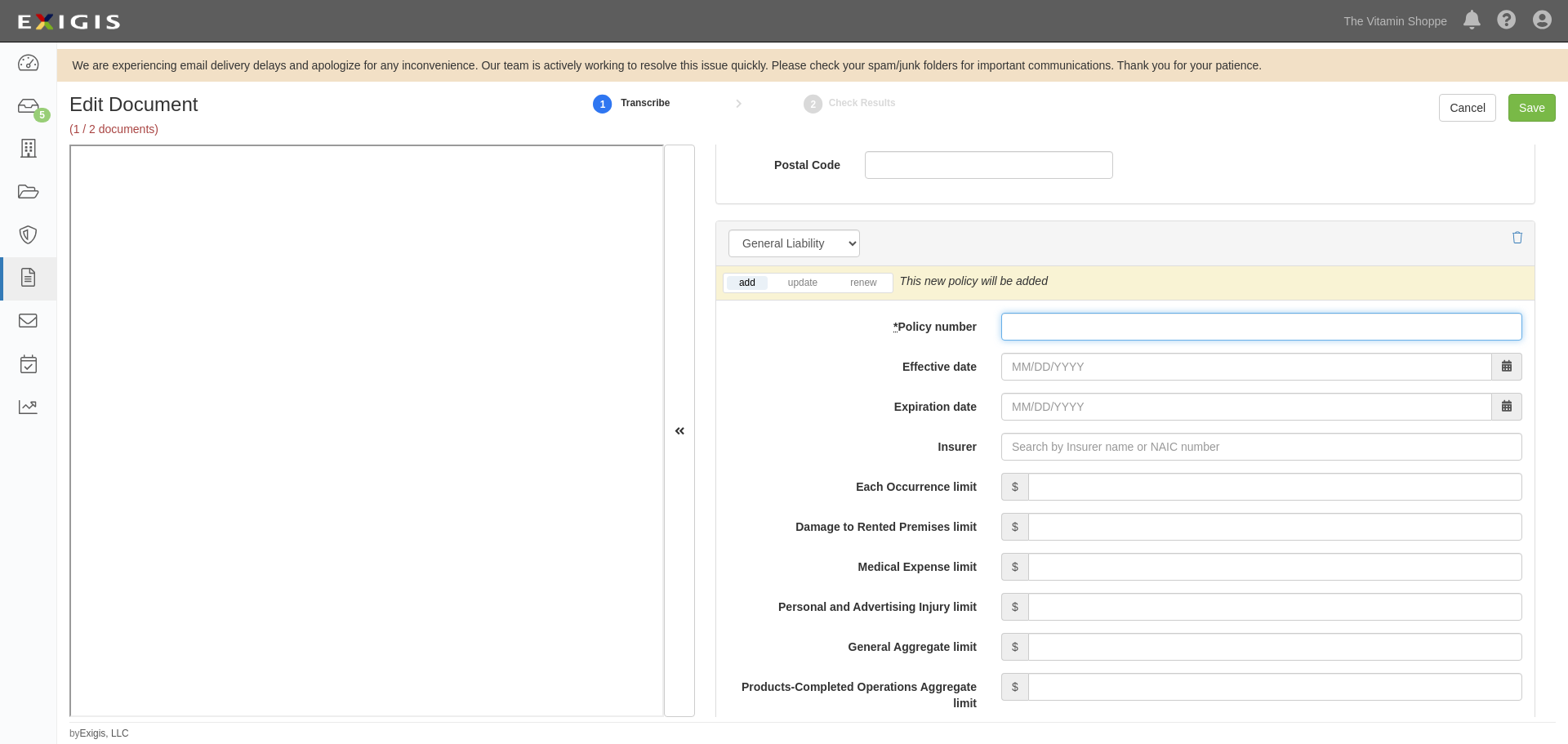
paste input "G46798867"
drag, startPoint x: 1025, startPoint y: 328, endPoint x: 1031, endPoint y: 345, distance: 18.0
click at [1025, 328] on input "* Policy number" at bounding box center [1262, 327] width 521 height 27
type input "G46798867"
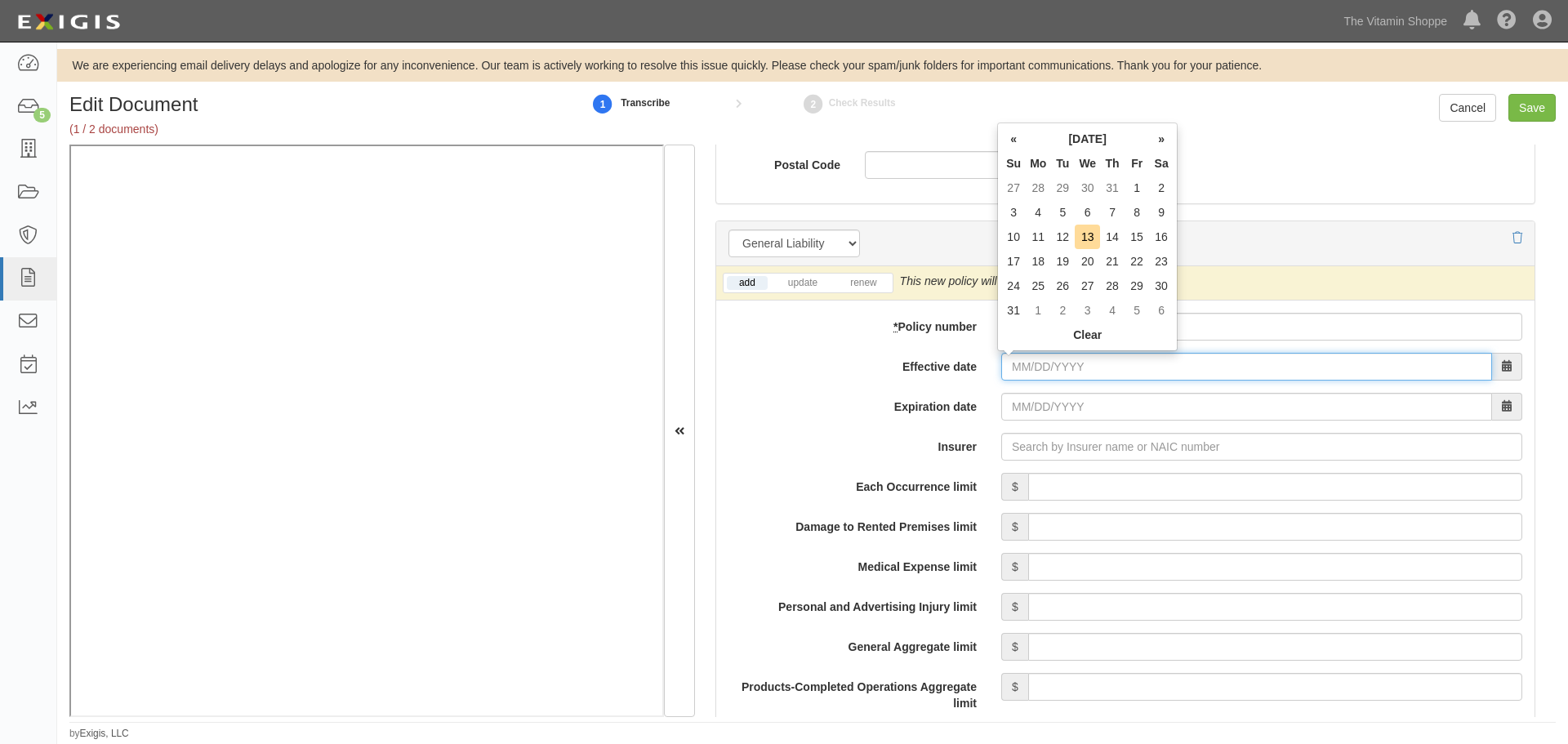
click at [1035, 365] on input "Effective date" at bounding box center [1247, 367] width 491 height 27
type input "08/03/2025"
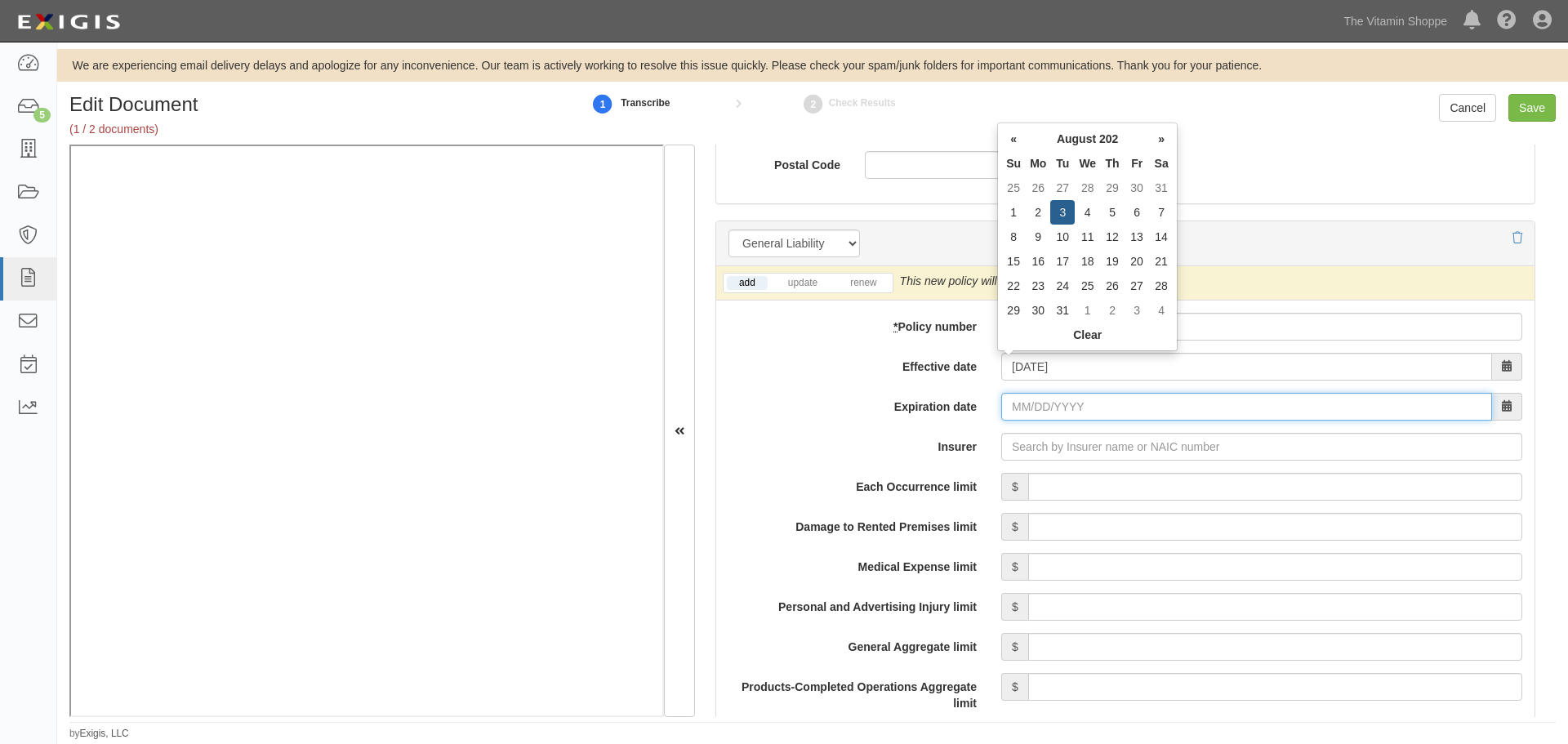
type input "08/03/2026"
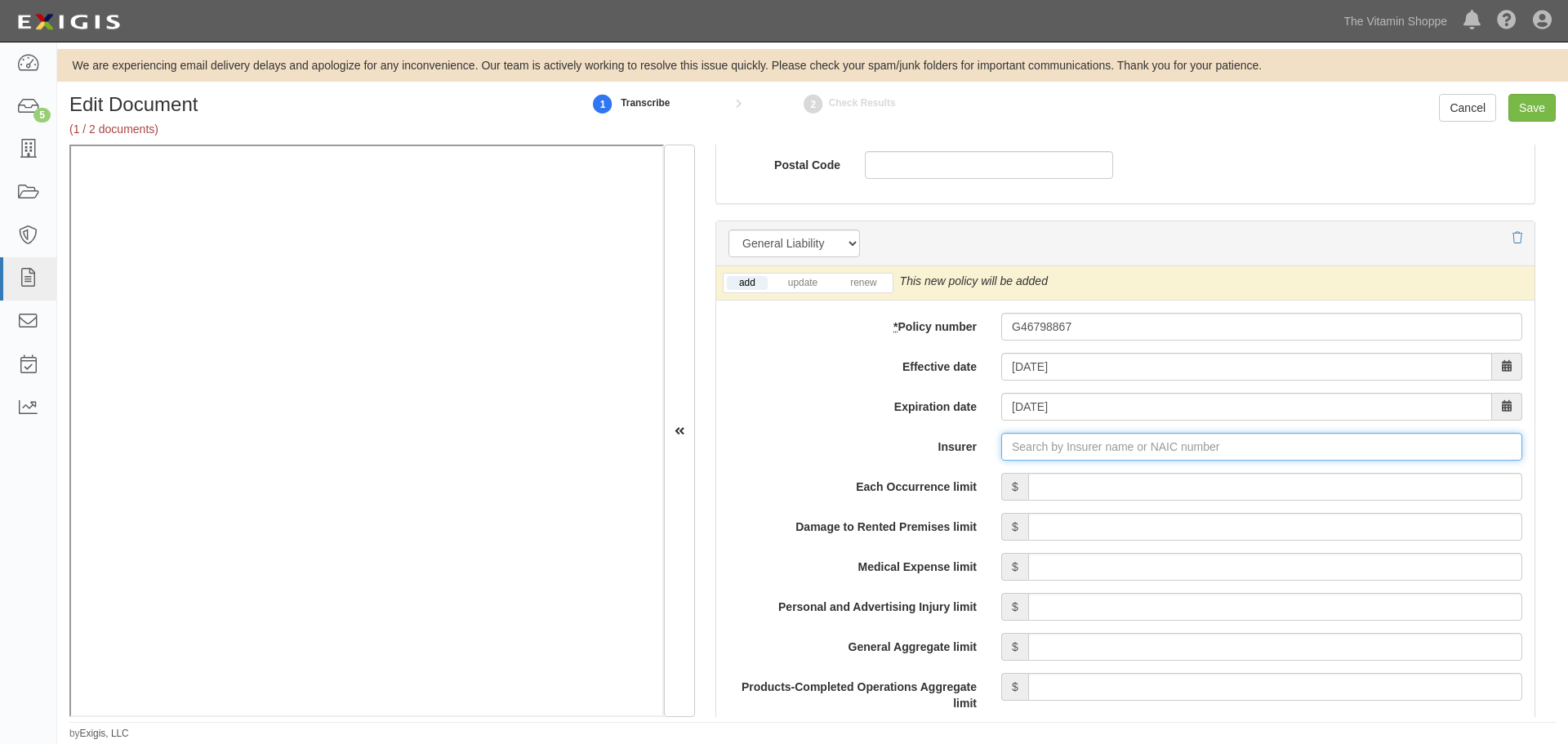
type input "180 Seguros S.A. (0) NR Rating"
type input "1"
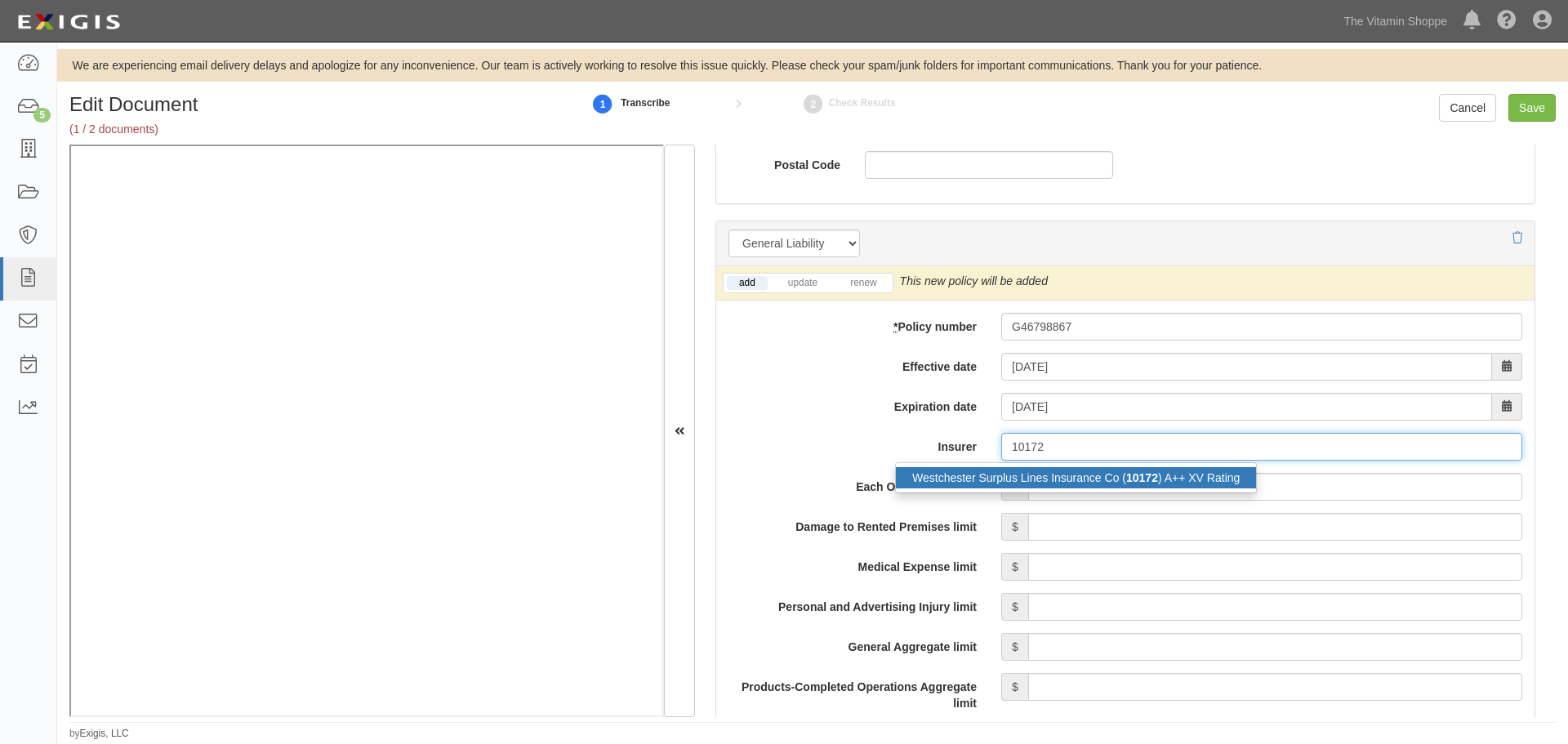
drag, startPoint x: 1071, startPoint y: 480, endPoint x: 994, endPoint y: 445, distance: 84.6
click at [1071, 482] on div "Westchester Surplus Lines Insurance Co ( 10172 ) A++ XV Rating" at bounding box center [1075, 478] width 360 height 22
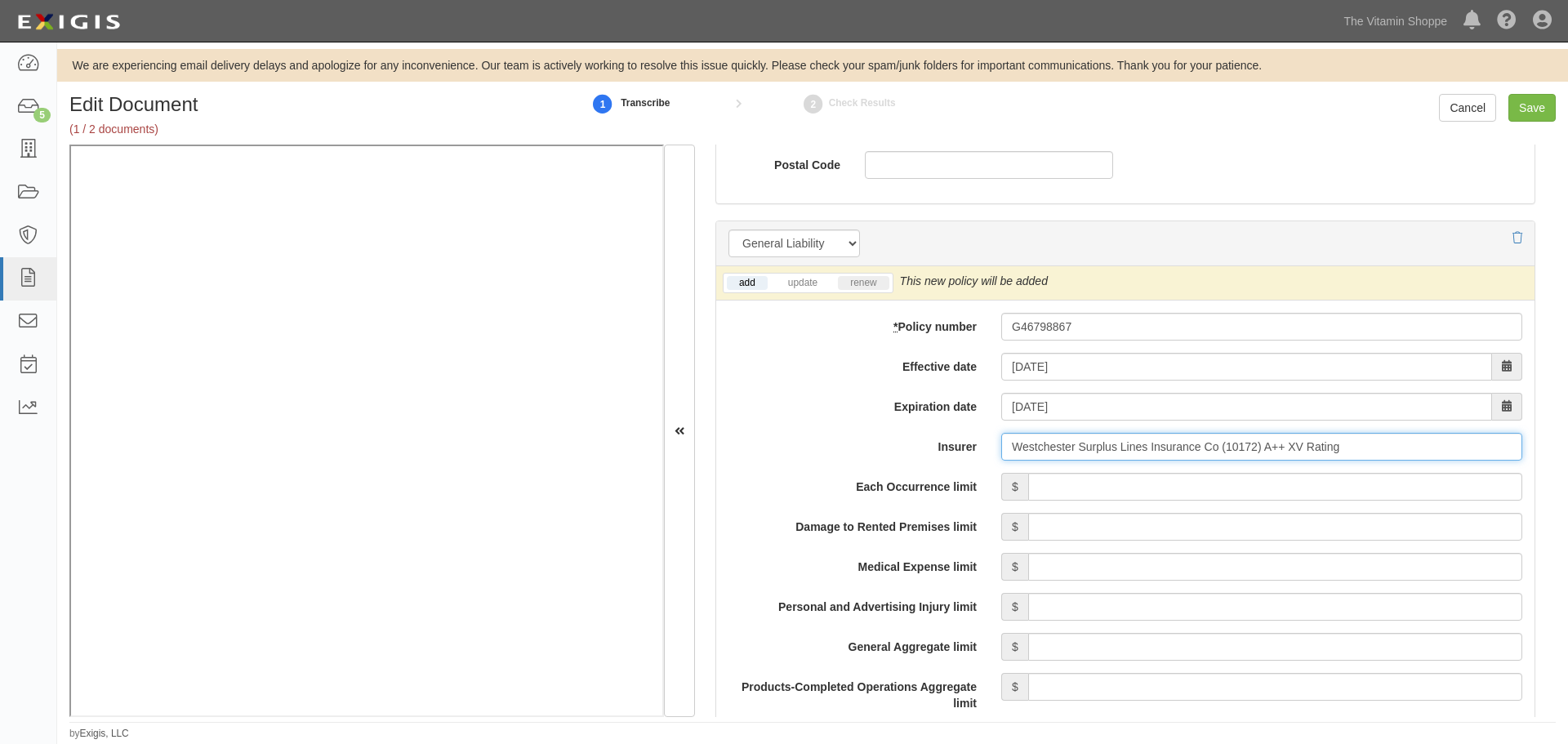
type input "Westchester Surplus Lines Insurance Co (10172) A++ XV Rating"
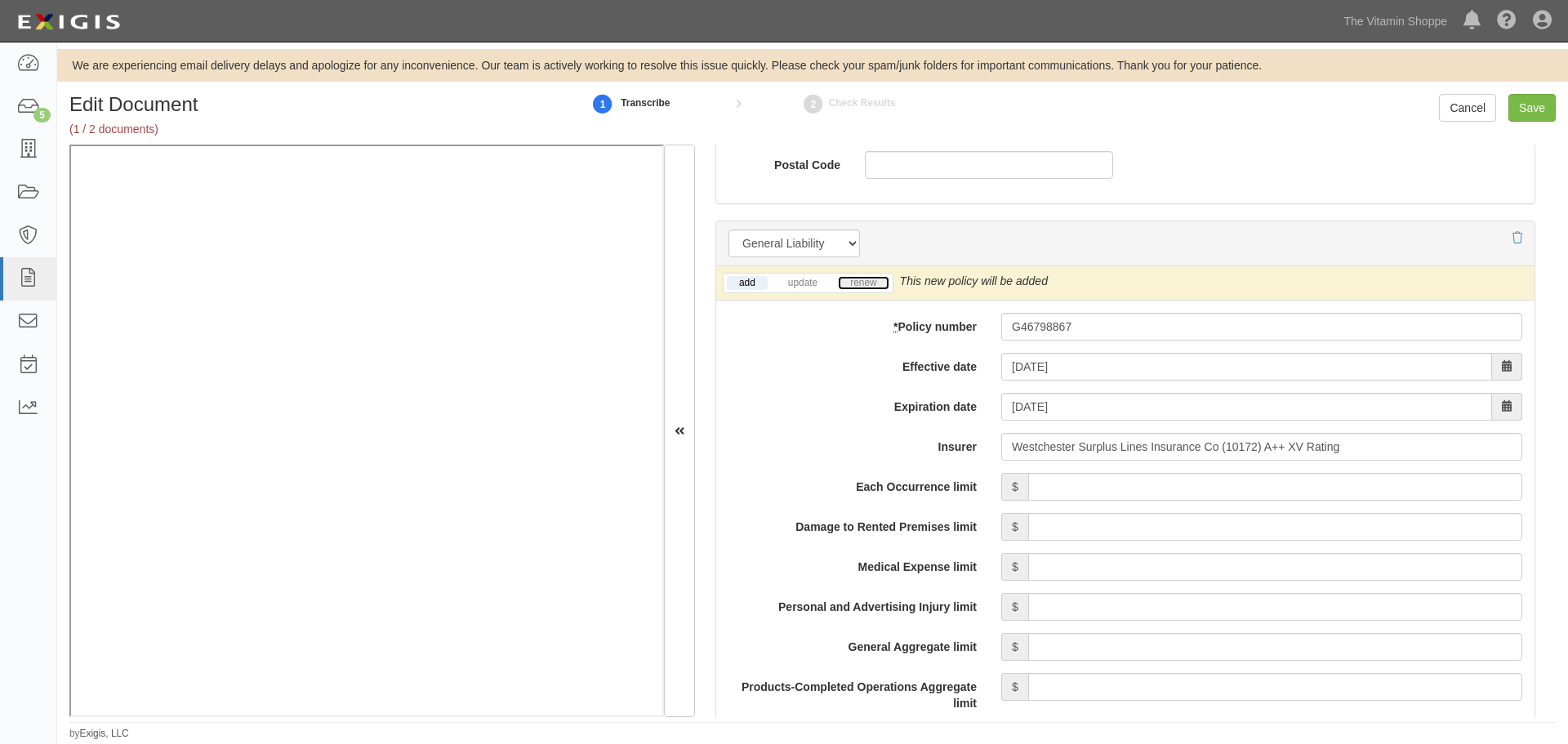
click at [866, 283] on link "renew" at bounding box center [863, 283] width 51 height 14
click at [1054, 493] on input "Each Occurrence limit" at bounding box center [1276, 487] width 495 height 27
type input "5,000,000"
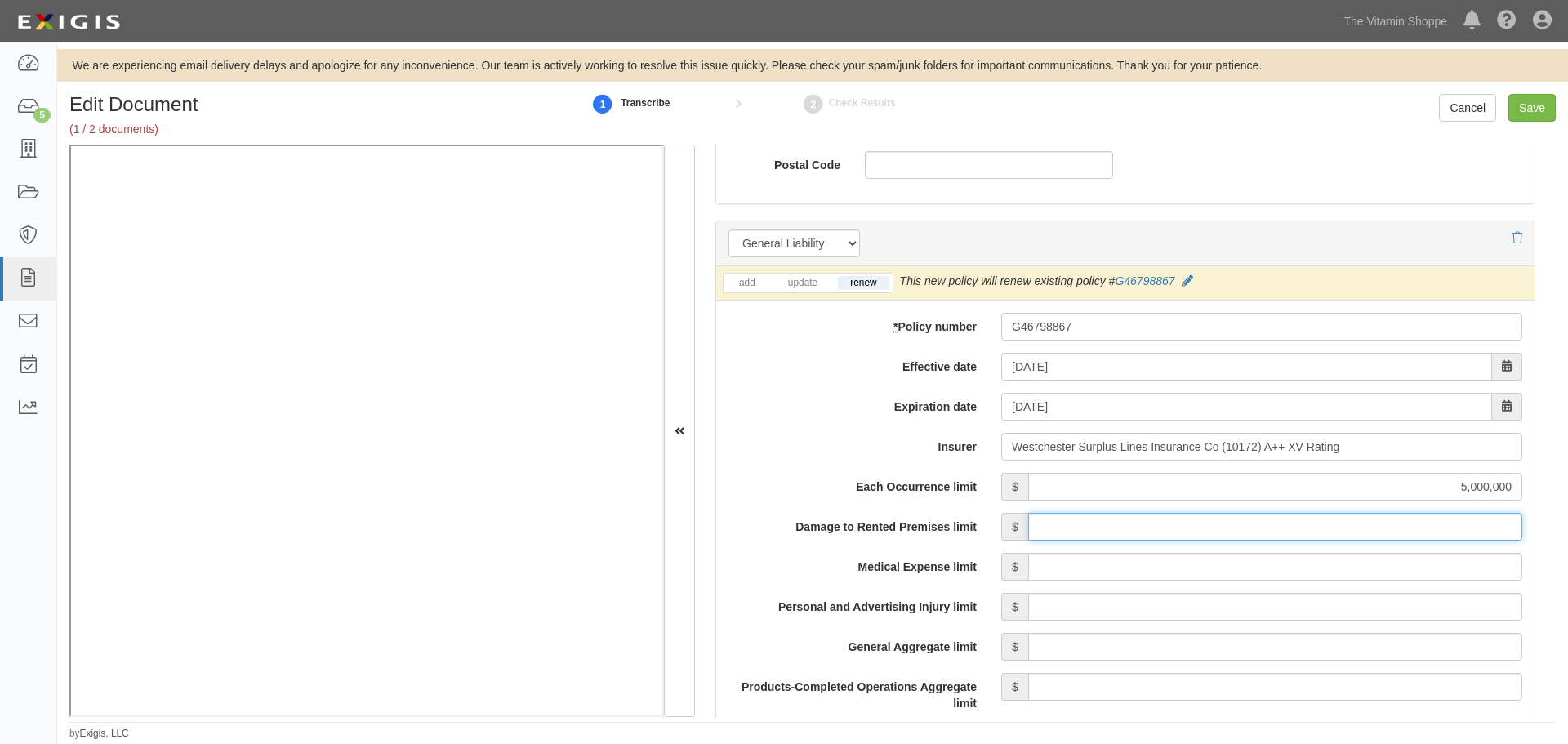
click at [1061, 529] on input "Damage to Rented Premises limit" at bounding box center [1276, 527] width 495 height 27
type input "100,000"
click at [1205, 563] on input "Medical Expense limit" at bounding box center [1276, 567] width 495 height 27
type input "10,000"
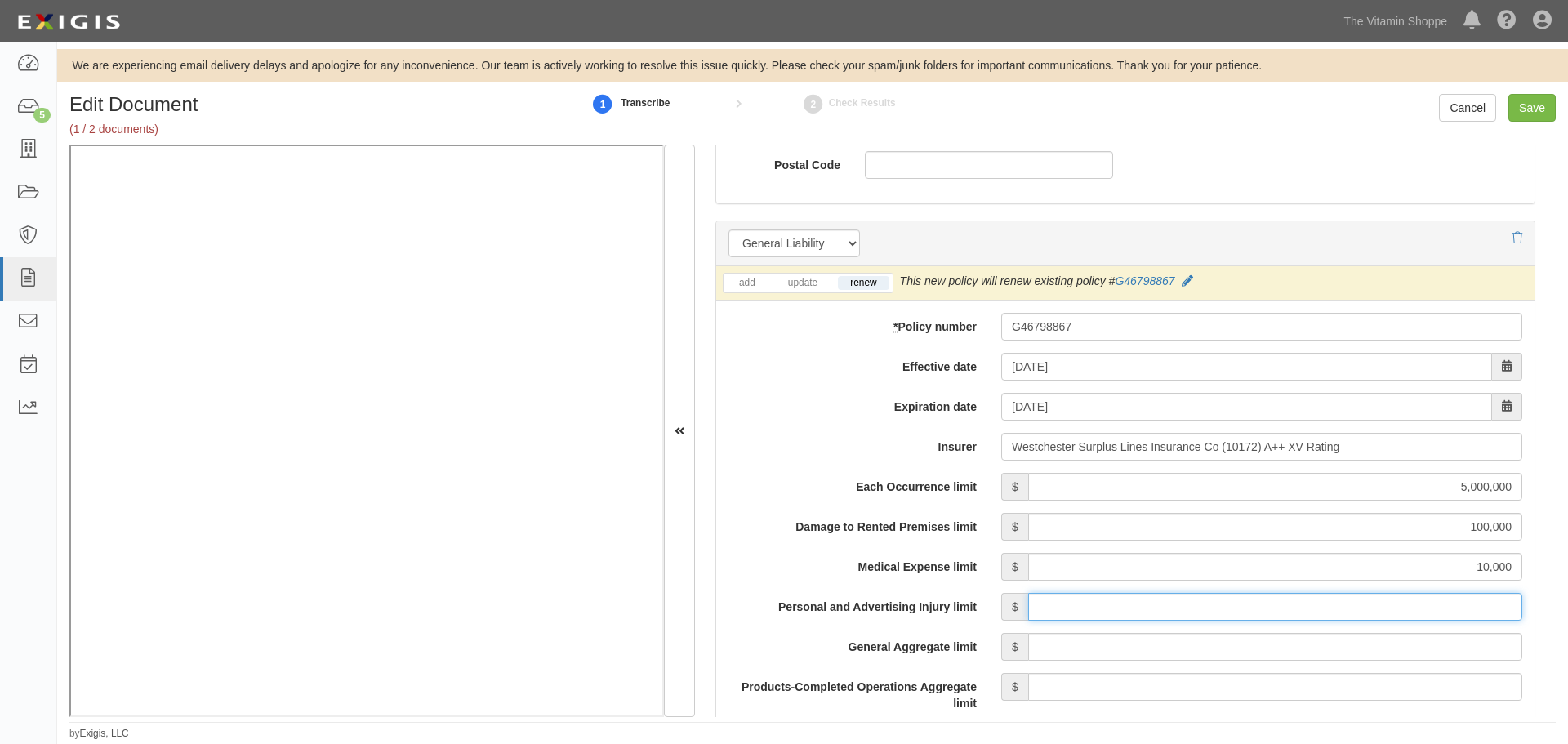
click at [1204, 608] on input "Personal and Advertising Injury limit" at bounding box center [1276, 607] width 495 height 27
type input "5,000,000"
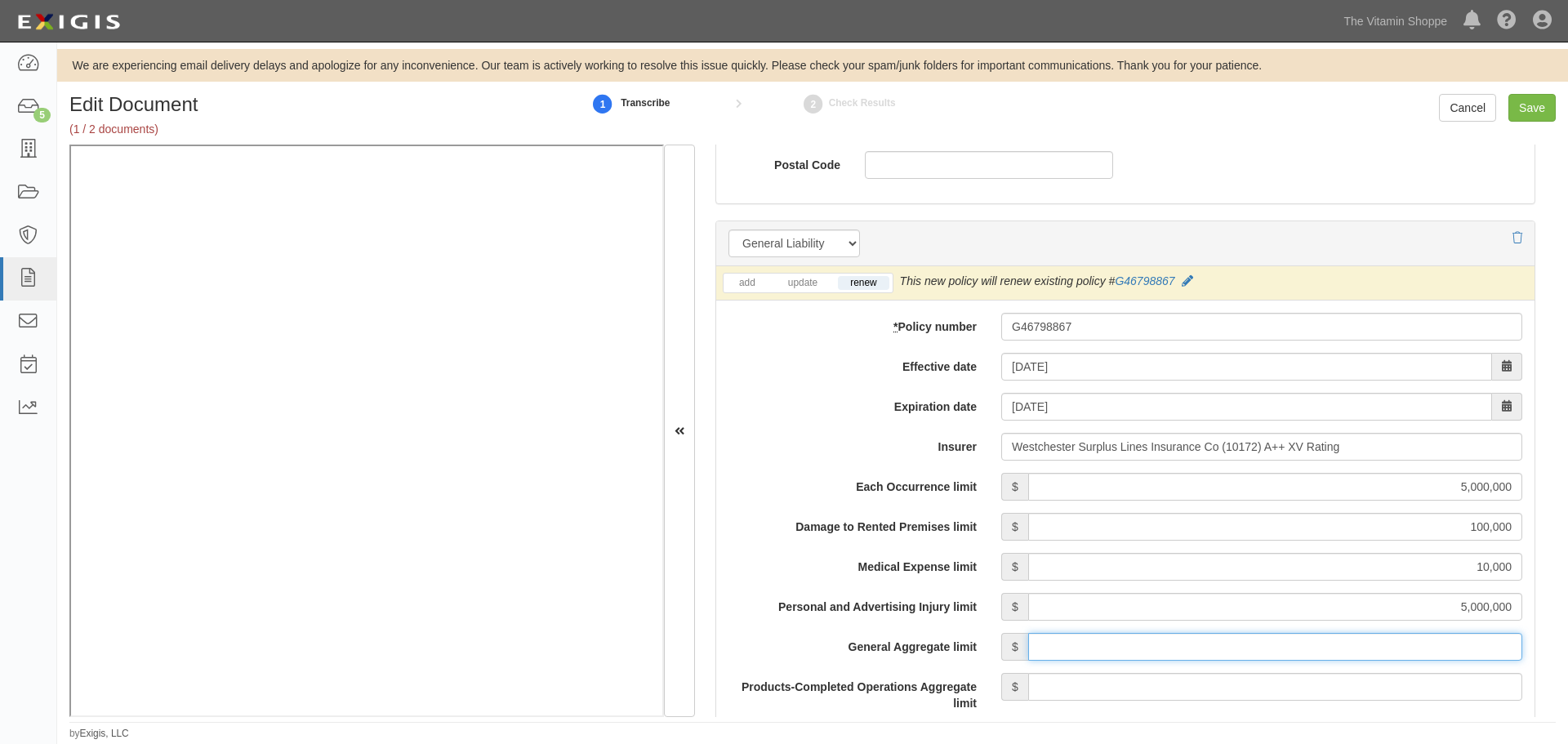
click at [1211, 649] on input "General Aggregate limit" at bounding box center [1276, 647] width 495 height 27
type input "5,000,000"
click at [1475, 688] on input "Products-Completed Operations Aggregate limit" at bounding box center [1276, 687] width 495 height 27
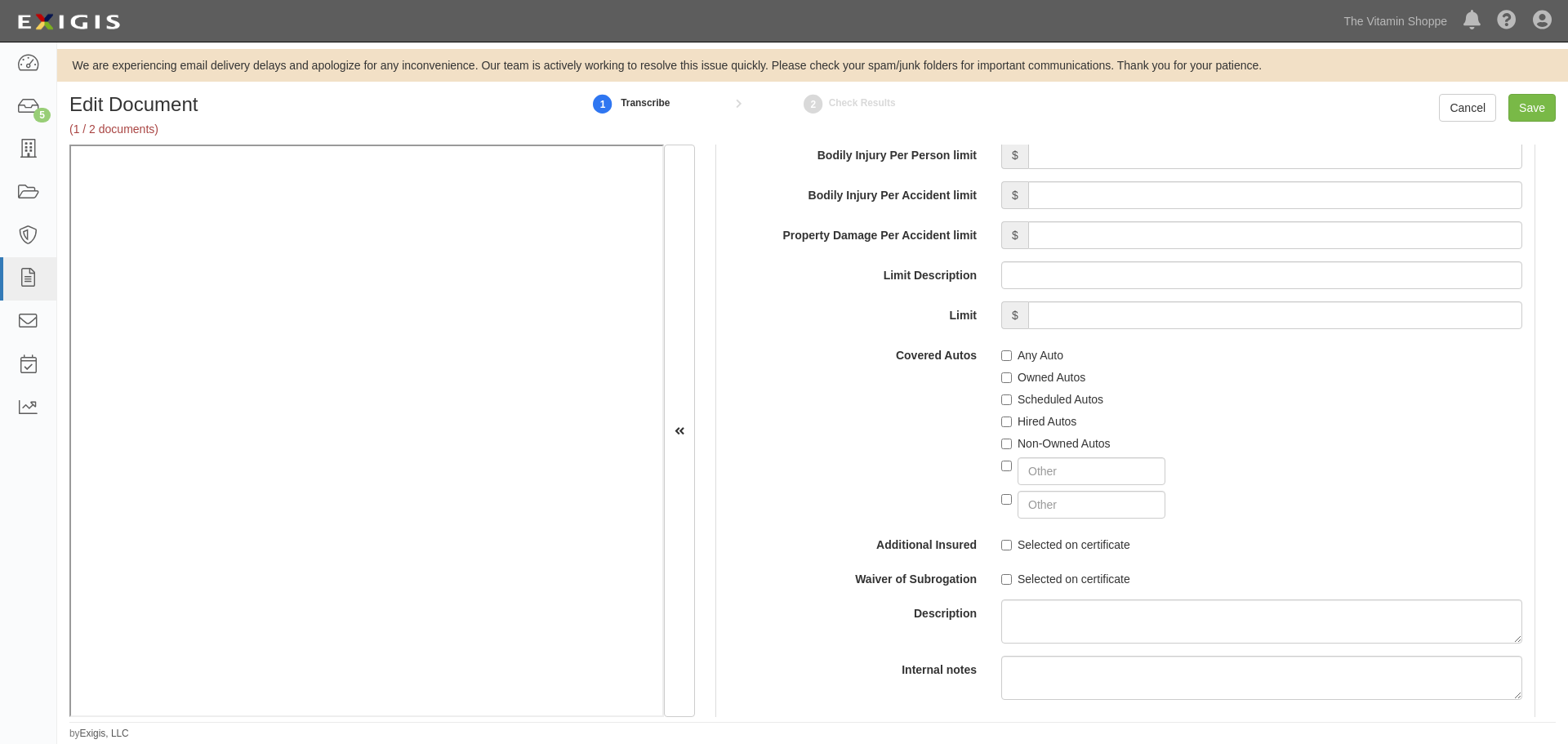
scroll to position [2587, 0]
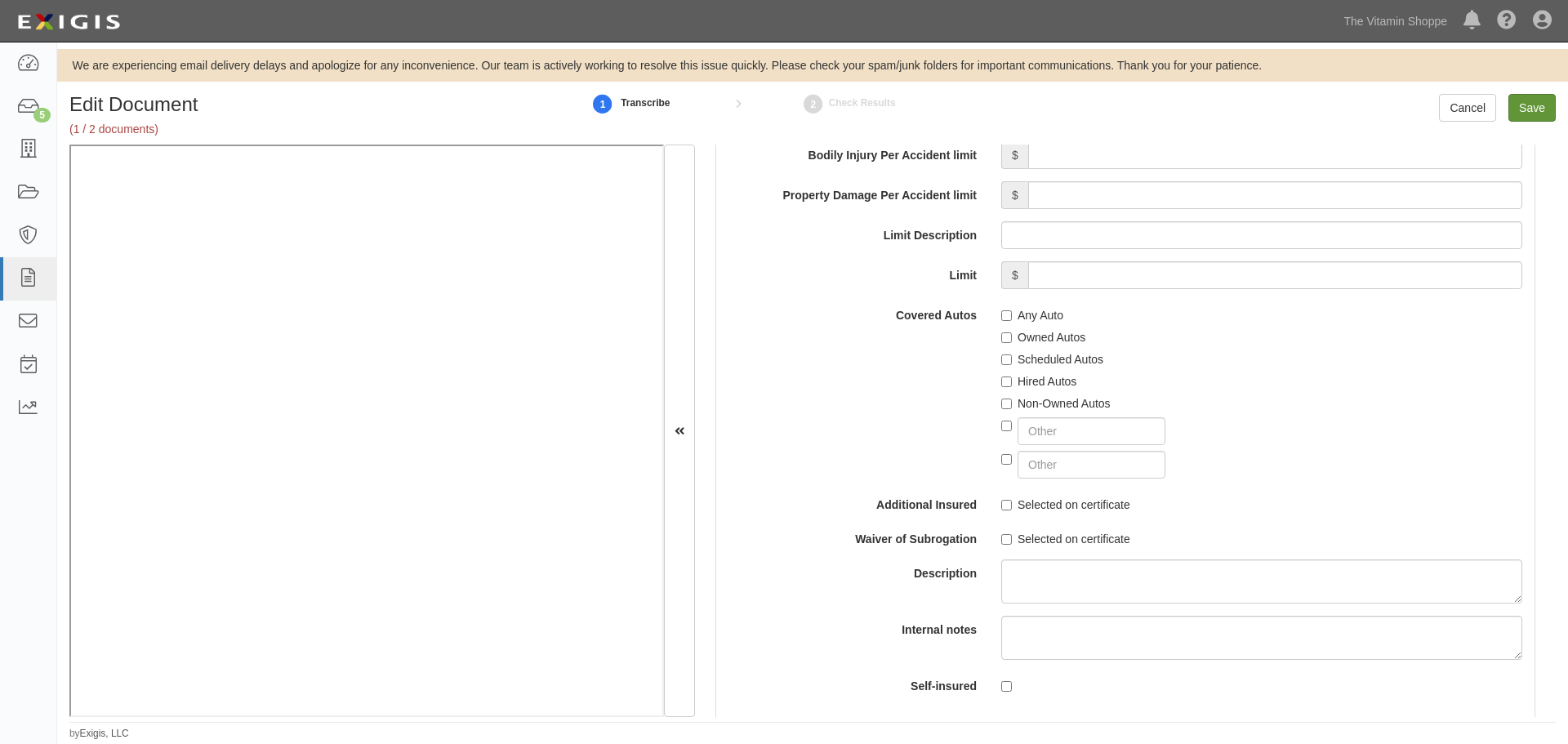
type input "5,000,000"
click at [1526, 110] on input "Save" at bounding box center [1532, 108] width 47 height 27
type input "5000000"
type input "100000"
type input "10000"
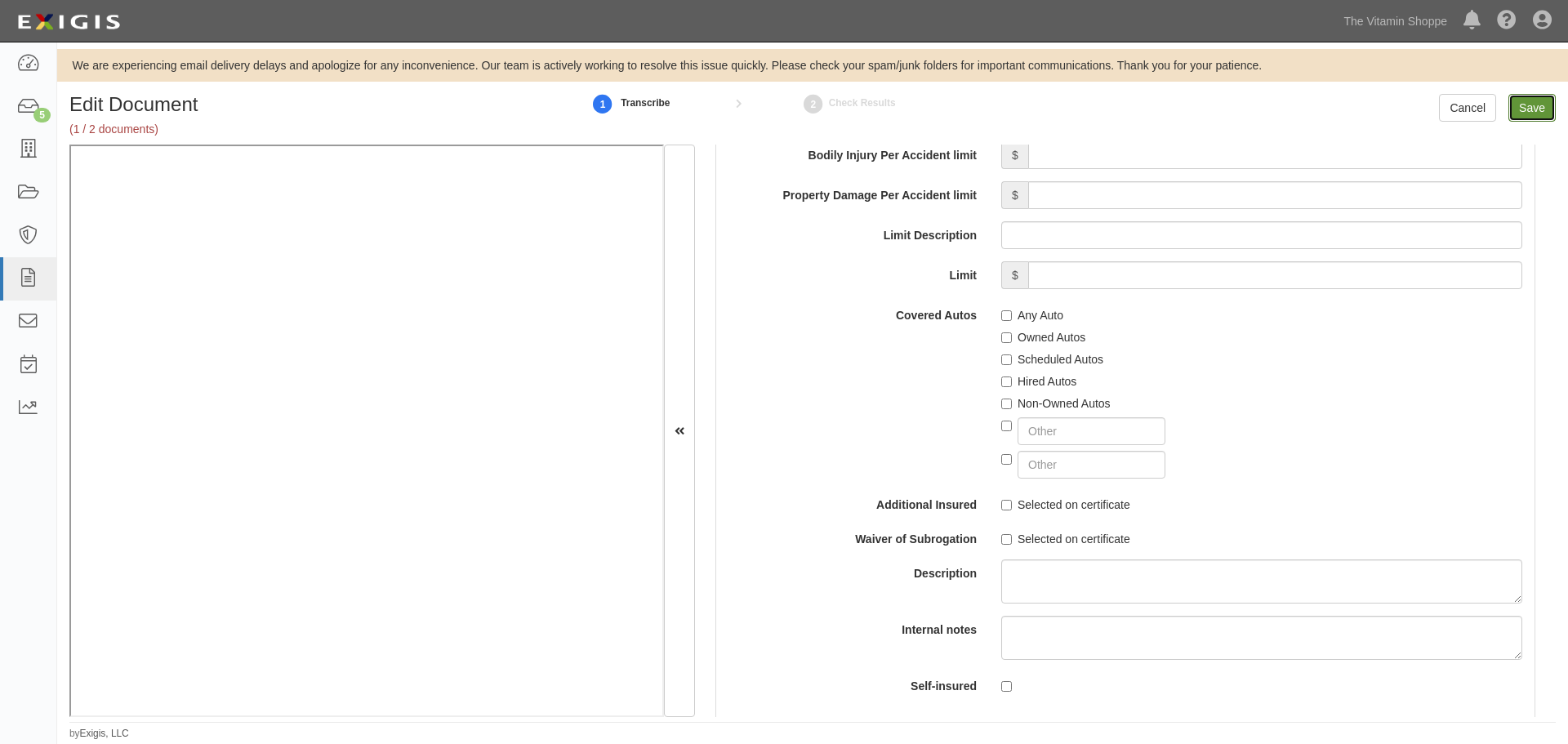
type input "5000000"
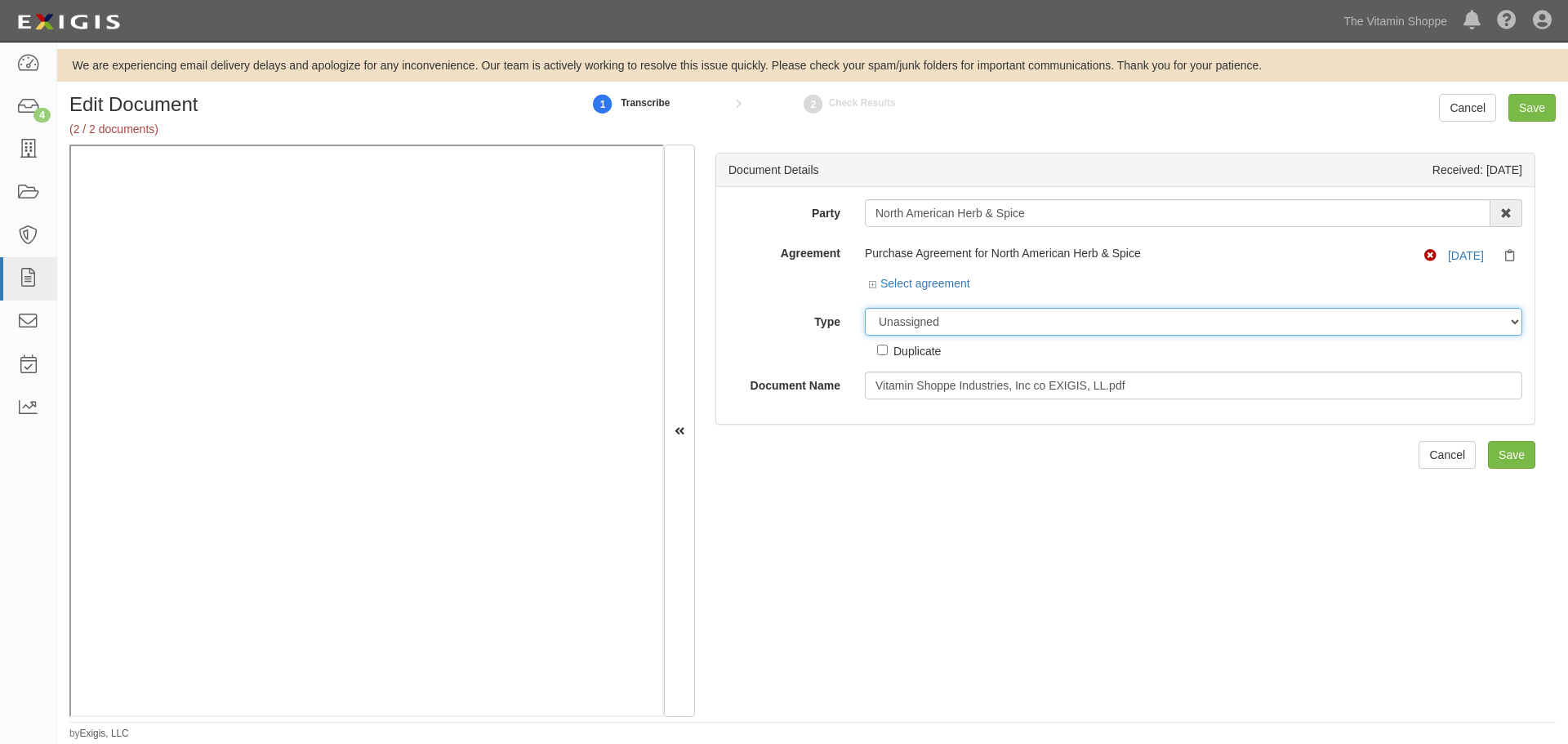
click at [904, 320] on select "Unassigned Binder Cancellation Notice Certificate Contract Endorsement Insuranc…" at bounding box center [1194, 322] width 657 height 27
select select "OtherDetail"
click at [865, 308] on select "Unassigned Binder Cancellation Notice Certificate Contract Endorsement Insuranc…" at bounding box center [1194, 322] width 657 height 27
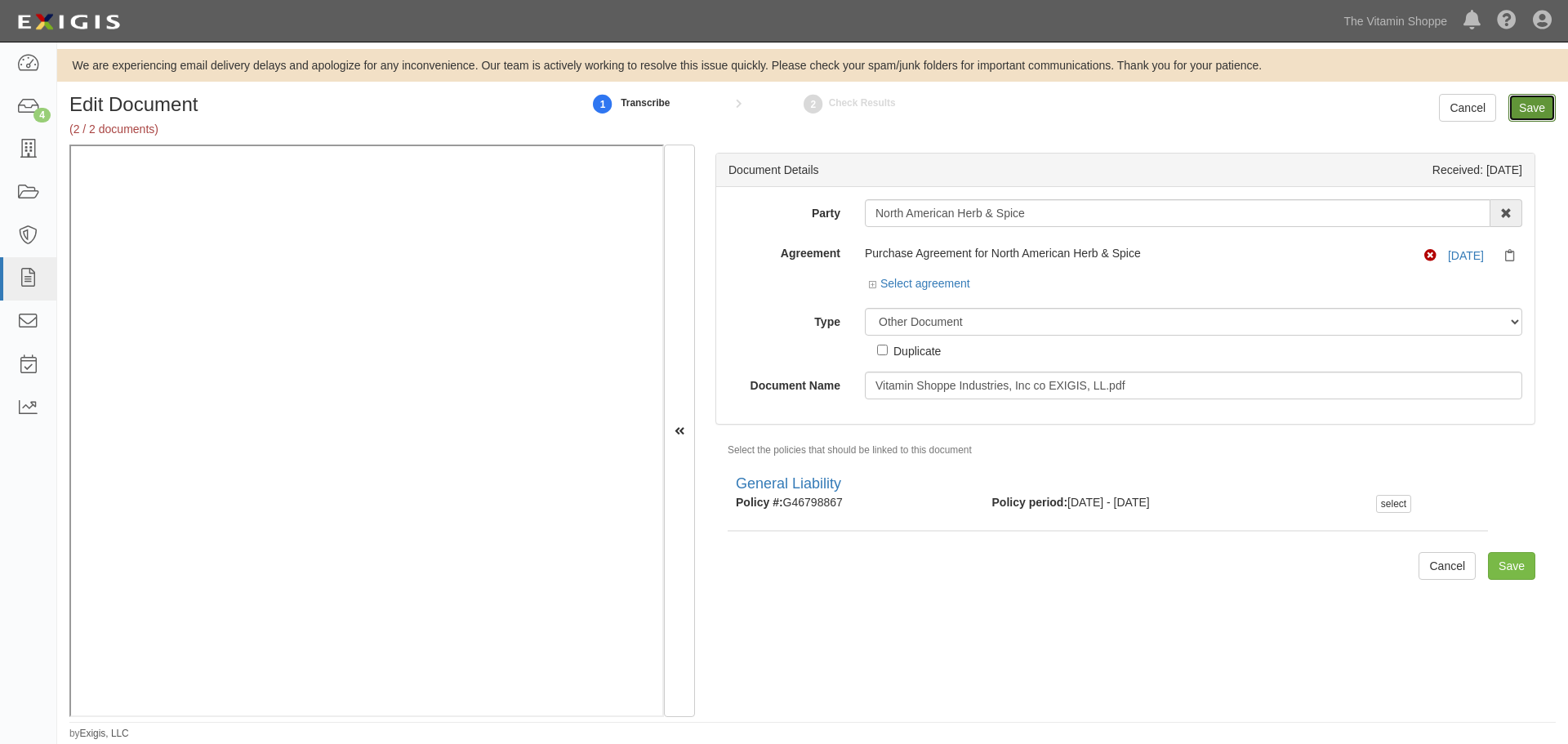
click at [1531, 114] on input "Save" at bounding box center [1532, 108] width 47 height 27
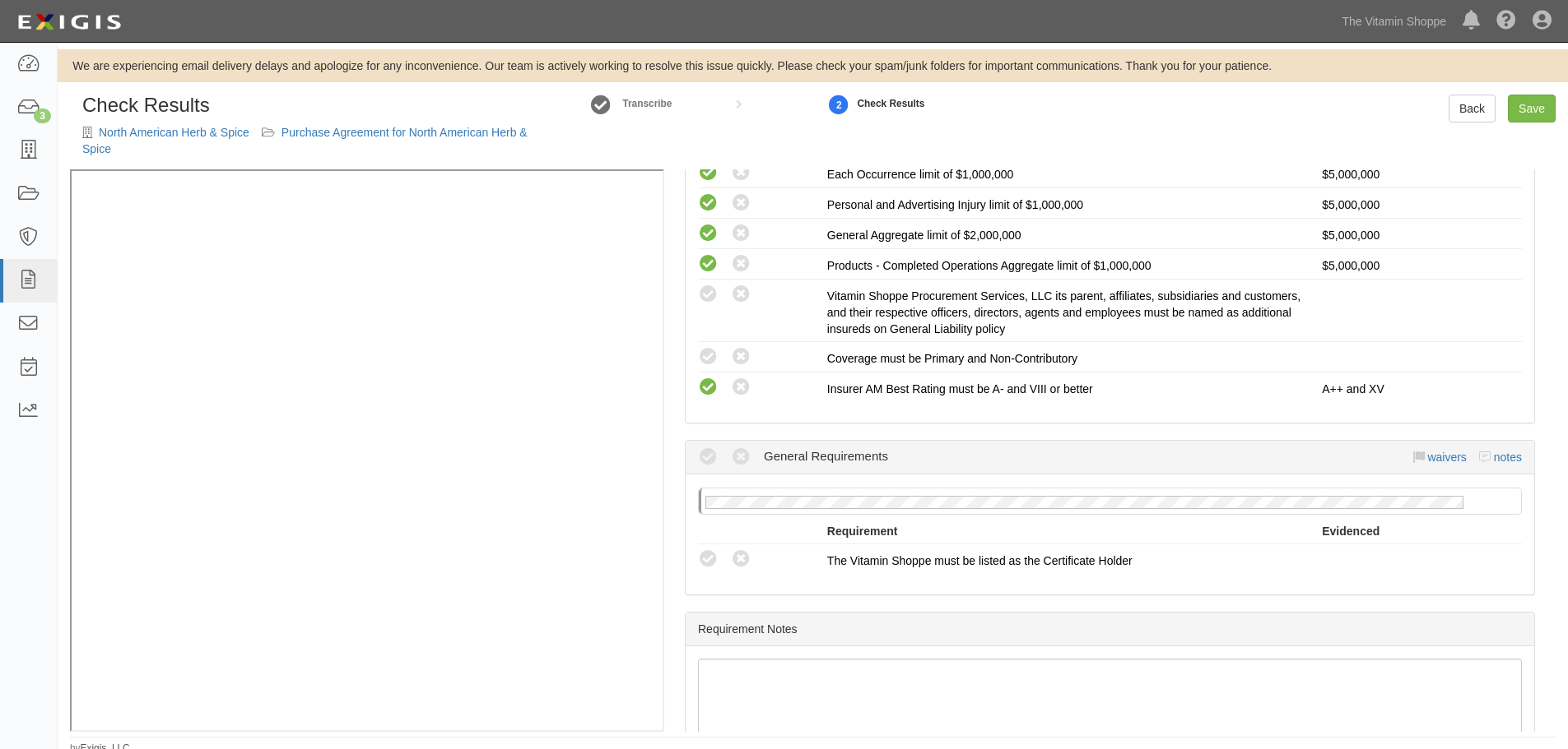
scroll to position [497, 0]
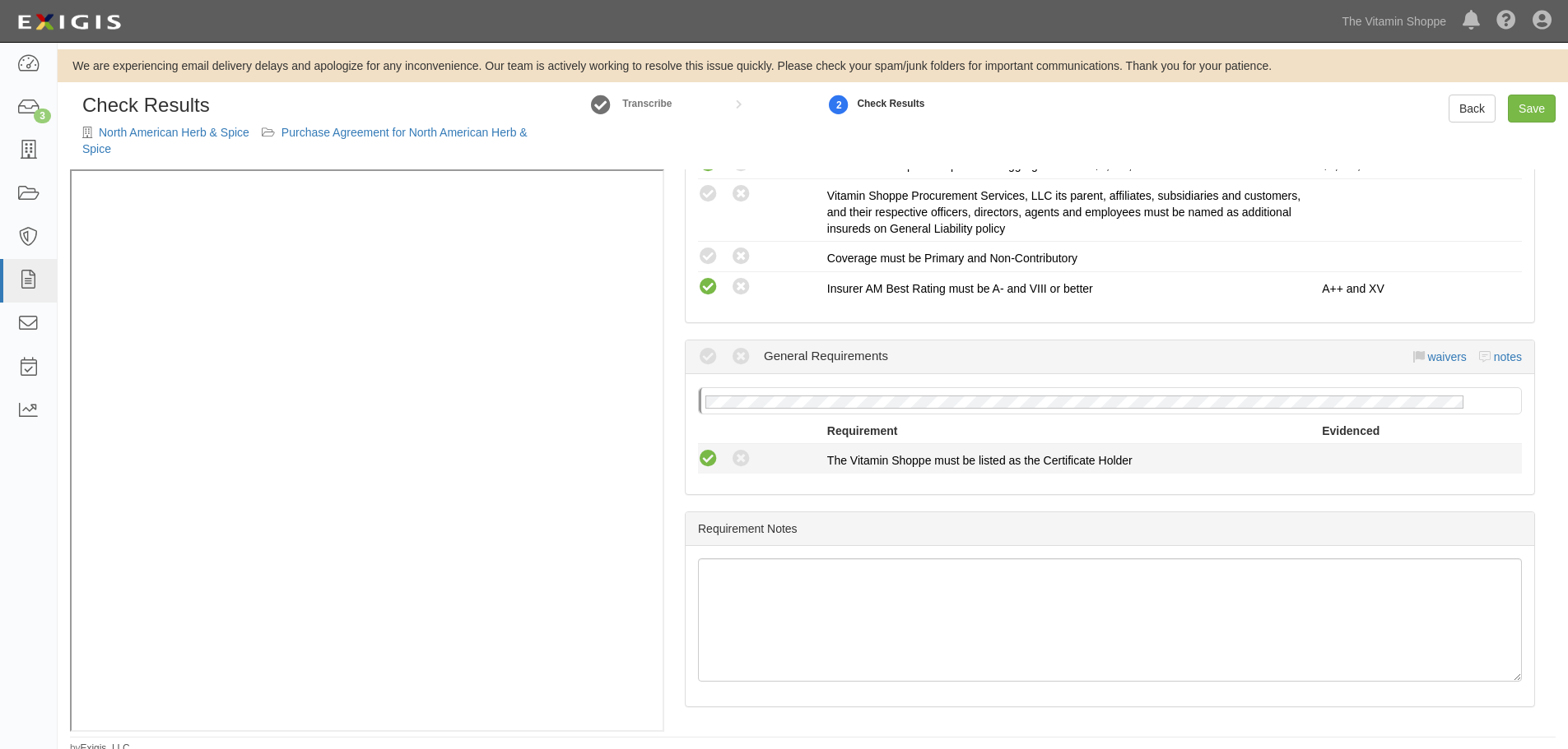
click at [706, 454] on icon at bounding box center [708, 459] width 21 height 21
radio input "true"
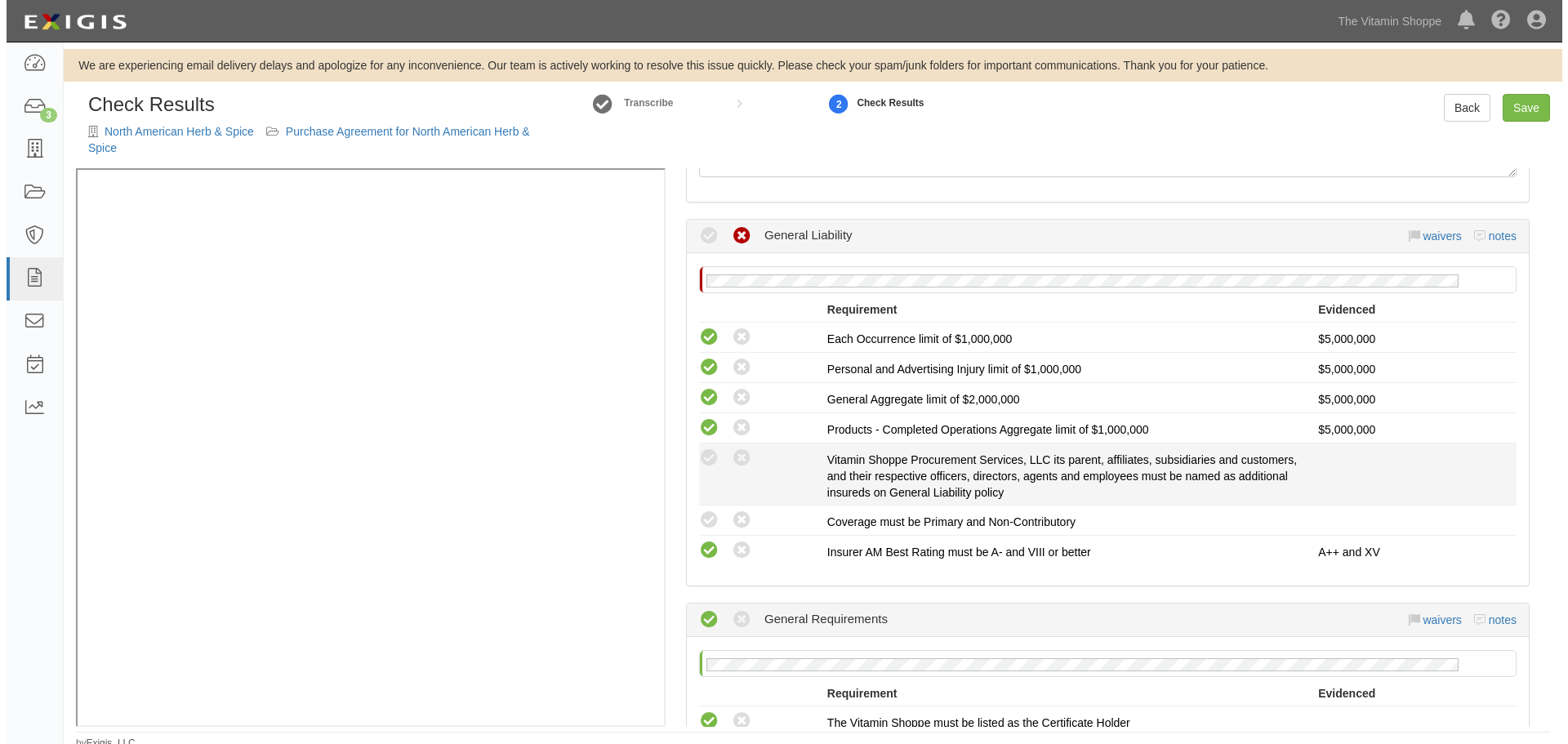
scroll to position [222, 0]
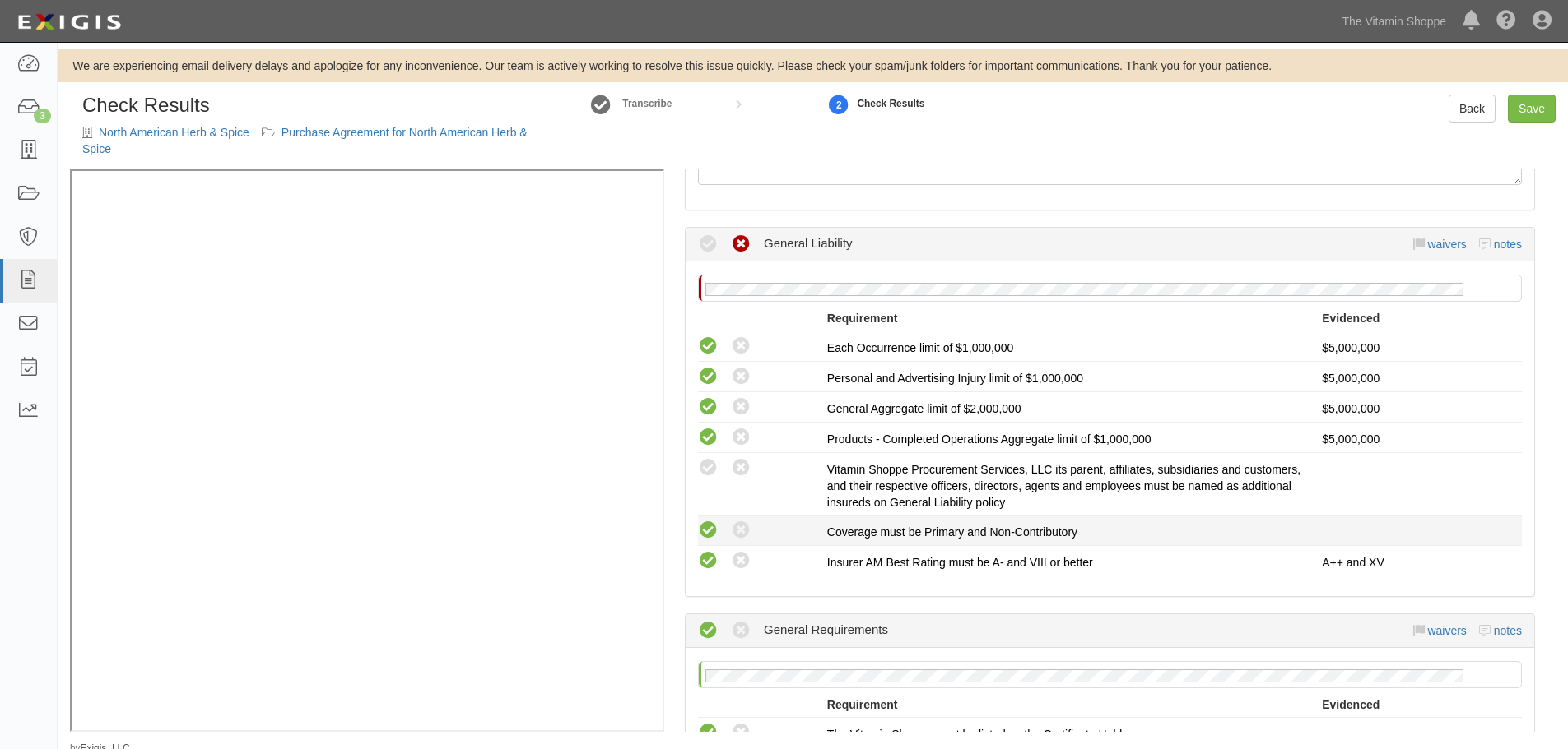
click at [715, 533] on icon at bounding box center [708, 531] width 21 height 21
radio input "true"
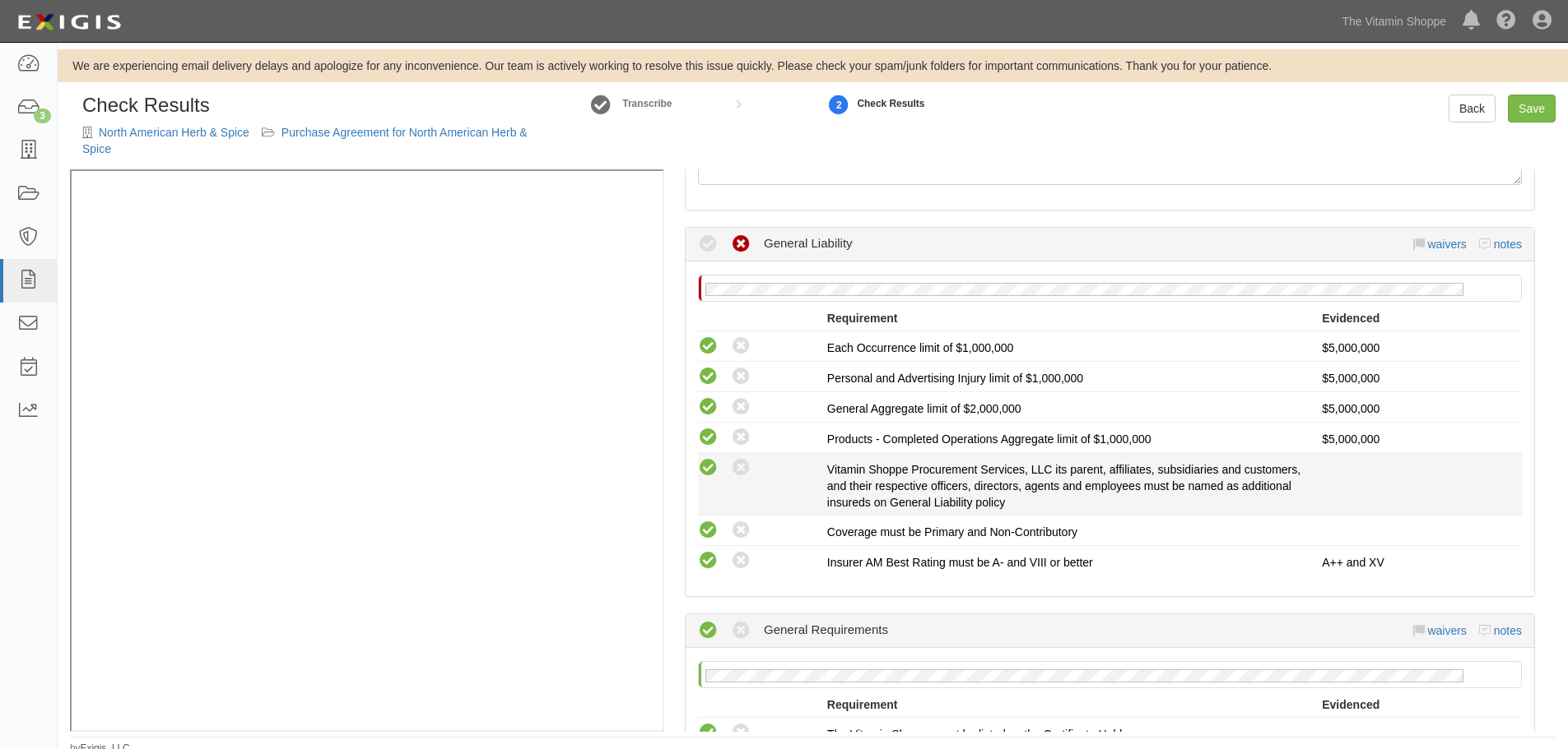
click at [708, 470] on icon at bounding box center [708, 468] width 21 height 21
radio input "true"
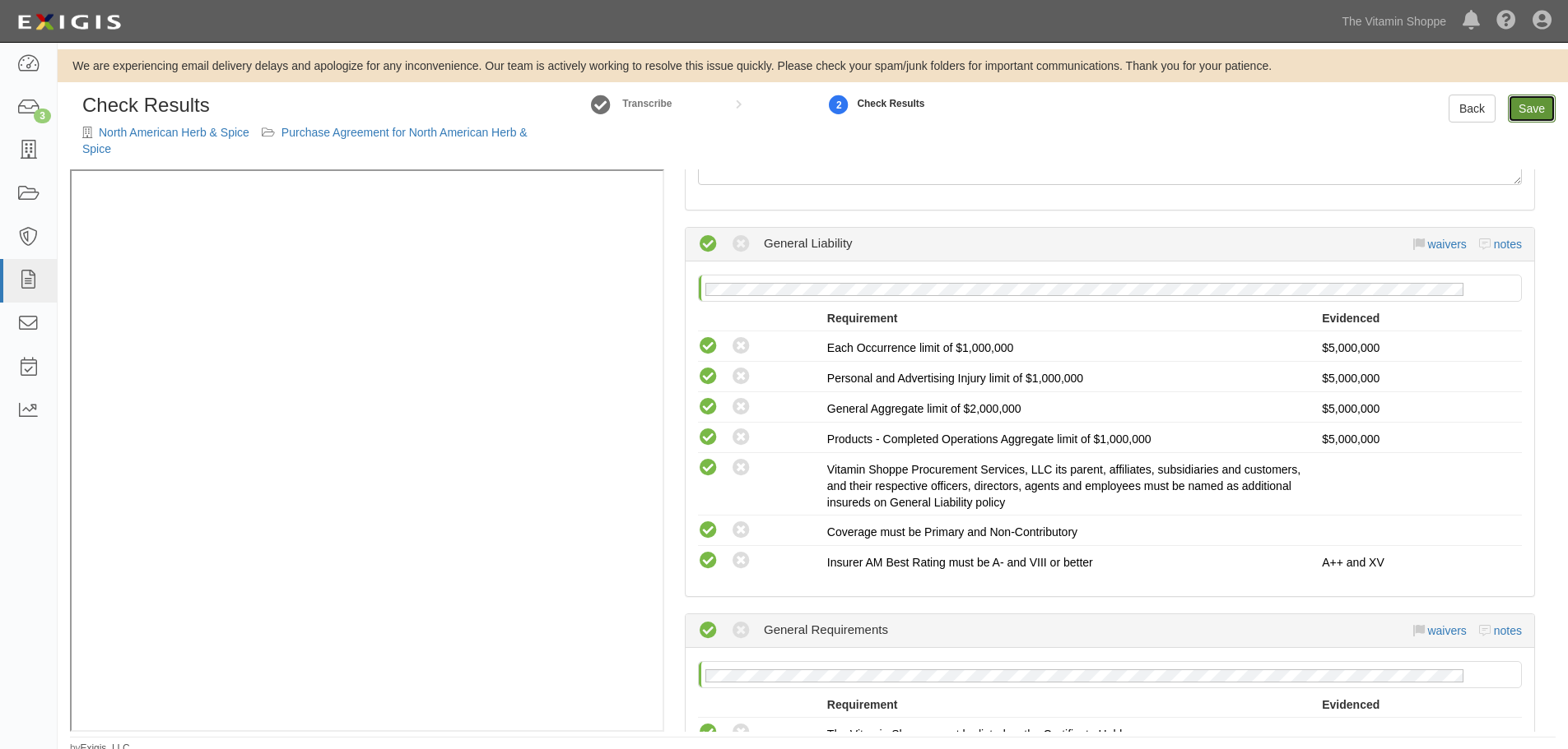
click at [1546, 111] on link "Save" at bounding box center [1531, 109] width 47 height 28
radio input "true"
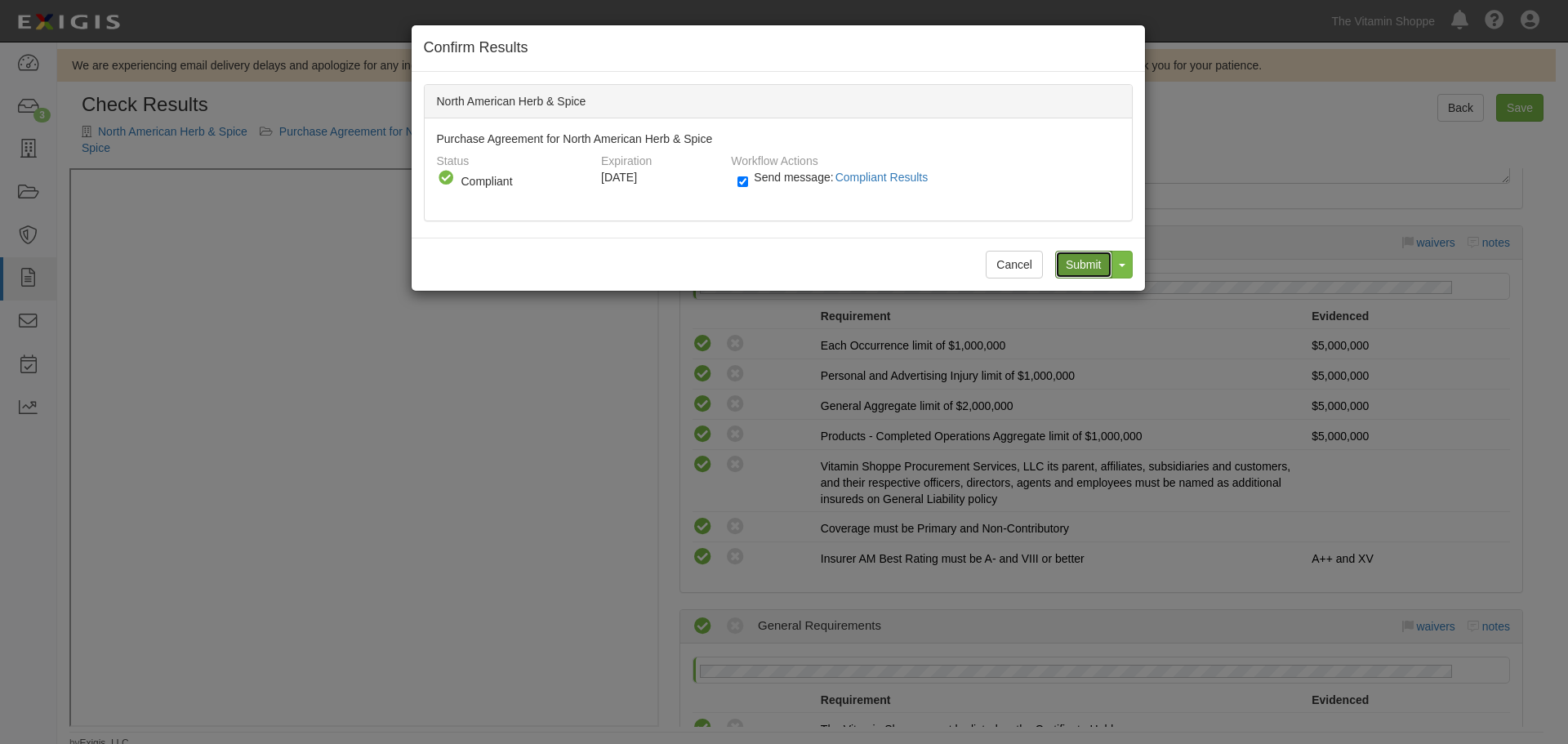
click at [1079, 251] on input "Submit" at bounding box center [1083, 265] width 57 height 27
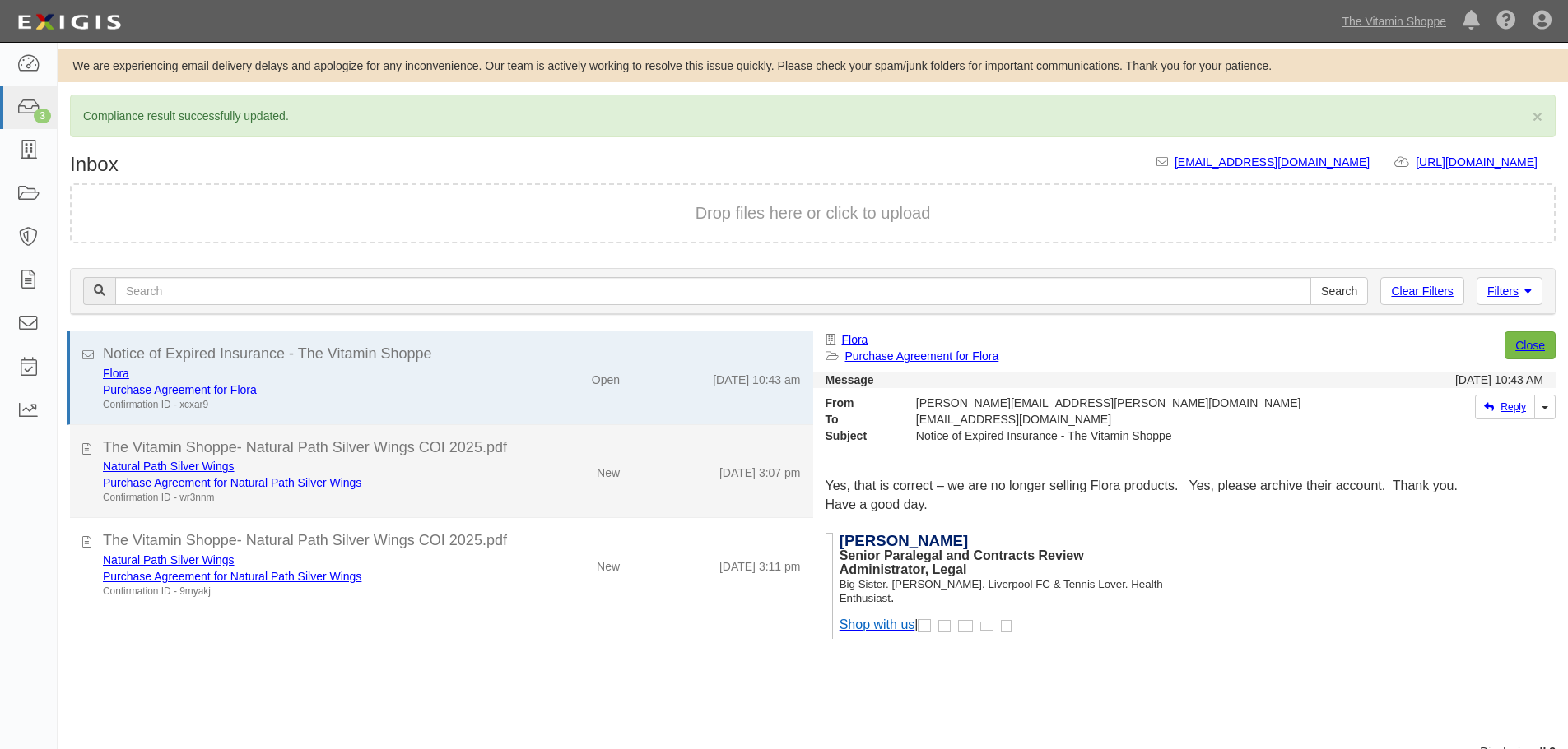
drag, startPoint x: 447, startPoint y: 479, endPoint x: 321, endPoint y: 478, distance: 126.0
click at [450, 479] on div "Purchase Agreement for Natural Path Silver Wings" at bounding box center [301, 482] width 396 height 17
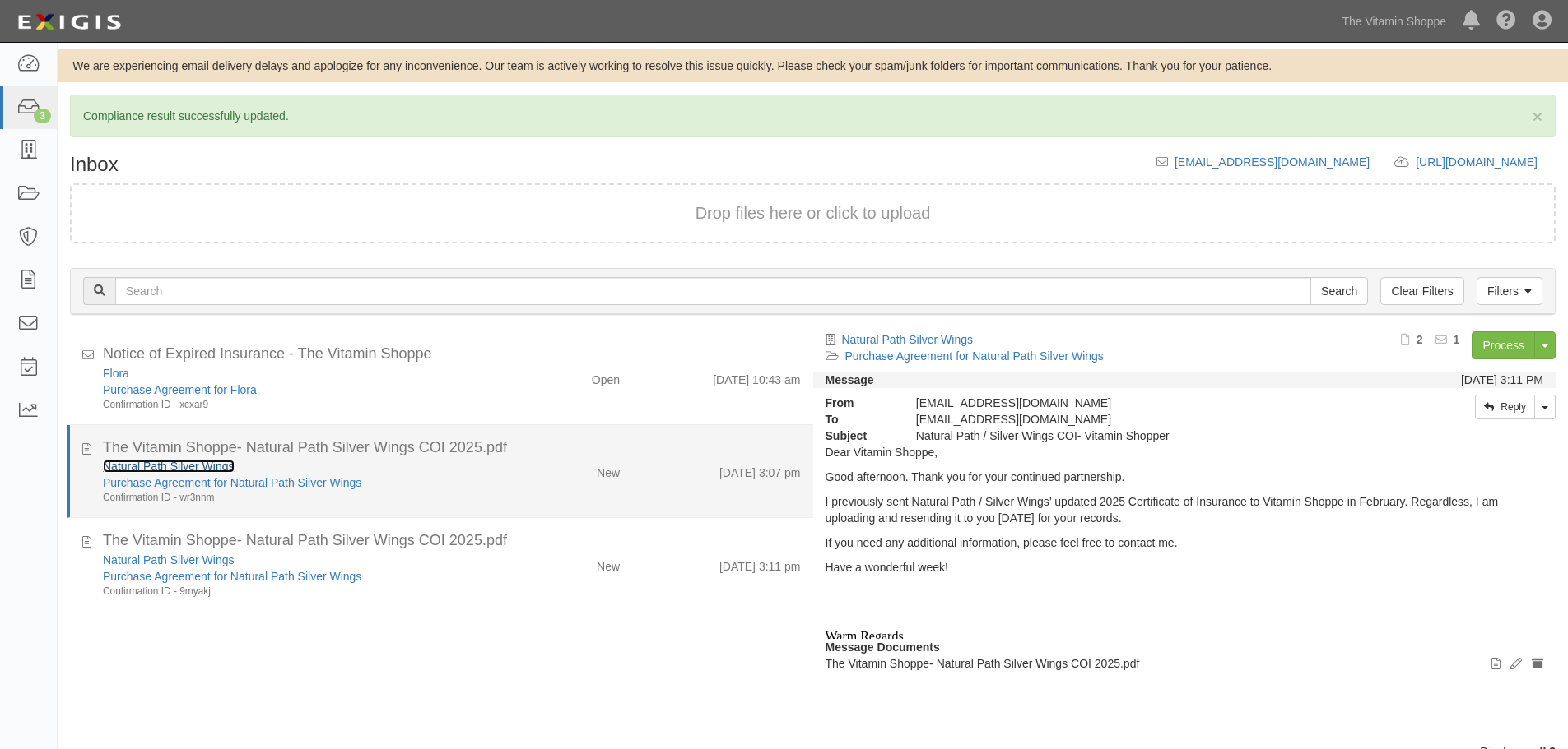
click at [173, 468] on link "Natural Path Silver Wings" at bounding box center [168, 465] width 131 height 13
drag, startPoint x: 627, startPoint y: 460, endPoint x: 695, endPoint y: 473, distance: 69.2
click at [655, 459] on div "8/13/25 3:07 pm" at bounding box center [722, 469] width 180 height 23
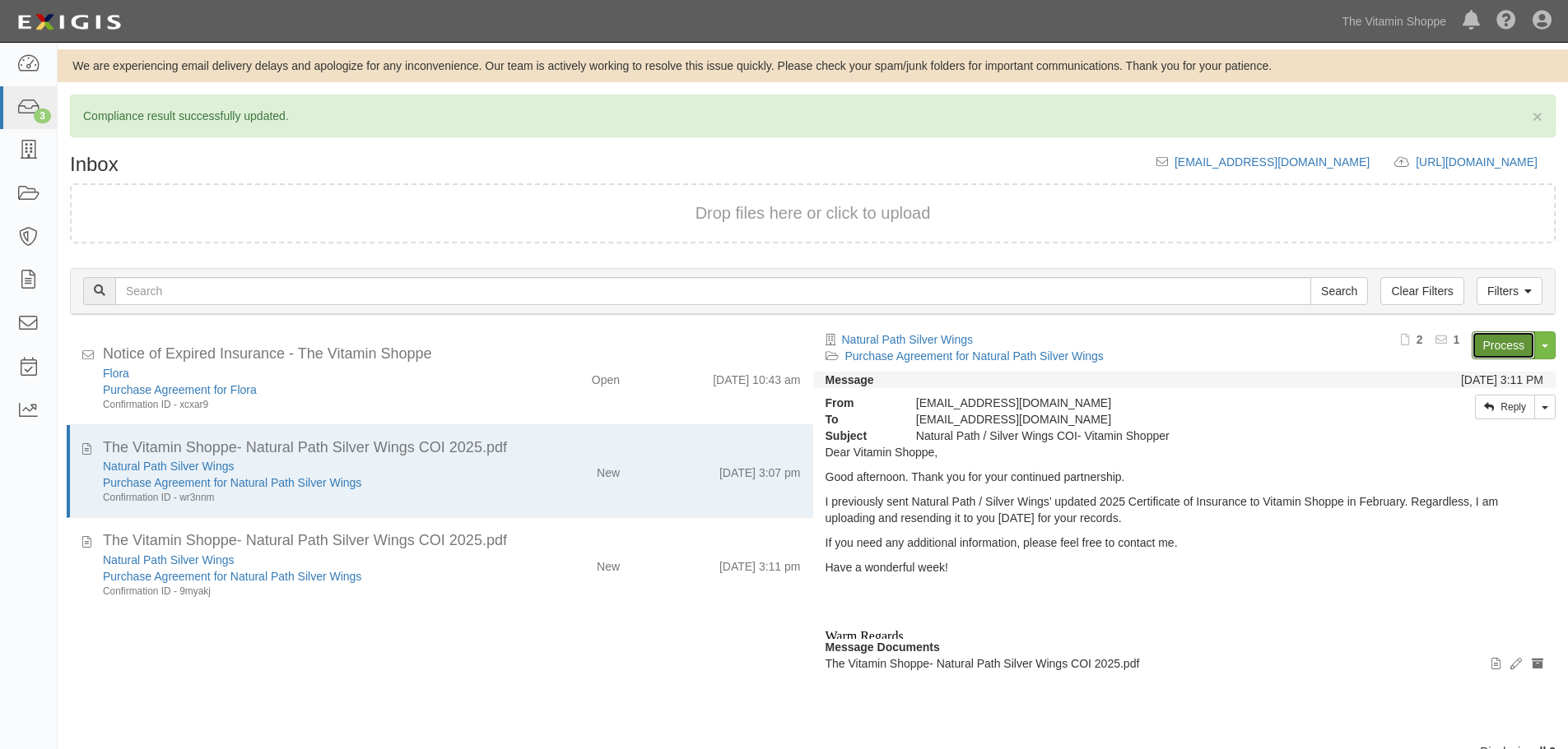
click at [1486, 346] on link "Process" at bounding box center [1503, 345] width 63 height 28
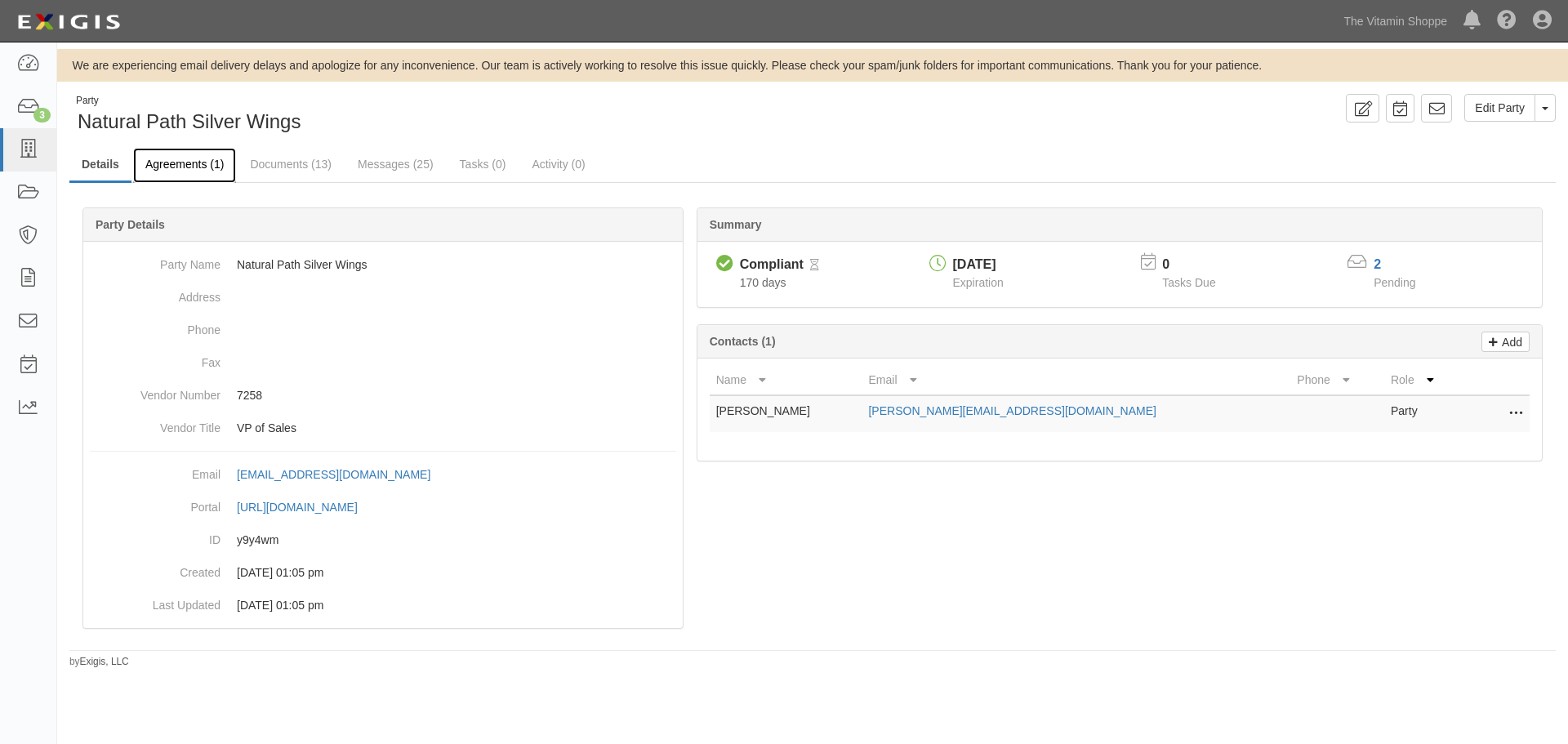
click at [161, 164] on link "Agreements (1)" at bounding box center [184, 166] width 103 height 35
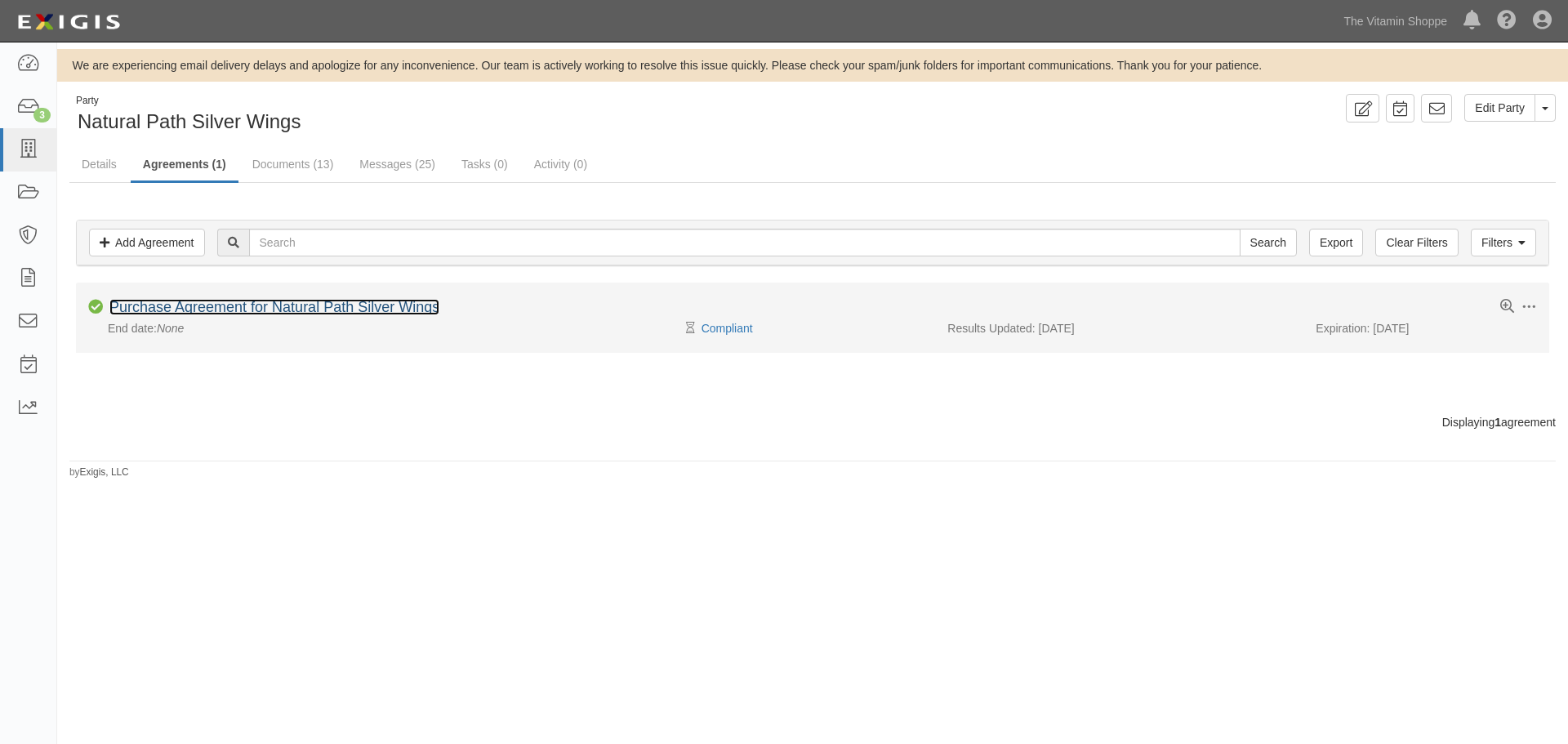
click at [397, 308] on link "Purchase Agreement for Natural Path Silver Wings" at bounding box center [275, 307] width 330 height 17
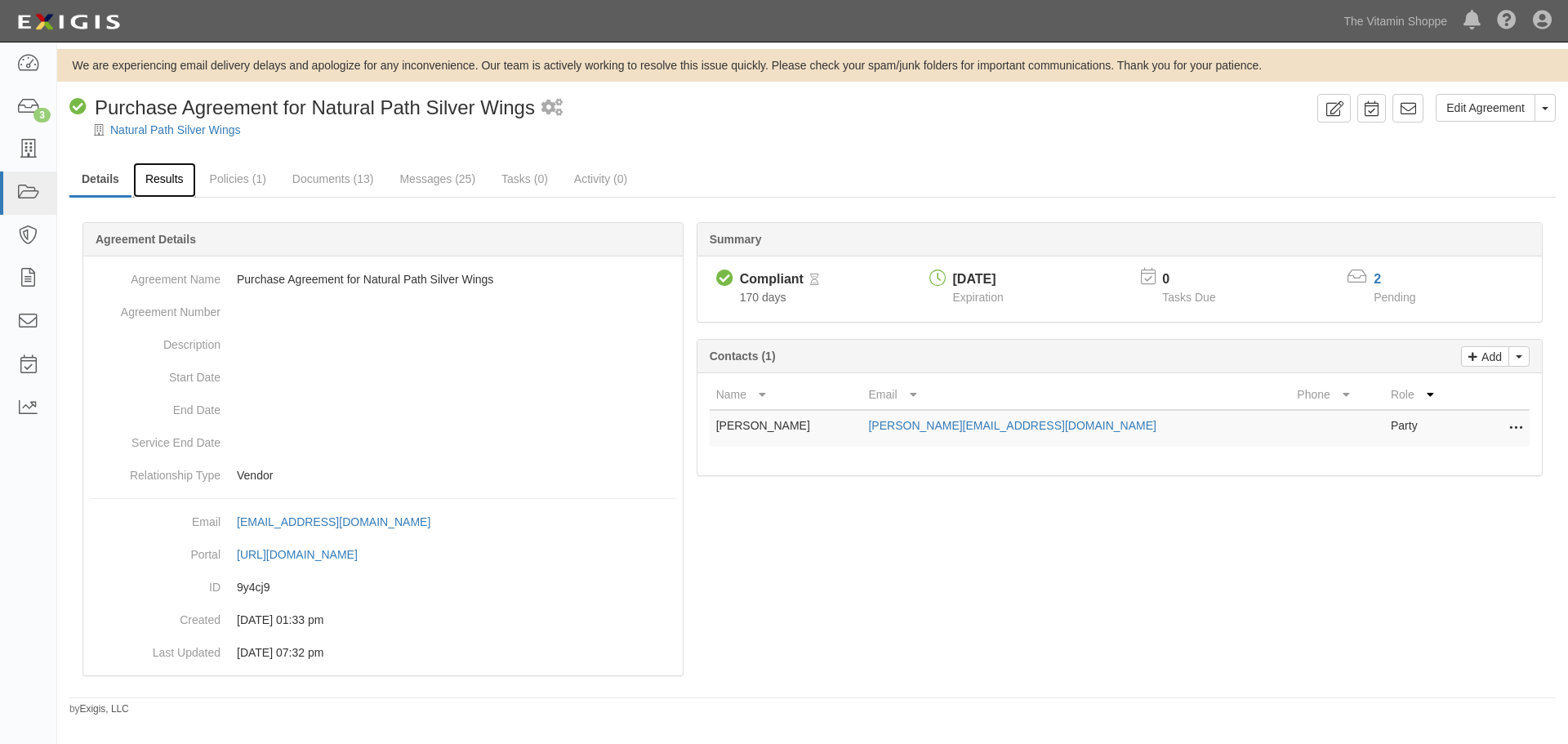
click at [177, 183] on link "Results" at bounding box center [165, 181] width 63 height 35
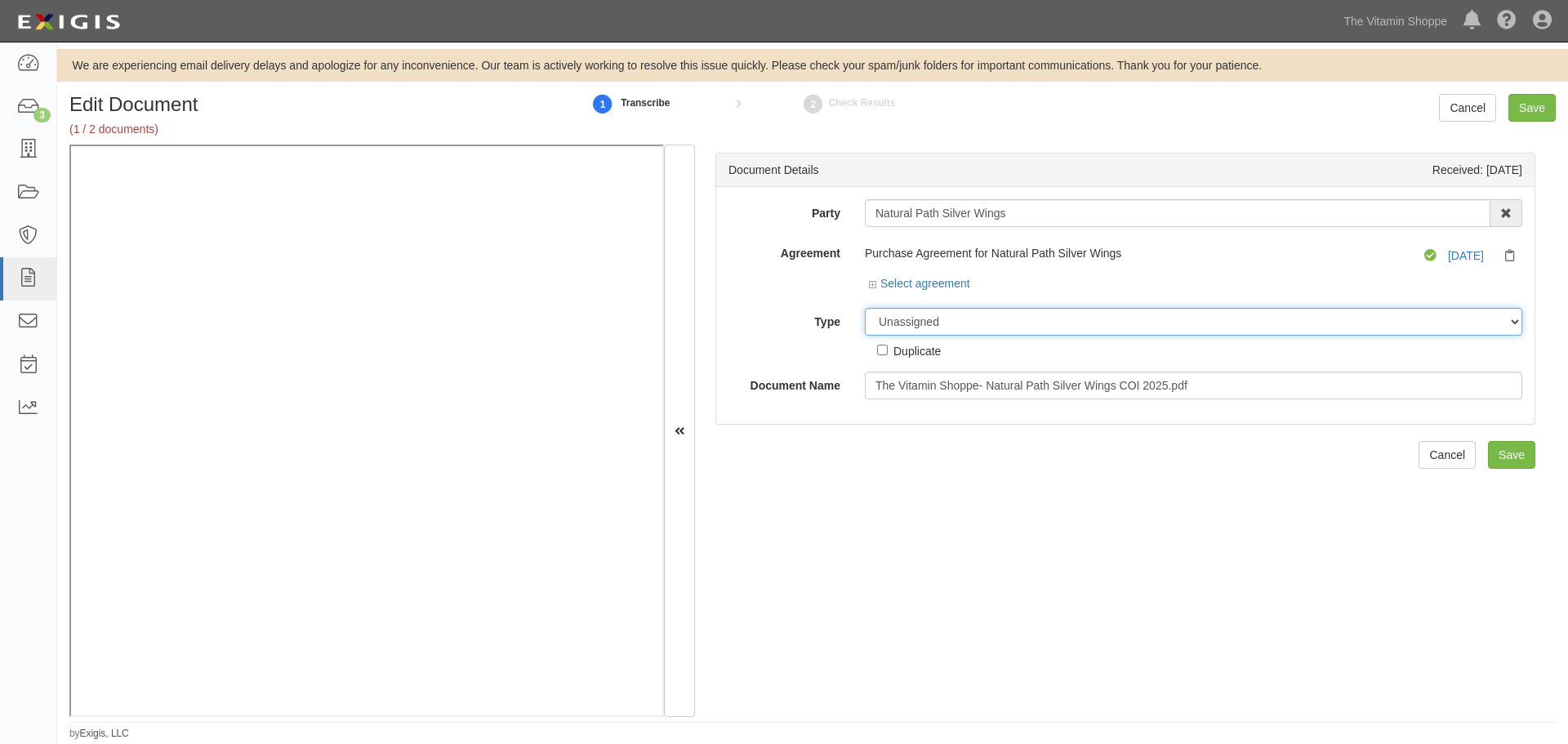
drag, startPoint x: 928, startPoint y: 317, endPoint x: 919, endPoint y: 329, distance: 15.0
click at [928, 317] on select "Unassigned Binder Cancellation Notice Certificate Contract Endorsement Insuranc…" at bounding box center [1194, 322] width 657 height 27
select select "CertificateDetail"
click at [865, 308] on select "Unassigned Binder Cancellation Notice Certificate Contract Endorsement Insuranc…" at bounding box center [1194, 322] width 657 height 27
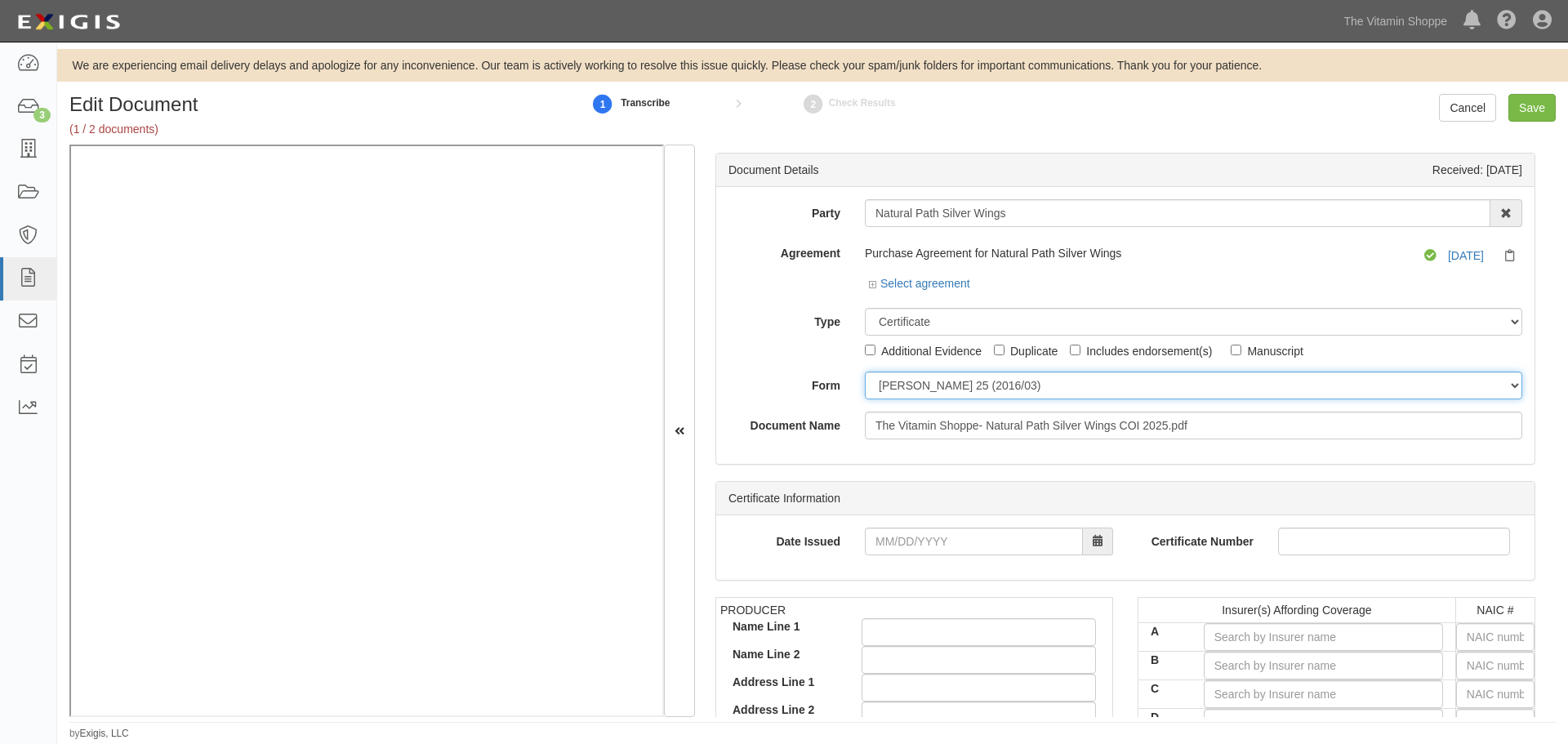
drag, startPoint x: 909, startPoint y: 379, endPoint x: 915, endPoint y: 398, distance: 19.9
click at [912, 391] on select "ACORD 25 (2016/03) ACORD 101 ACORD 855 NY (2014/05) General" at bounding box center [1194, 386] width 657 height 27
select select "GeneralFormDetail"
click at [865, 372] on select "ACORD 25 (2016/03) ACORD 101 ACORD 855 NY (2014/05) General" at bounding box center [1194, 386] width 657 height 27
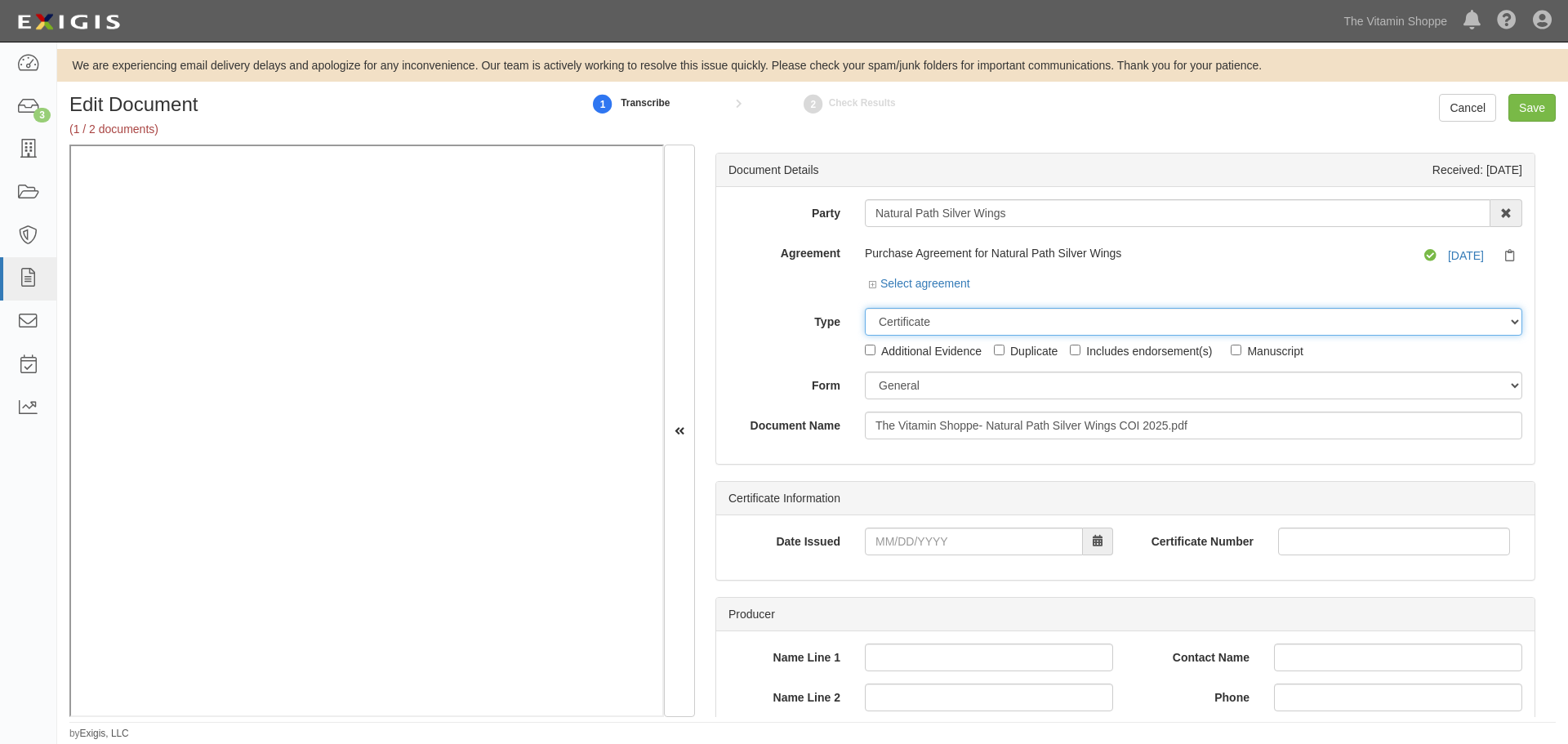
click at [902, 325] on select "Unassigned Binder Cancellation Notice Certificate Contract Endorsement Insuranc…" at bounding box center [1194, 322] width 657 height 27
click at [865, 308] on select "Unassigned Binder Cancellation Notice Certificate Contract Endorsement Insuranc…" at bounding box center [1194, 322] width 657 height 27
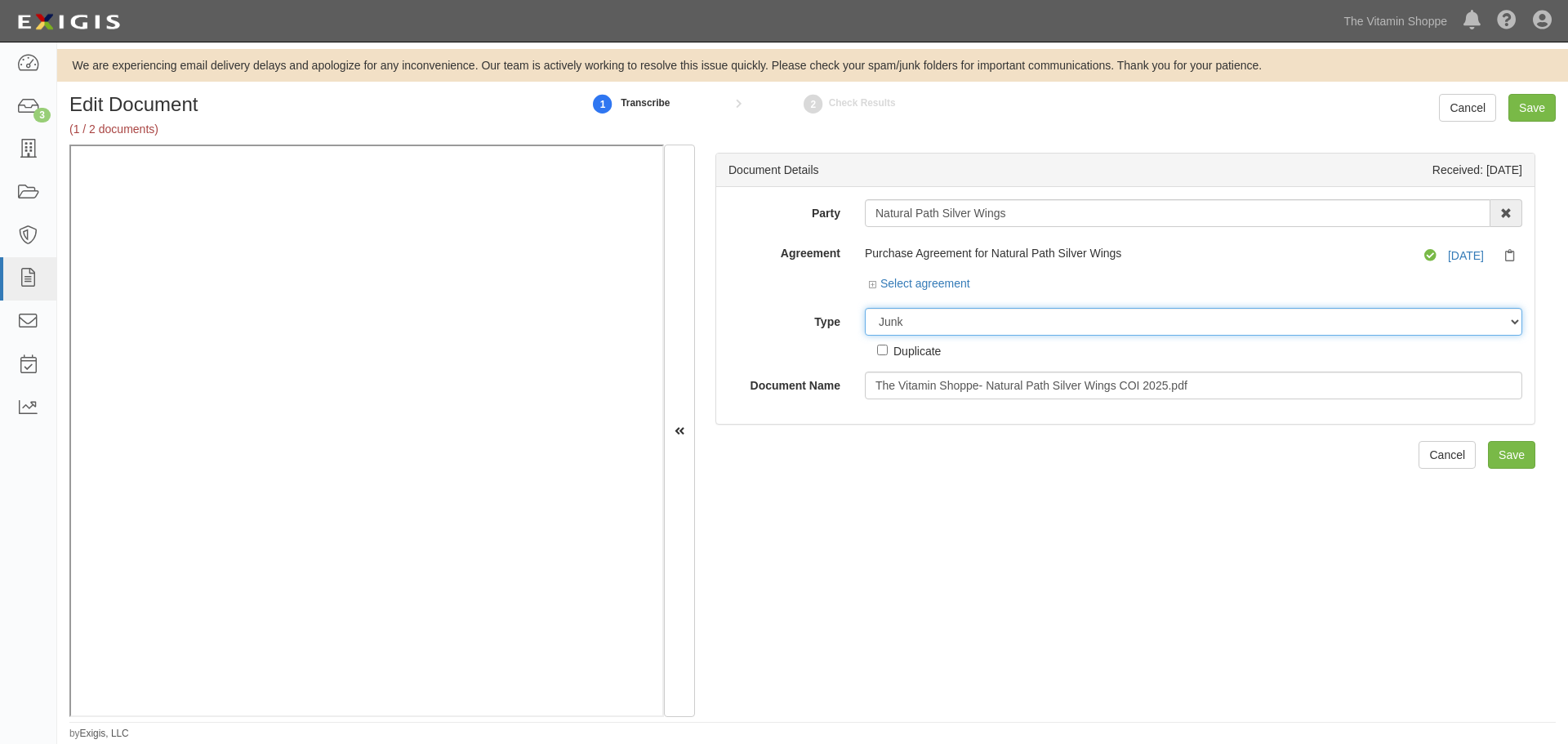
click at [912, 333] on select "Unassigned Binder Cancellation Notice Certificate Contract Endorsement Insuranc…" at bounding box center [1194, 322] width 657 height 27
select select "OtherDetail"
click at [865, 308] on select "Unassigned Binder Cancellation Notice Certificate Contract Endorsement Insuranc…" at bounding box center [1194, 322] width 657 height 27
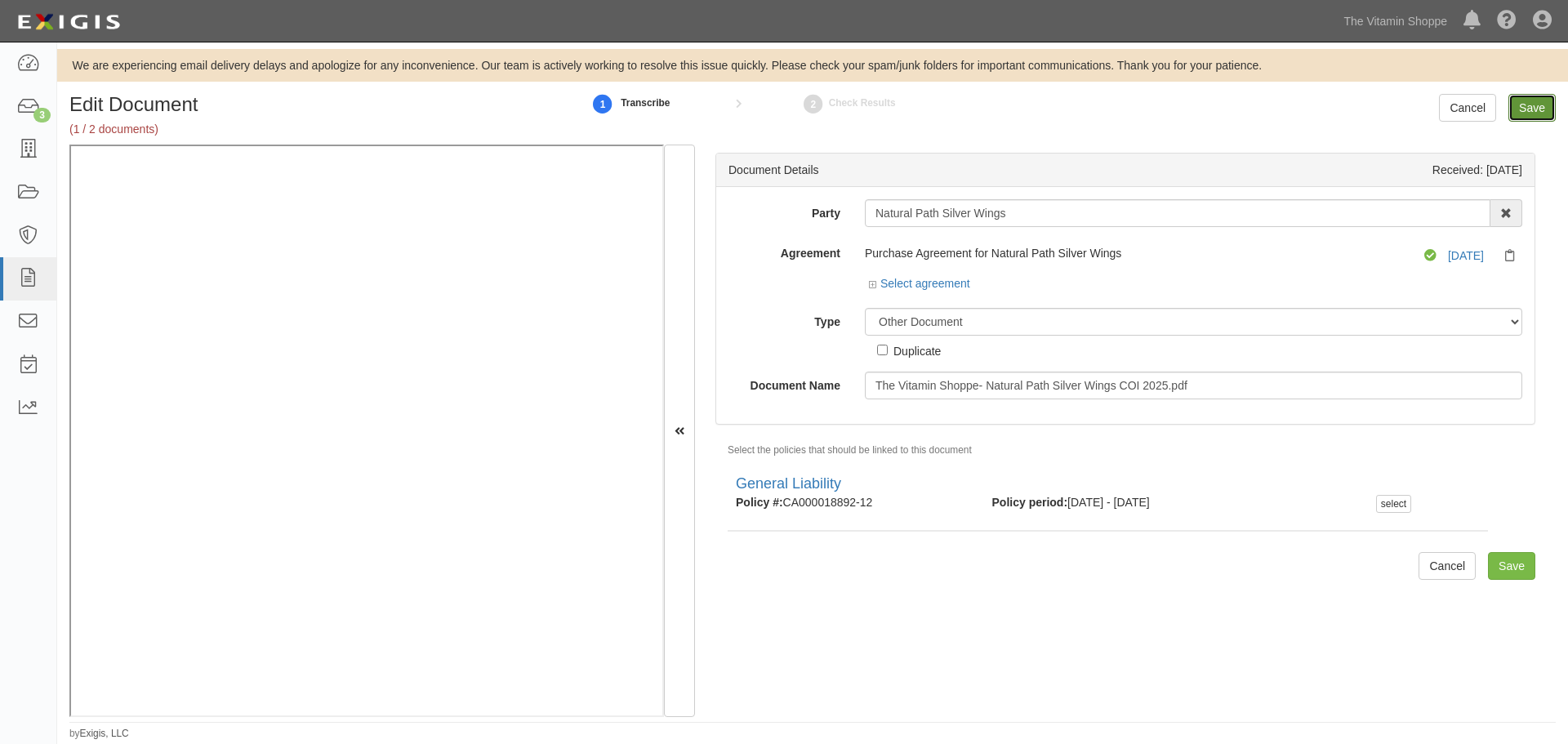
click at [1526, 107] on input "Save" at bounding box center [1532, 108] width 47 height 27
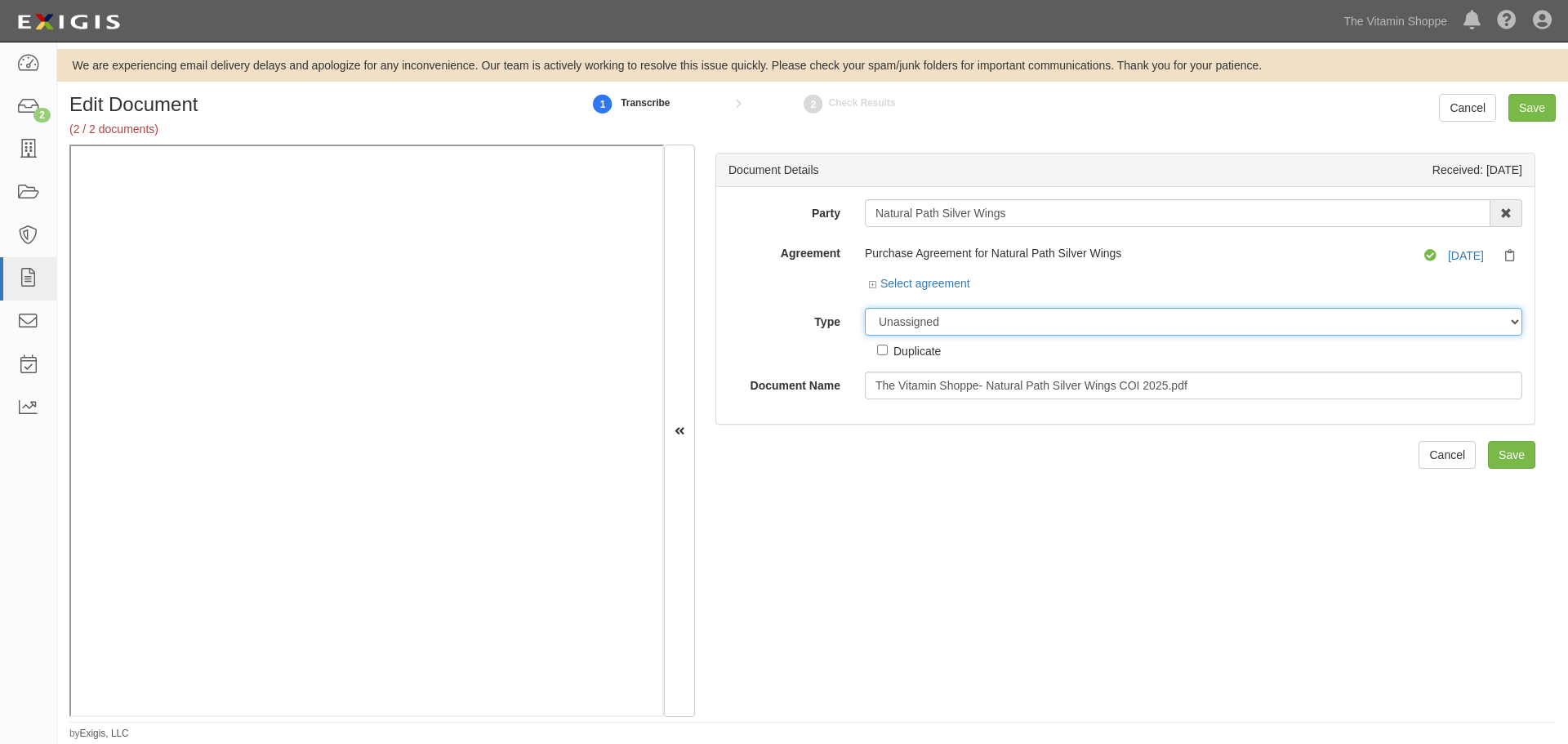
click at [909, 319] on select "Unassigned Binder Cancellation Notice Certificate Contract Endorsement Insuranc…" at bounding box center [1194, 322] width 657 height 27
select select "CertificateDetail"
click at [865, 308] on select "Unassigned Binder Cancellation Notice Certificate Contract Endorsement Insuranc…" at bounding box center [1194, 322] width 657 height 27
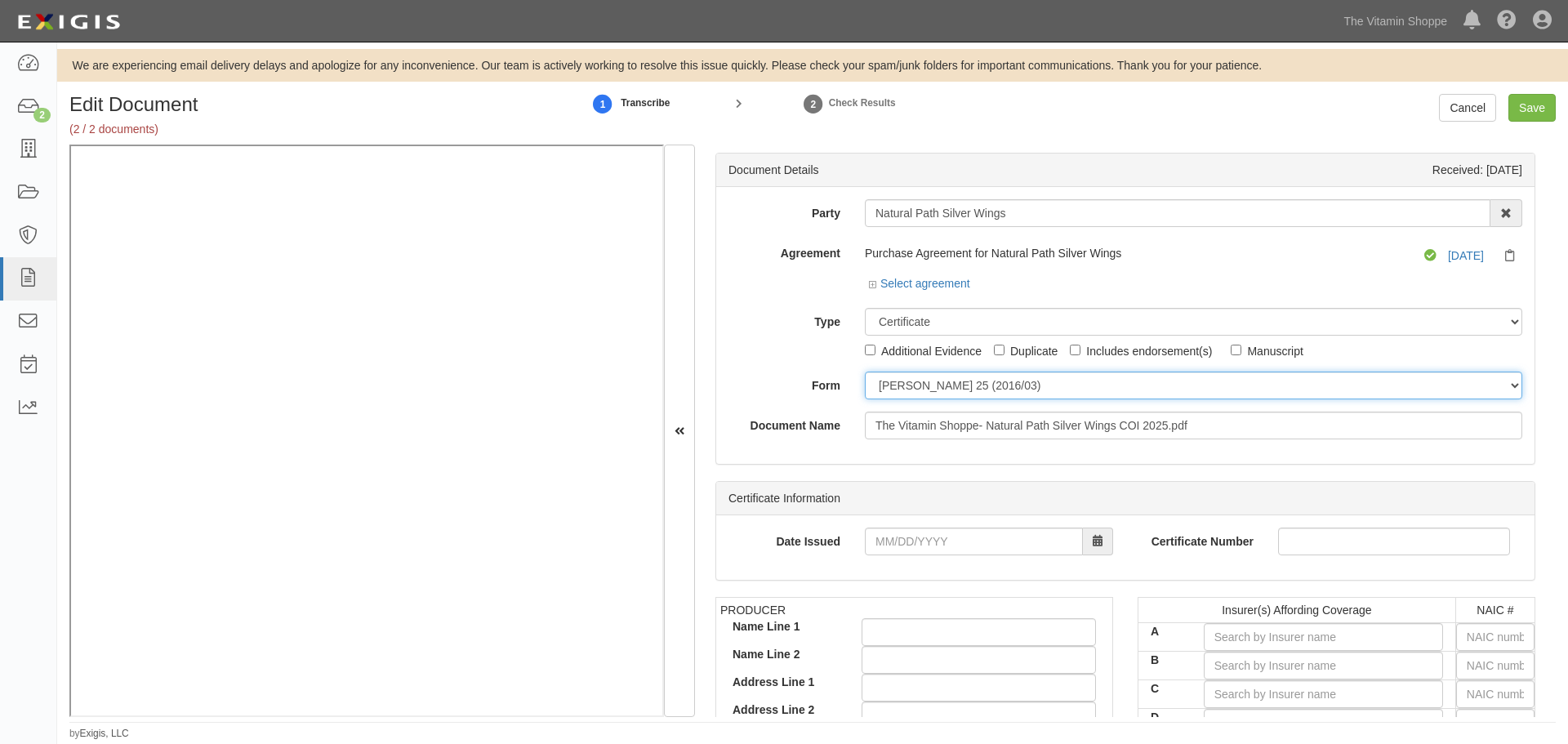
drag, startPoint x: 902, startPoint y: 386, endPoint x: 898, endPoint y: 394, distance: 8.9
click at [902, 386] on select "[PERSON_NAME] 25 (2016/03) [PERSON_NAME] 101 [PERSON_NAME] 855 NY (2014/05) Gen…" at bounding box center [1194, 386] width 657 height 27
select select "GeneralFormDetail"
click at [865, 372] on select "[PERSON_NAME] 25 (2016/03) [PERSON_NAME] 101 [PERSON_NAME] 855 NY (2014/05) Gen…" at bounding box center [1194, 386] width 657 height 27
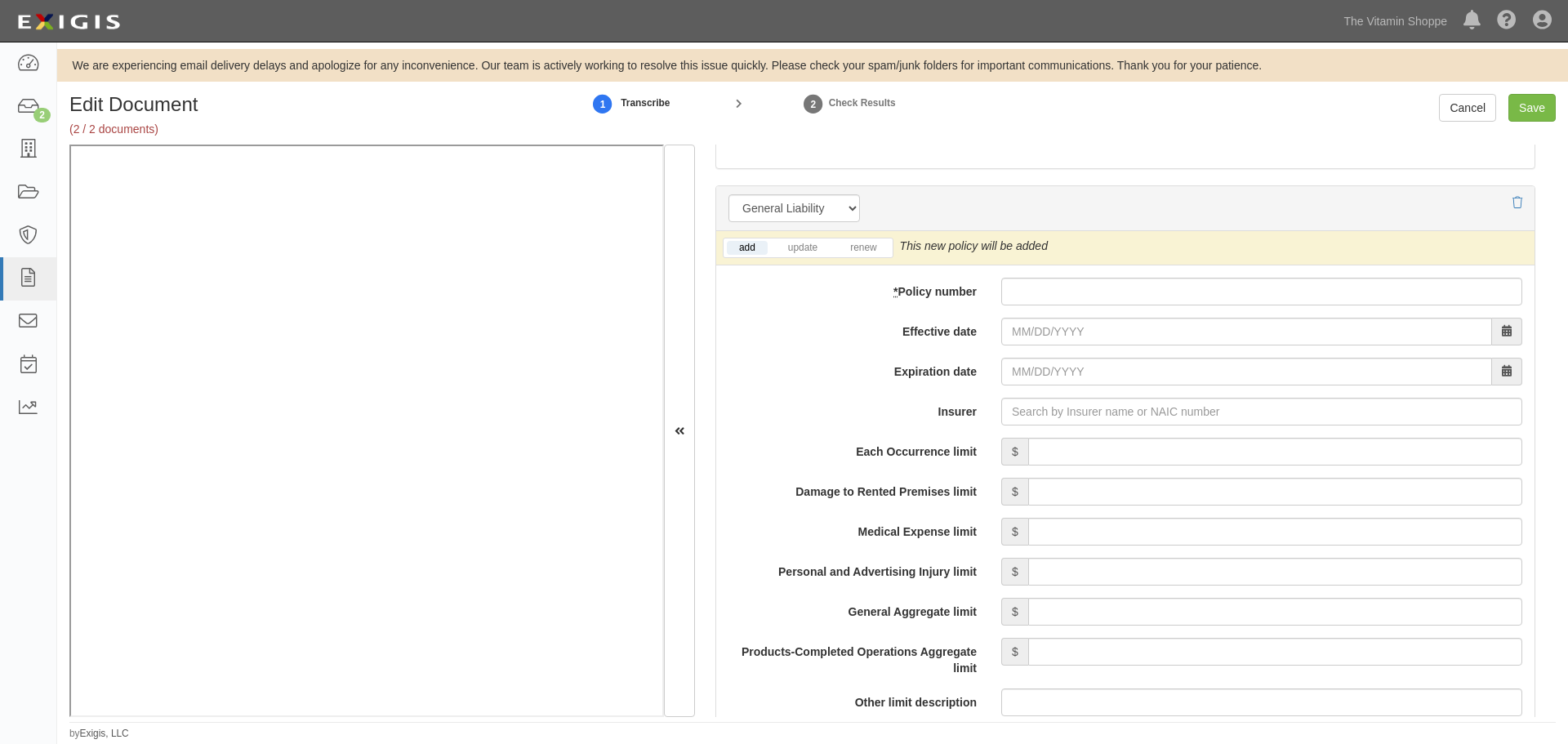
scroll to position [1089, 0]
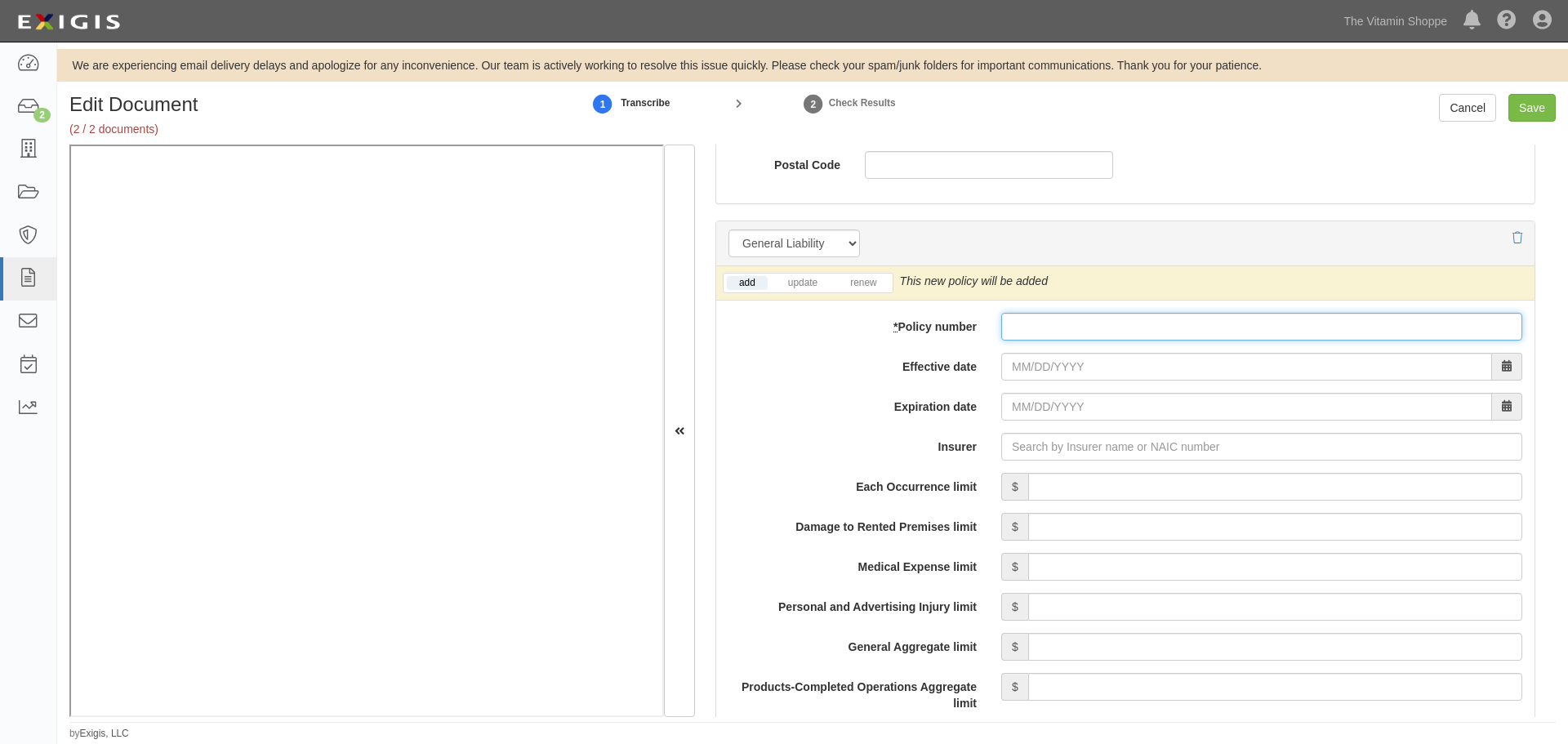
click at [1065, 334] on input "* Policy number" at bounding box center [1262, 327] width 521 height 27
type input "CA00018892-12"
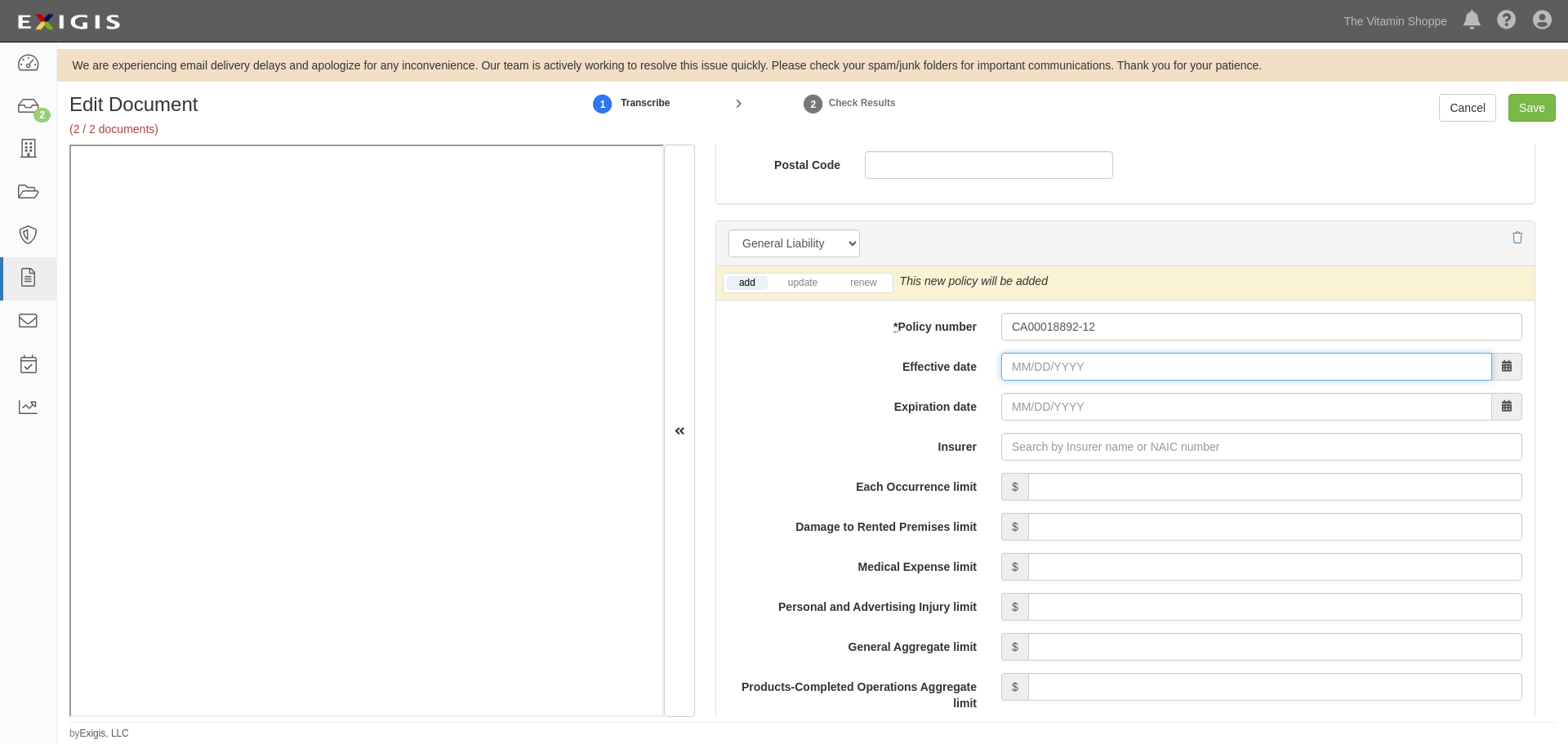
click at [1074, 374] on input "Effective date" at bounding box center [1247, 367] width 491 height 27
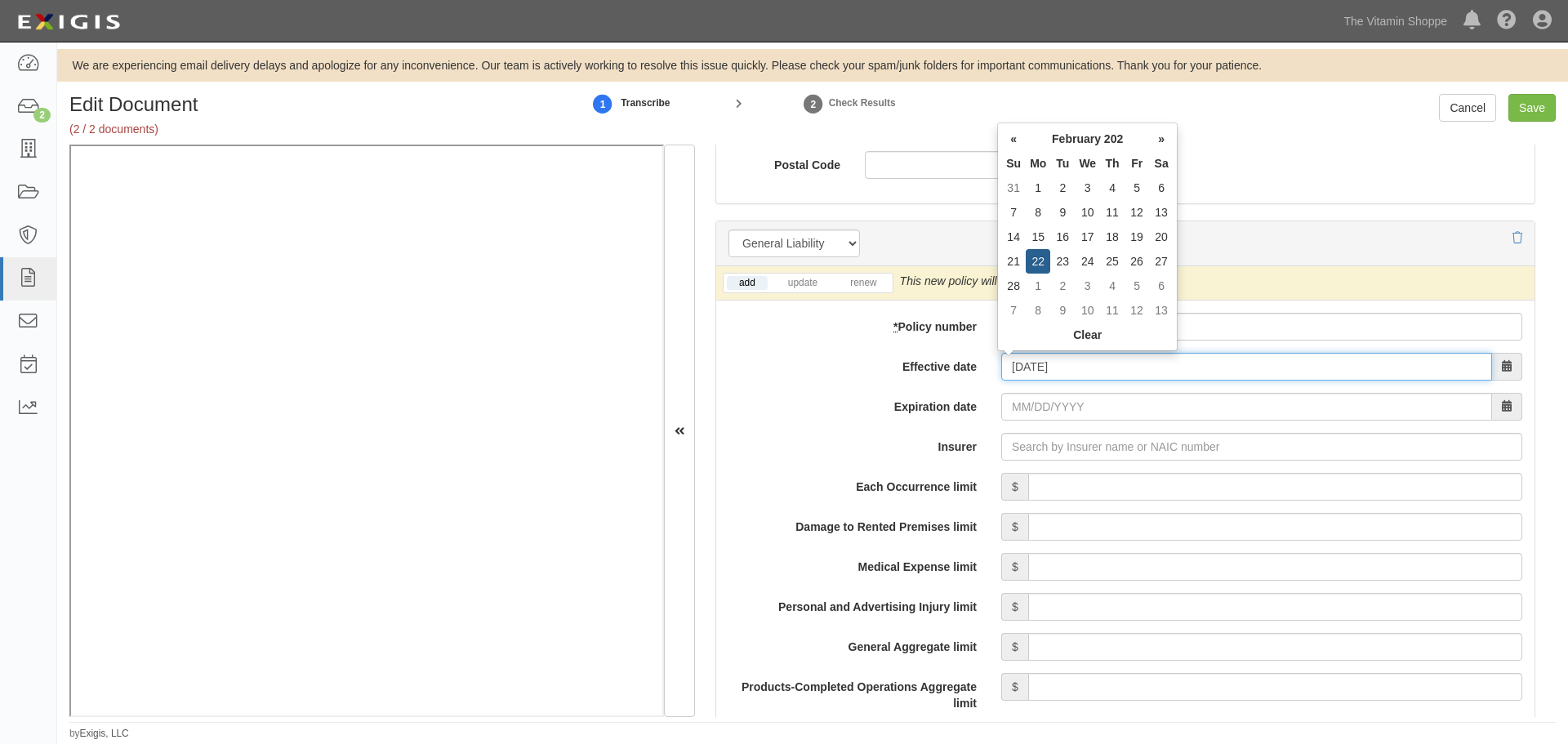
type input "[DATE]"
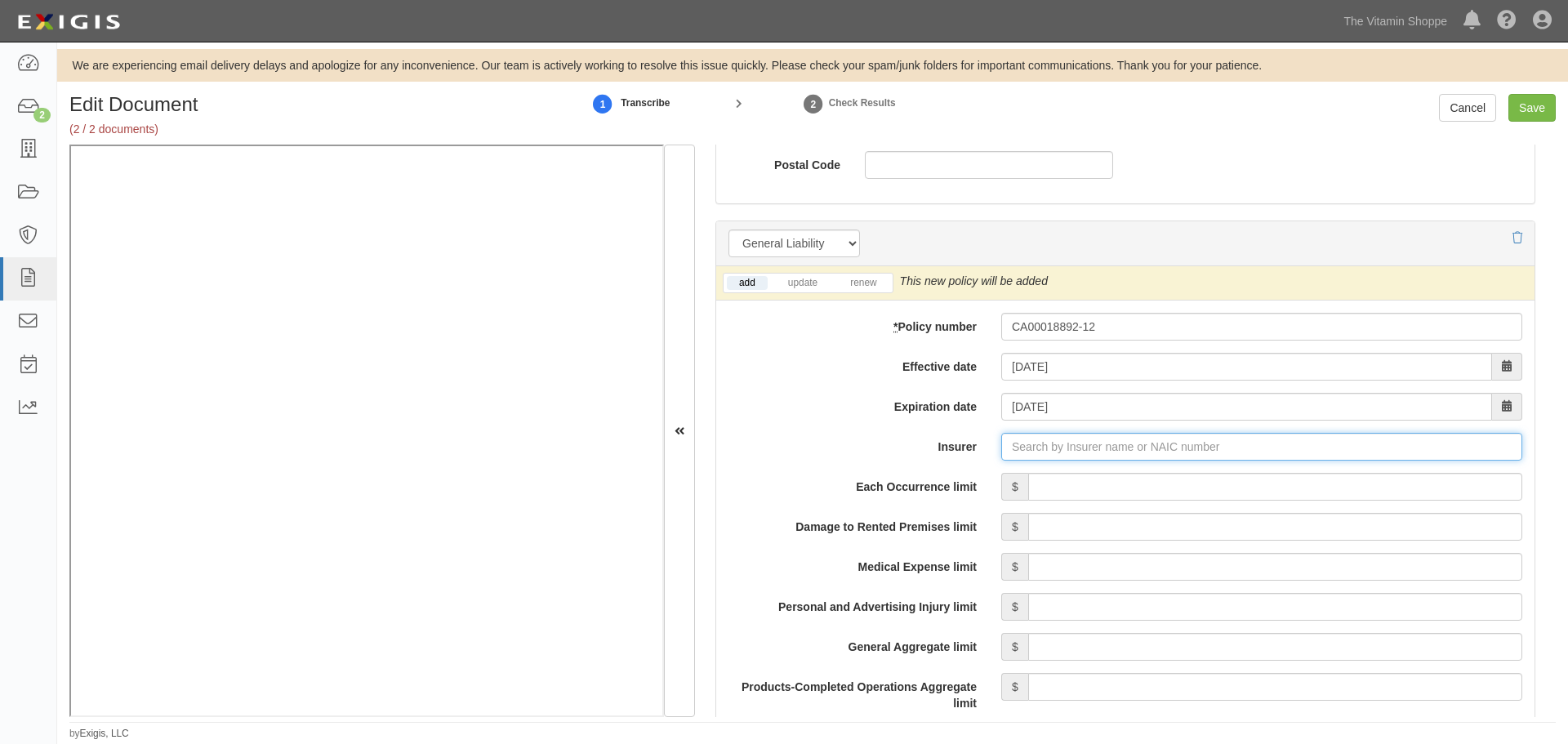
type input "21st Century Advantage Insurance Company (25232) NR Rating"
type input "2"
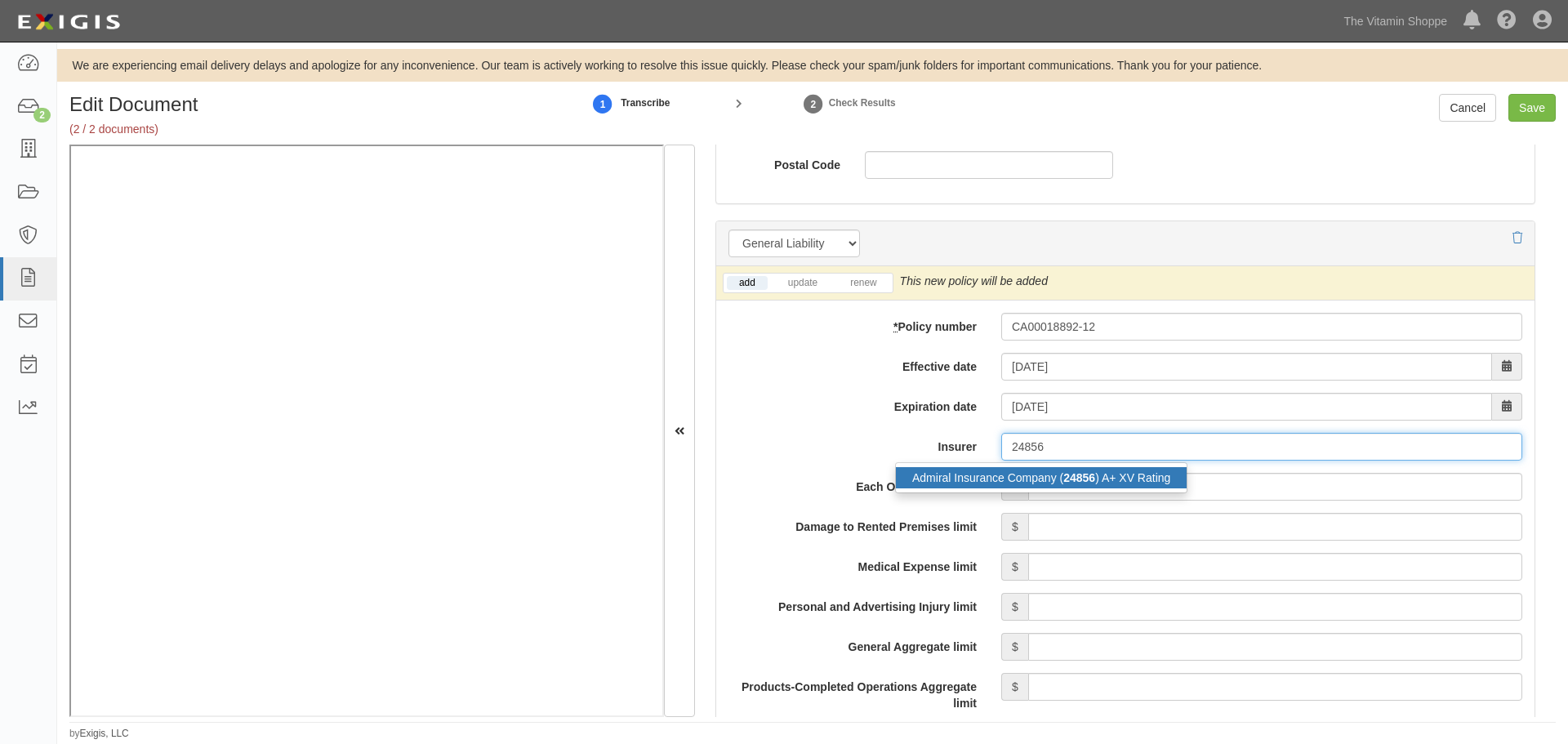
click at [1109, 475] on div "Admiral Insurance Company ( 24856 ) A+ XV Rating" at bounding box center [1041, 478] width 290 height 22
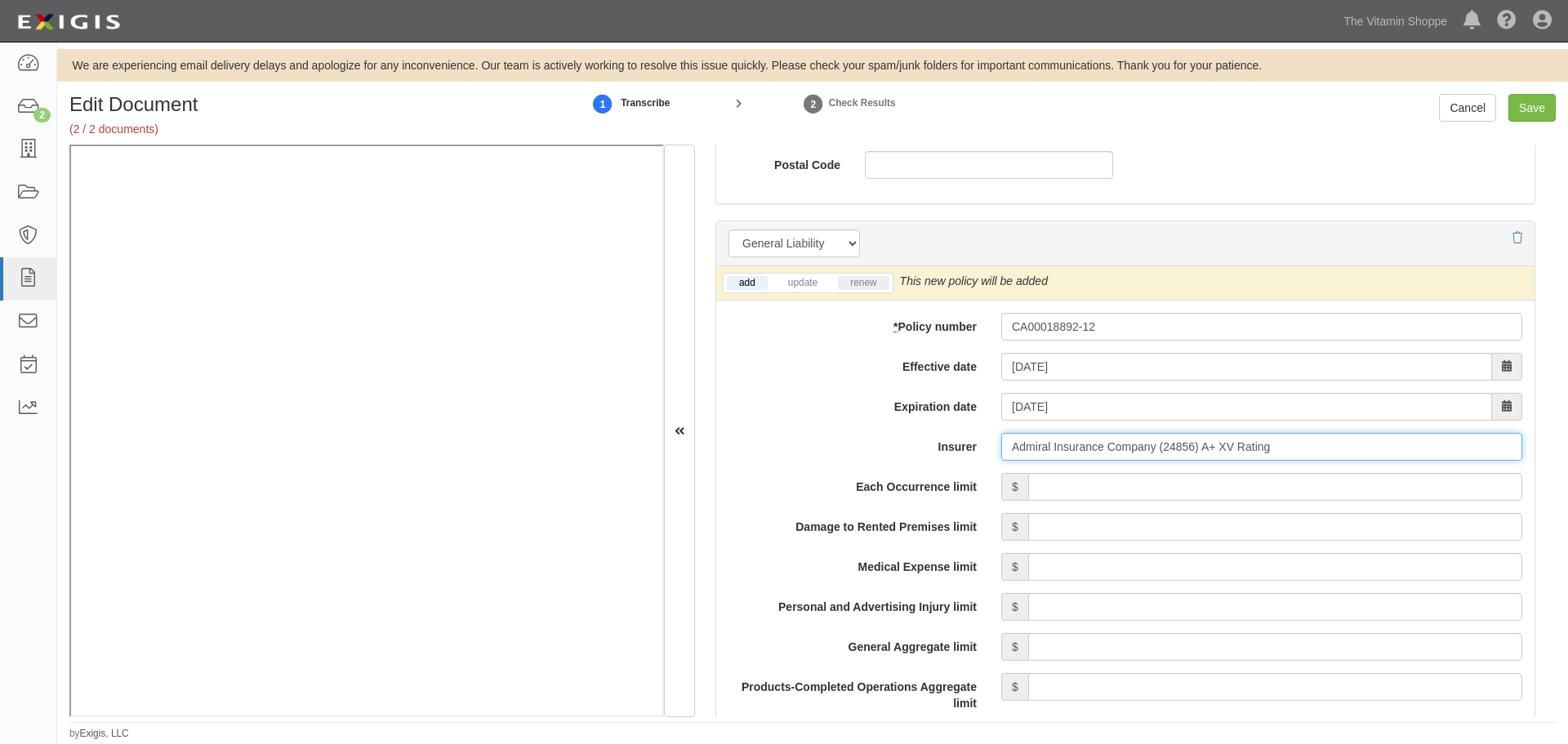
type input "Admiral Insurance Company (24856) A+ XV Rating"
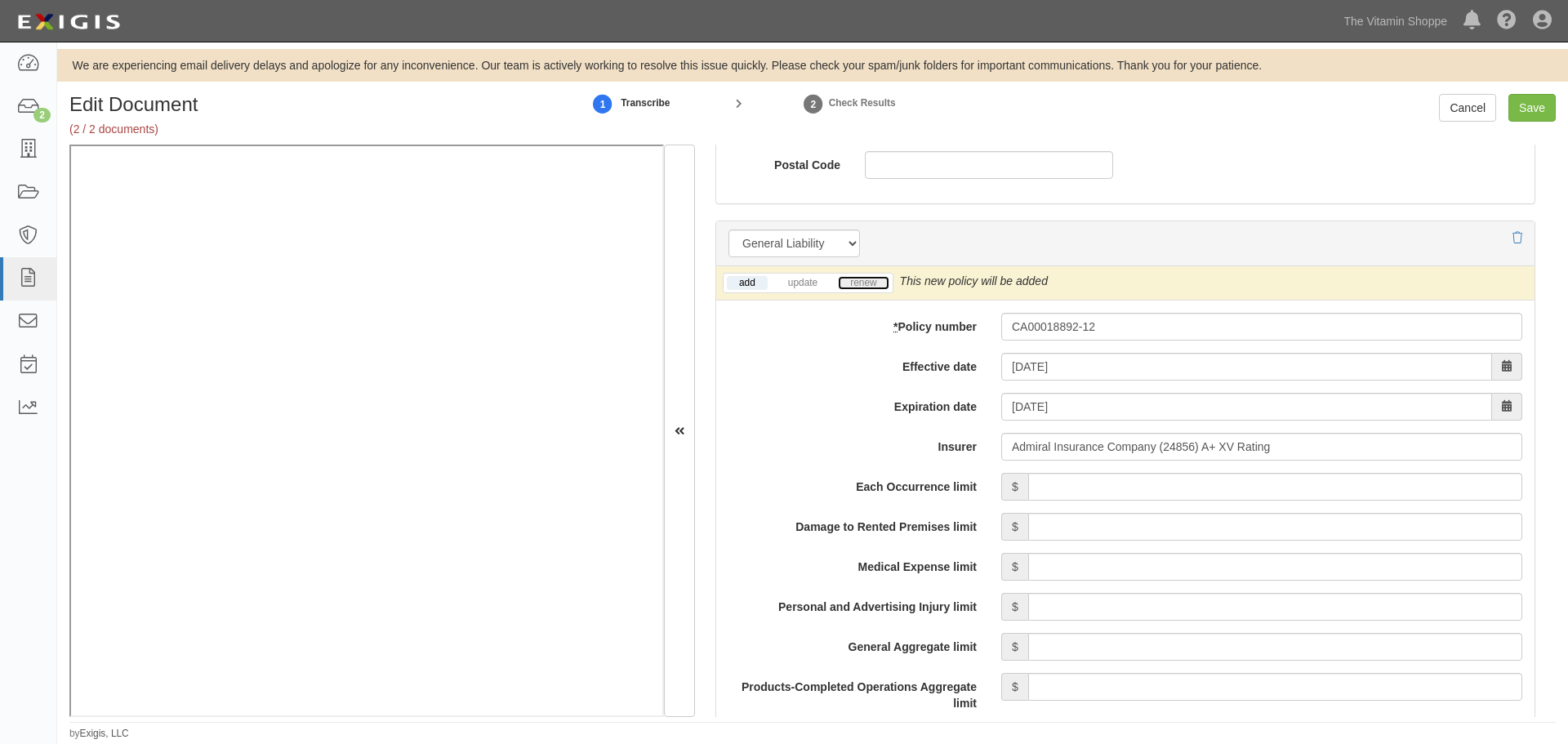
click at [855, 284] on link "renew" at bounding box center [863, 283] width 51 height 14
click at [1036, 485] on input "Each Occurrence limit" at bounding box center [1276, 487] width 495 height 27
type input "5,000,000"
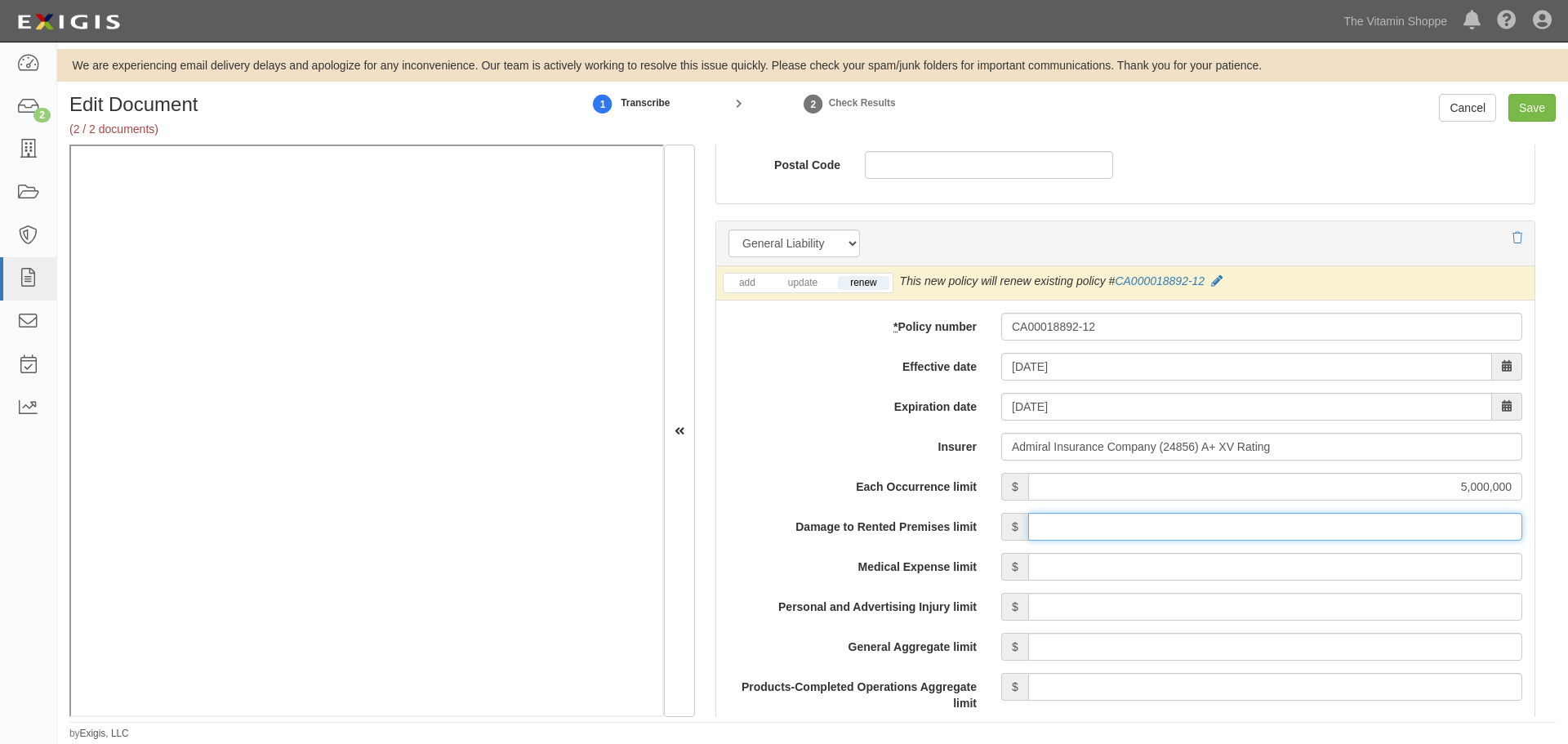
click at [1066, 537] on input "Damage to Rented Premises limit" at bounding box center [1276, 527] width 495 height 27
type input "300,000"
click at [1071, 573] on input "Medical Expense limit" at bounding box center [1276, 567] width 495 height 27
type input "5,000"
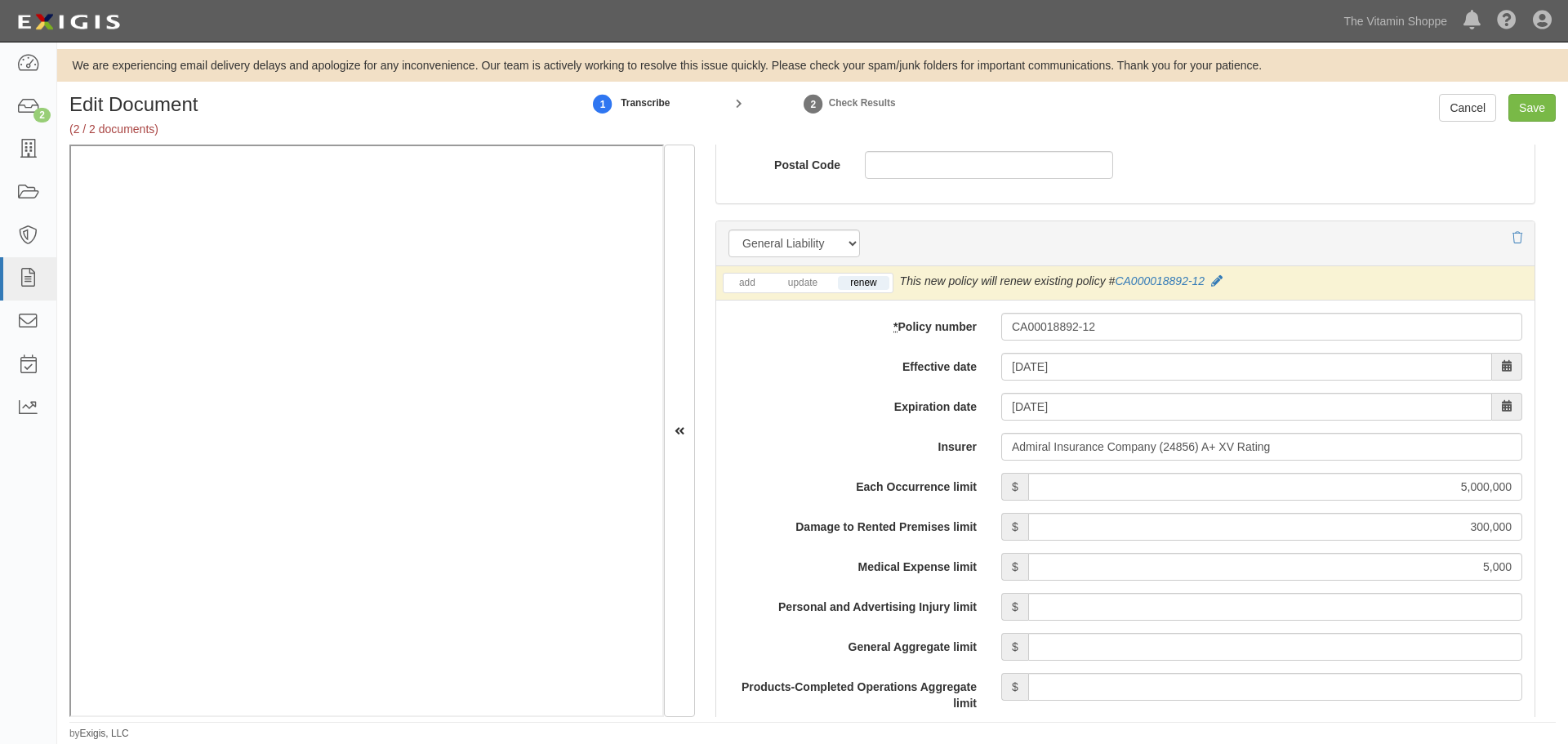
click at [1094, 610] on input "Personal and Advertising Injury limit" at bounding box center [1276, 607] width 495 height 27
type input "5,000,000"
click at [1096, 646] on input "General Aggregate limit" at bounding box center [1276, 647] width 495 height 27
type input "5,000,000"
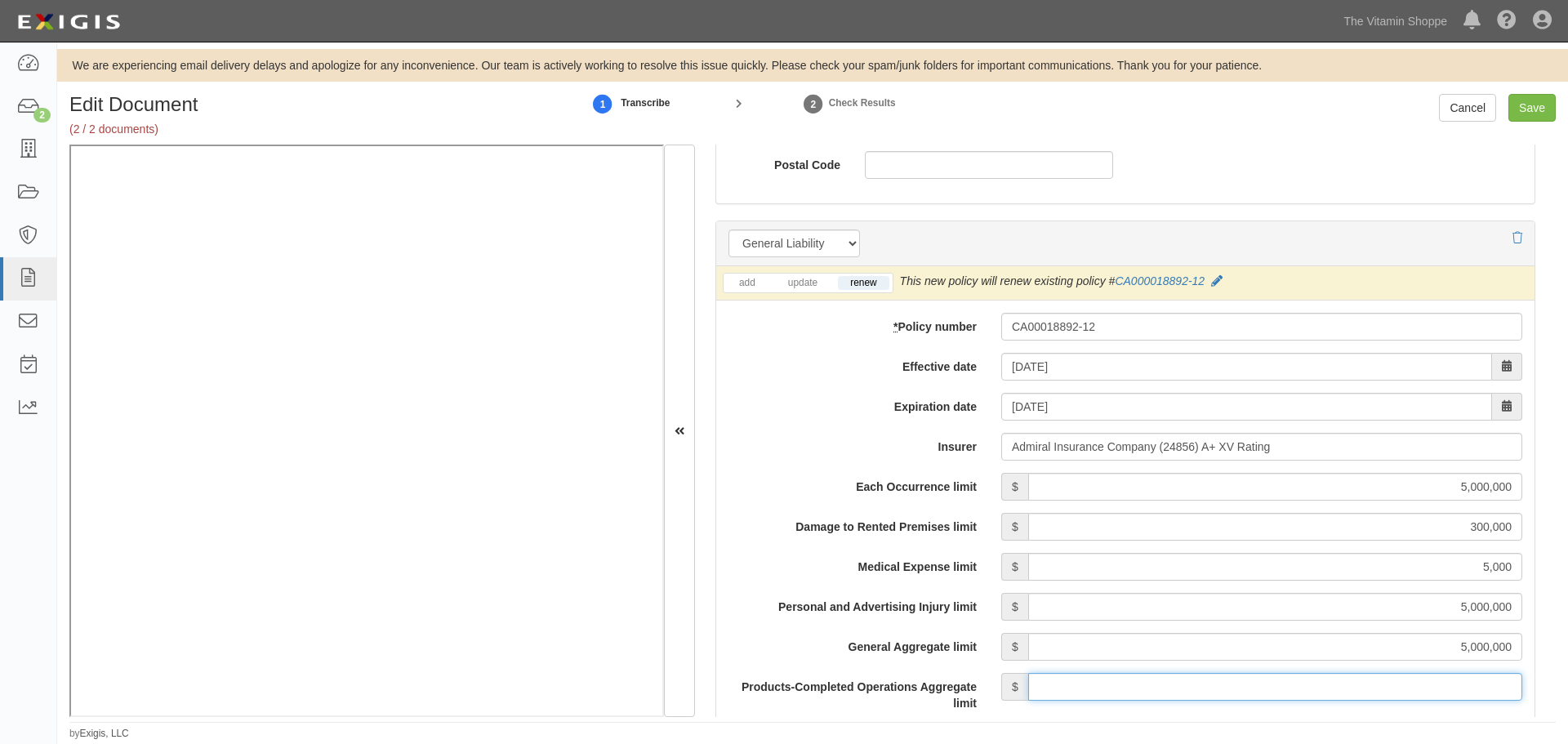
click at [1074, 695] on input "Products-Completed Operations Aggregate limit" at bounding box center [1276, 687] width 495 height 27
type input "8"
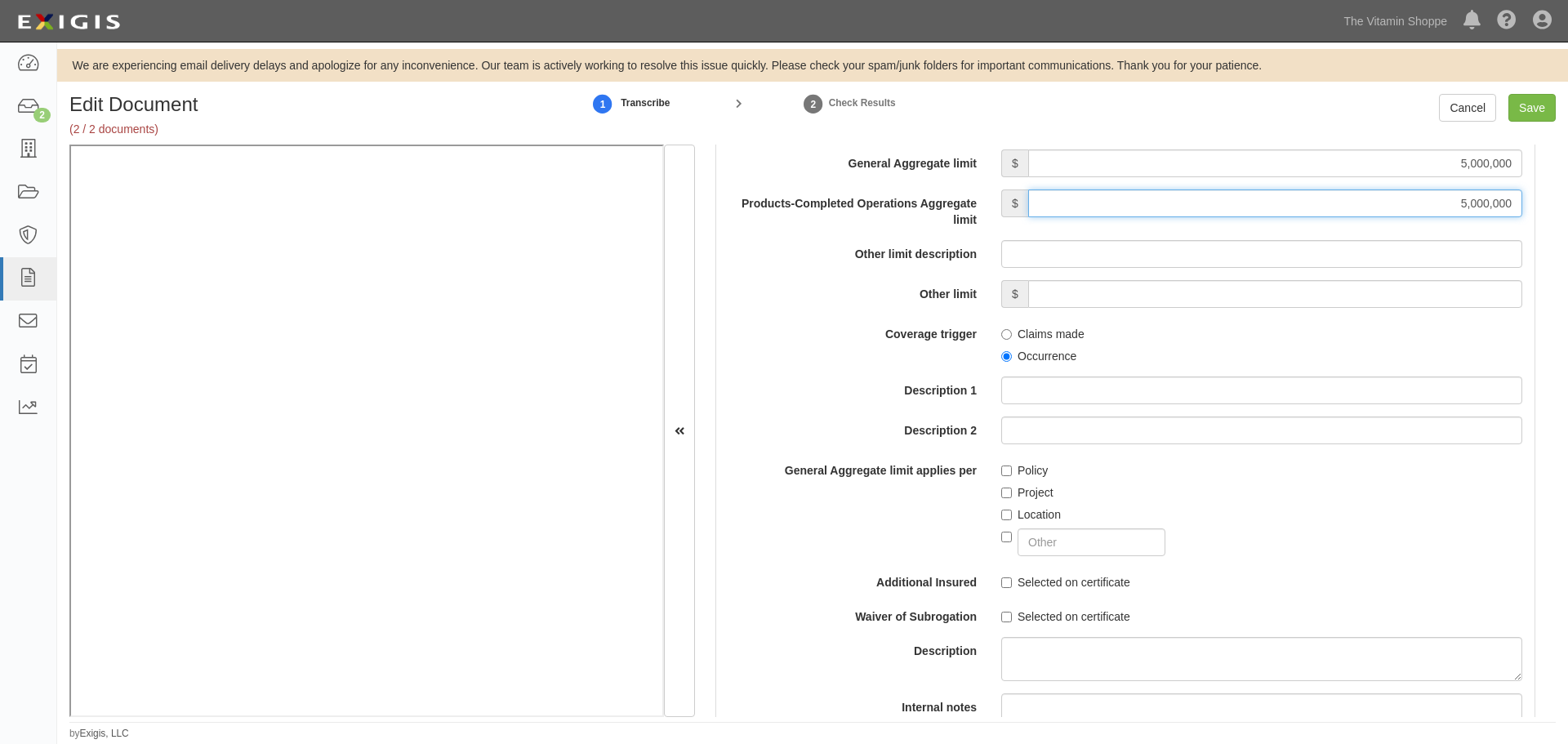
scroll to position [1906, 0]
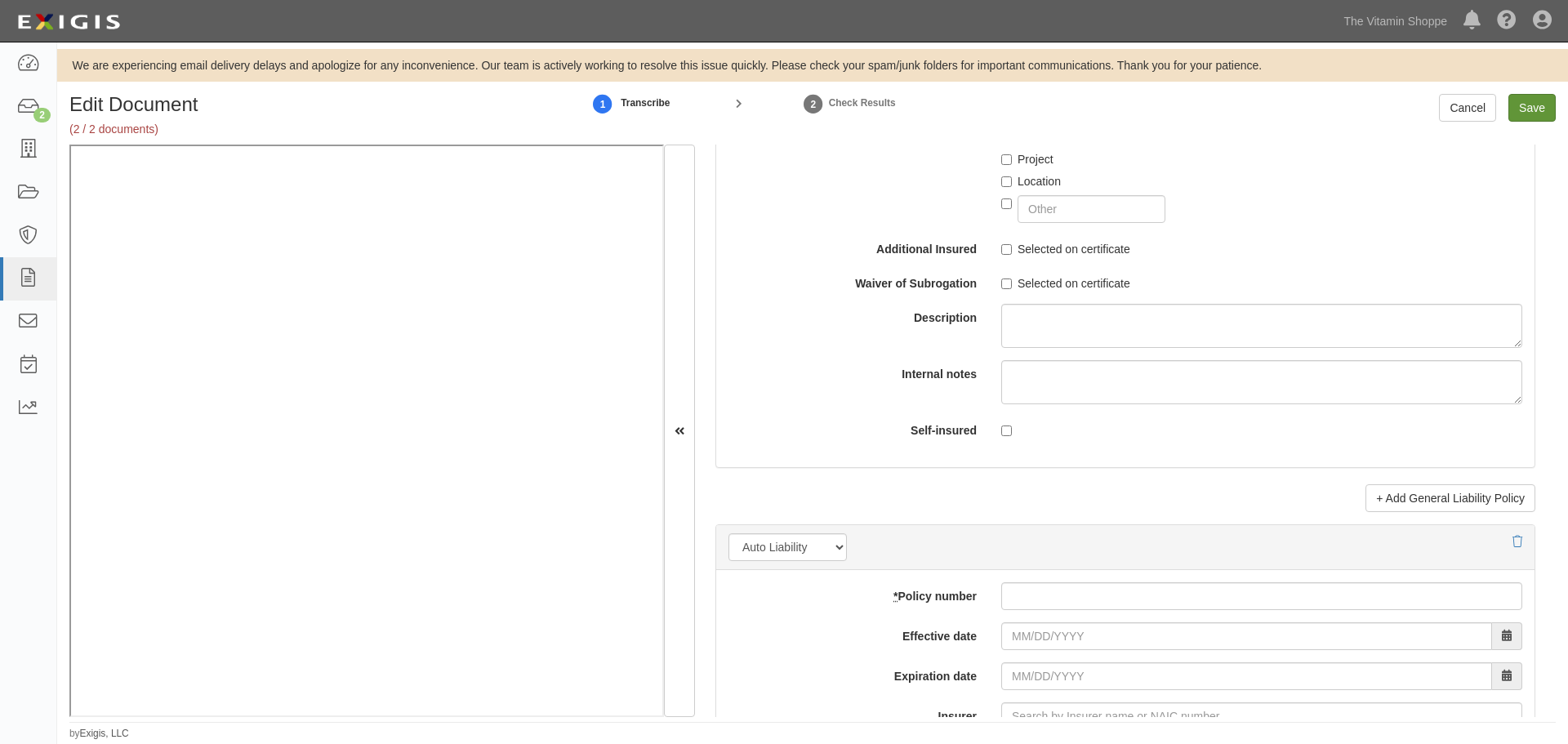
type input "5,000,000"
click at [1516, 95] on input "Save" at bounding box center [1532, 108] width 47 height 27
type input "5000000"
type input "300000"
type input "5000"
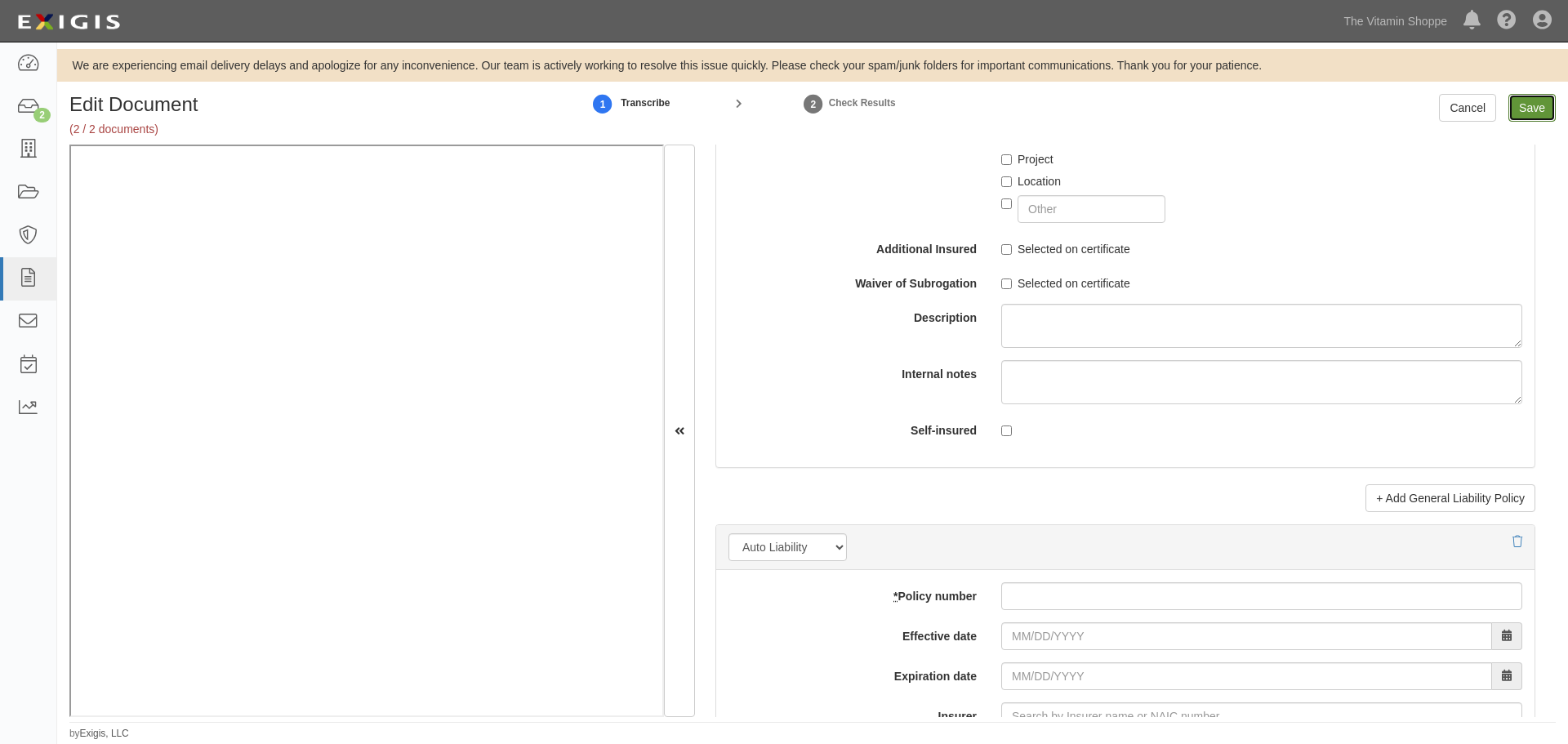
type input "5000000"
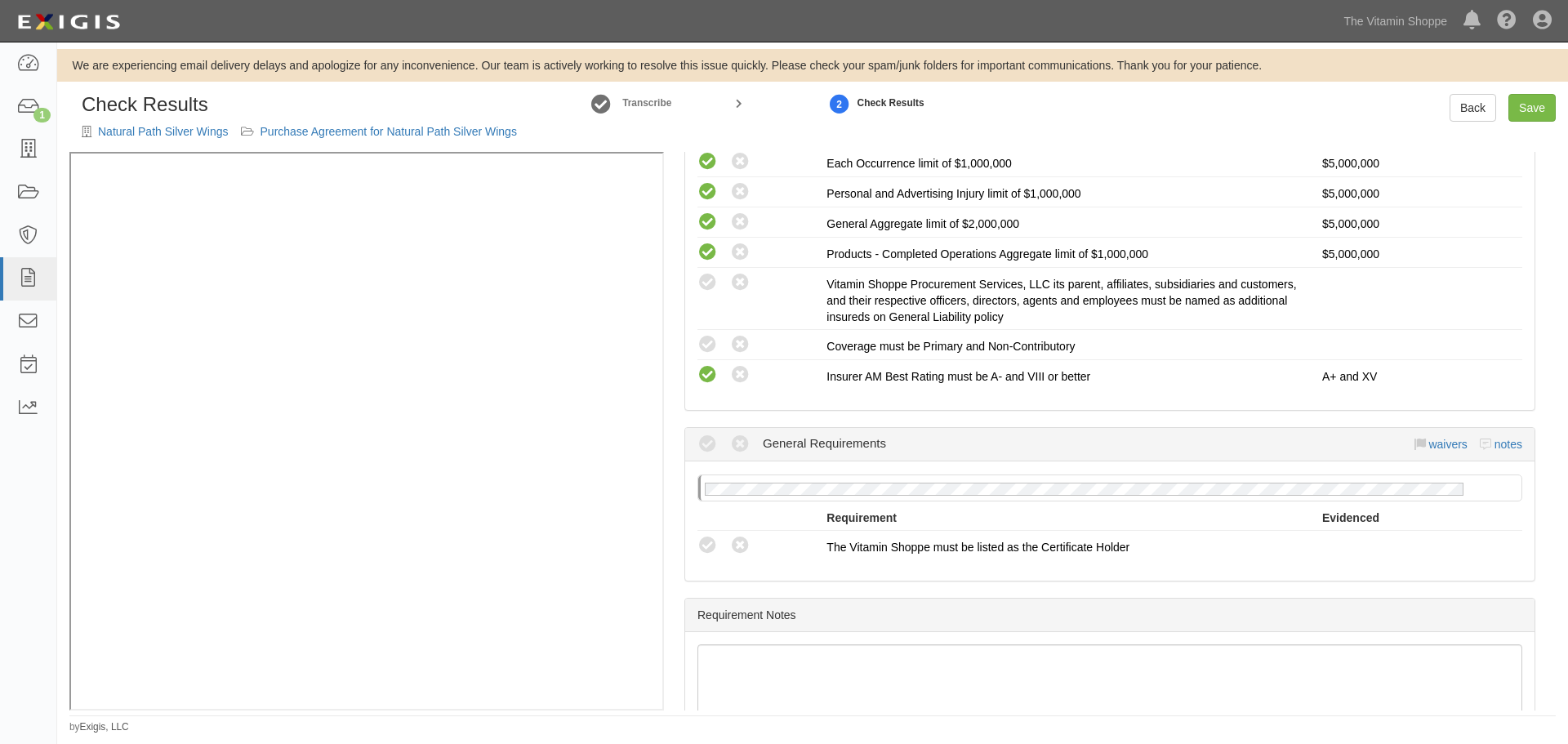
scroll to position [408, 0]
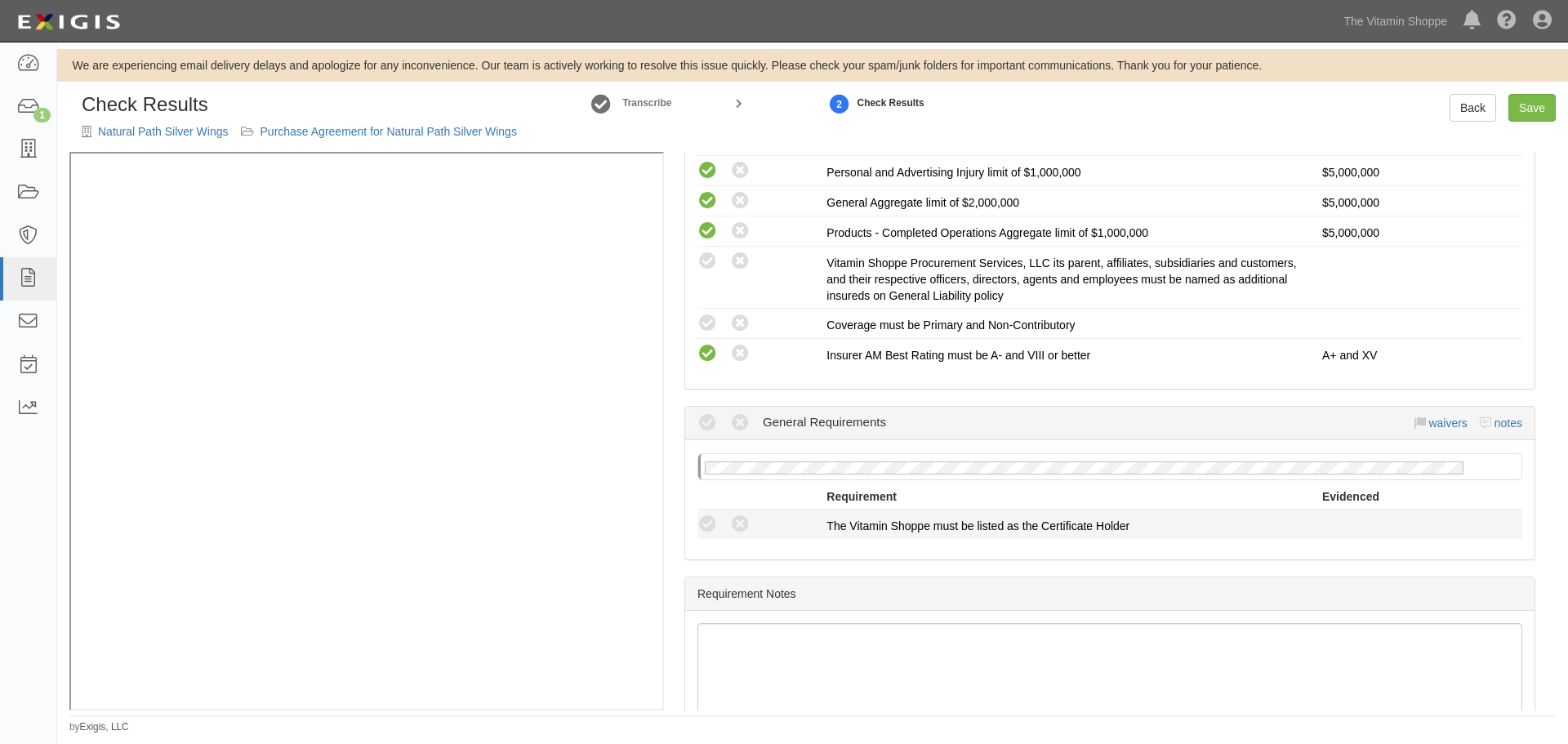
click at [720, 523] on div "Compliant Waived: Non-Compliant" at bounding box center [762, 525] width 130 height 22
click at [714, 523] on icon at bounding box center [707, 524] width 21 height 21
radio input "true"
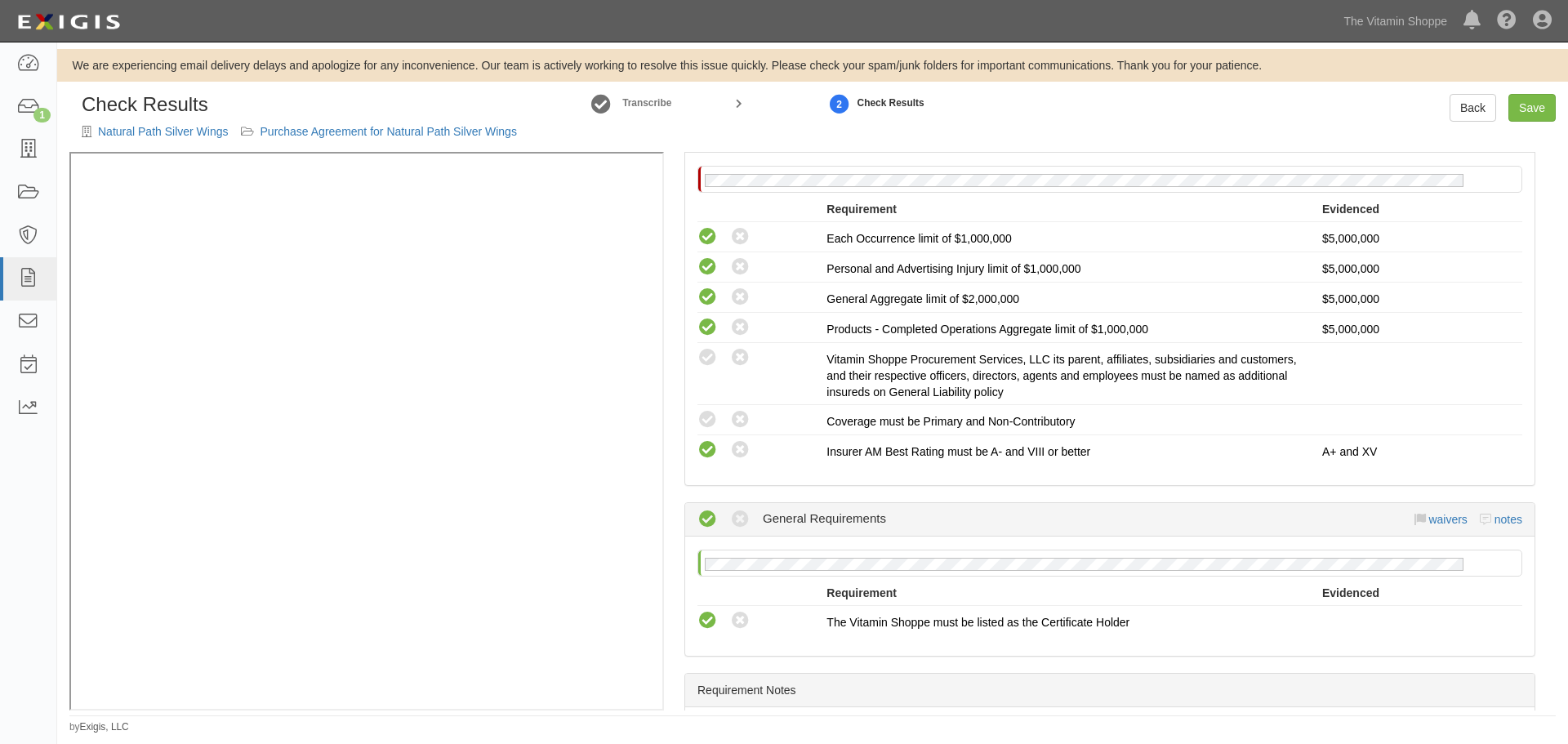
scroll to position [272, 0]
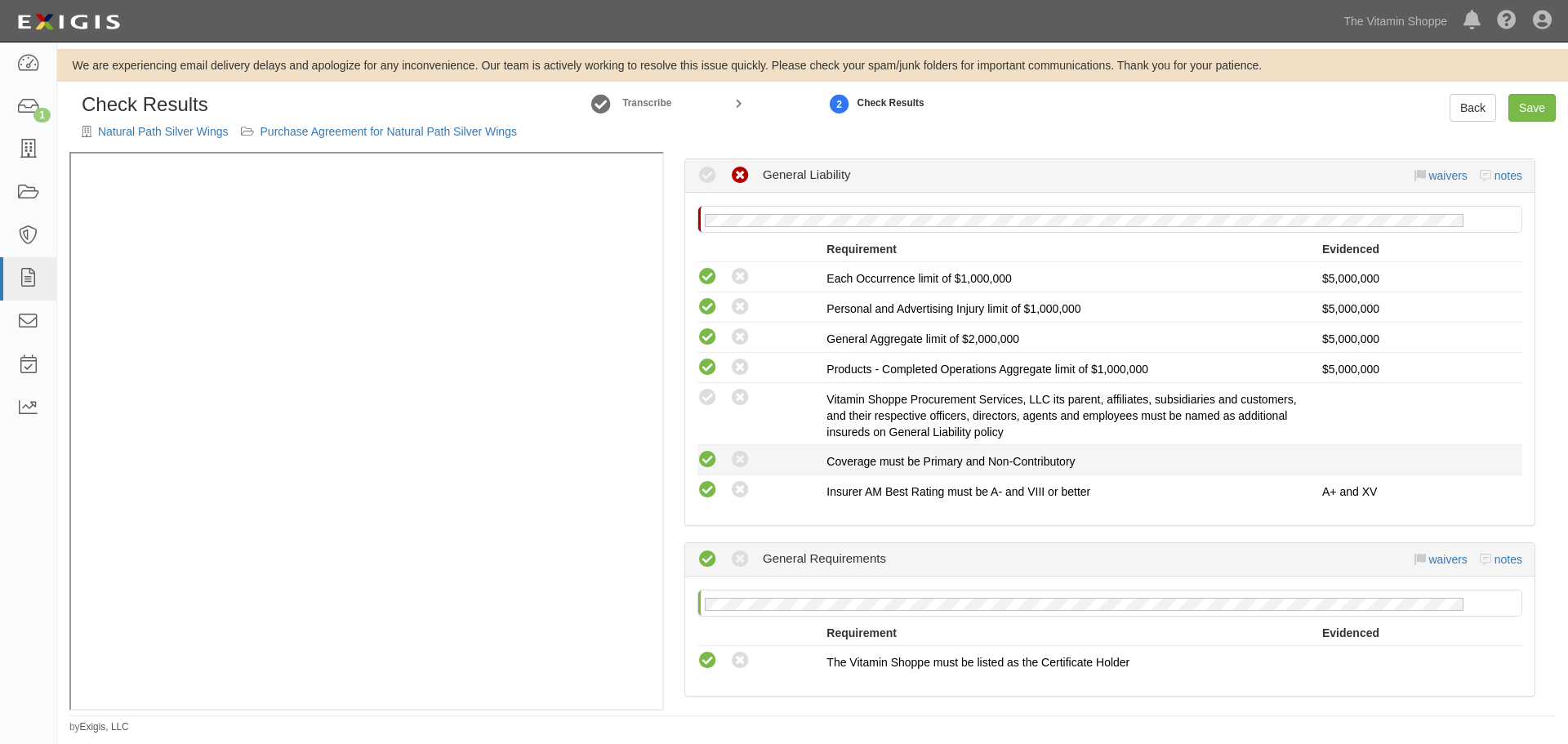
click at [706, 460] on icon at bounding box center [707, 460] width 21 height 21
radio input "true"
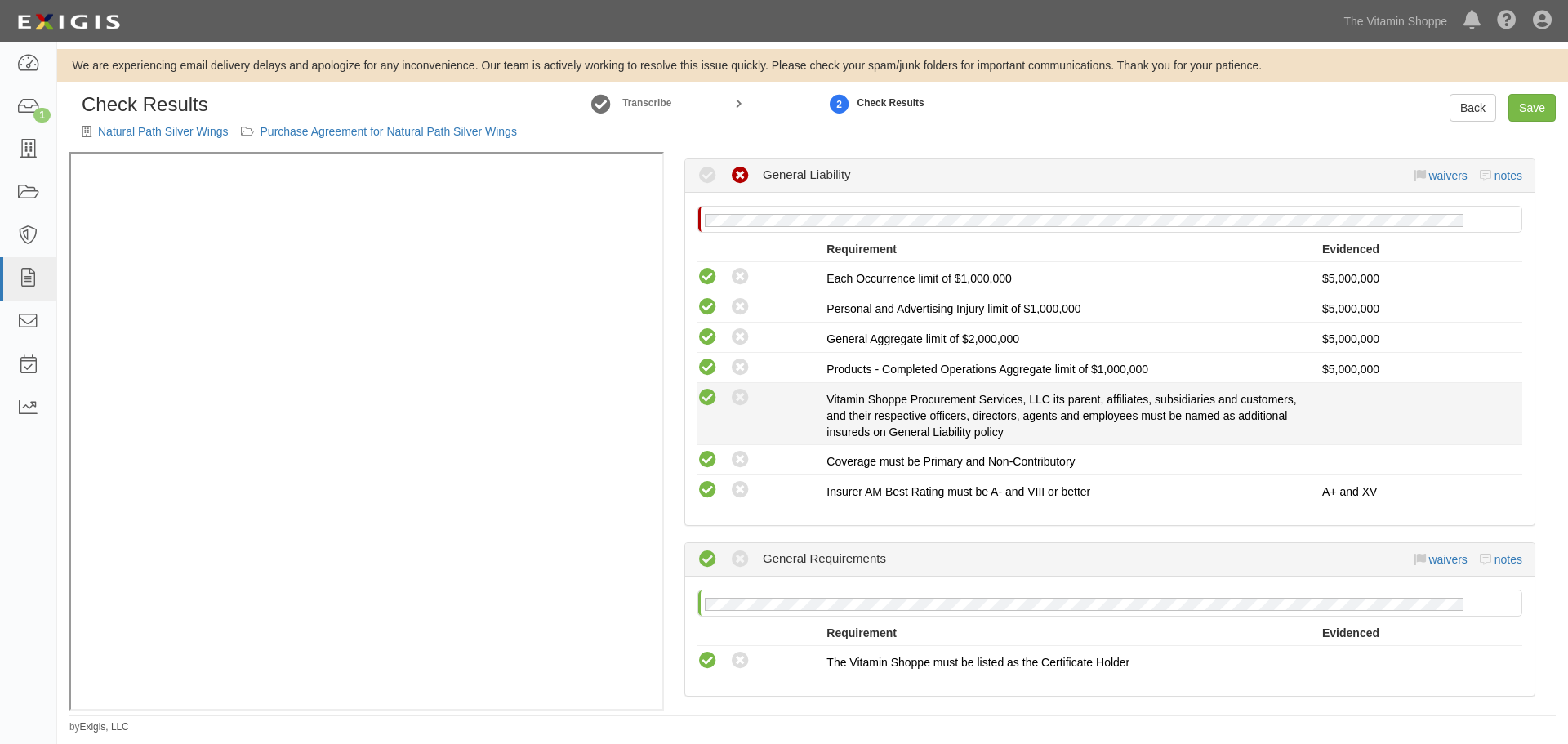
click at [709, 401] on icon at bounding box center [707, 398] width 21 height 21
radio input "true"
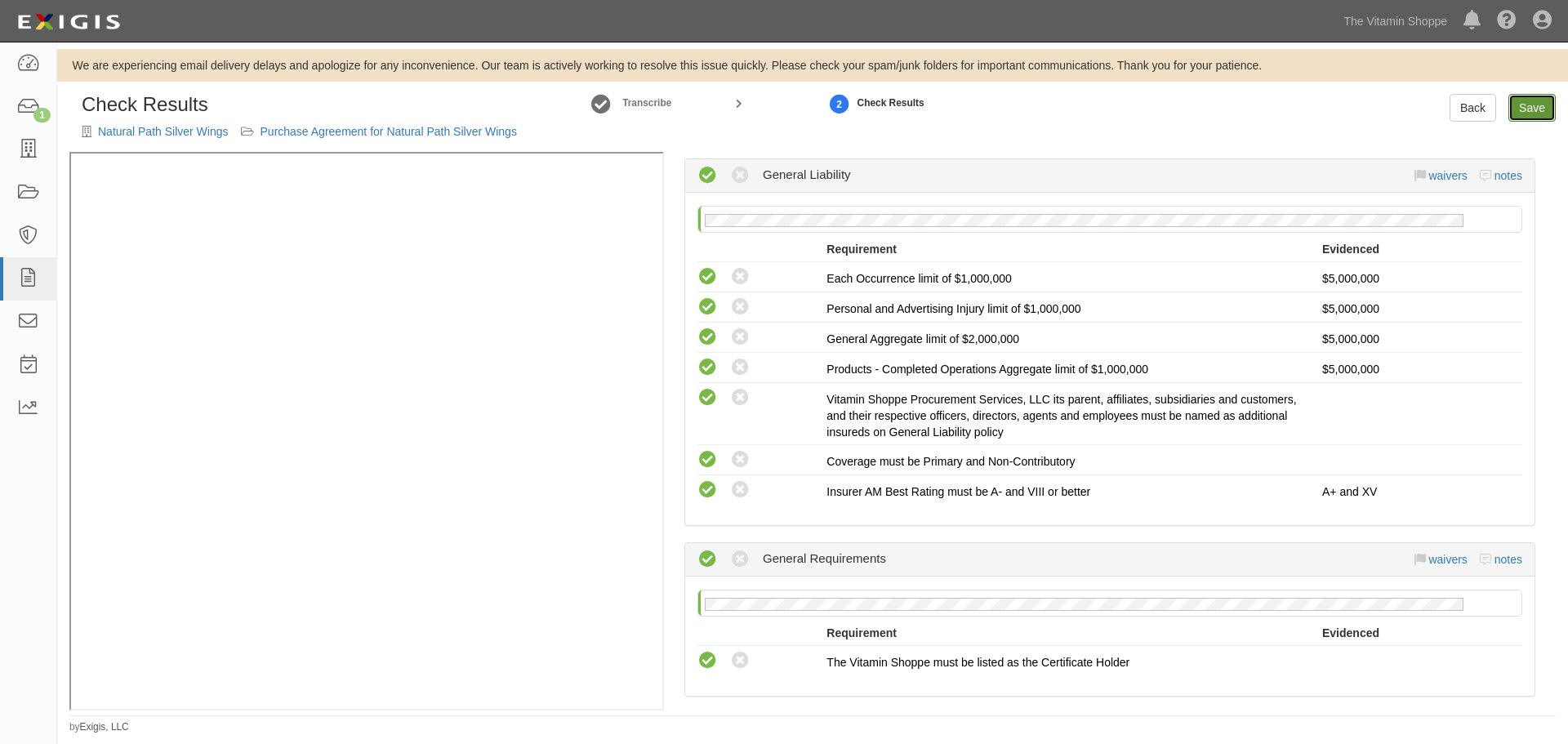
click at [1523, 110] on link "Save" at bounding box center [1532, 108] width 47 height 27
radio input "true"
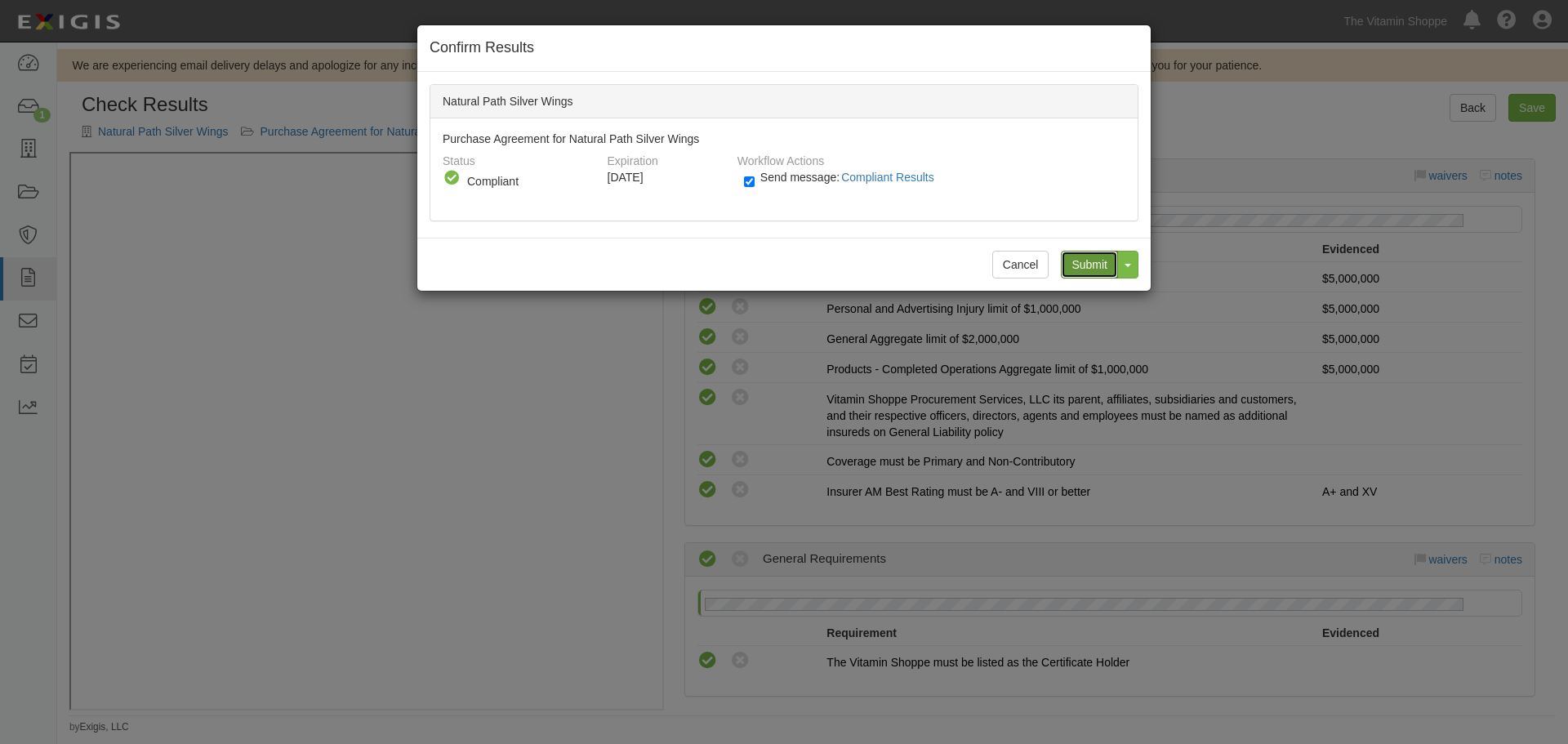
click at [1073, 266] on input "Submit" at bounding box center [1089, 265] width 57 height 27
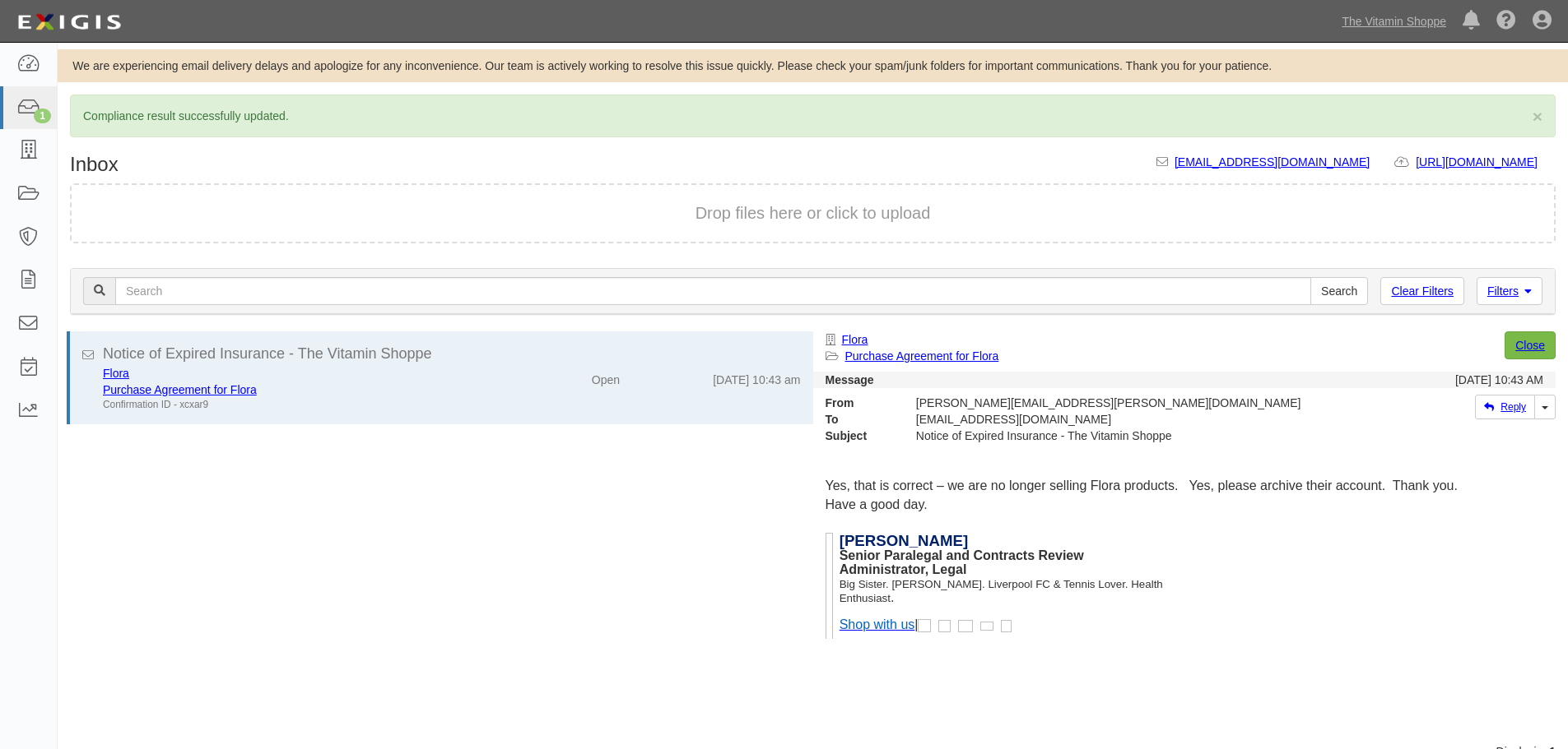
drag, startPoint x: 326, startPoint y: 529, endPoint x: 326, endPoint y: 517, distance: 12.0
click at [326, 525] on div "Notice of Expired Insurance - The Vitamin Shoppe Flora Purchase Agreement for F…" at bounding box center [435, 537] width 755 height 412
